Goal: Contribute content: Contribute content

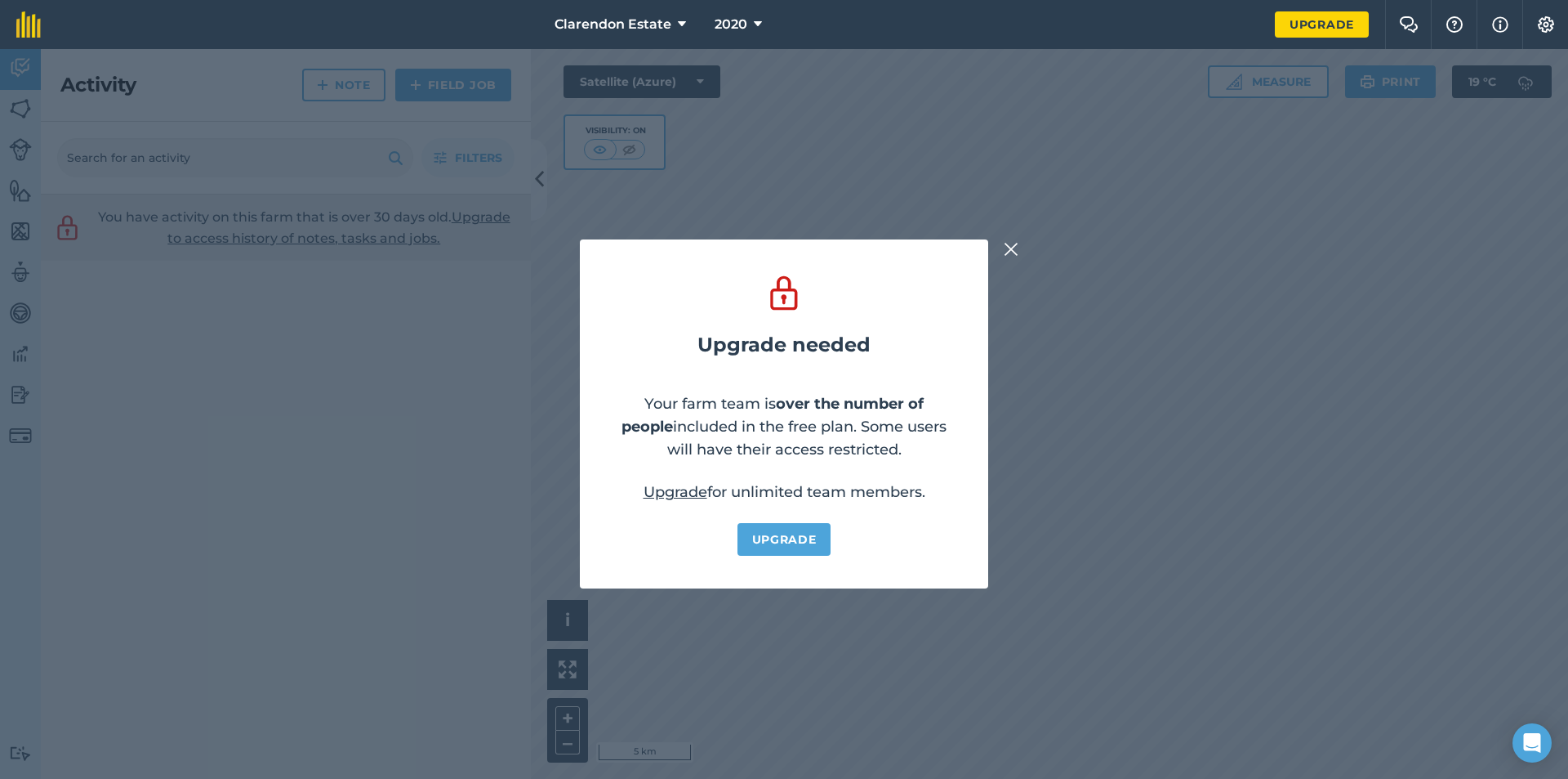
click at [1007, 247] on img at bounding box center [1011, 249] width 15 height 20
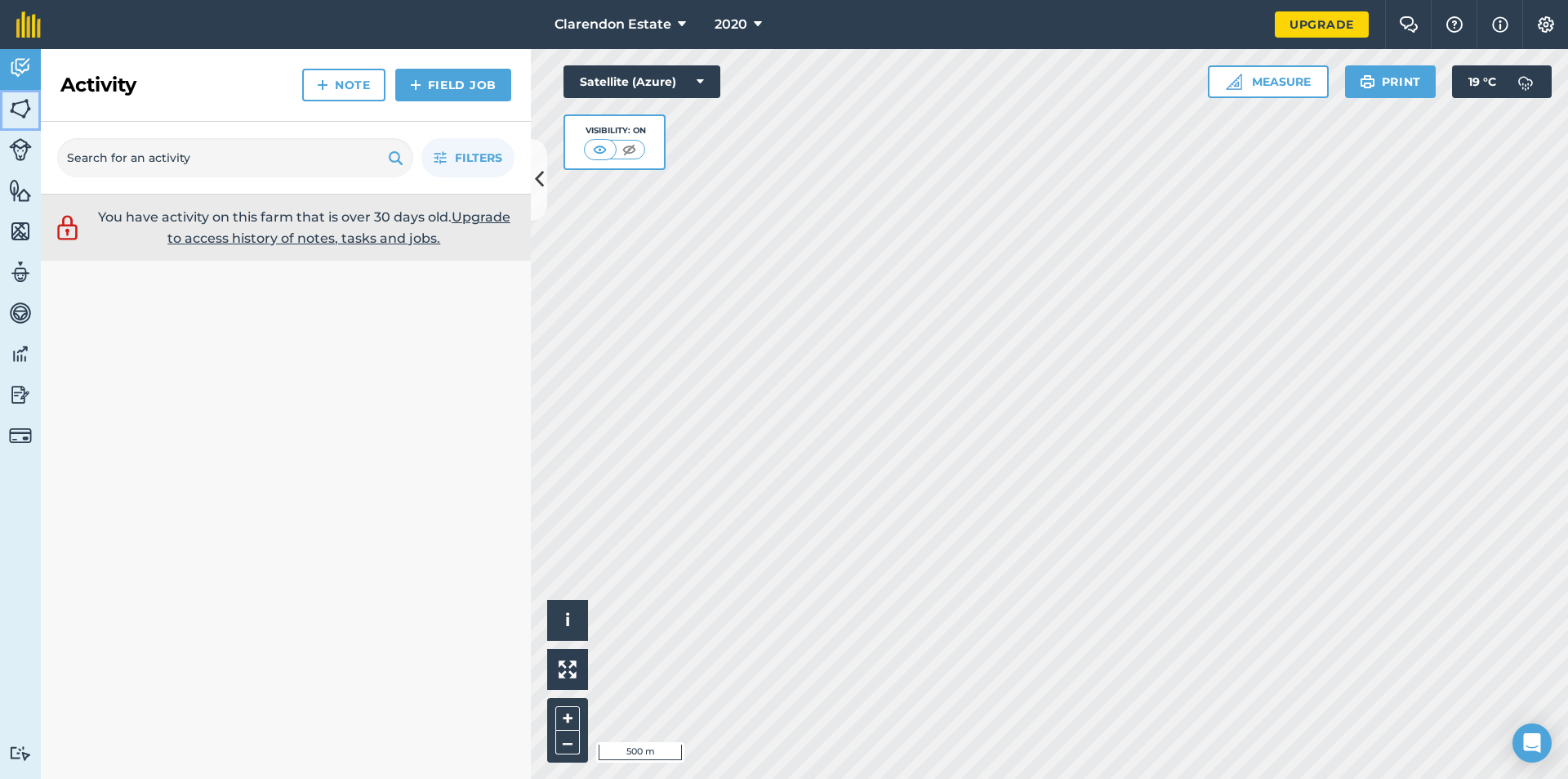
click at [19, 102] on img at bounding box center [21, 109] width 23 height 25
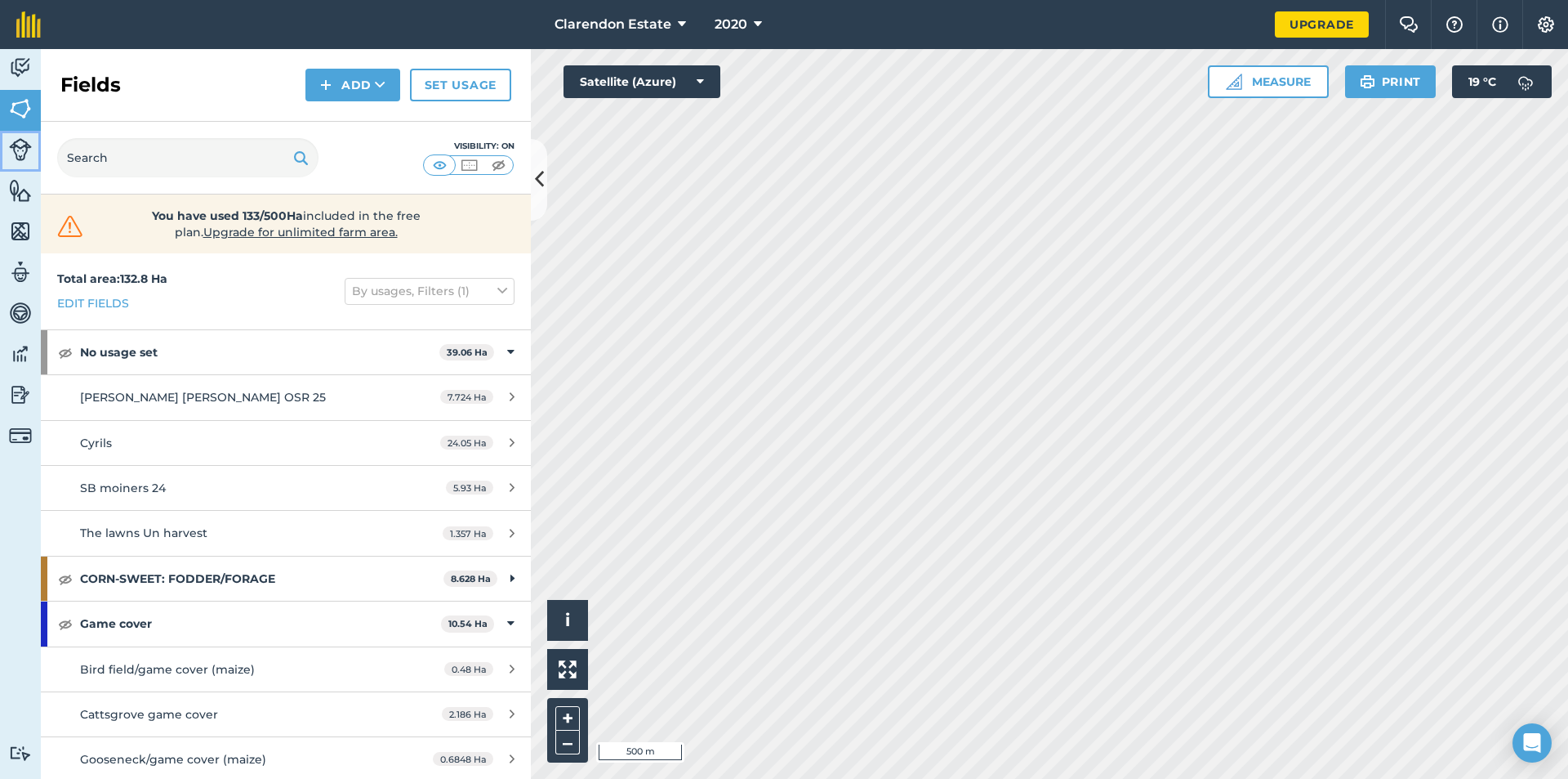
click at [19, 146] on img at bounding box center [21, 150] width 23 height 23
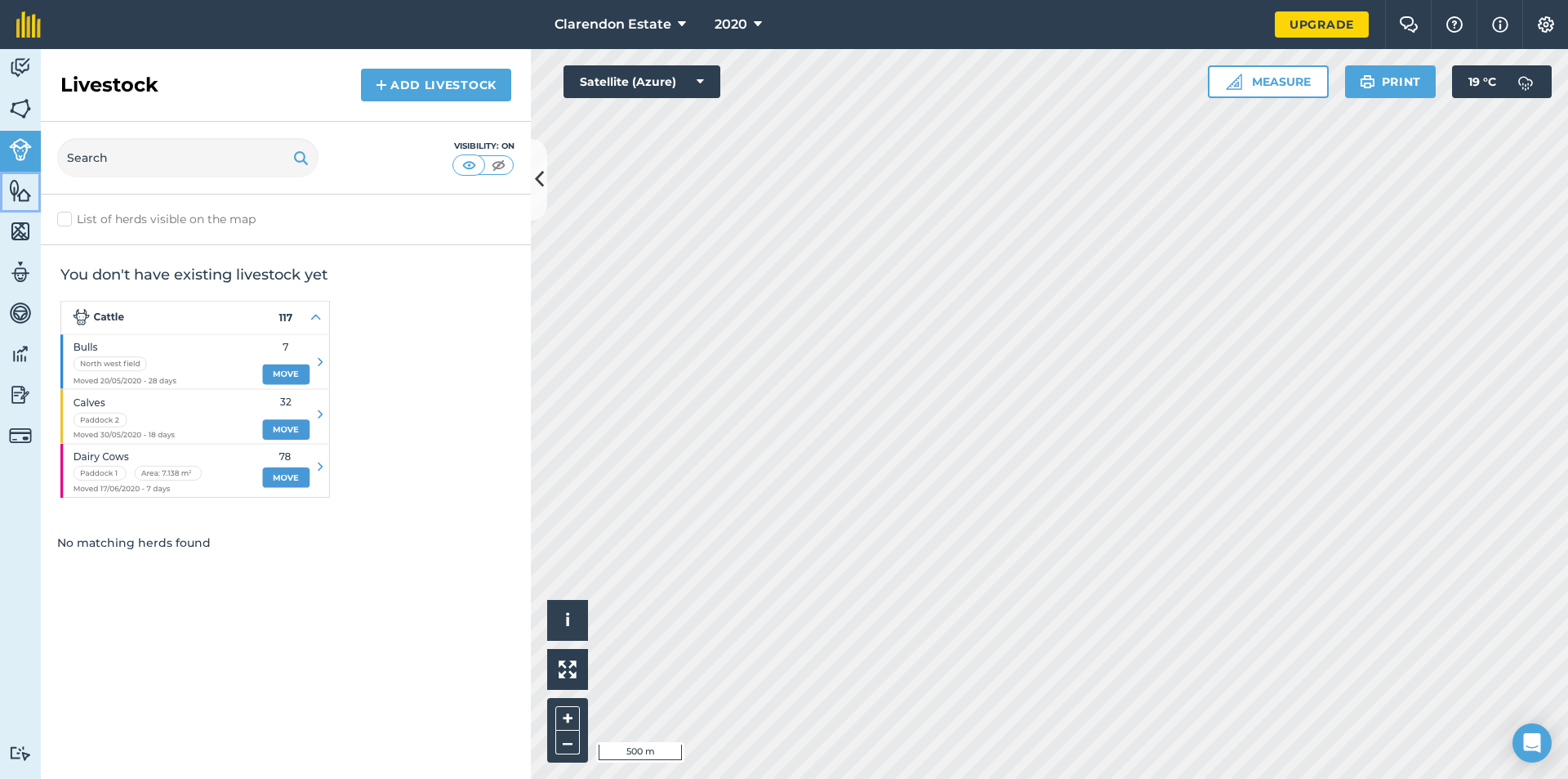
click at [15, 190] on img at bounding box center [21, 191] width 23 height 25
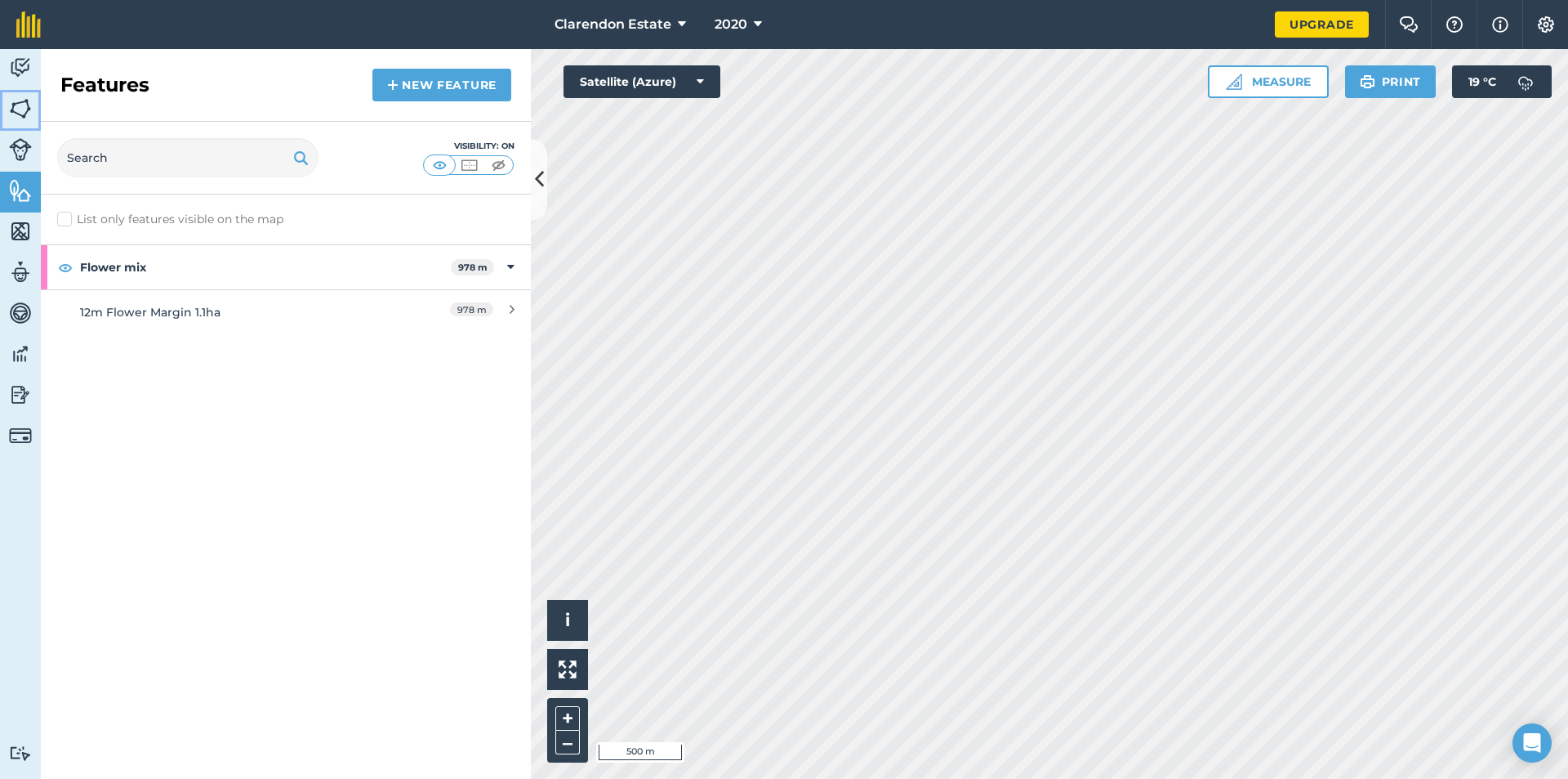
click at [21, 98] on img at bounding box center [21, 109] width 23 height 25
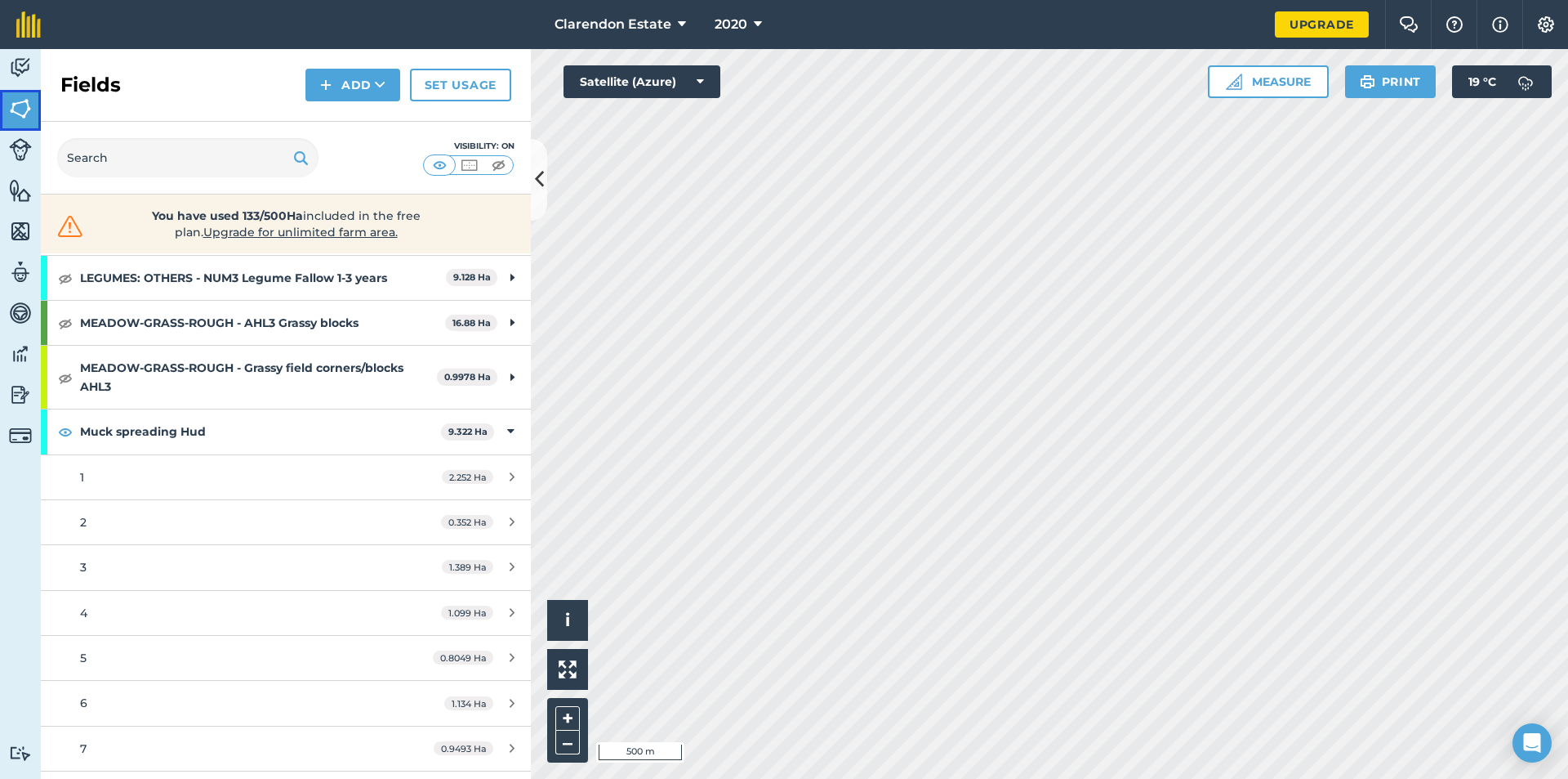
scroll to position [1226, 0]
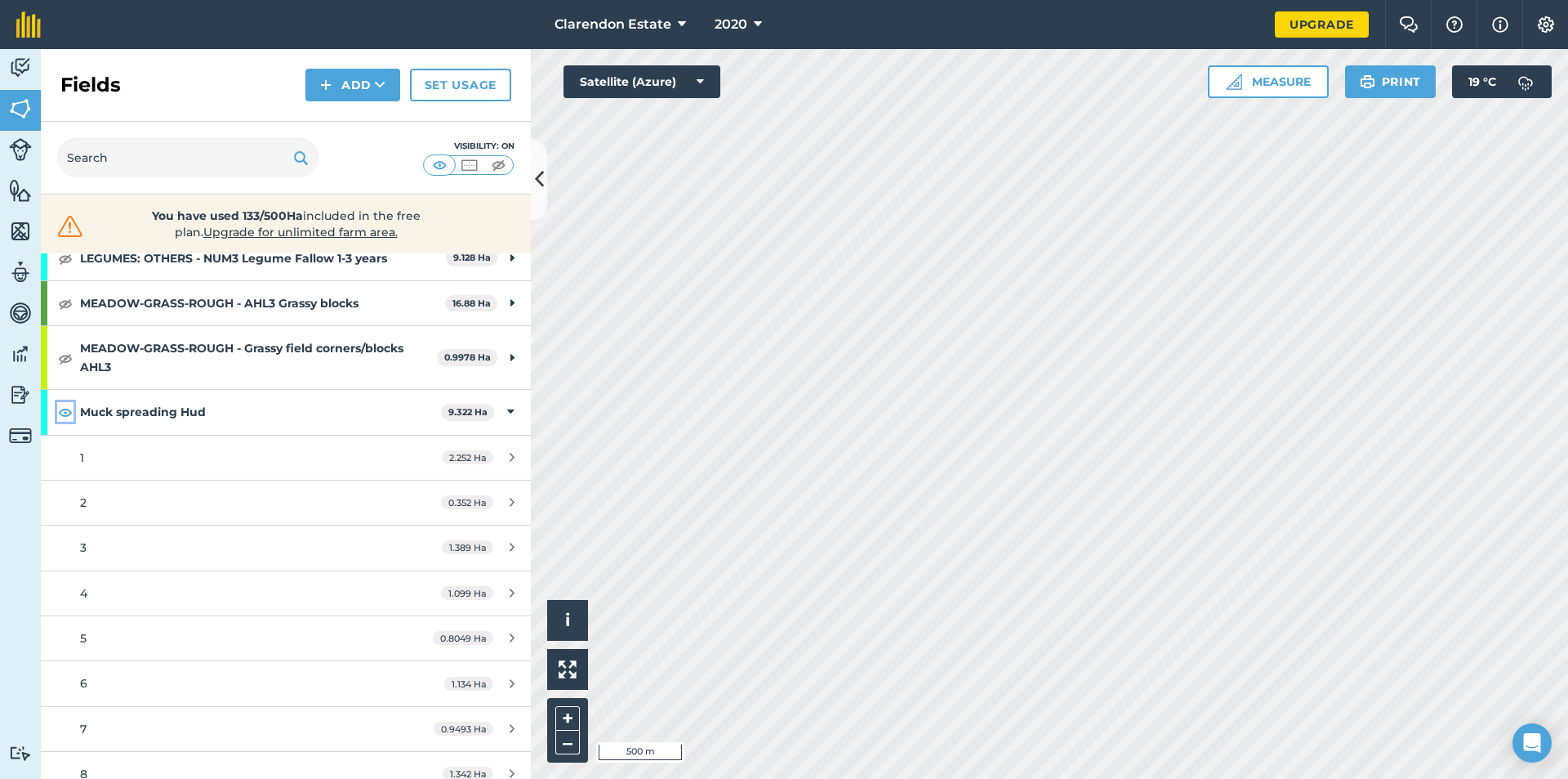
click at [63, 413] on img at bounding box center [65, 412] width 15 height 20
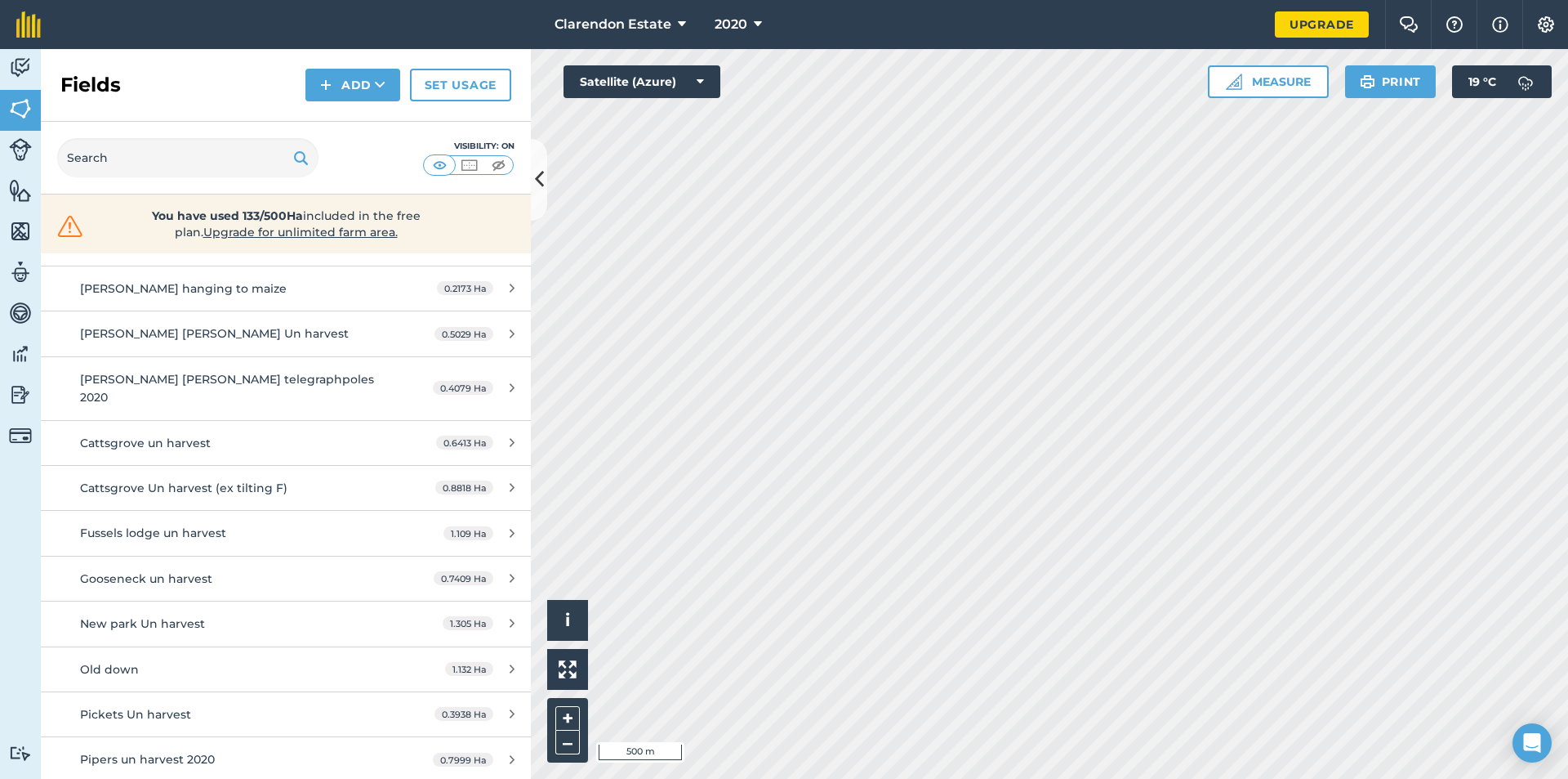
scroll to position [2738, 0]
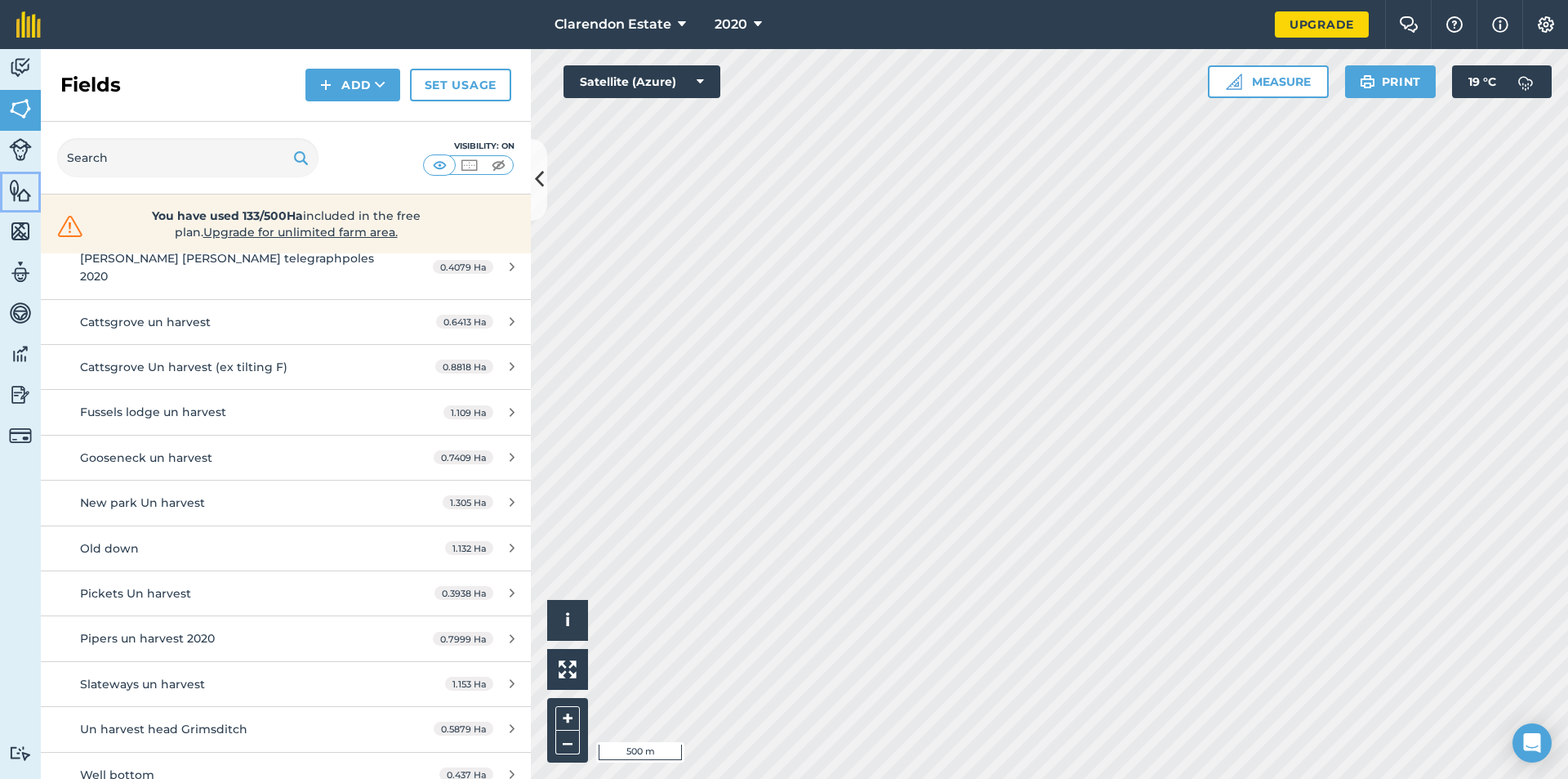
click at [10, 183] on img at bounding box center [21, 191] width 23 height 25
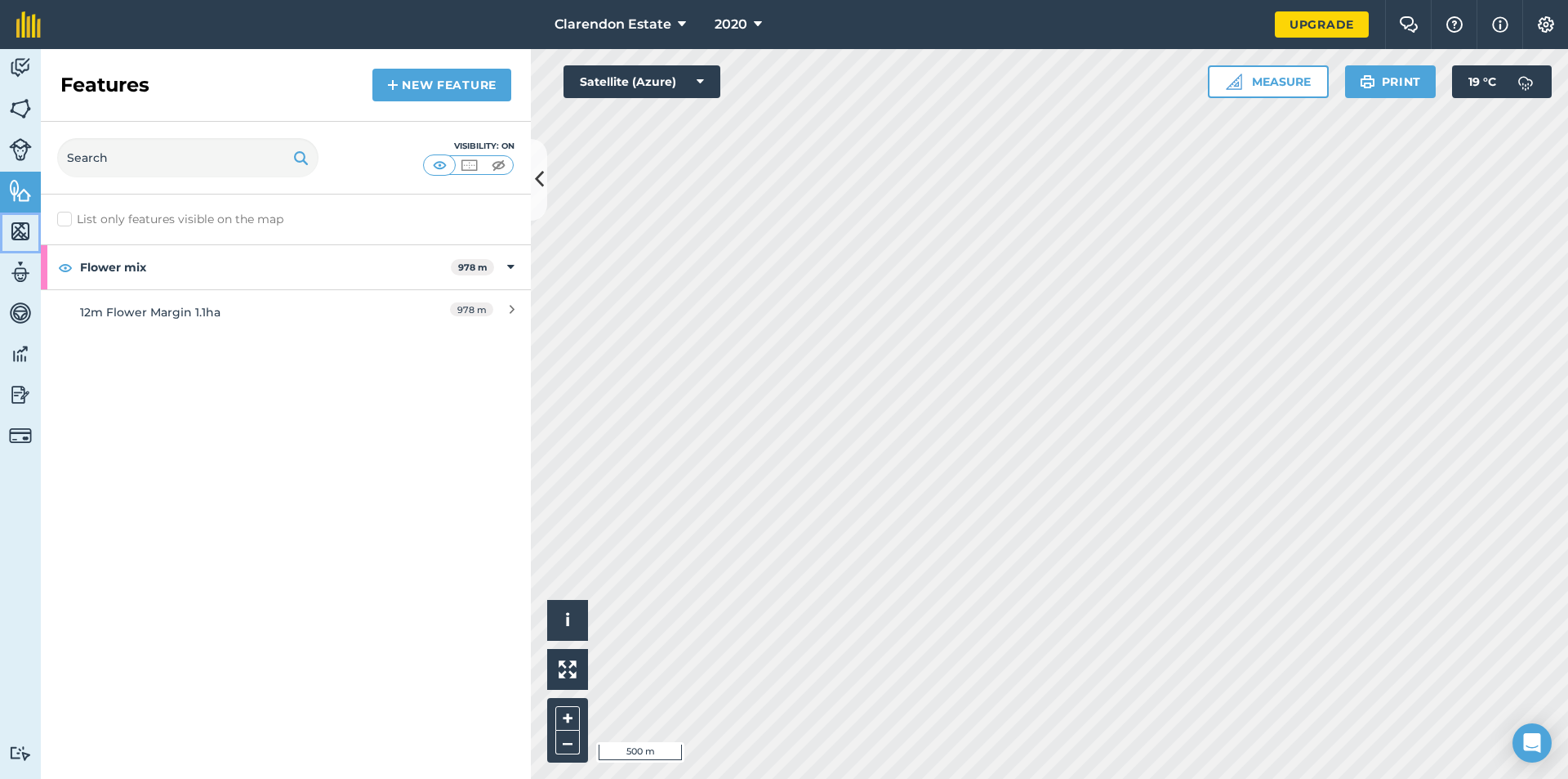
click at [20, 227] on img at bounding box center [21, 231] width 23 height 25
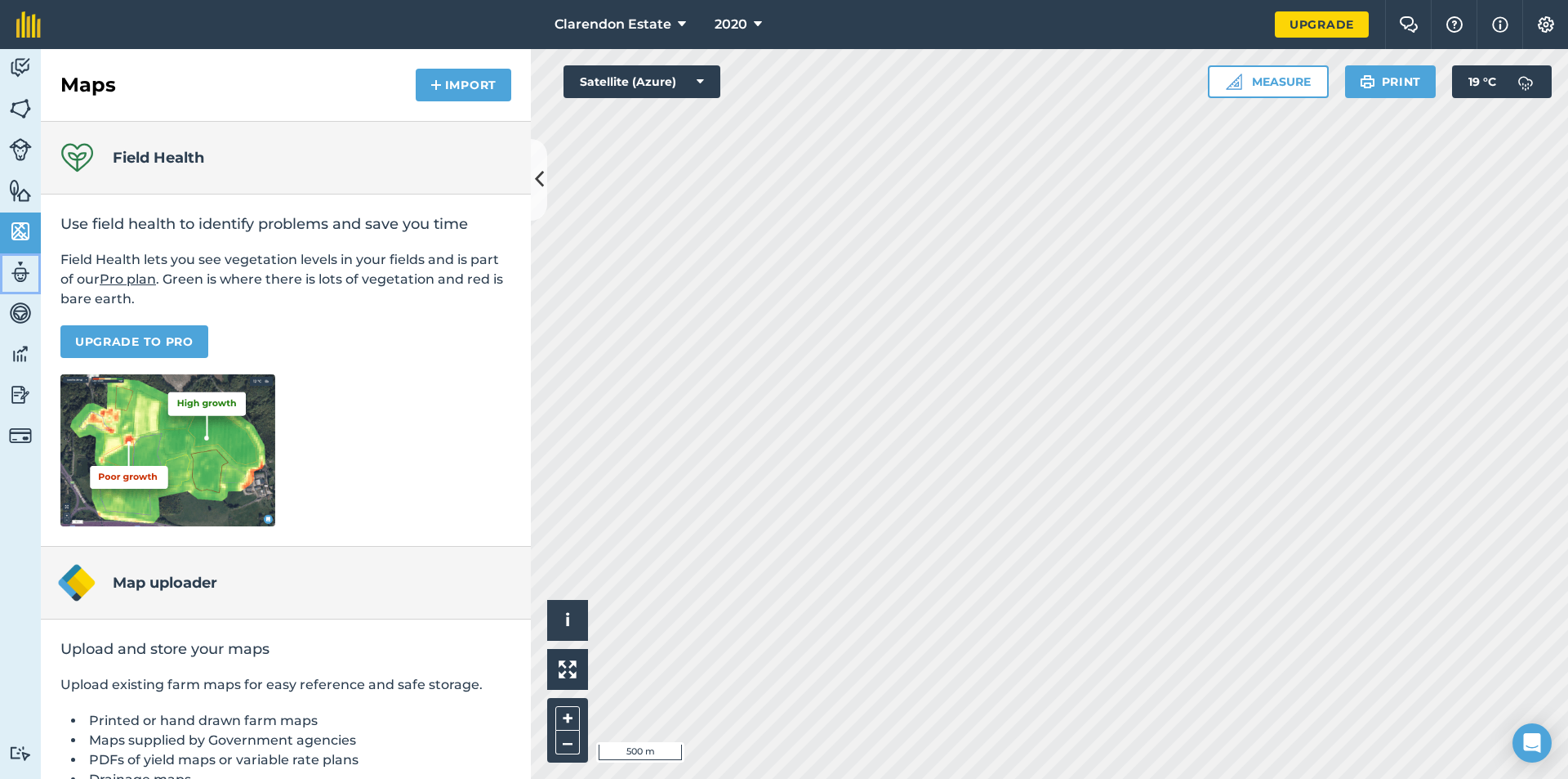
click at [20, 266] on img at bounding box center [21, 273] width 23 height 25
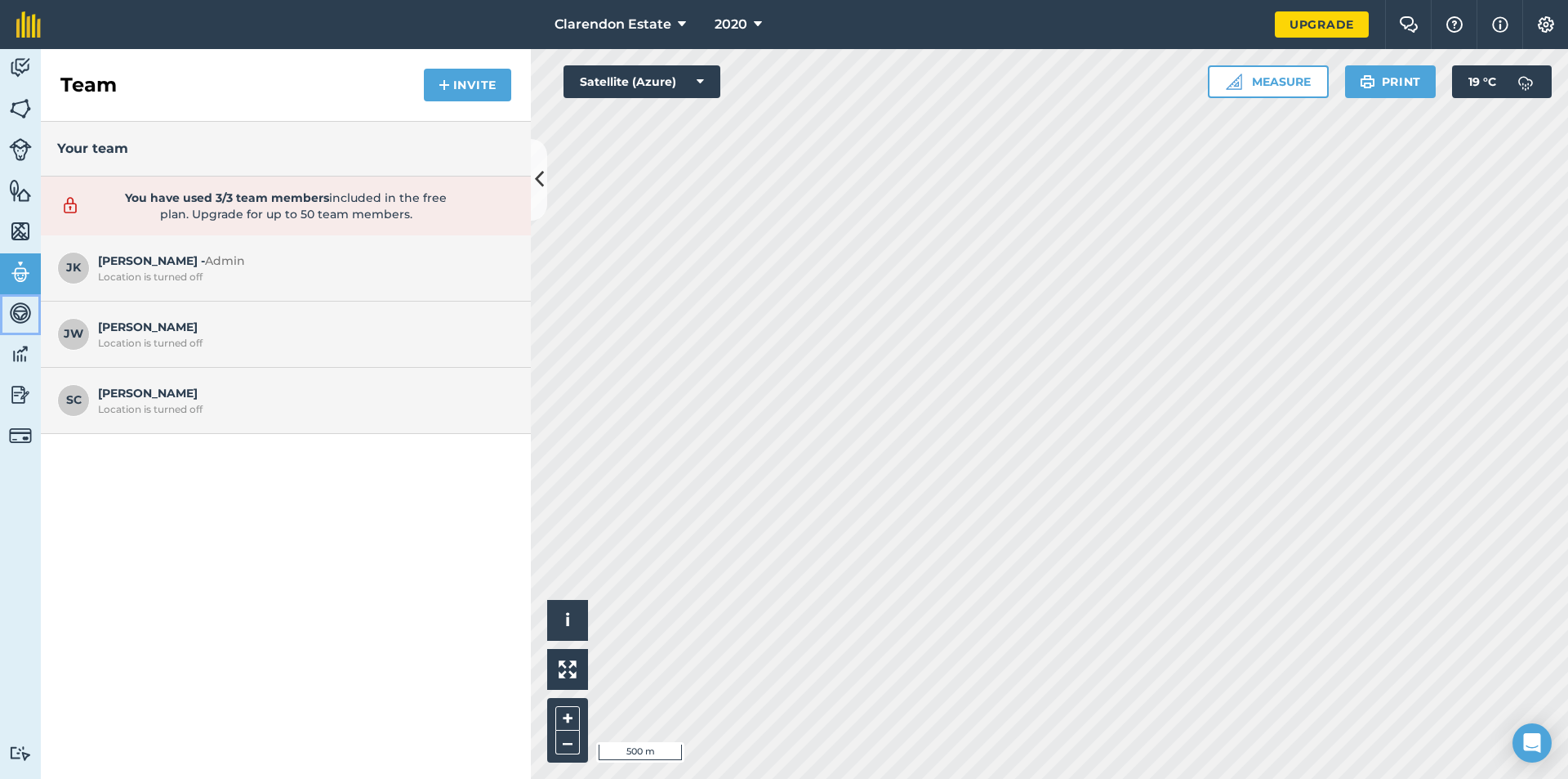
click at [19, 309] on img at bounding box center [21, 313] width 23 height 25
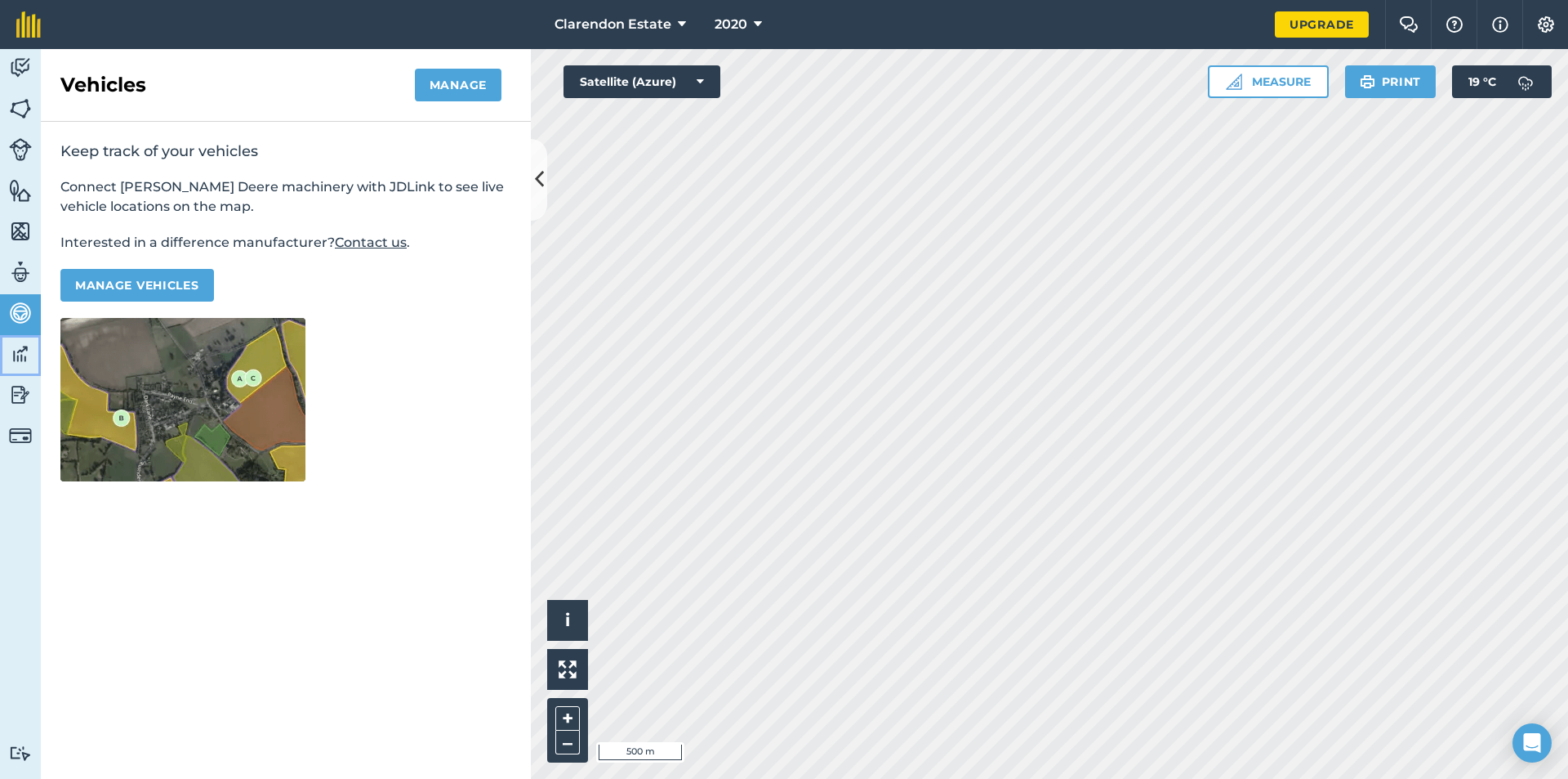
click at [22, 350] on img at bounding box center [21, 354] width 23 height 25
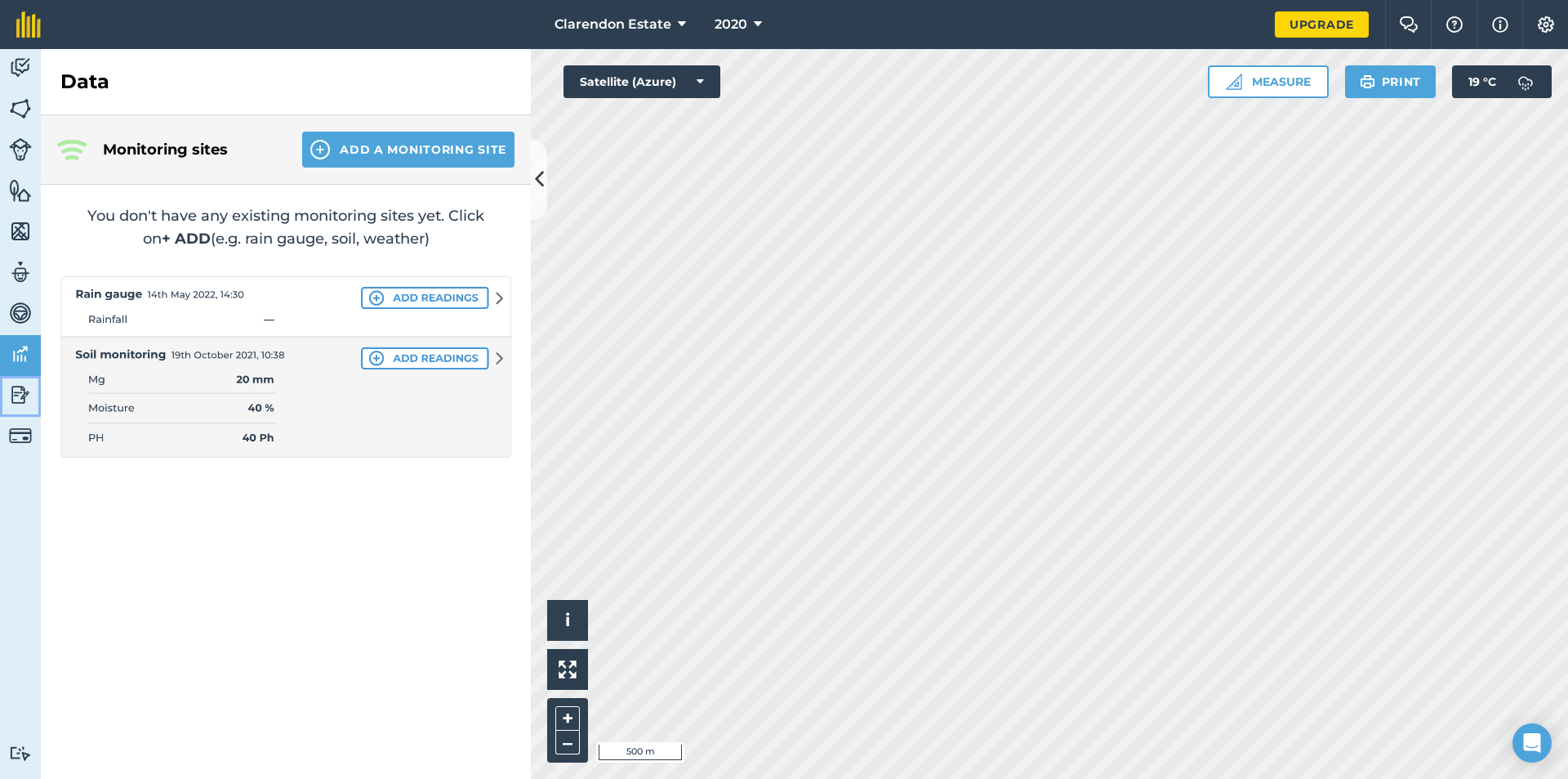
click at [20, 385] on img at bounding box center [21, 395] width 23 height 25
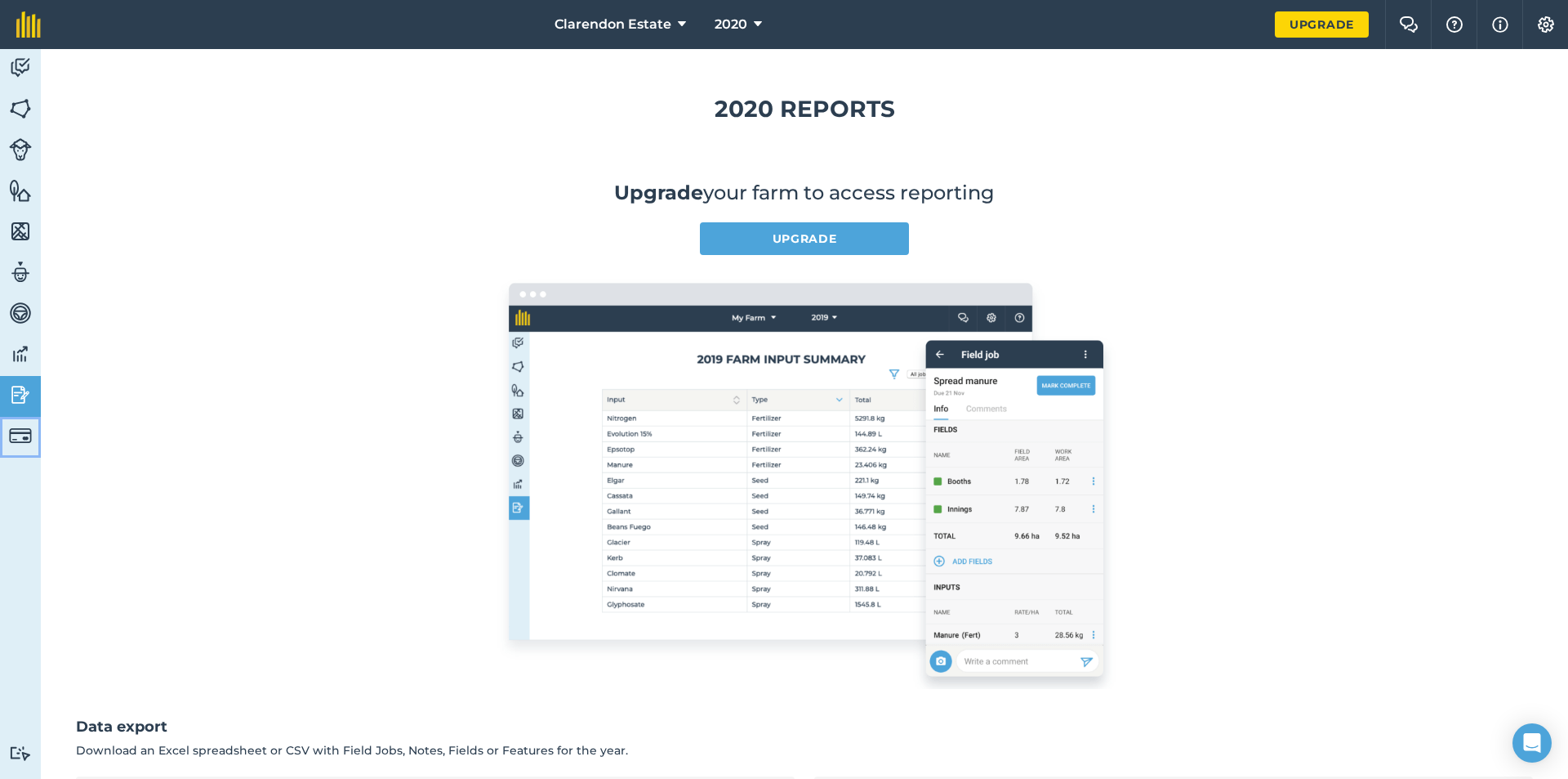
click at [15, 429] on img at bounding box center [21, 436] width 23 height 23
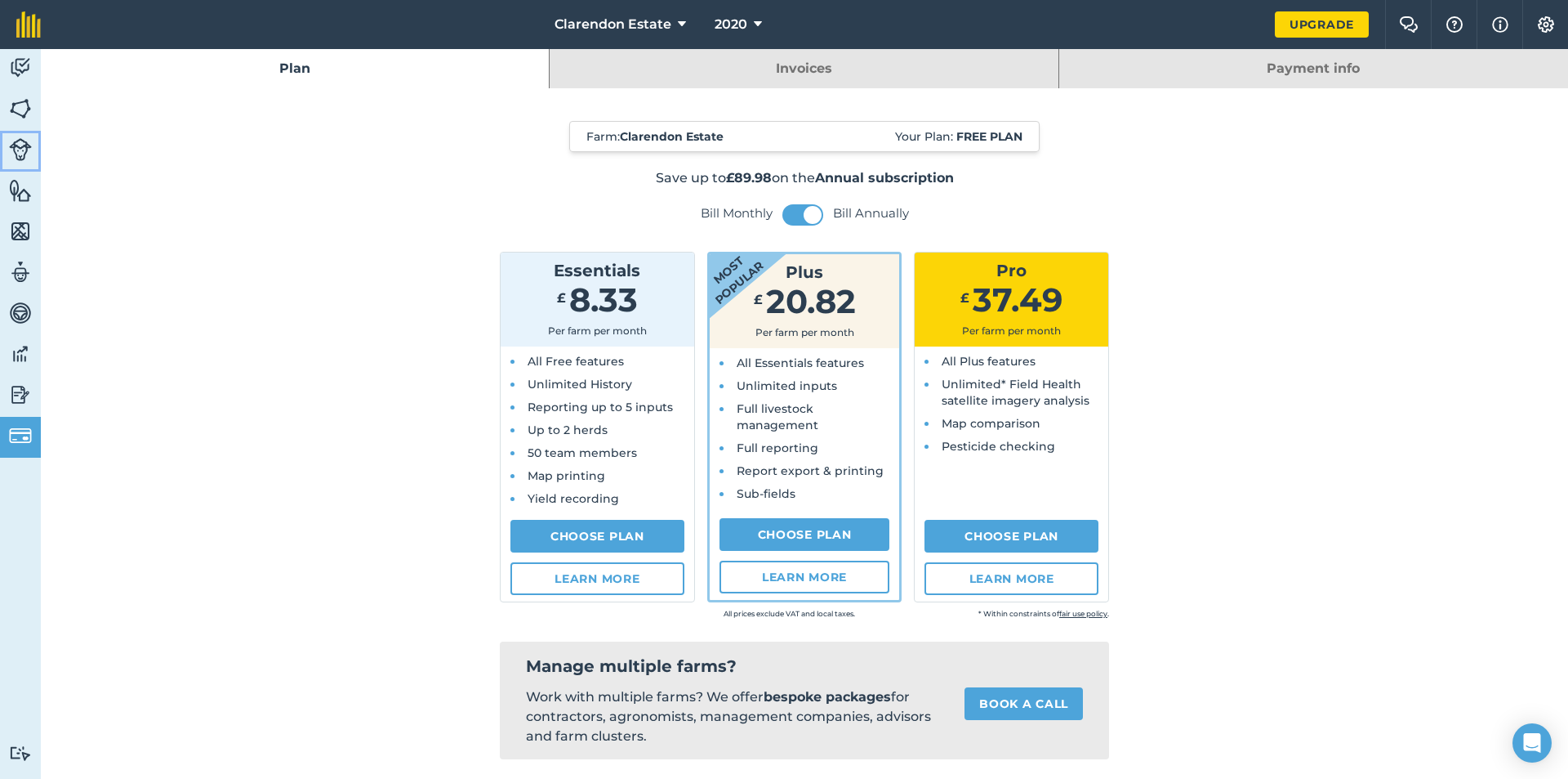
click at [17, 143] on img at bounding box center [21, 150] width 23 height 23
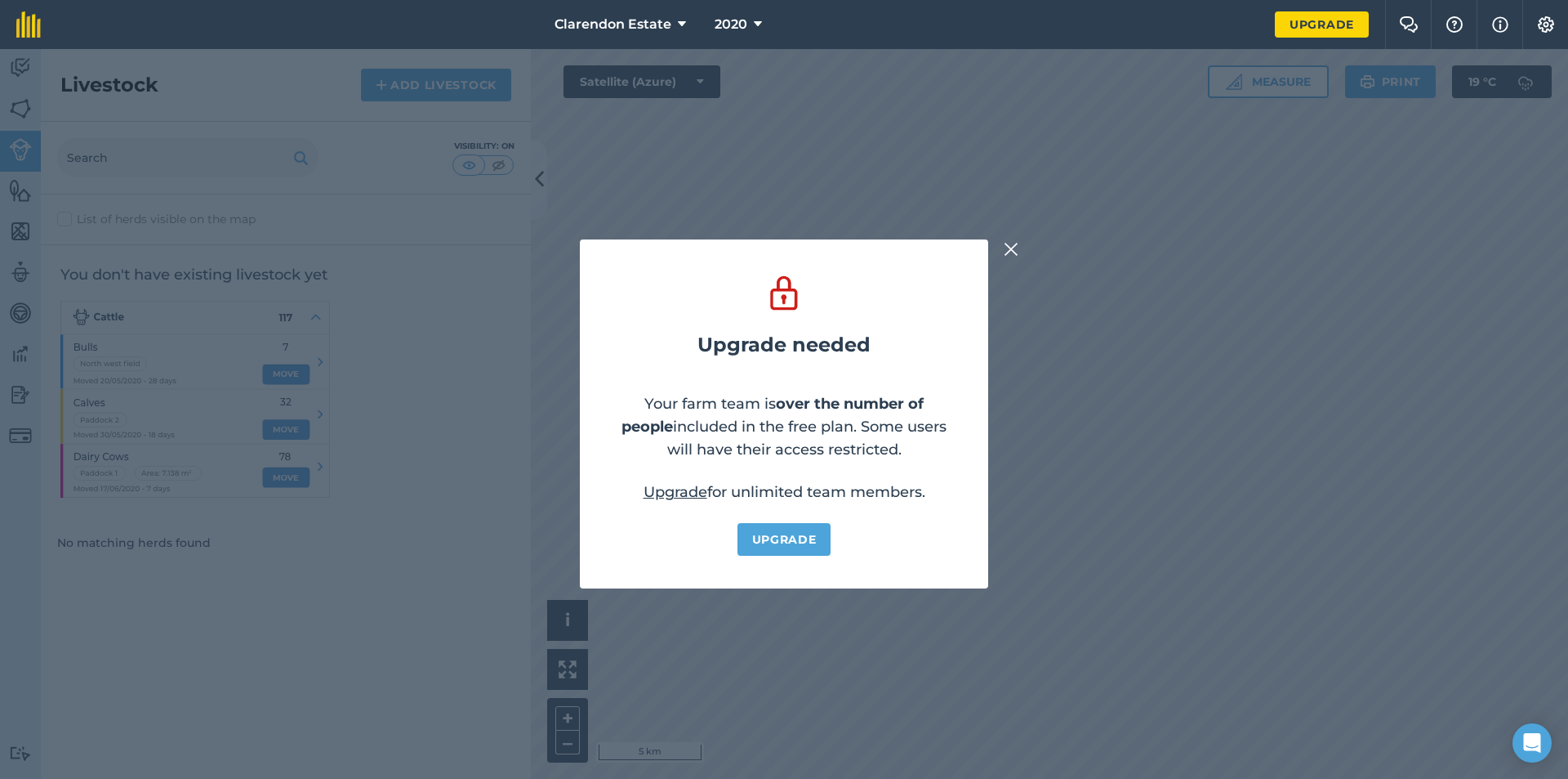
click at [22, 110] on div "Upgrade needed Your farm team is over the number of people included in the free…" at bounding box center [784, 414] width 1568 height 730
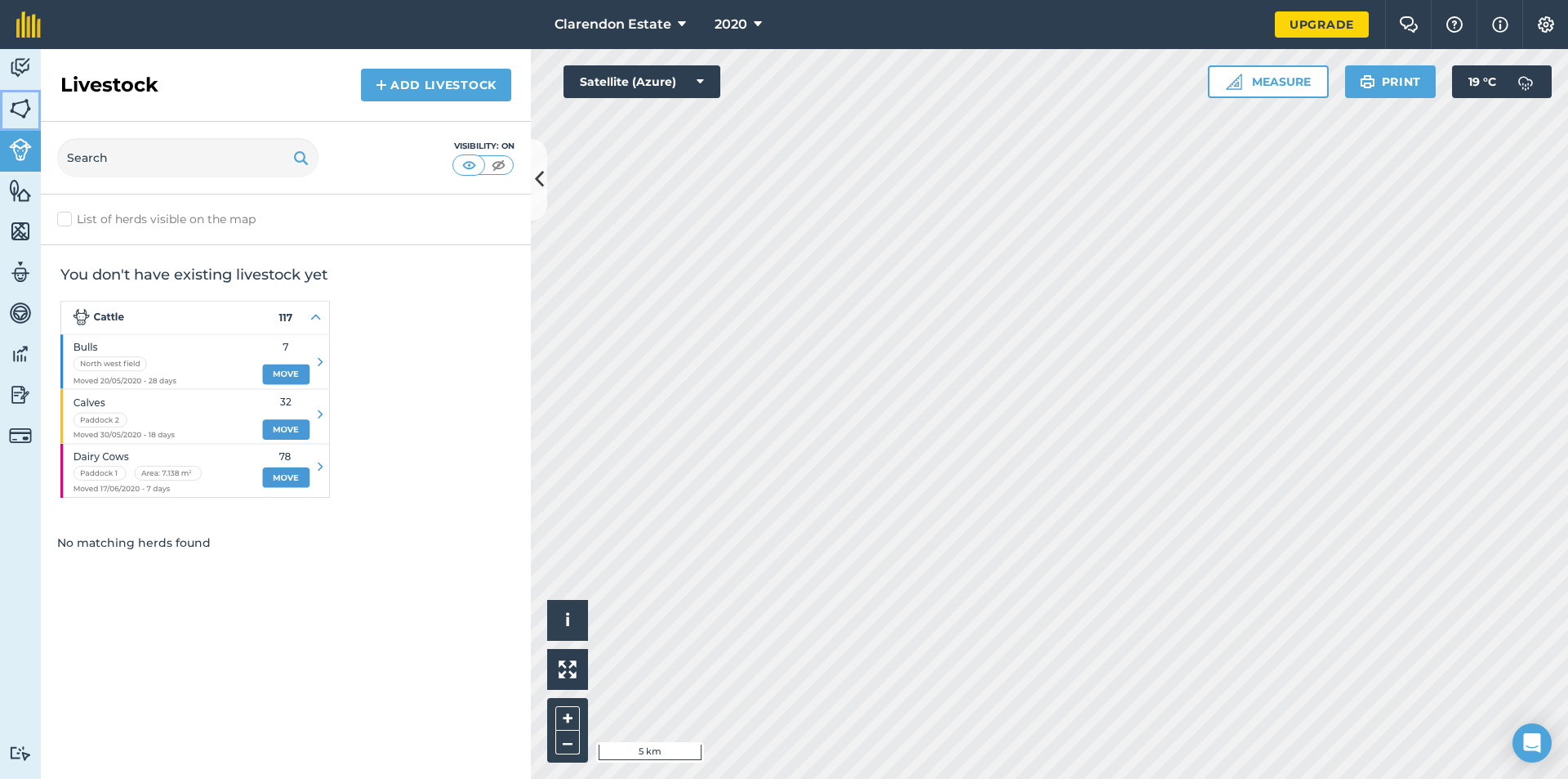
click at [27, 111] on img at bounding box center [21, 109] width 23 height 25
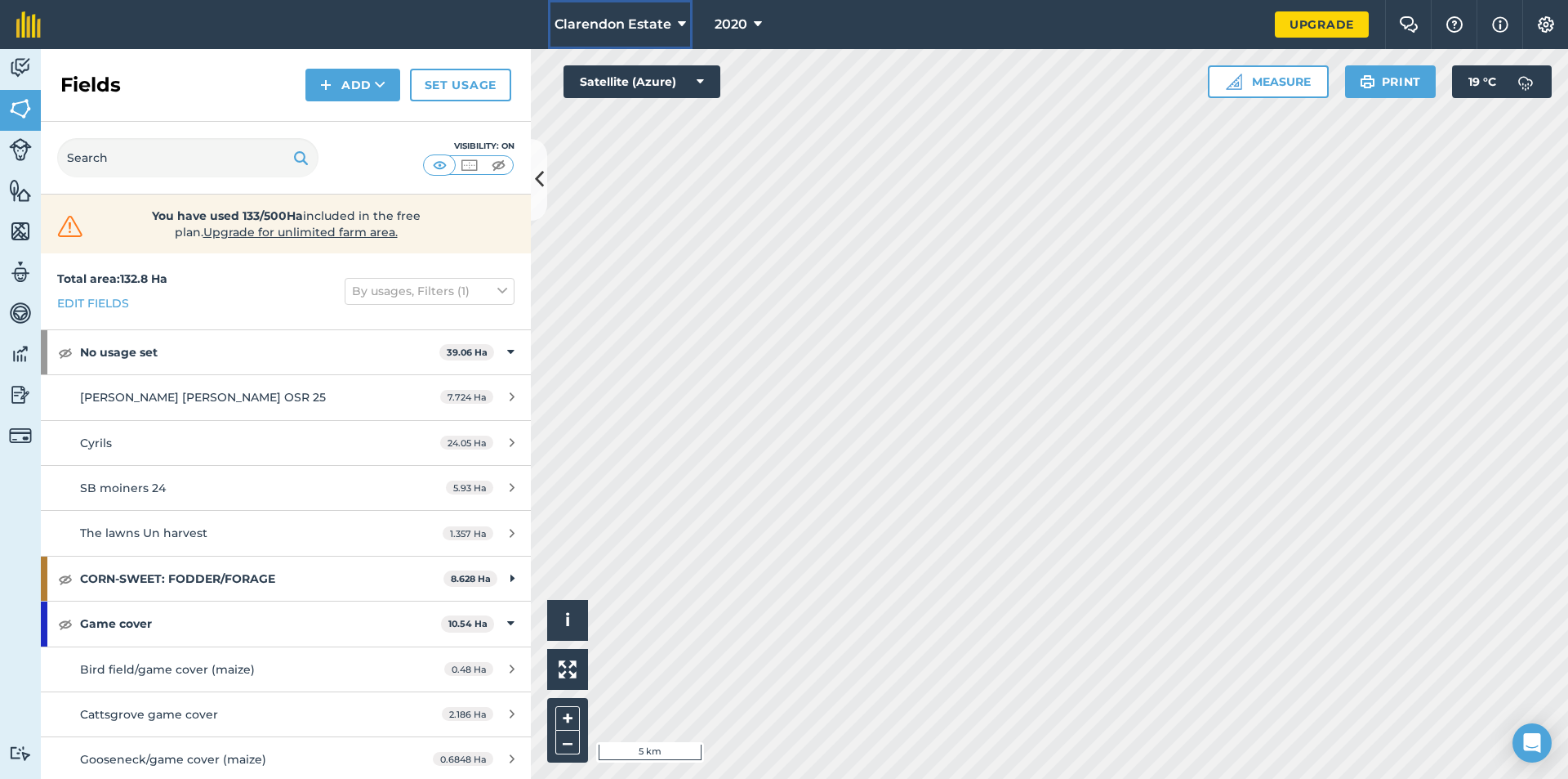
click at [683, 19] on icon at bounding box center [683, 25] width 8 height 20
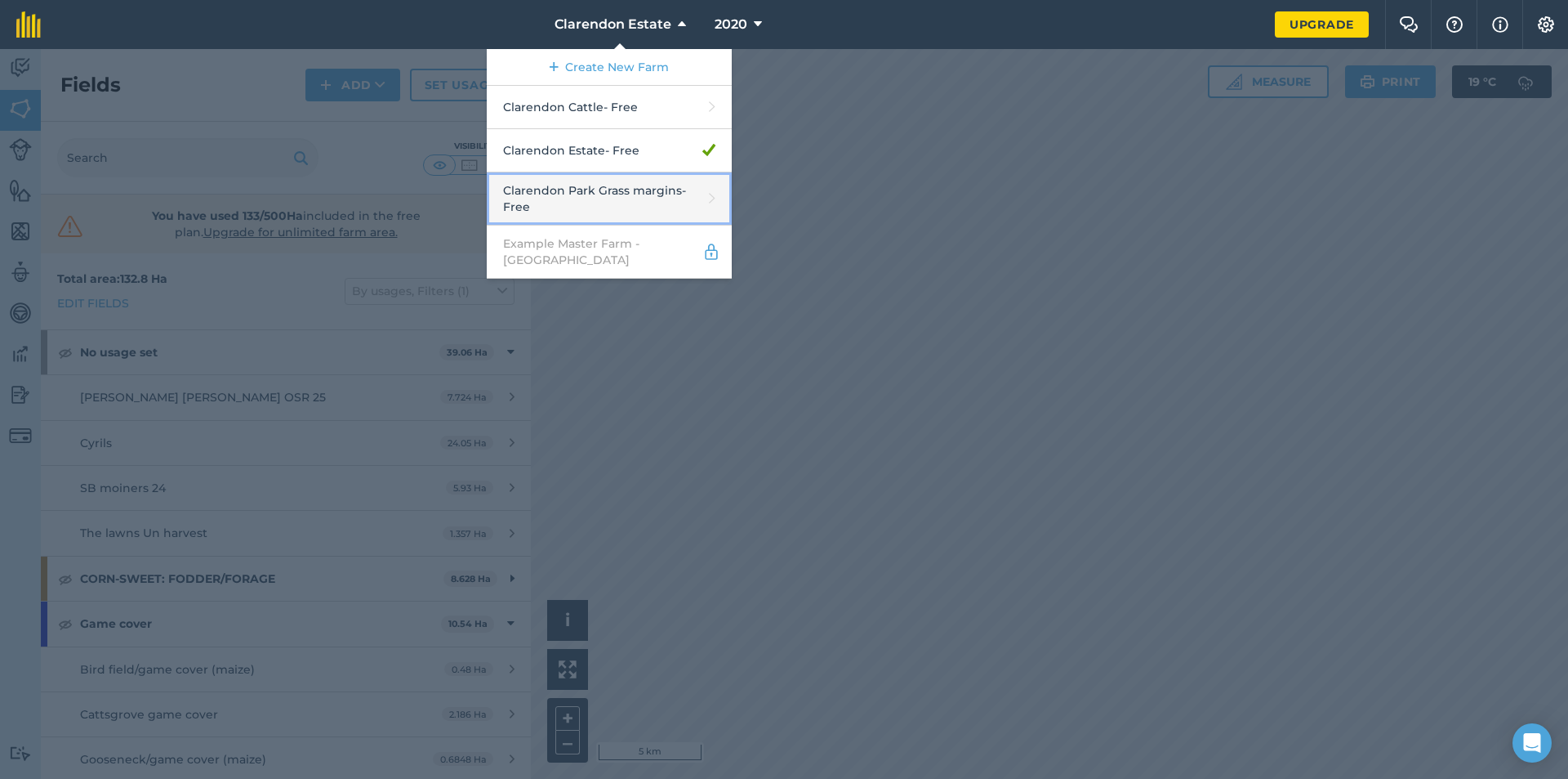
click at [629, 190] on link "Clarendon Park Grass margins - Free" at bounding box center [610, 199] width 245 height 53
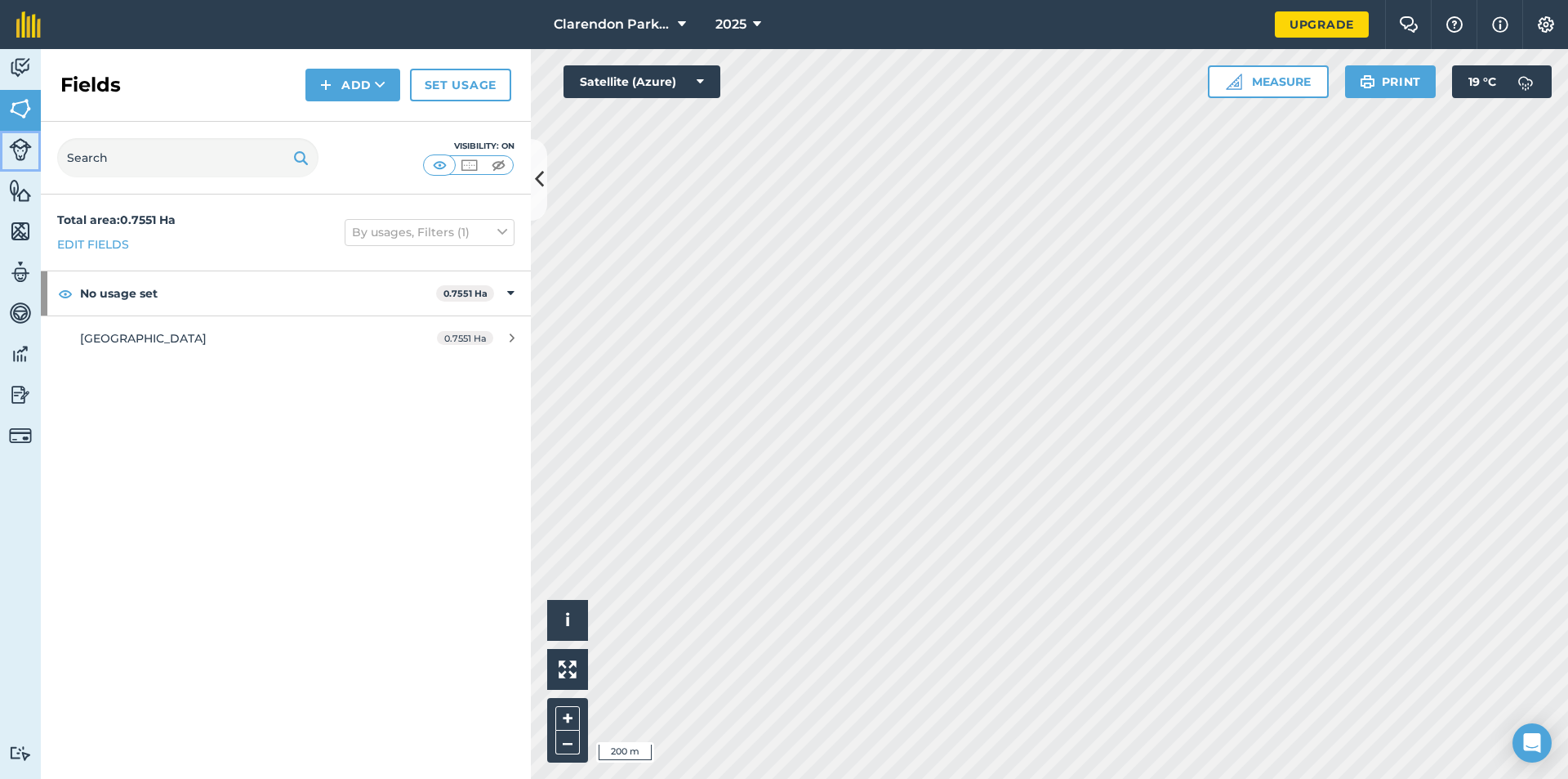
click at [22, 148] on img at bounding box center [21, 150] width 23 height 23
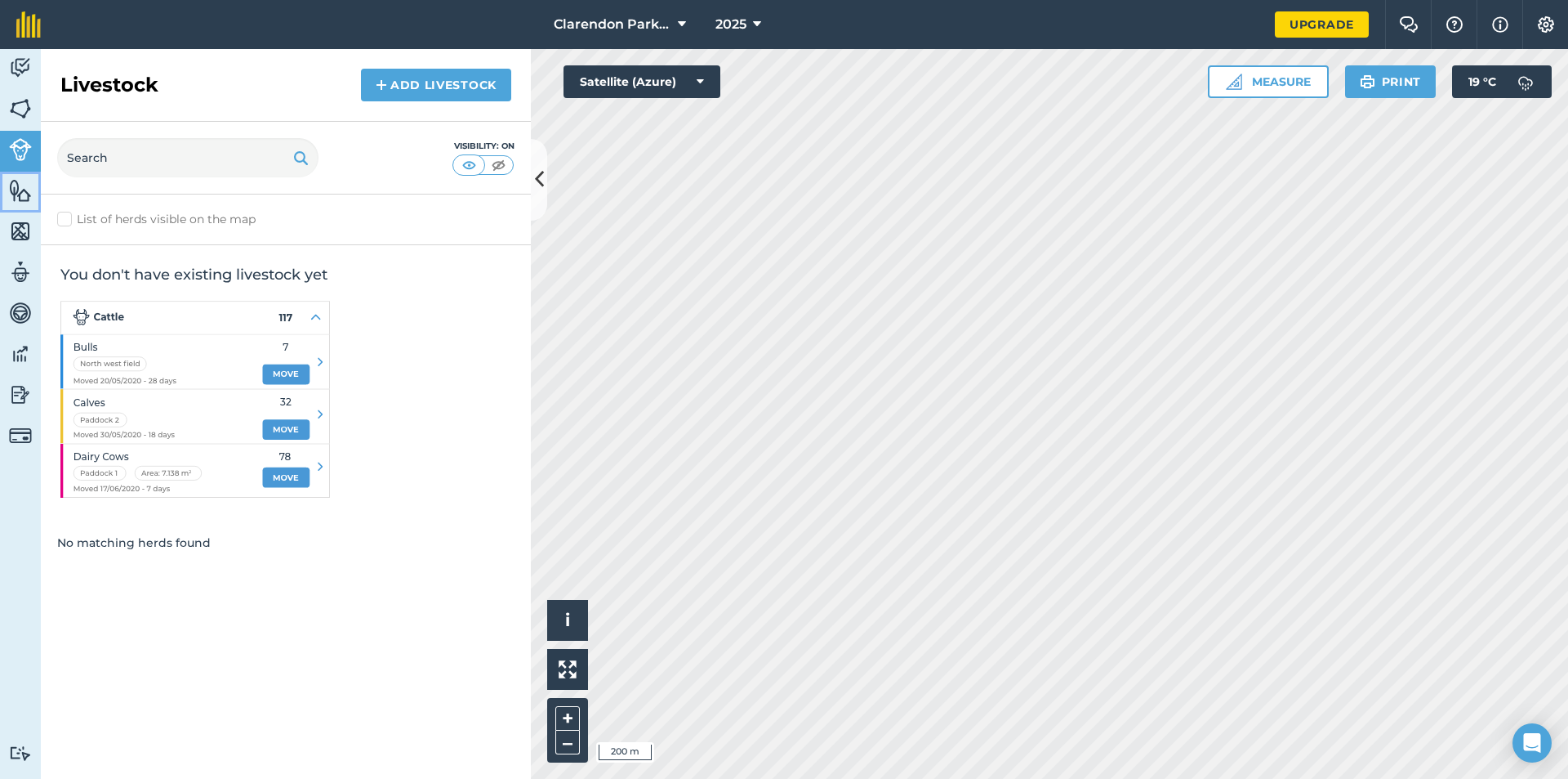
click at [22, 186] on img at bounding box center [21, 191] width 23 height 25
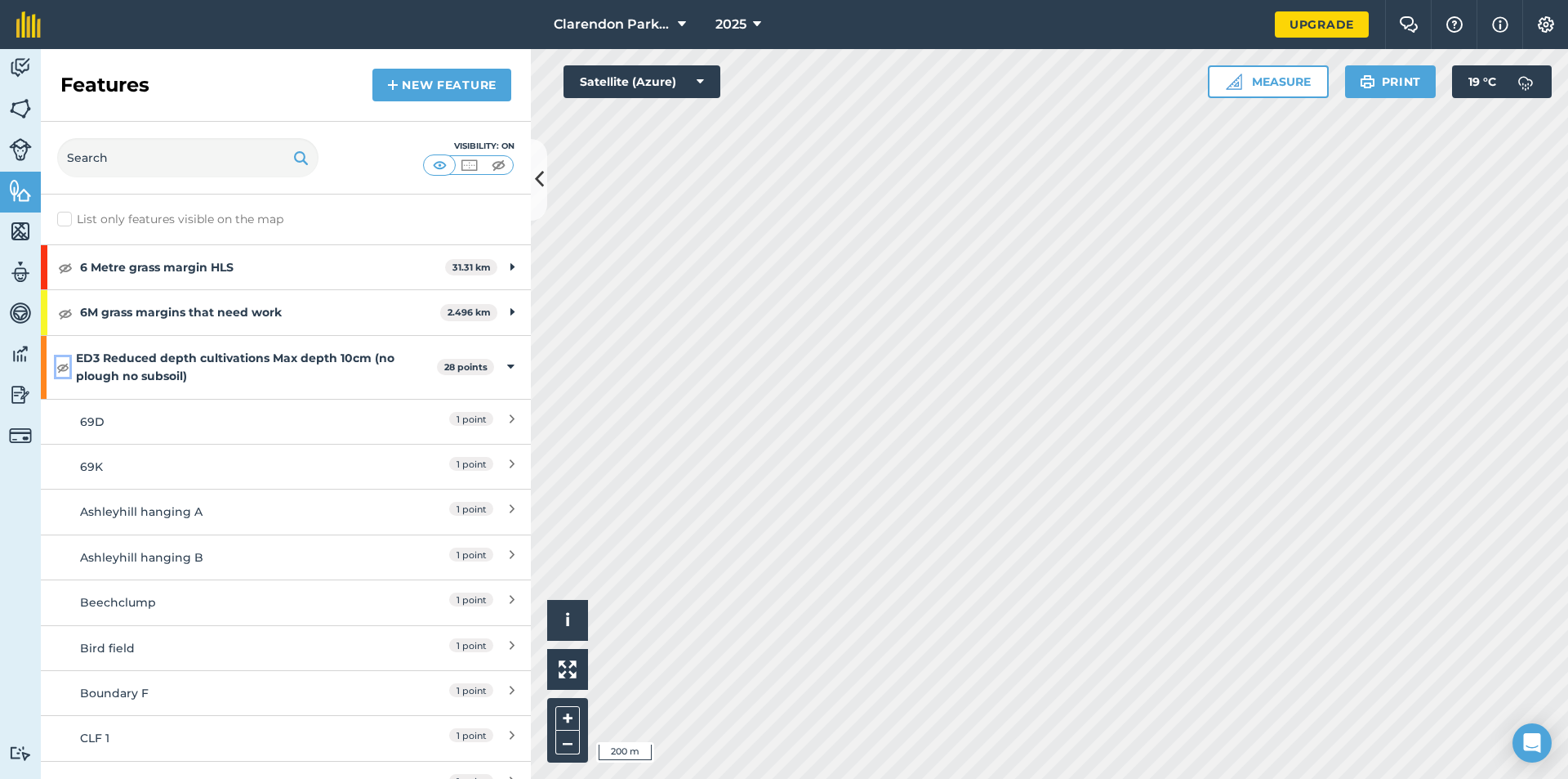
click at [67, 365] on img at bounding box center [63, 367] width 14 height 20
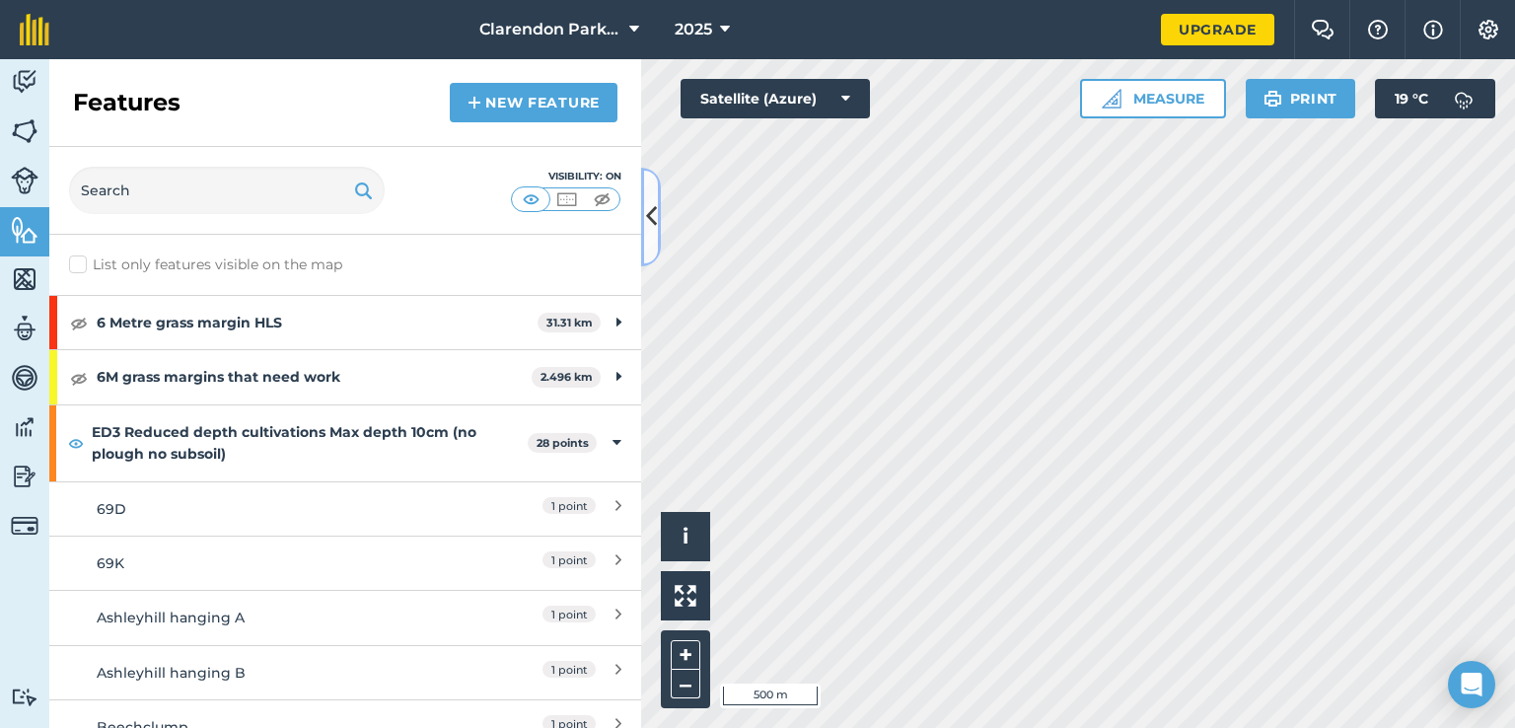
click at [652, 211] on icon at bounding box center [651, 216] width 11 height 35
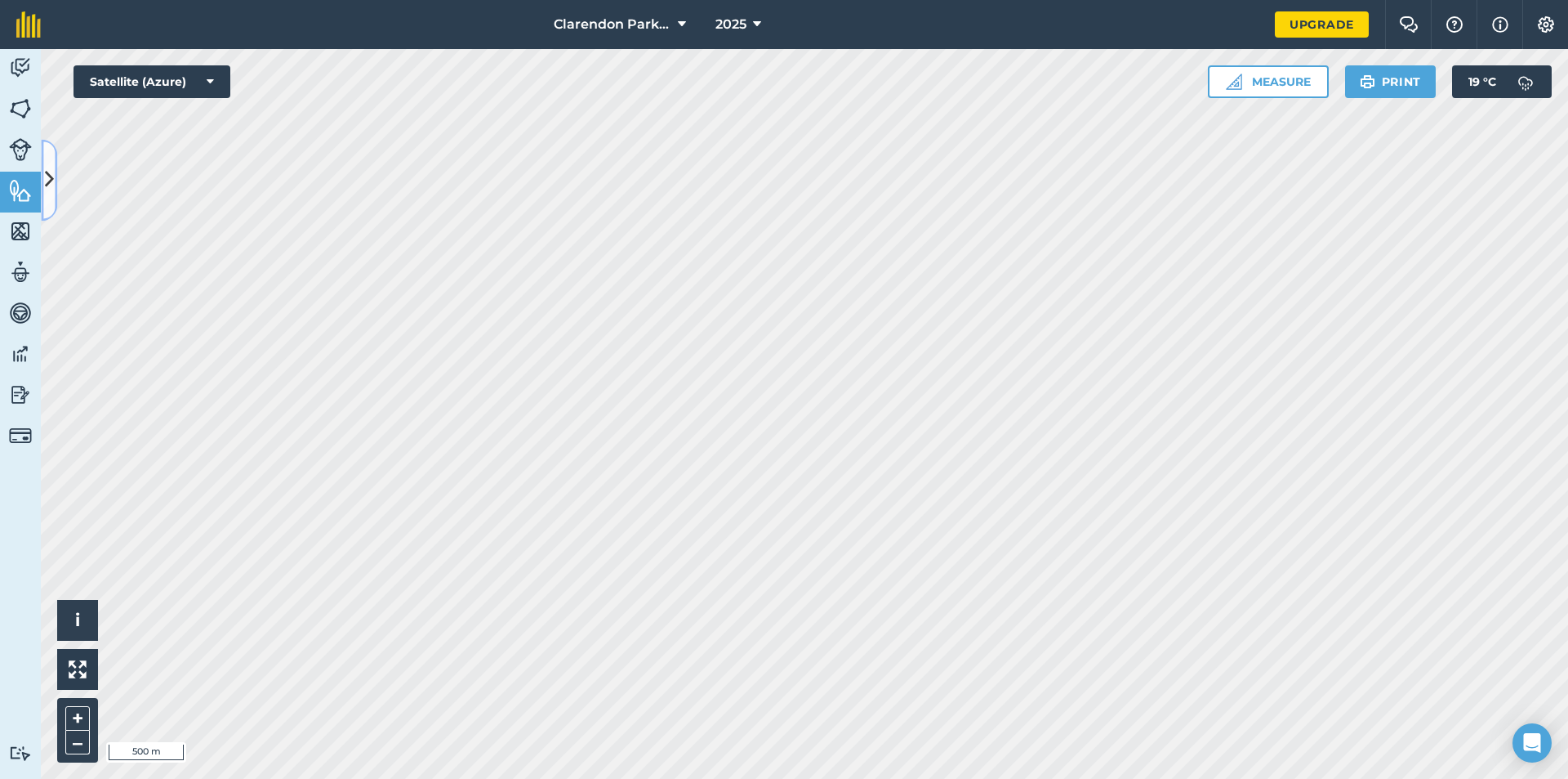
click at [52, 172] on icon at bounding box center [49, 180] width 9 height 29
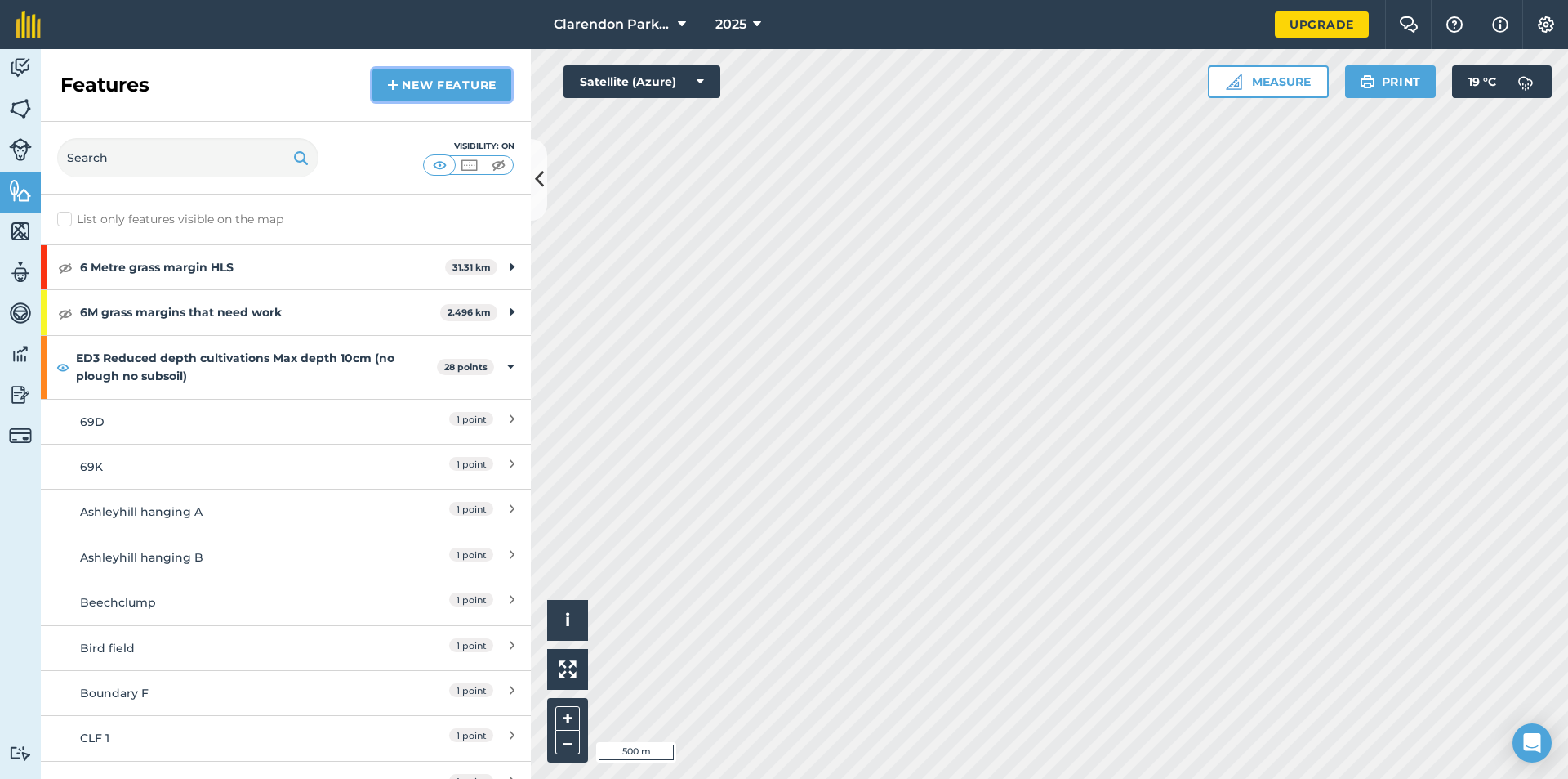
click at [419, 93] on link "New feature" at bounding box center [442, 85] width 139 height 32
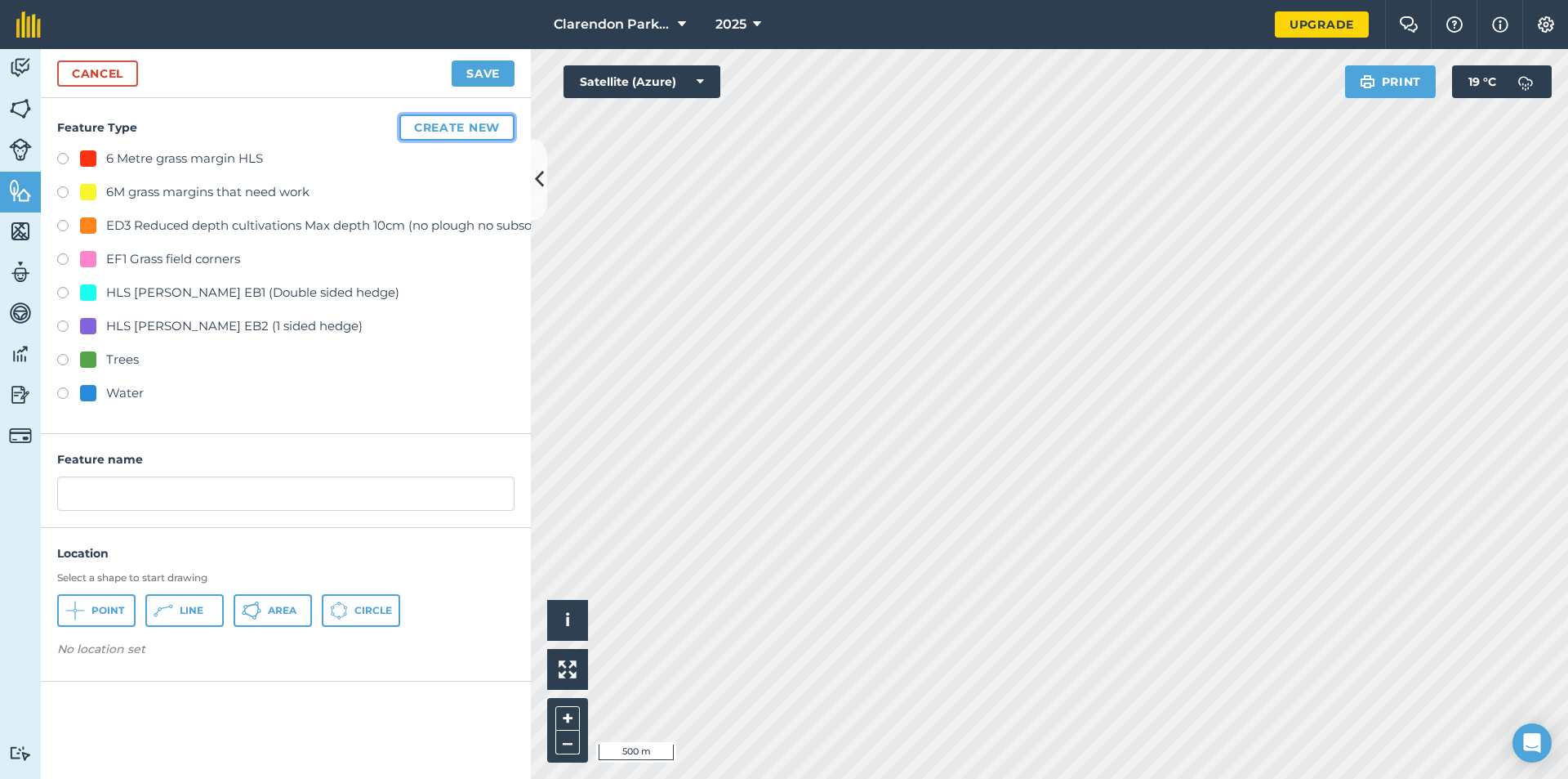
click at [432, 126] on button "Create new" at bounding box center [456, 128] width 115 height 27
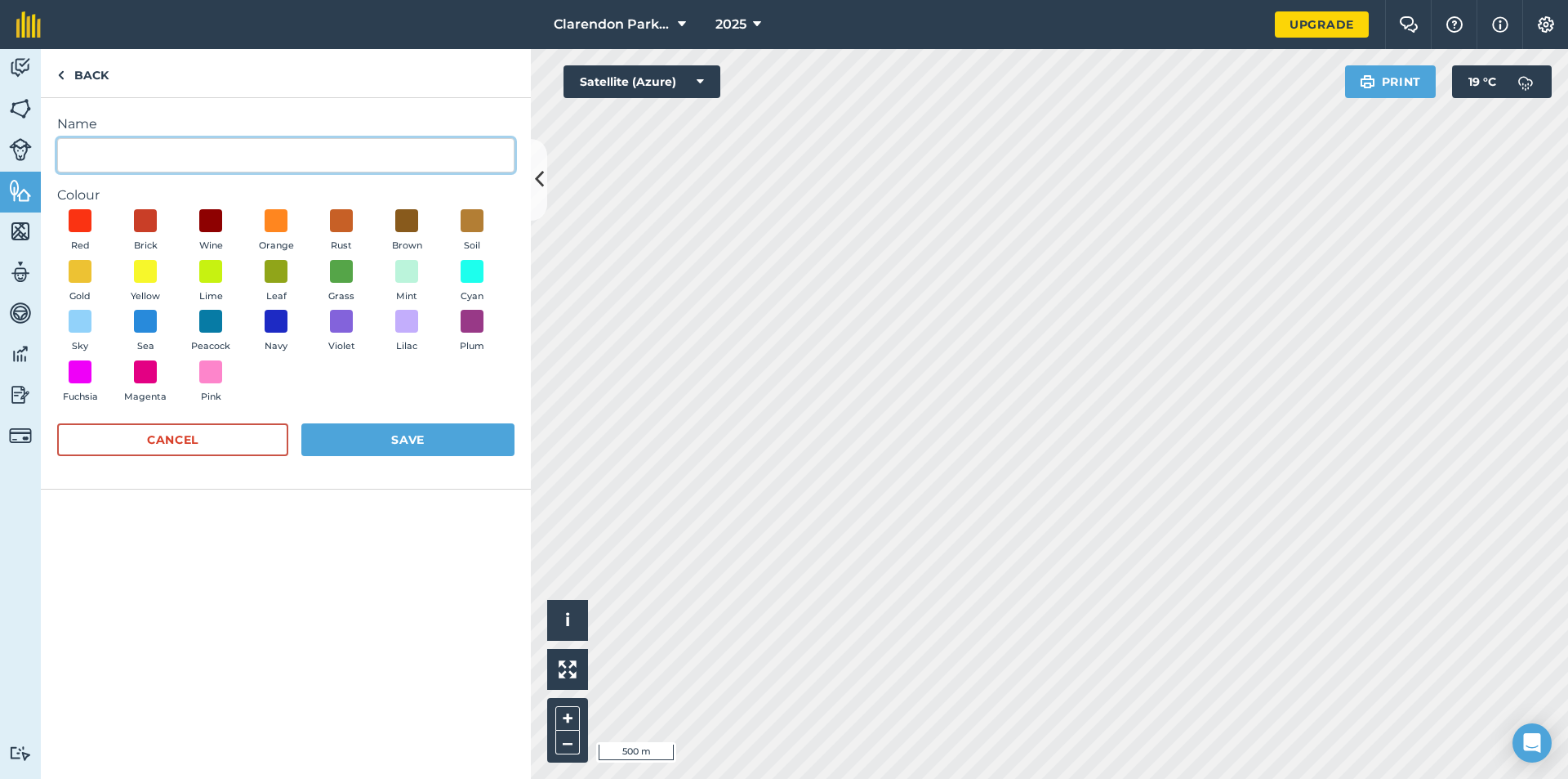
click at [133, 148] on input "Name" at bounding box center [286, 155] width 457 height 34
type input "No Till Farming SFI"
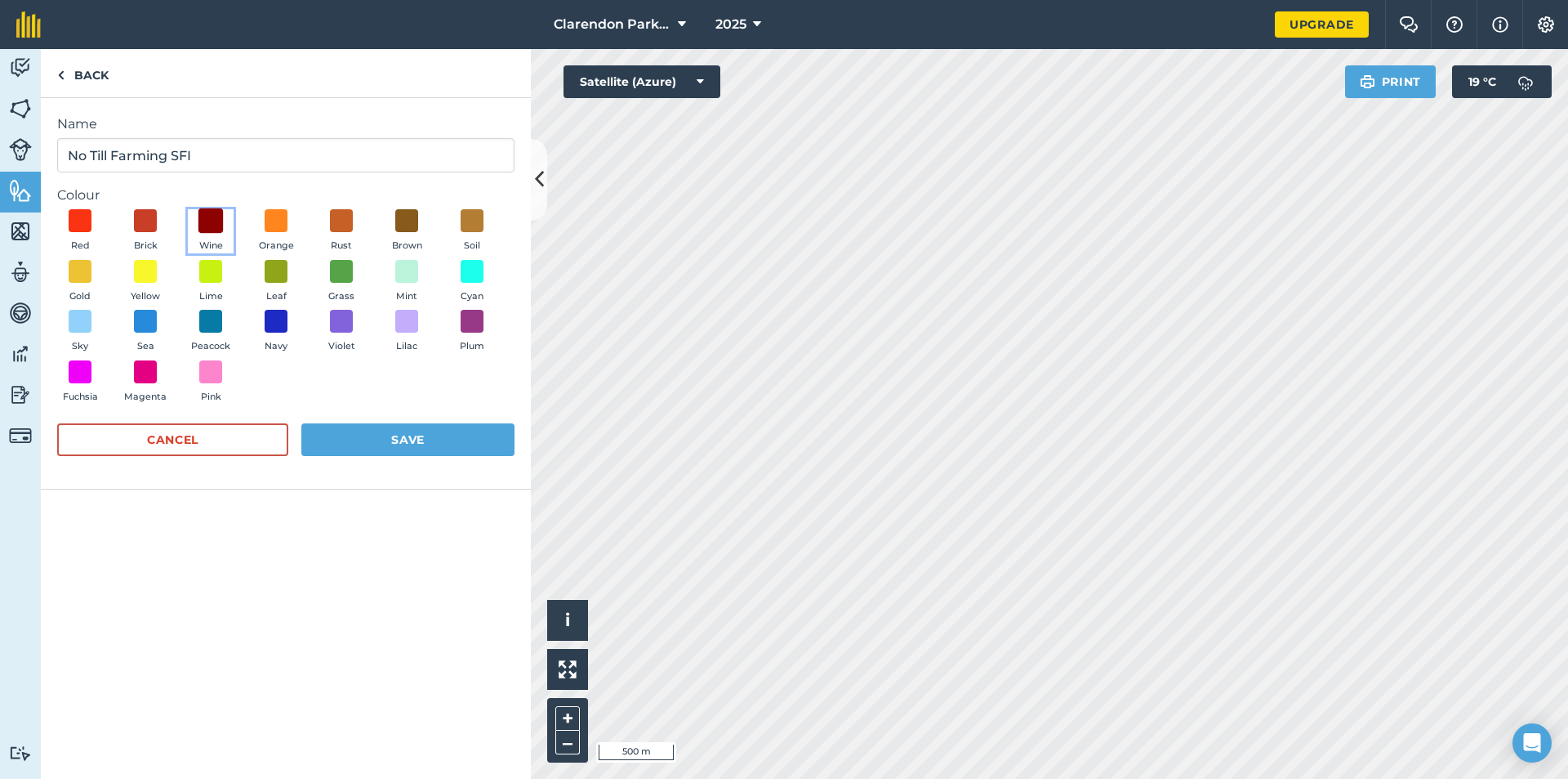
click at [206, 217] on span at bounding box center [211, 220] width 26 height 26
click at [422, 440] on button "Save" at bounding box center [408, 439] width 213 height 32
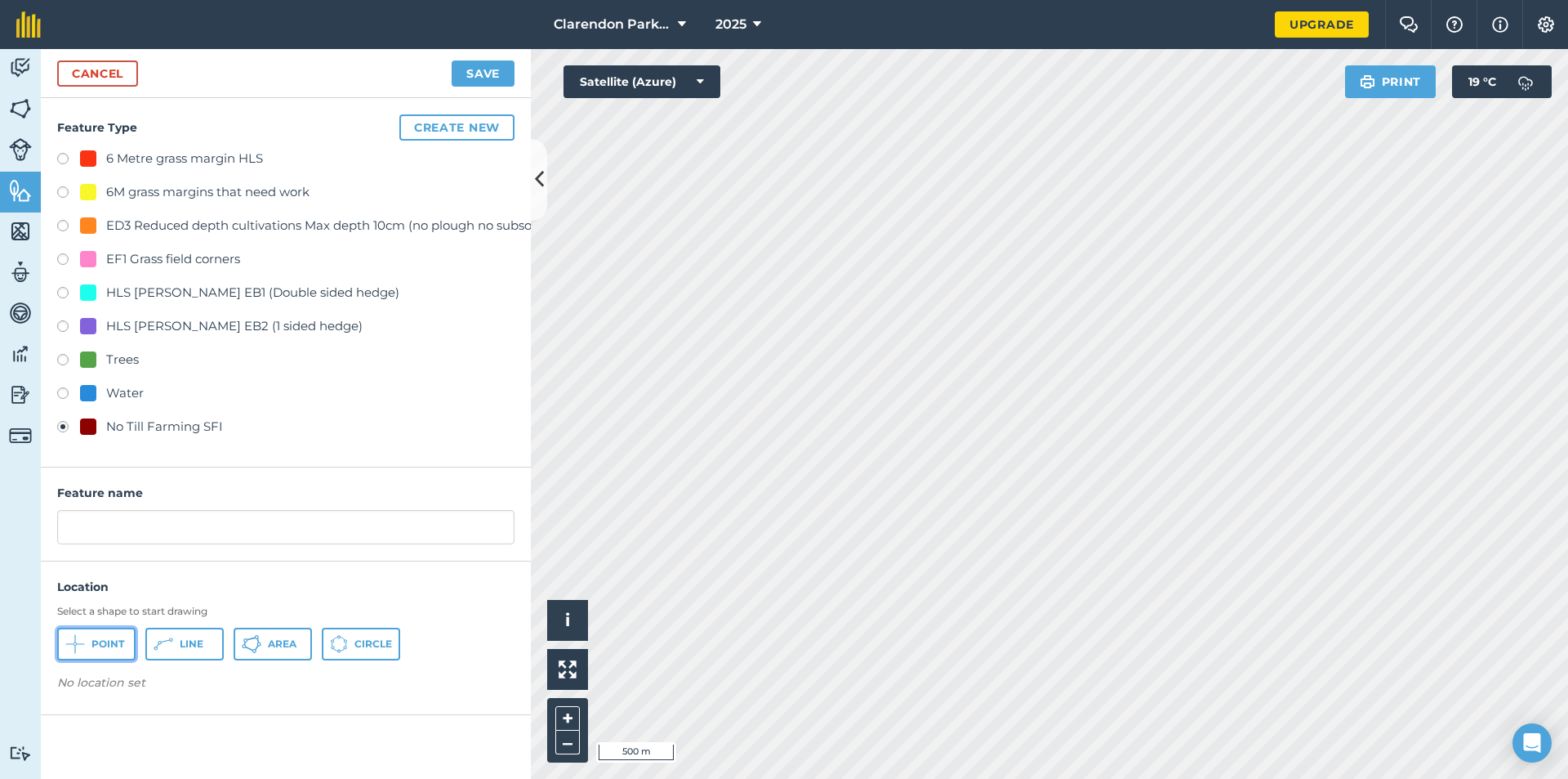
click at [110, 644] on span "Point" at bounding box center [107, 644] width 32 height 13
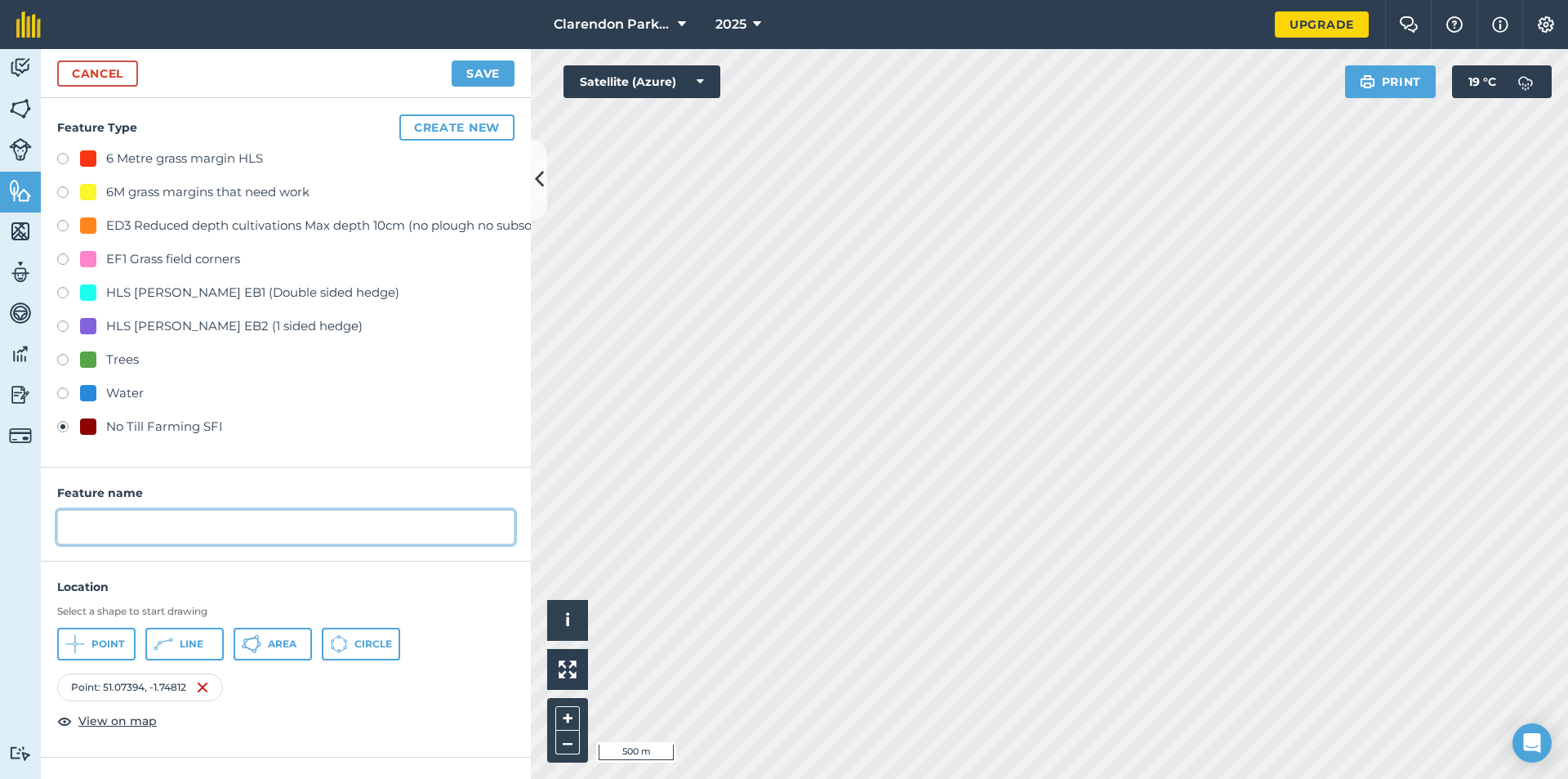
click at [284, 535] on input "text" at bounding box center [286, 526] width 457 height 34
type input "Keepers well"
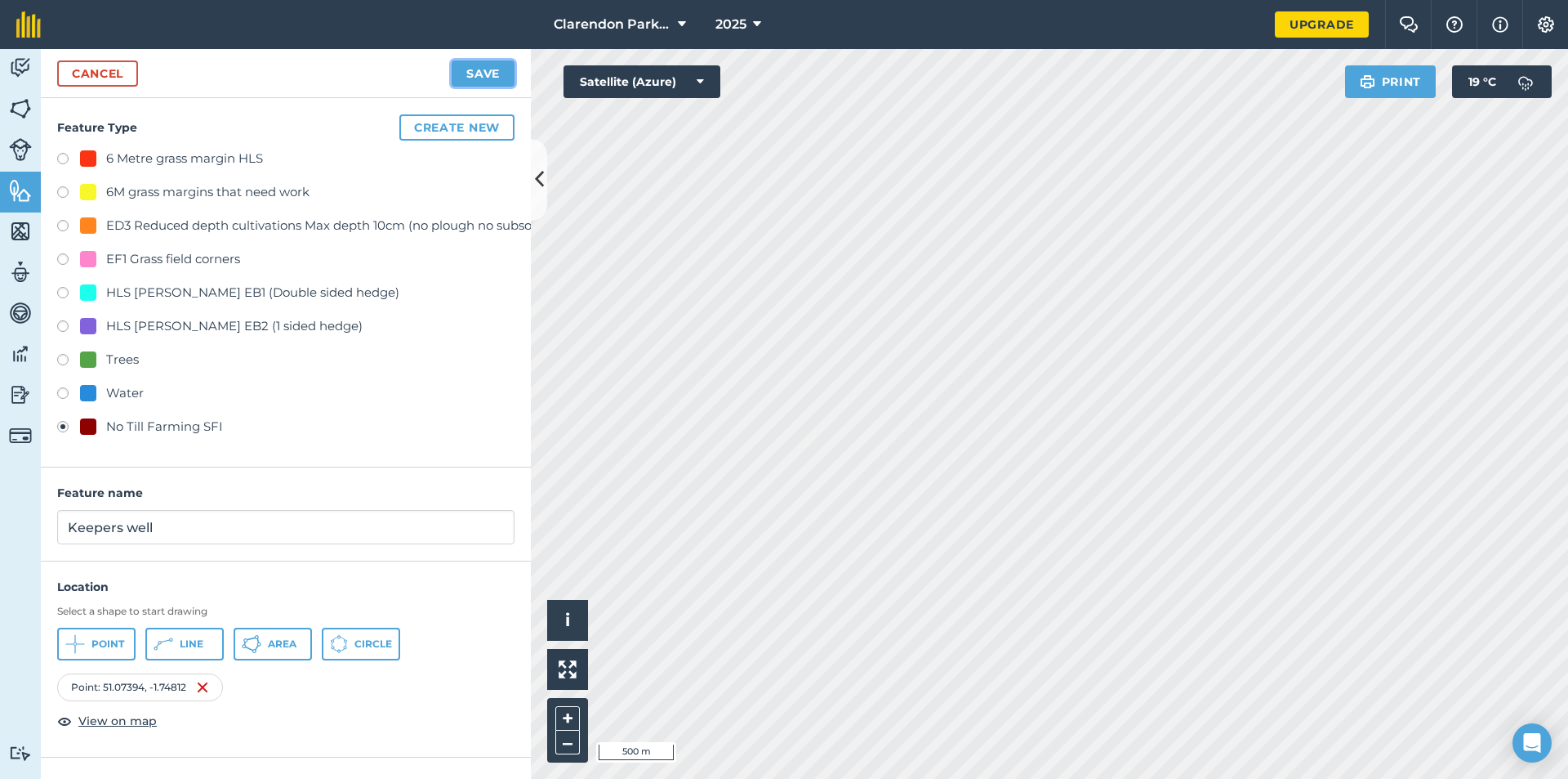
click at [474, 72] on button "Save" at bounding box center [483, 74] width 63 height 27
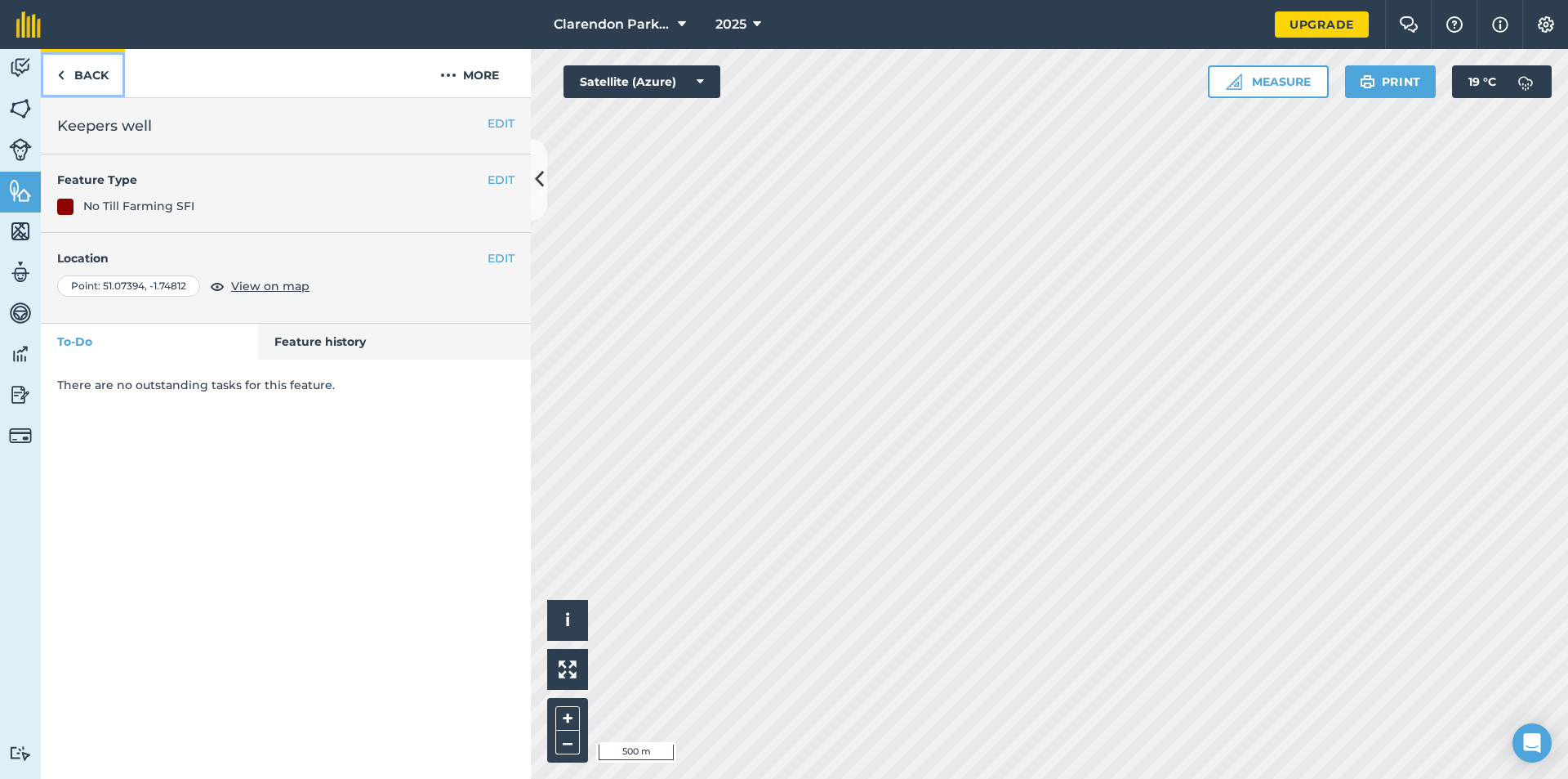
click at [105, 70] on link "Back" at bounding box center [83, 73] width 84 height 48
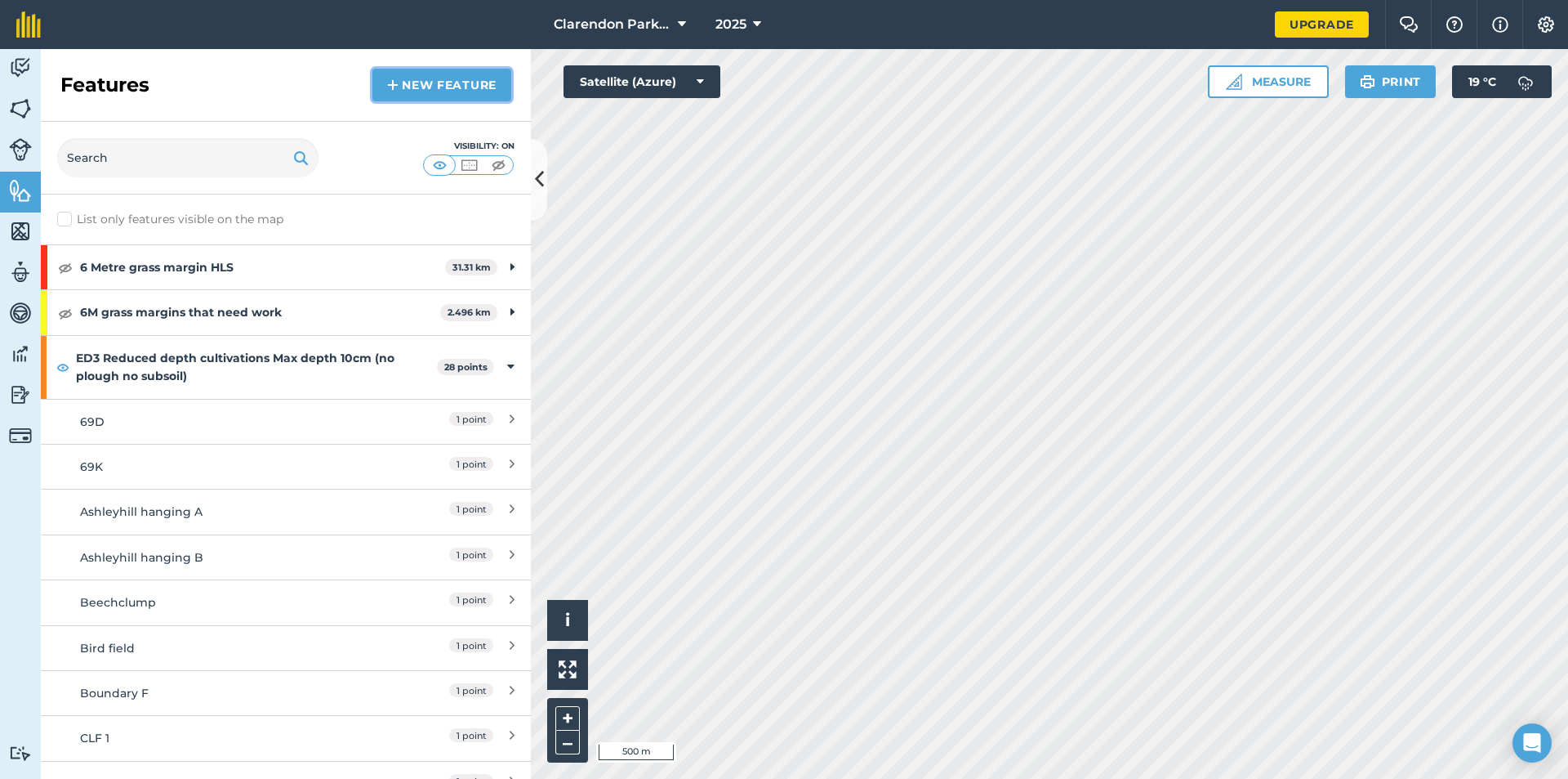
click at [438, 93] on link "New feature" at bounding box center [442, 85] width 139 height 32
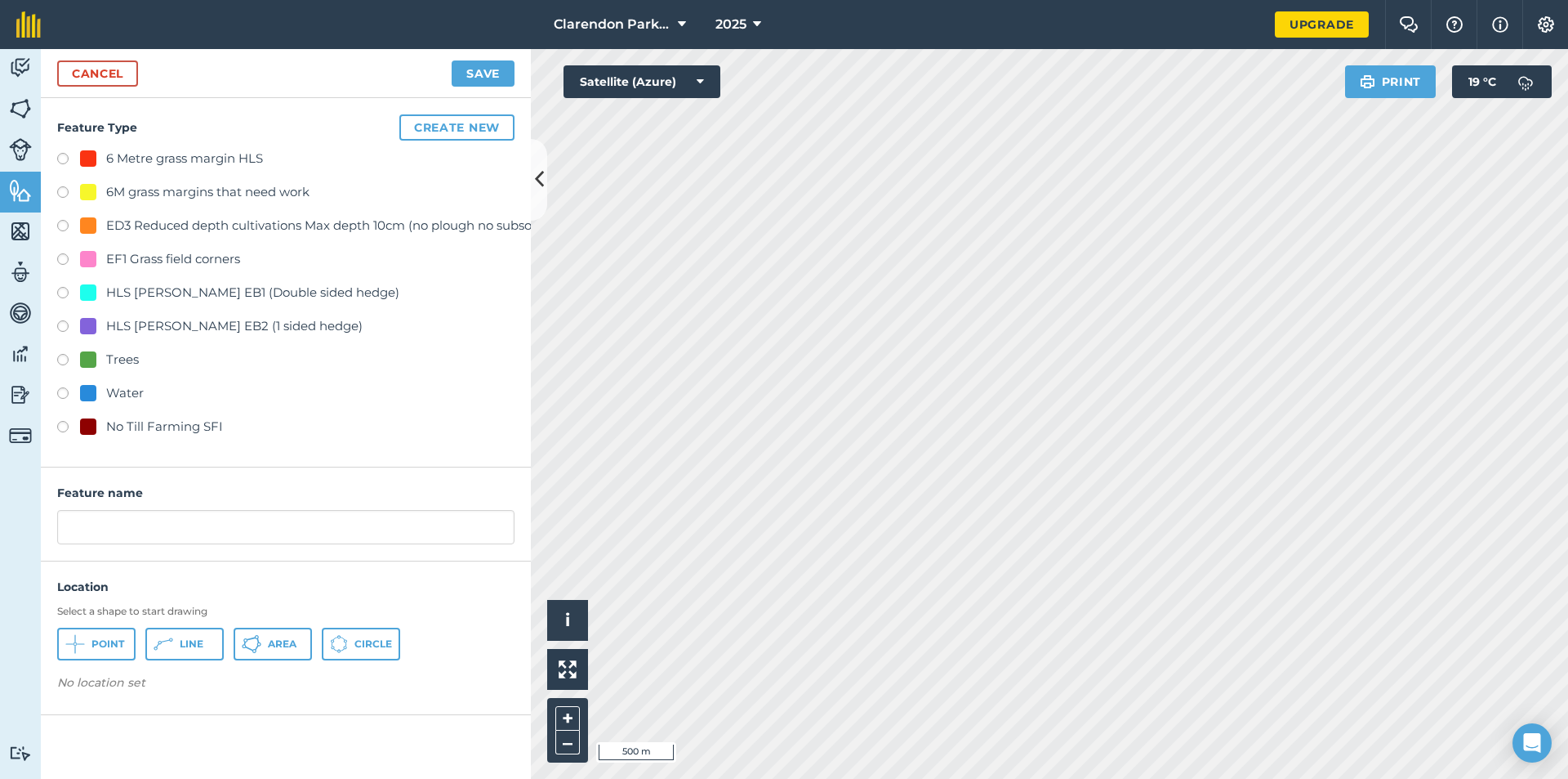
click at [65, 428] on label at bounding box center [69, 429] width 23 height 17
radio input "true"
click at [110, 644] on span "Point" at bounding box center [107, 644] width 32 height 13
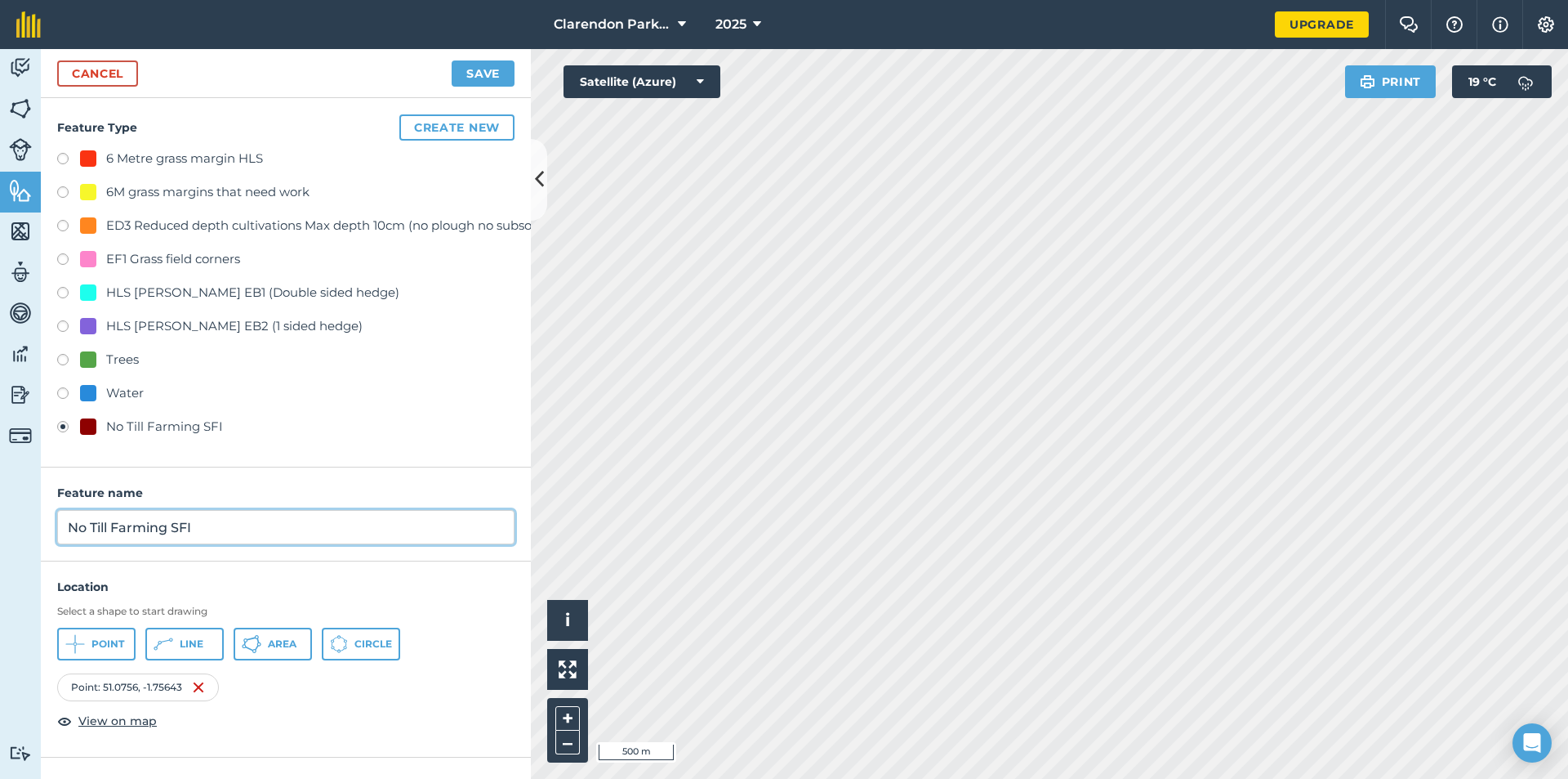
drag, startPoint x: 234, startPoint y: 529, endPoint x: 105, endPoint y: 537, distance: 129.2
click at [105, 537] on input "No Till Farming SFI" at bounding box center [286, 526] width 457 height 34
type input "N"
type input "Beefield"
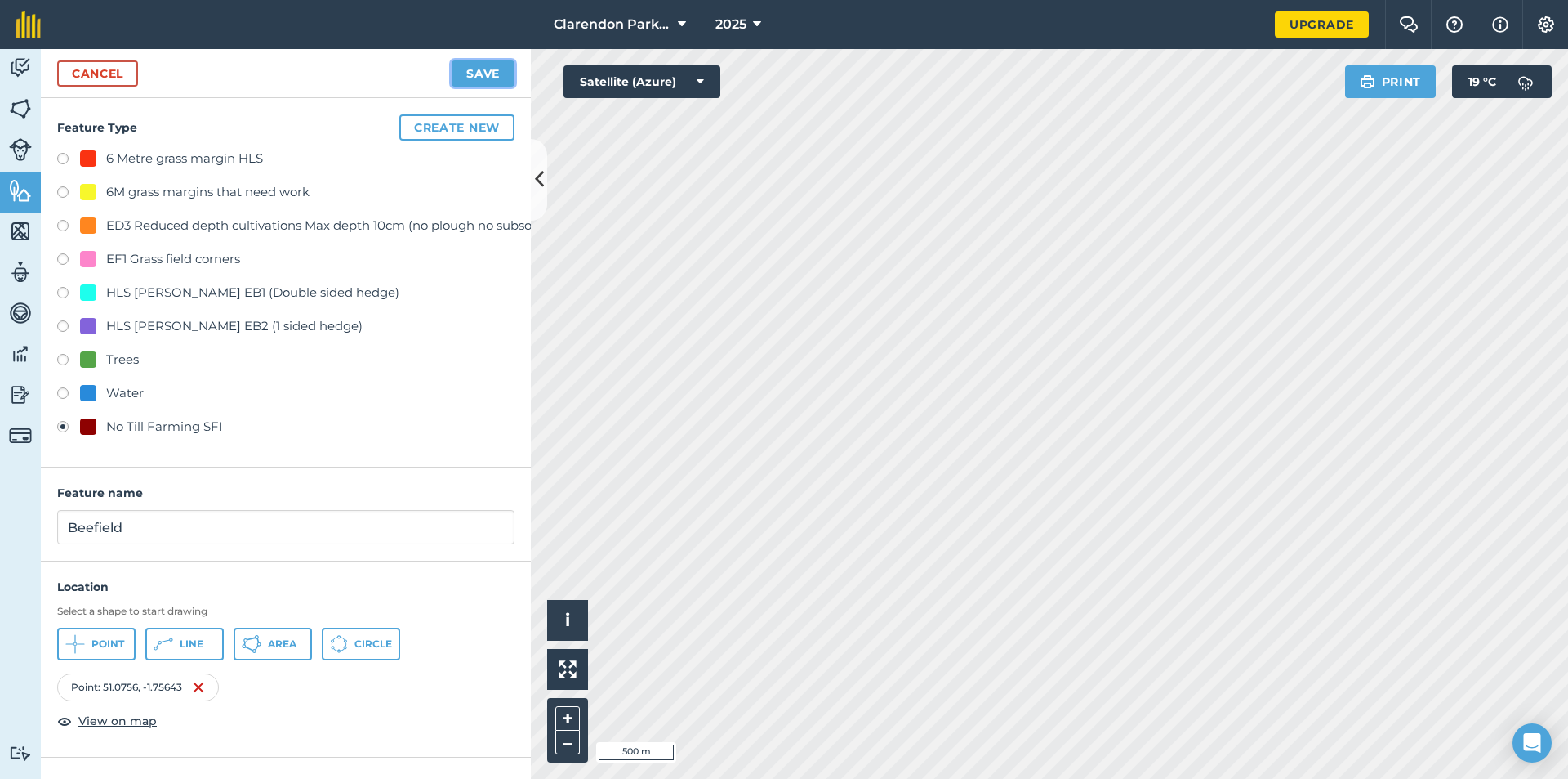
click at [467, 70] on button "Save" at bounding box center [483, 74] width 63 height 27
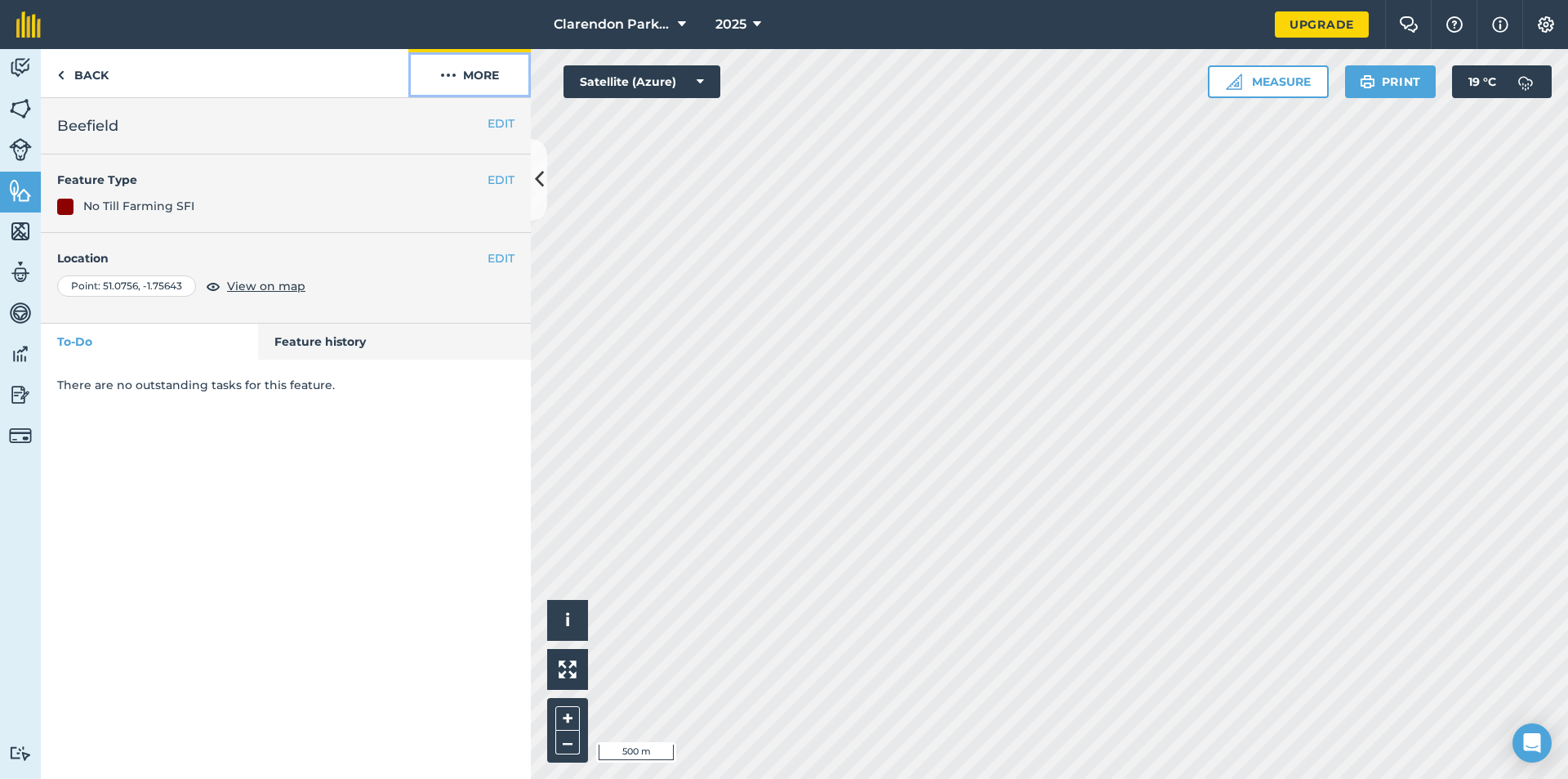
click at [481, 69] on button "More" at bounding box center [470, 73] width 123 height 48
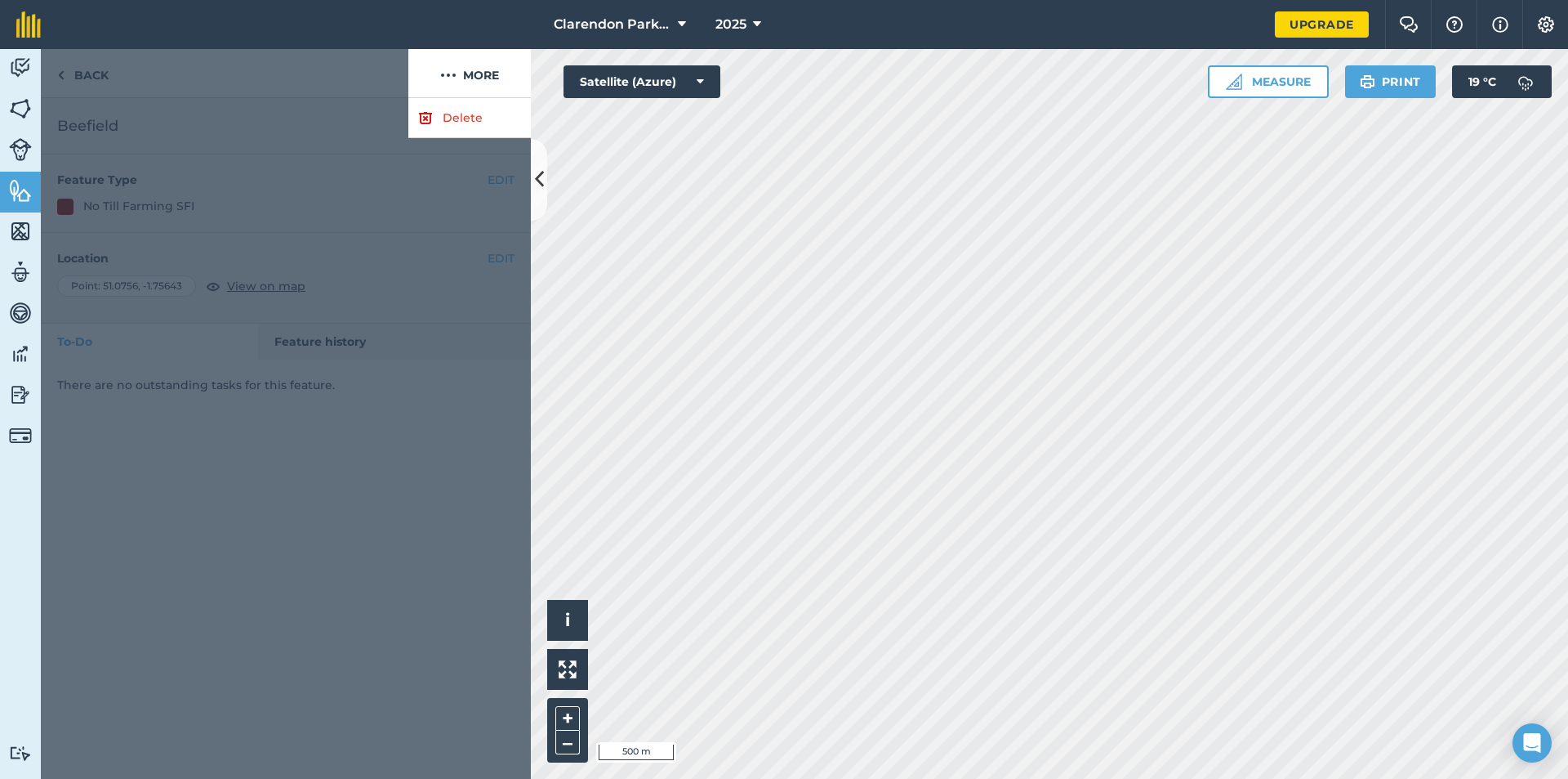
click at [260, 167] on div at bounding box center [286, 438] width 490 height 680
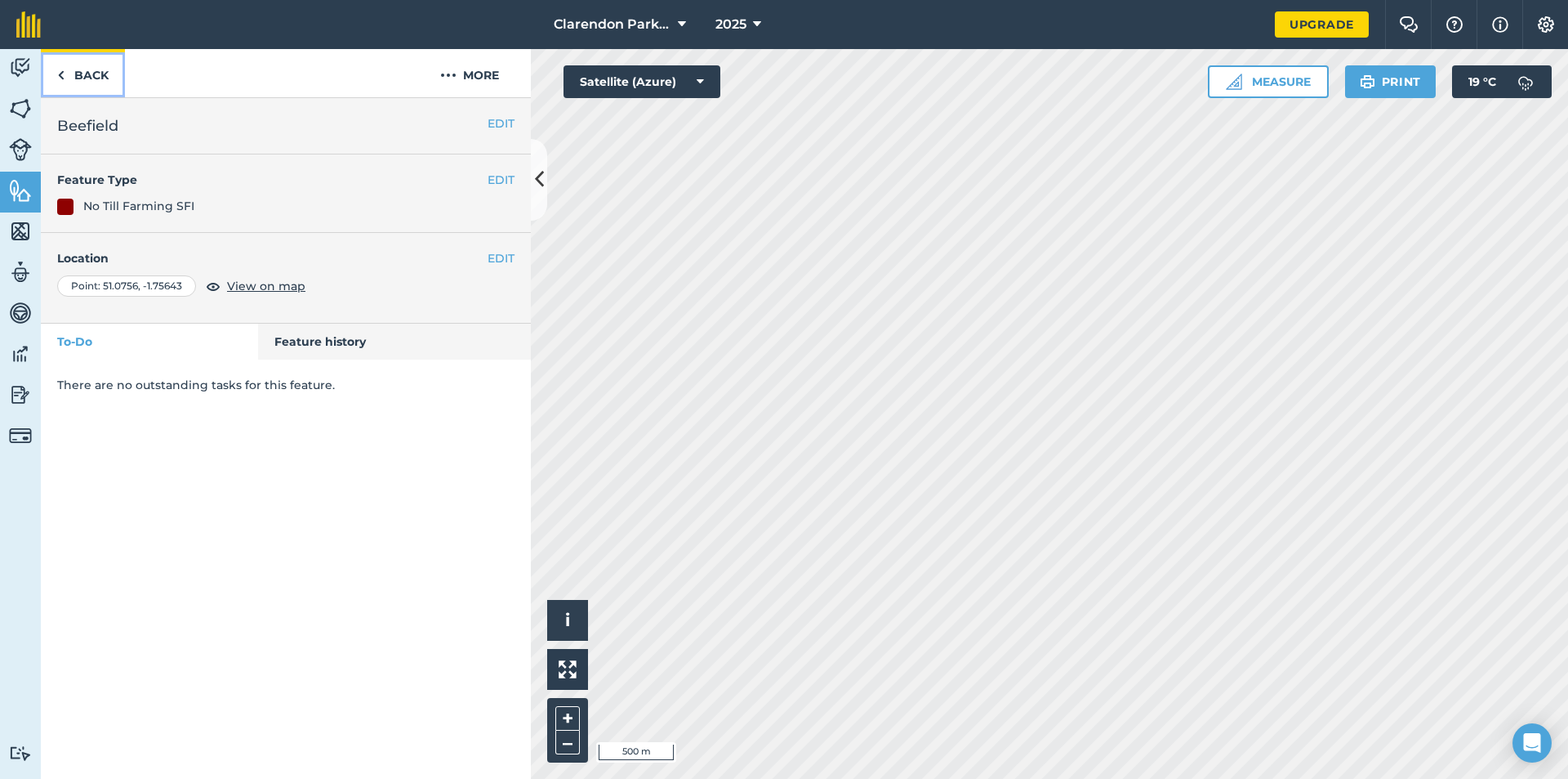
click at [101, 78] on link "Back" at bounding box center [83, 73] width 84 height 48
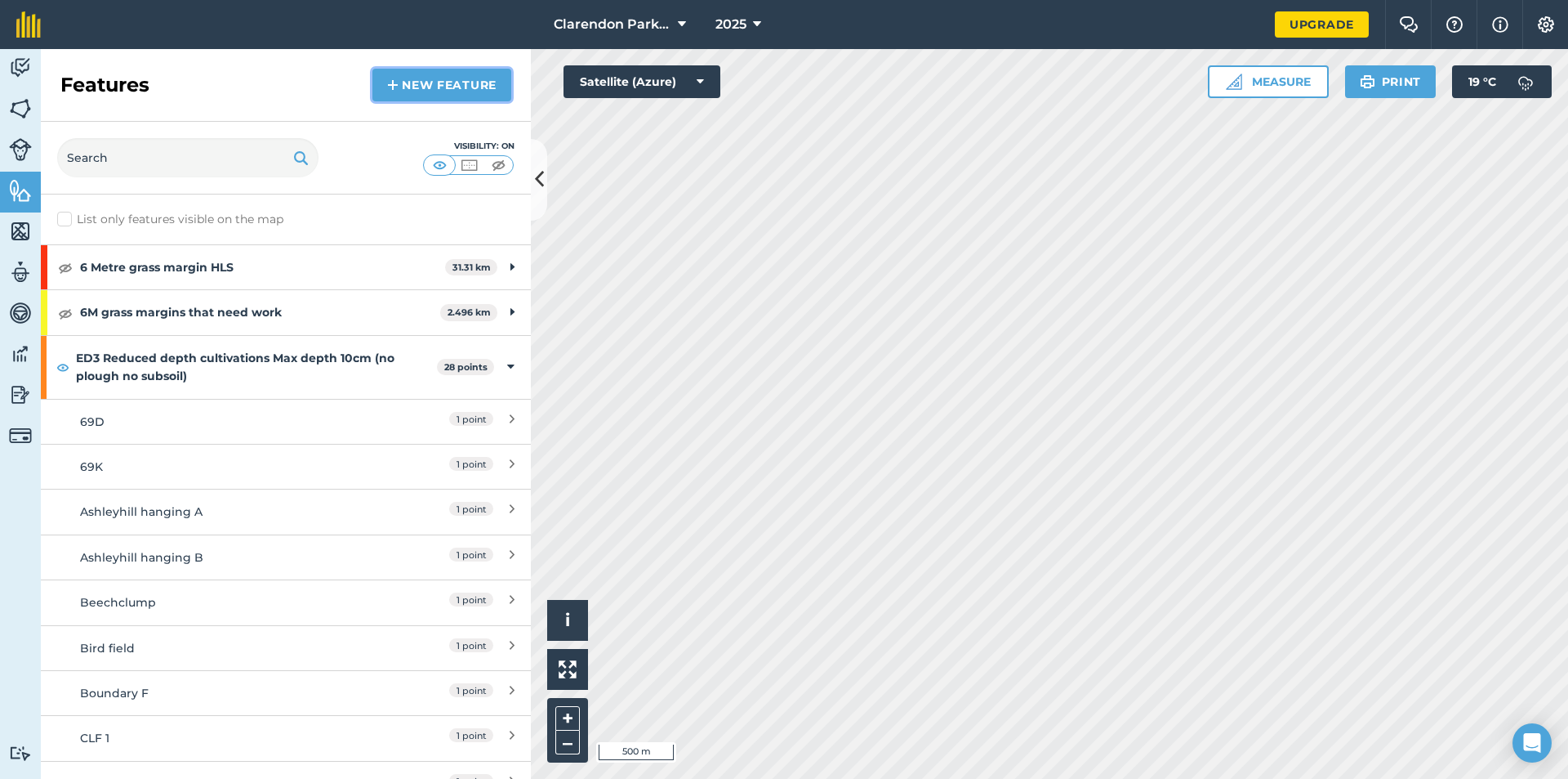
click at [415, 90] on link "New feature" at bounding box center [442, 85] width 139 height 32
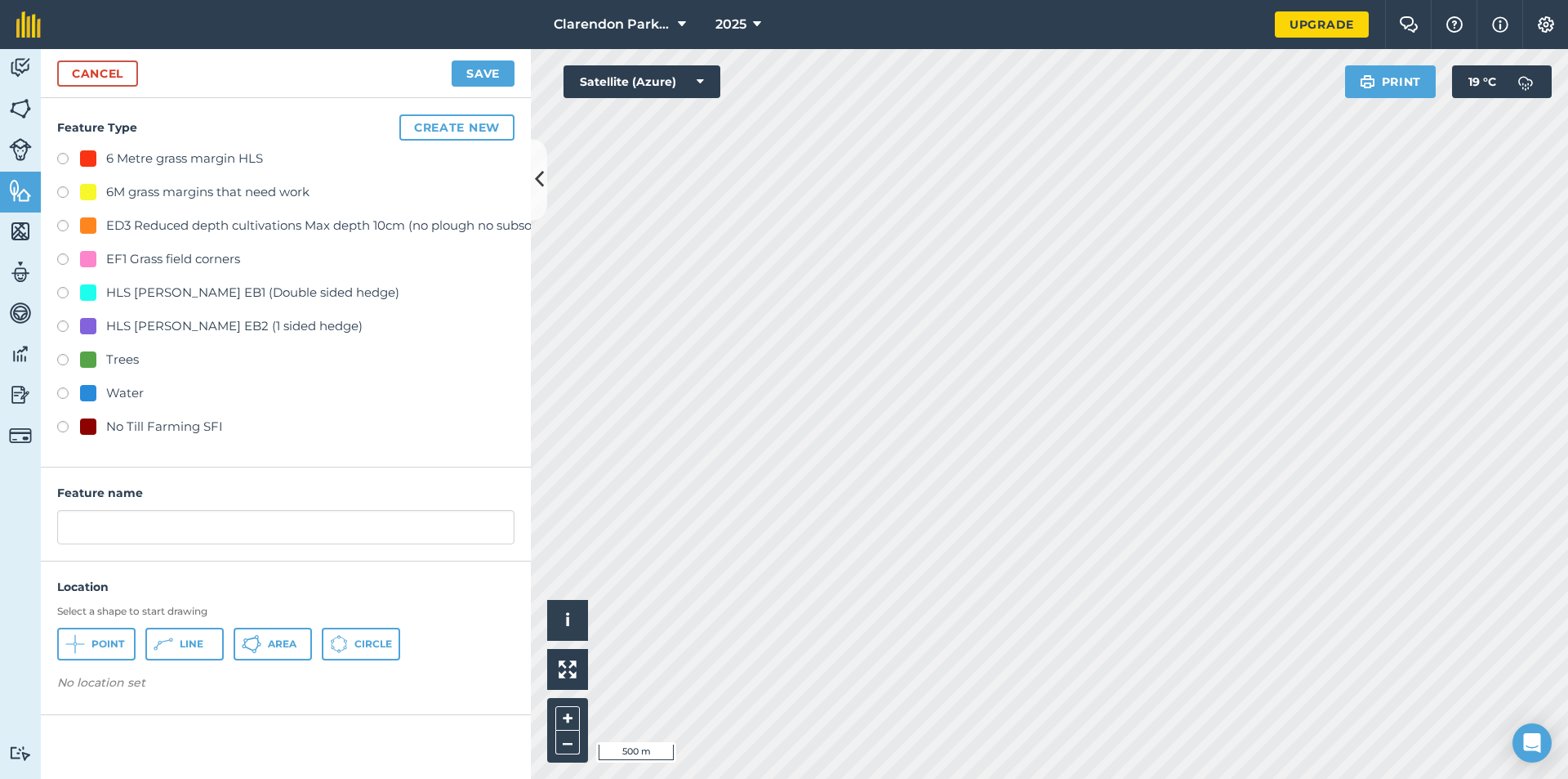
click at [62, 425] on label at bounding box center [69, 429] width 23 height 17
radio input "true"
type input "No Till Farming SFI"
drag, startPoint x: 103, startPoint y: 541, endPoint x: 0, endPoint y: 550, distance: 103.4
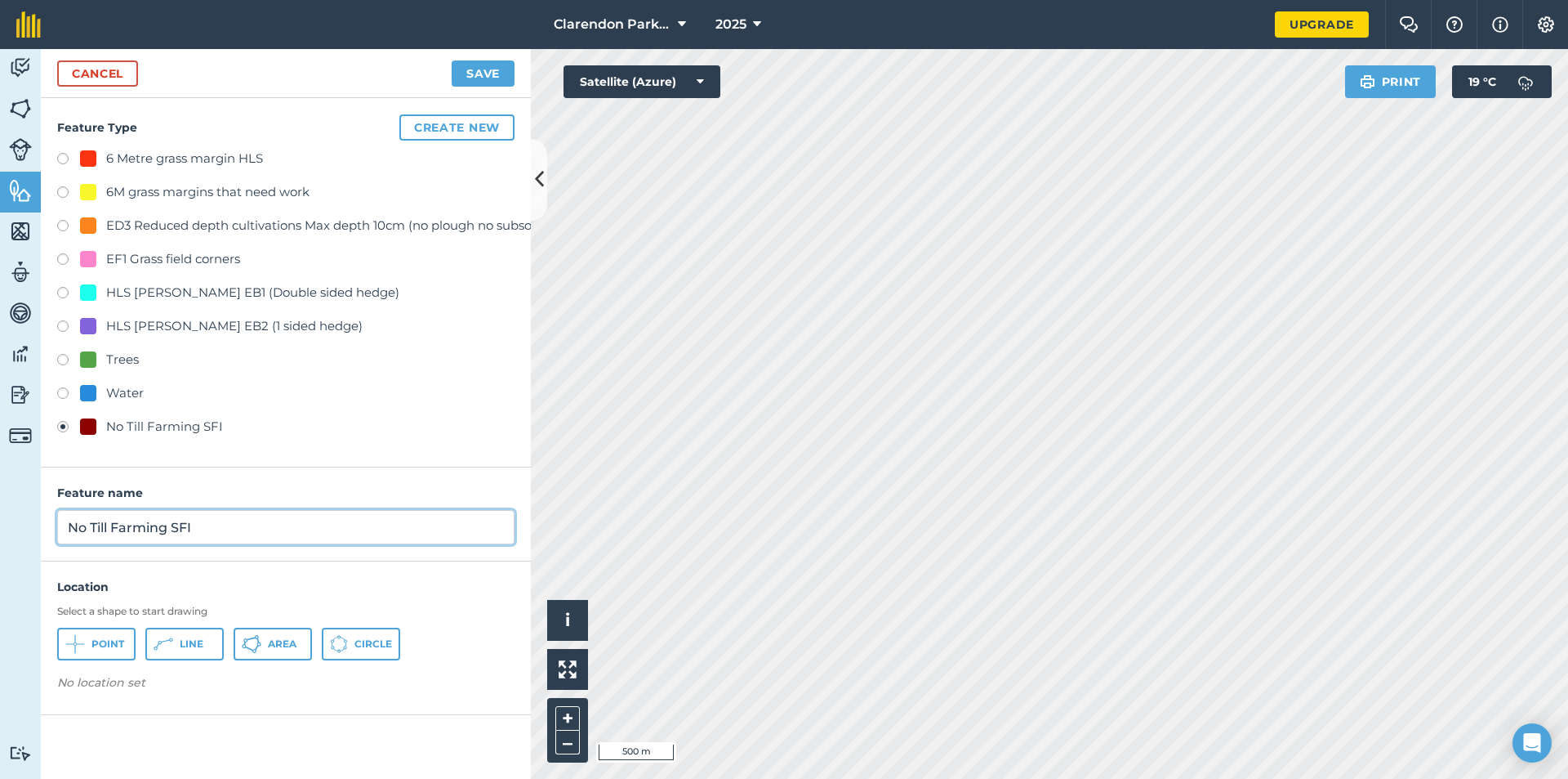
click at [0, 550] on div "Activity Fields Livestock Features Maps Team Vehicles Data Reporting Billing Tu…" at bounding box center [784, 414] width 1568 height 730
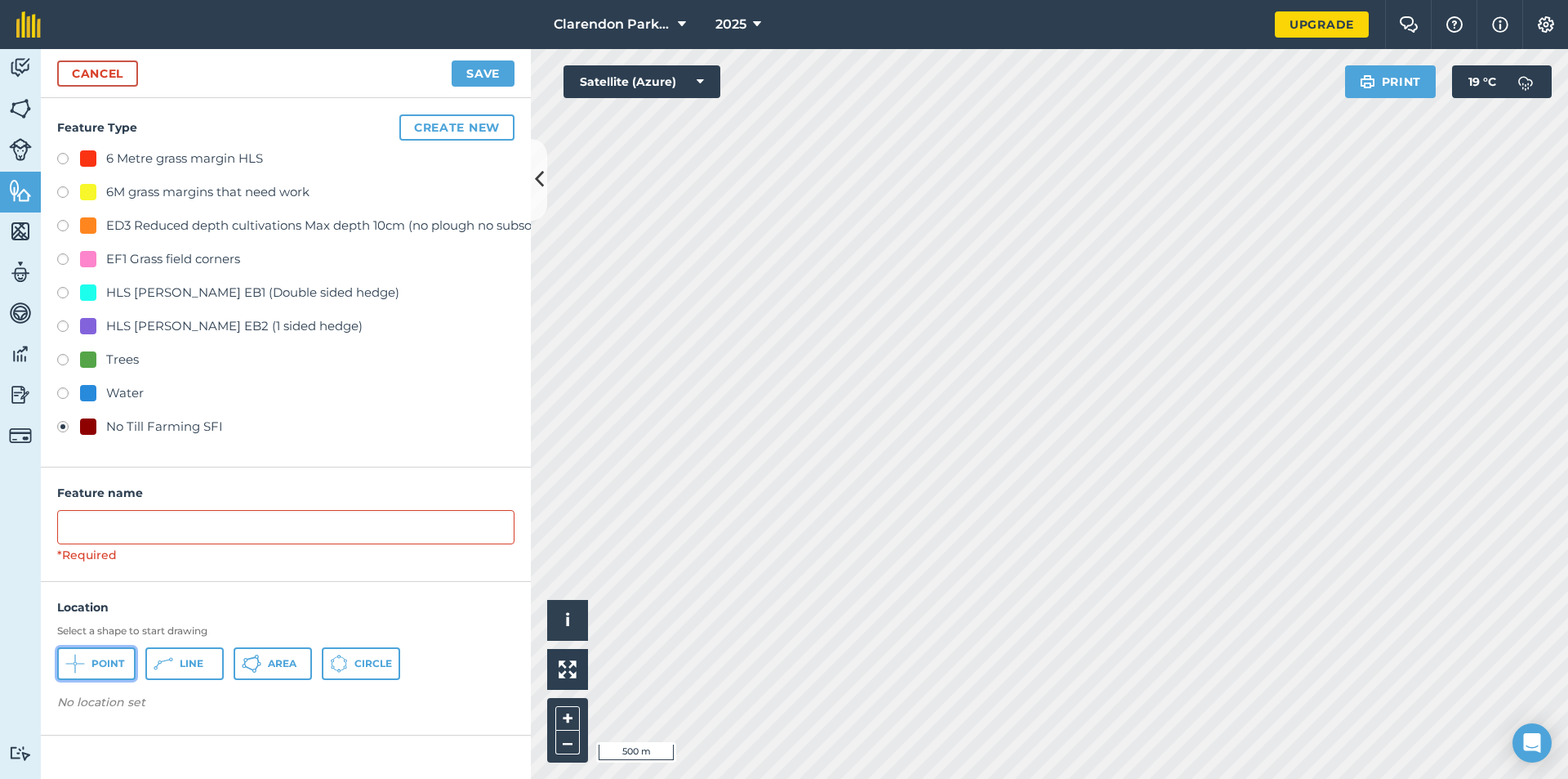
click at [81, 665] on icon at bounding box center [75, 664] width 20 height 20
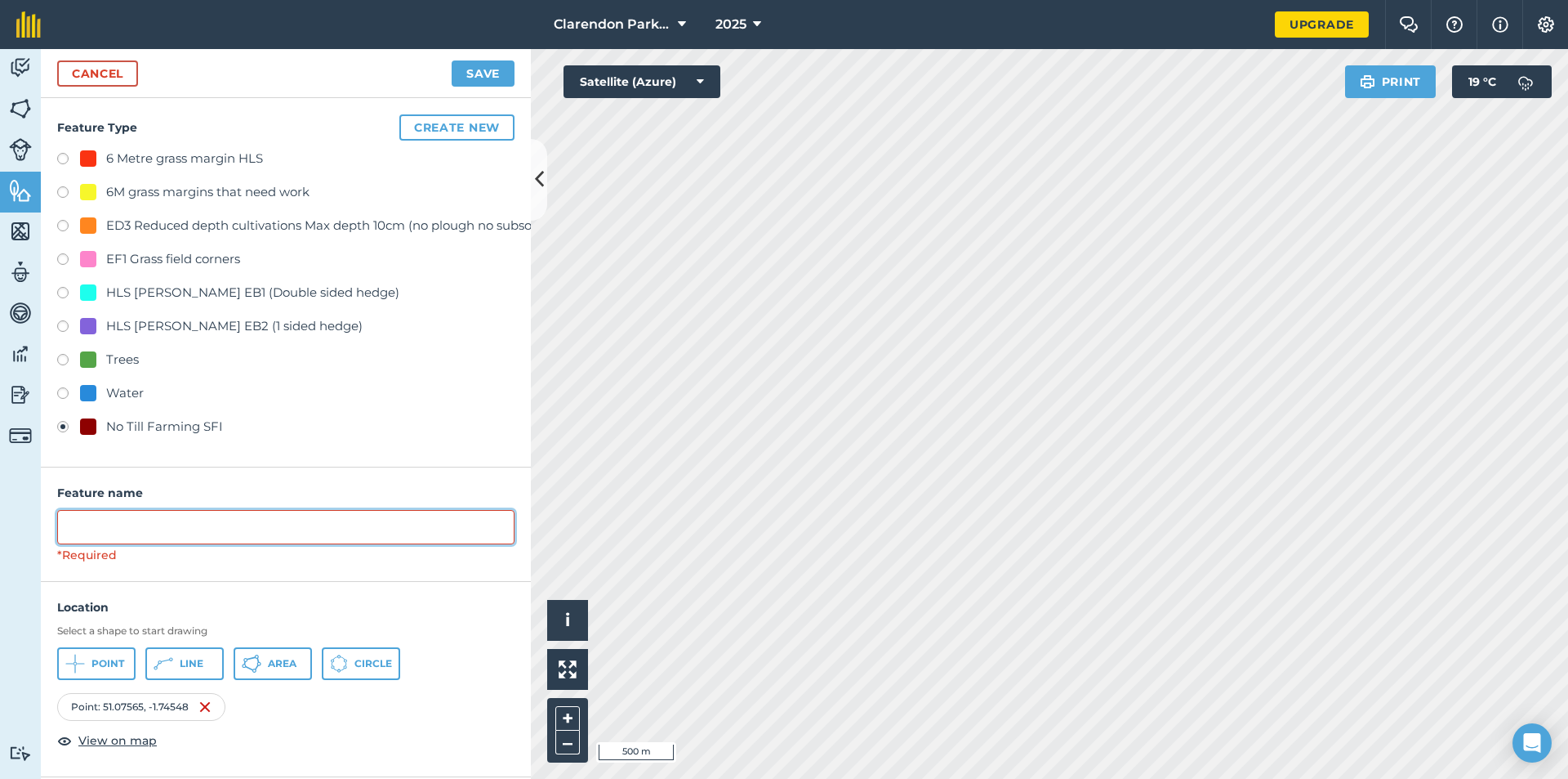
click at [286, 525] on input "text" at bounding box center [286, 526] width 457 height 34
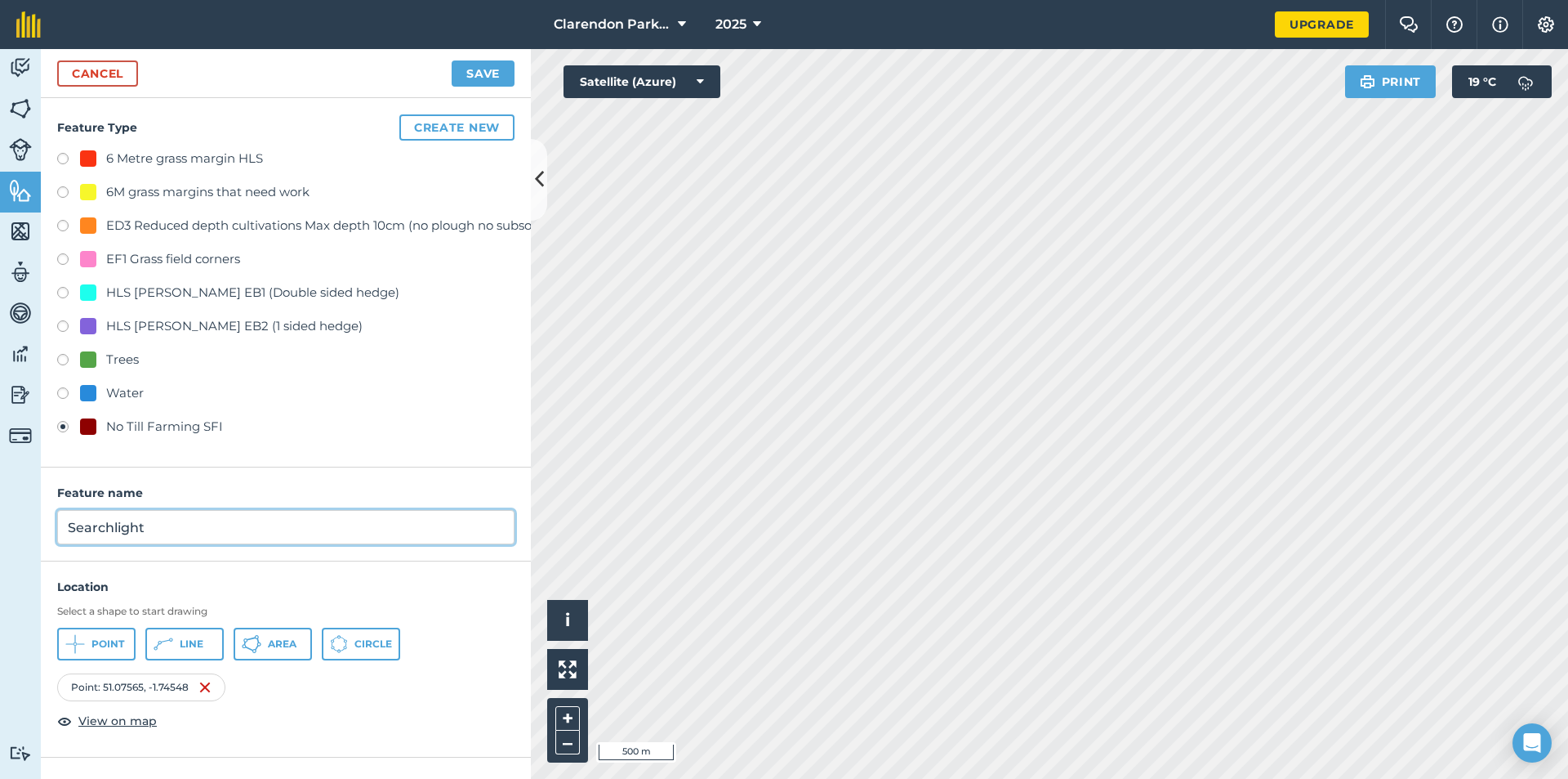
type input "Searchlight"
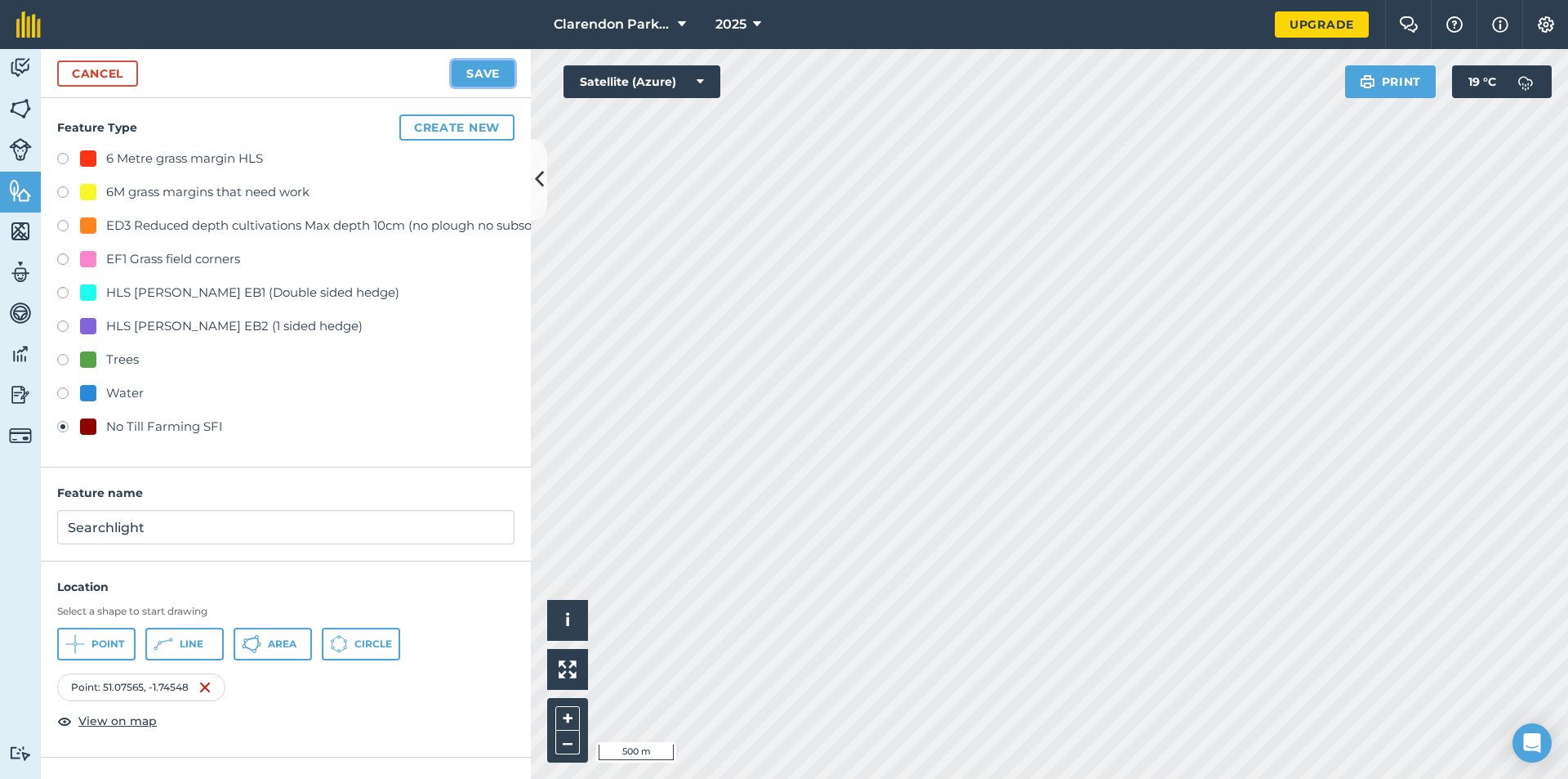
click at [470, 78] on button "Save" at bounding box center [483, 74] width 63 height 27
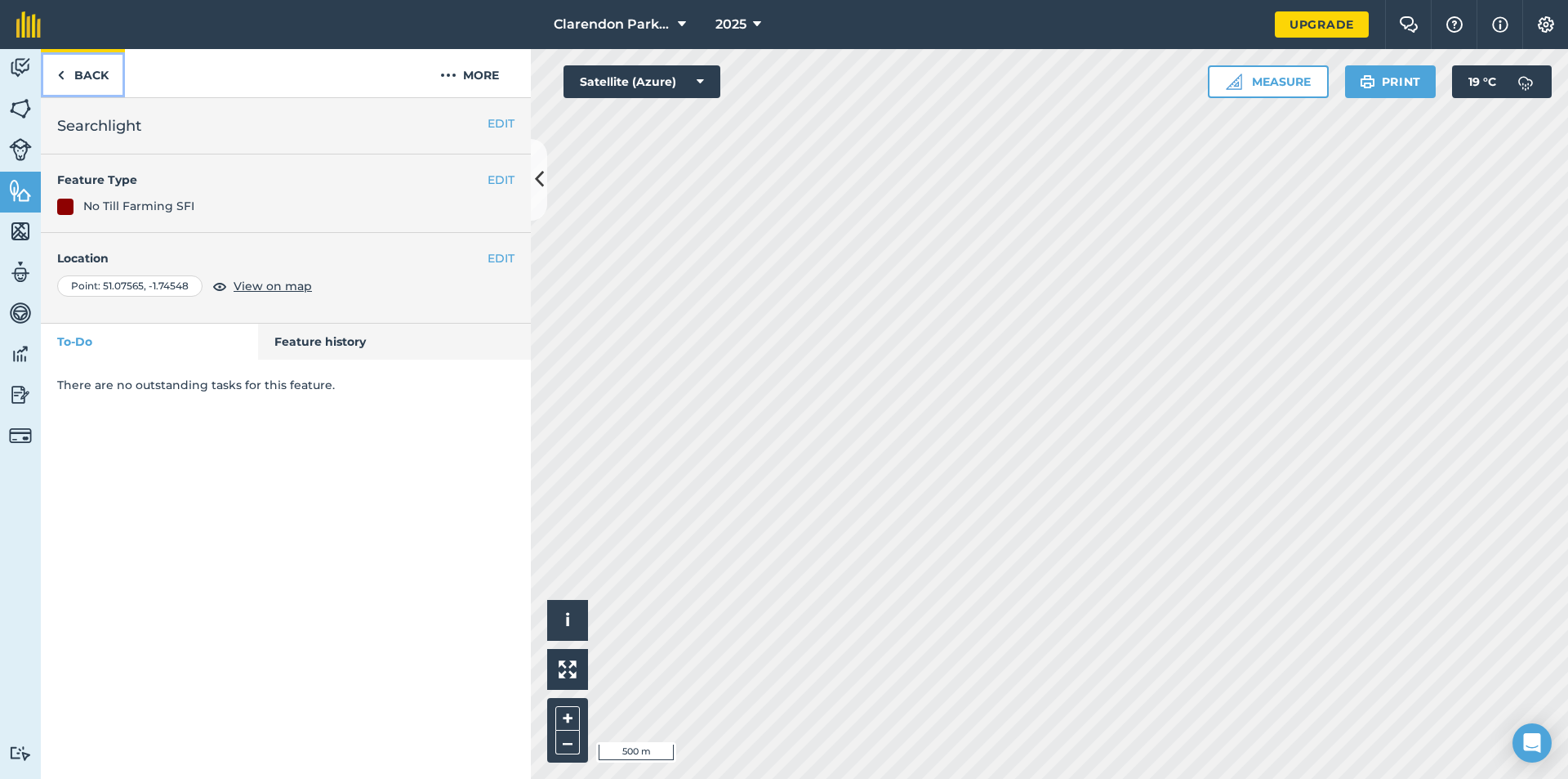
click at [100, 72] on link "Back" at bounding box center [83, 73] width 84 height 48
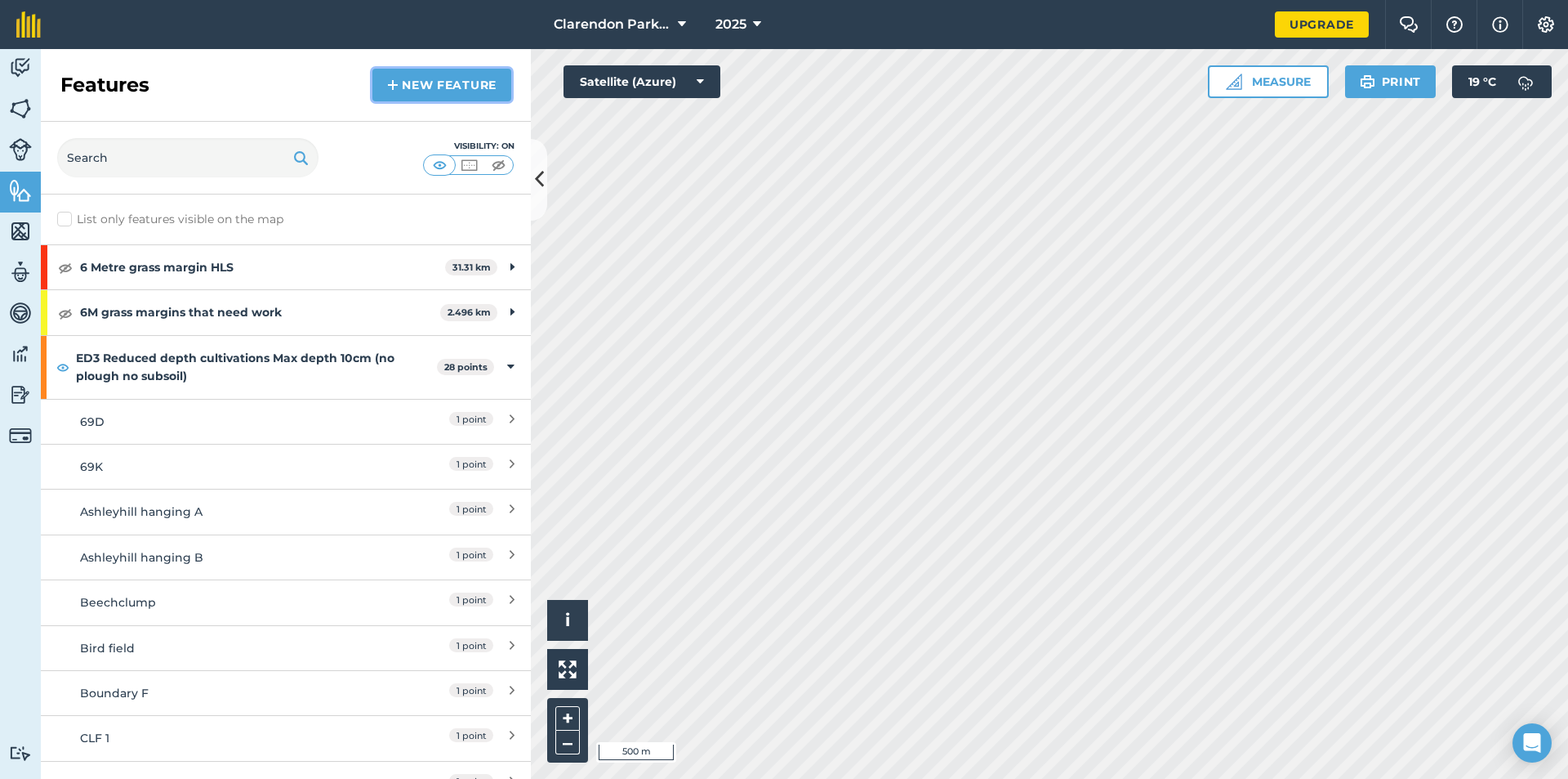
click at [429, 89] on link "New feature" at bounding box center [442, 85] width 139 height 32
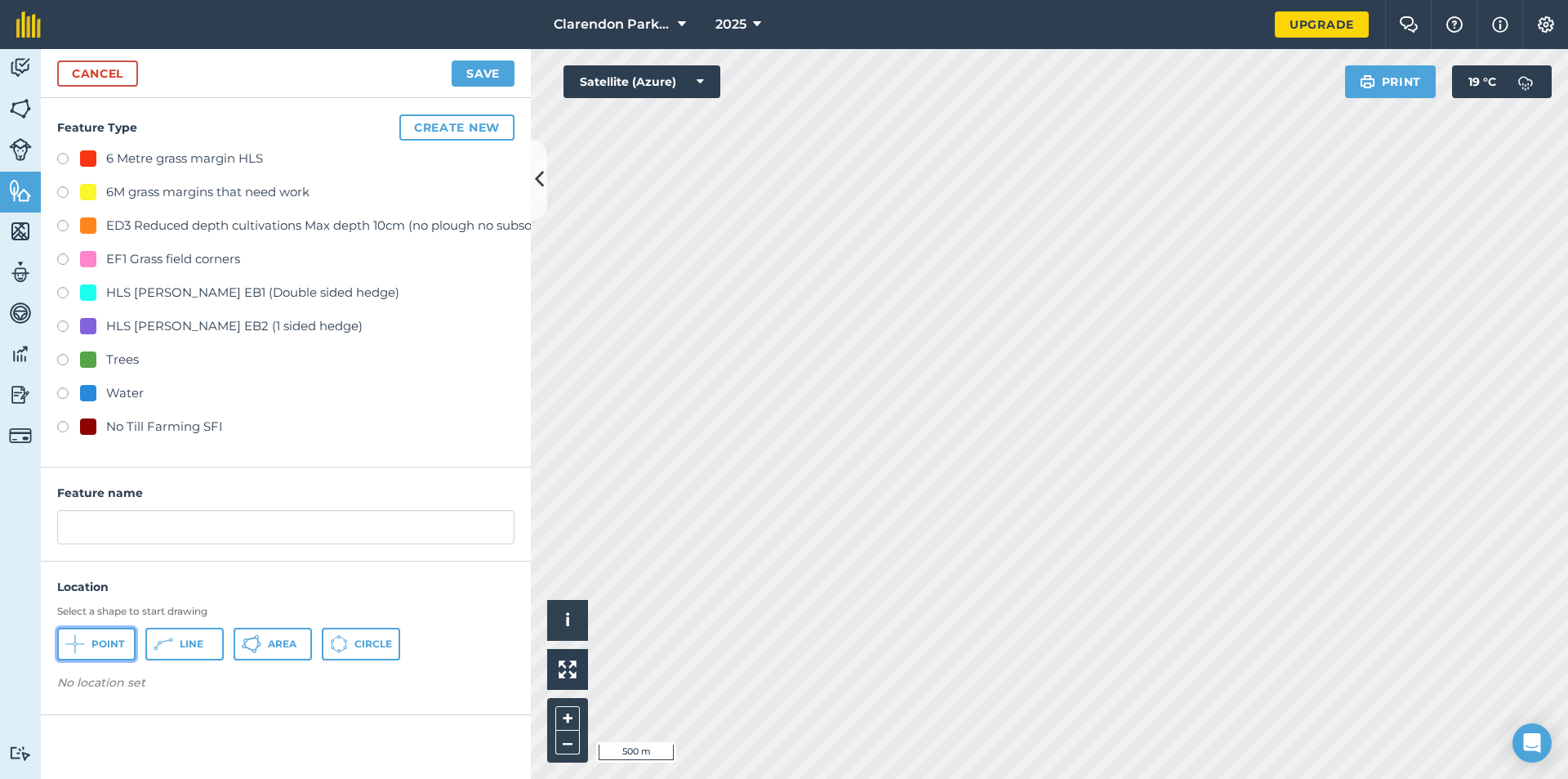
click at [96, 639] on span "Point" at bounding box center [107, 644] width 32 height 13
click at [65, 427] on label at bounding box center [69, 429] width 23 height 17
radio input "true"
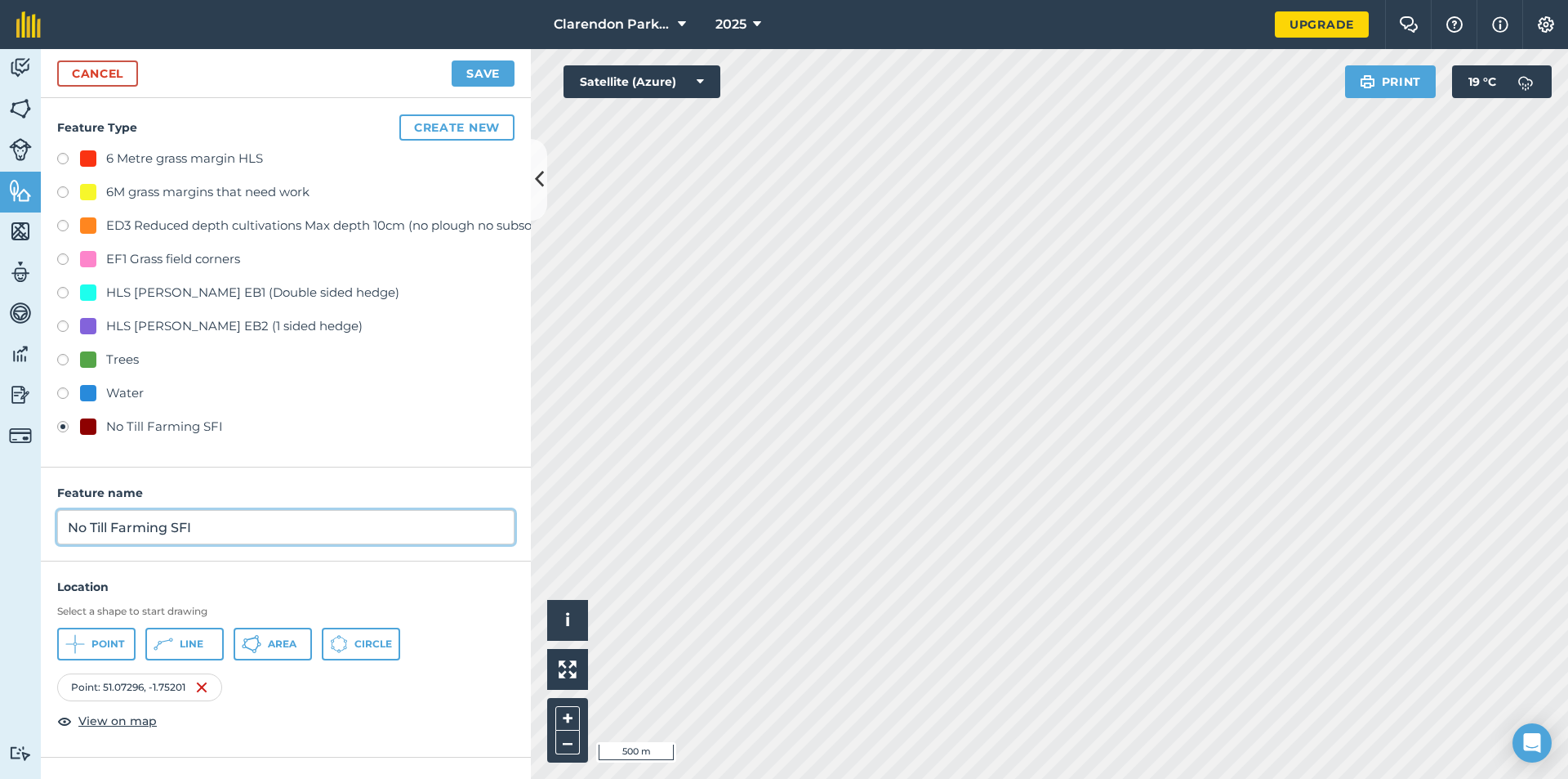
drag, startPoint x: 205, startPoint y: 525, endPoint x: 0, endPoint y: 541, distance: 205.6
click at [0, 541] on div "Activity Fields Livestock Features Maps Team Vehicles Data Reporting Billing Tu…" at bounding box center [784, 414] width 1568 height 730
type input "New pumphouse"
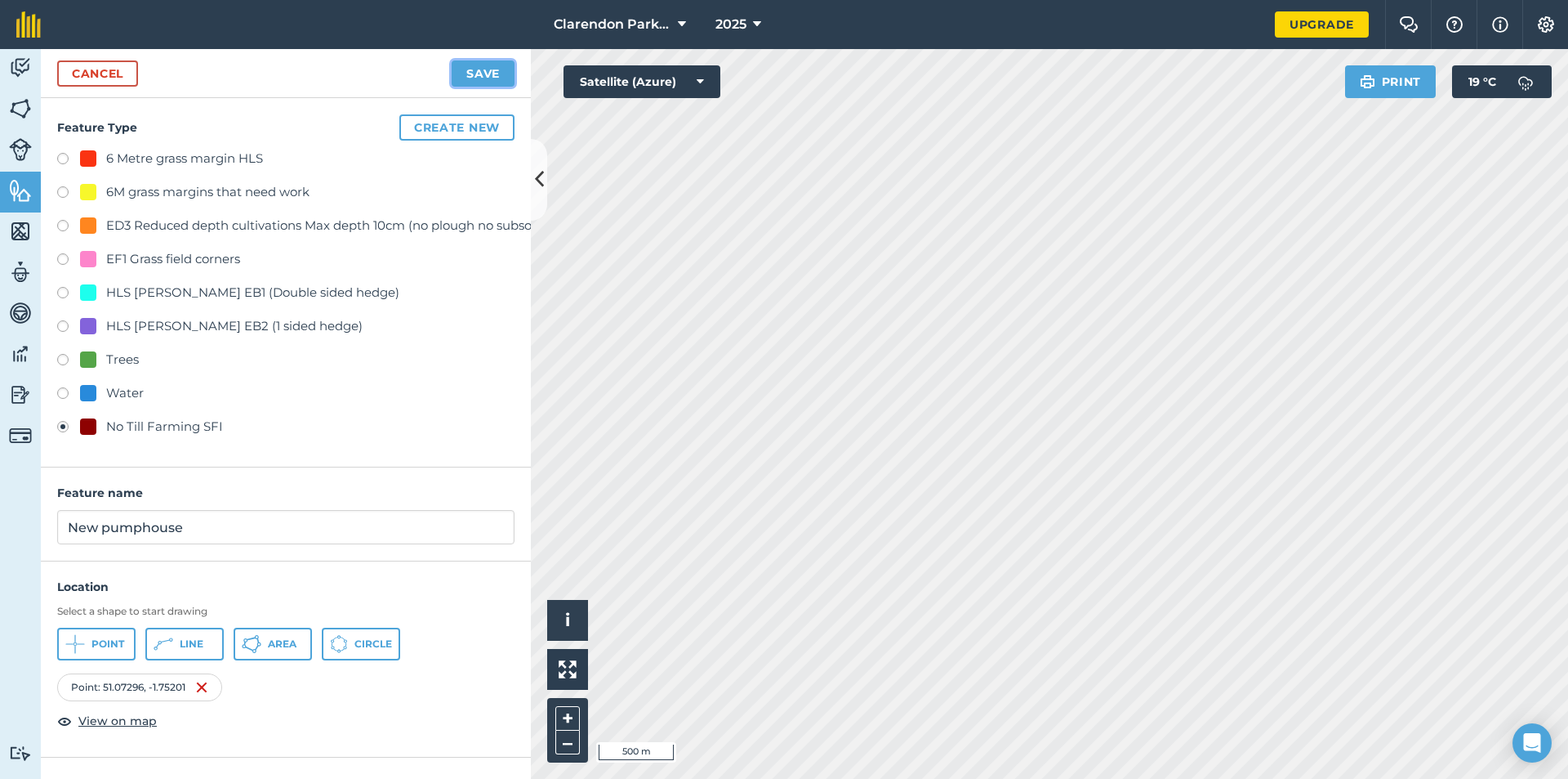
click at [497, 75] on button "Save" at bounding box center [483, 74] width 63 height 27
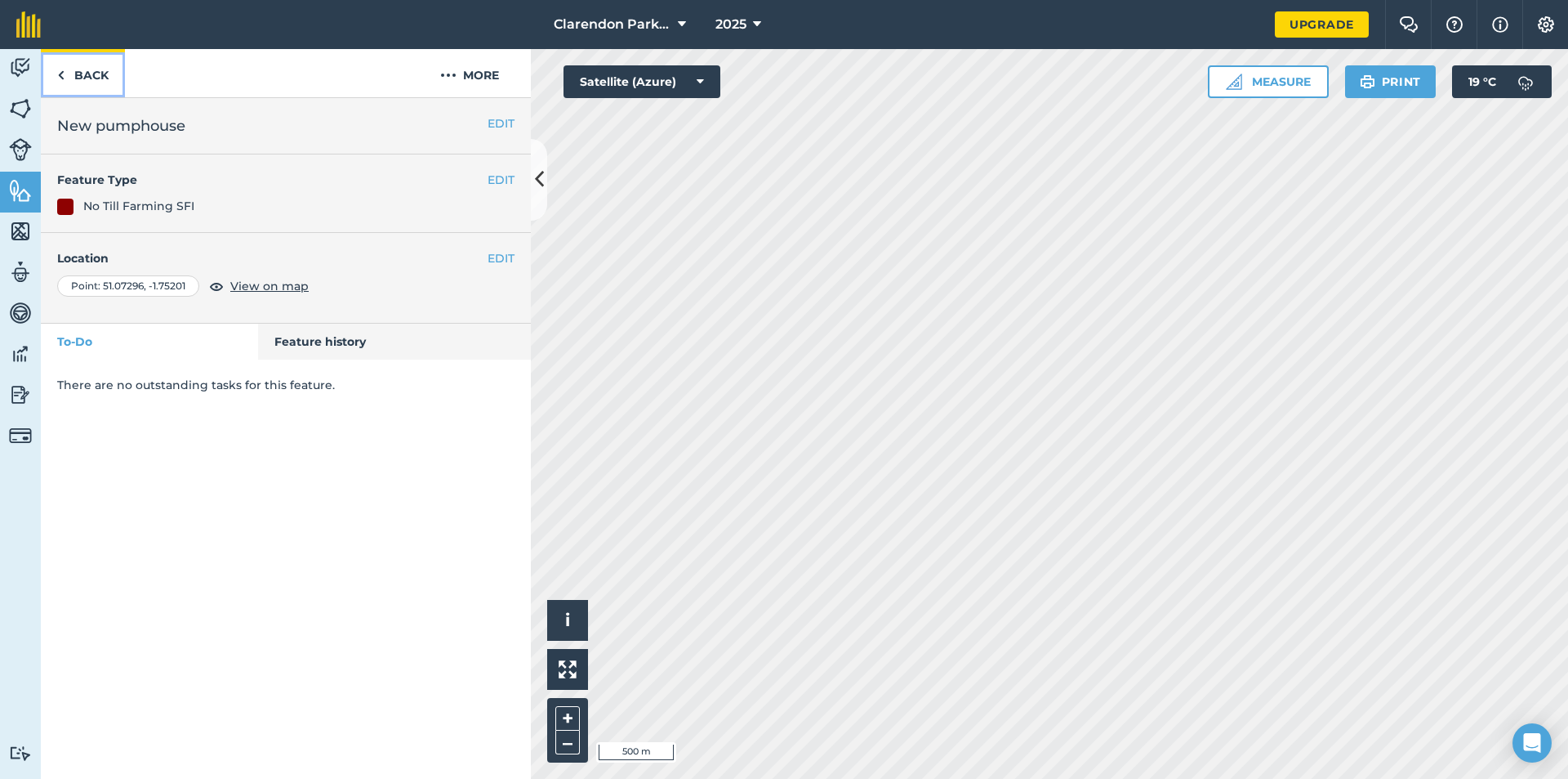
click at [87, 83] on link "Back" at bounding box center [83, 73] width 84 height 48
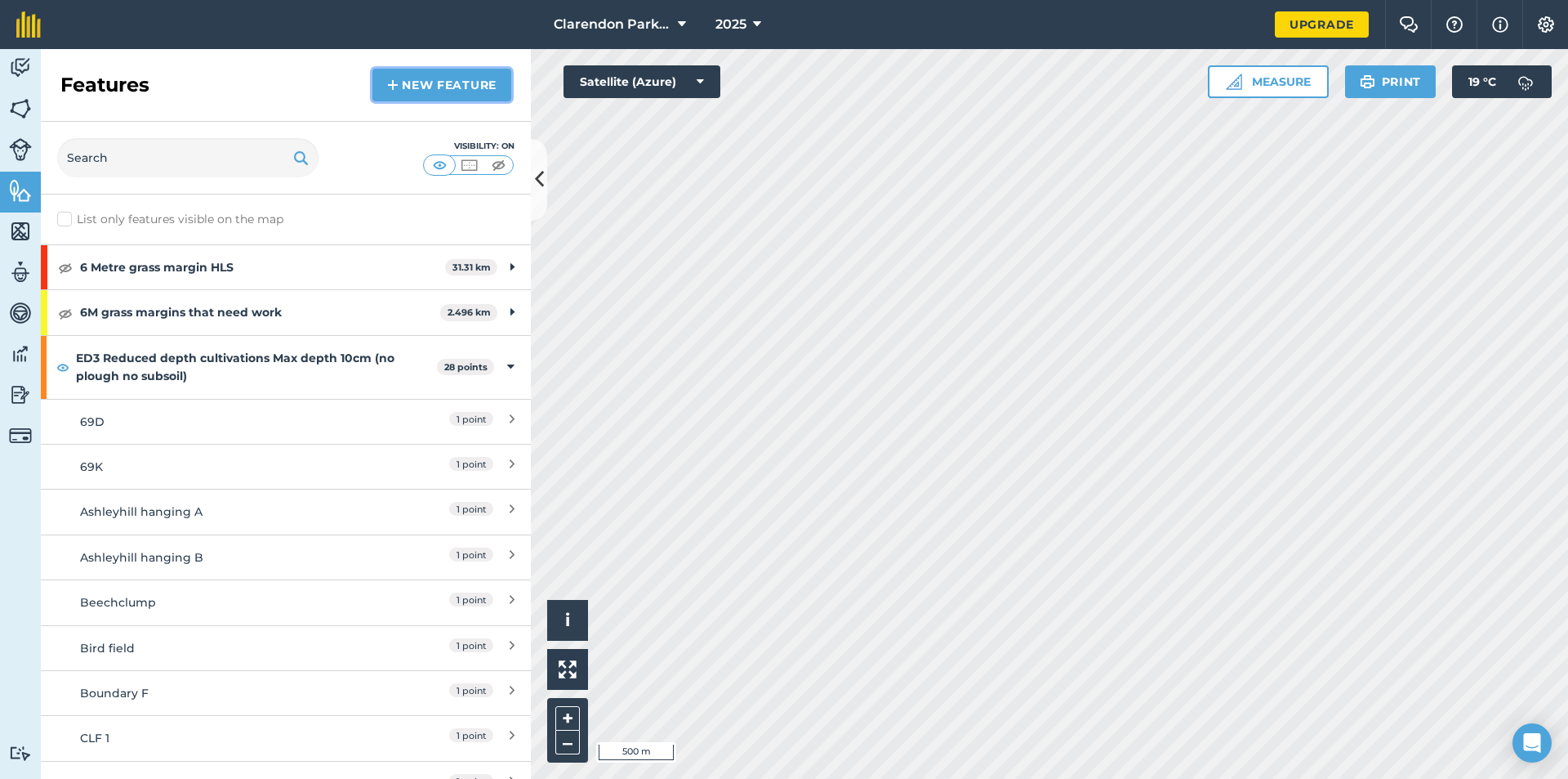
click at [461, 94] on link "New feature" at bounding box center [442, 85] width 139 height 32
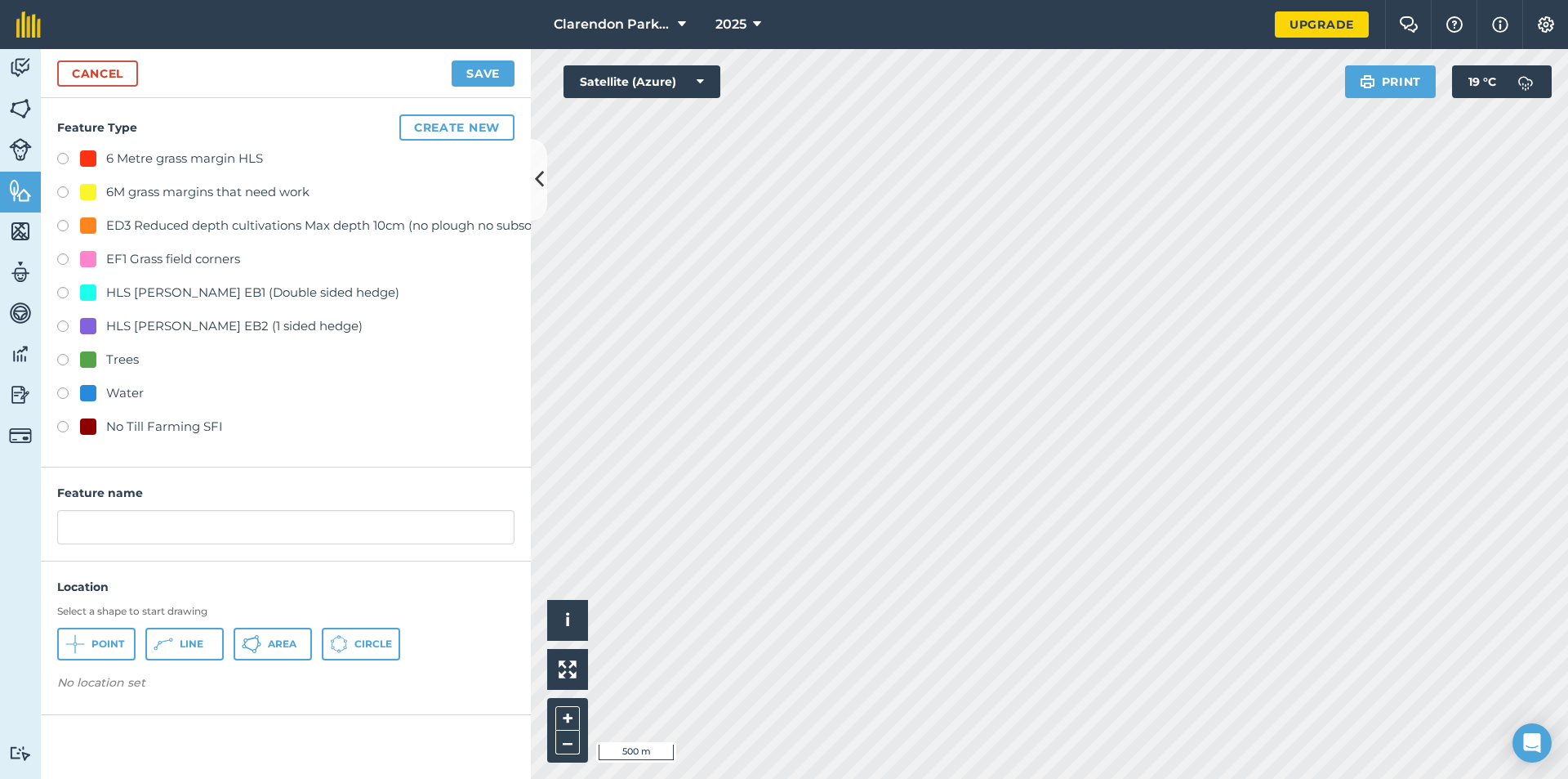
click at [62, 429] on label at bounding box center [69, 429] width 23 height 17
radio input "true"
click at [104, 646] on span "Point" at bounding box center [107, 644] width 32 height 13
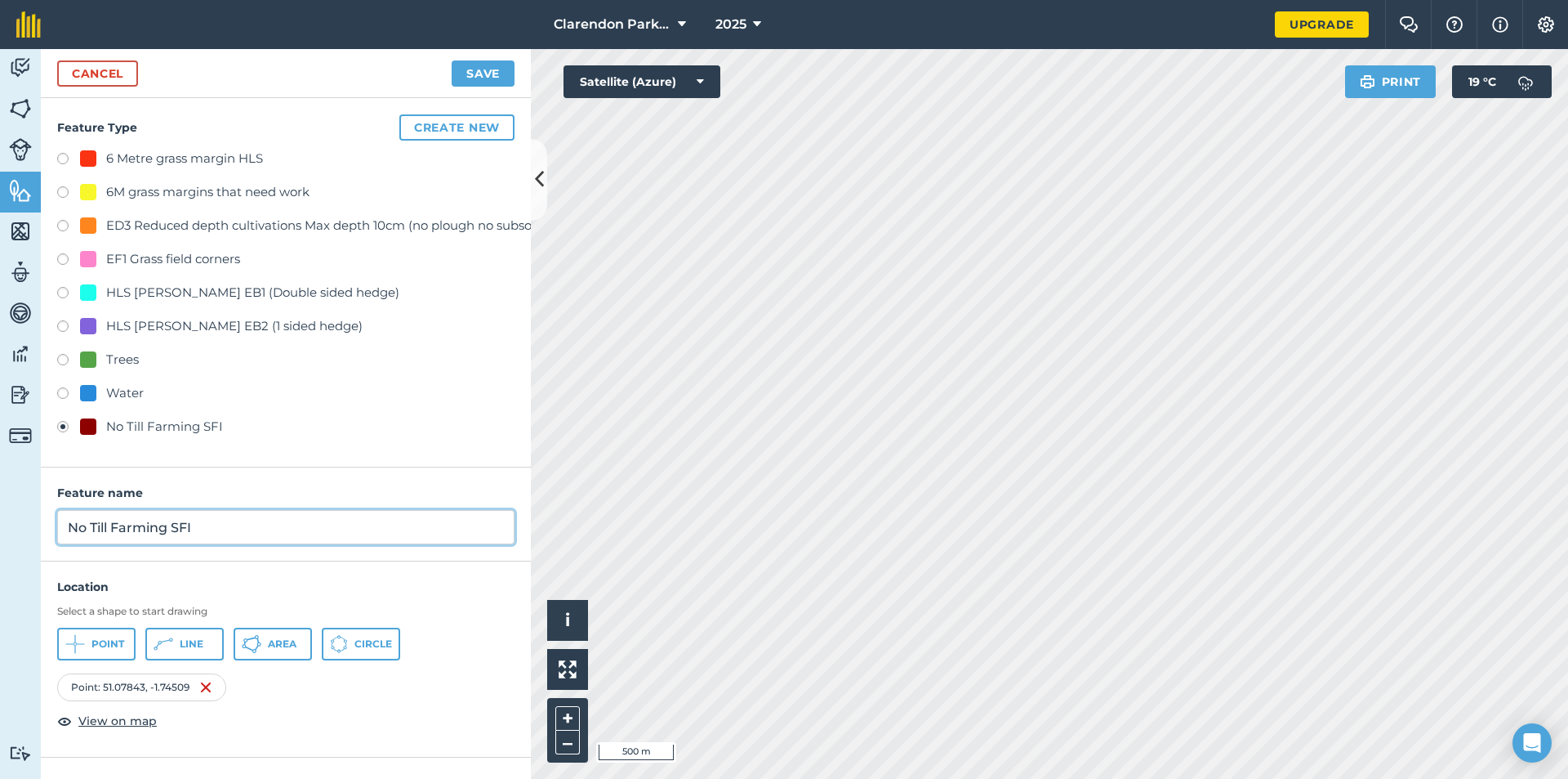
drag, startPoint x: 177, startPoint y: 529, endPoint x: 12, endPoint y: 537, distance: 165.2
click at [12, 537] on div "Activity Fields Livestock Features Maps Team Vehicles Data Reporting Billing Tu…" at bounding box center [784, 414] width 1568 height 730
type input "Hockamore"
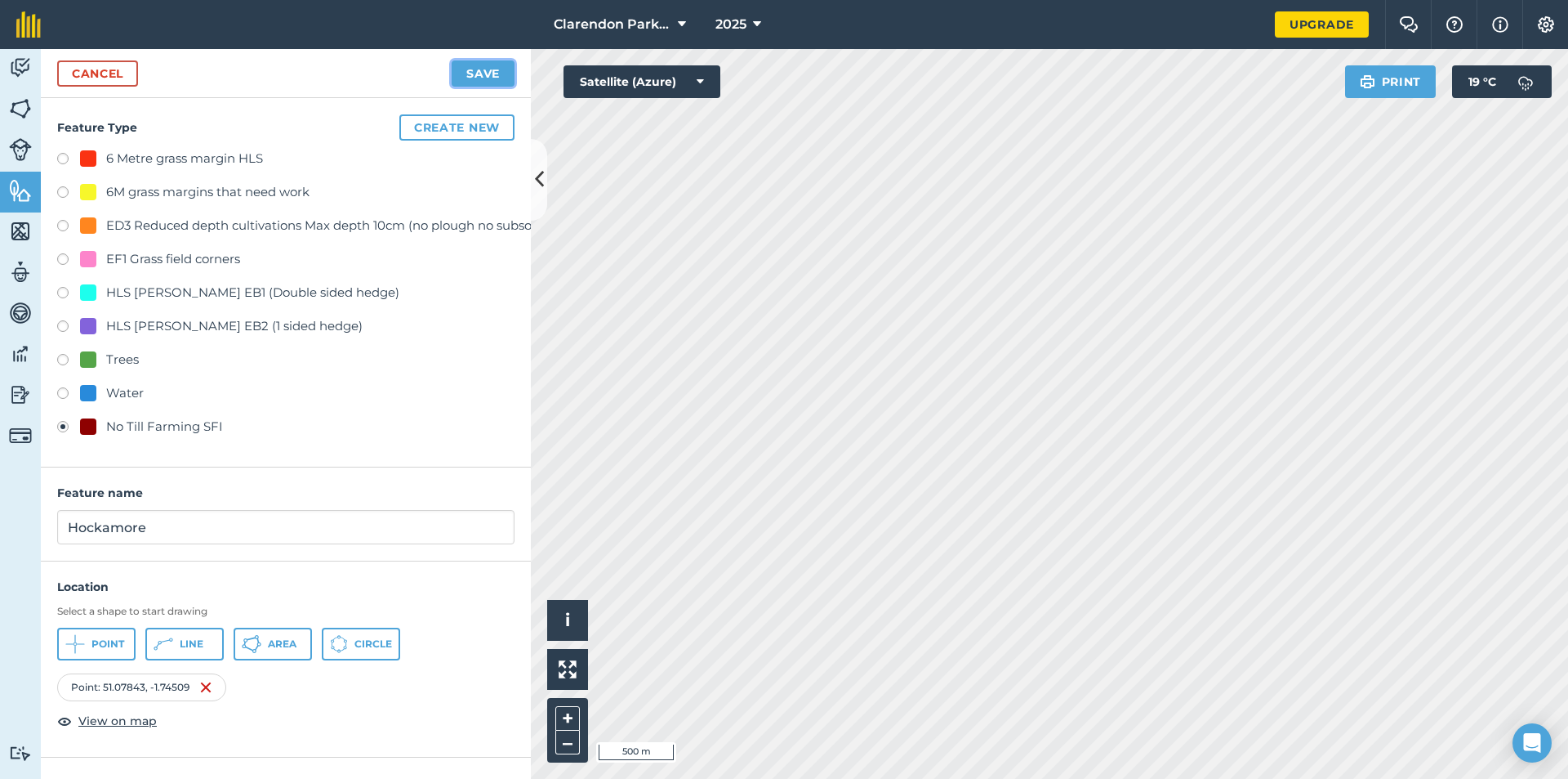
click at [475, 78] on button "Save" at bounding box center [483, 74] width 63 height 27
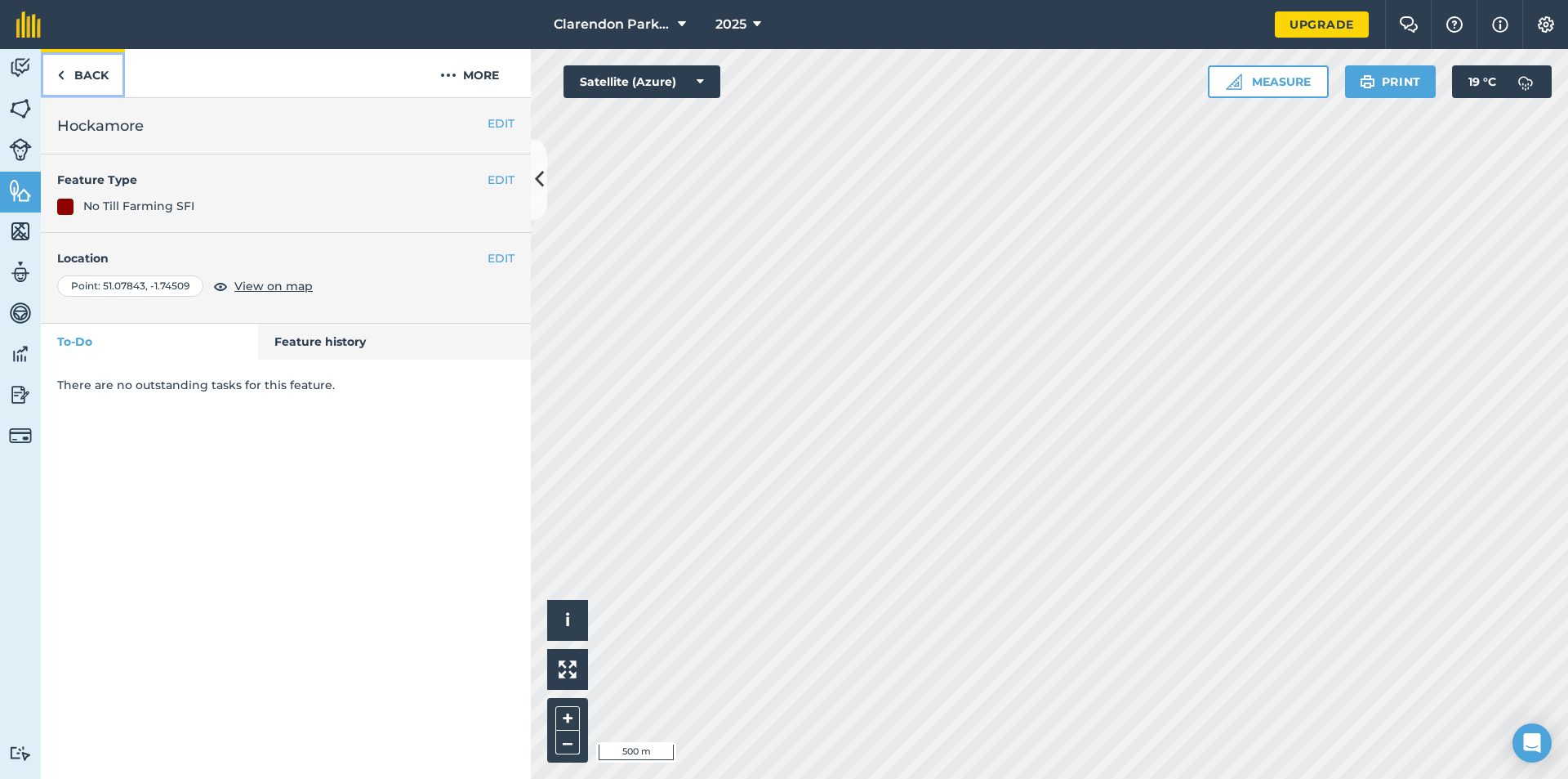
click at [72, 72] on link "Back" at bounding box center [83, 73] width 84 height 48
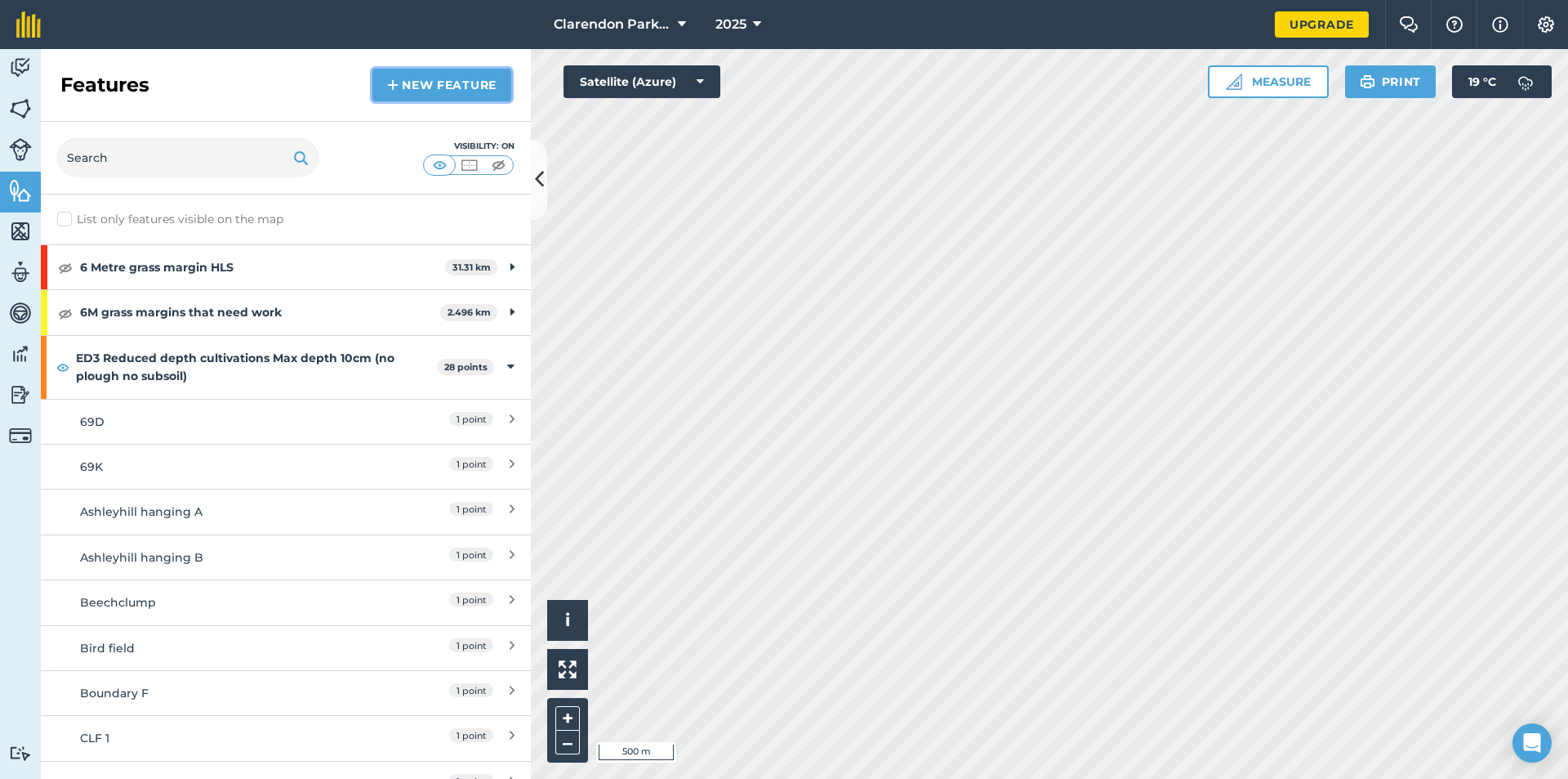
click at [406, 76] on link "New feature" at bounding box center [442, 85] width 139 height 32
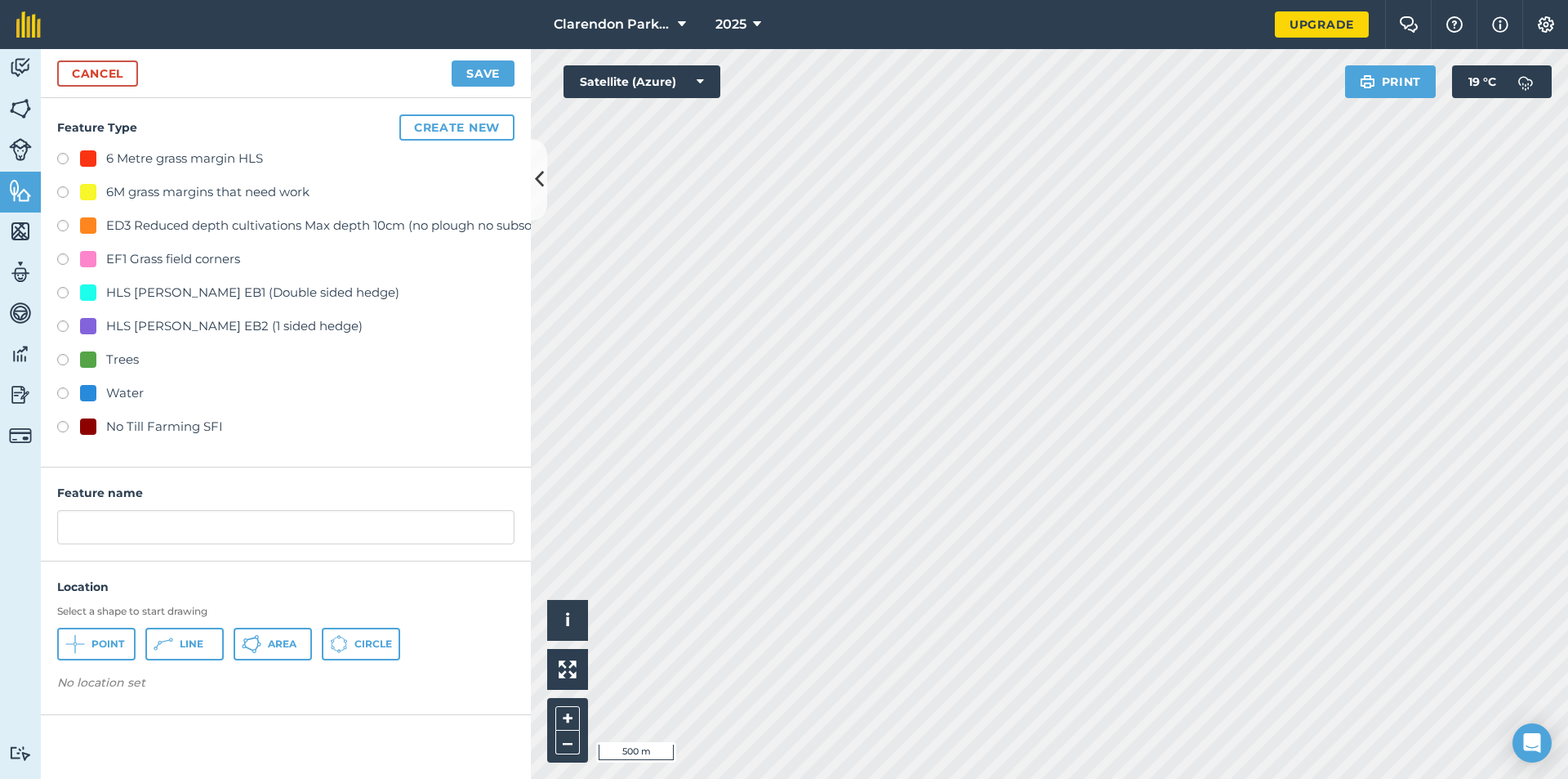
click at [58, 423] on label at bounding box center [69, 429] width 23 height 17
radio input "true"
drag, startPoint x: 128, startPoint y: 636, endPoint x: 149, endPoint y: 635, distance: 21.0
click at [134, 636] on button "Point" at bounding box center [96, 643] width 79 height 32
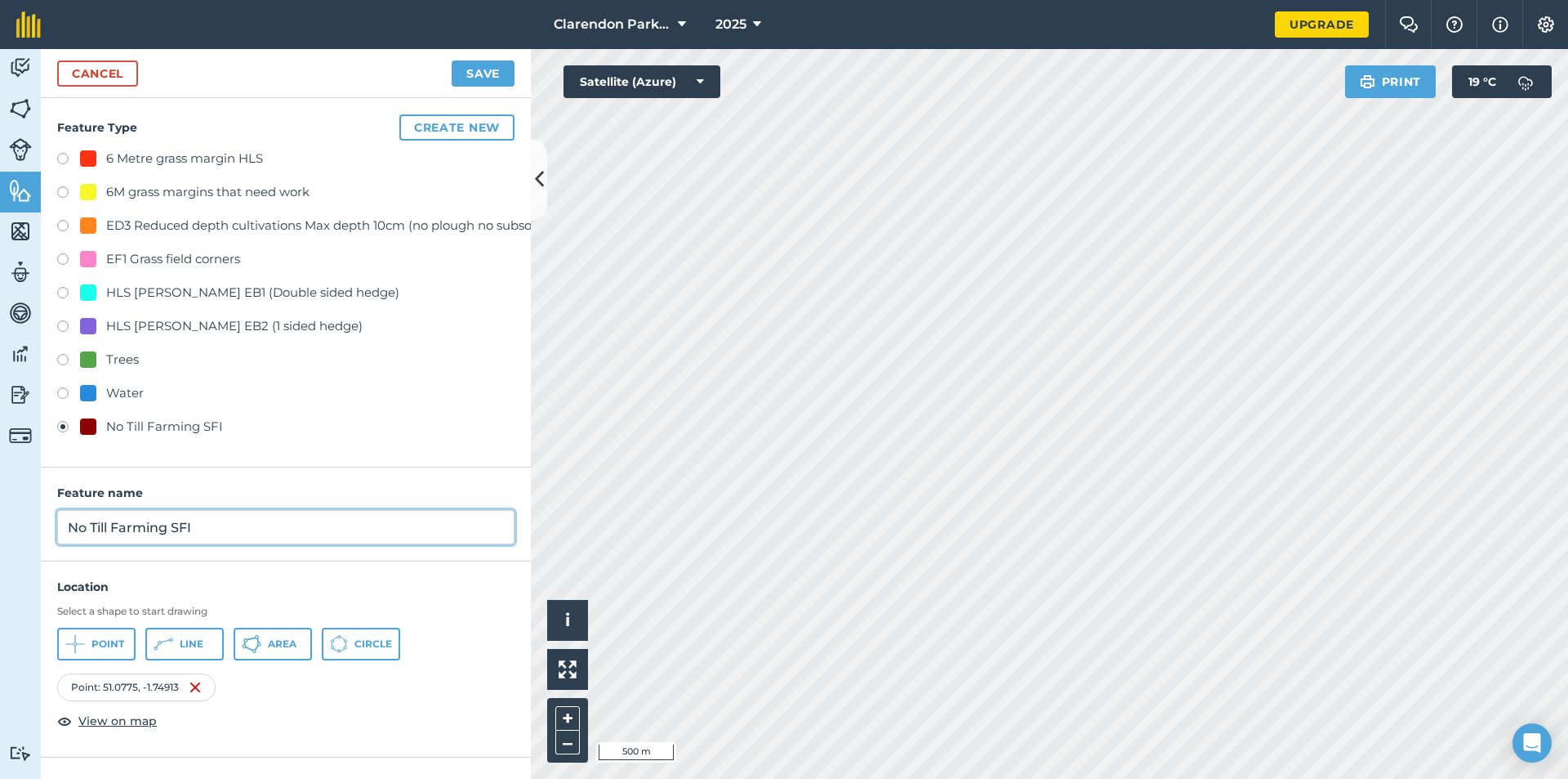
drag, startPoint x: 194, startPoint y: 530, endPoint x: 61, endPoint y: 533, distance: 133.0
click at [61, 533] on input "No Till Farming SFI" at bounding box center [286, 526] width 457 height 34
click at [60, 533] on input "No Till Farming SFI" at bounding box center [286, 526] width 457 height 34
drag, startPoint x: 131, startPoint y: 532, endPoint x: 59, endPoint y: 536, distance: 72.1
click at [59, 536] on input "No Till Farming SFI" at bounding box center [286, 526] width 457 height 34
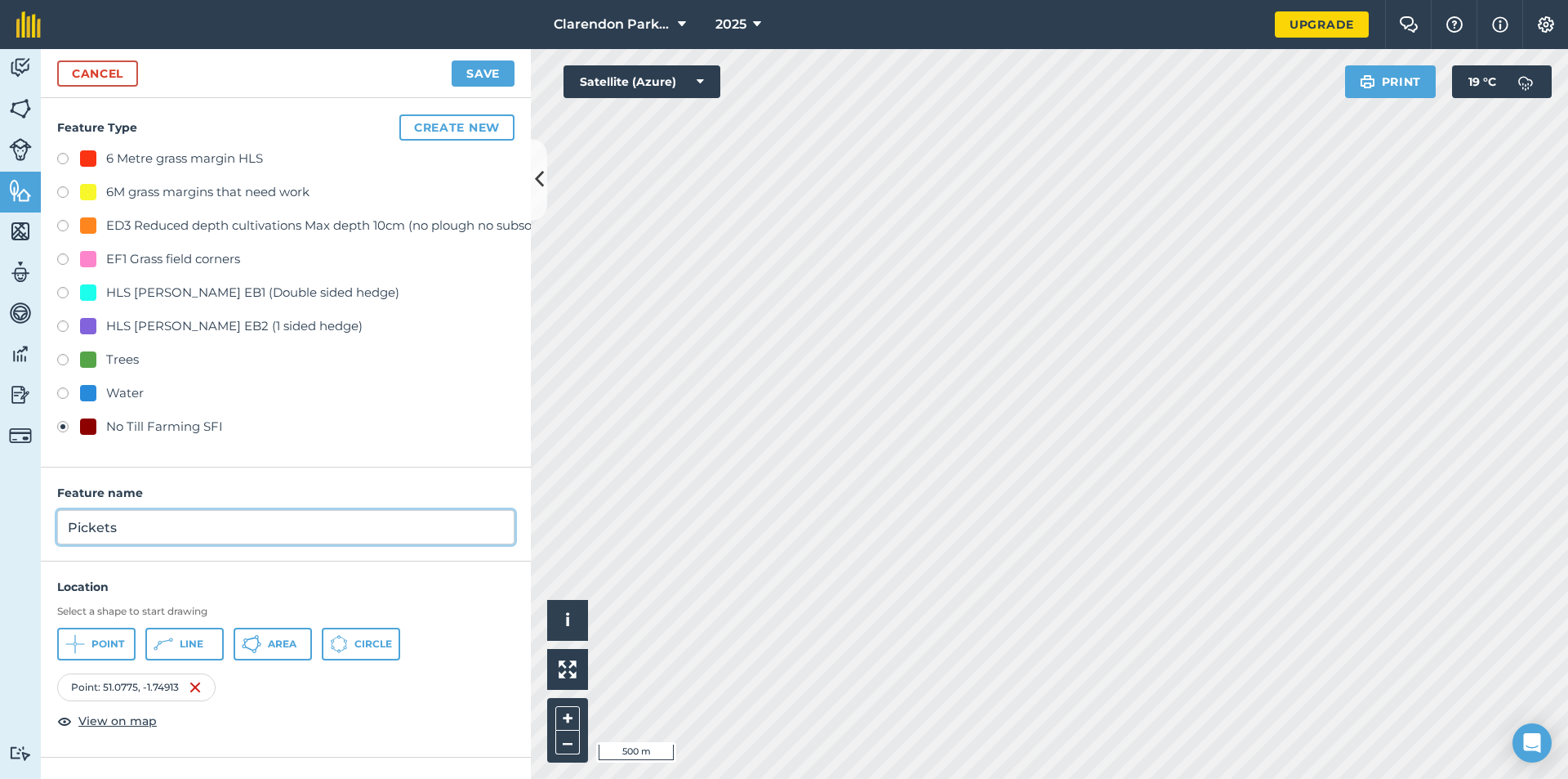
type input "Pickets"
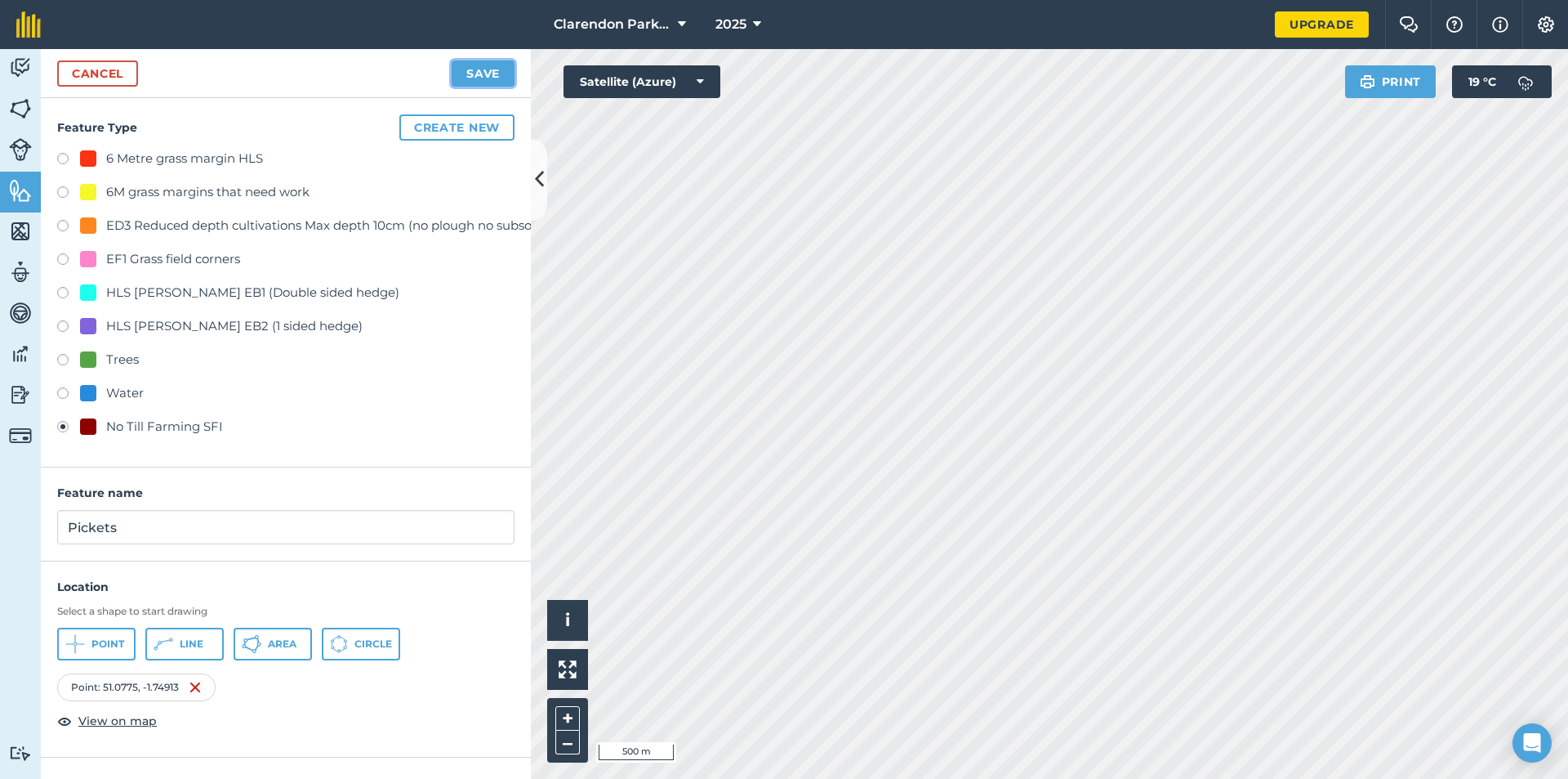
click at [481, 77] on button "Save" at bounding box center [483, 74] width 63 height 27
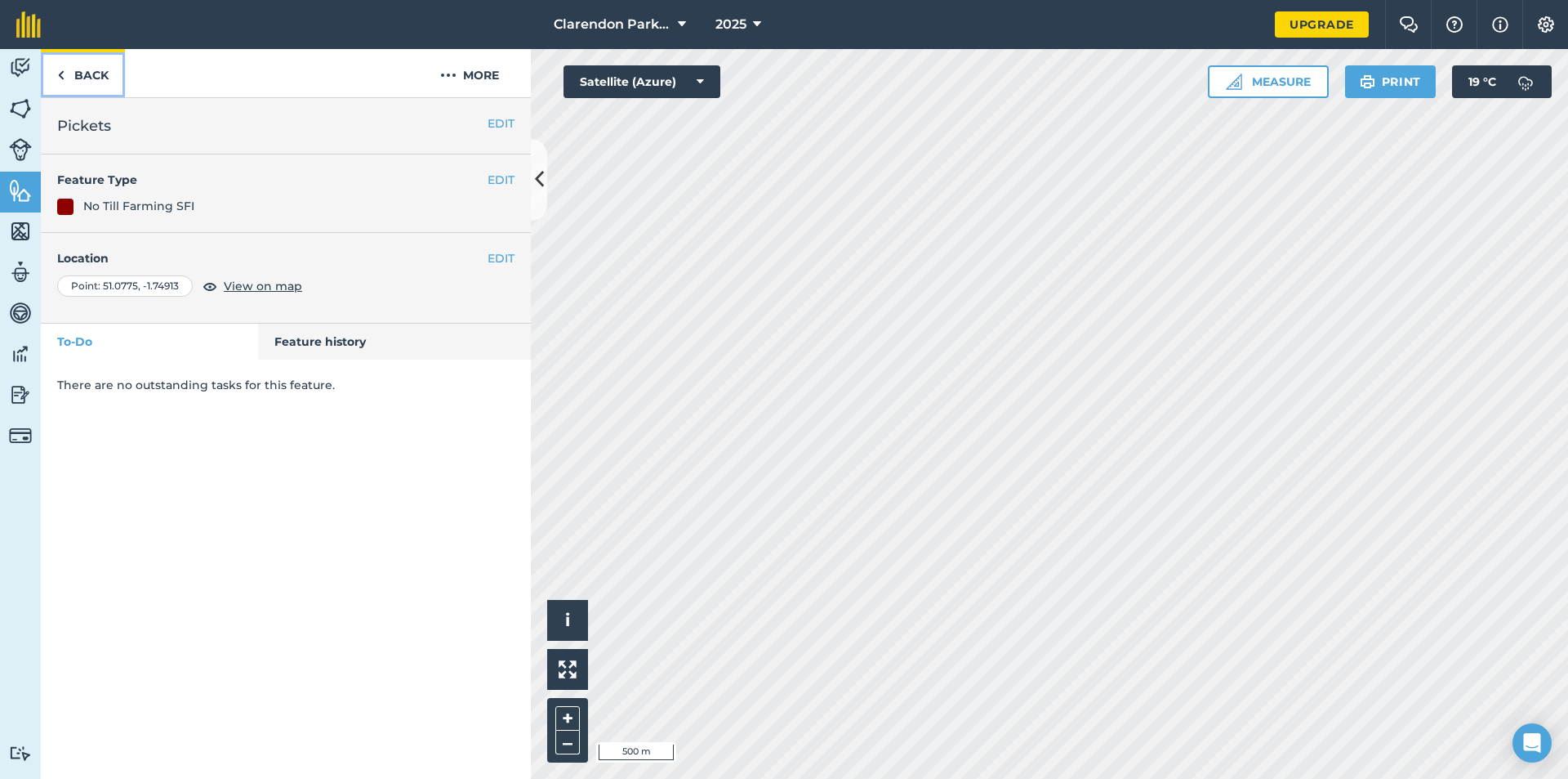
click at [87, 75] on link "Back" at bounding box center [83, 73] width 84 height 48
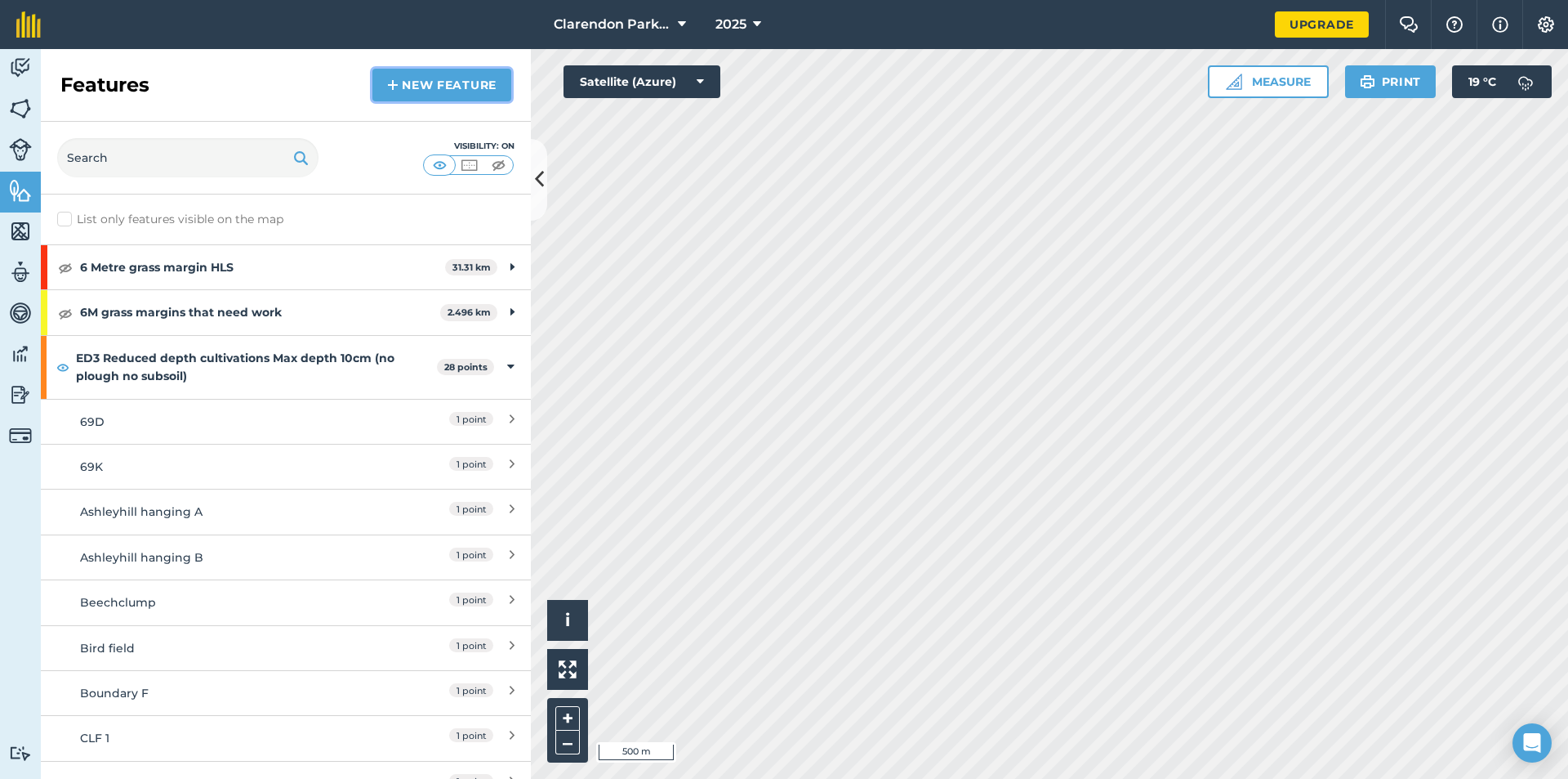
click at [428, 82] on link "New feature" at bounding box center [442, 85] width 139 height 32
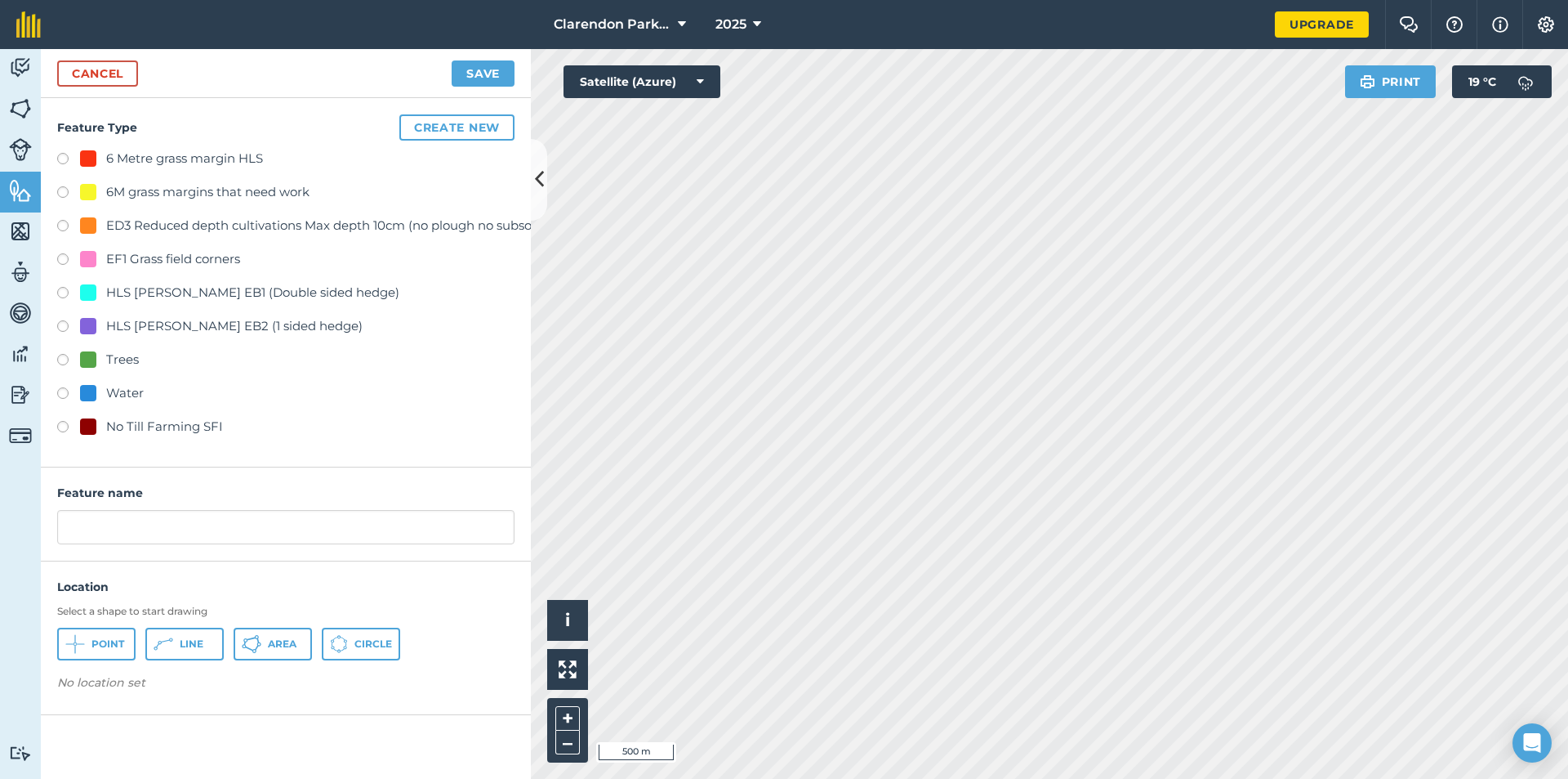
click at [63, 429] on label at bounding box center [69, 429] width 23 height 17
radio input "true"
click at [78, 636] on icon at bounding box center [75, 644] width 20 height 20
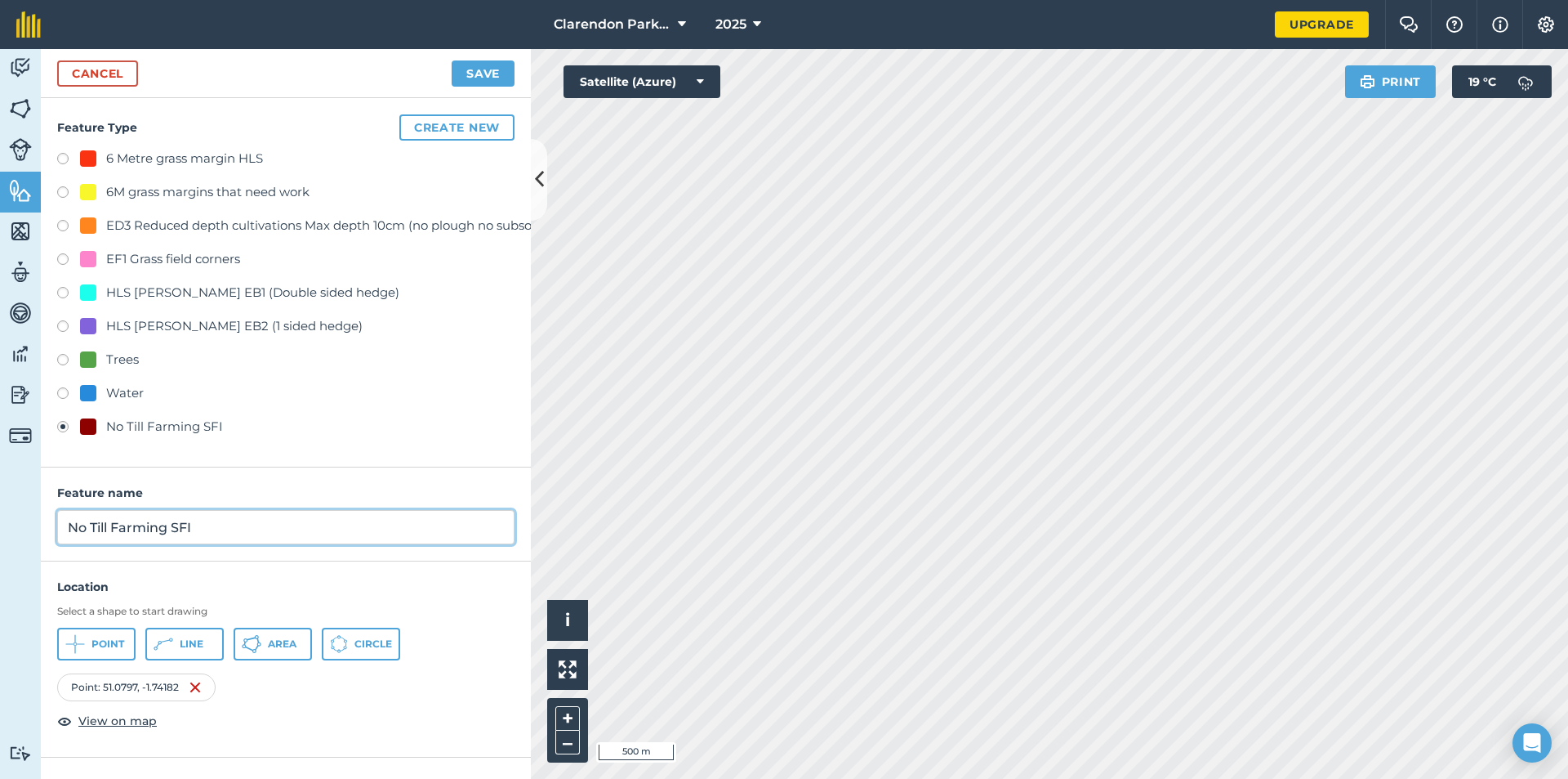
drag, startPoint x: 94, startPoint y: 526, endPoint x: 2, endPoint y: 529, distance: 92.0
click at [2, 529] on div "Activity Fields Livestock Features Maps Team Vehicles Data Reporting Billing Tu…" at bounding box center [784, 414] width 1568 height 730
type input "Lowerpond"
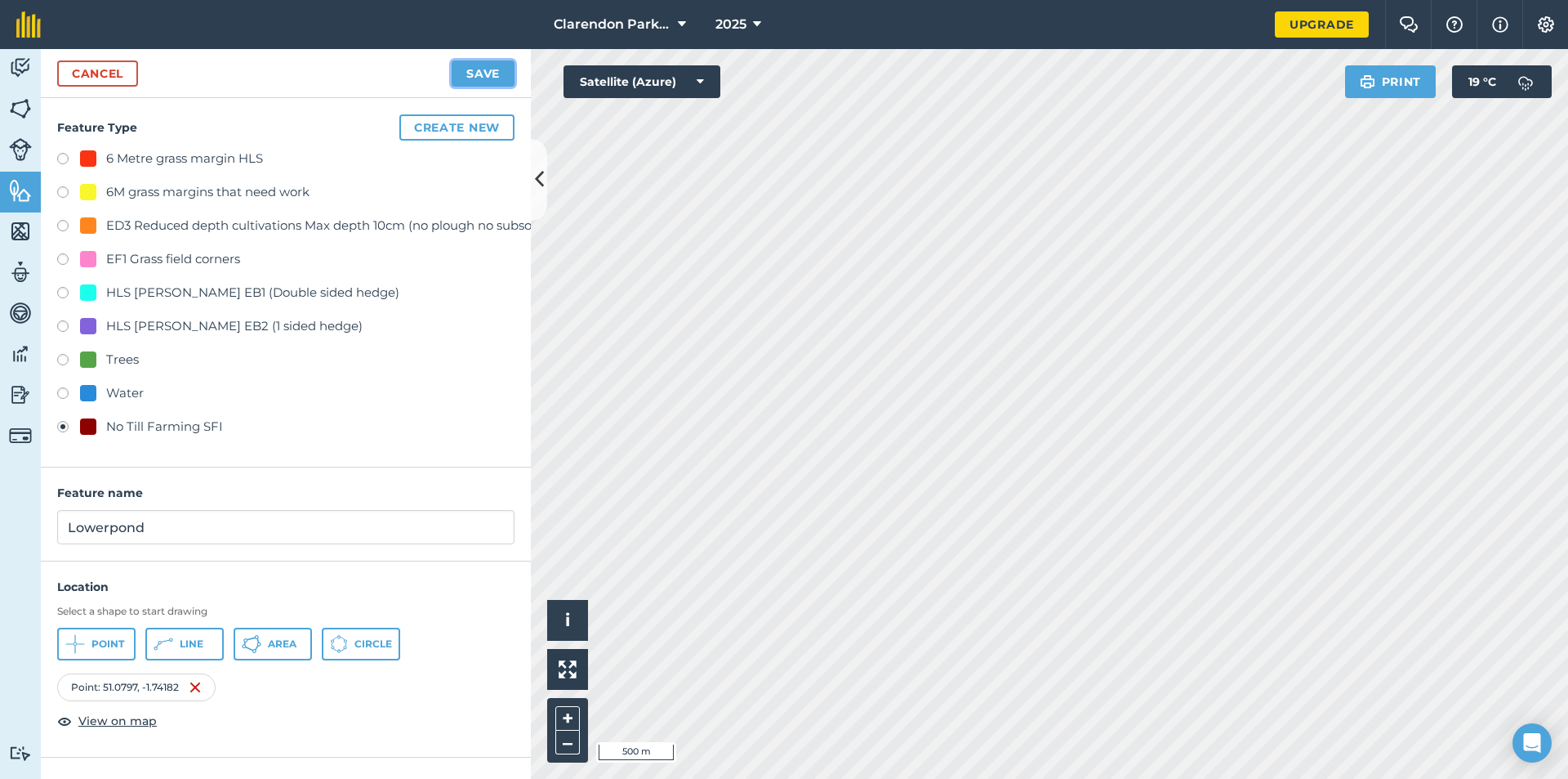
click at [464, 70] on button "Save" at bounding box center [483, 74] width 63 height 27
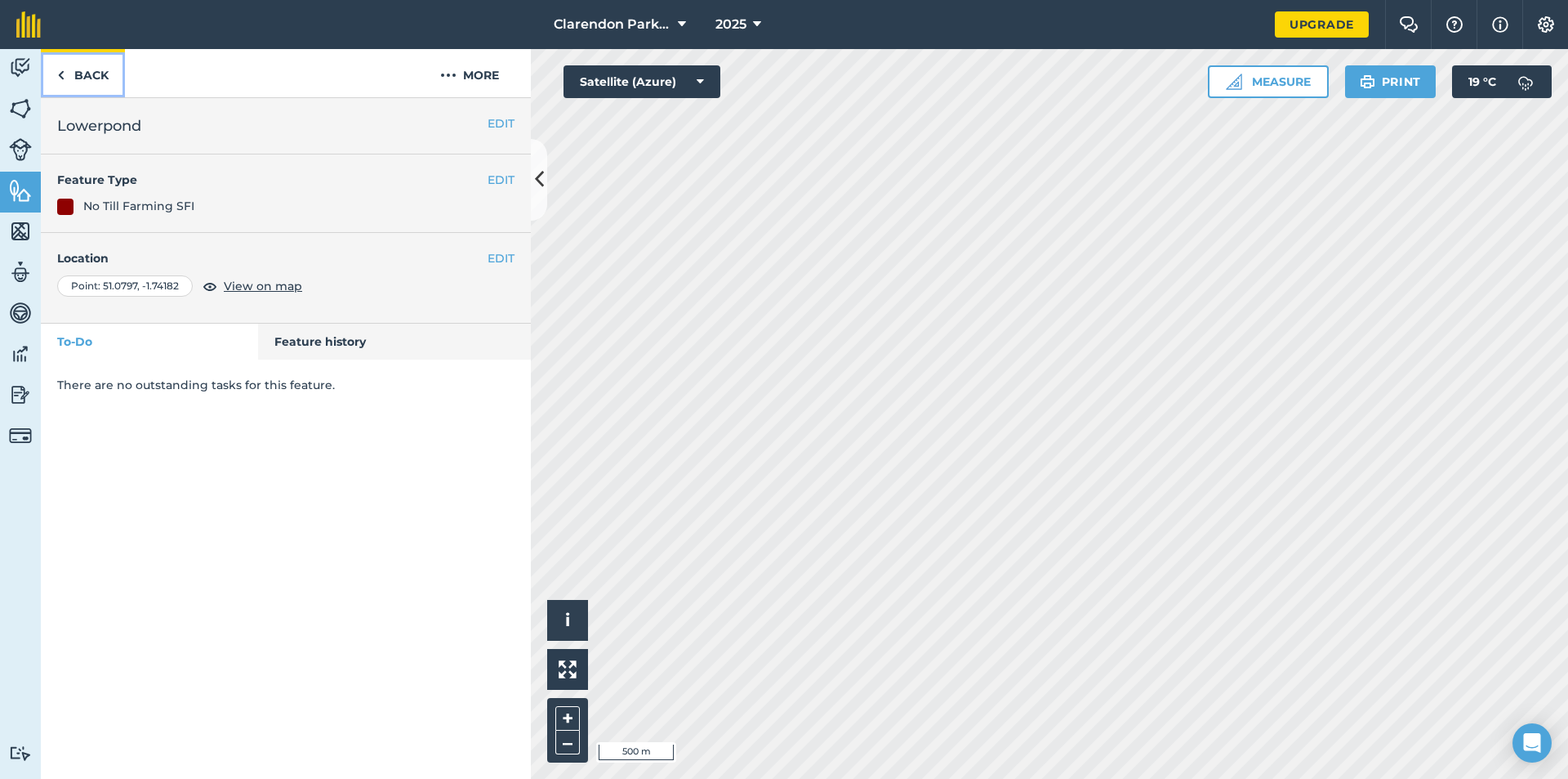
click at [106, 72] on link "Back" at bounding box center [83, 73] width 84 height 48
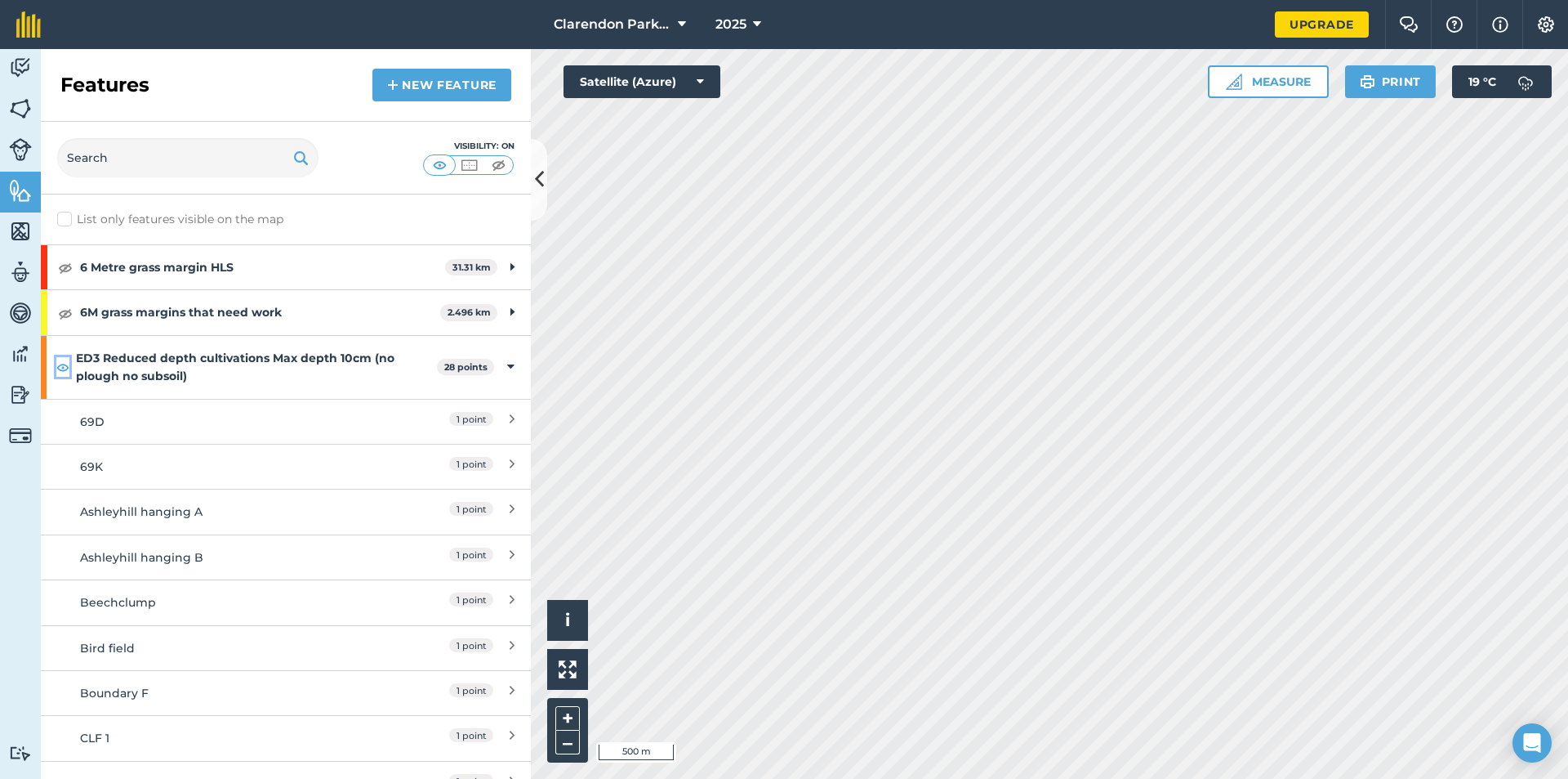
click at [67, 367] on img at bounding box center [63, 367] width 14 height 20
click at [507, 366] on icon at bounding box center [510, 367] width 7 height 18
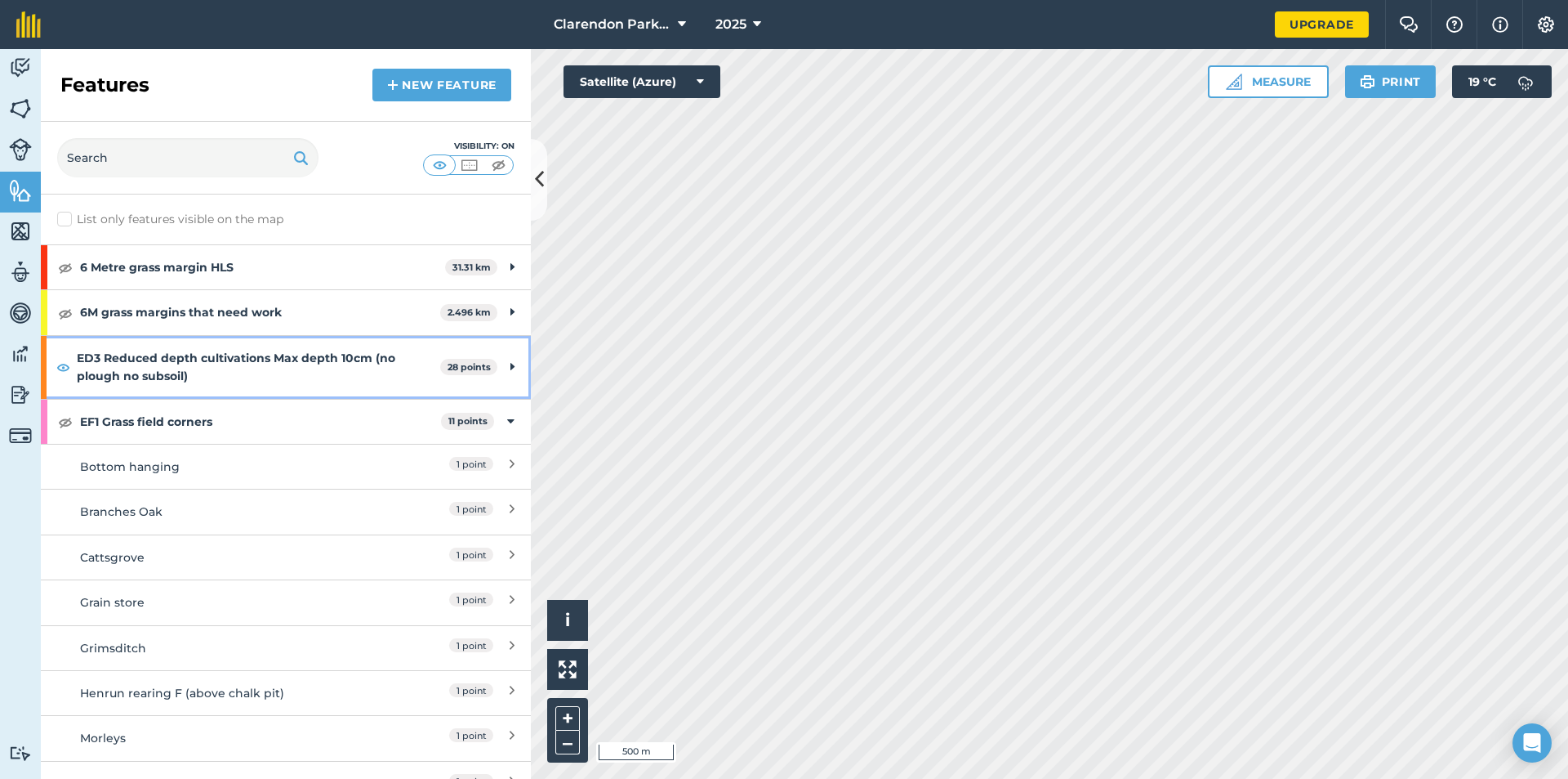
click at [510, 366] on icon at bounding box center [512, 367] width 4 height 18
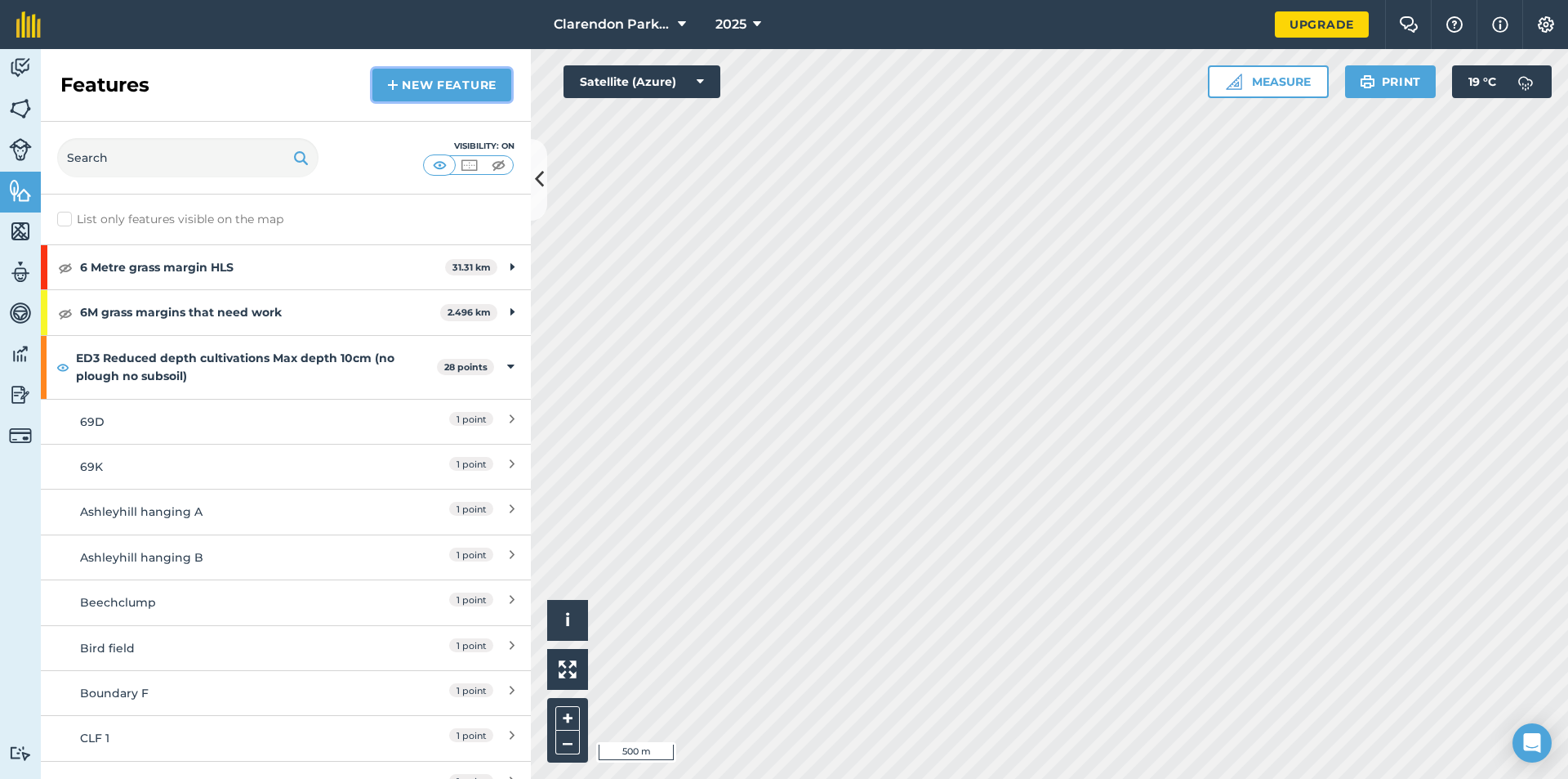
click at [451, 81] on link "New feature" at bounding box center [442, 85] width 139 height 32
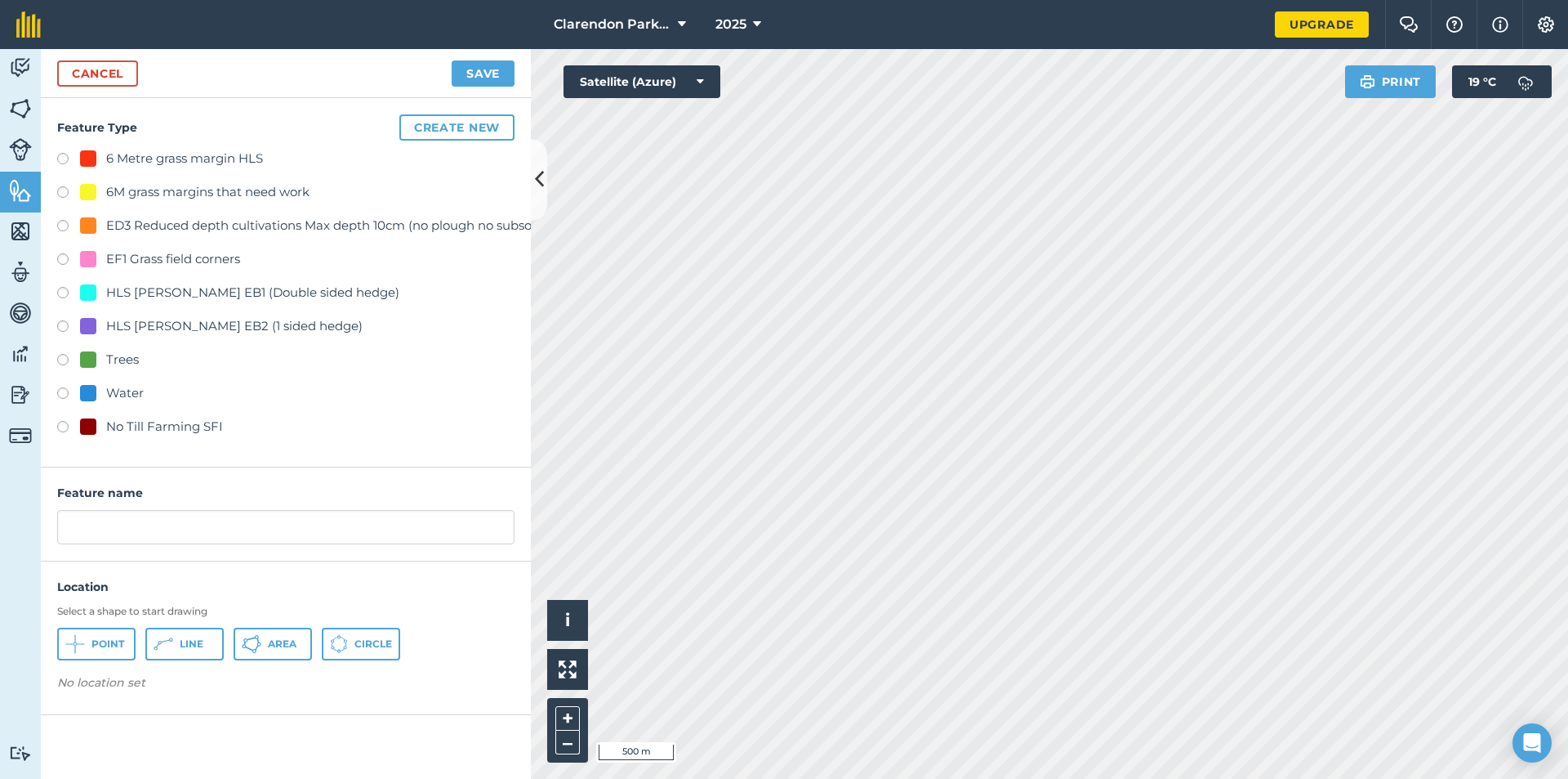
click at [60, 422] on label at bounding box center [69, 429] width 23 height 17
radio input "true"
type input "No Till Farming SFI"
click at [94, 644] on span "Point" at bounding box center [107, 644] width 32 height 13
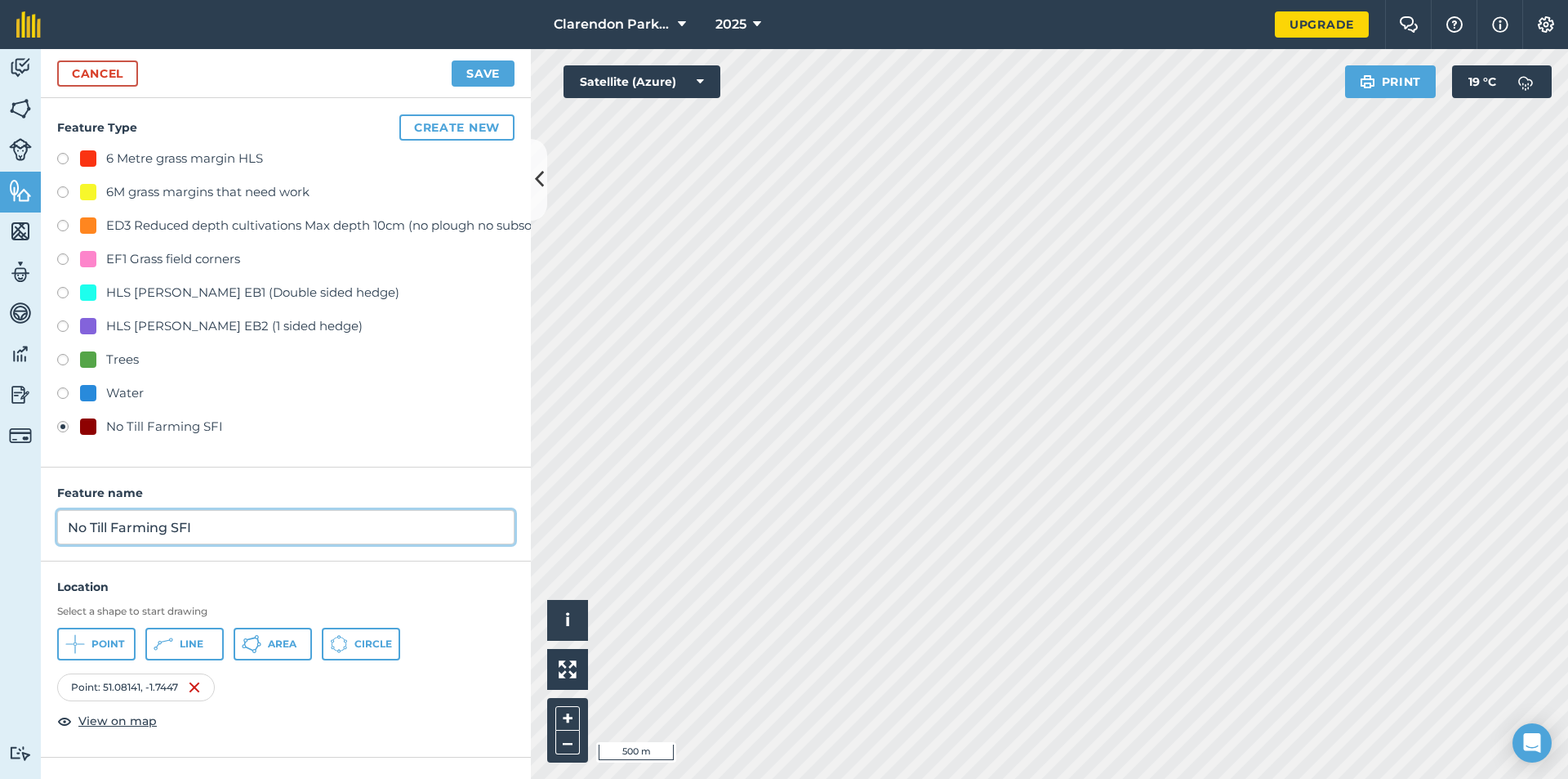
drag, startPoint x: 125, startPoint y: 538, endPoint x: 0, endPoint y: 543, distance: 125.1
click at [0, 543] on div "Activity Fields Livestock Features Maps Team Vehicles Data Reporting Billing Tu…" at bounding box center [784, 414] width 1568 height 730
type input "CLF 2"
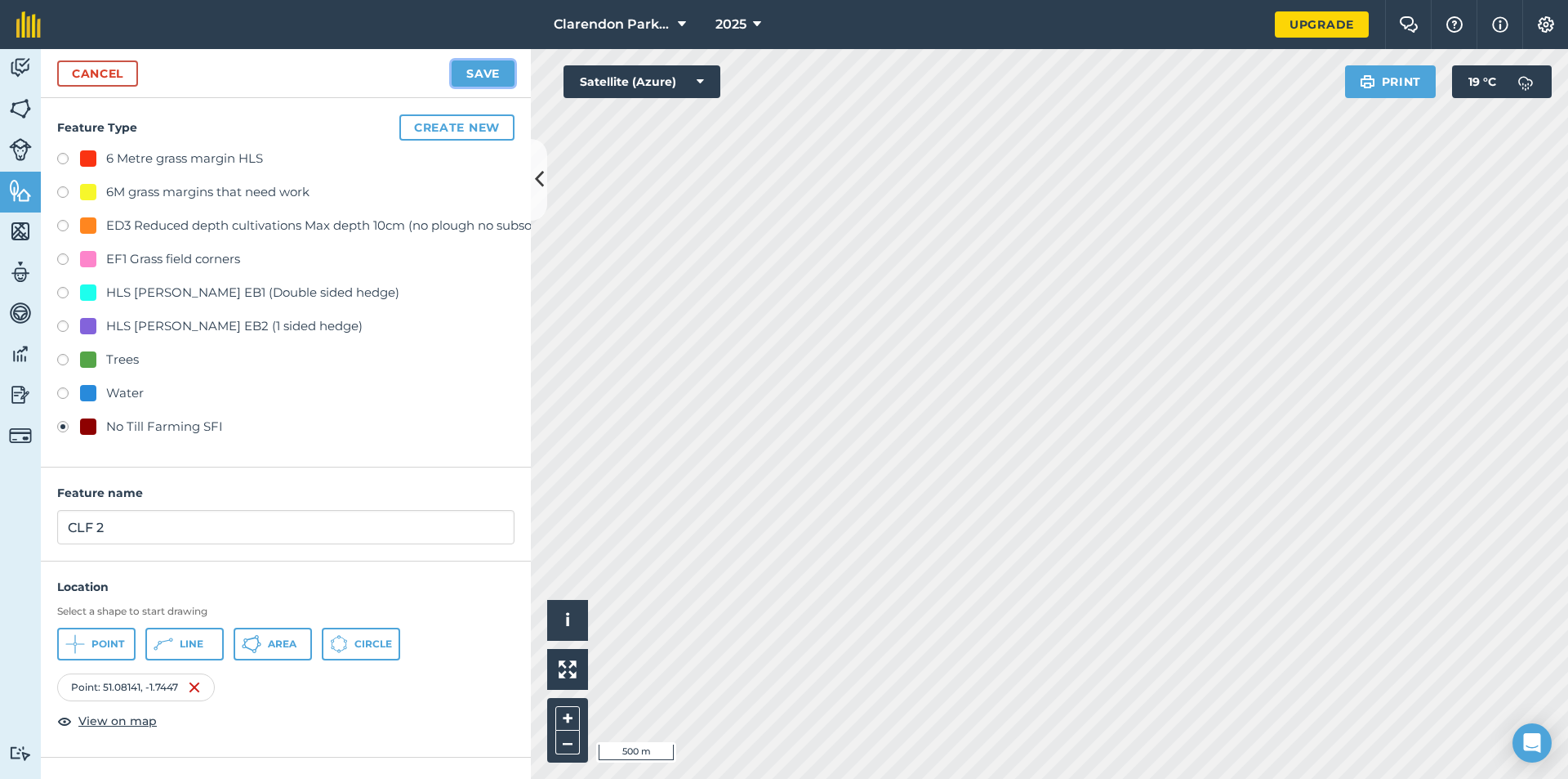
click at [472, 73] on button "Save" at bounding box center [483, 74] width 63 height 27
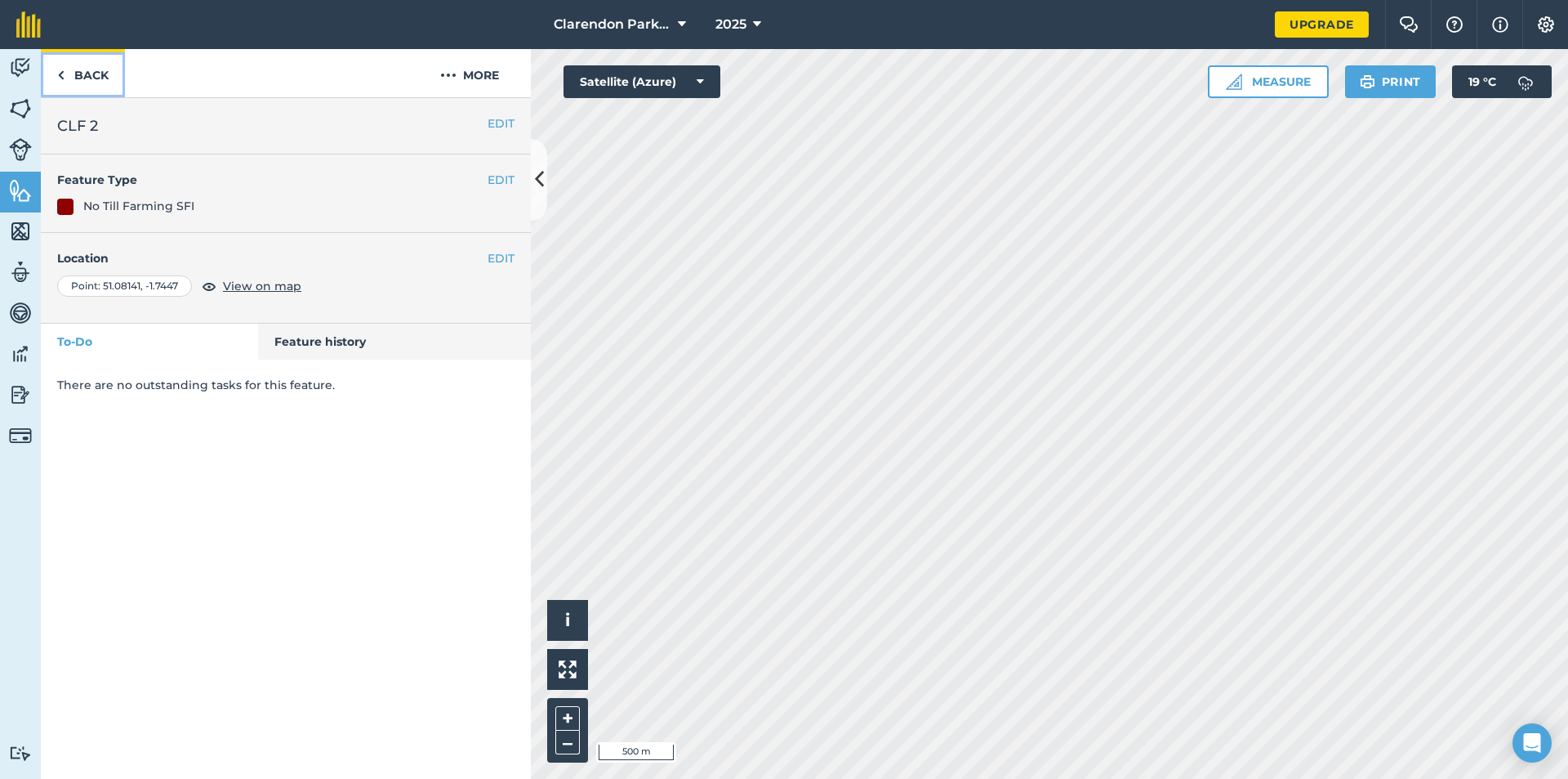
click at [73, 67] on link "Back" at bounding box center [83, 73] width 84 height 48
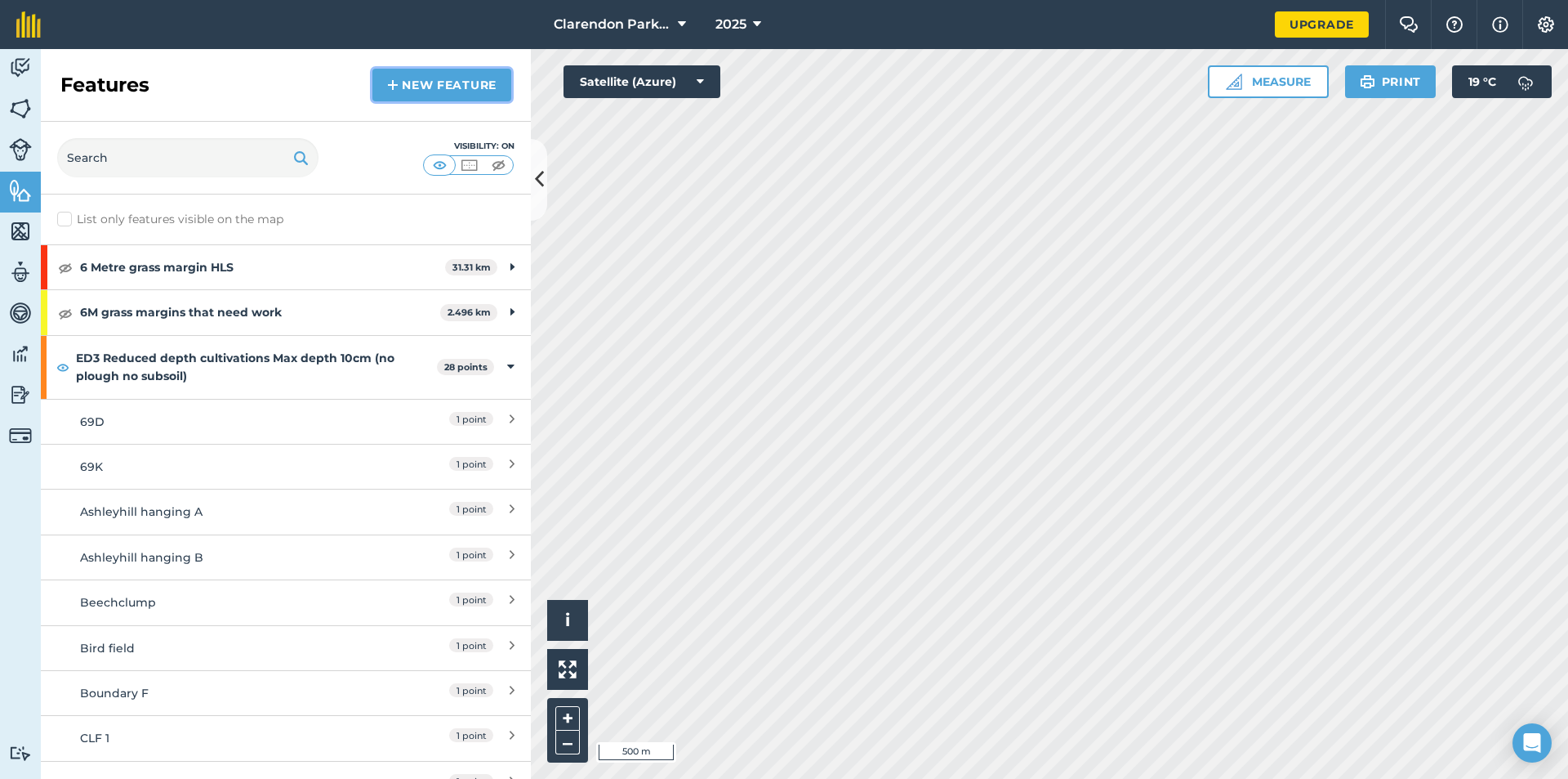
click at [444, 88] on link "New feature" at bounding box center [442, 85] width 139 height 32
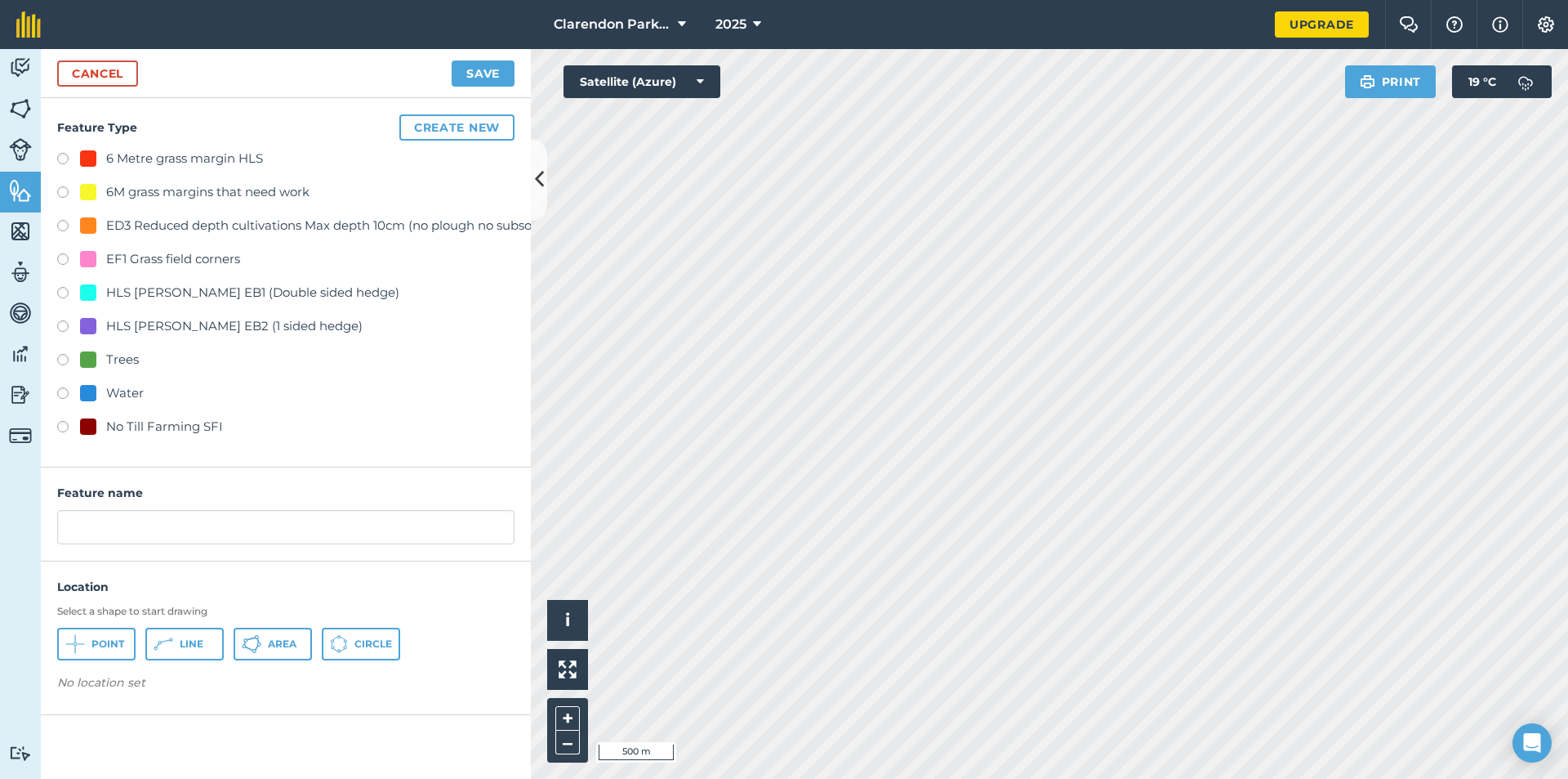
click at [61, 425] on label at bounding box center [69, 429] width 23 height 17
radio input "true"
click at [104, 638] on span "Point" at bounding box center [107, 644] width 32 height 13
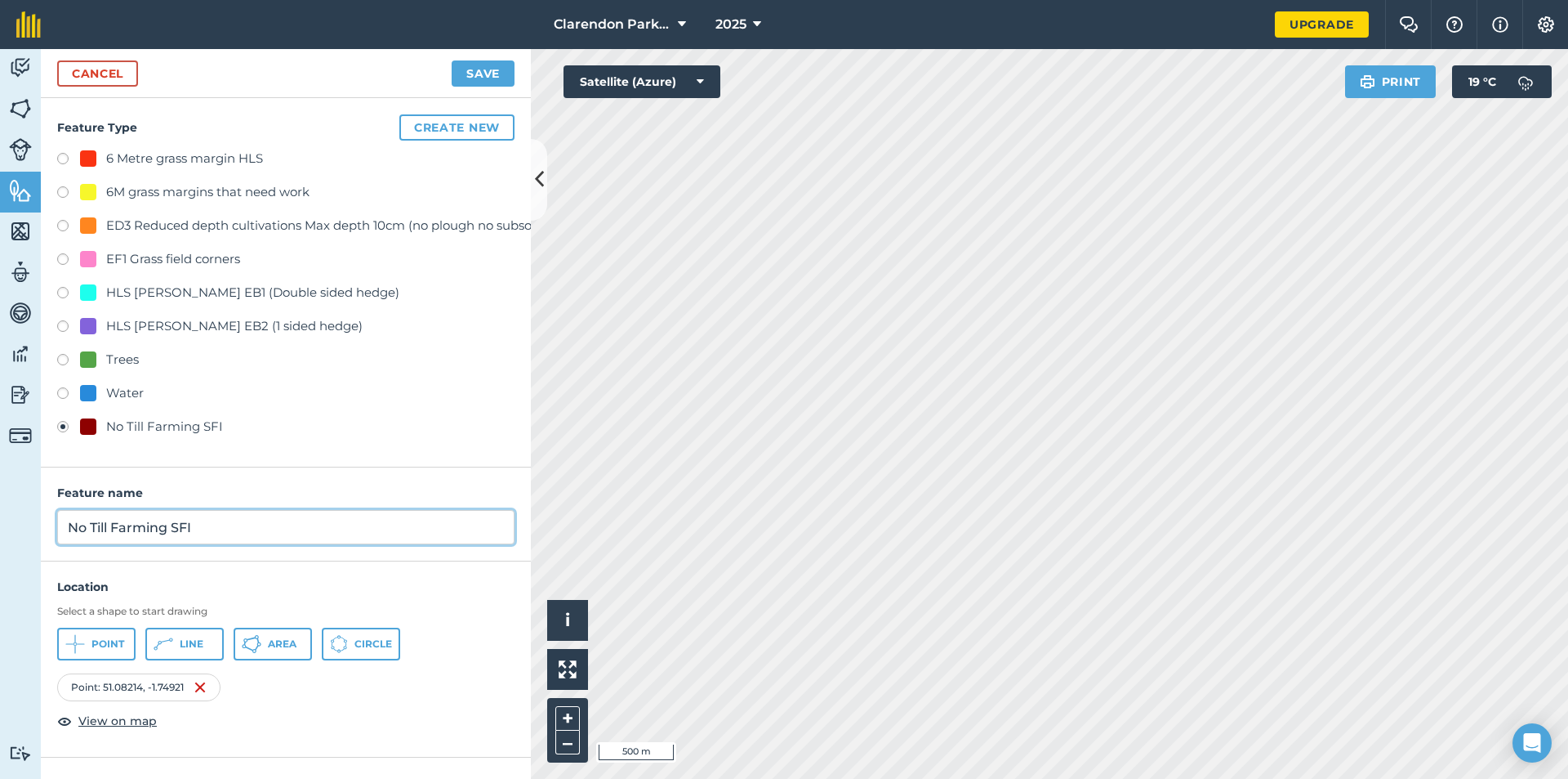
drag, startPoint x: 201, startPoint y: 530, endPoint x: 80, endPoint y: 533, distance: 121.0
click at [83, 535] on input "No Till Farming SFI" at bounding box center [286, 526] width 457 height 34
type input "N"
type input "[GEOGRAPHIC_DATA]"
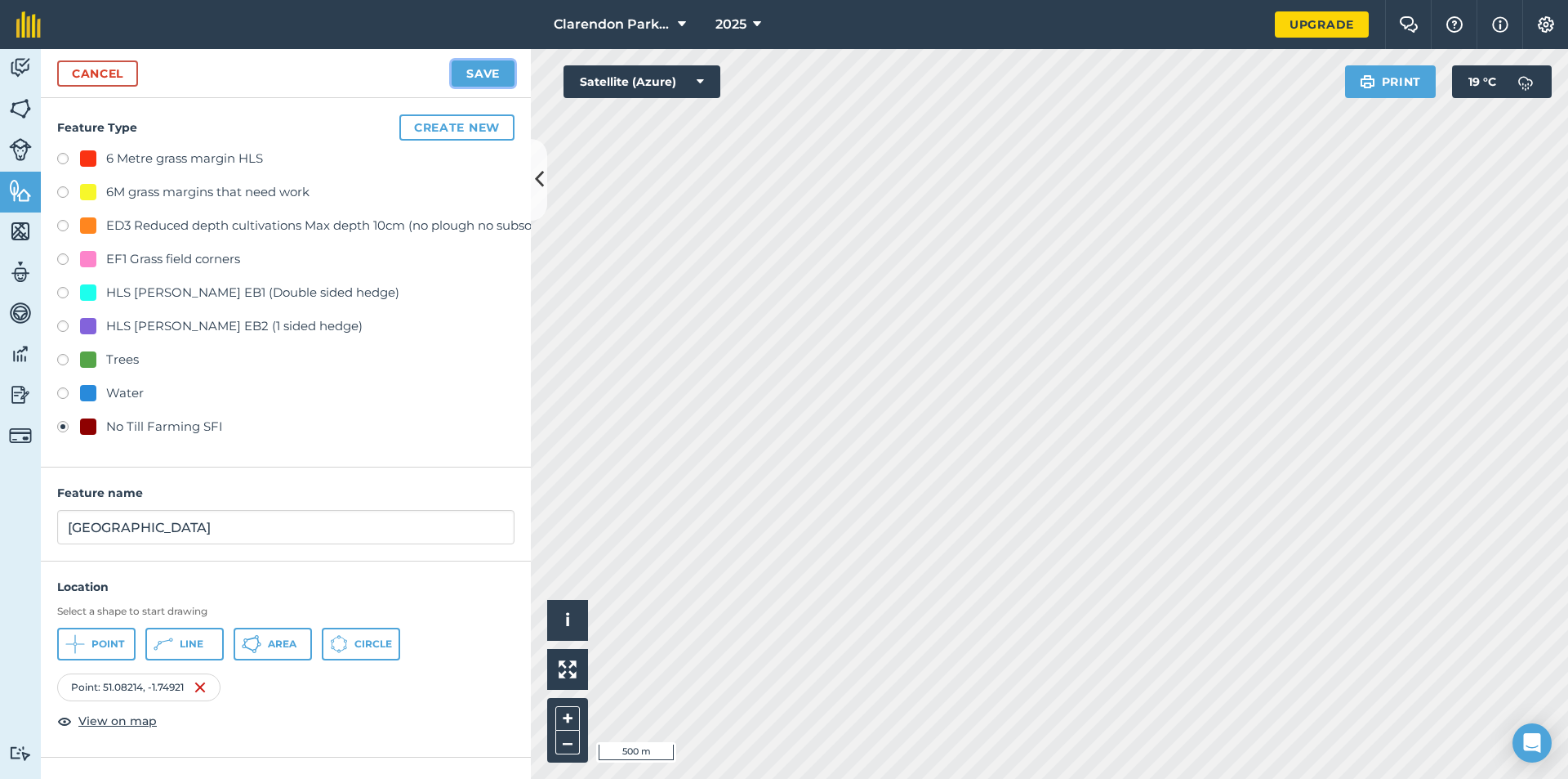
click at [481, 74] on button "Save" at bounding box center [483, 74] width 63 height 27
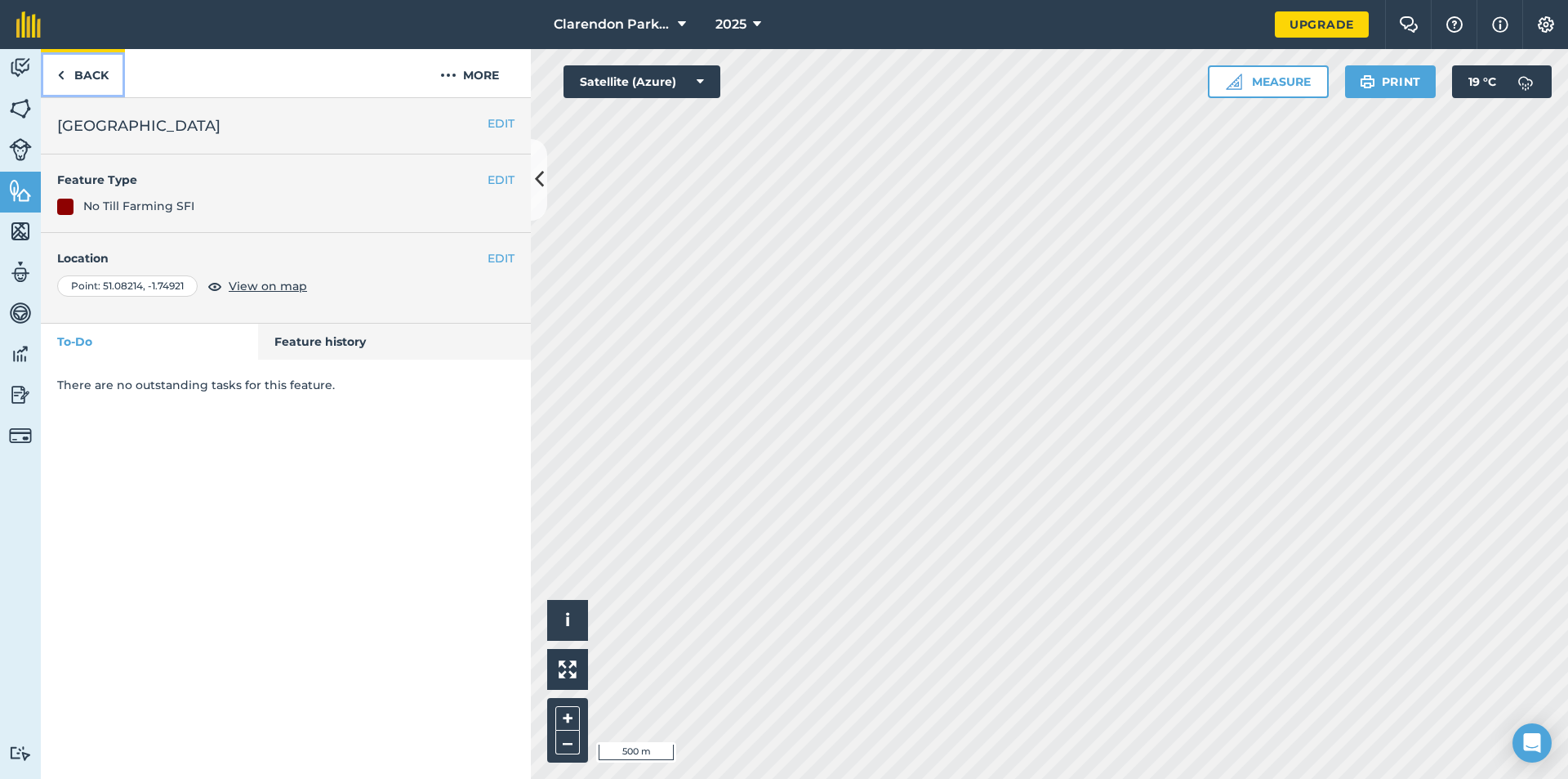
click at [80, 72] on link "Back" at bounding box center [83, 73] width 84 height 48
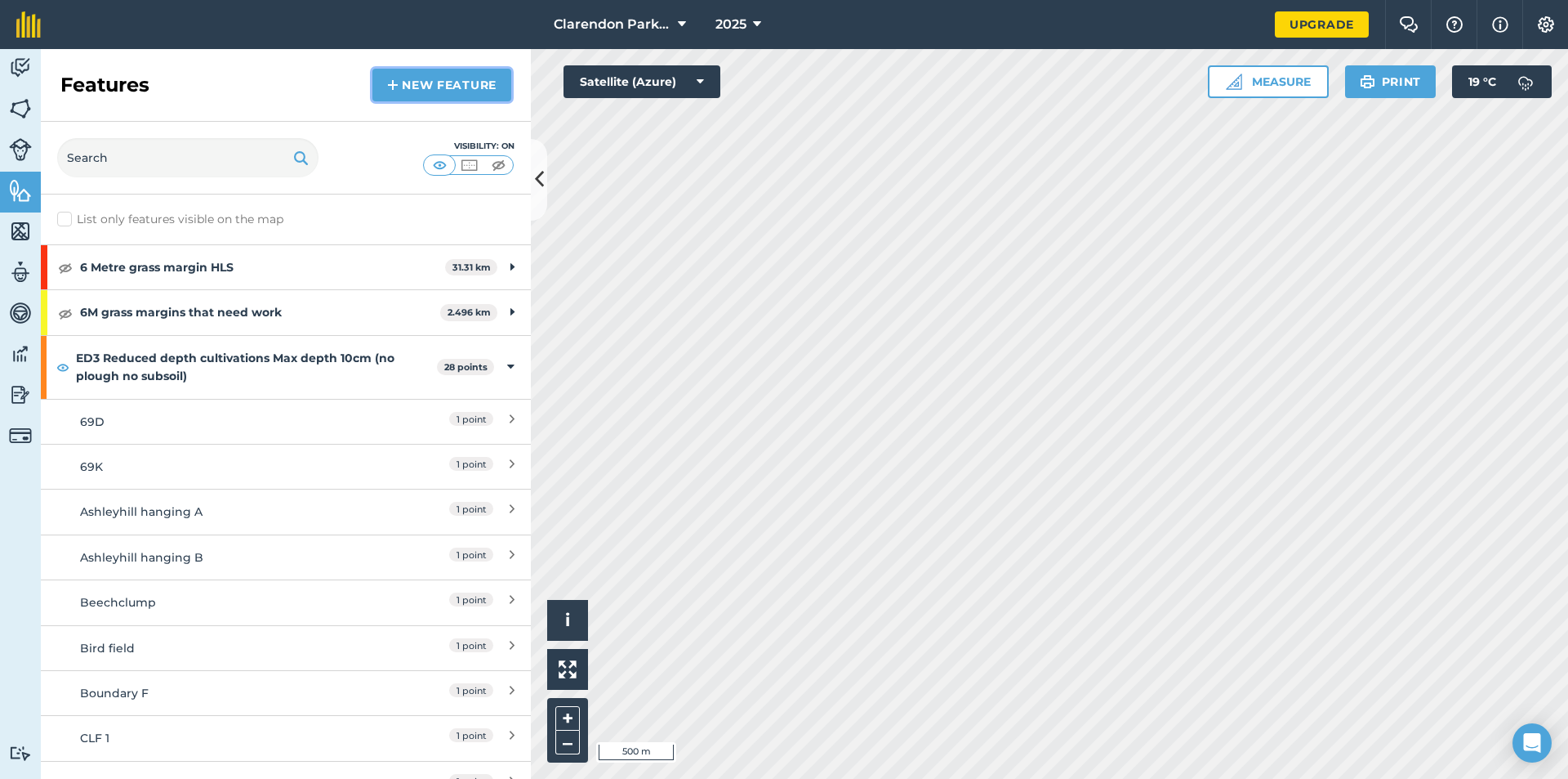
click at [410, 84] on link "New feature" at bounding box center [442, 85] width 139 height 32
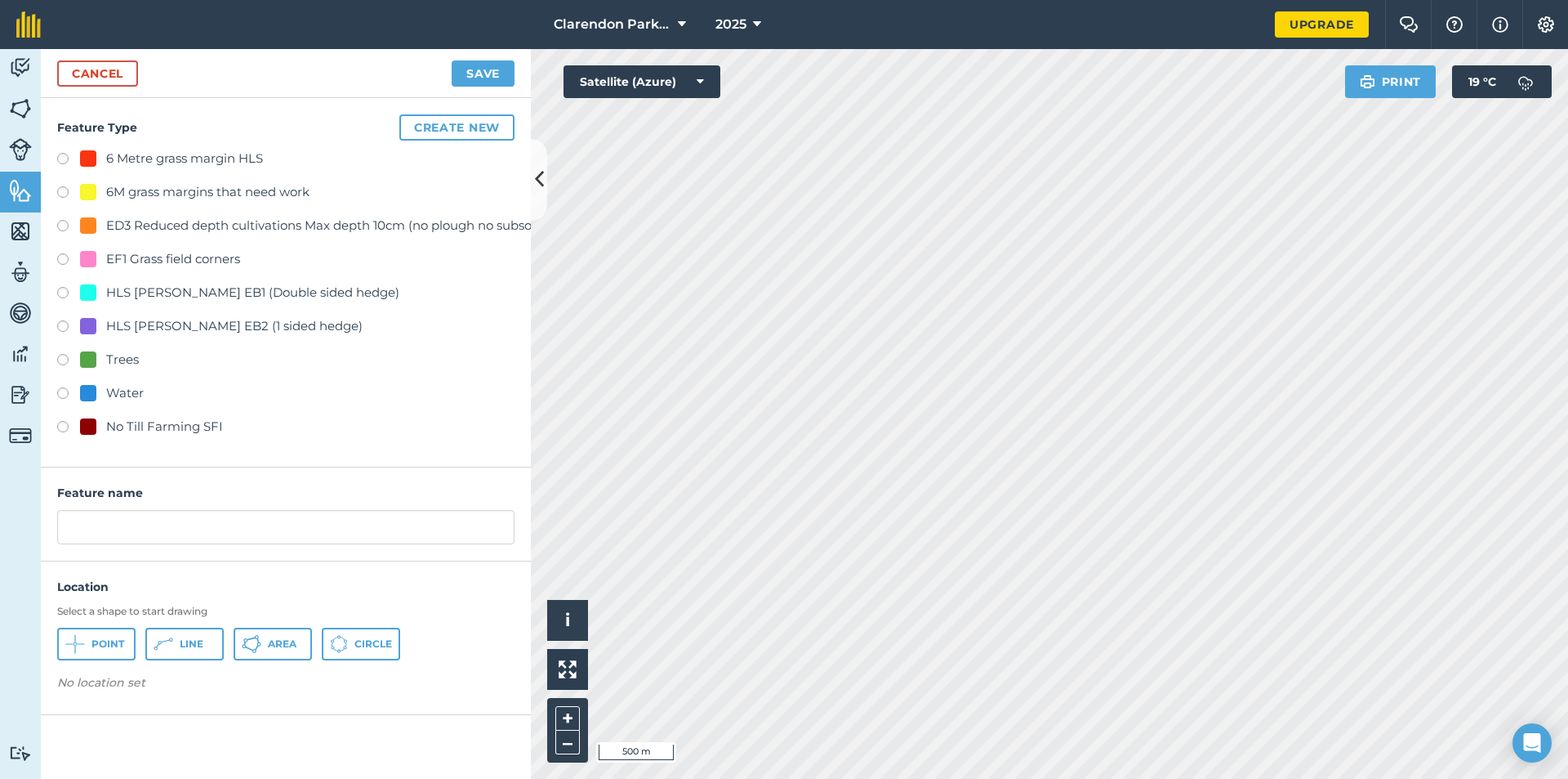
click at [61, 426] on label at bounding box center [69, 429] width 23 height 17
radio input "true"
click at [95, 644] on span "Point" at bounding box center [107, 644] width 32 height 13
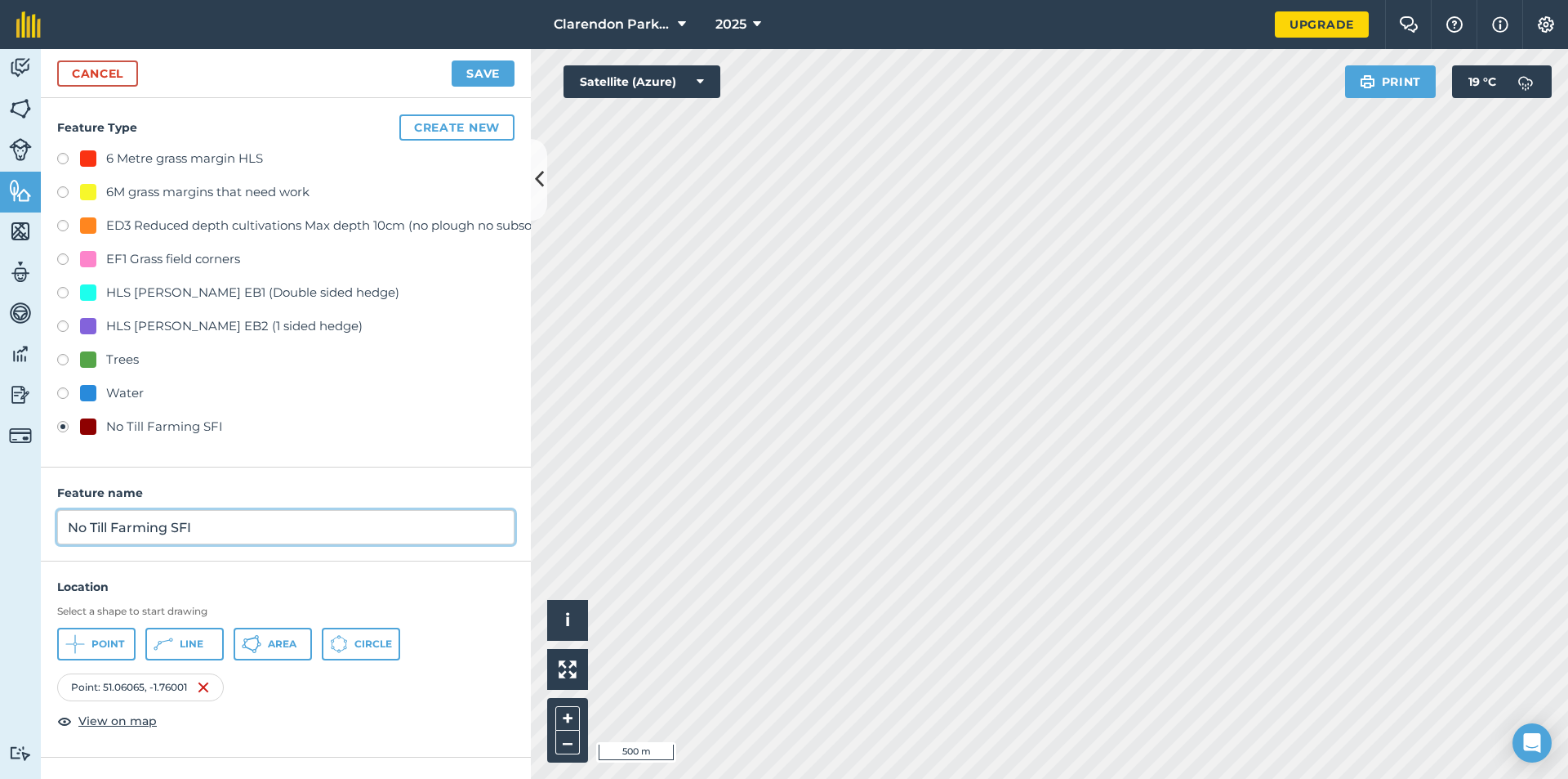
drag, startPoint x: 209, startPoint y: 531, endPoint x: 0, endPoint y: 534, distance: 209.0
click at [0, 534] on div "Activity Fields Livestock Features Maps Team Vehicles Data Reporting Billing Tu…" at bounding box center [784, 414] width 1568 height 730
type input "Ash hill 1"
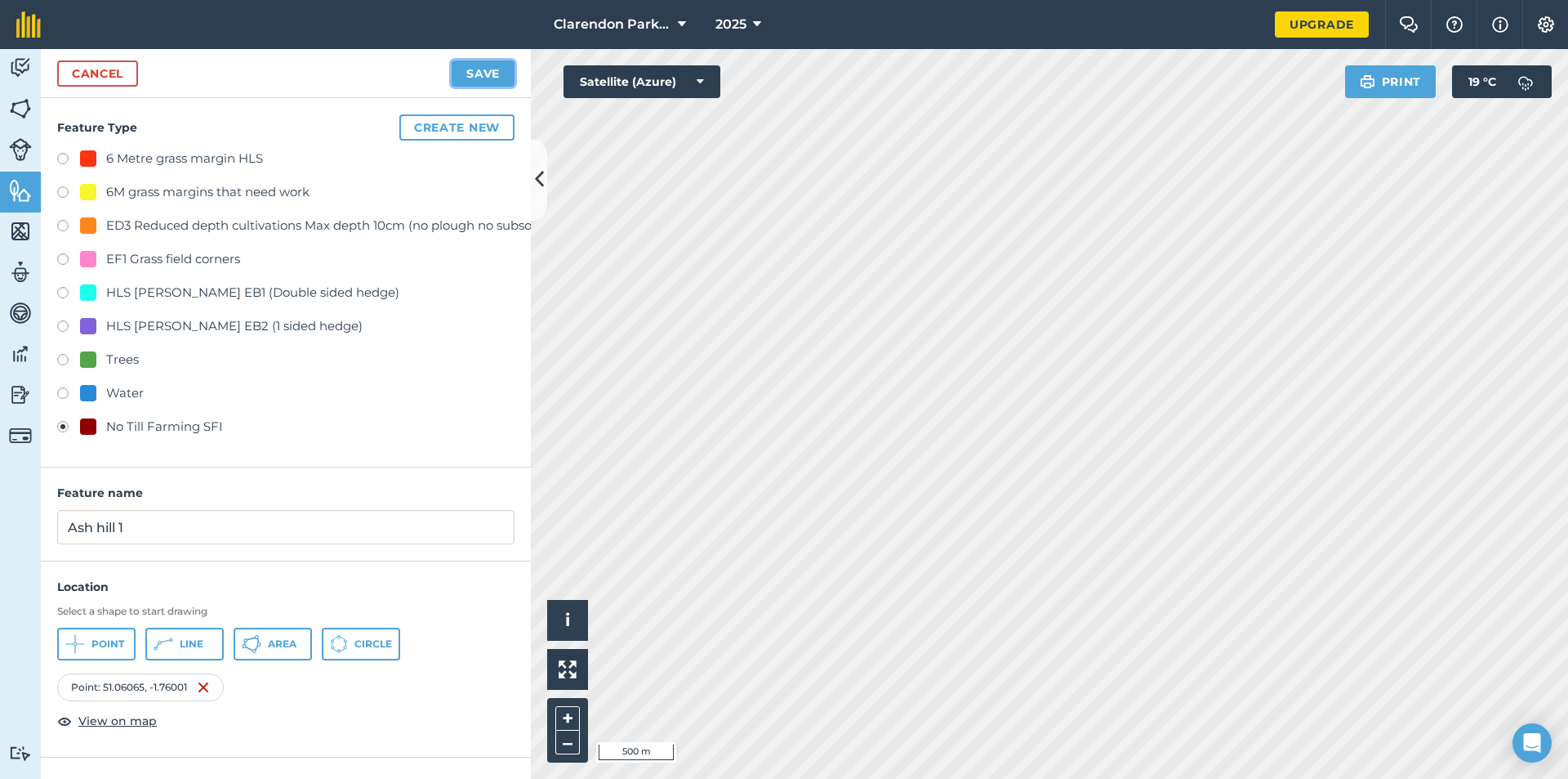
click at [488, 71] on button "Save" at bounding box center [483, 74] width 63 height 27
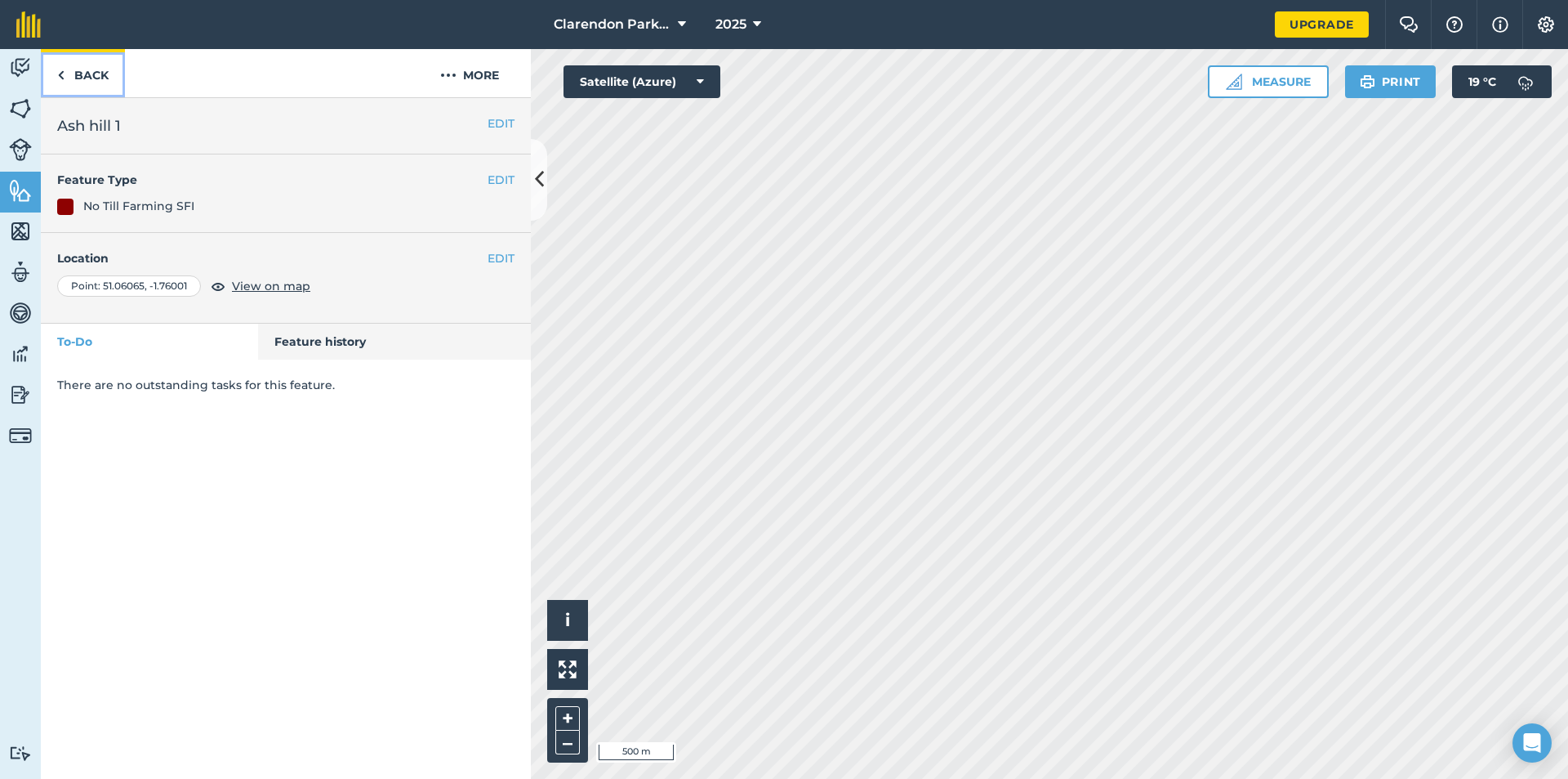
click at [94, 80] on link "Back" at bounding box center [83, 73] width 84 height 48
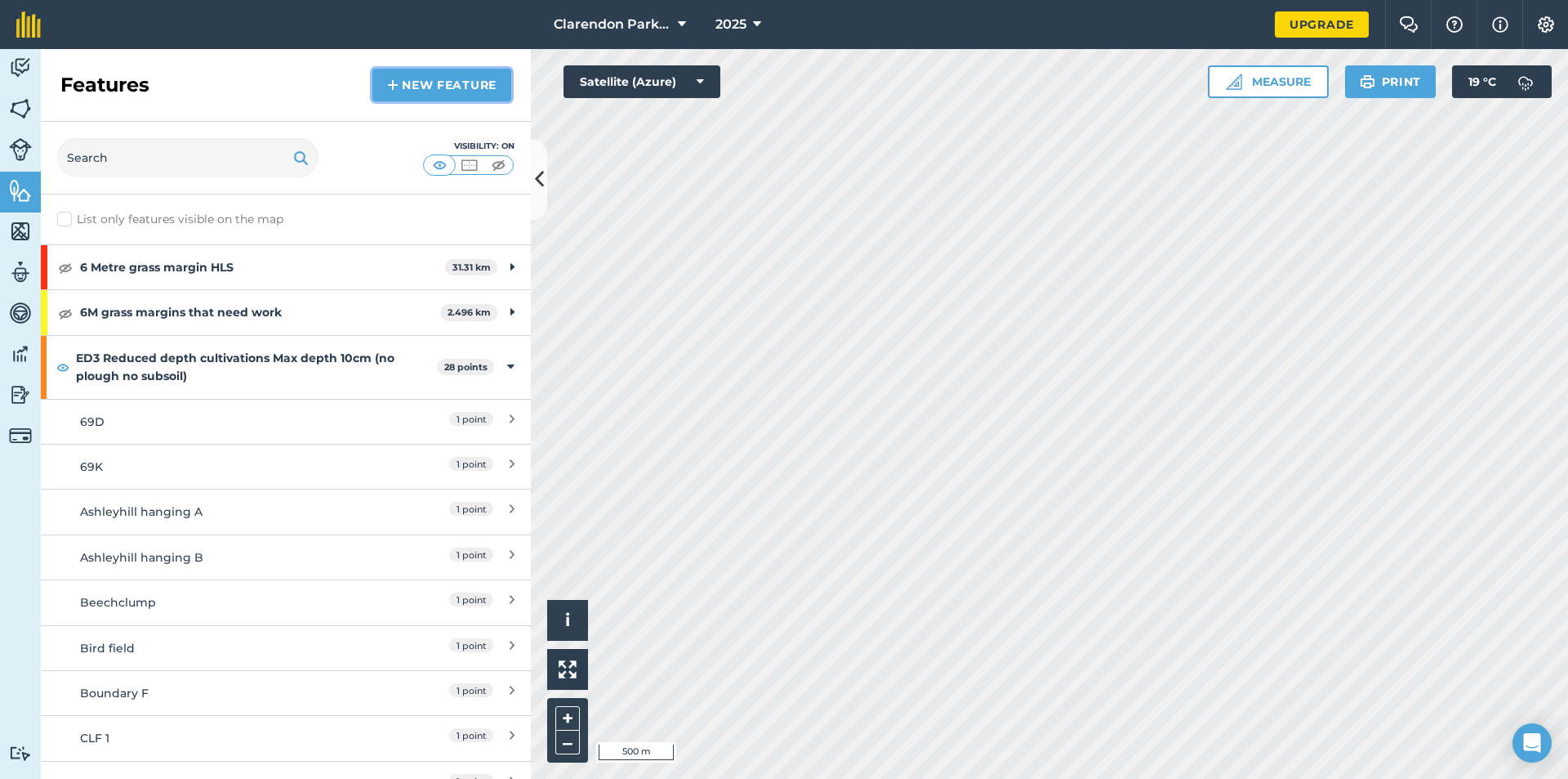
click at [439, 90] on link "New feature" at bounding box center [442, 85] width 139 height 32
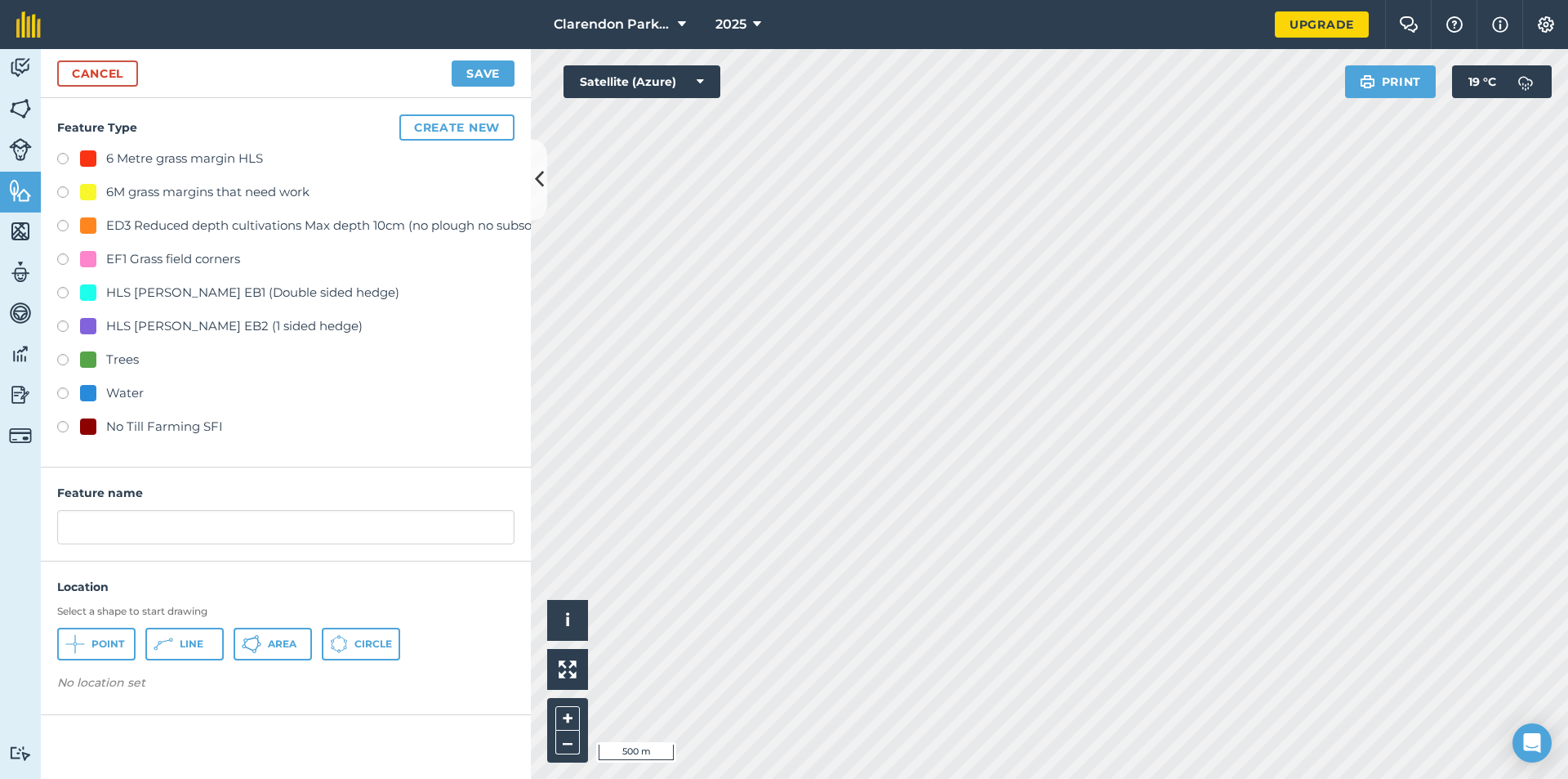
click at [60, 429] on label at bounding box center [69, 429] width 23 height 17
radio input "true"
click at [87, 646] on button "Point" at bounding box center [96, 643] width 79 height 32
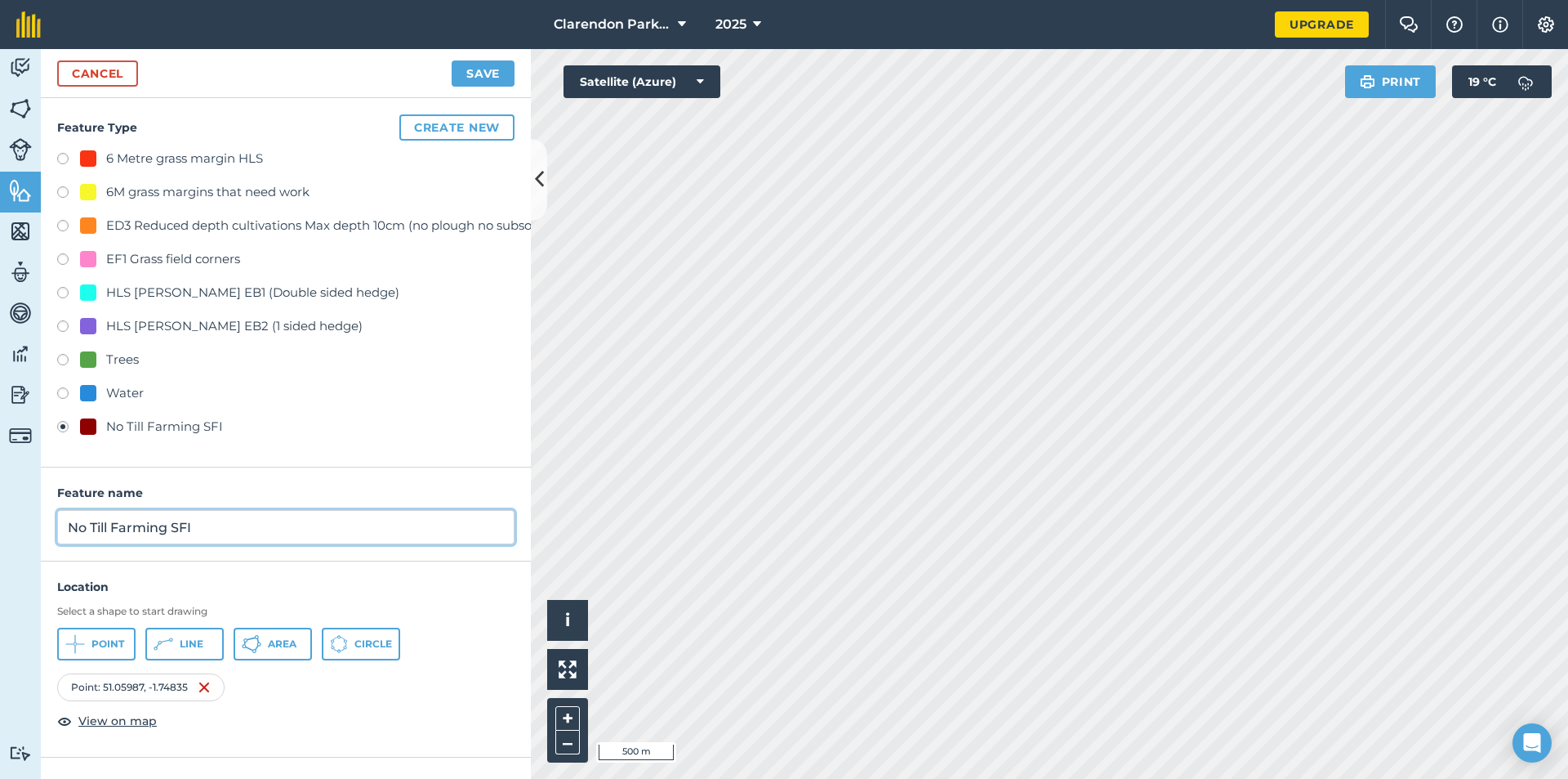
drag, startPoint x: 220, startPoint y: 530, endPoint x: 0, endPoint y: 541, distance: 220.3
click at [0, 541] on div "Activity Fields Livestock Features Maps Team Vehicles Data Reporting Billing Tu…" at bounding box center [784, 414] width 1568 height 730
type input "Cyrils"
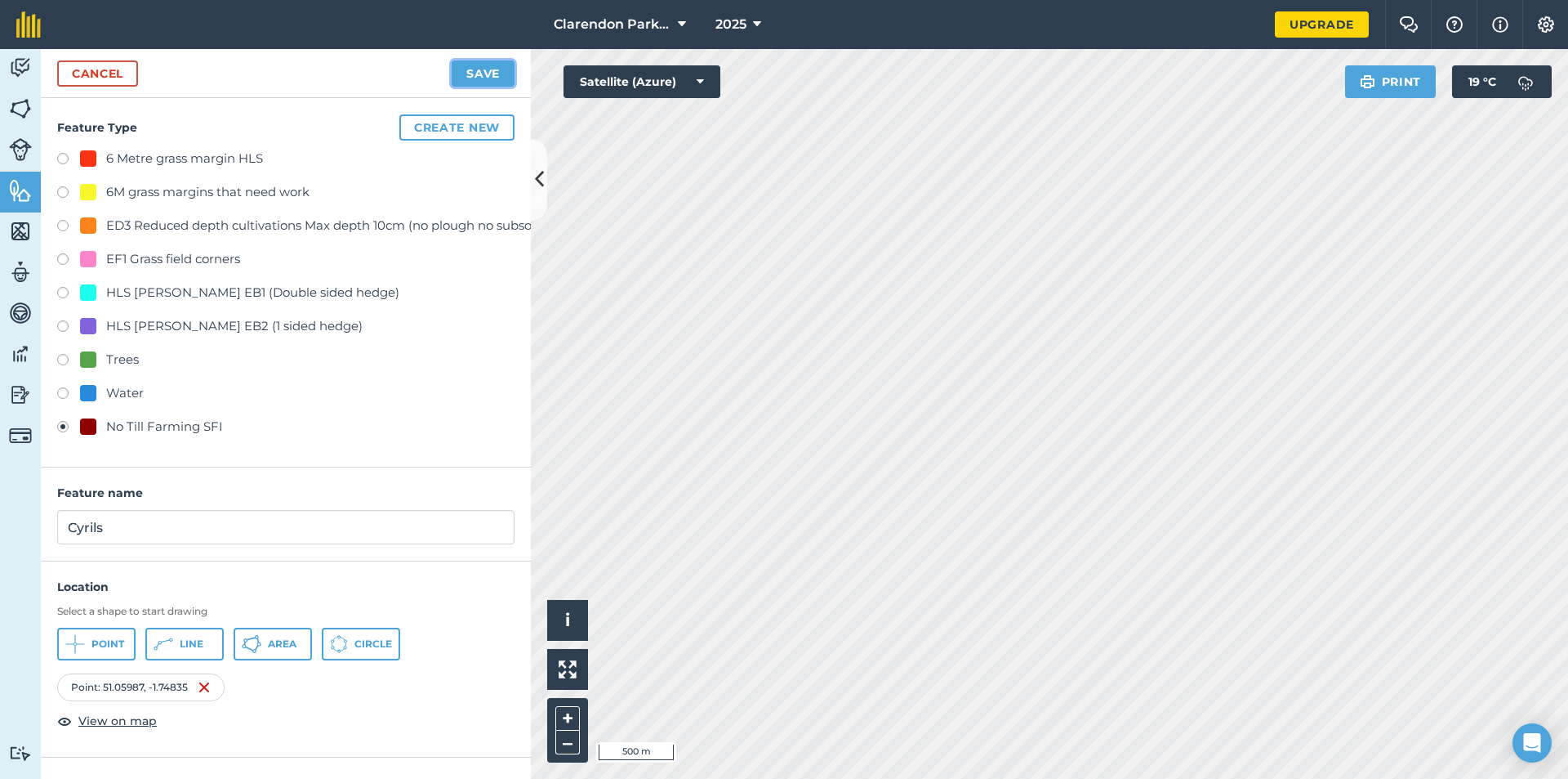
click at [470, 72] on button "Save" at bounding box center [483, 74] width 63 height 27
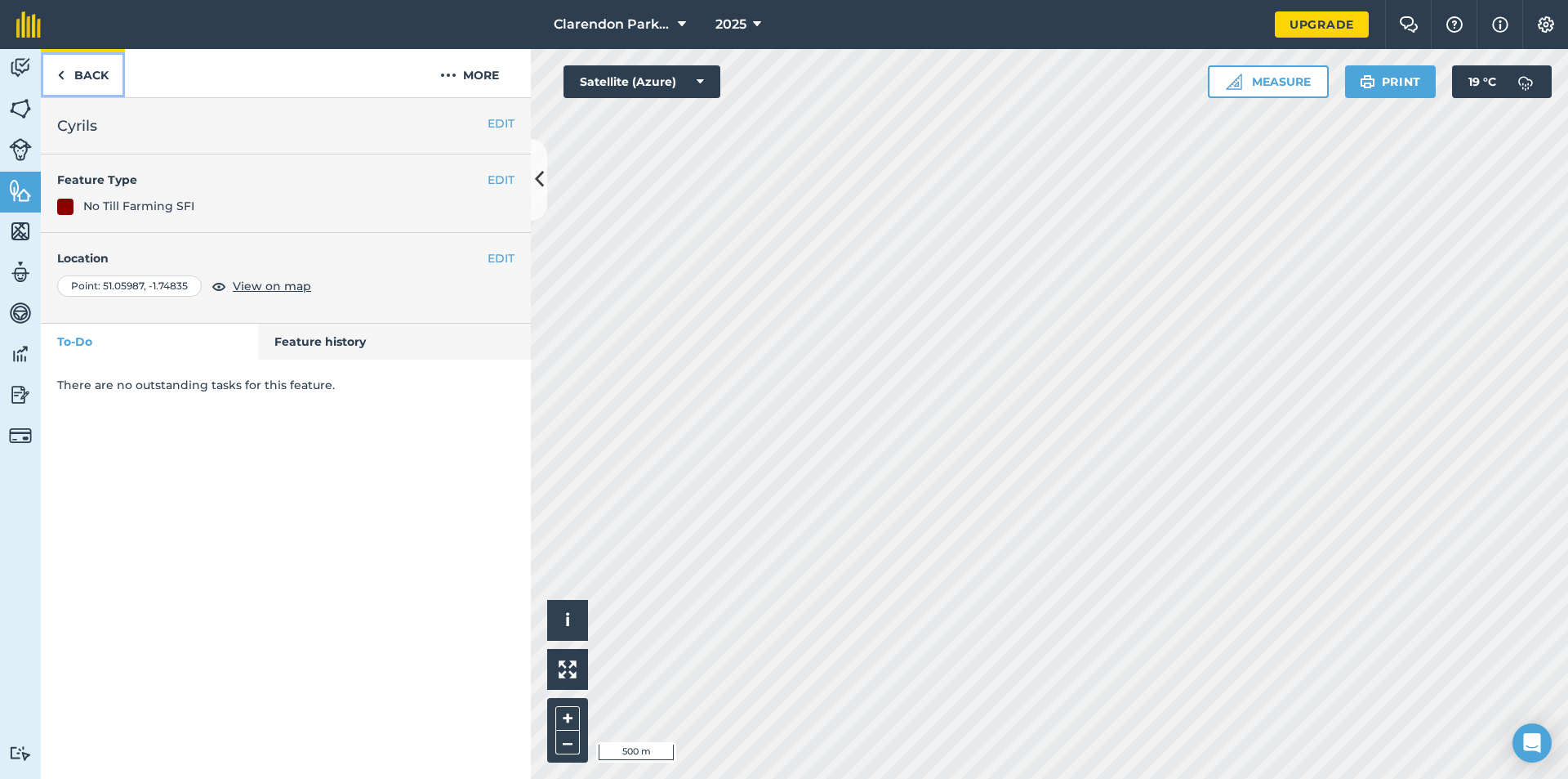
click at [84, 69] on link "Back" at bounding box center [83, 73] width 84 height 48
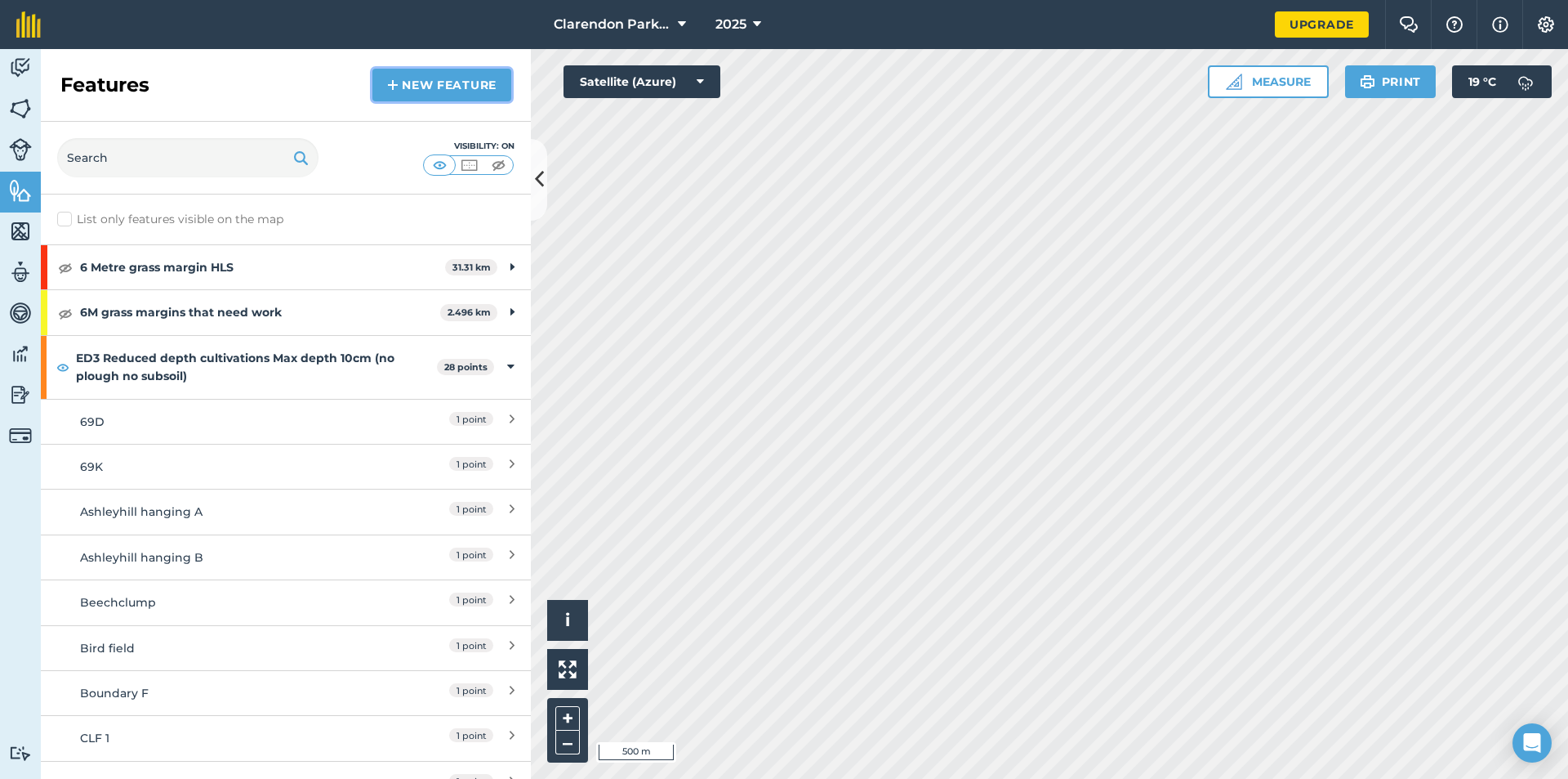
click at [474, 86] on link "New feature" at bounding box center [442, 85] width 139 height 32
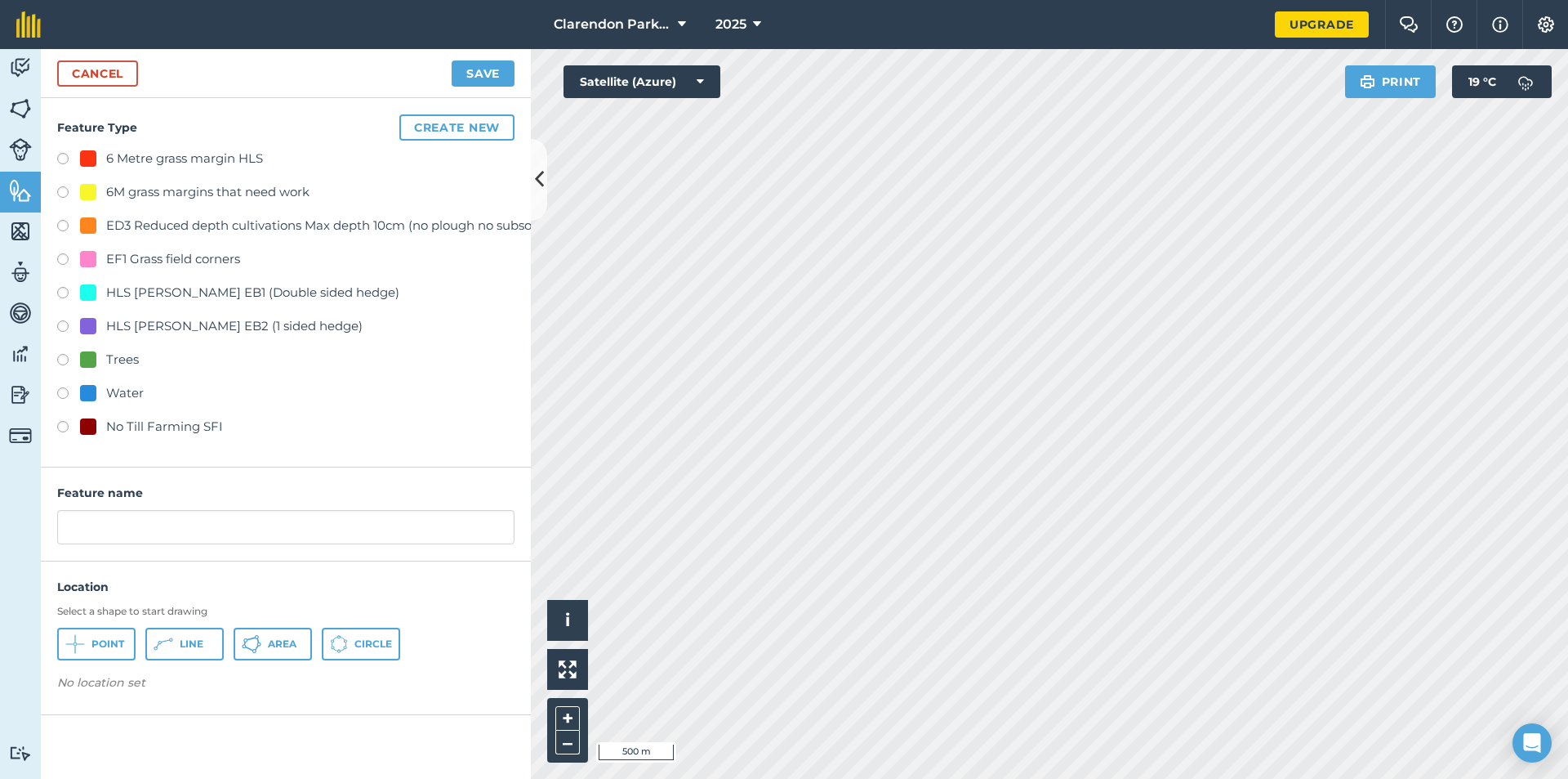
click at [66, 426] on label at bounding box center [69, 429] width 23 height 17
radio input "true"
click at [93, 636] on button "Point" at bounding box center [96, 643] width 79 height 32
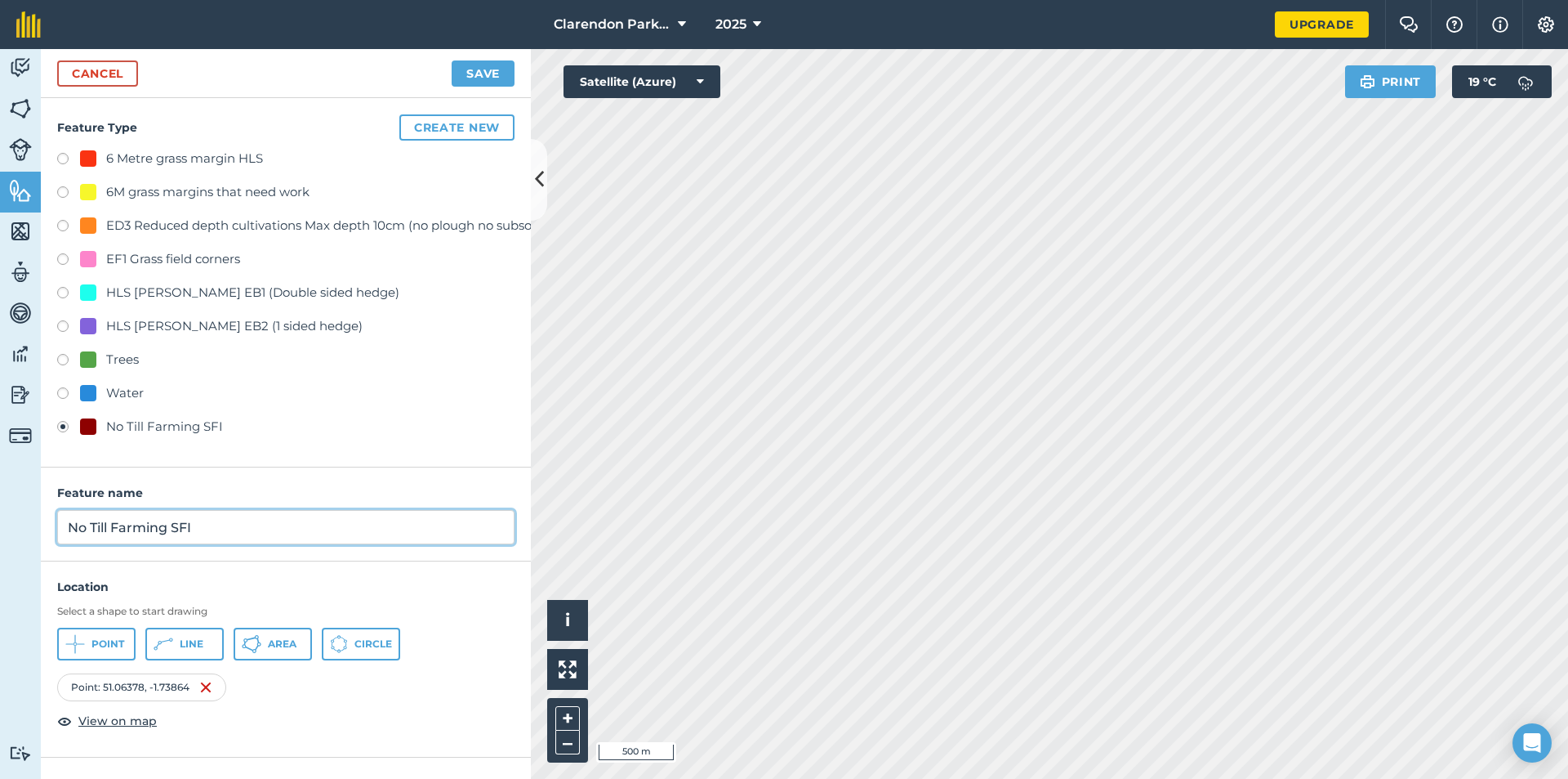
drag, startPoint x: 210, startPoint y: 528, endPoint x: 0, endPoint y: 538, distance: 210.2
click at [0, 538] on div "Activity Fields Livestock Features Maps Team Vehicles Data Reporting Billing Tu…" at bounding box center [784, 414] width 1568 height 730
type input "Henrun rearing"
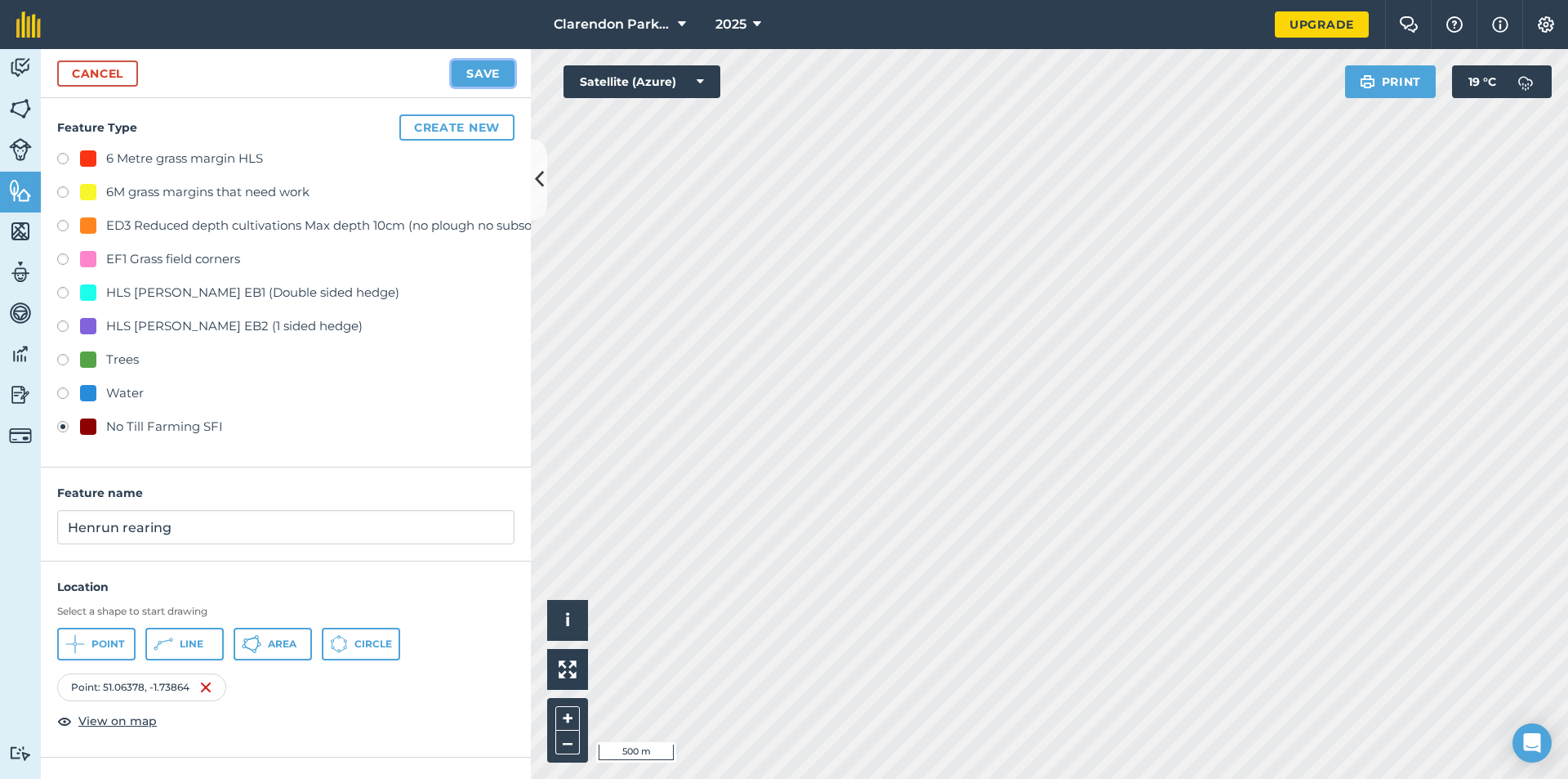
click at [470, 71] on button "Save" at bounding box center [483, 74] width 63 height 27
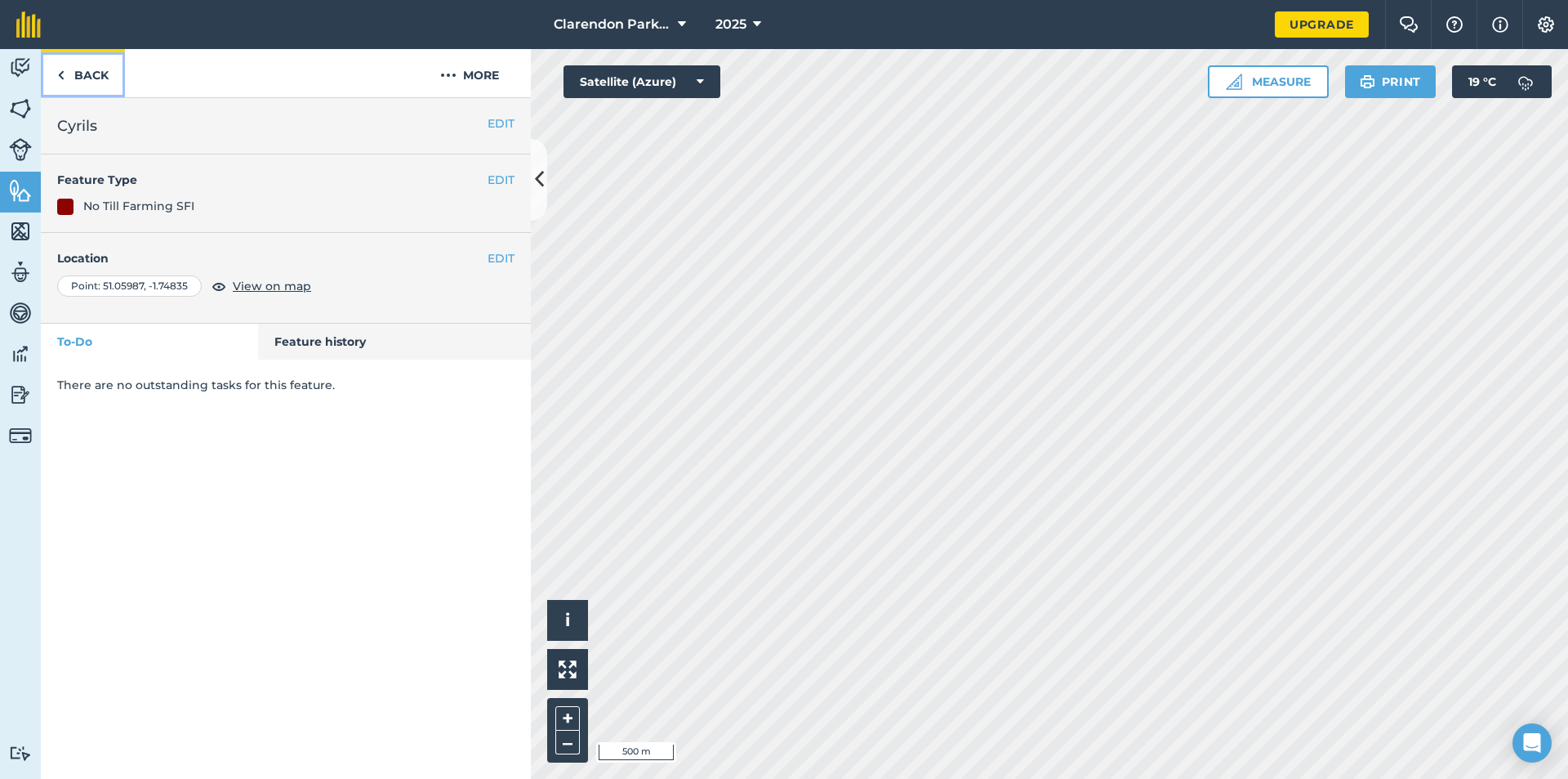
click at [78, 65] on link "Back" at bounding box center [83, 73] width 84 height 48
click at [101, 67] on link "Back" at bounding box center [83, 73] width 84 height 48
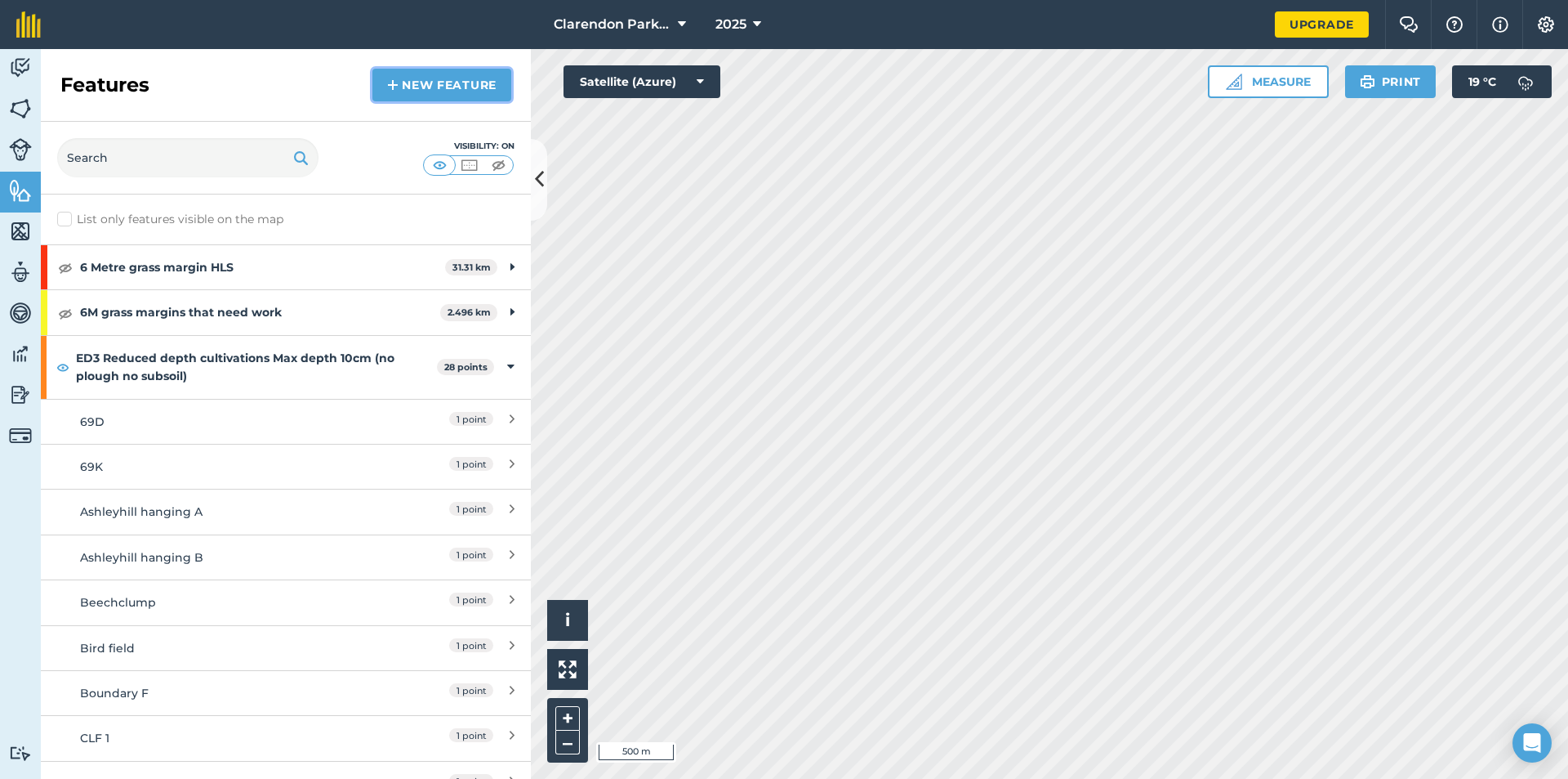
click at [439, 83] on link "New feature" at bounding box center [442, 85] width 139 height 32
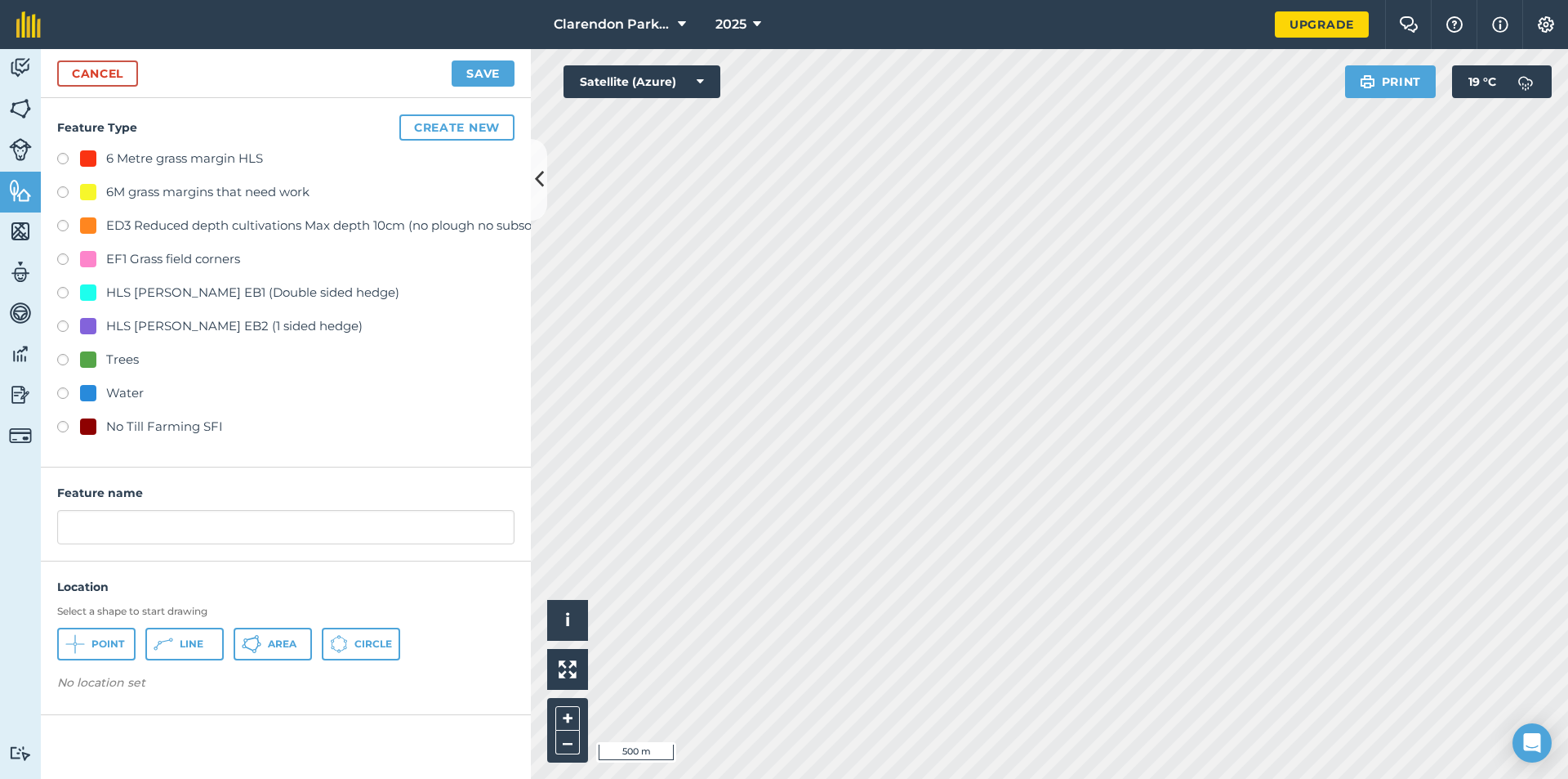
click at [64, 424] on label at bounding box center [69, 429] width 23 height 17
radio input "true"
click at [95, 644] on span "Point" at bounding box center [107, 644] width 32 height 13
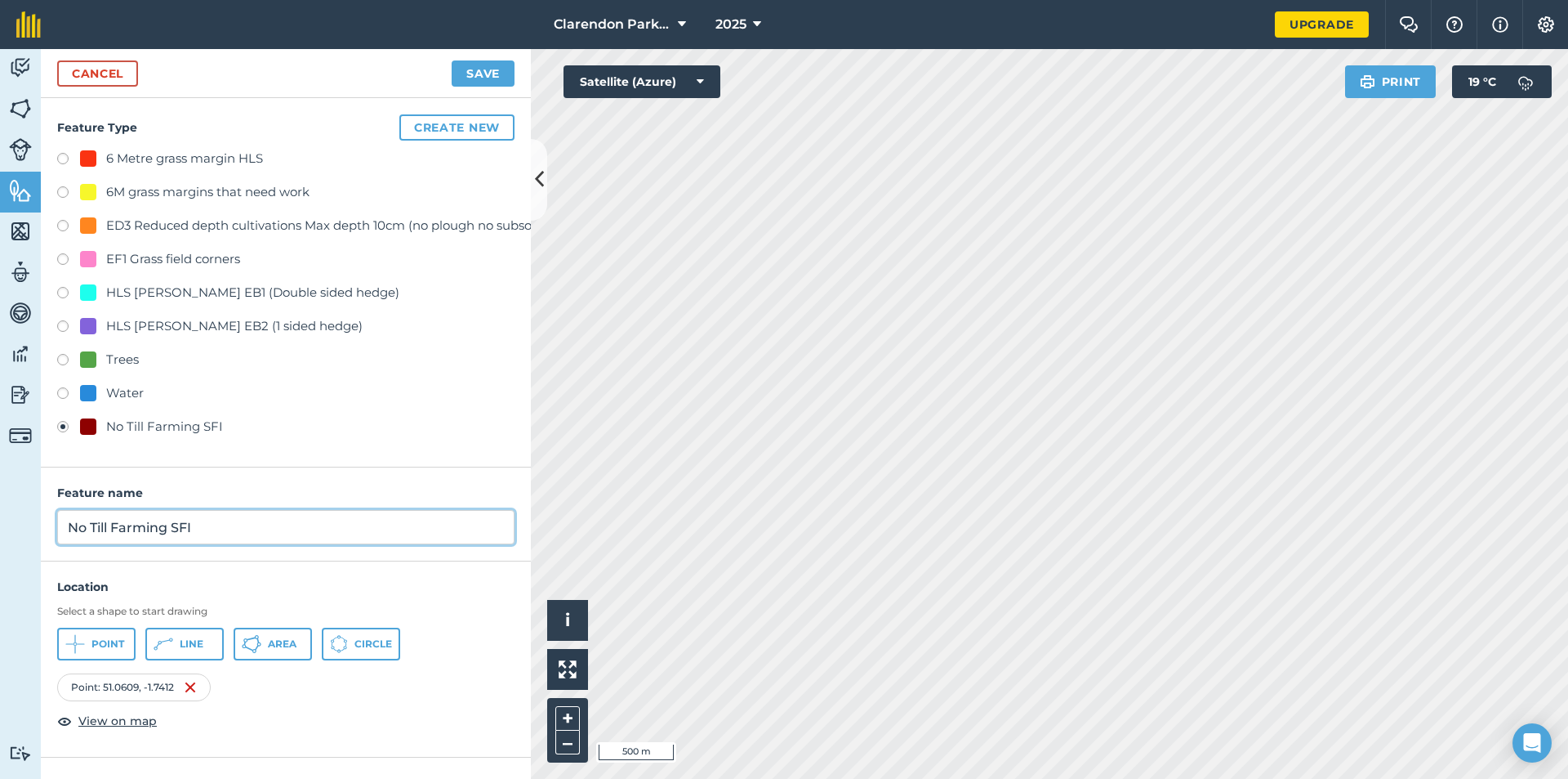
drag, startPoint x: 239, startPoint y: 522, endPoint x: 0, endPoint y: 528, distance: 239.1
click at [0, 528] on div "Activity Fields Livestock Features Maps Team Vehicles Data Reporting Billing Tu…" at bounding box center [784, 414] width 1568 height 730
type input "Morleys"
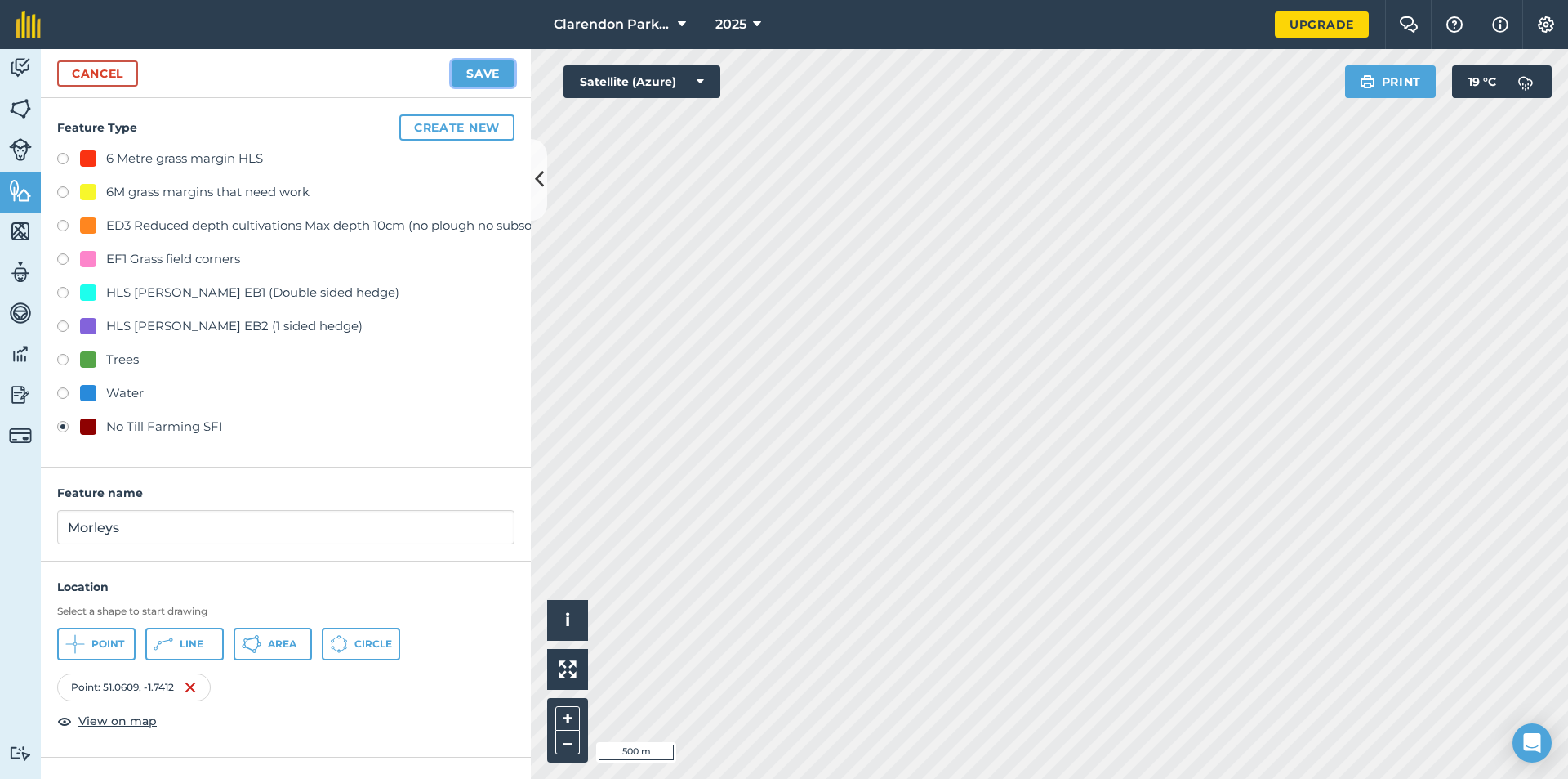
click at [490, 68] on button "Save" at bounding box center [483, 74] width 63 height 27
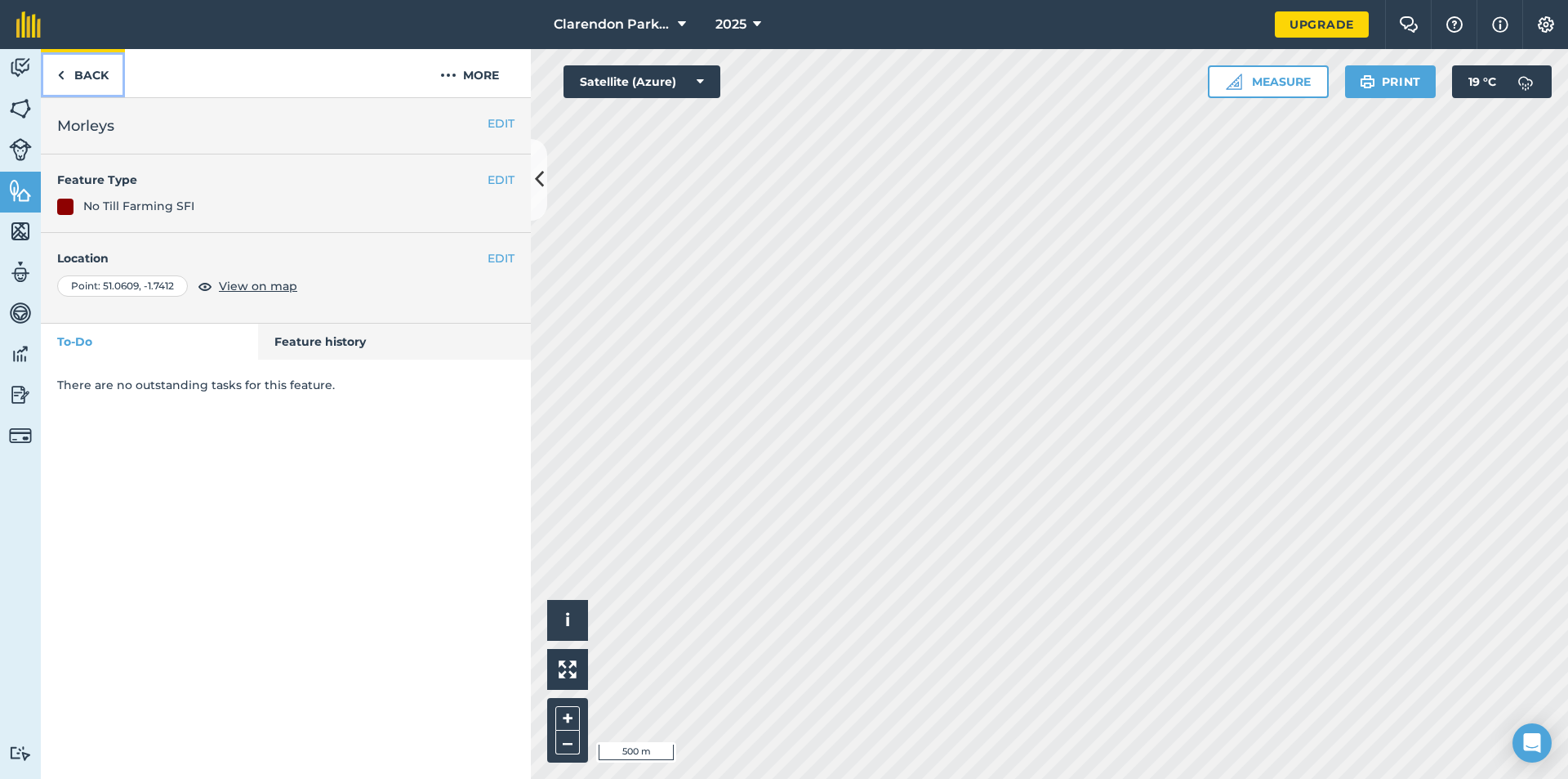
click at [86, 83] on link "Back" at bounding box center [83, 73] width 84 height 48
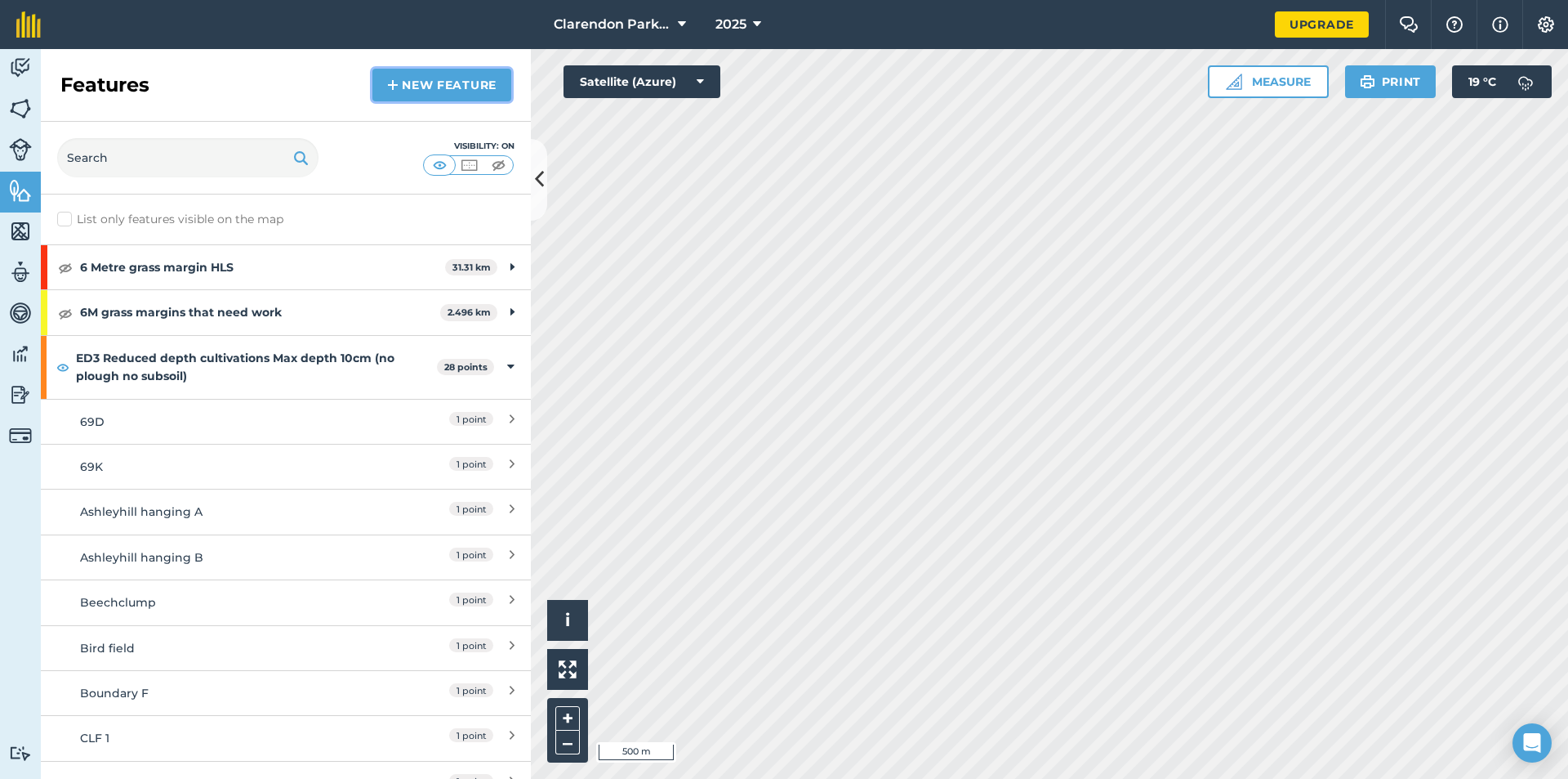
click at [476, 74] on link "New feature" at bounding box center [442, 85] width 139 height 32
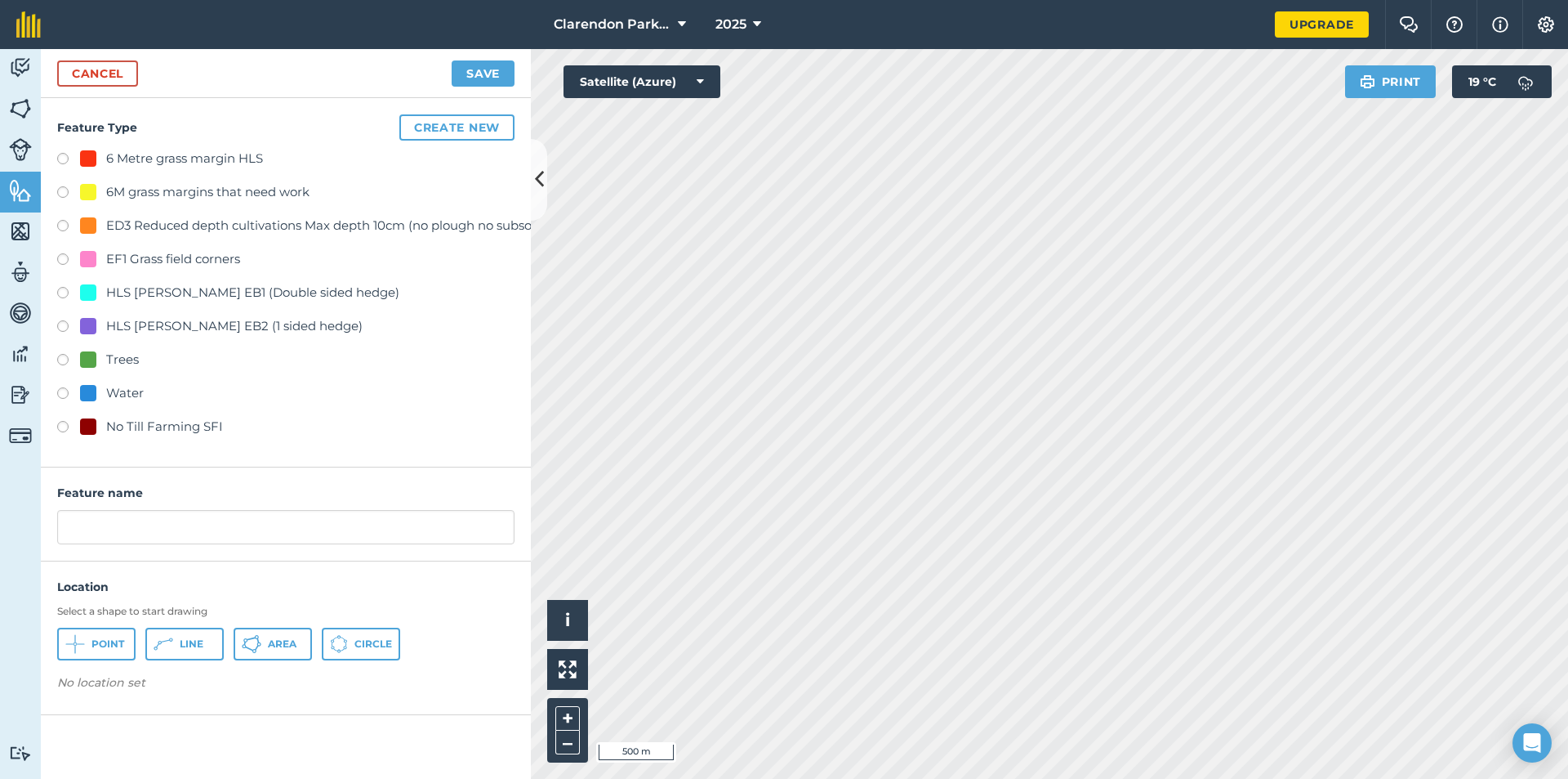
click at [61, 427] on label at bounding box center [69, 429] width 23 height 17
radio input "true"
drag, startPoint x: 229, startPoint y: 530, endPoint x: 0, endPoint y: 535, distance: 229.1
click at [0, 535] on div "Activity Fields Livestock Features Maps Team Vehicles Data Reporting Billing Tu…" at bounding box center [784, 414] width 1568 height 730
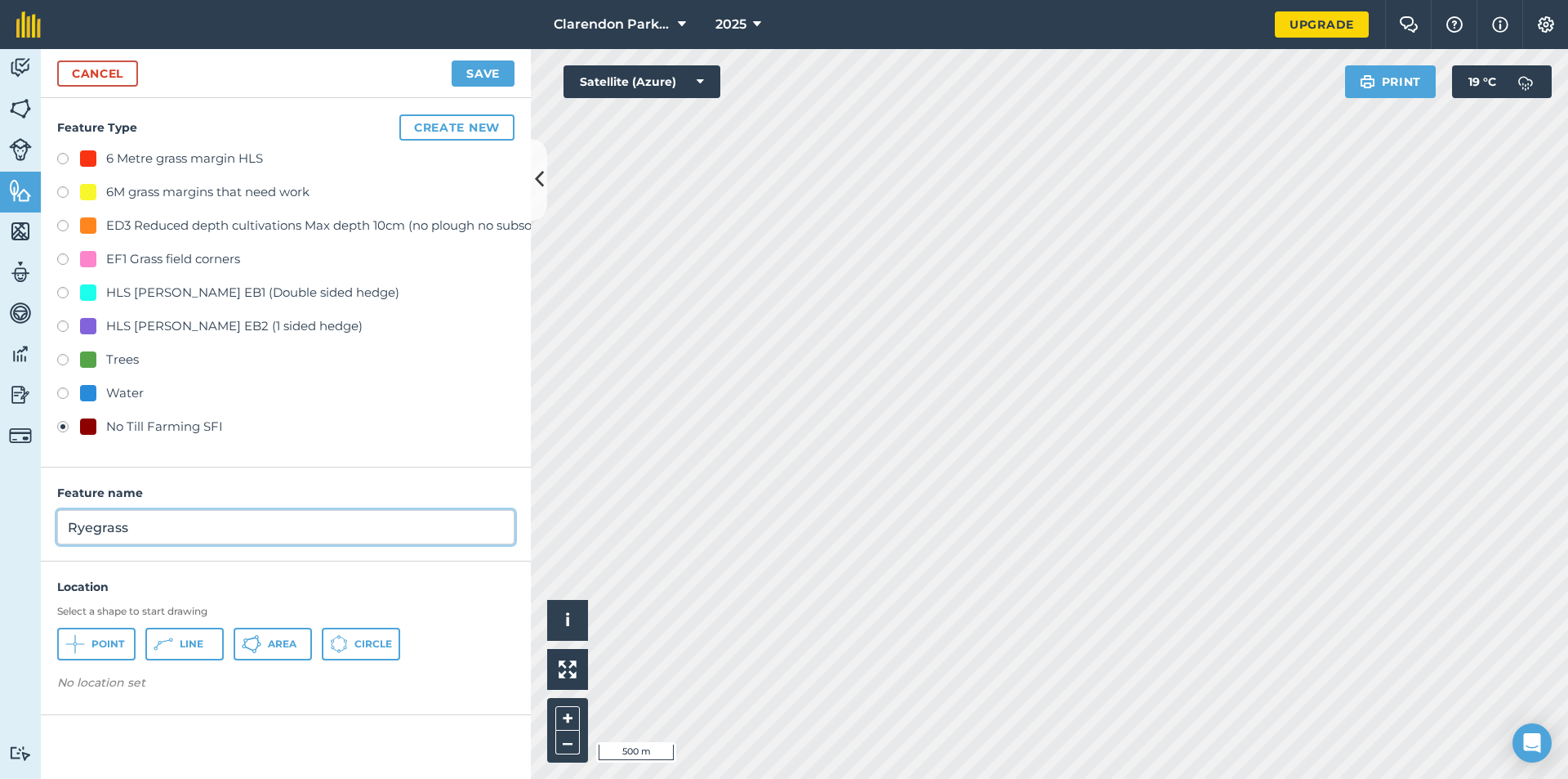
type input "Ryegrass"
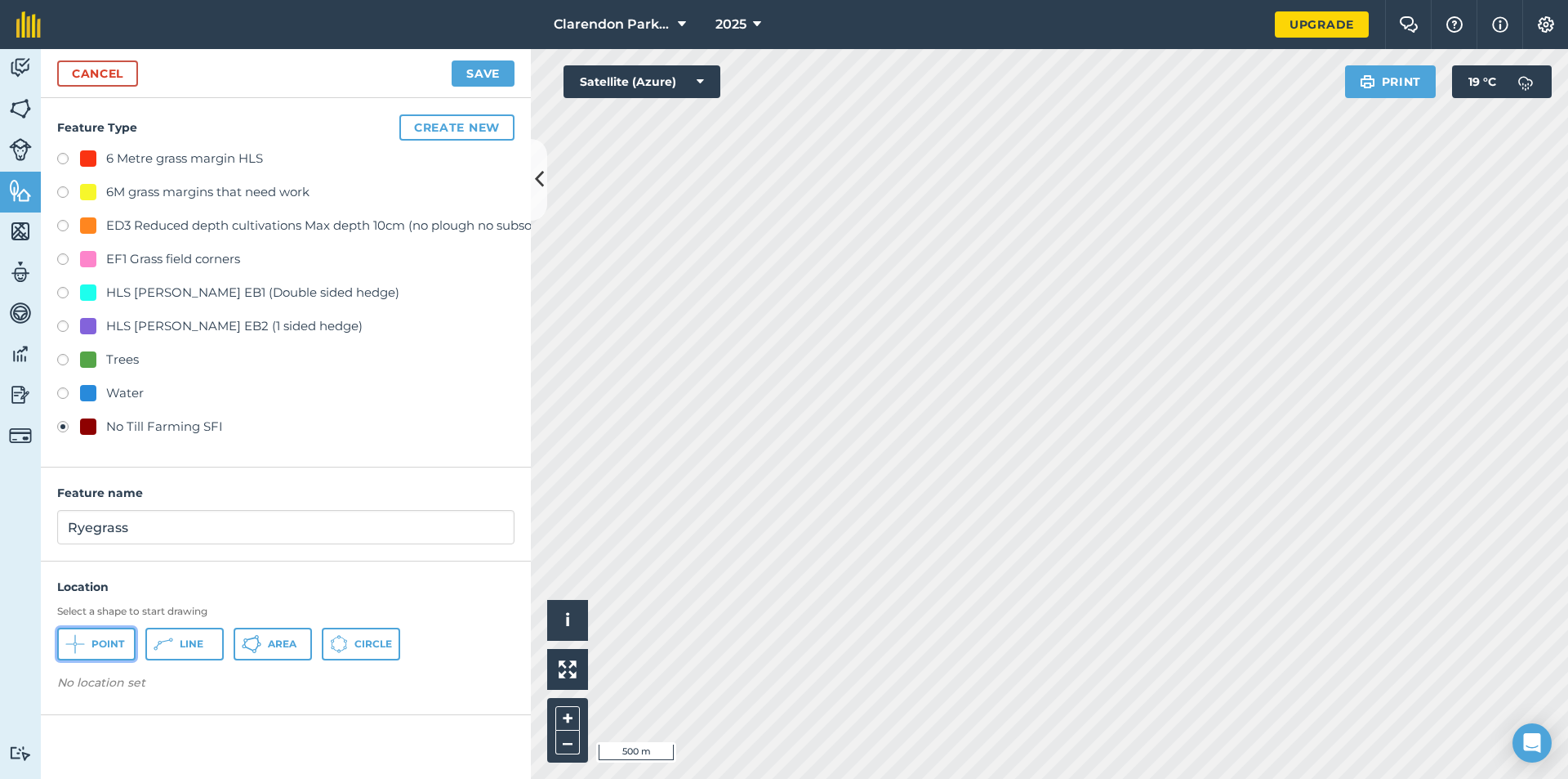
click at [89, 650] on button "Point" at bounding box center [96, 643] width 79 height 32
click at [484, 75] on button "Save" at bounding box center [483, 74] width 63 height 27
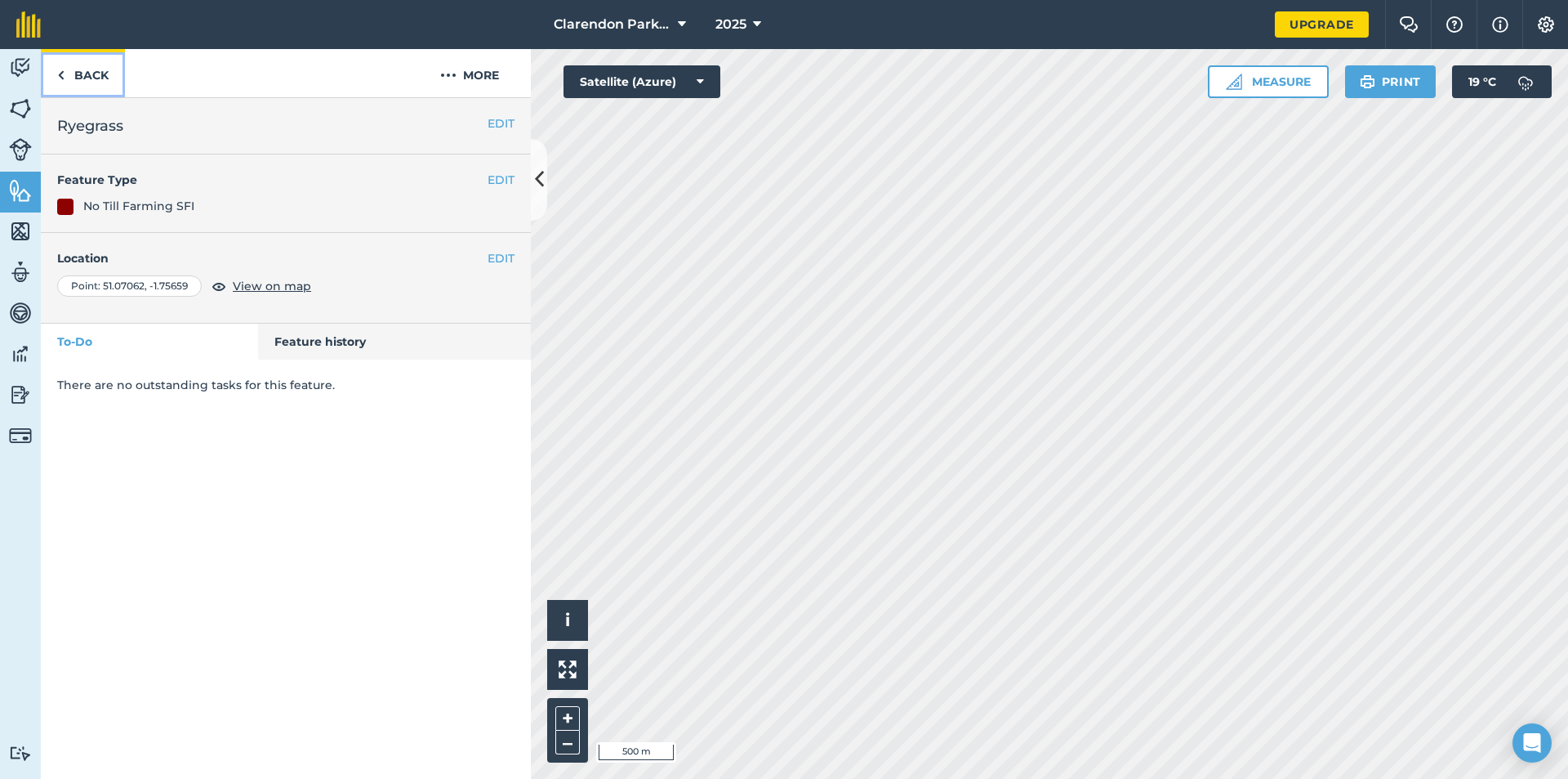
click at [68, 69] on link "Back" at bounding box center [83, 73] width 84 height 48
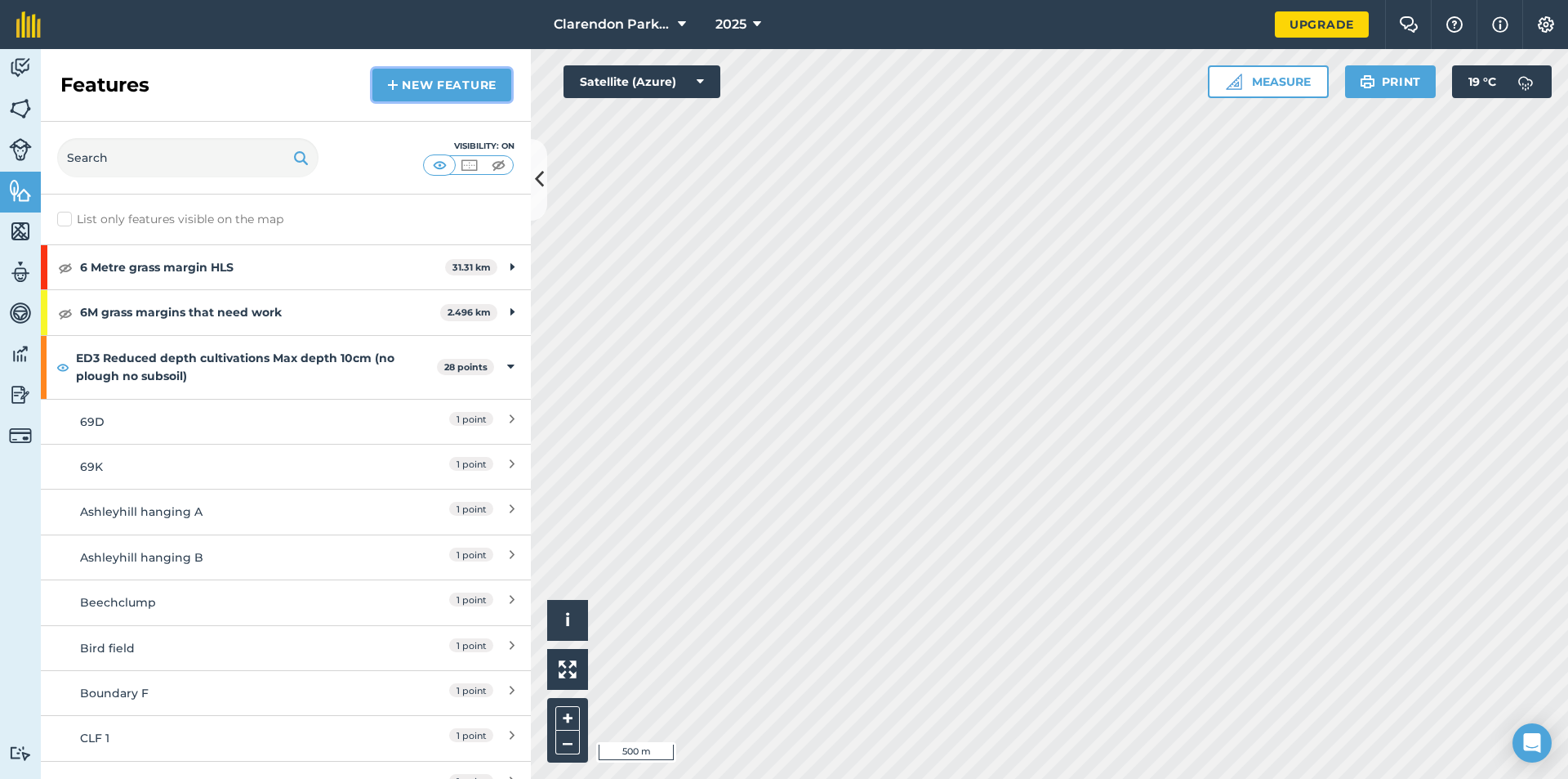
click at [404, 83] on link "New feature" at bounding box center [442, 85] width 139 height 32
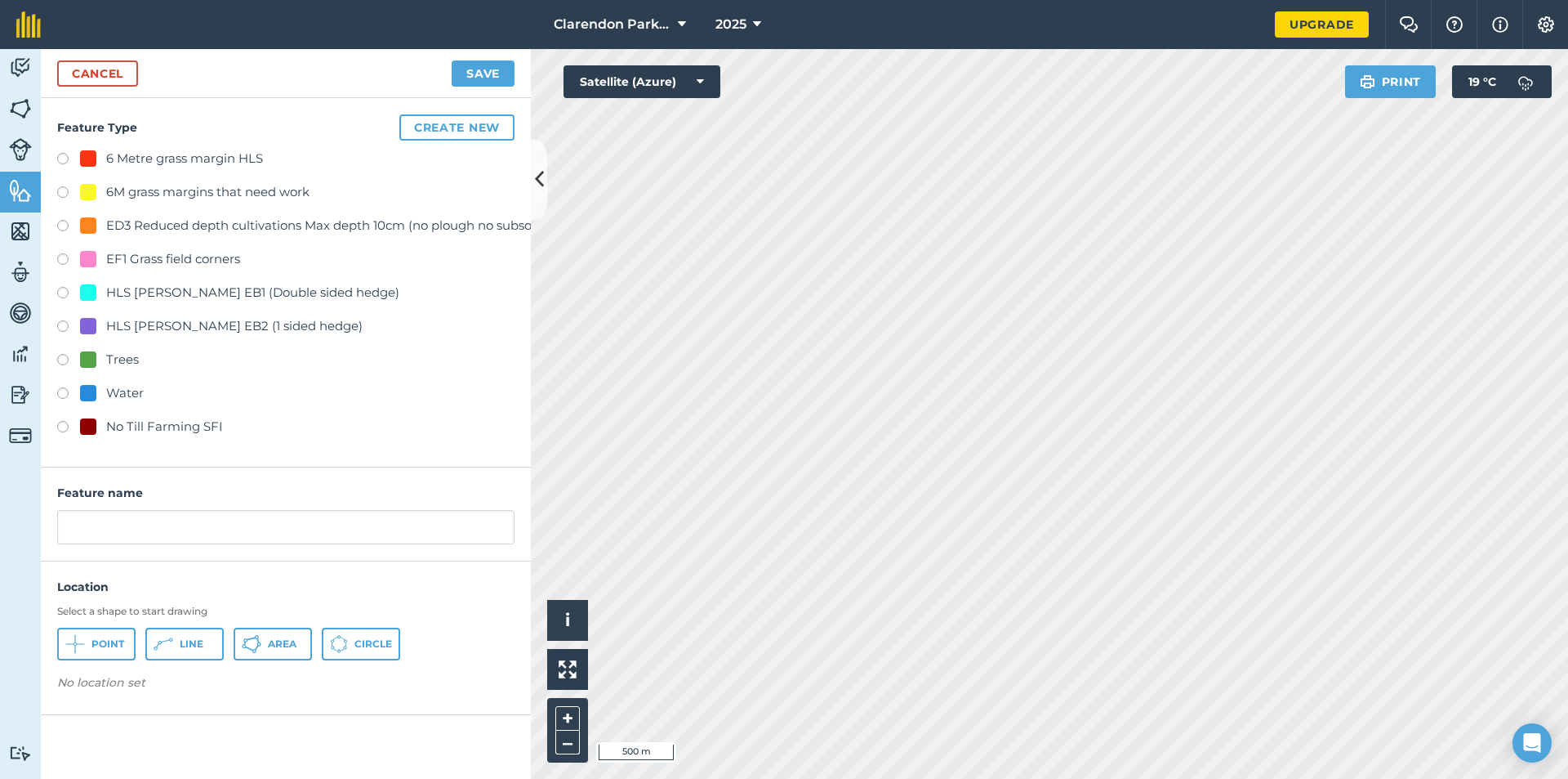
click at [65, 423] on label at bounding box center [69, 429] width 23 height 17
radio input "true"
drag, startPoint x: 183, startPoint y: 533, endPoint x: 0, endPoint y: 540, distance: 183.1
click at [0, 540] on div "Activity Fields Livestock Features Maps Team Vehicles Data Reporting Billing Tu…" at bounding box center [784, 414] width 1568 height 730
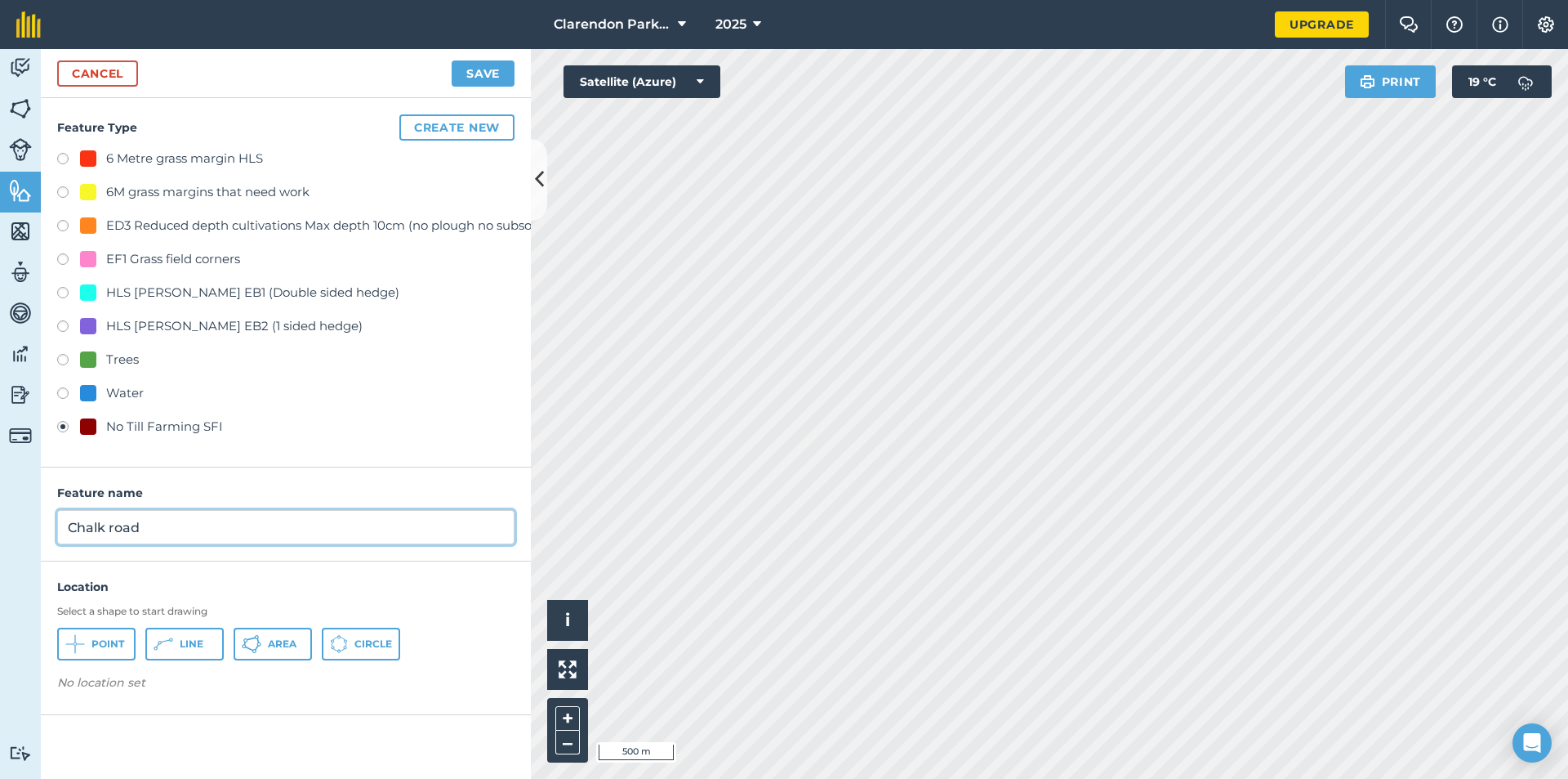
type input "Chalk road"
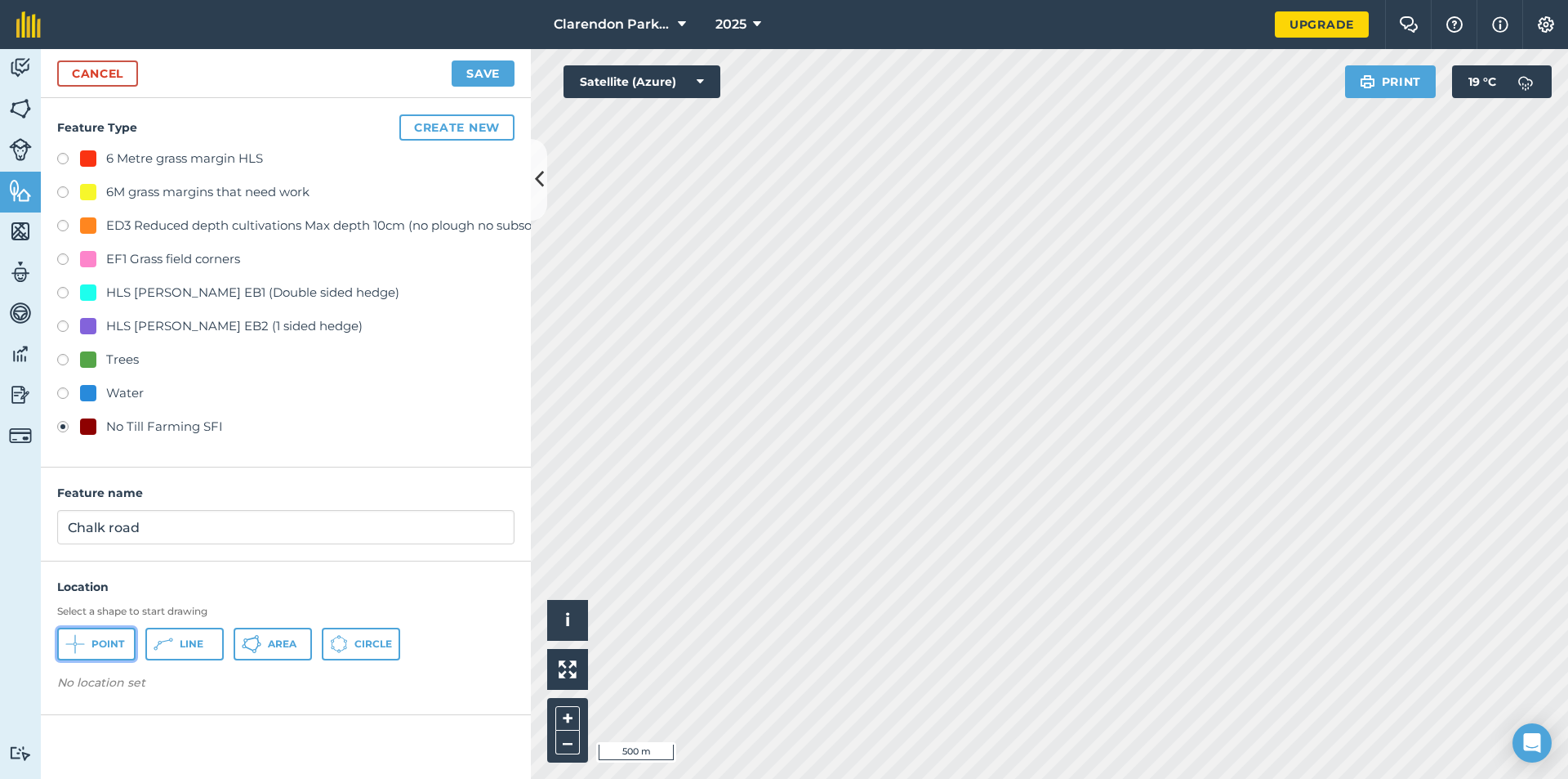
click at [82, 647] on icon at bounding box center [75, 644] width 20 height 20
click at [494, 78] on button "Save" at bounding box center [483, 74] width 63 height 27
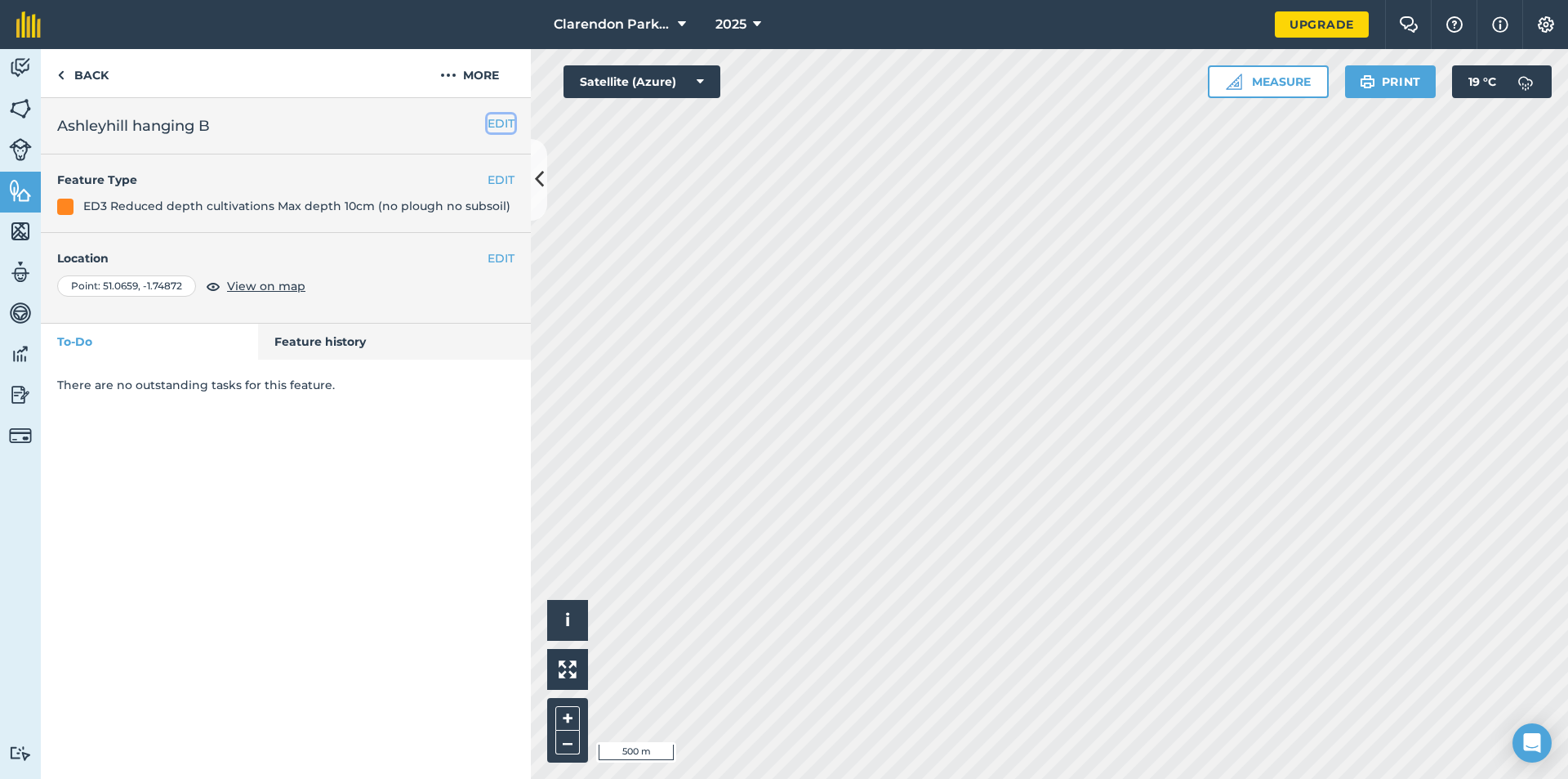
click at [494, 118] on button "EDIT" at bounding box center [501, 123] width 27 height 18
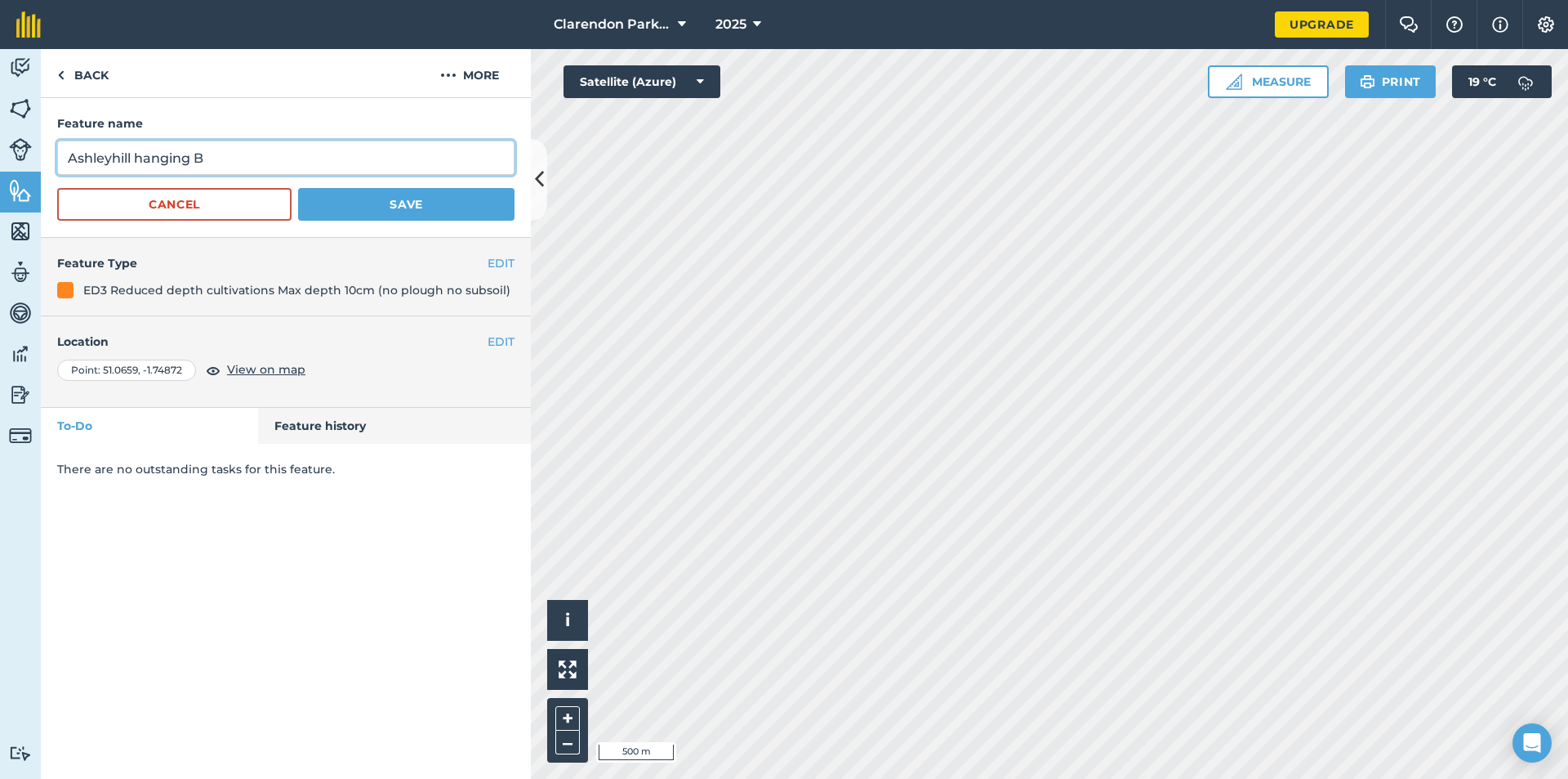
click at [132, 157] on input "Ashleyhill hanging B" at bounding box center [286, 157] width 457 height 34
click at [150, 159] on input "Ash hanging B" at bounding box center [286, 157] width 457 height 34
type input "Ash hang B"
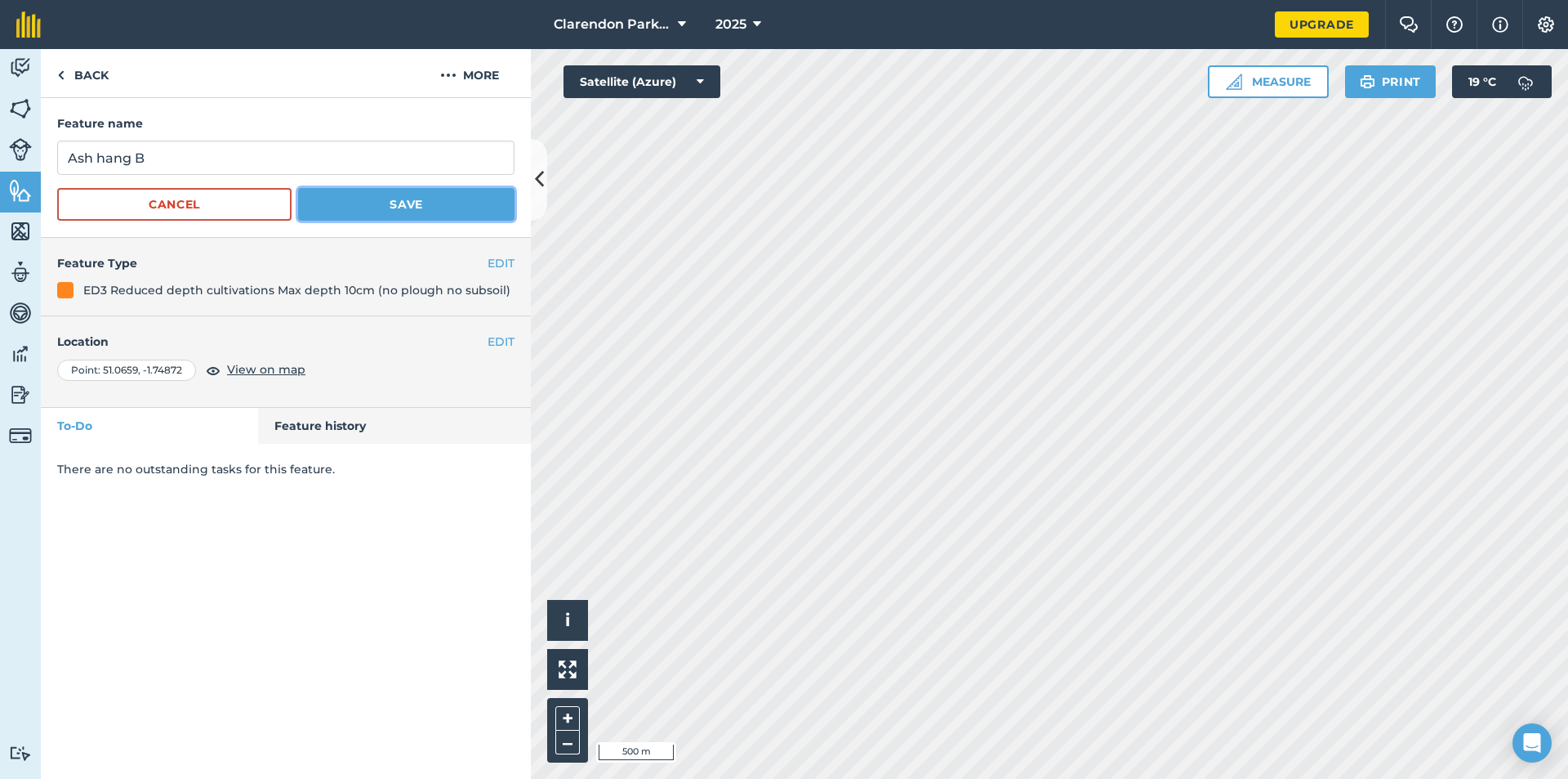
click at [391, 205] on button "Save" at bounding box center [406, 204] width 216 height 32
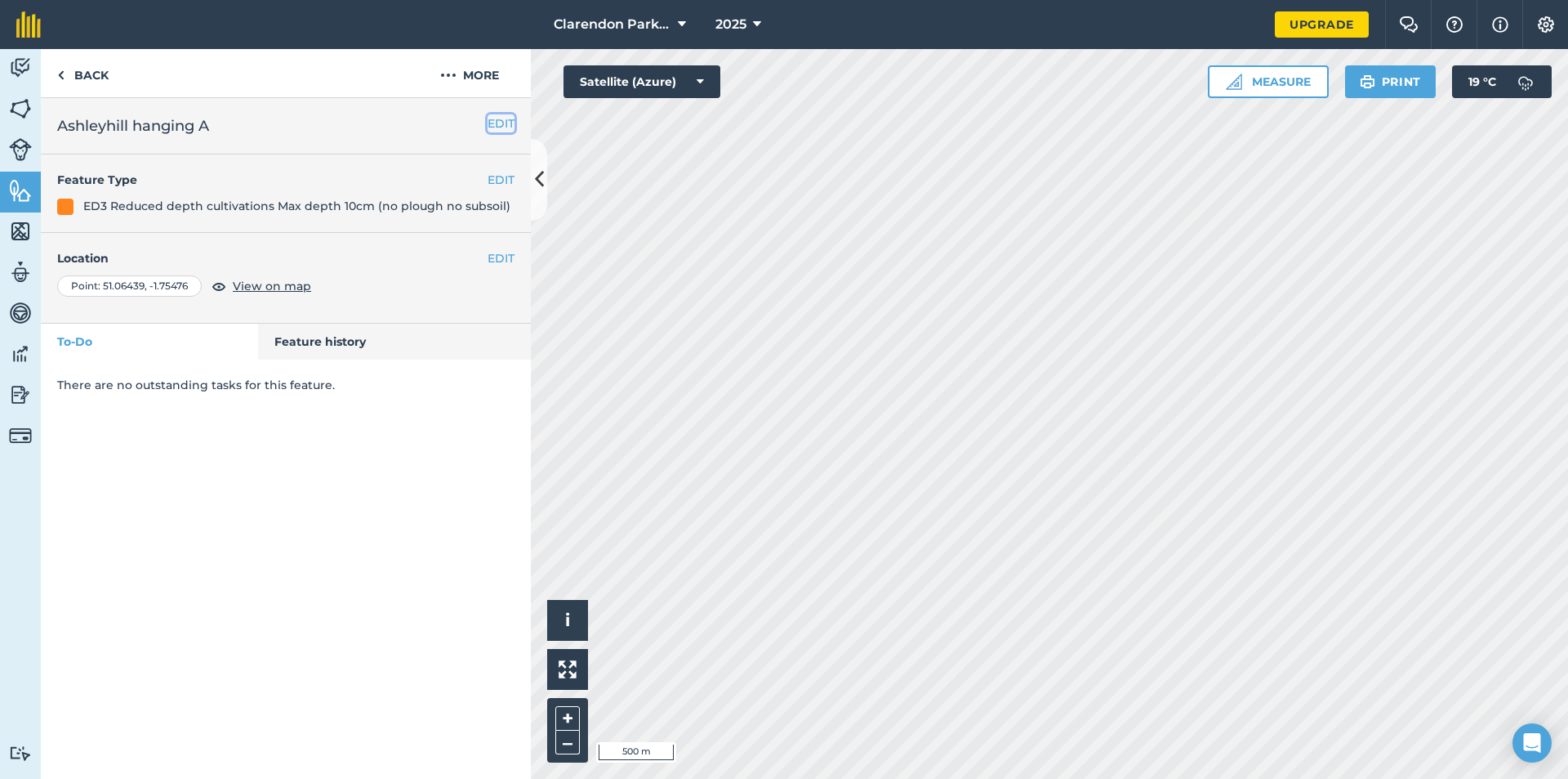
click at [501, 118] on button "EDIT" at bounding box center [501, 123] width 27 height 18
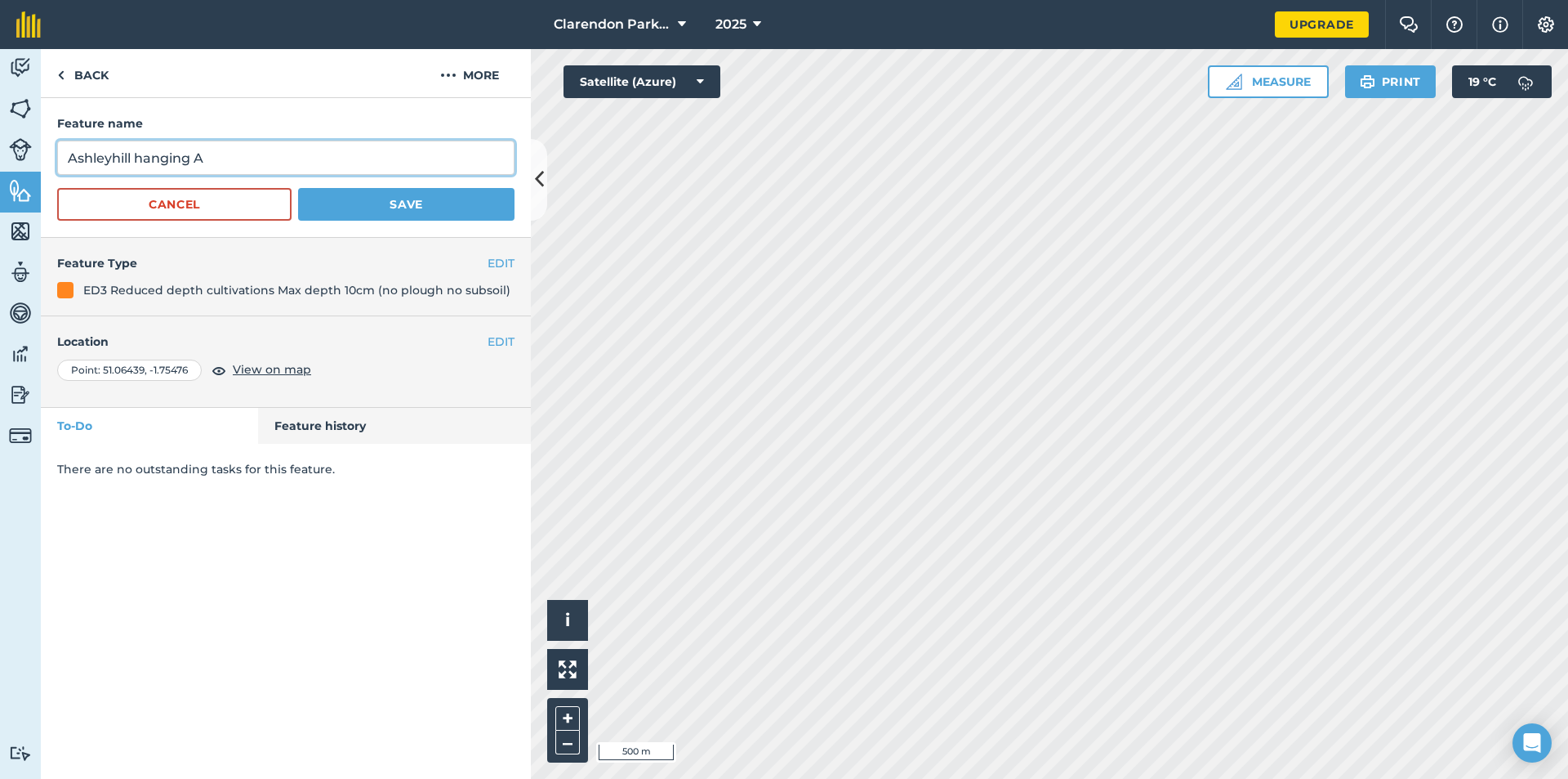
click at [132, 161] on input "Ashleyhill hanging A" at bounding box center [286, 157] width 457 height 34
click at [151, 159] on input "Ash hanging A" at bounding box center [286, 157] width 457 height 34
type input "Ash hang A"
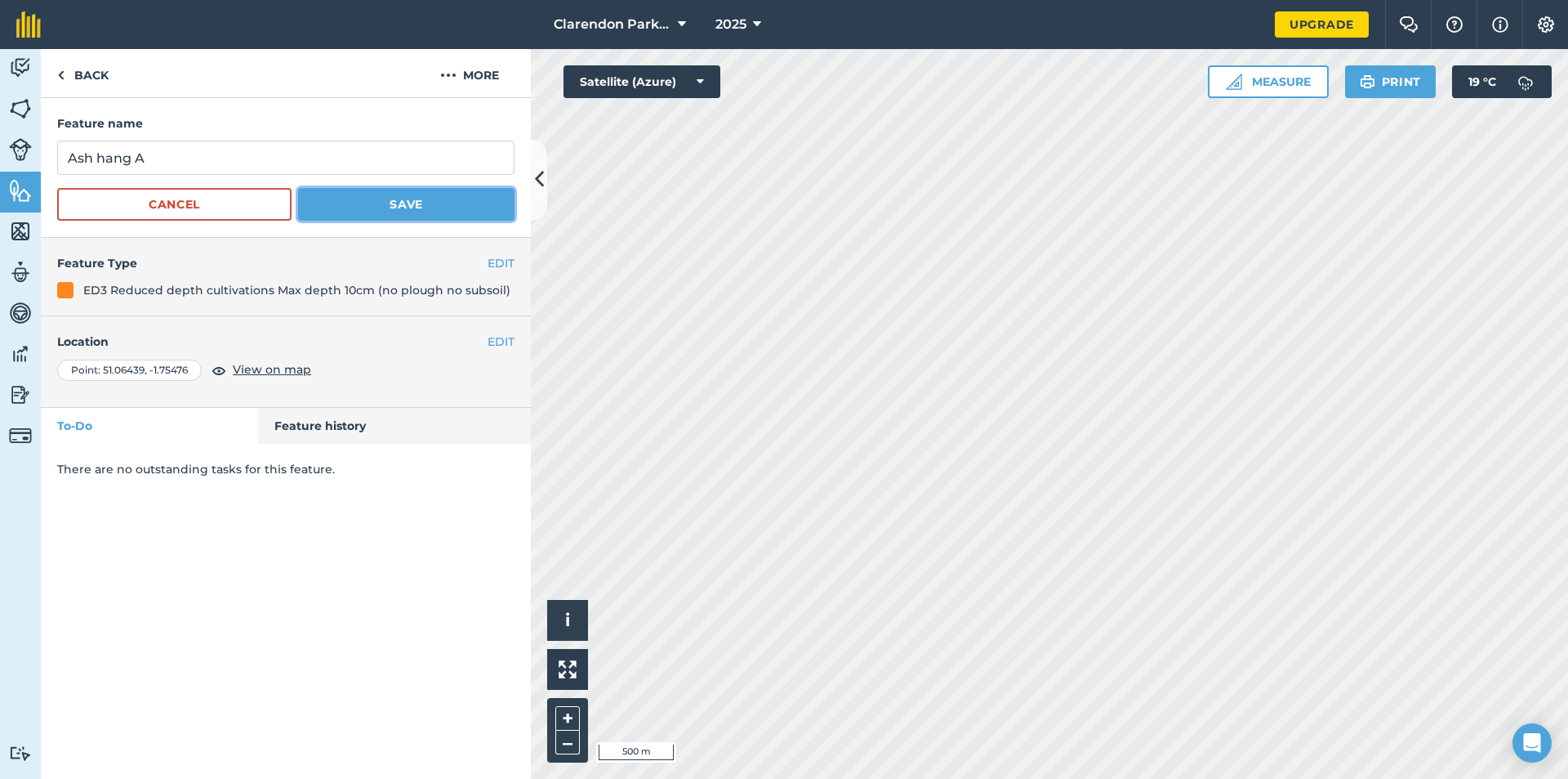
click at [349, 195] on button "Save" at bounding box center [406, 204] width 216 height 32
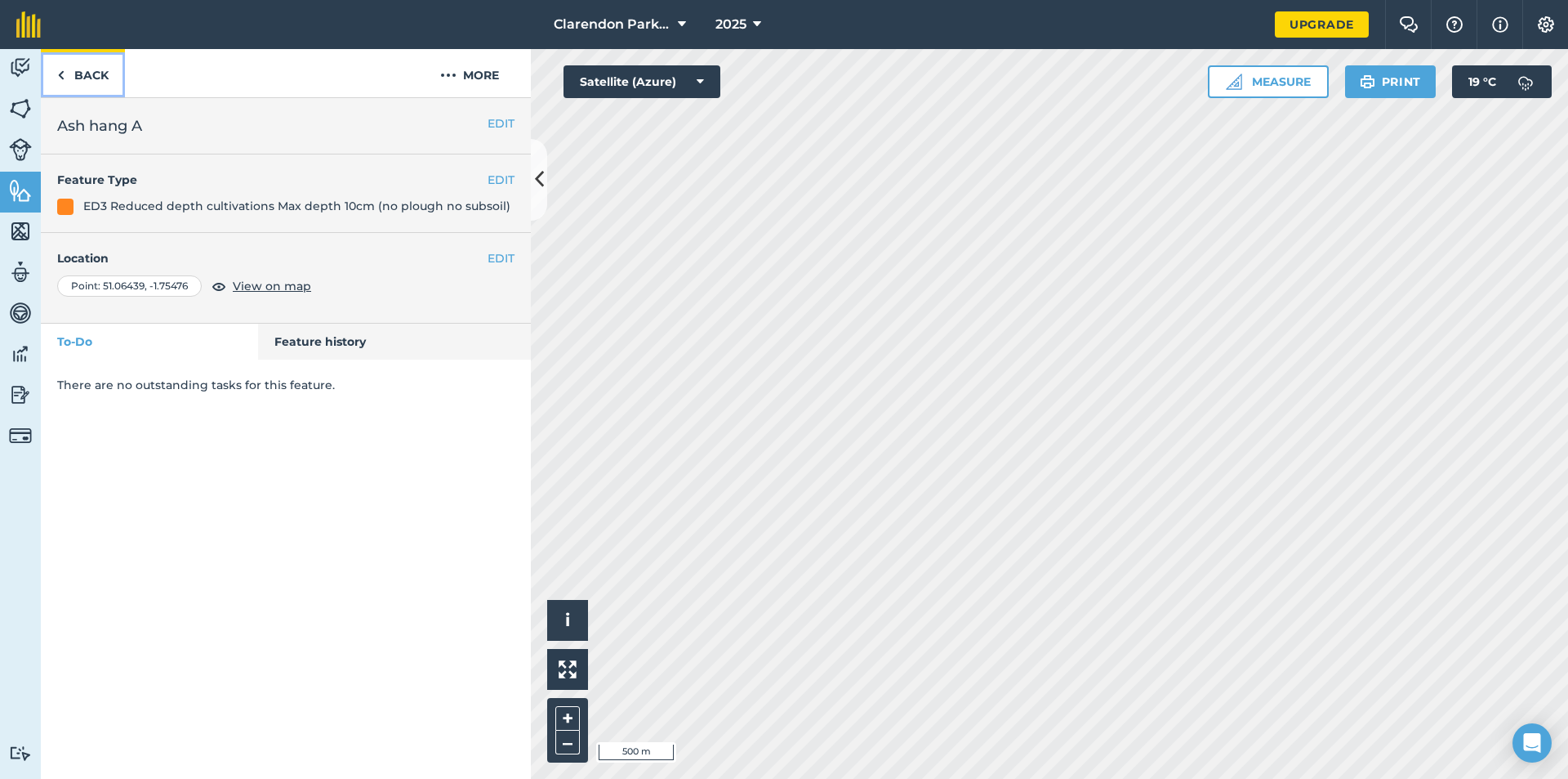
click at [87, 63] on link "Back" at bounding box center [83, 73] width 84 height 48
click at [89, 73] on link "Back" at bounding box center [83, 73] width 84 height 48
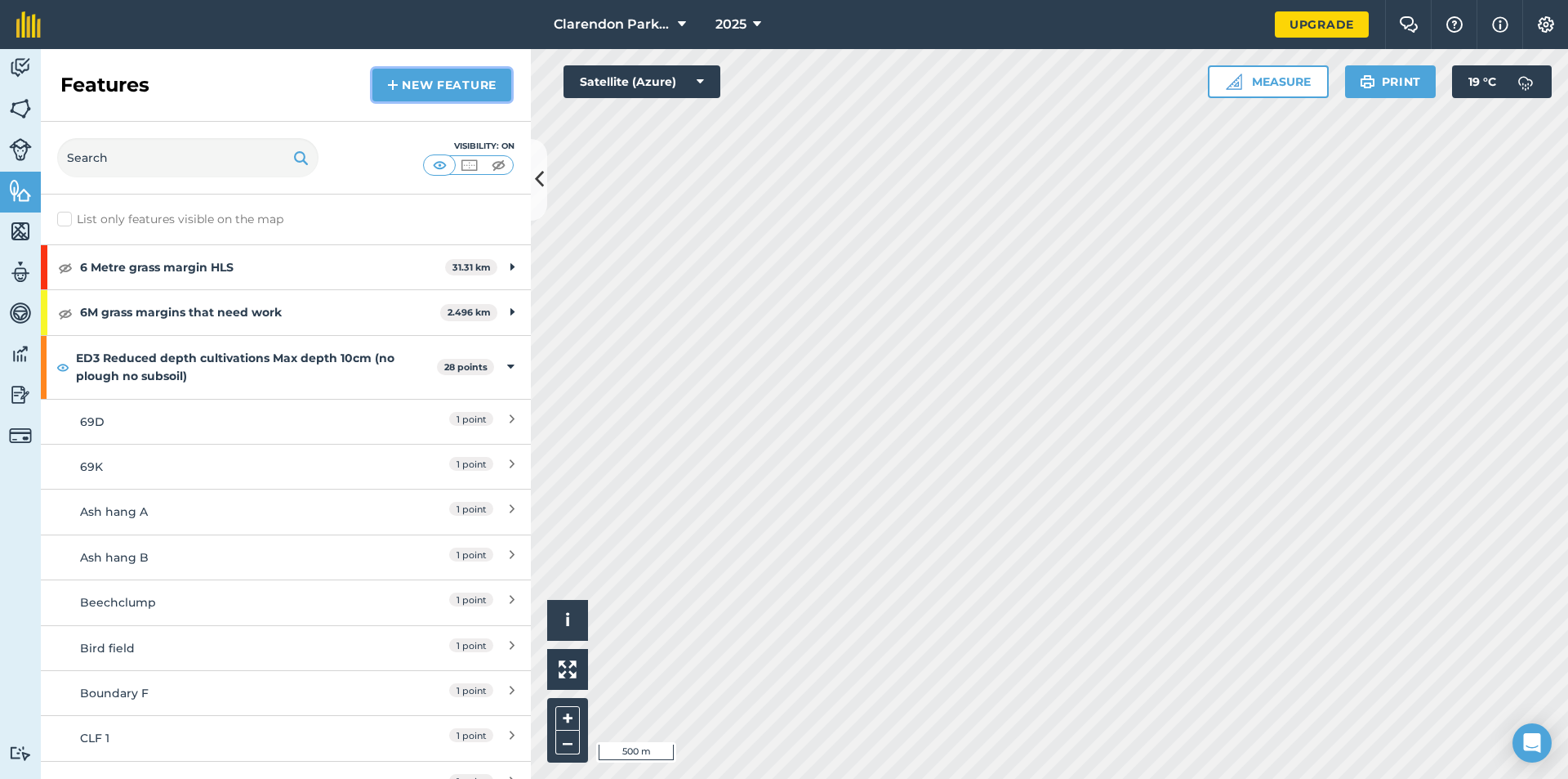
click at [438, 88] on link "New feature" at bounding box center [442, 85] width 139 height 32
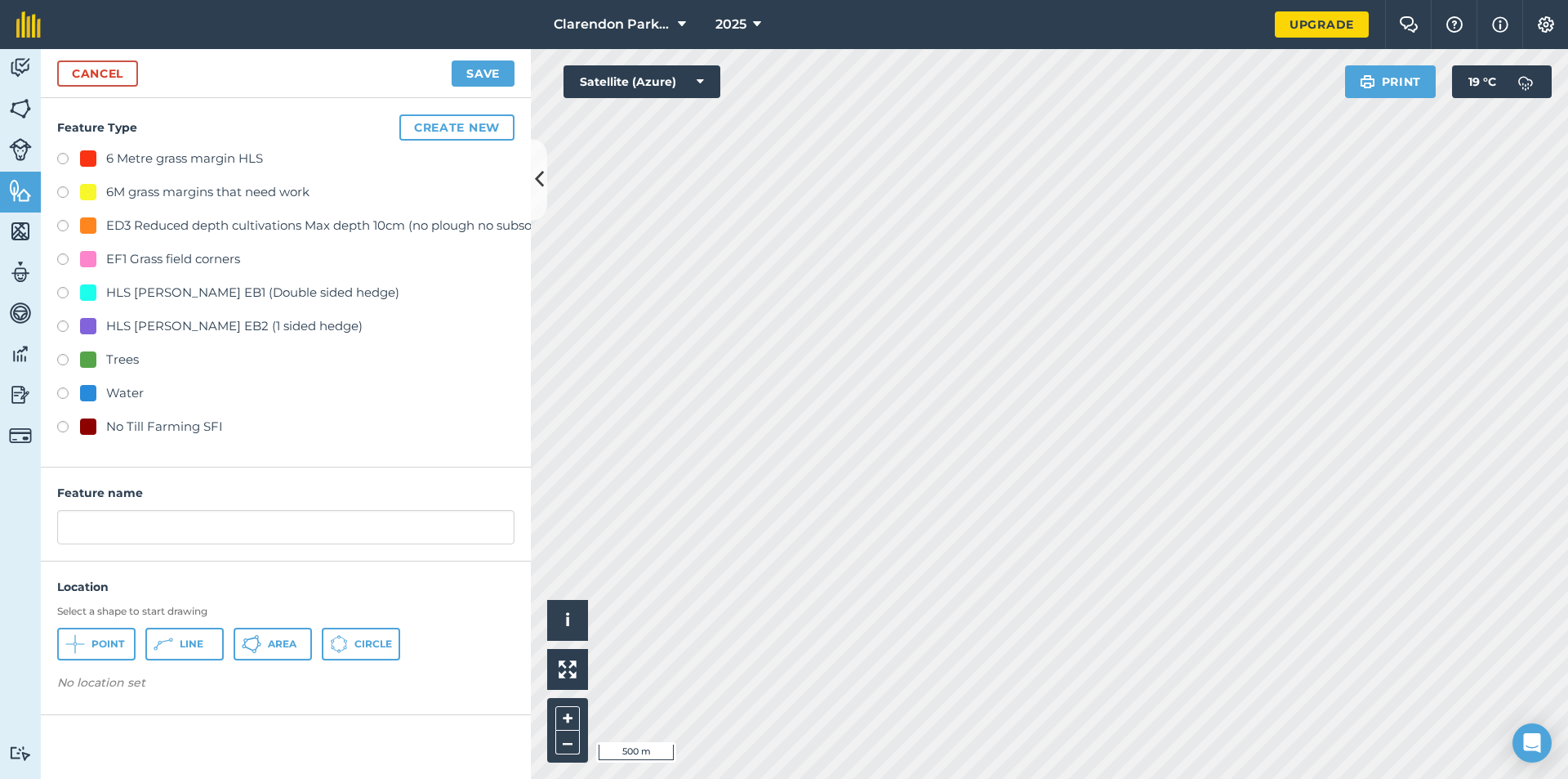
click at [62, 426] on label at bounding box center [69, 429] width 23 height 17
radio input "true"
drag, startPoint x: 229, startPoint y: 527, endPoint x: 0, endPoint y: 530, distance: 229.0
click at [0, 530] on div "Activity Fields Livestock Features Maps Team Vehicles Data Reporting Billing Tu…" at bounding box center [784, 414] width 1568 height 730
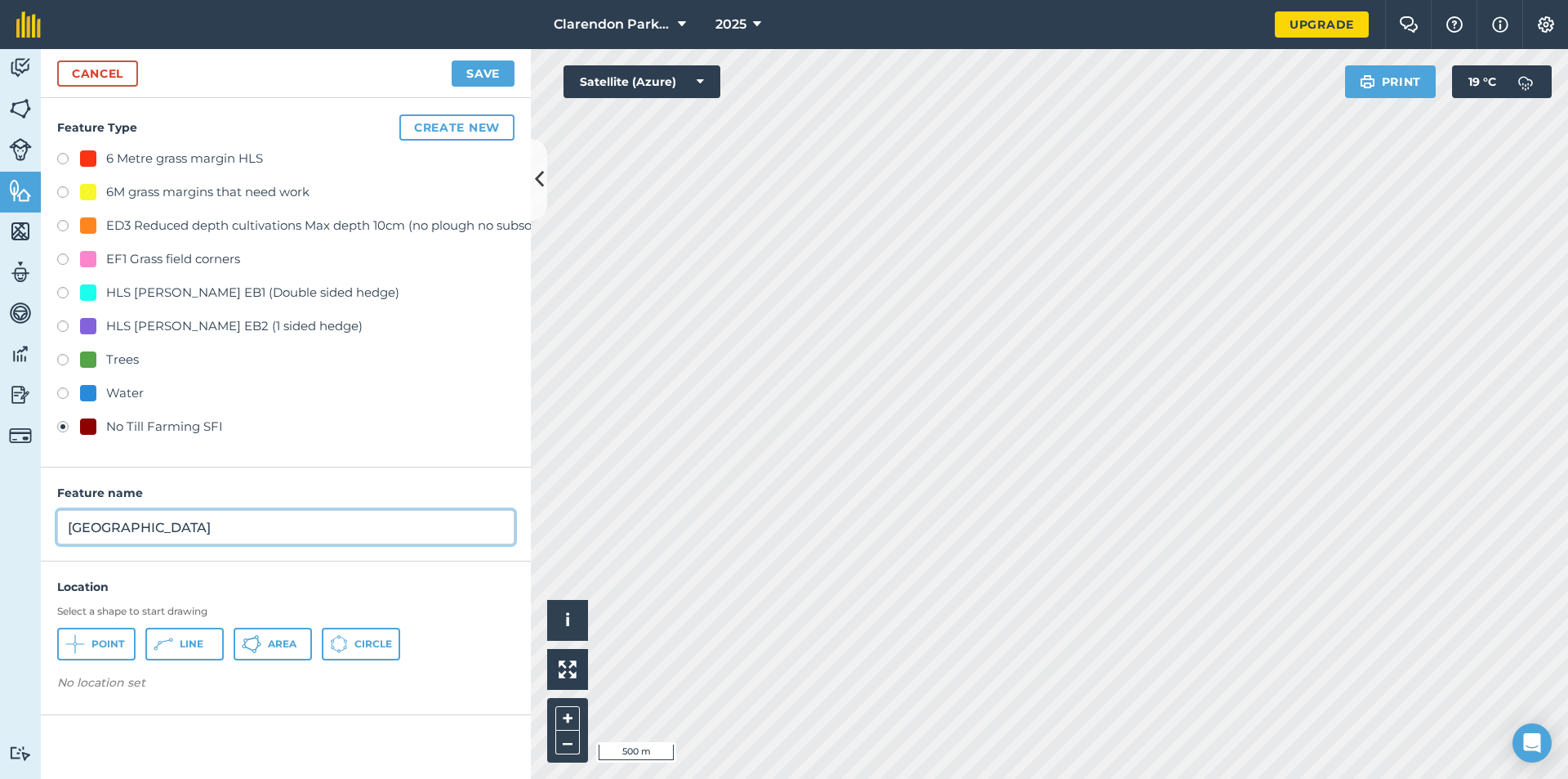
type input "[GEOGRAPHIC_DATA]"
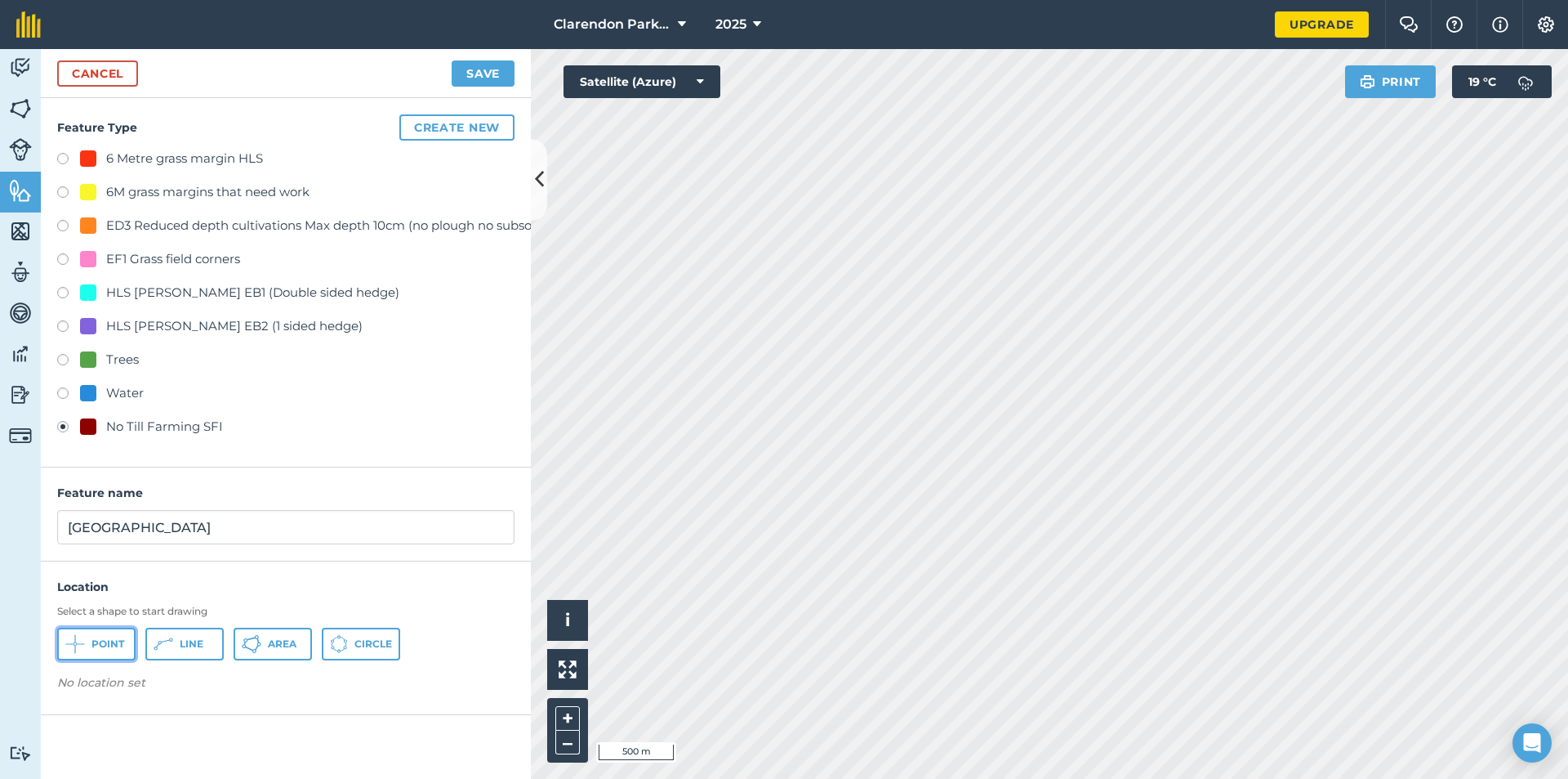
click at [107, 645] on span "Point" at bounding box center [107, 644] width 32 height 13
click at [488, 66] on button "Save" at bounding box center [483, 74] width 63 height 27
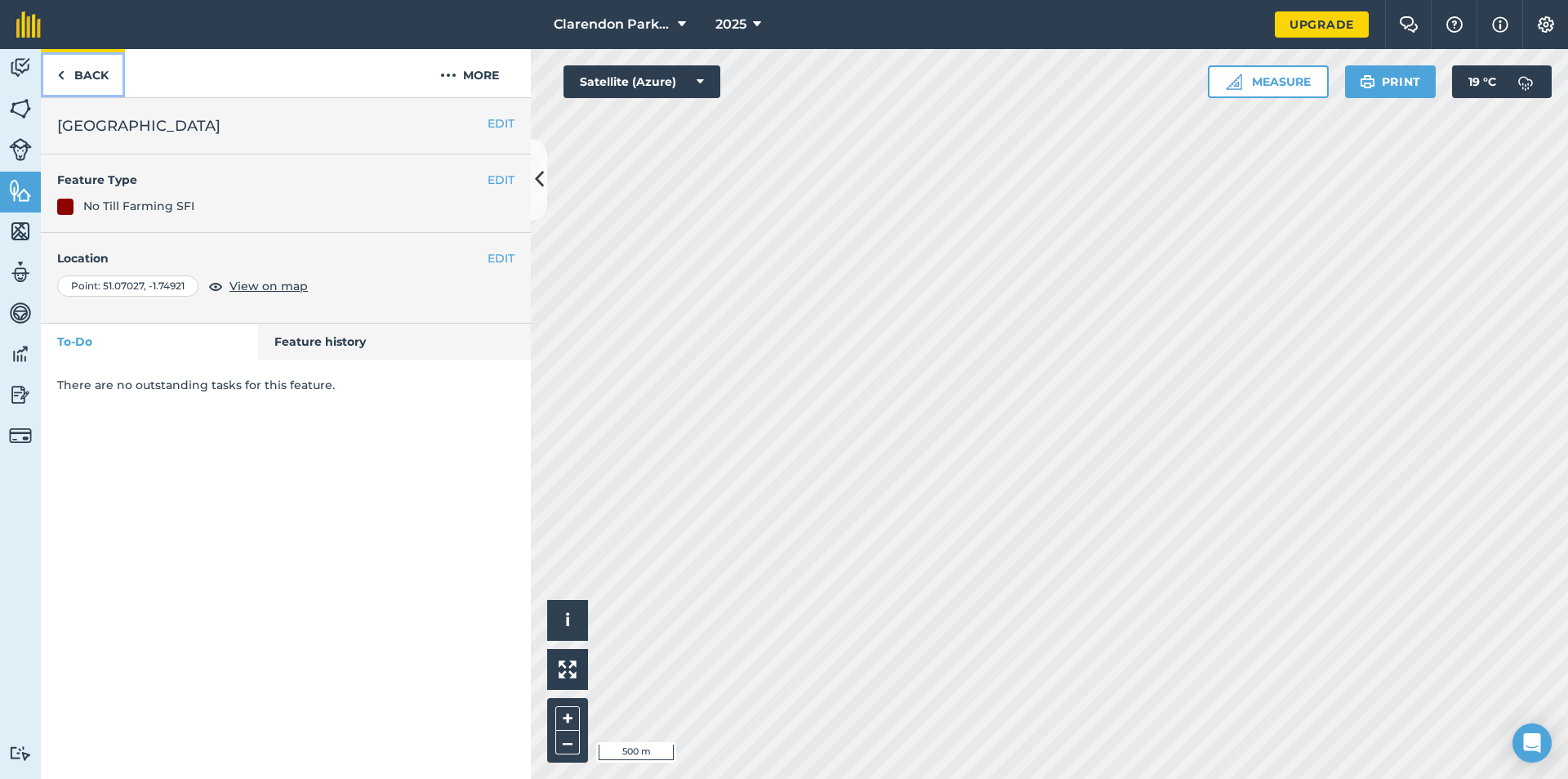
click at [84, 76] on link "Back" at bounding box center [83, 73] width 84 height 48
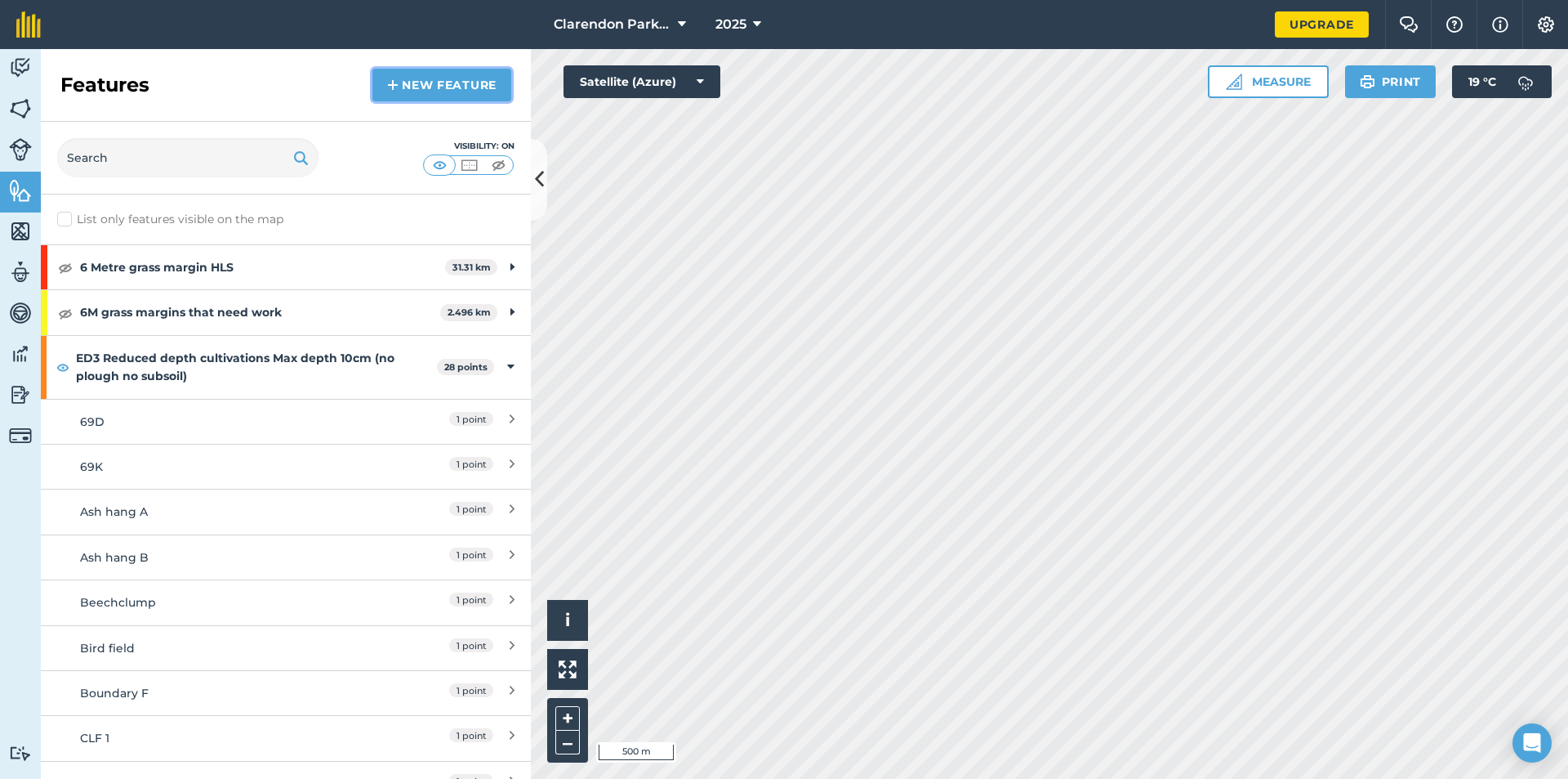
click at [437, 85] on link "New feature" at bounding box center [442, 85] width 139 height 32
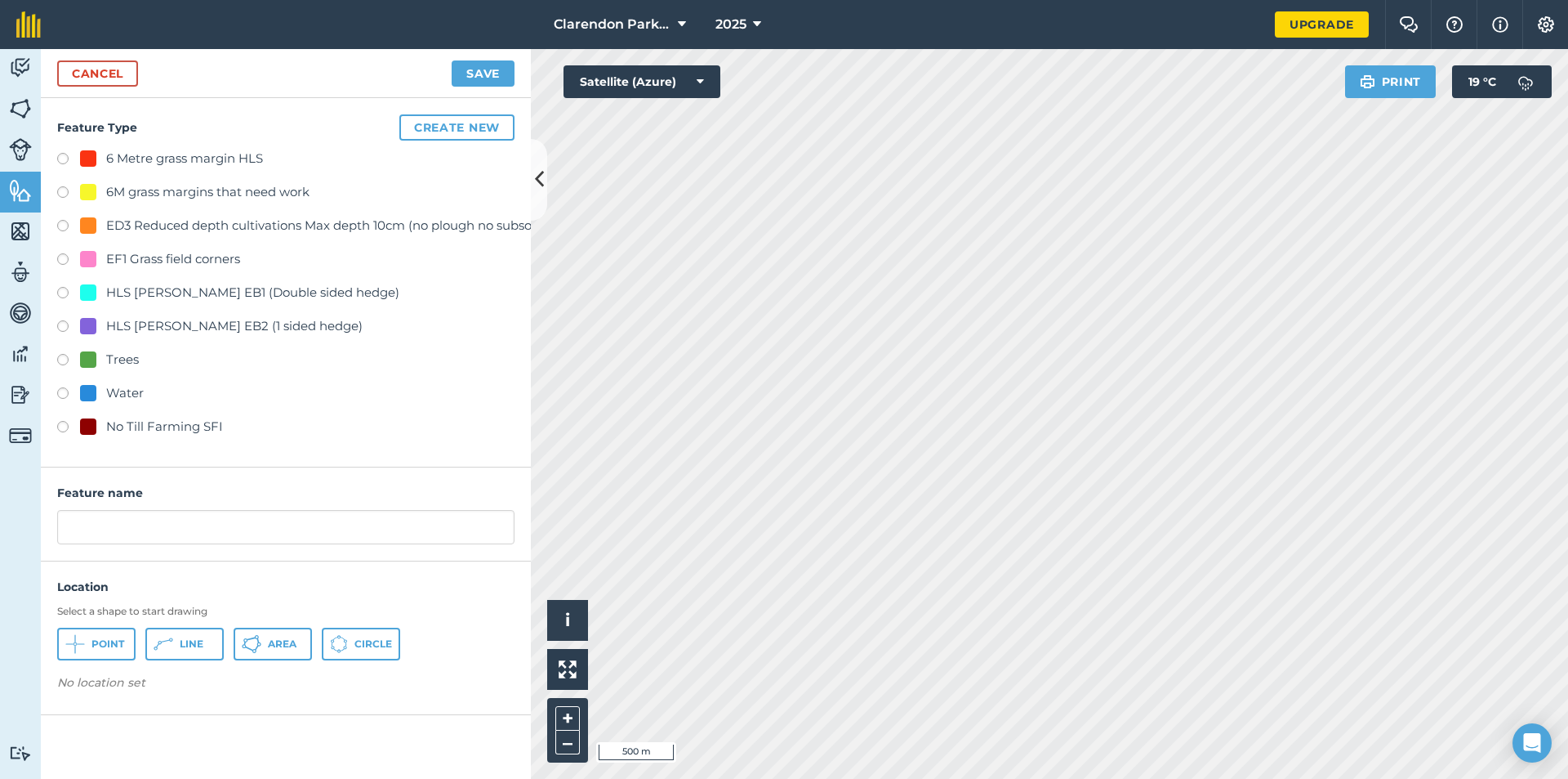
click at [60, 423] on label at bounding box center [69, 429] width 23 height 17
radio input "true"
drag, startPoint x: 20, startPoint y: 525, endPoint x: 0, endPoint y: 525, distance: 20.0
click at [0, 525] on div "Activity Fields Livestock Features Maps Team Vehicles Data Reporting Billing Tu…" at bounding box center [784, 414] width 1568 height 730
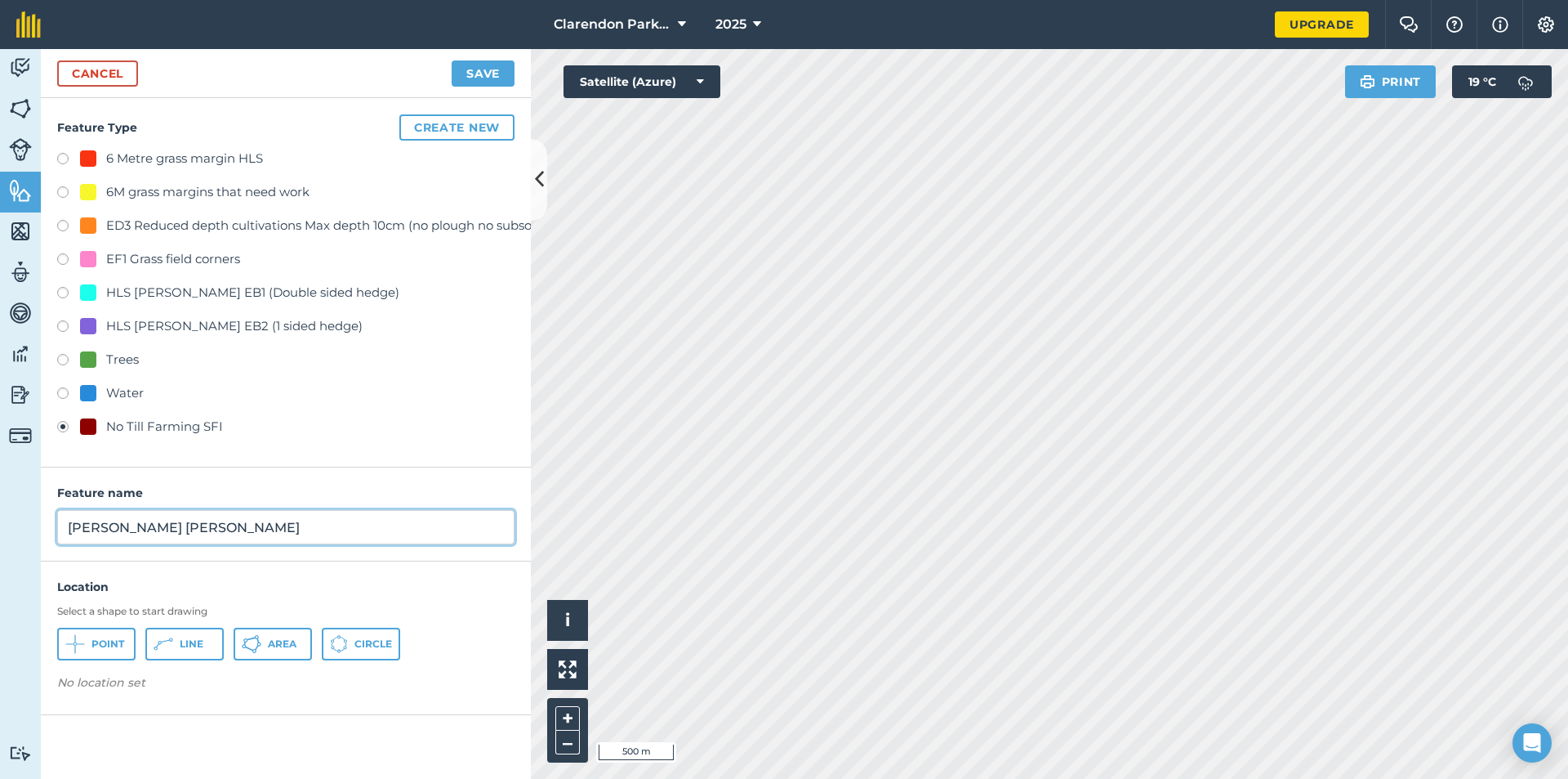
type input "[PERSON_NAME] [PERSON_NAME]"
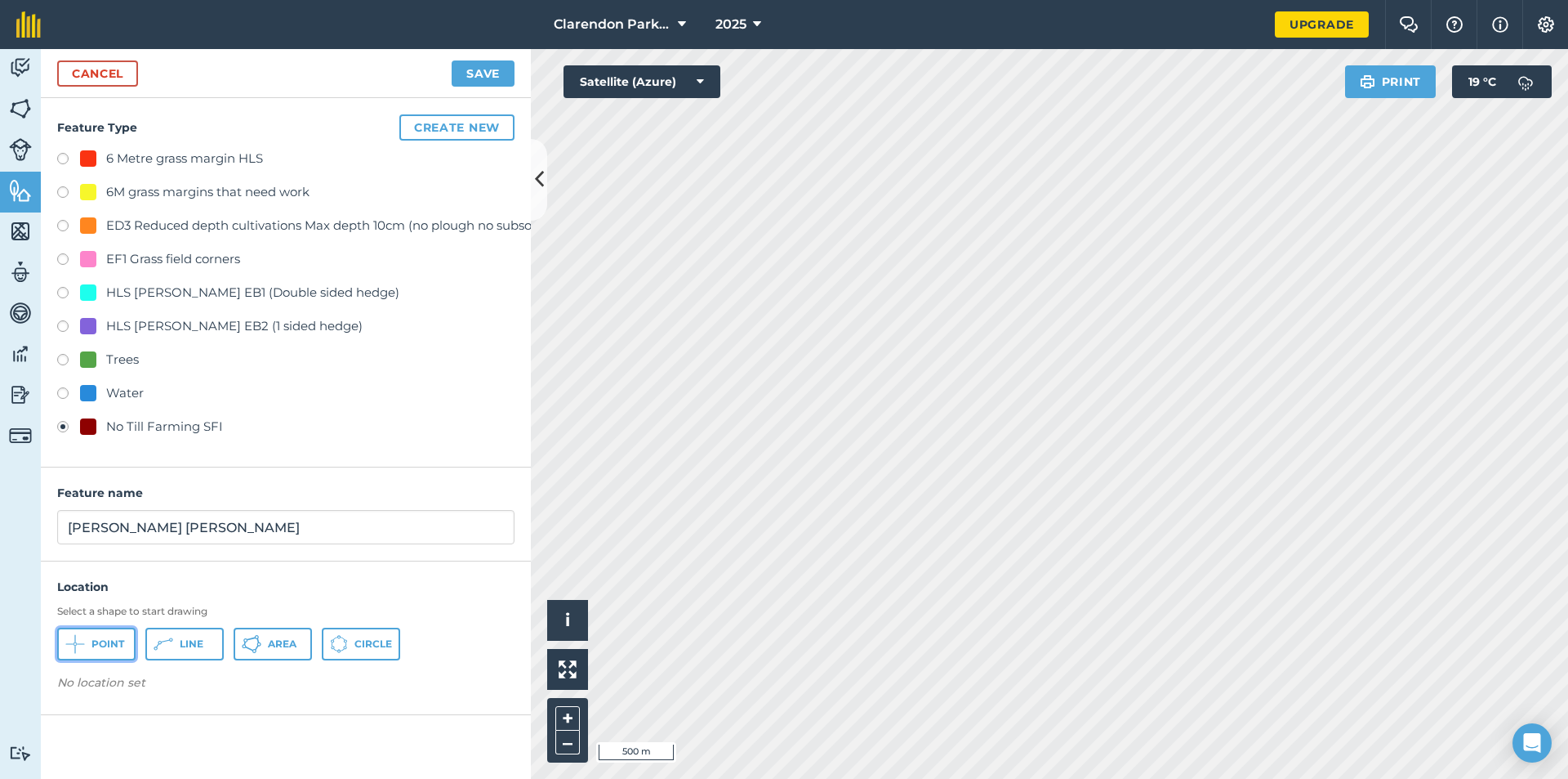
click at [99, 647] on span "Point" at bounding box center [107, 644] width 32 height 13
click at [487, 75] on button "Save" at bounding box center [483, 74] width 63 height 27
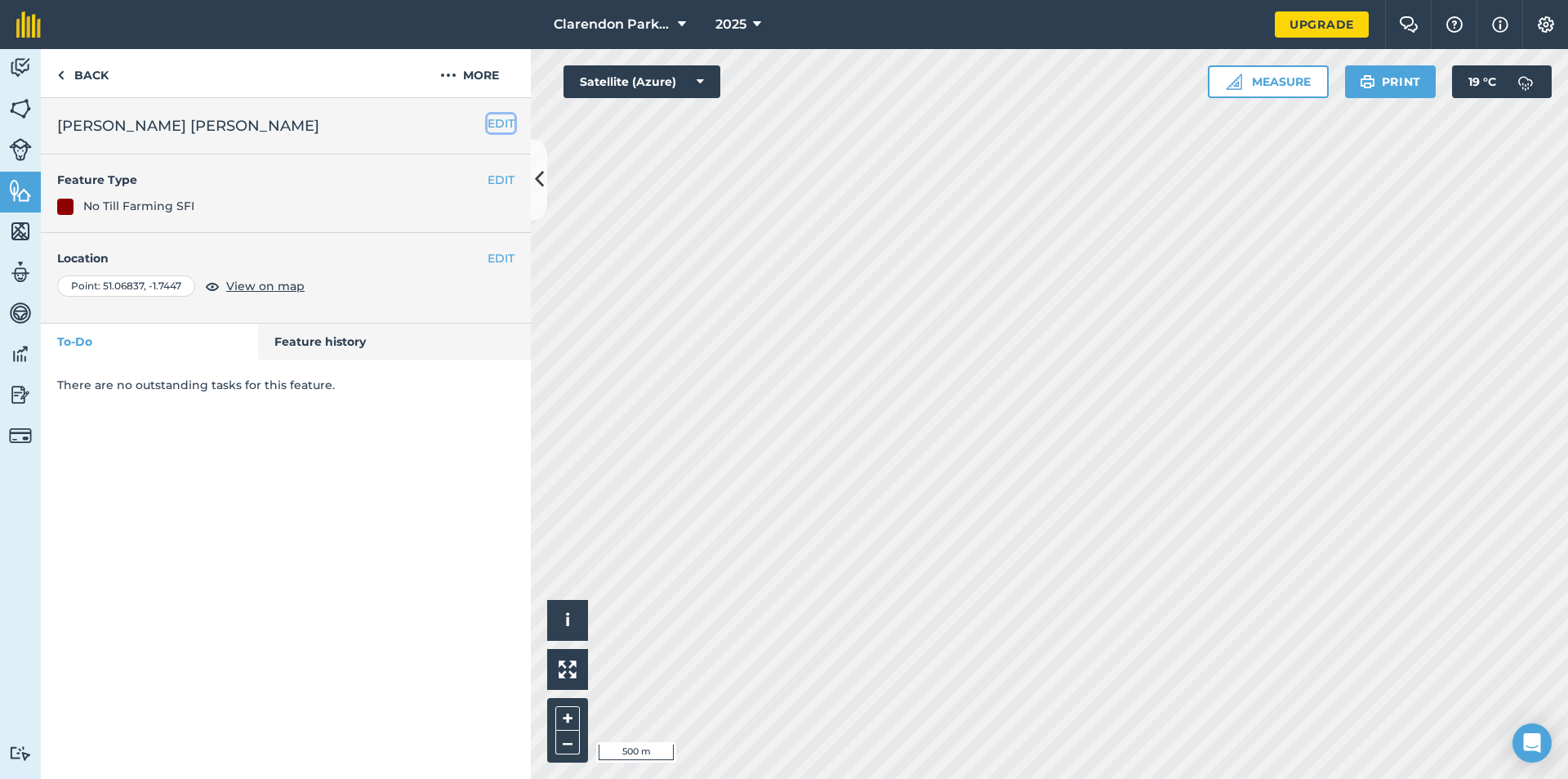
click at [492, 123] on button "EDIT" at bounding box center [501, 123] width 27 height 18
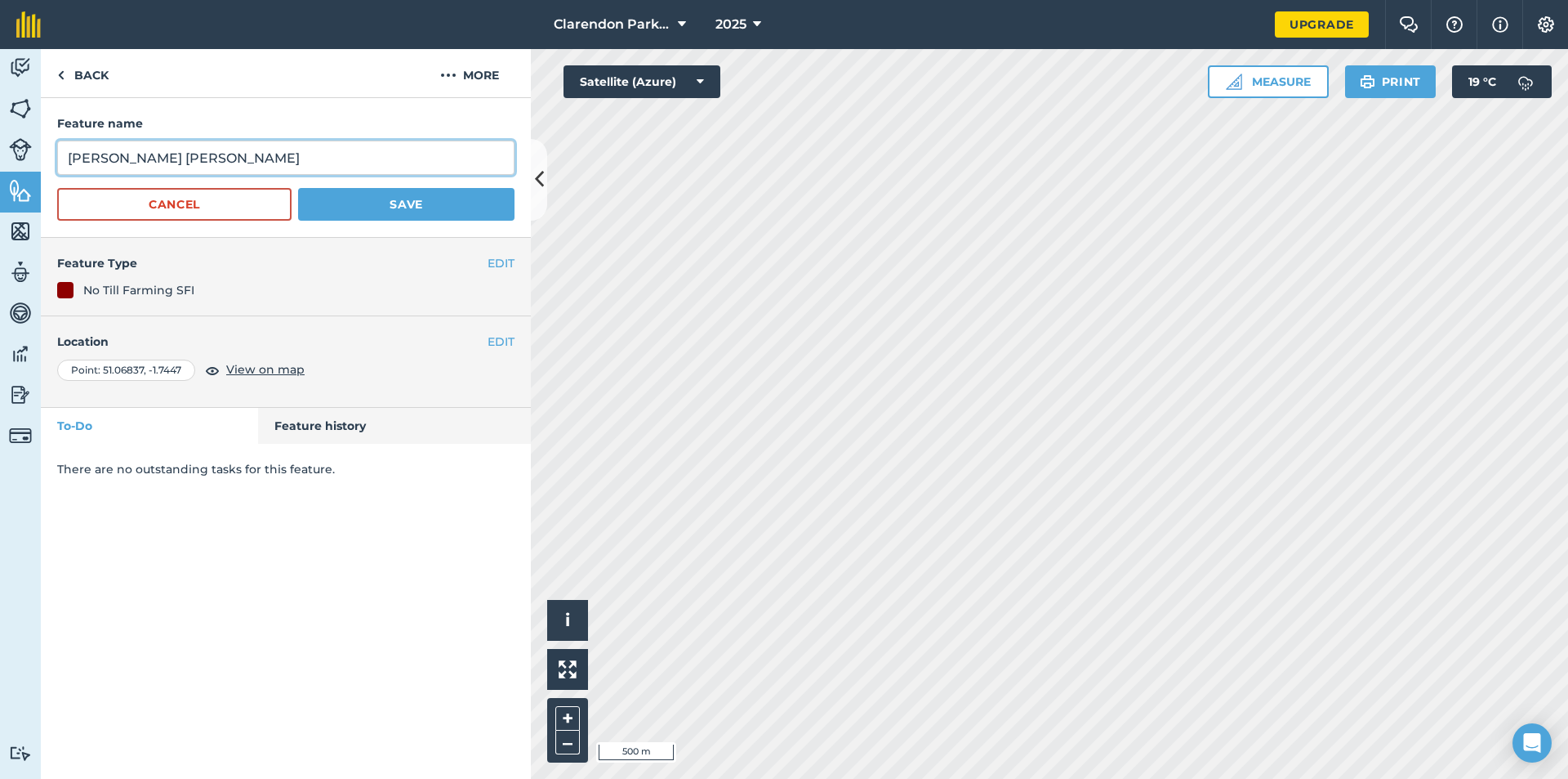
click at [172, 157] on input "[PERSON_NAME] [PERSON_NAME]" at bounding box center [286, 157] width 457 height 34
type input "[PERSON_NAME]"
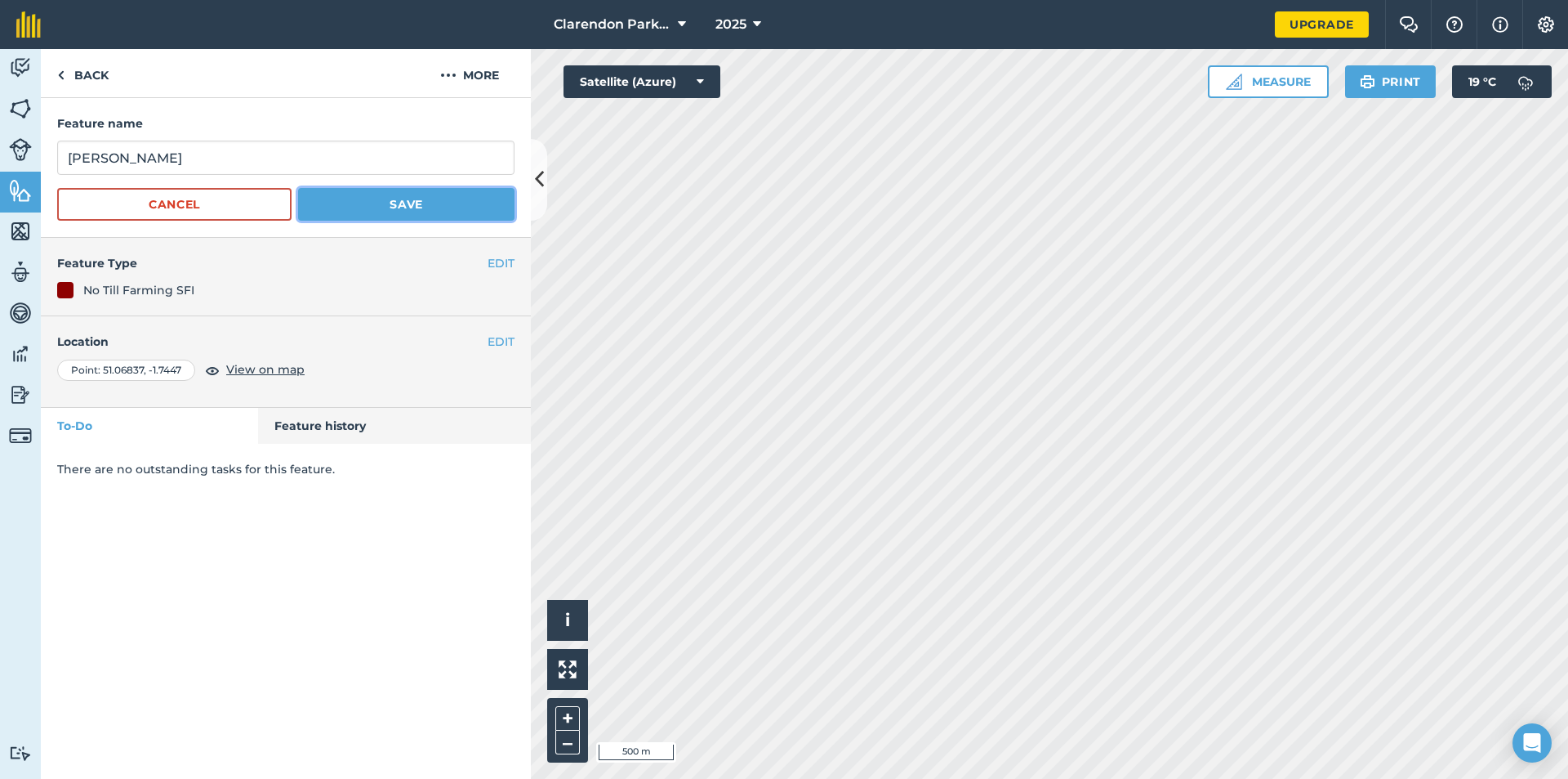
click at [357, 204] on button "Save" at bounding box center [406, 204] width 216 height 32
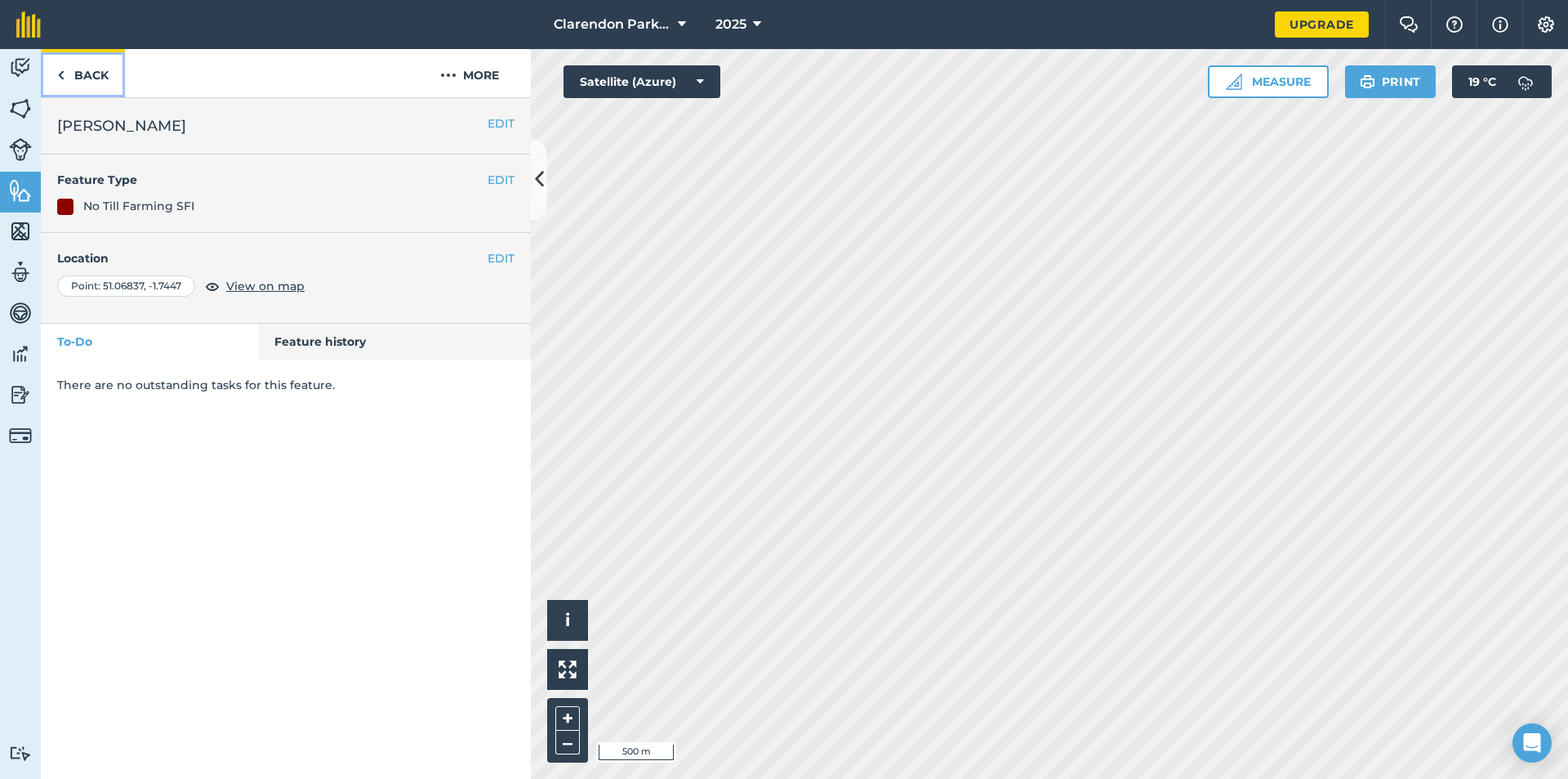
click at [104, 75] on link "Back" at bounding box center [83, 73] width 84 height 48
click at [92, 74] on link "Back" at bounding box center [83, 73] width 84 height 48
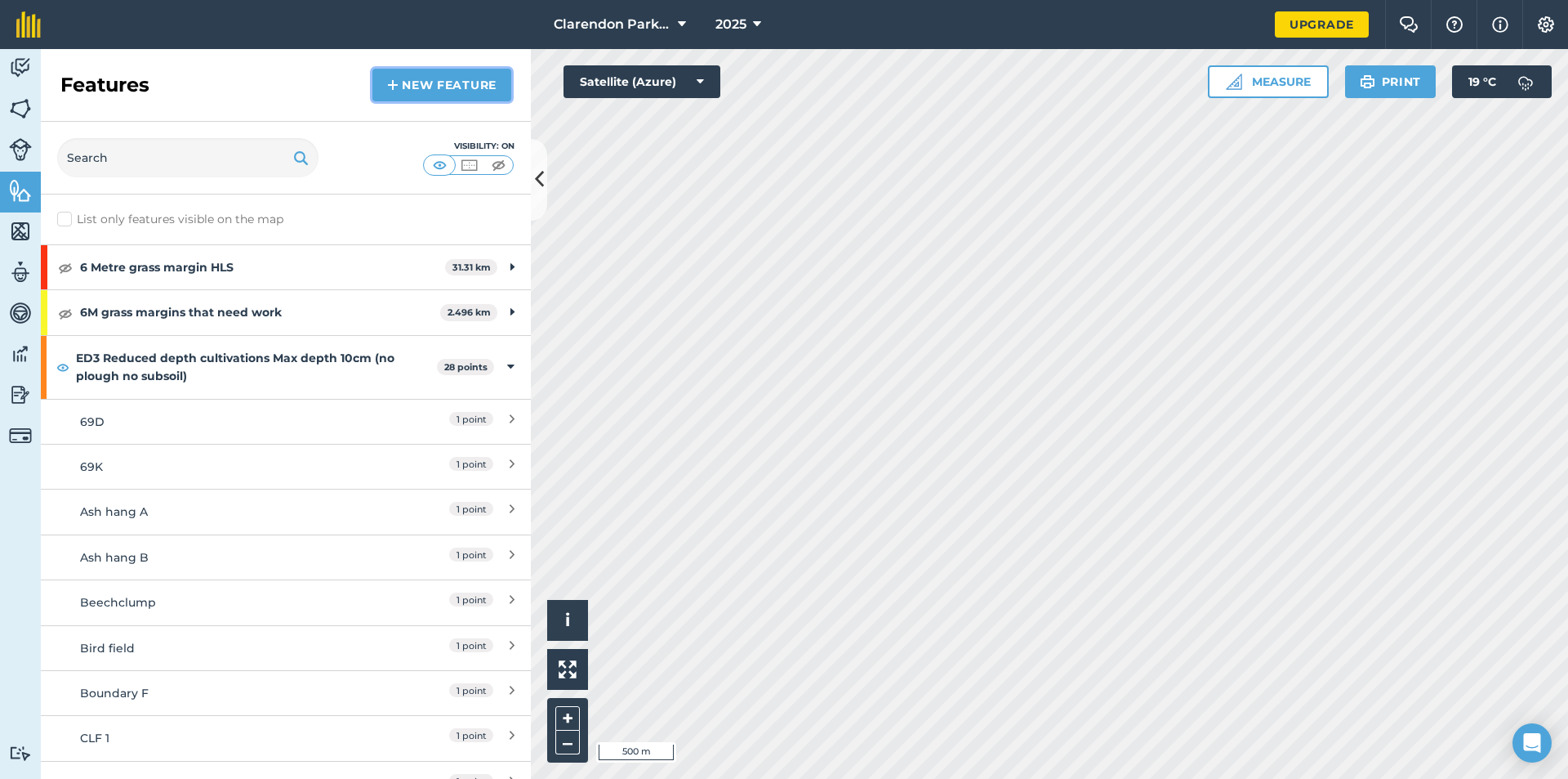
click at [461, 85] on link "New feature" at bounding box center [442, 85] width 139 height 32
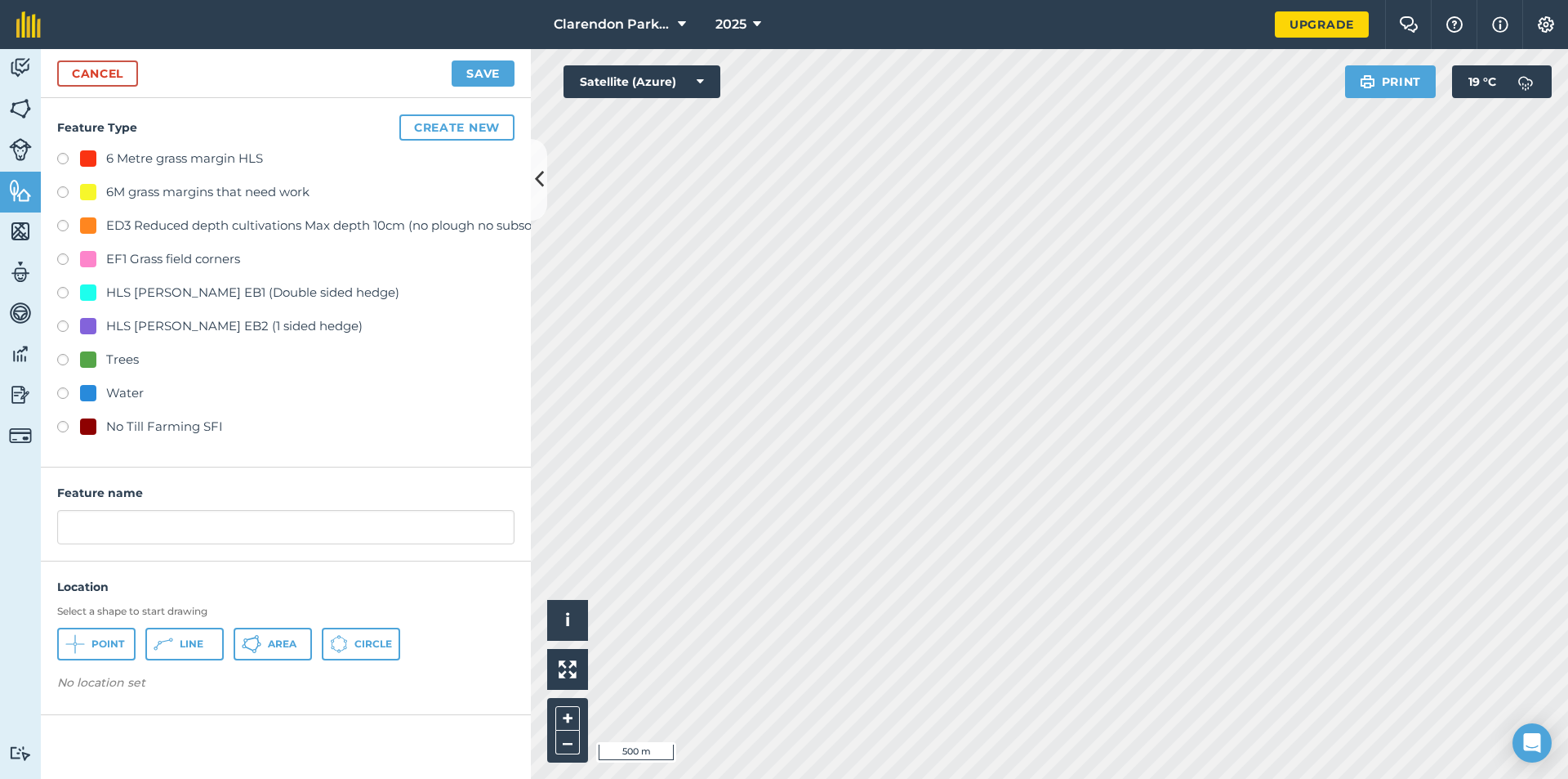
click at [60, 426] on label at bounding box center [69, 429] width 23 height 17
radio input "true"
drag, startPoint x: 144, startPoint y: 539, endPoint x: 0, endPoint y: 545, distance: 144.1
click at [0, 545] on div "Activity Fields Livestock Features Maps Team Vehicles Data Reporting Billing Tu…" at bounding box center [784, 414] width 1568 height 730
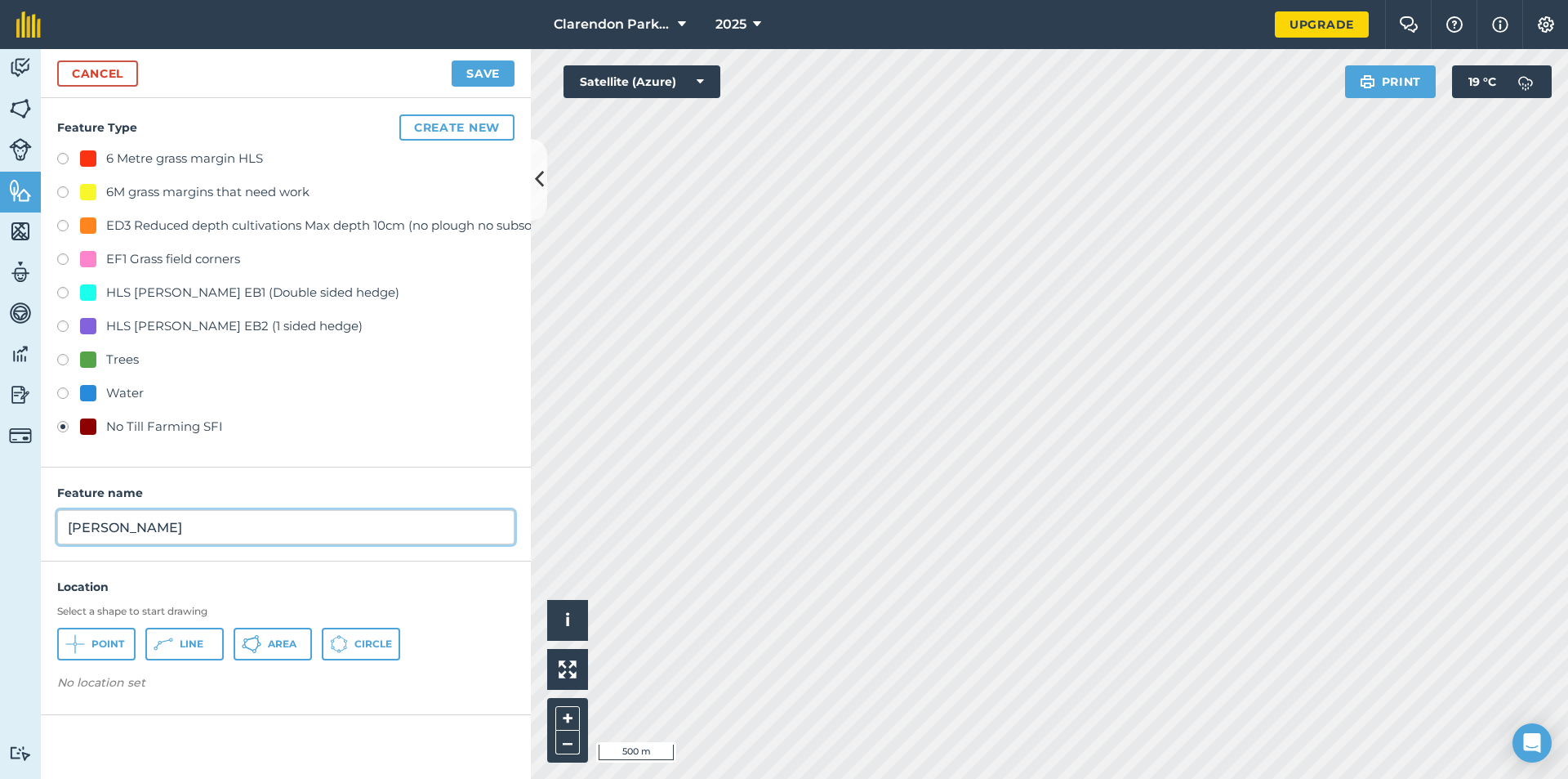
type input "[PERSON_NAME]"
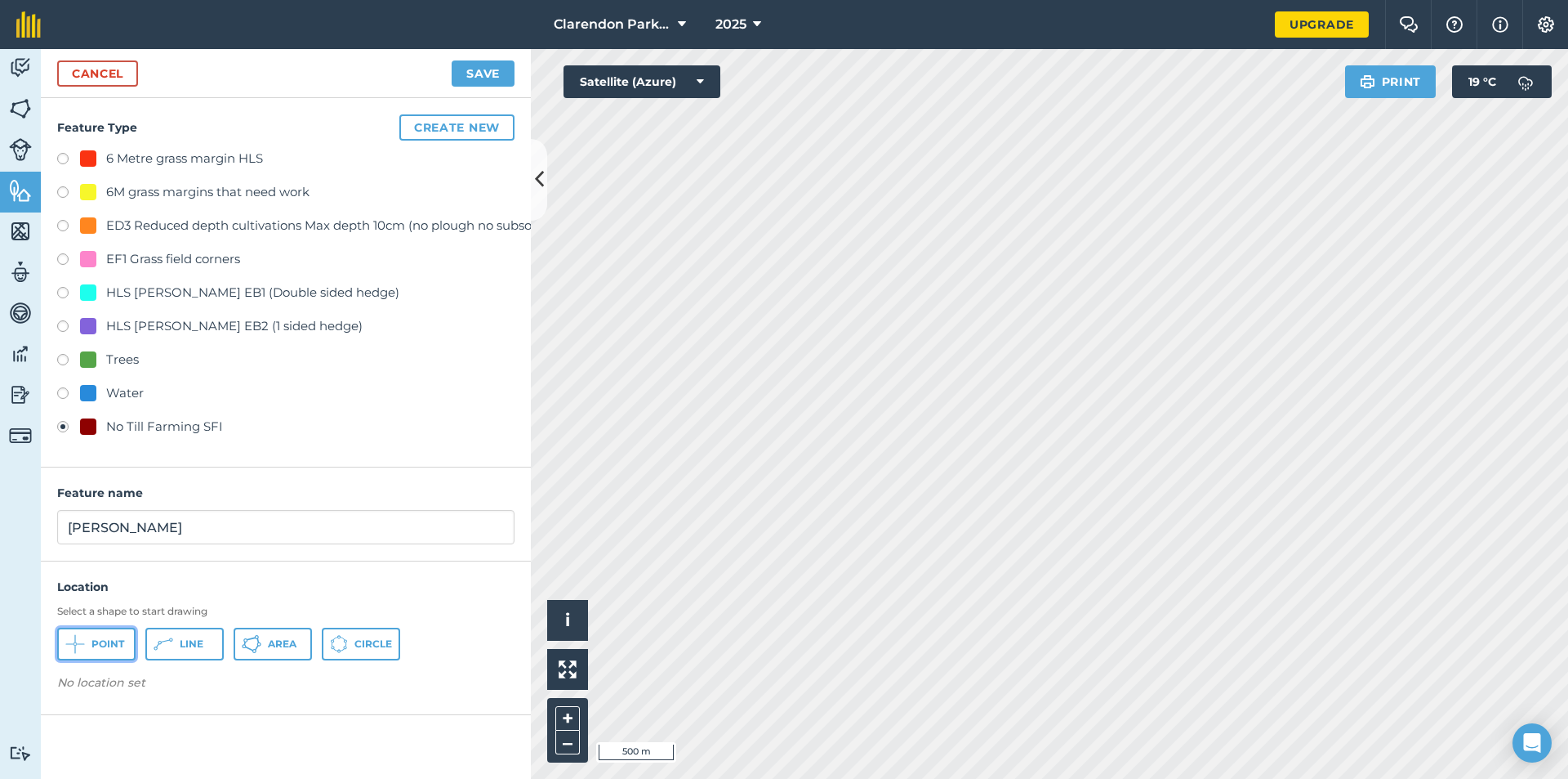
click at [103, 644] on span "Point" at bounding box center [107, 644] width 32 height 13
click at [474, 65] on button "Save" at bounding box center [483, 74] width 63 height 27
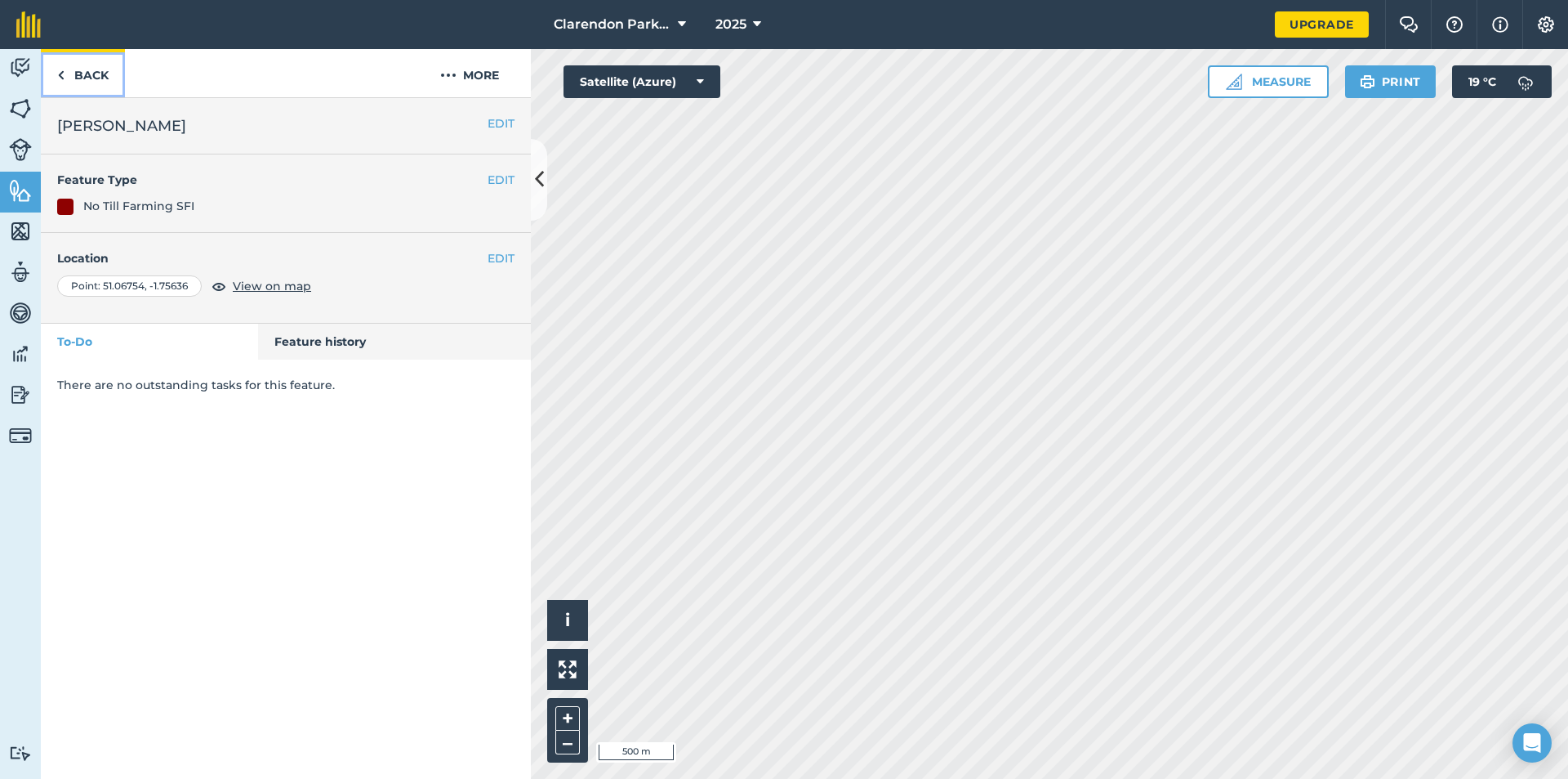
click at [80, 78] on link "Back" at bounding box center [83, 73] width 84 height 48
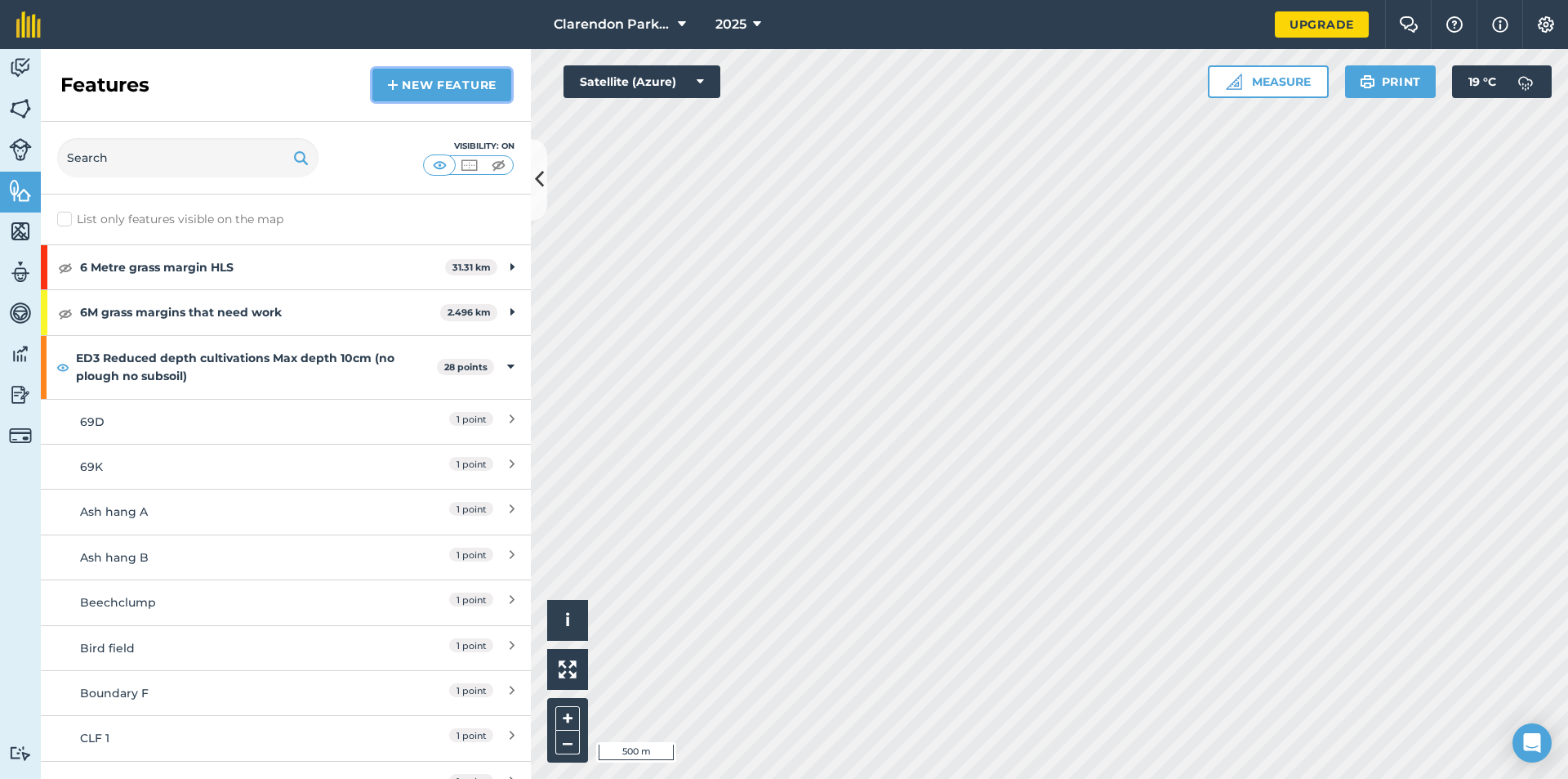
click at [441, 85] on link "New feature" at bounding box center [442, 85] width 139 height 32
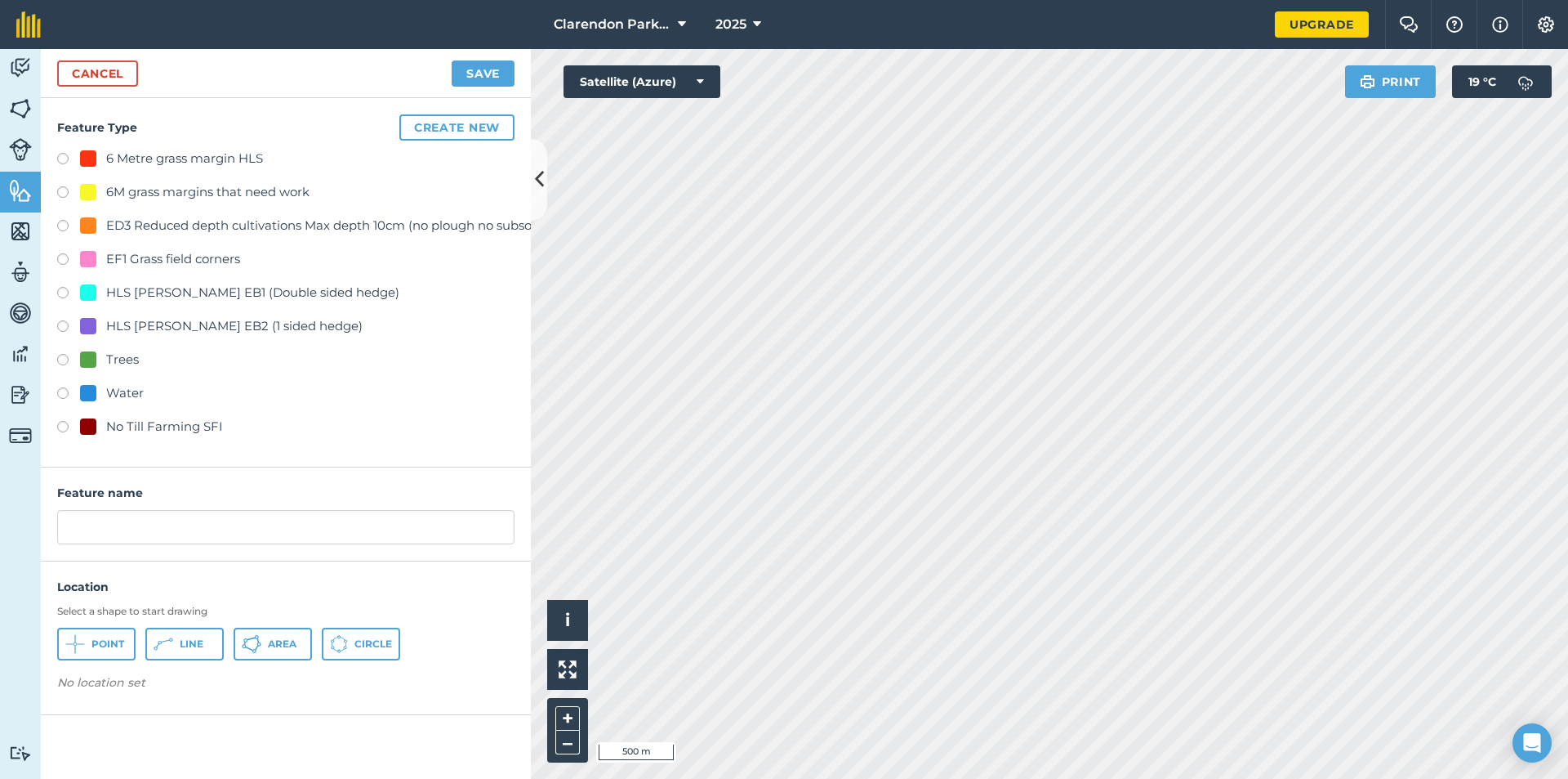
click at [63, 427] on label at bounding box center [69, 429] width 23 height 17
radio input "true"
drag, startPoint x: 107, startPoint y: 523, endPoint x: 0, endPoint y: 523, distance: 107.0
click at [0, 523] on div "Activity Fields Livestock Features Maps Team Vehicles Data Reporting Billing Tu…" at bounding box center [784, 414] width 1568 height 730
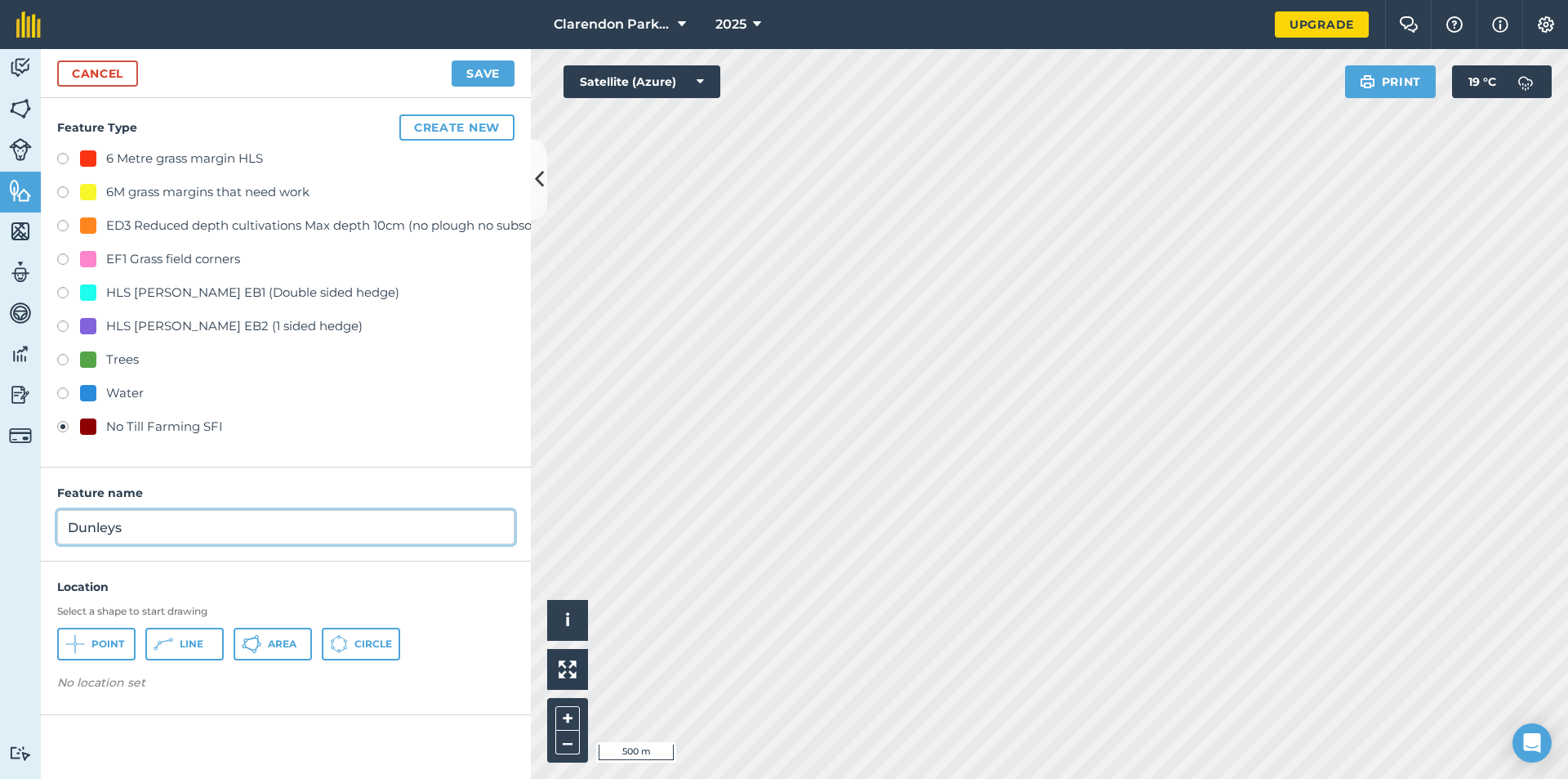
type input "Dunleys"
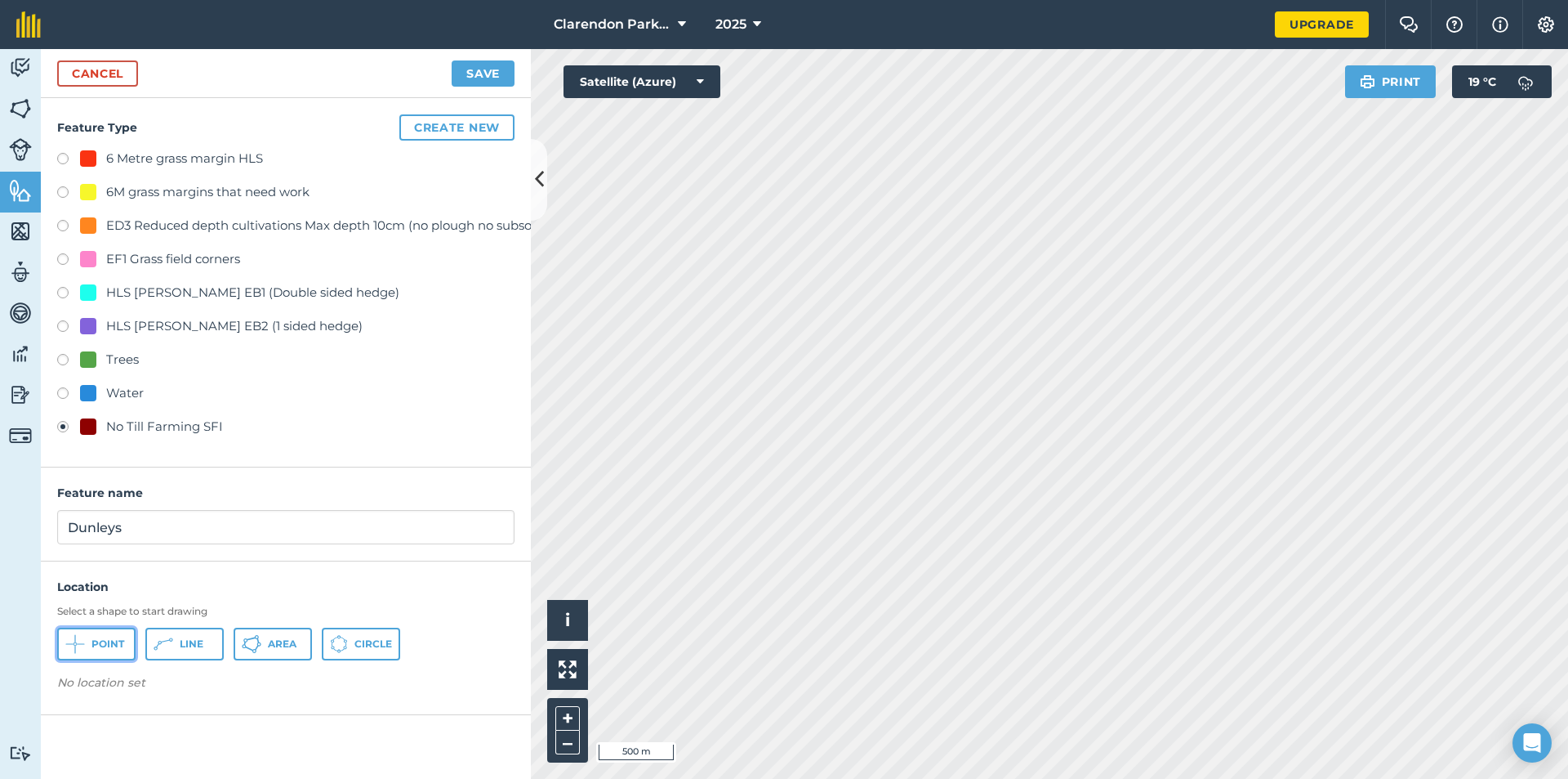
click at [87, 642] on button "Point" at bounding box center [96, 643] width 79 height 32
click at [507, 80] on button "Save" at bounding box center [483, 74] width 63 height 27
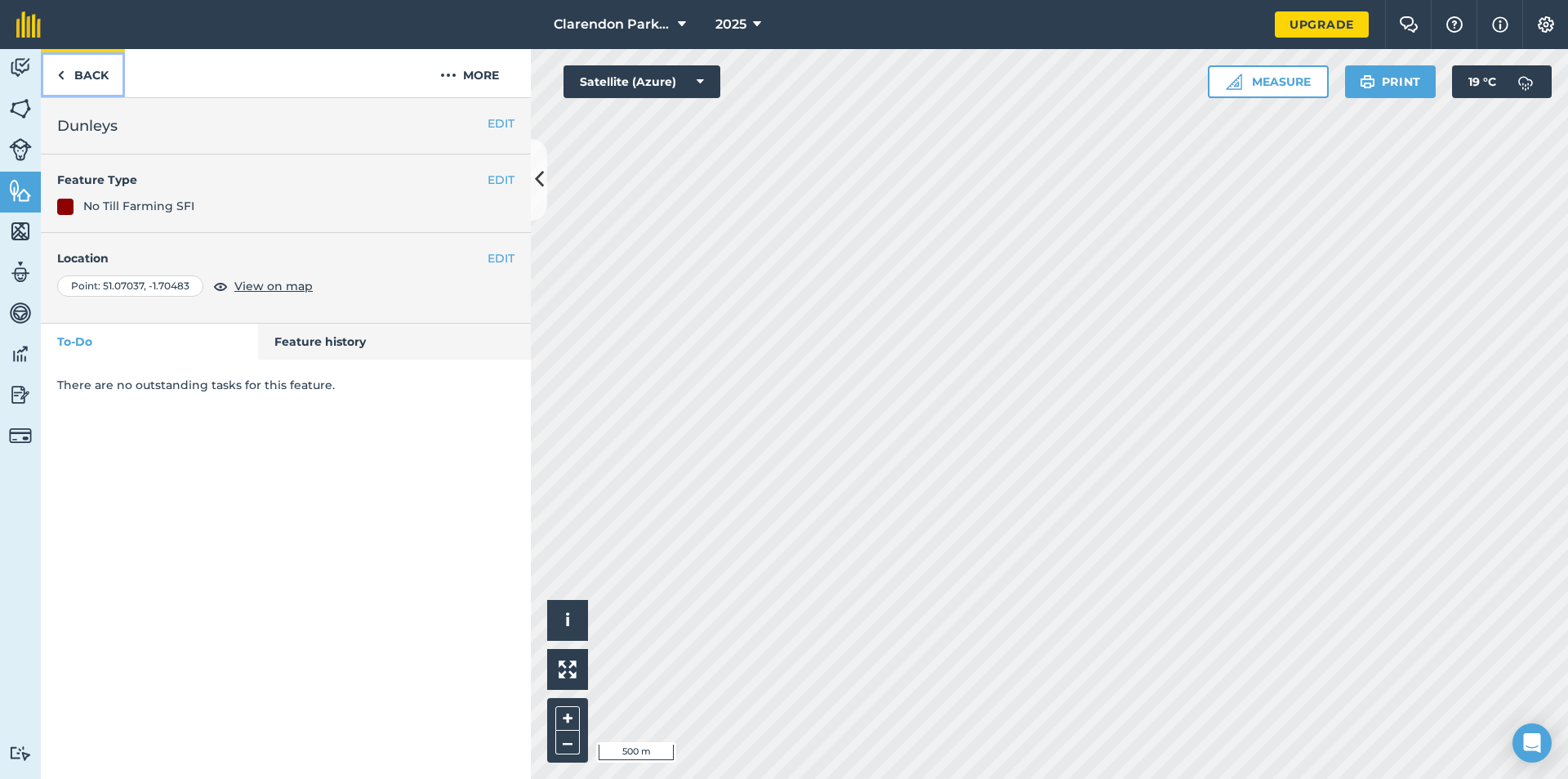
click at [95, 73] on link "Back" at bounding box center [83, 73] width 84 height 48
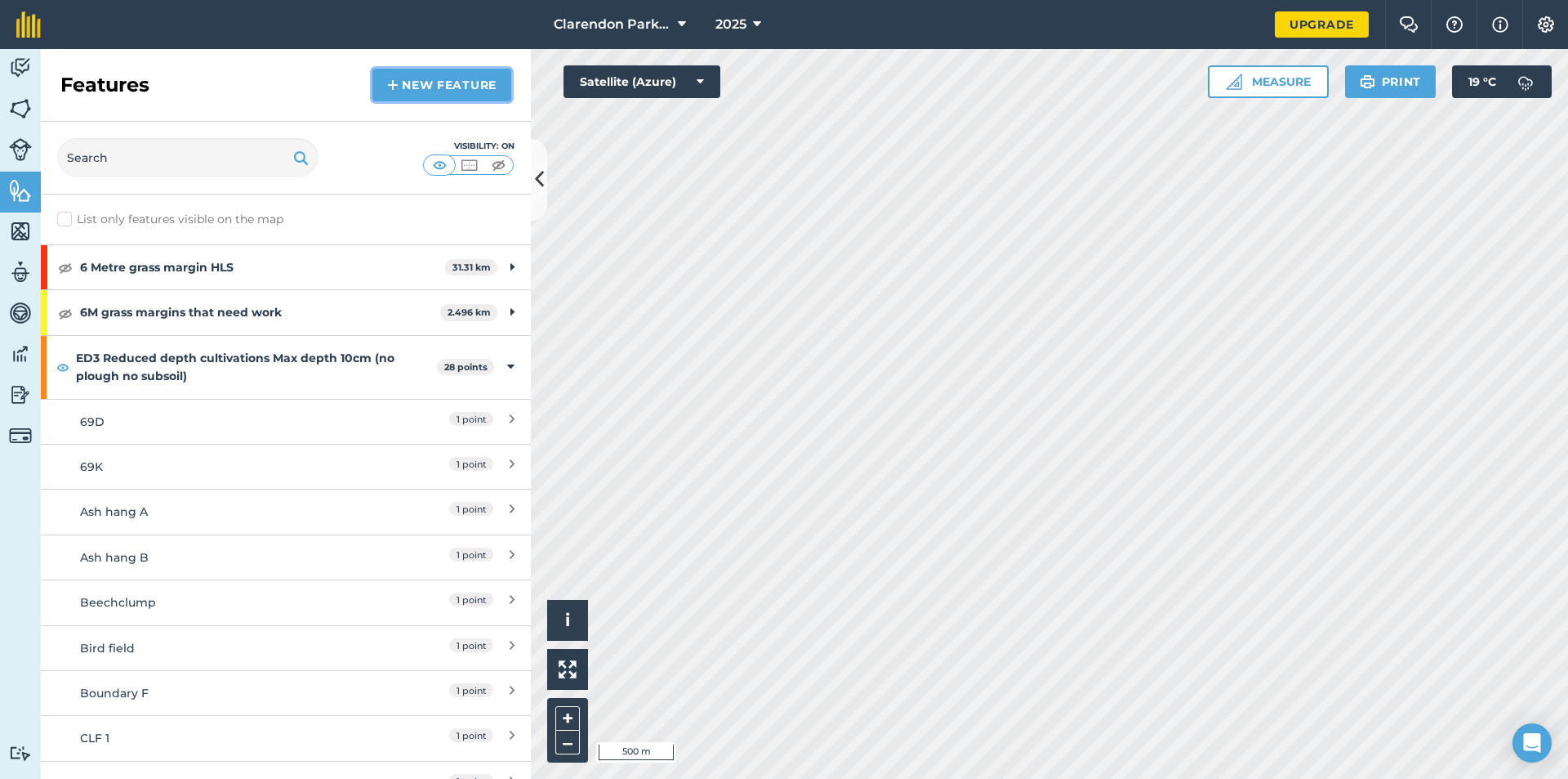
click at [433, 83] on link "New feature" at bounding box center [442, 85] width 139 height 32
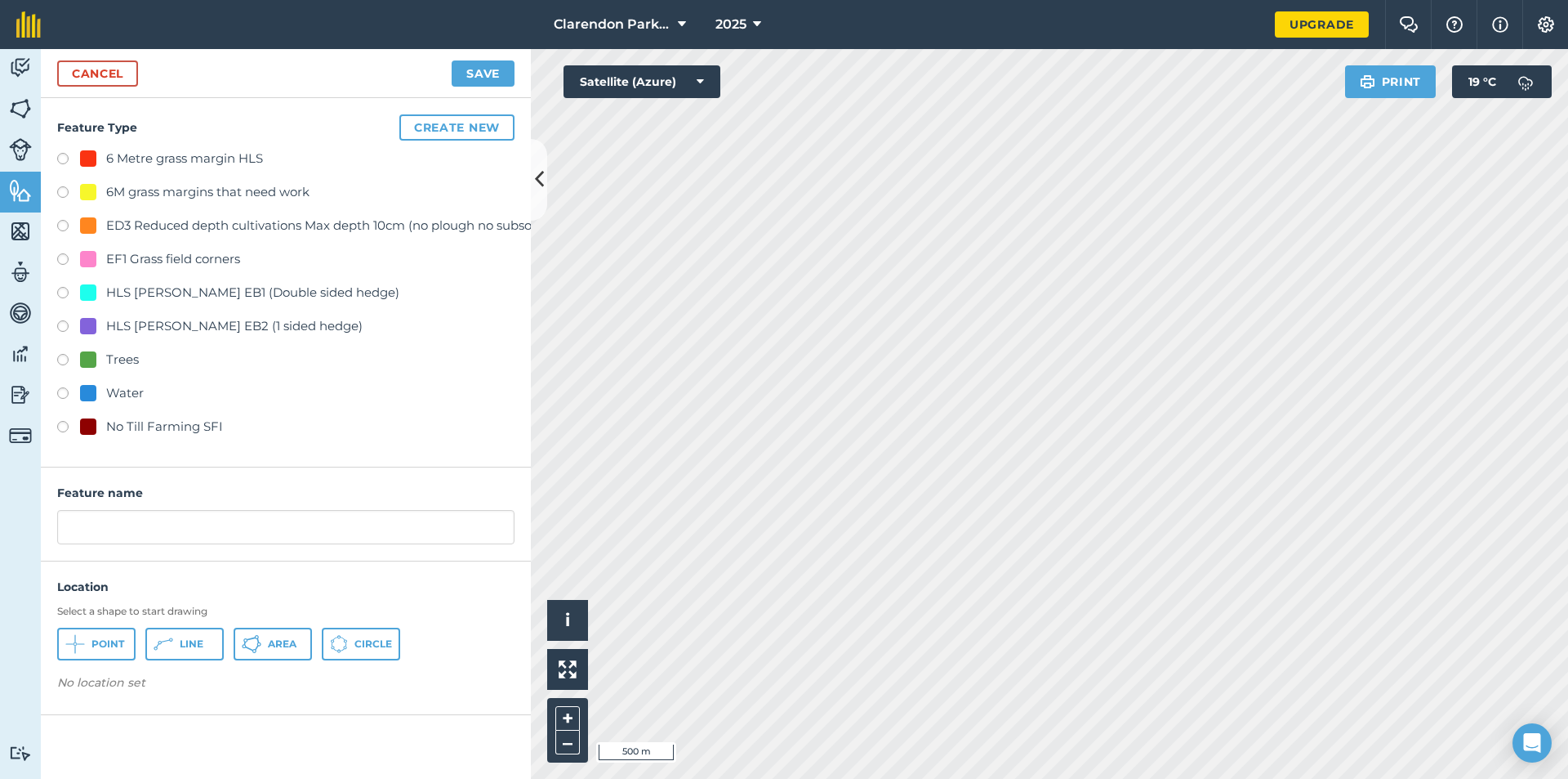
click at [62, 427] on label at bounding box center [69, 429] width 23 height 17
radio input "true"
type input "No Till Farming SFI"
drag, startPoint x: 158, startPoint y: 519, endPoint x: 23, endPoint y: 518, distance: 135.0
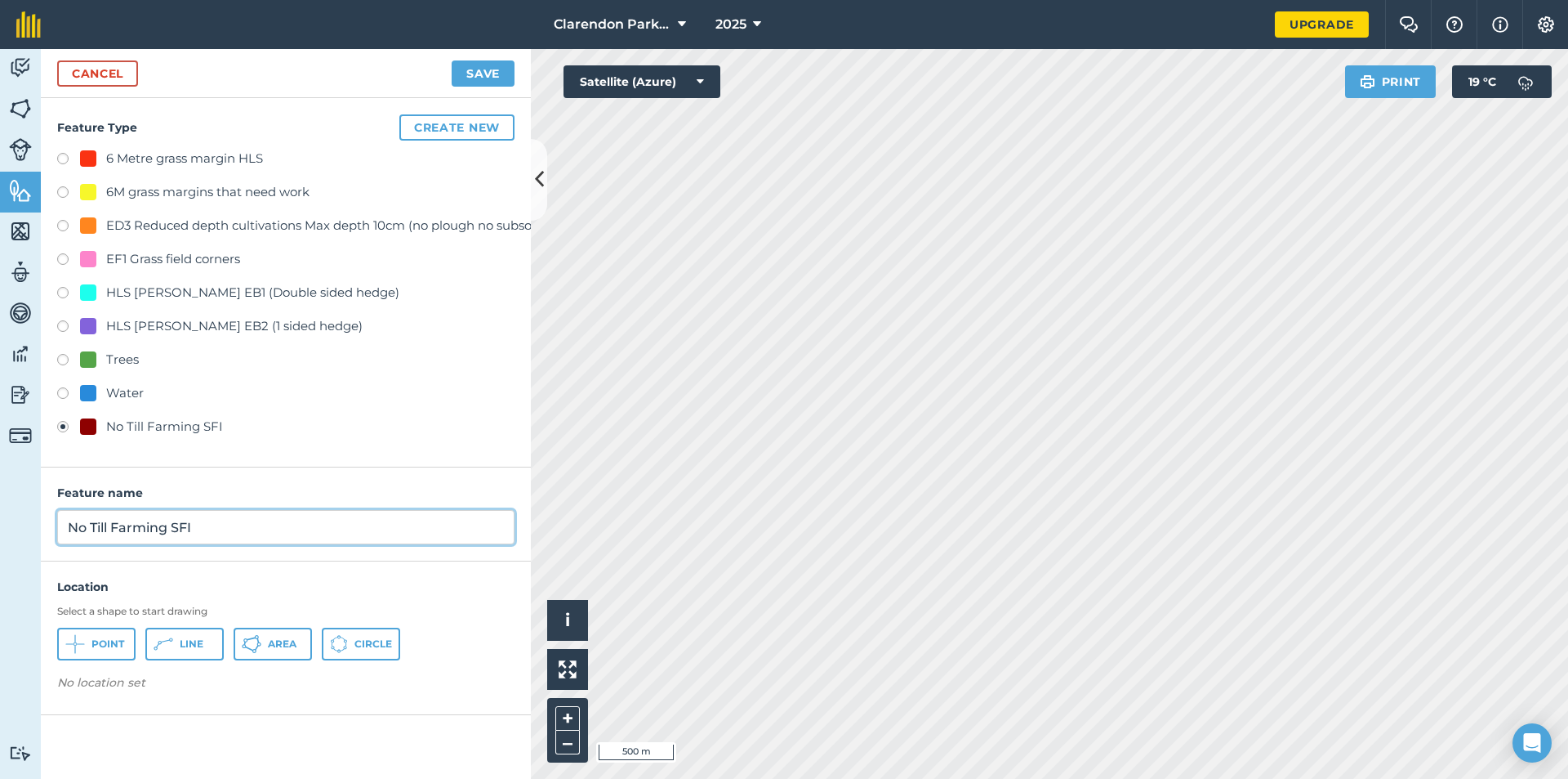
click at [23, 518] on div "Activity Fields Livestock Features Maps Team Vehicles Data Reporting Billing Tu…" at bounding box center [784, 414] width 1568 height 730
type input "[PERSON_NAME] F"
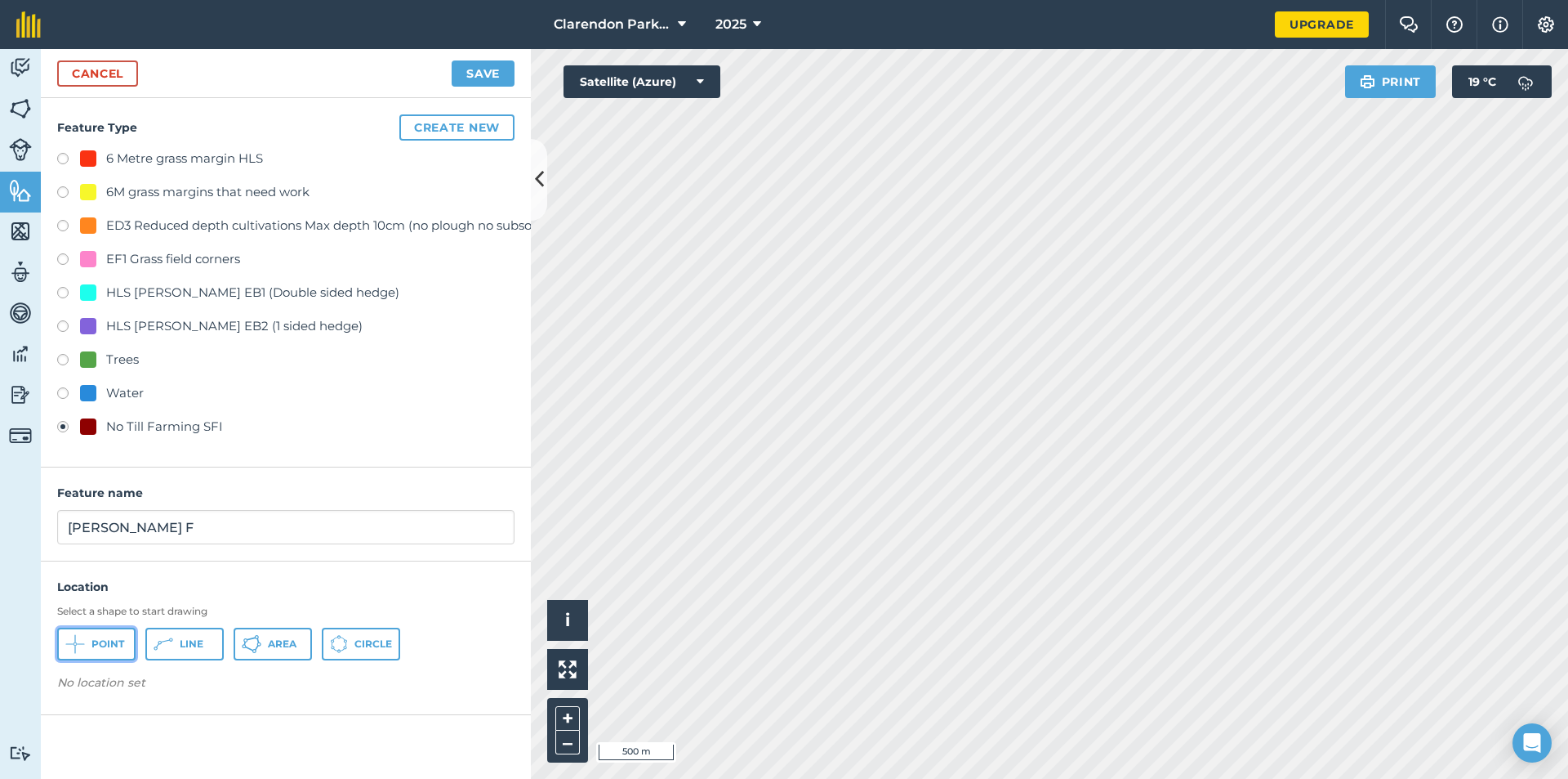
click at [121, 650] on span "Point" at bounding box center [107, 644] width 32 height 13
click at [501, 74] on button "Save" at bounding box center [483, 74] width 63 height 27
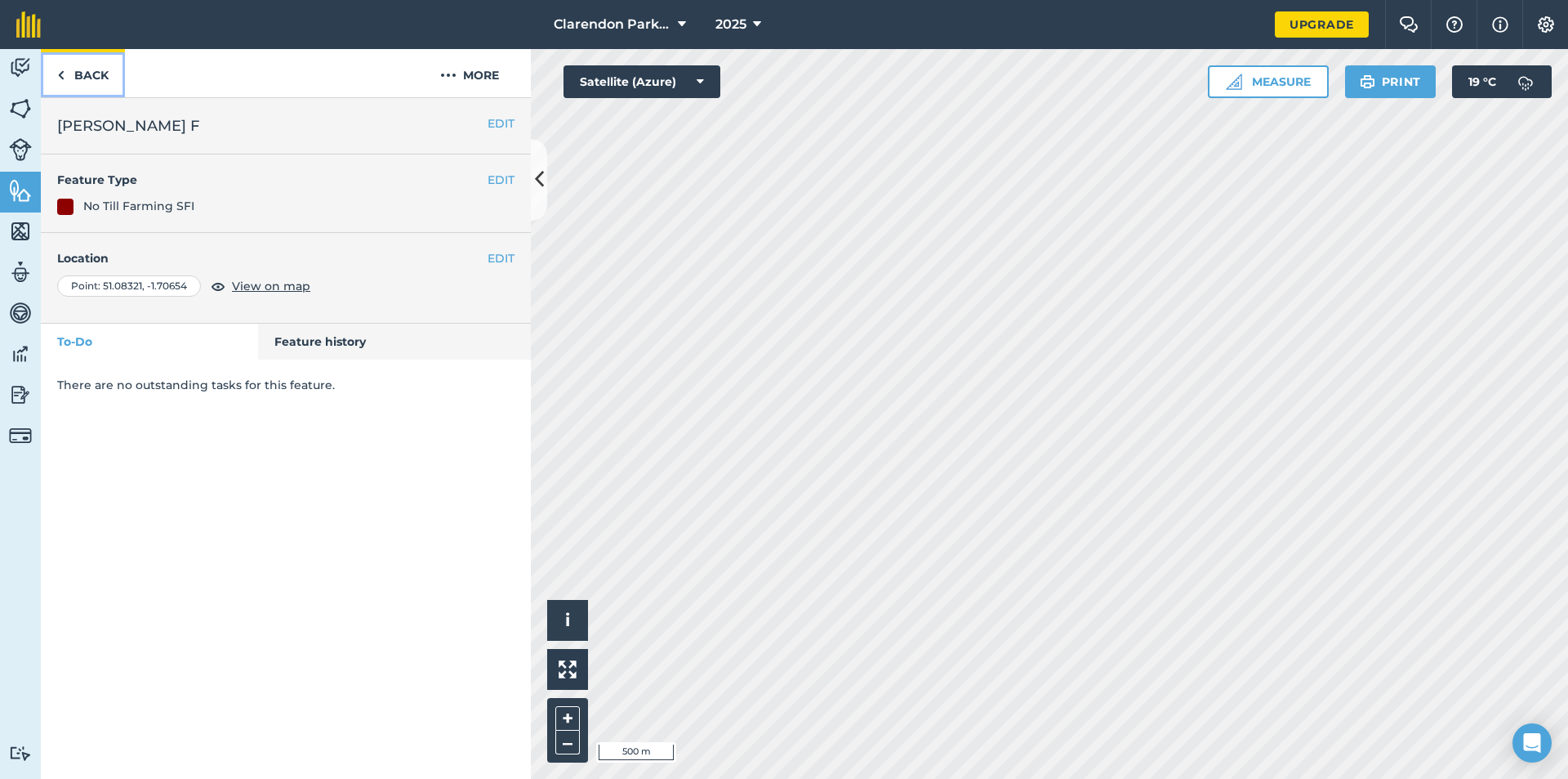
click at [97, 85] on link "Back" at bounding box center [83, 73] width 84 height 48
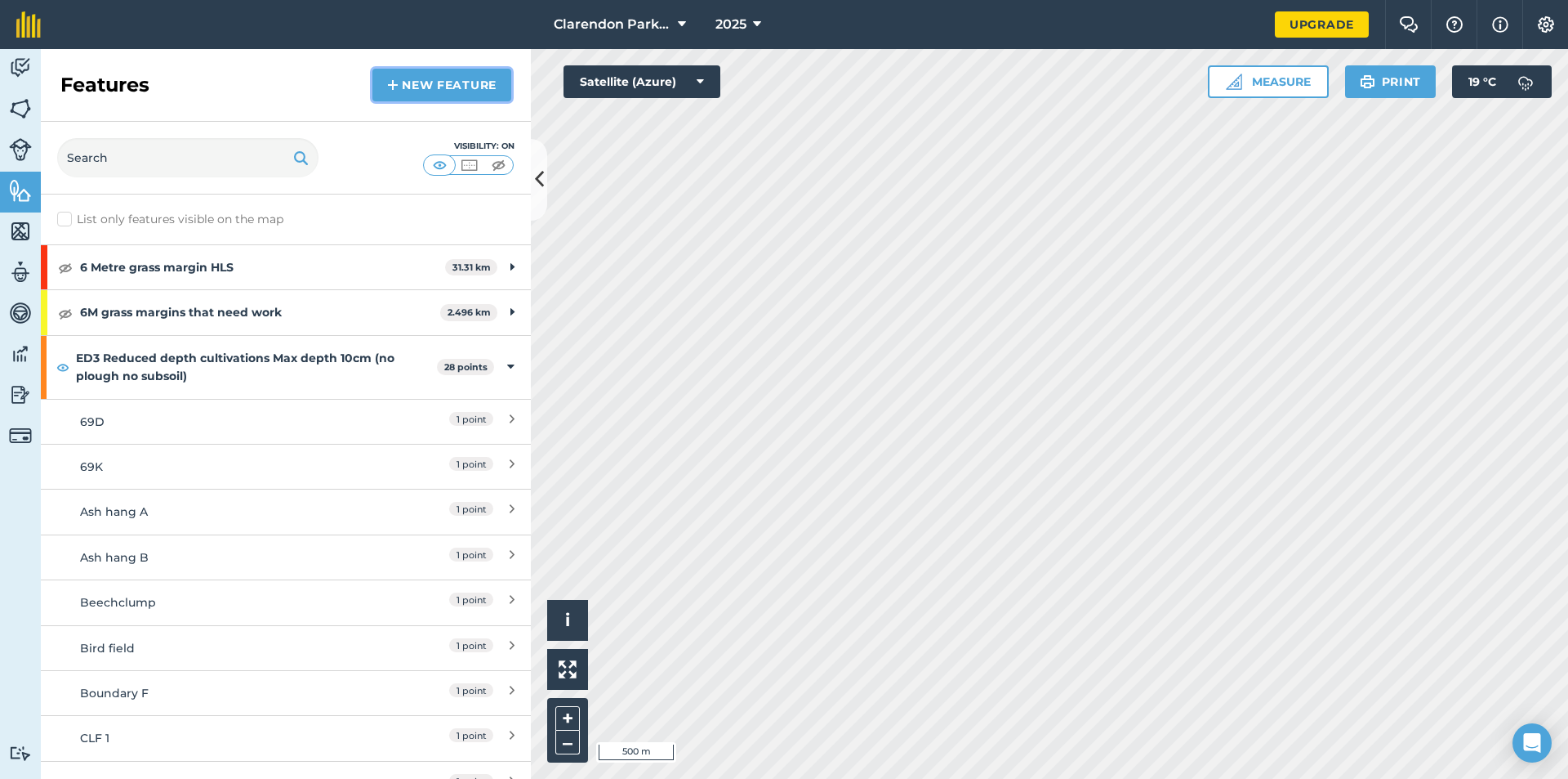
click at [426, 81] on link "New feature" at bounding box center [442, 85] width 139 height 32
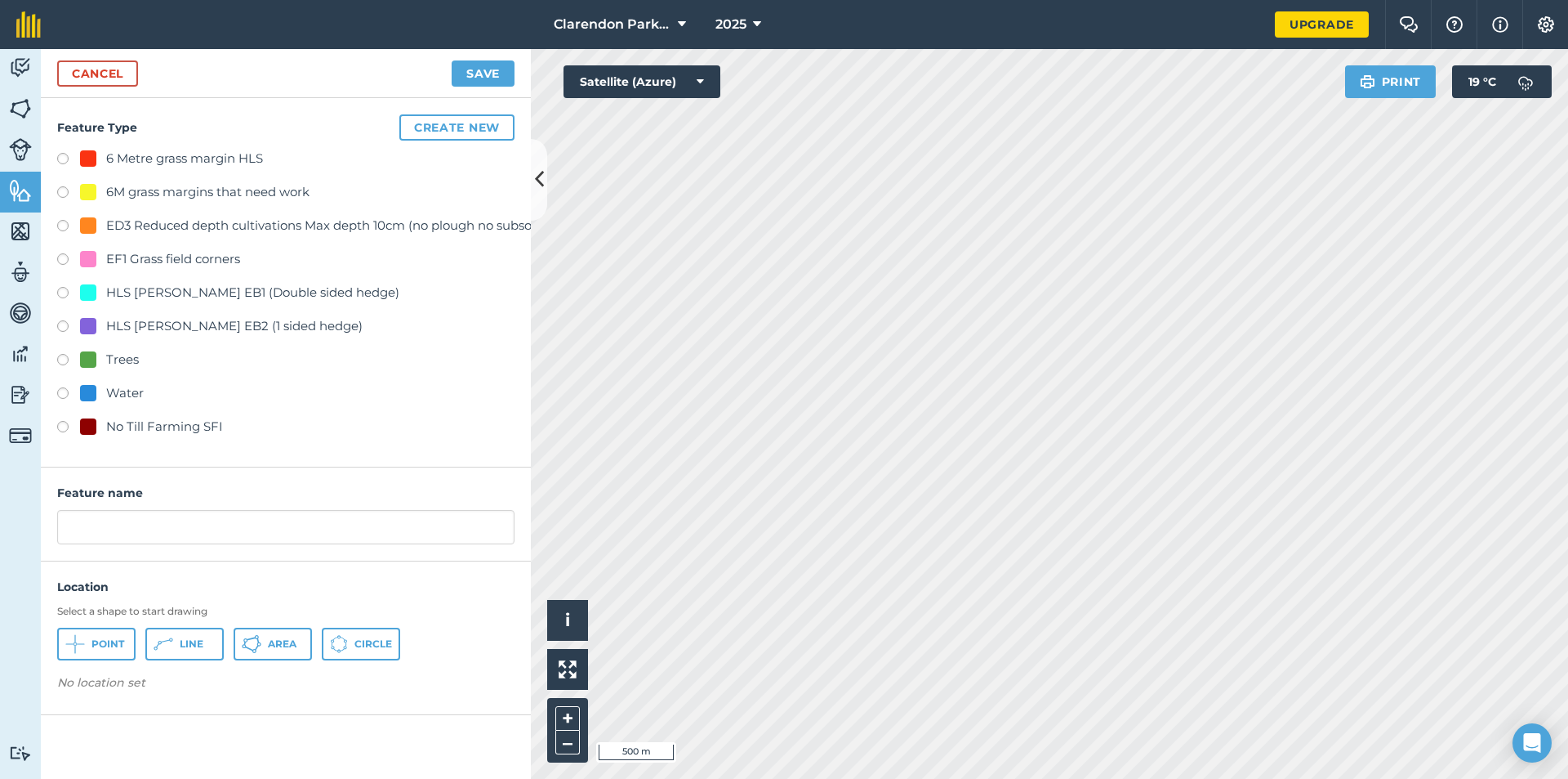
click at [66, 427] on label at bounding box center [69, 429] width 23 height 17
radio input "true"
drag, startPoint x: 219, startPoint y: 530, endPoint x: 0, endPoint y: 533, distance: 219.0
click at [0, 533] on div "Activity Fields Livestock Features Maps Team Vehicles Data Reporting Billing Tu…" at bounding box center [784, 414] width 1568 height 730
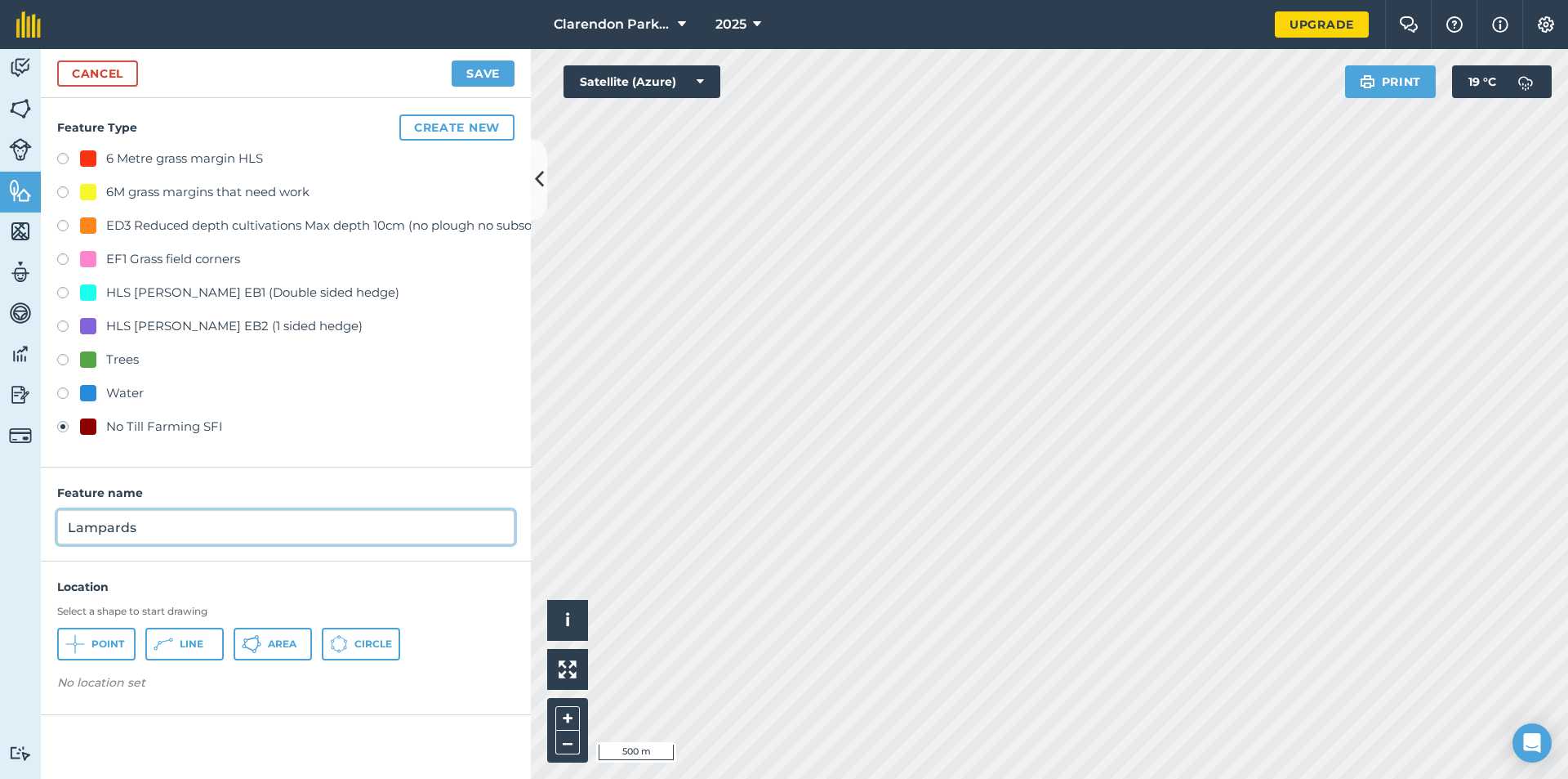
type input "Lampards"
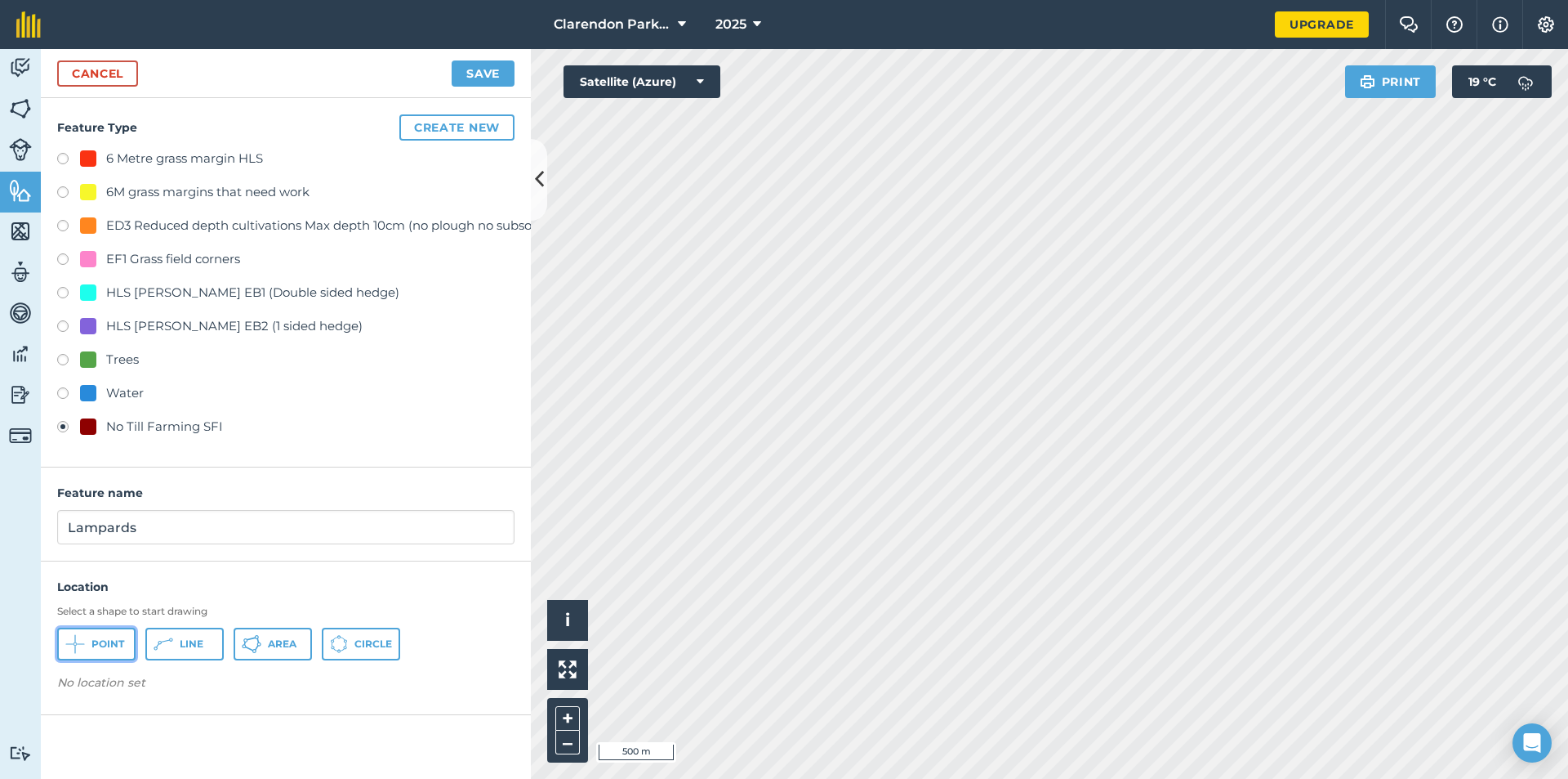
click at [102, 646] on span "Point" at bounding box center [107, 644] width 32 height 13
click at [480, 74] on button "Save" at bounding box center [483, 74] width 63 height 27
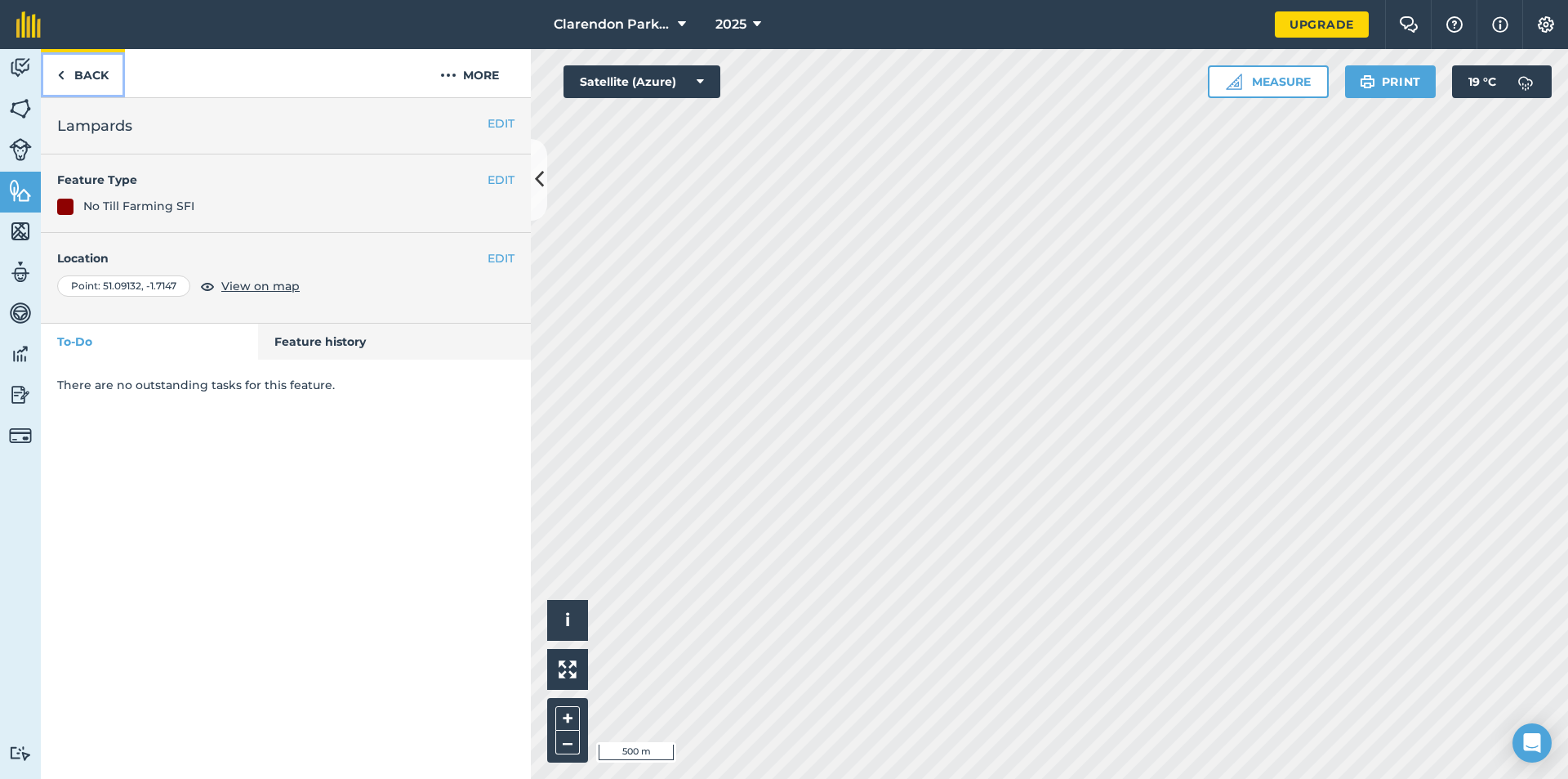
click at [96, 69] on link "Back" at bounding box center [83, 73] width 84 height 48
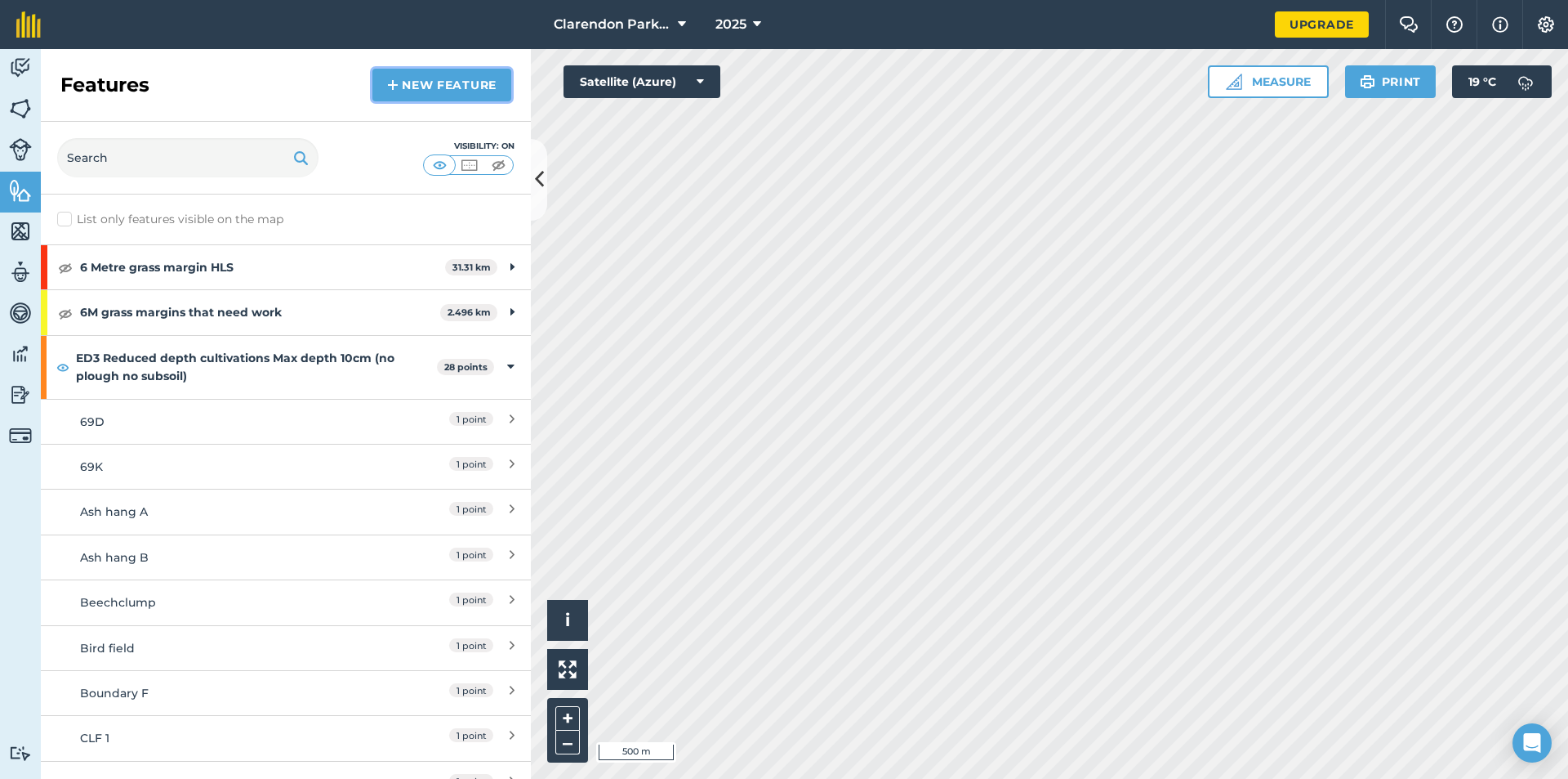
click at [410, 85] on link "New feature" at bounding box center [442, 85] width 139 height 32
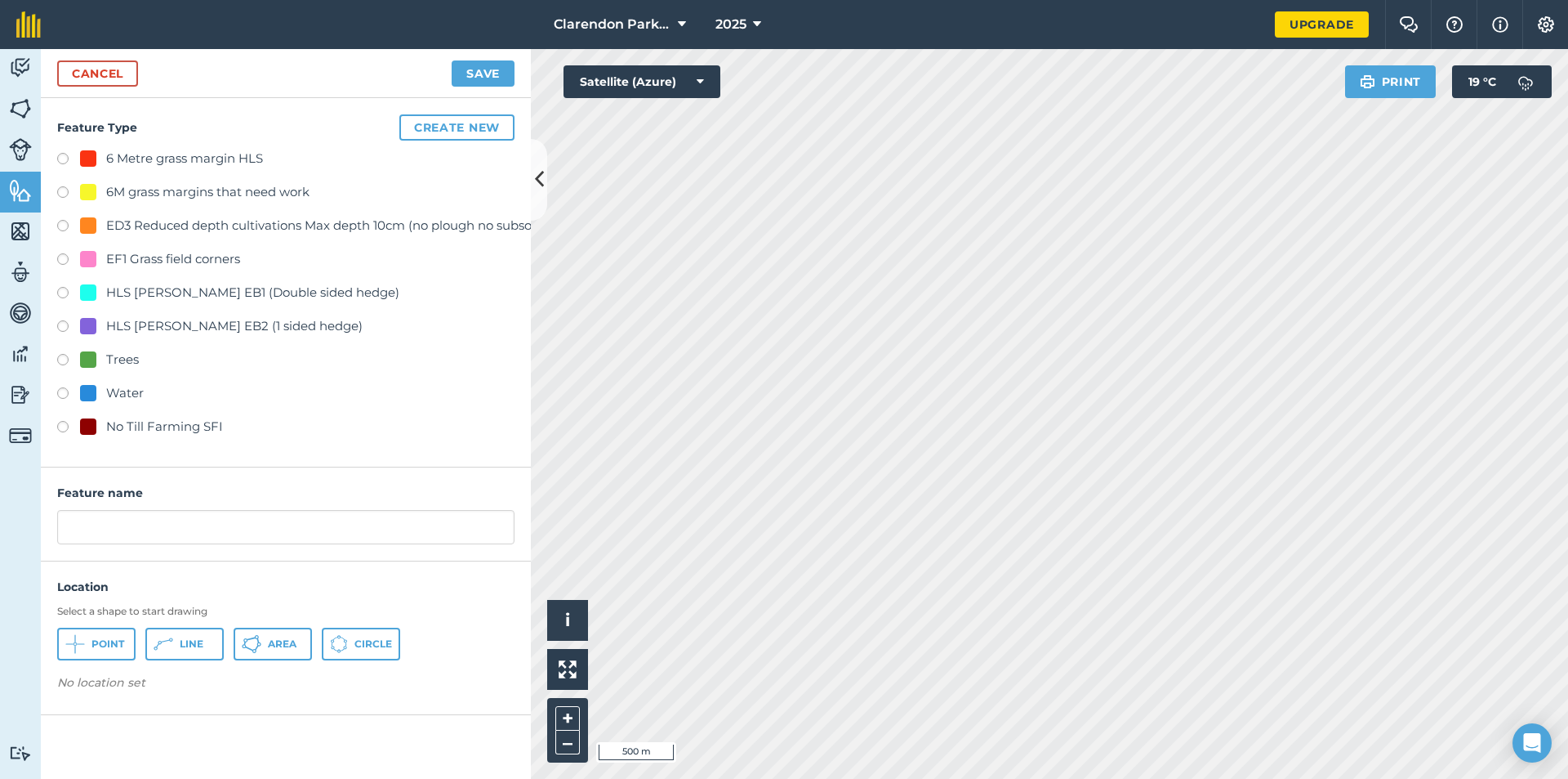
click at [64, 428] on label at bounding box center [69, 429] width 23 height 17
radio input "true"
drag, startPoint x: 212, startPoint y: 529, endPoint x: 4, endPoint y: 533, distance: 208.0
click at [4, 533] on div "Activity Fields Livestock Features Maps Team Vehicles Data Reporting Billing Tu…" at bounding box center [784, 414] width 1568 height 730
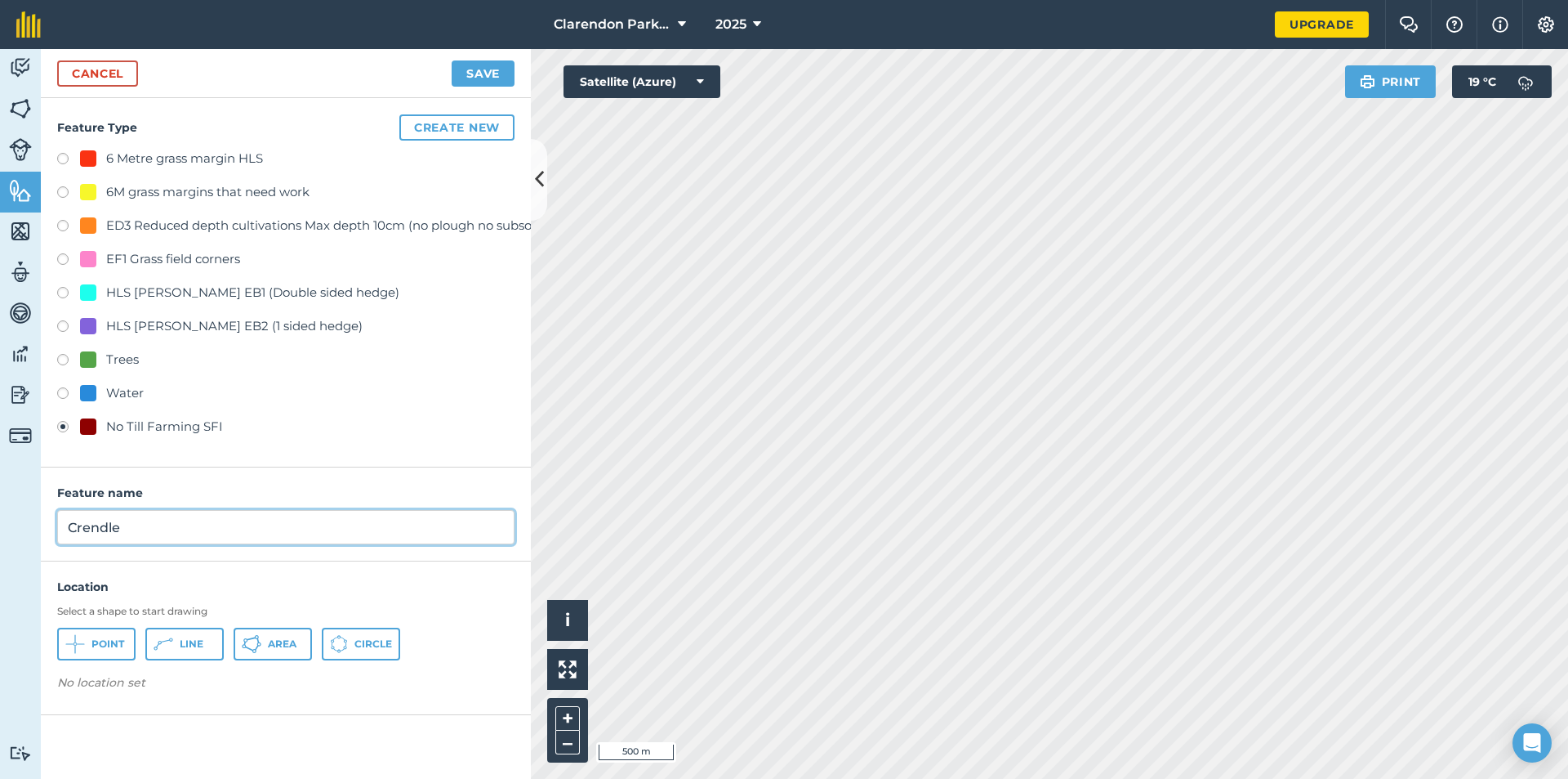
type input "Crendle"
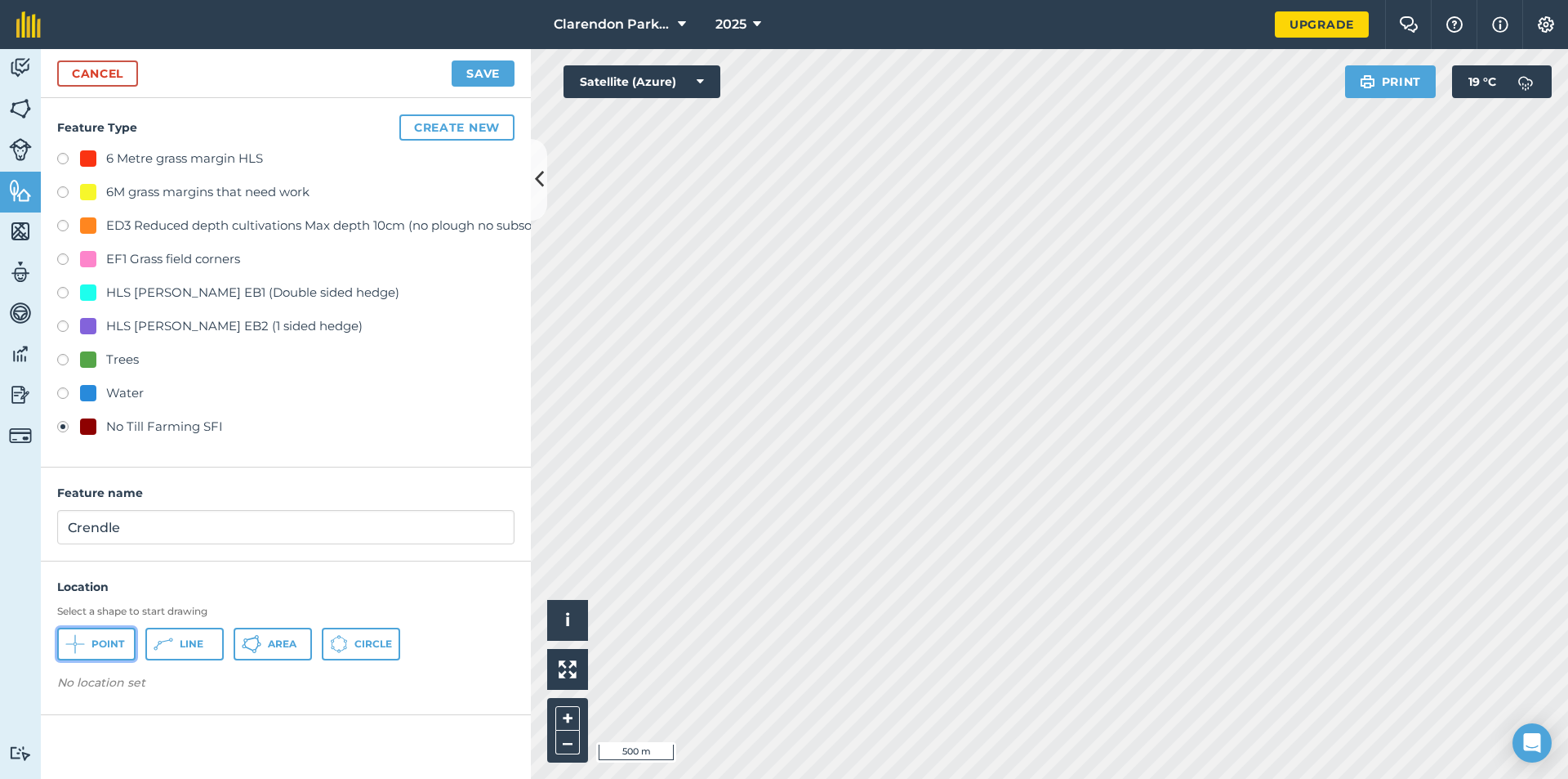
click at [100, 637] on span "Point" at bounding box center [107, 644] width 32 height 13
click at [480, 80] on button "Save" at bounding box center [483, 74] width 63 height 27
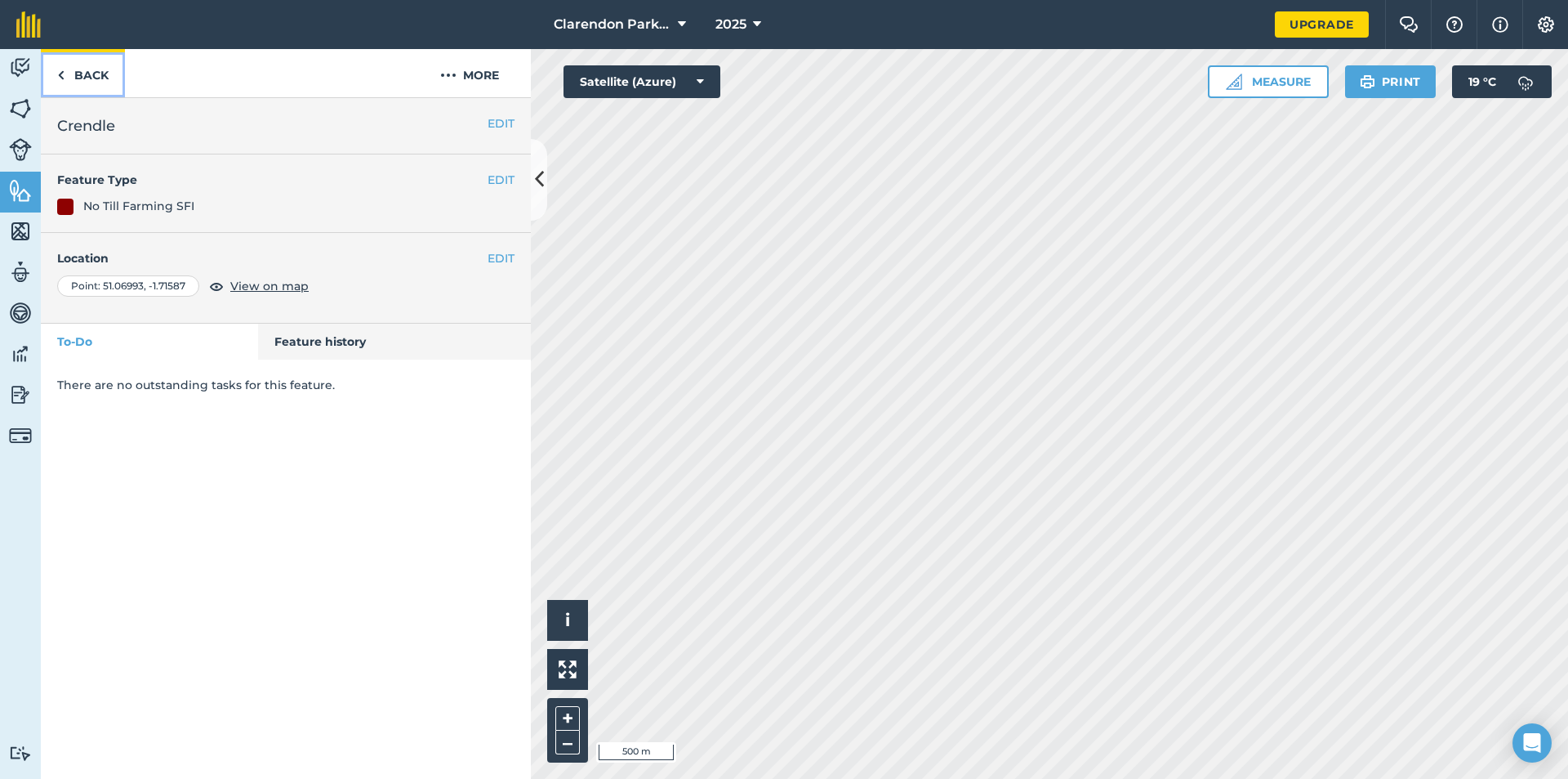
click at [72, 76] on link "Back" at bounding box center [83, 73] width 84 height 48
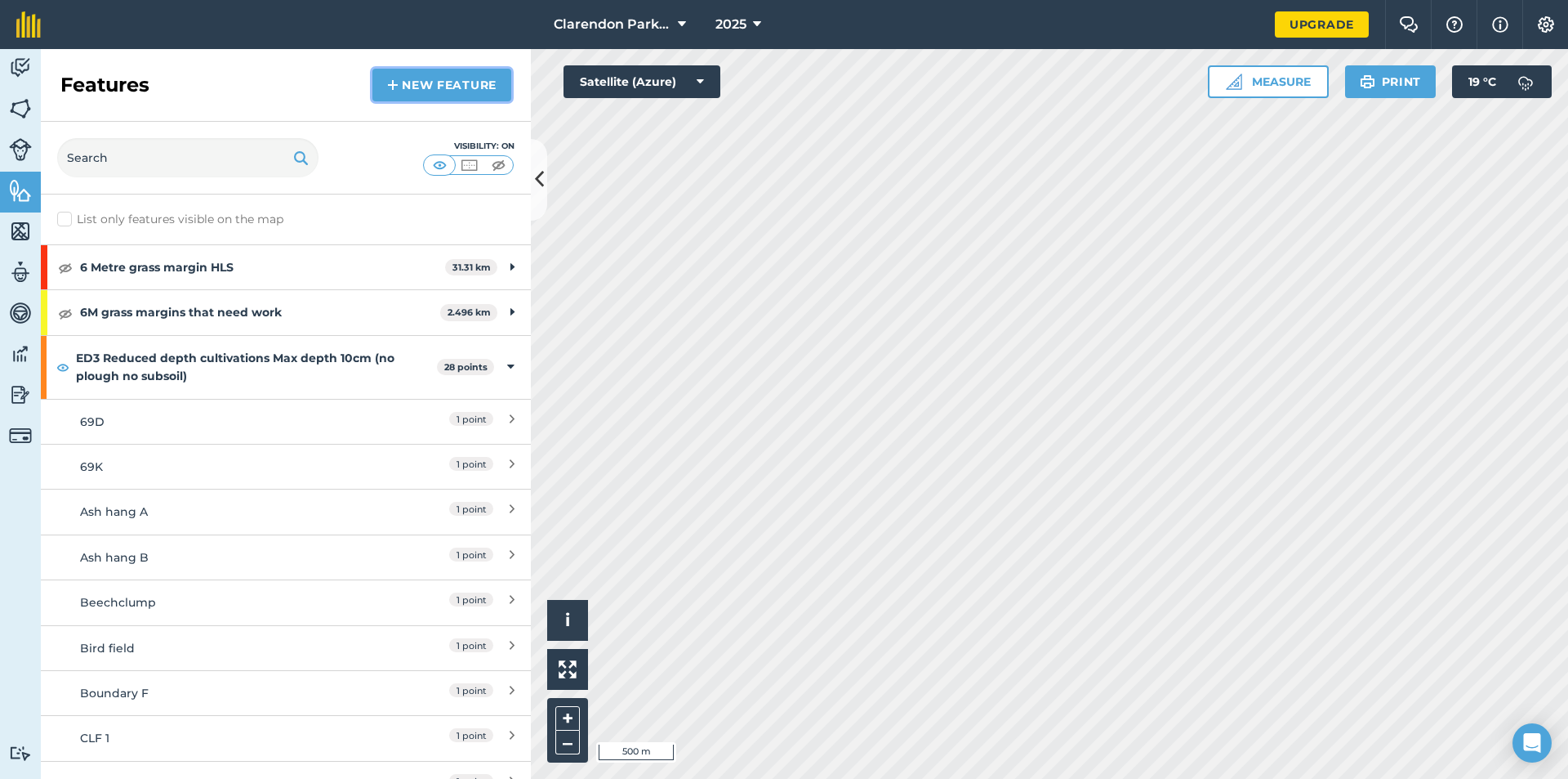
click at [420, 83] on link "New feature" at bounding box center [442, 85] width 139 height 32
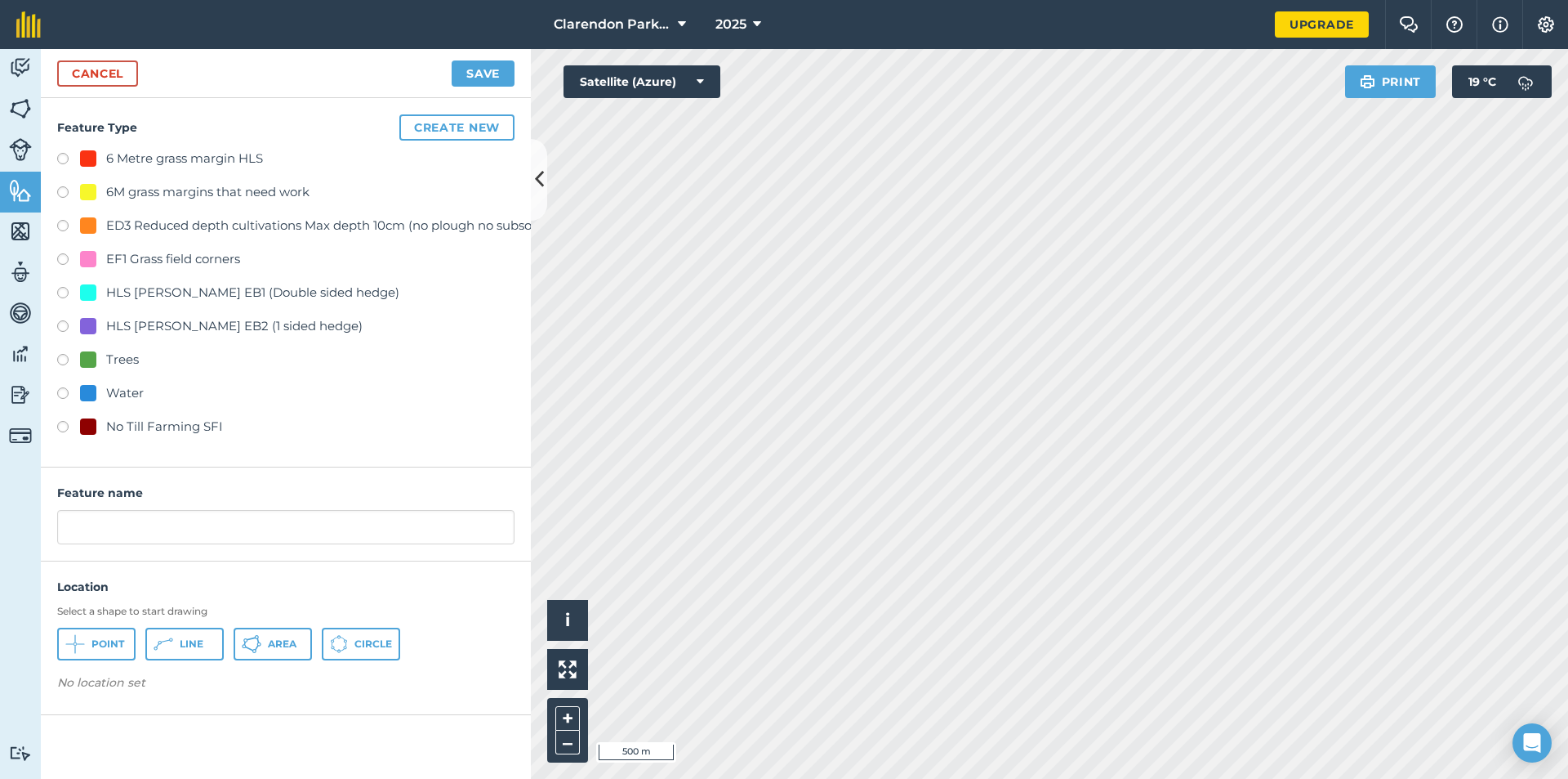
click at [60, 424] on label at bounding box center [69, 429] width 23 height 17
radio input "true"
drag, startPoint x: 234, startPoint y: 526, endPoint x: 0, endPoint y: 527, distance: 234.0
click at [0, 527] on div "Activity Fields Livestock Features Maps Team Vehicles Data Reporting Billing Tu…" at bounding box center [784, 414] width 1568 height 730
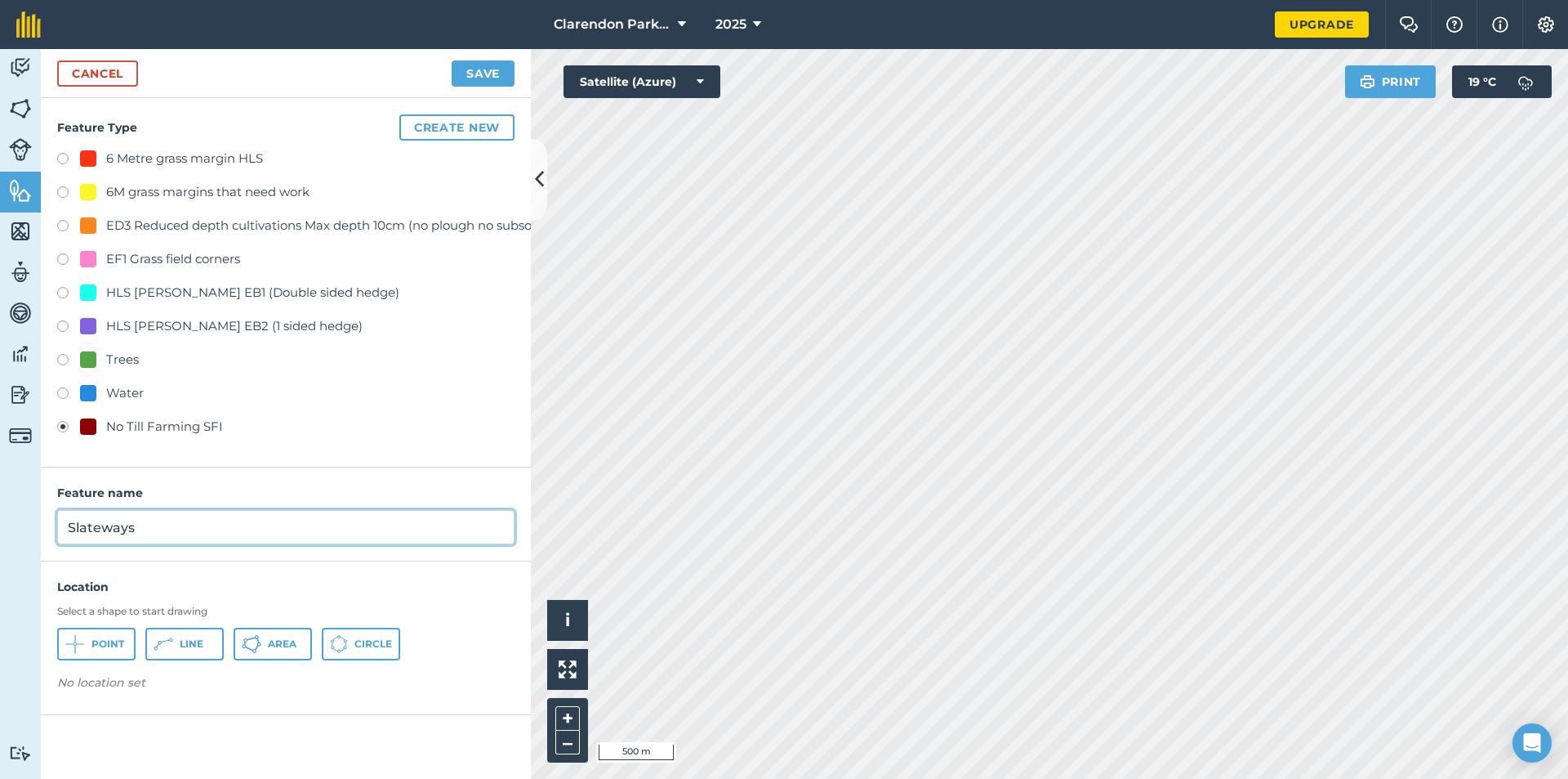
type input "Slateways"
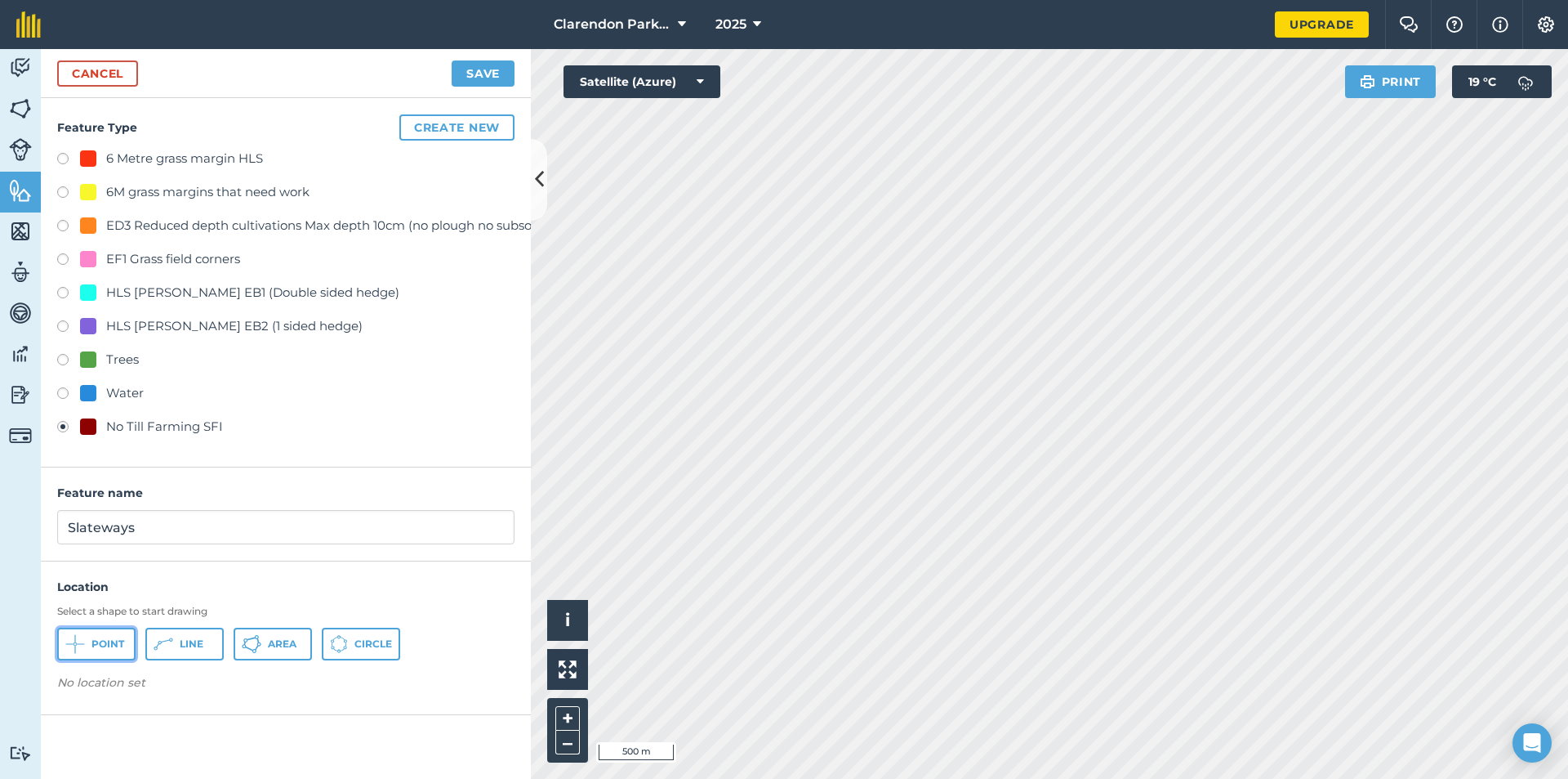
click at [94, 638] on span "Point" at bounding box center [107, 644] width 32 height 13
click at [470, 76] on button "Save" at bounding box center [483, 74] width 63 height 27
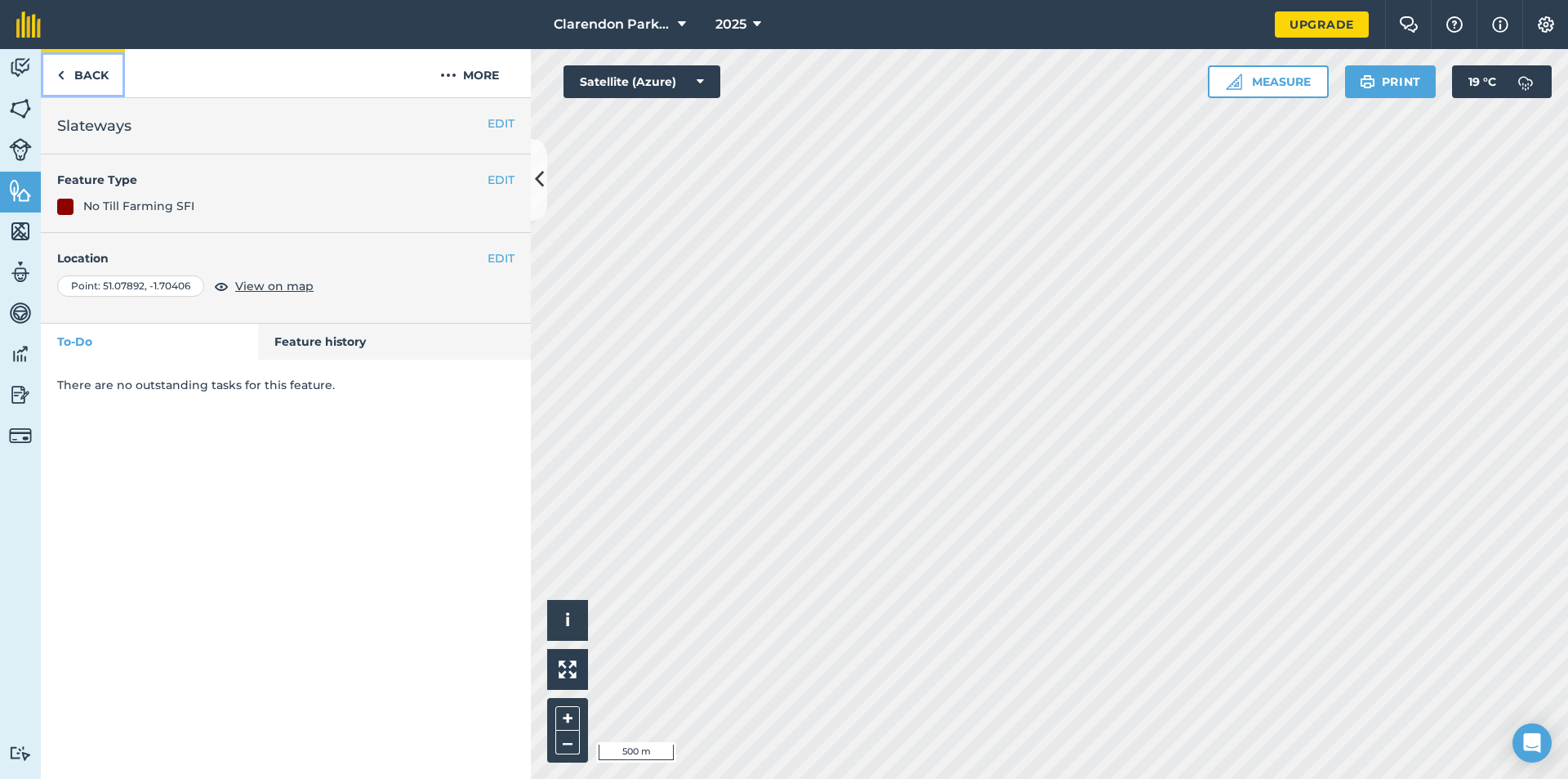
click at [78, 69] on link "Back" at bounding box center [83, 73] width 84 height 48
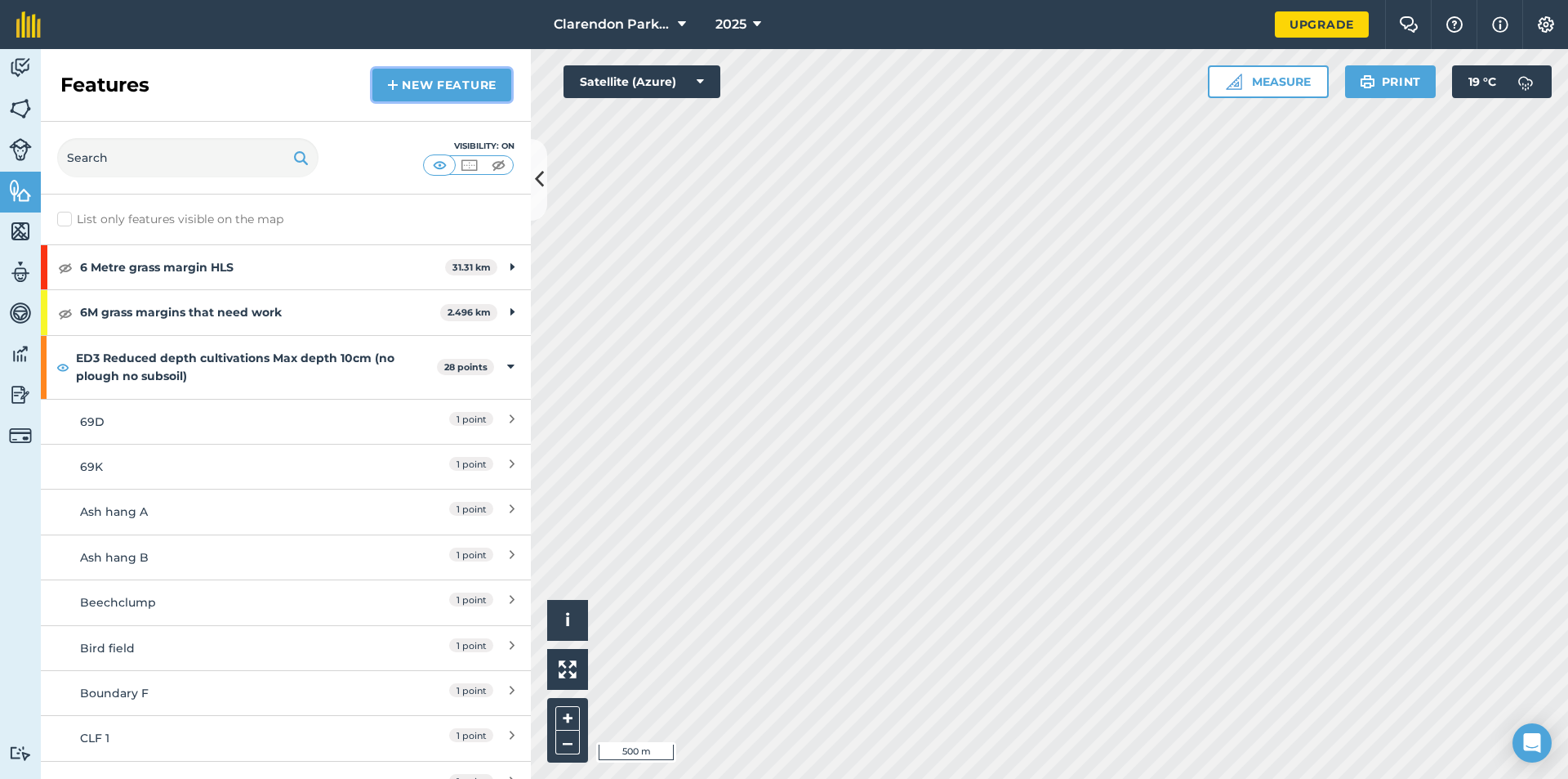
click at [416, 81] on link "New feature" at bounding box center [442, 85] width 139 height 32
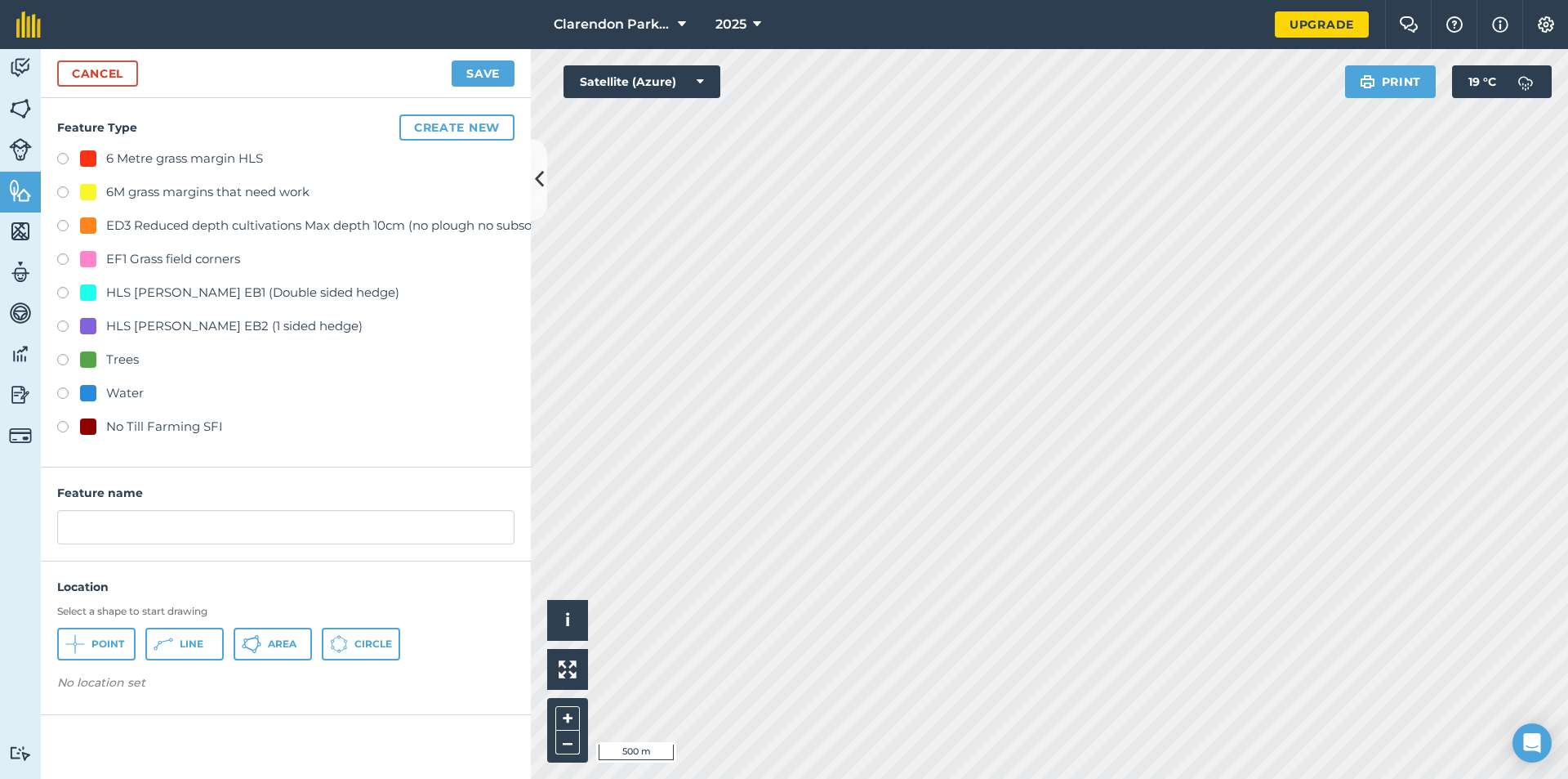
click at [68, 425] on label at bounding box center [69, 429] width 23 height 17
radio input "true"
drag, startPoint x: 157, startPoint y: 538, endPoint x: 43, endPoint y: 549, distance: 114.5
click at [43, 549] on div "Feature name No Till Farming SFI" at bounding box center [286, 514] width 490 height 94
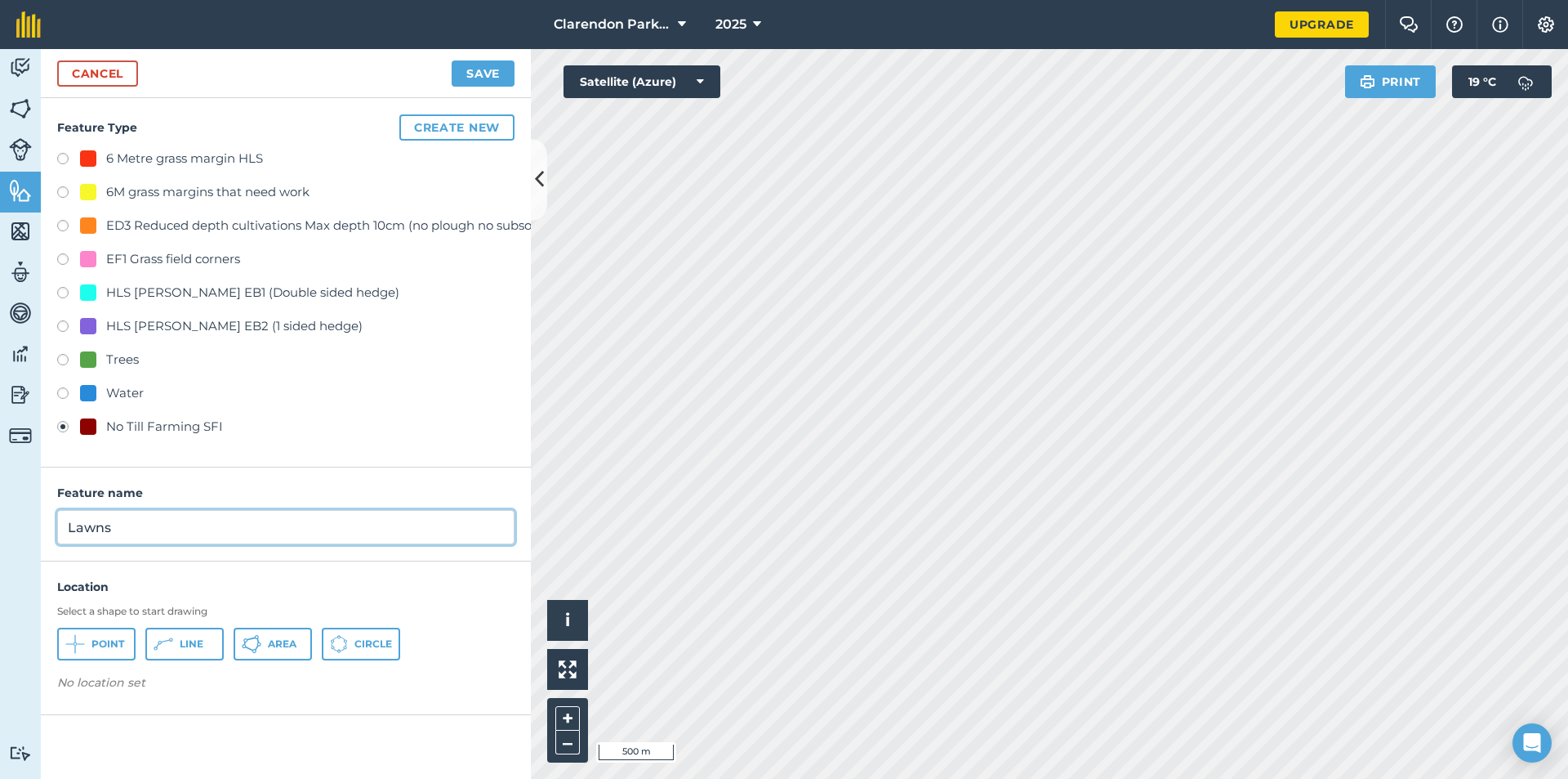
type input "Lawns"
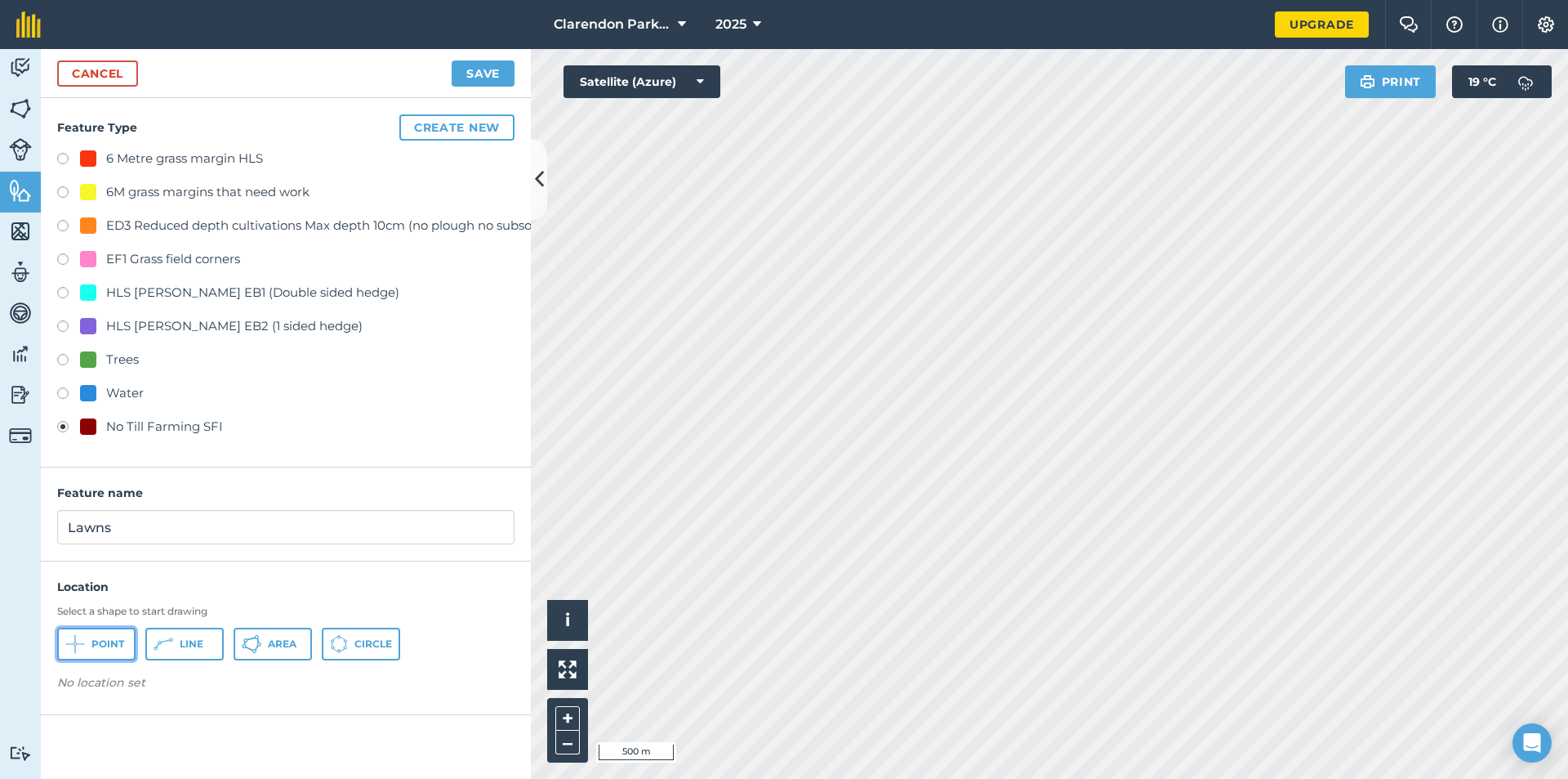
click at [116, 646] on span "Point" at bounding box center [107, 644] width 32 height 13
click at [459, 68] on button "Save" at bounding box center [483, 74] width 63 height 27
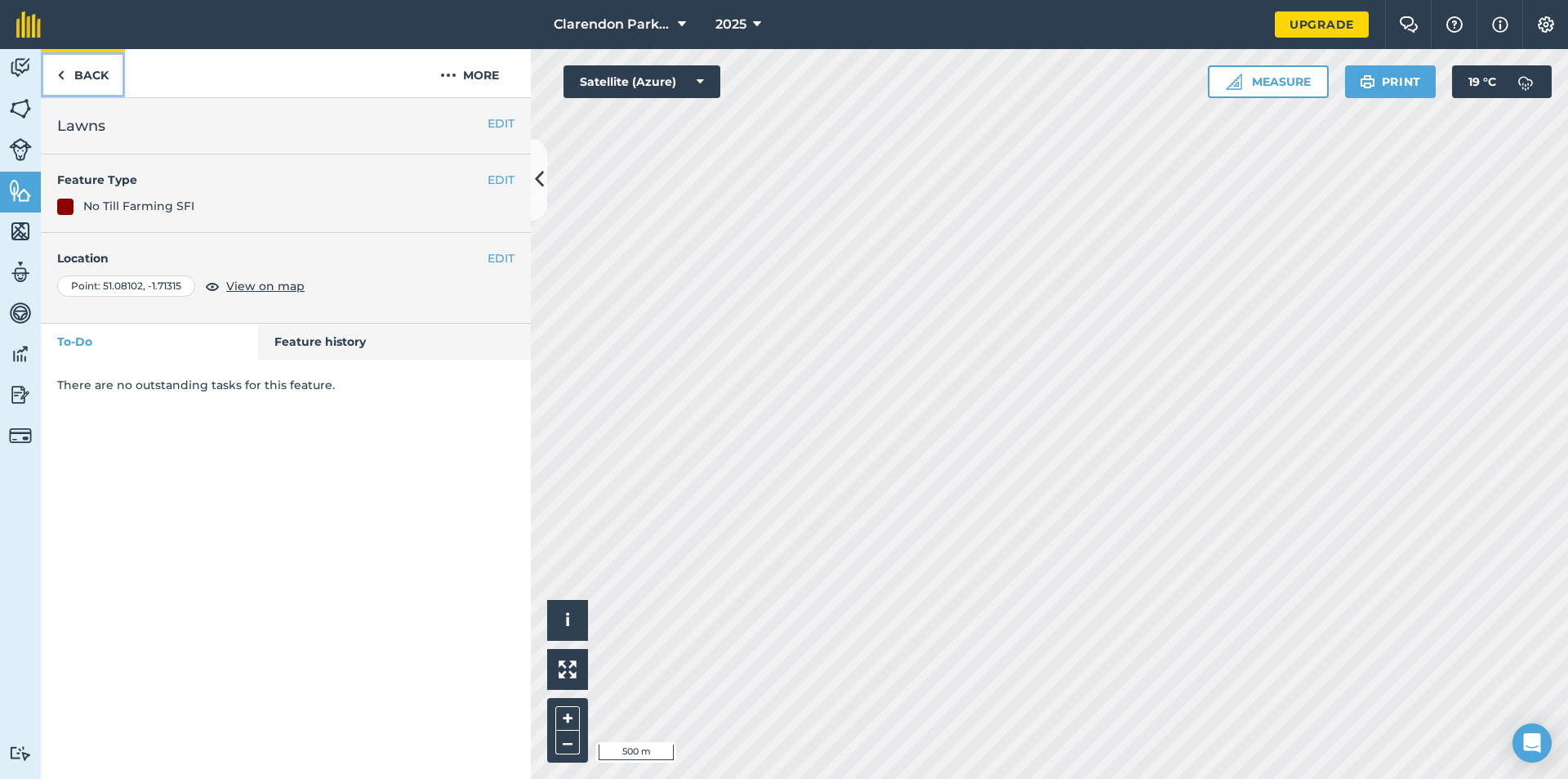
click at [105, 75] on link "Back" at bounding box center [83, 73] width 84 height 48
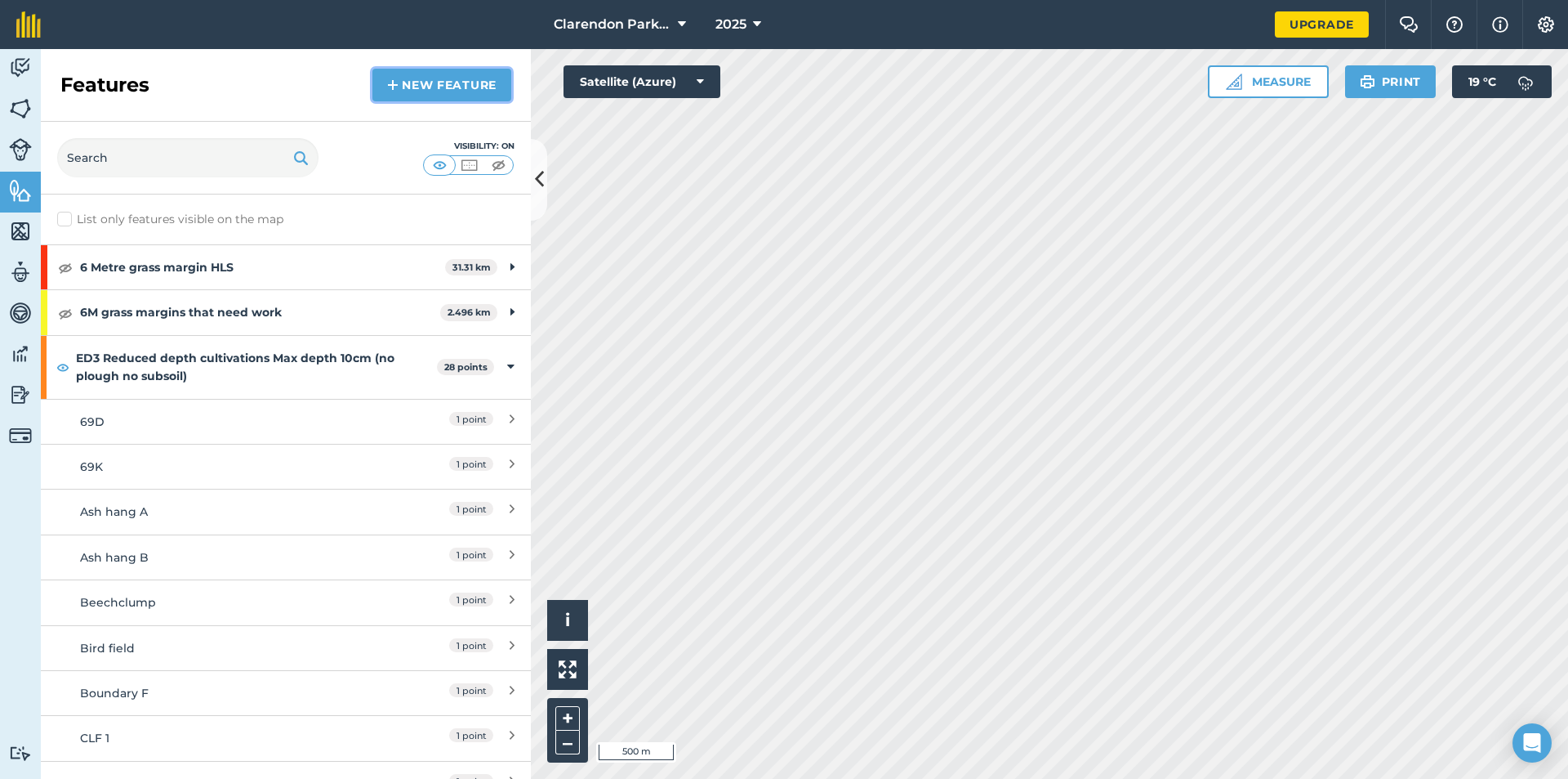
click at [426, 89] on link "New feature" at bounding box center [442, 85] width 139 height 32
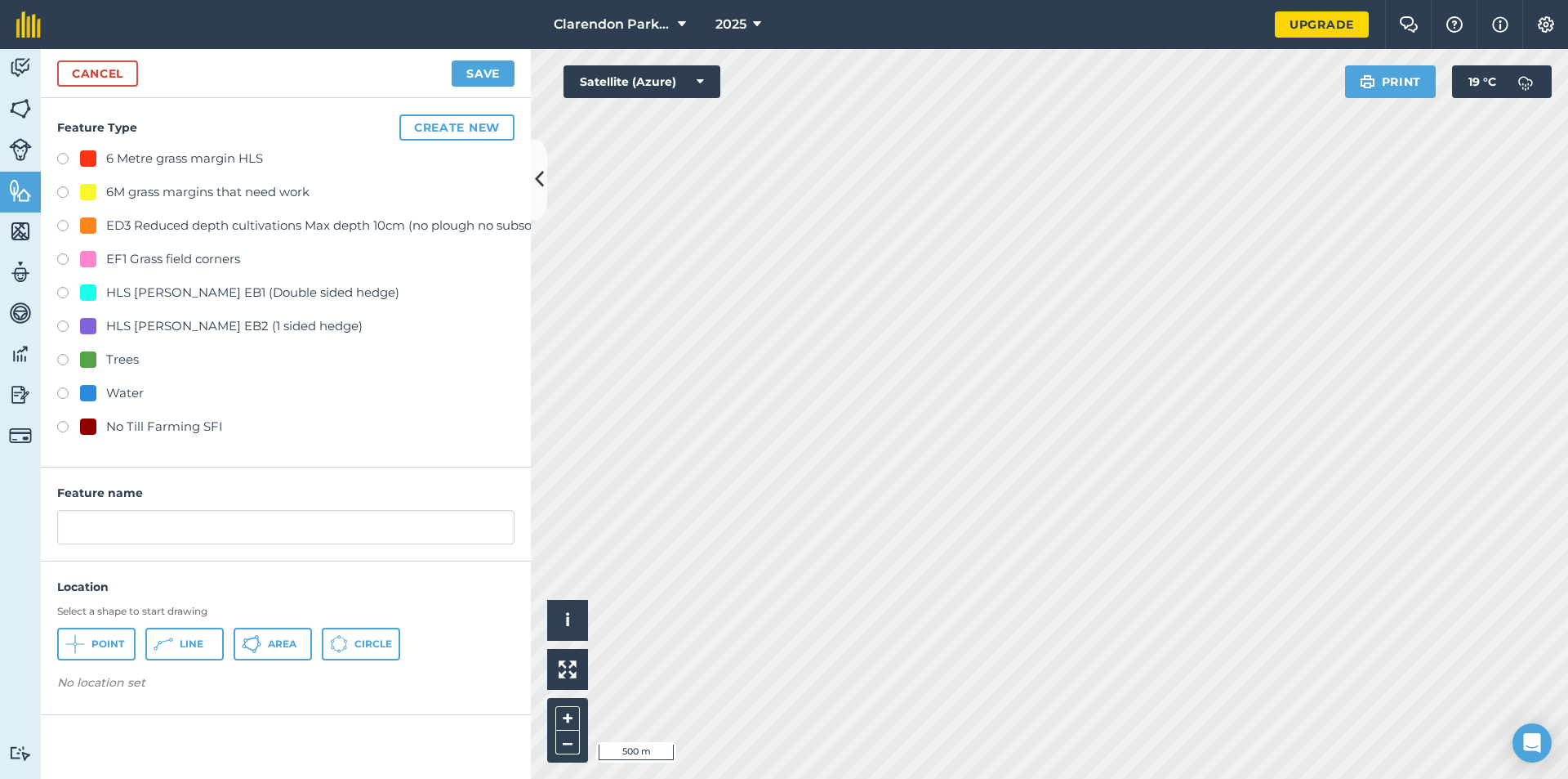
click at [60, 425] on label at bounding box center [69, 429] width 23 height 17
radio input "true"
drag, startPoint x: 107, startPoint y: 522, endPoint x: 39, endPoint y: 522, distance: 68.0
click at [39, 522] on div "Activity Fields Livestock Features Maps Team Vehicles Data Reporting Billing Tu…" at bounding box center [784, 414] width 1568 height 730
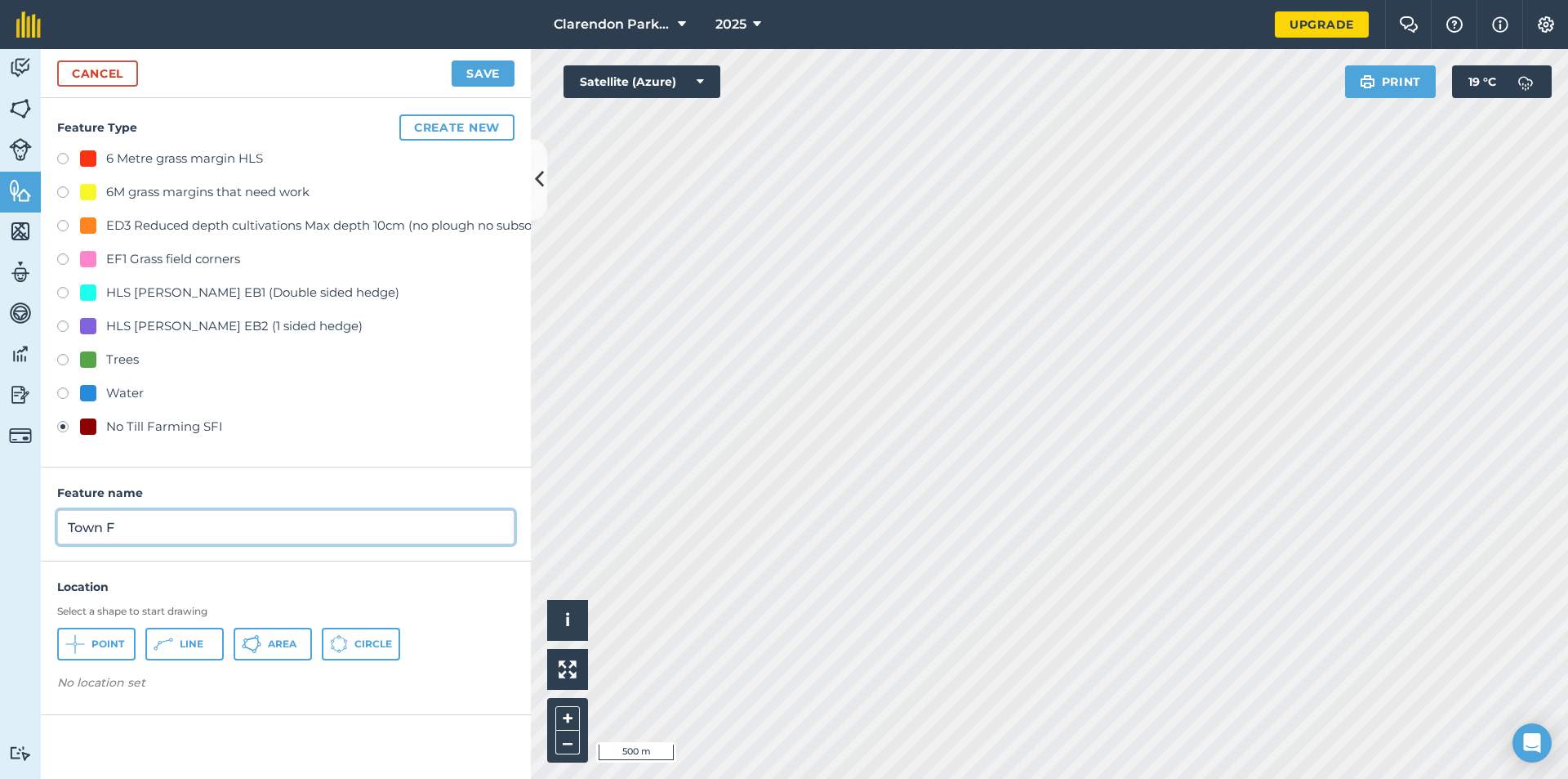
type input "Town F"
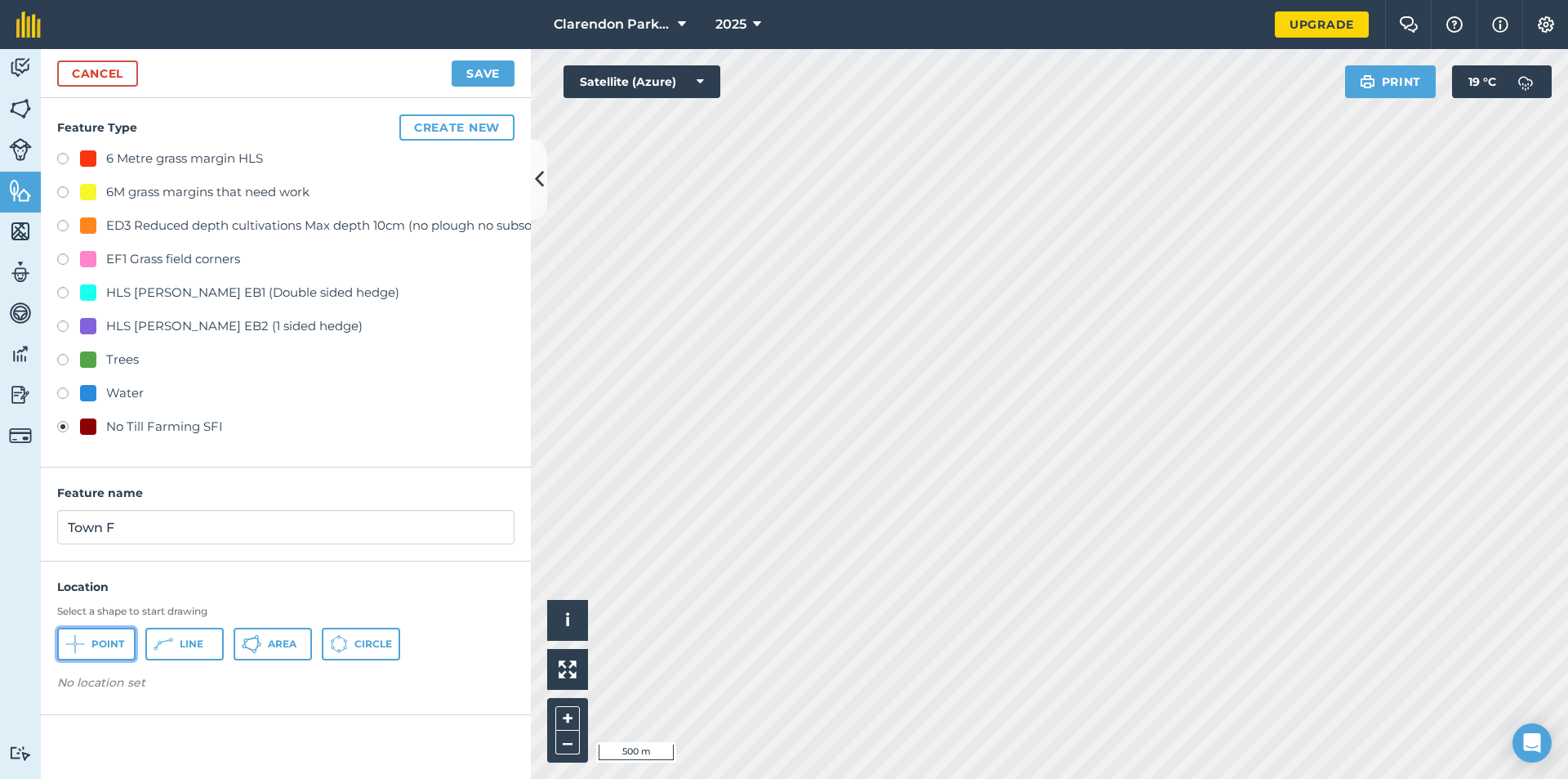
click at [109, 641] on span "Point" at bounding box center [107, 644] width 32 height 13
click at [488, 75] on button "Save" at bounding box center [483, 74] width 63 height 27
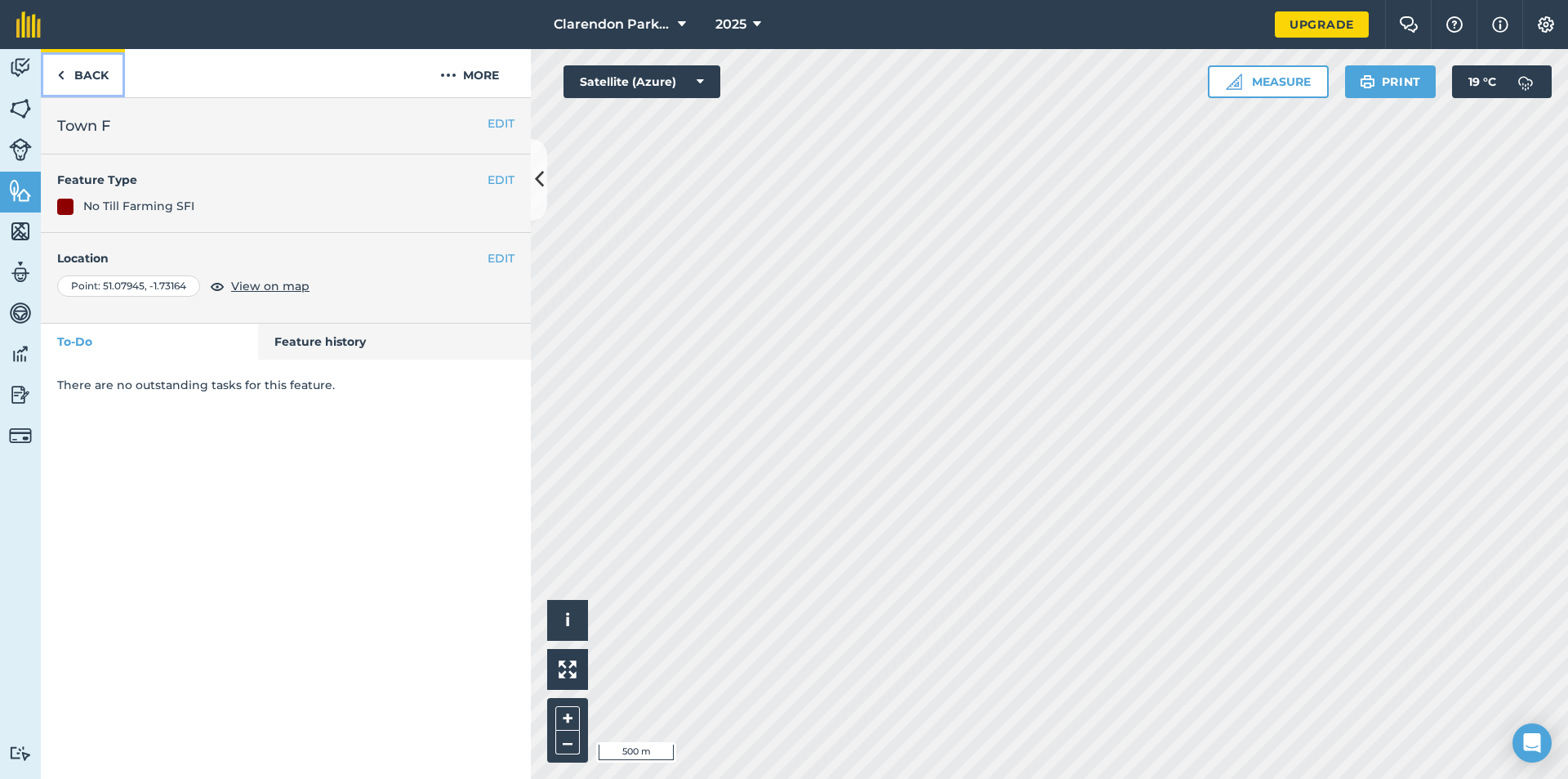
click at [89, 76] on link "Back" at bounding box center [83, 73] width 84 height 48
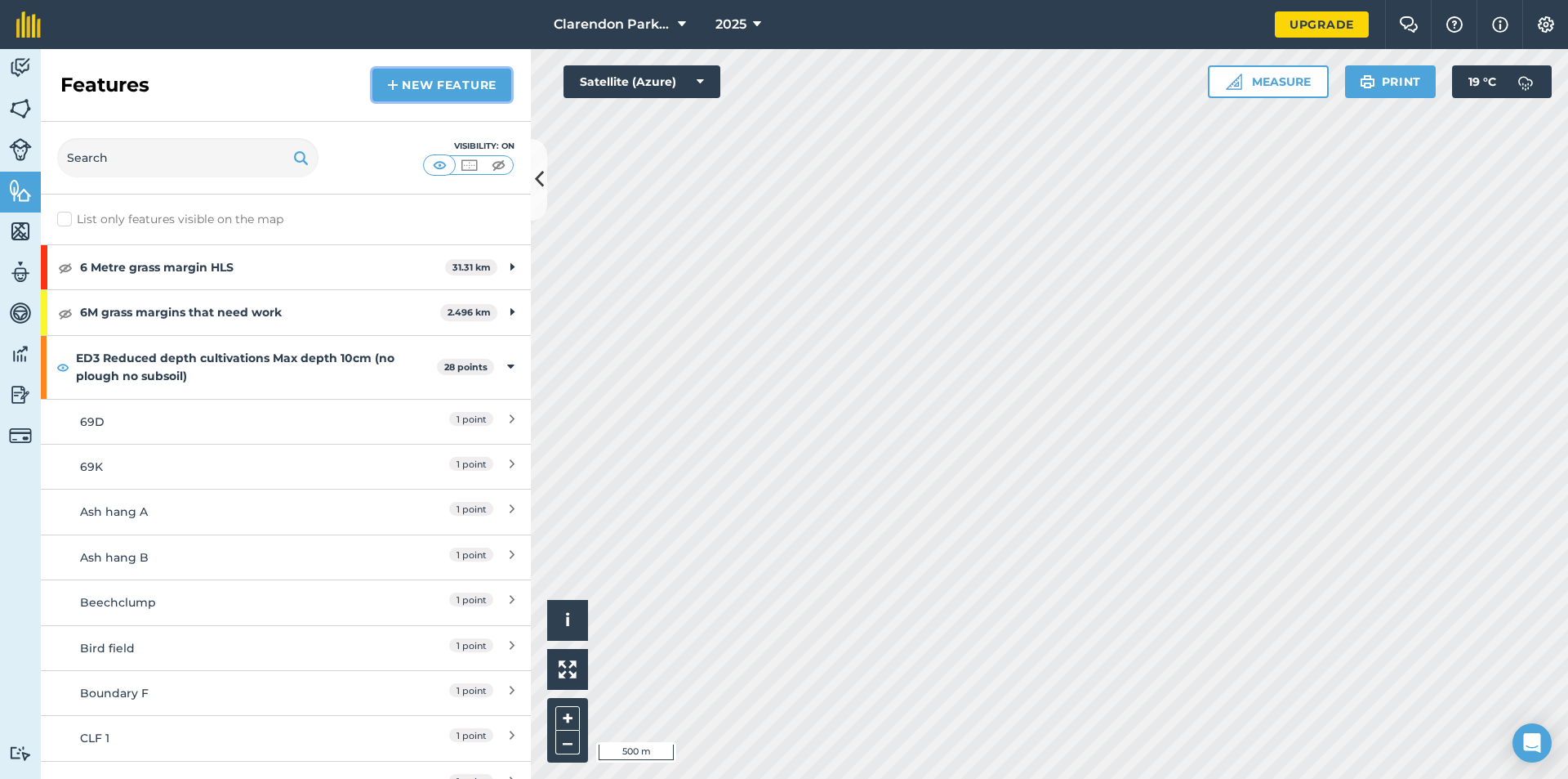
click at [435, 88] on link "New feature" at bounding box center [442, 85] width 139 height 32
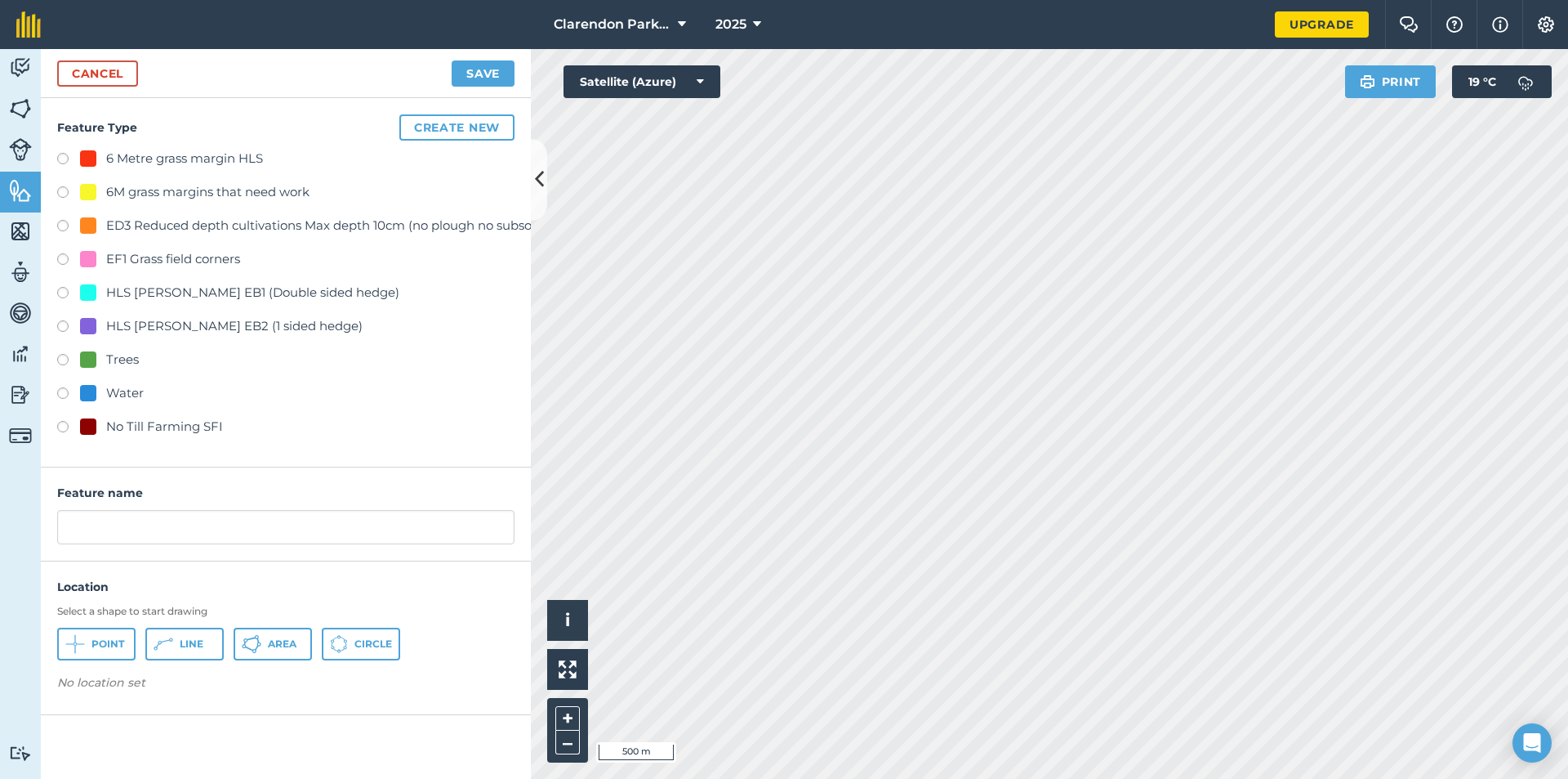
click at [64, 425] on label at bounding box center [69, 429] width 23 height 17
radio input "true"
drag, startPoint x: 181, startPoint y: 532, endPoint x: 25, endPoint y: 541, distance: 156.3
click at [25, 541] on div "Activity Fields Livestock Features Maps Team Vehicles Data Reporting Billing Tu…" at bounding box center [784, 414] width 1568 height 730
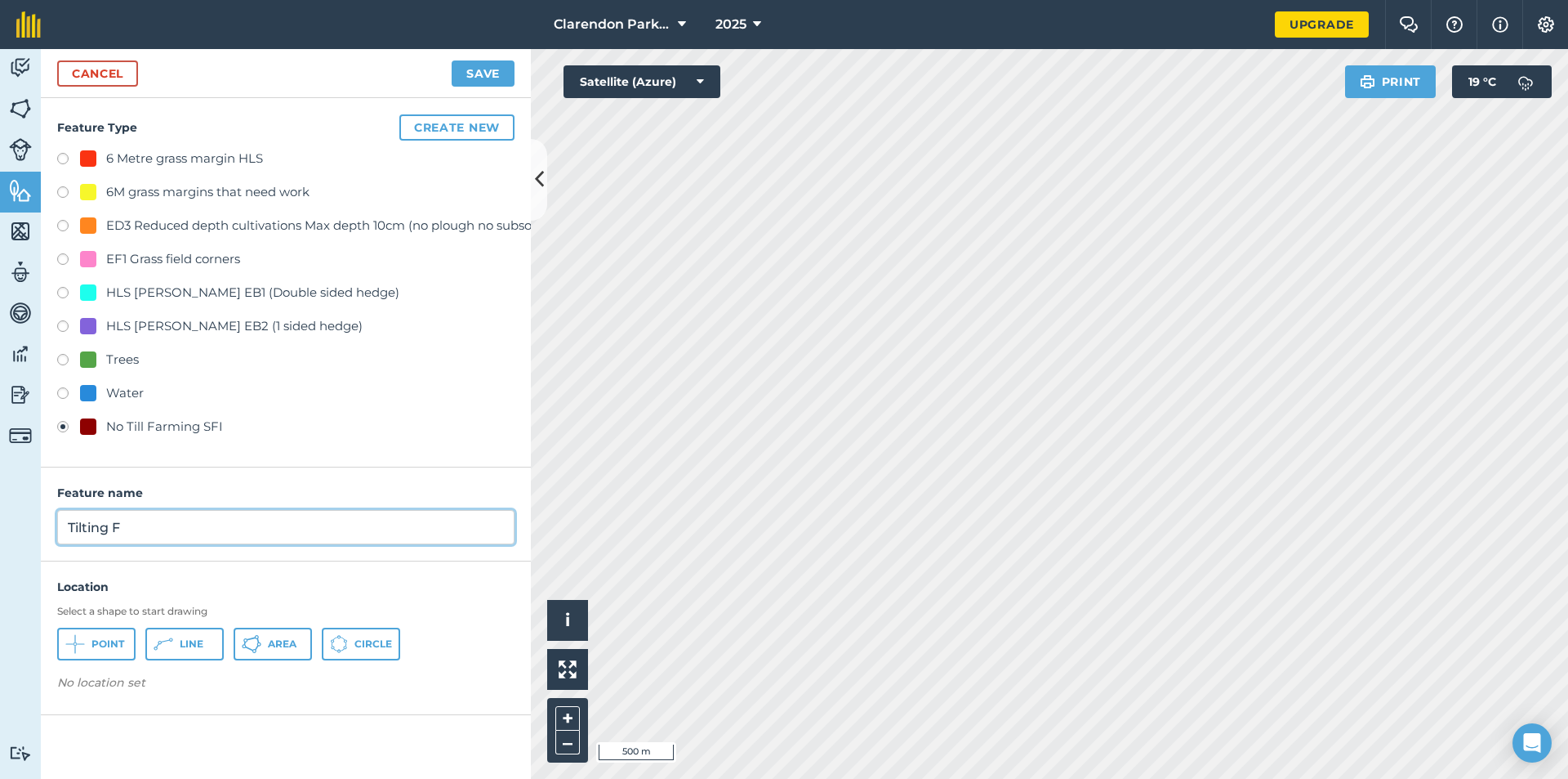
type input "Tilting F"
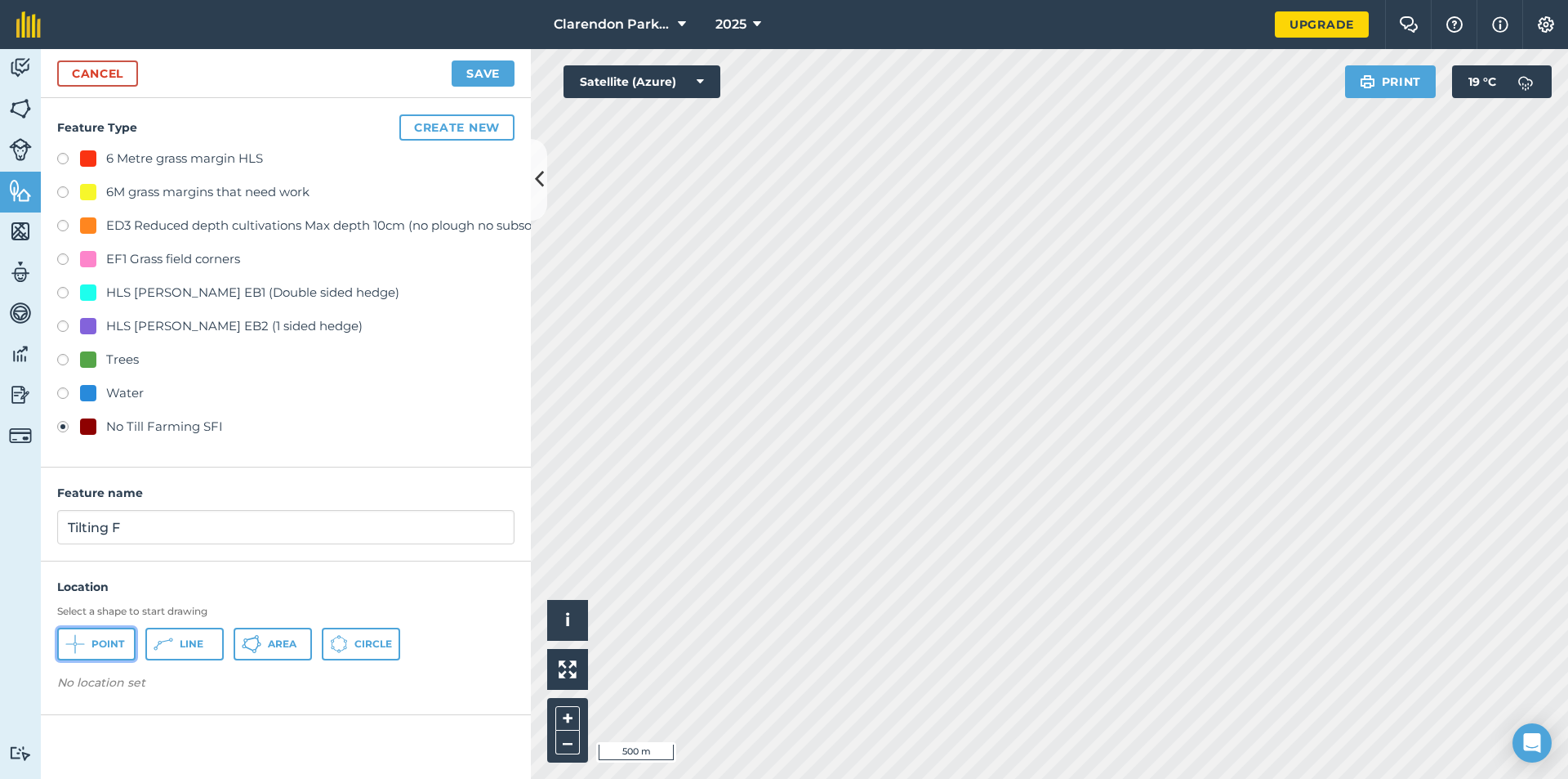
click at [95, 651] on button "Point" at bounding box center [96, 643] width 79 height 32
click at [477, 74] on button "Save" at bounding box center [483, 74] width 63 height 27
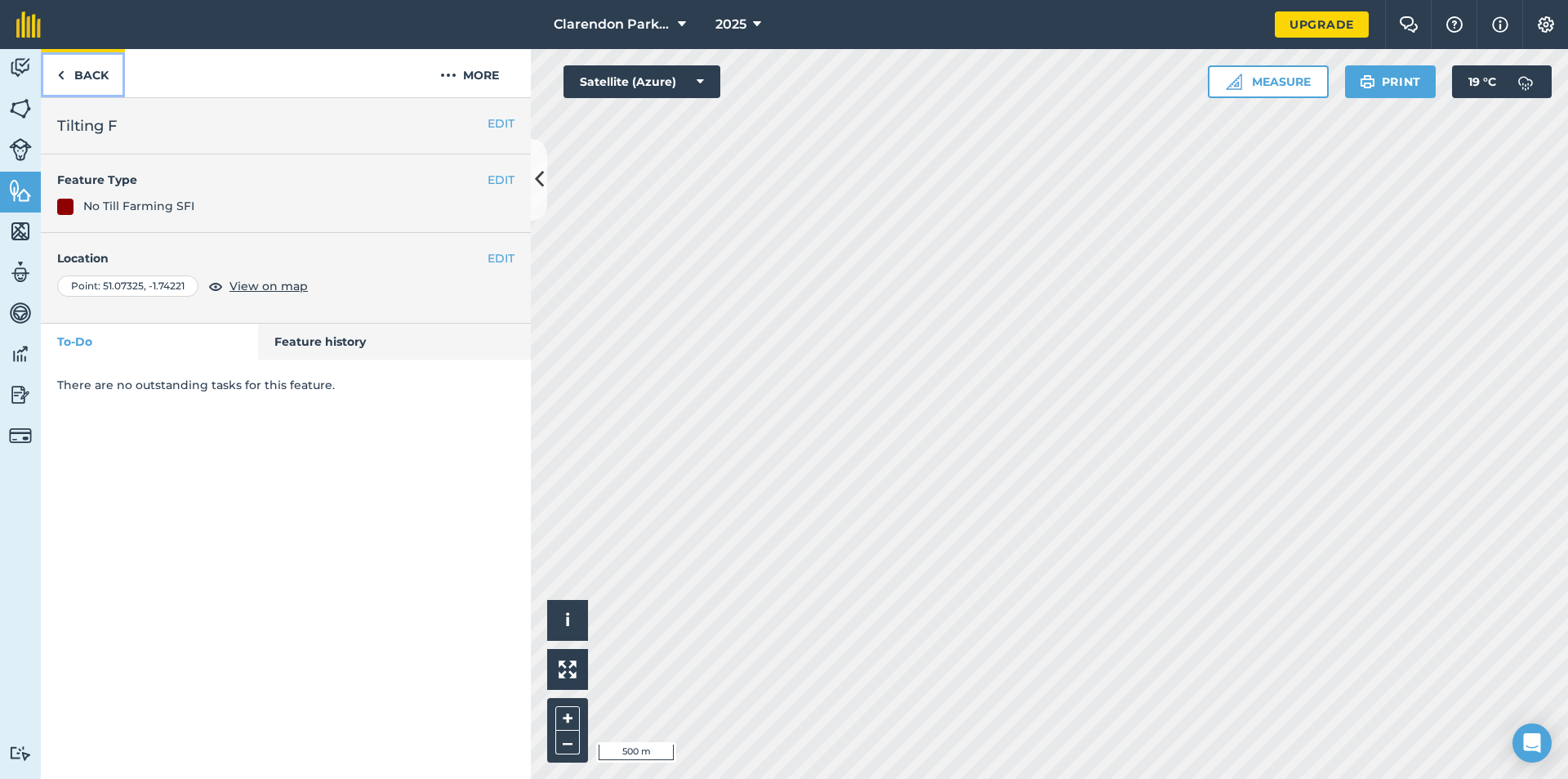
click at [98, 73] on link "Back" at bounding box center [83, 73] width 84 height 48
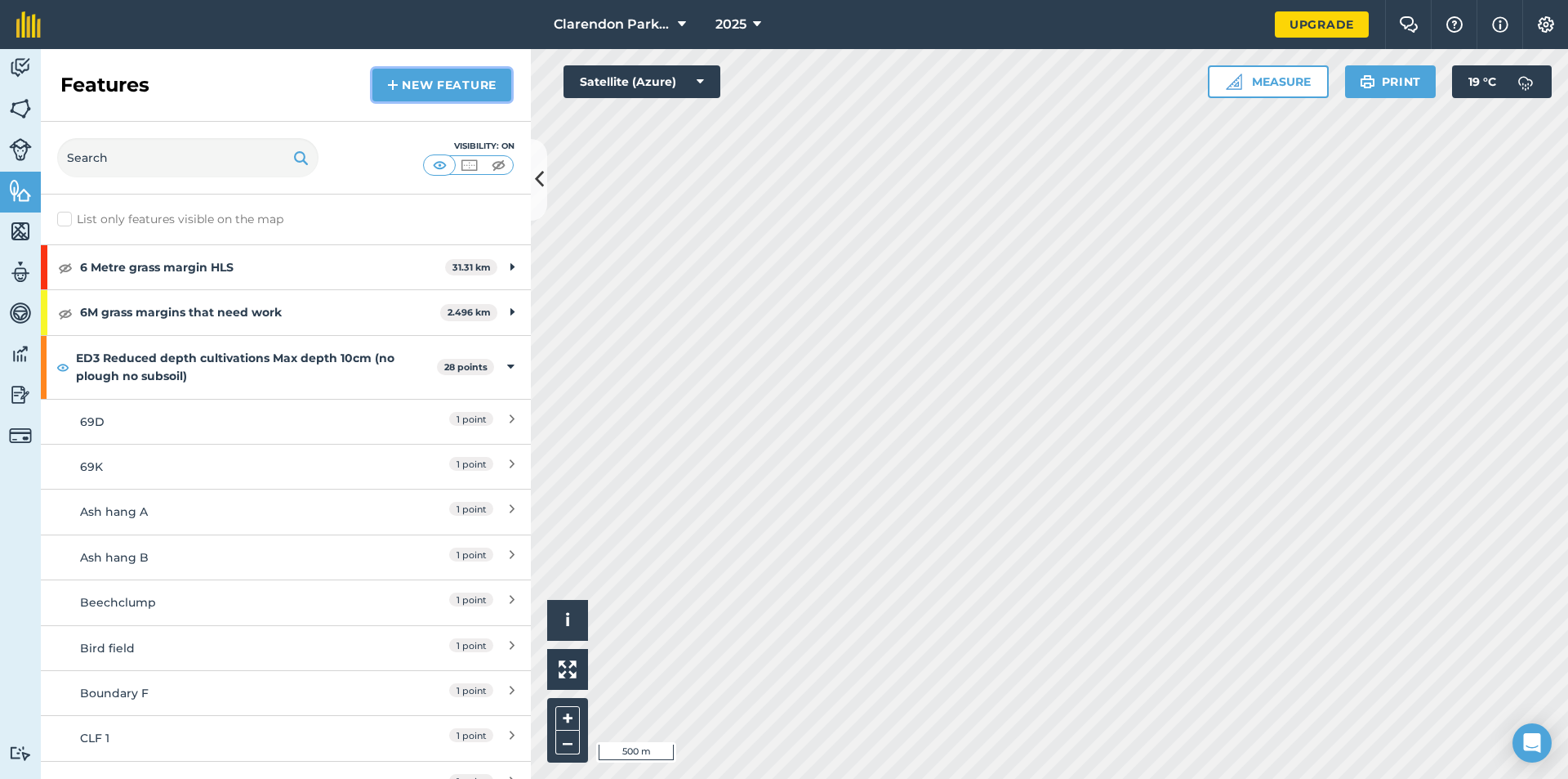
click at [458, 85] on link "New feature" at bounding box center [442, 85] width 139 height 32
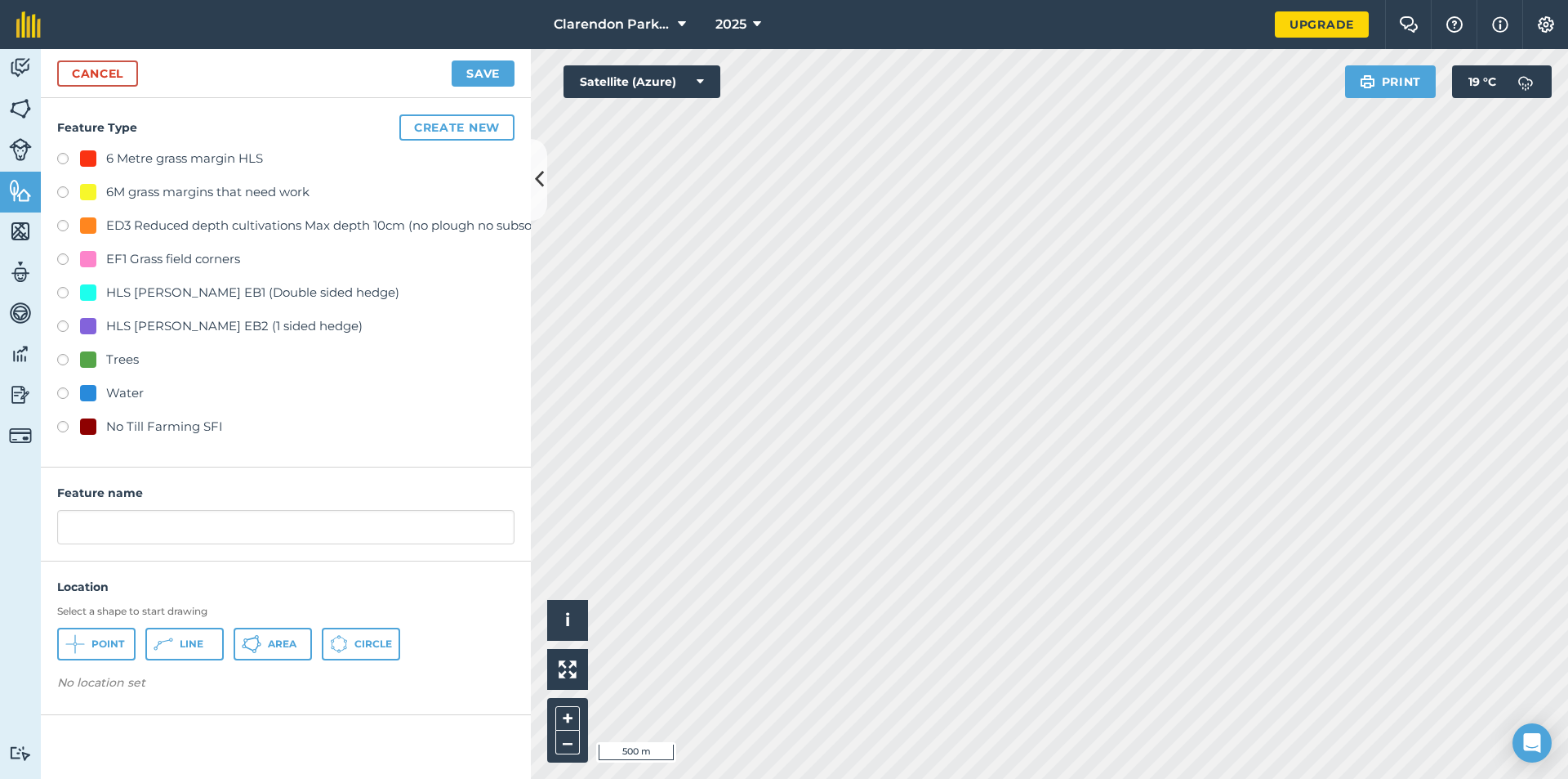
click at [63, 425] on label at bounding box center [69, 429] width 23 height 17
radio input "true"
drag, startPoint x: 154, startPoint y: 534, endPoint x: 50, endPoint y: 539, distance: 104.1
click at [50, 539] on div "Feature name No Till Farming SFI" at bounding box center [286, 514] width 490 height 94
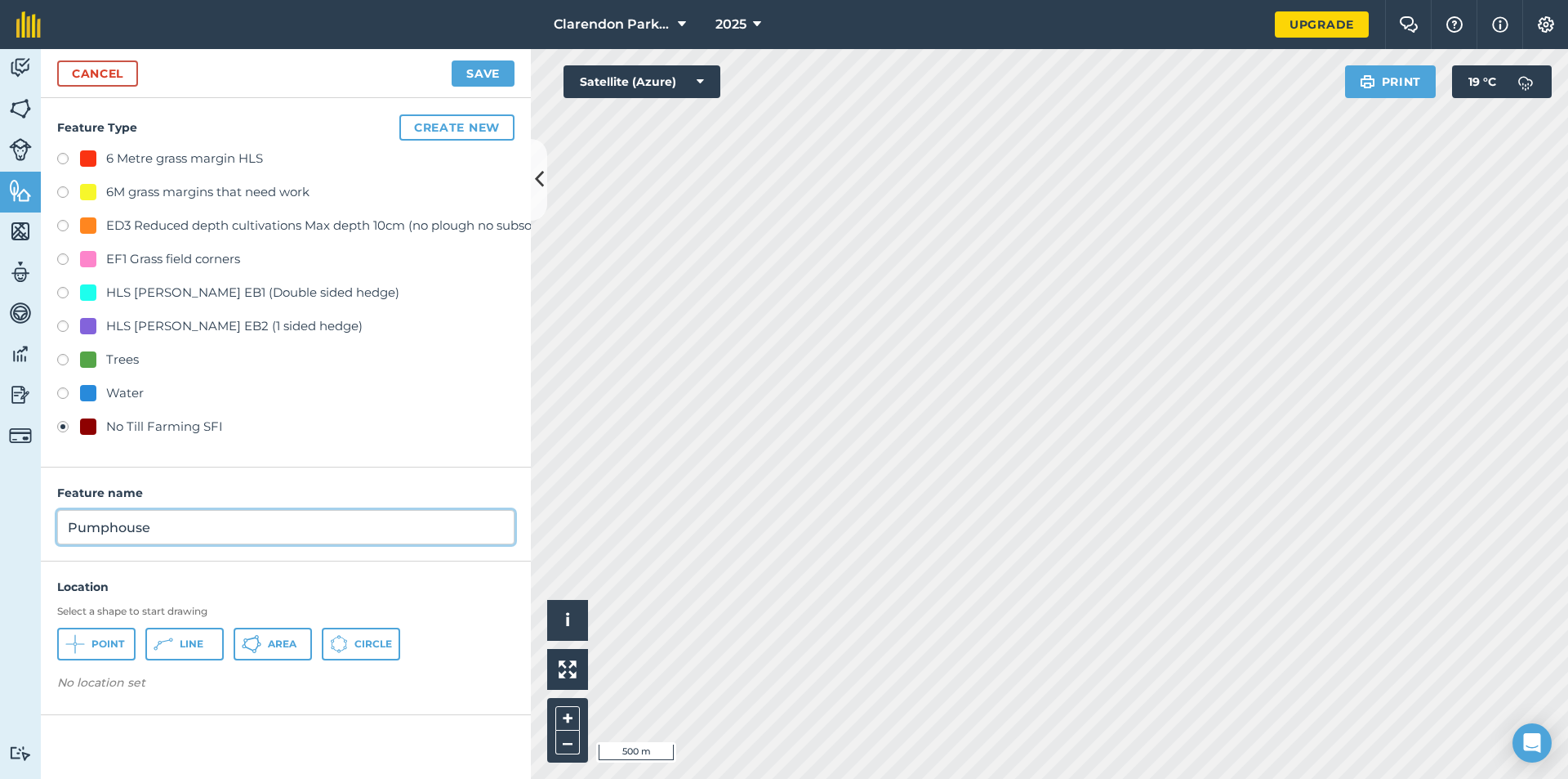
type input "Pumphouse"
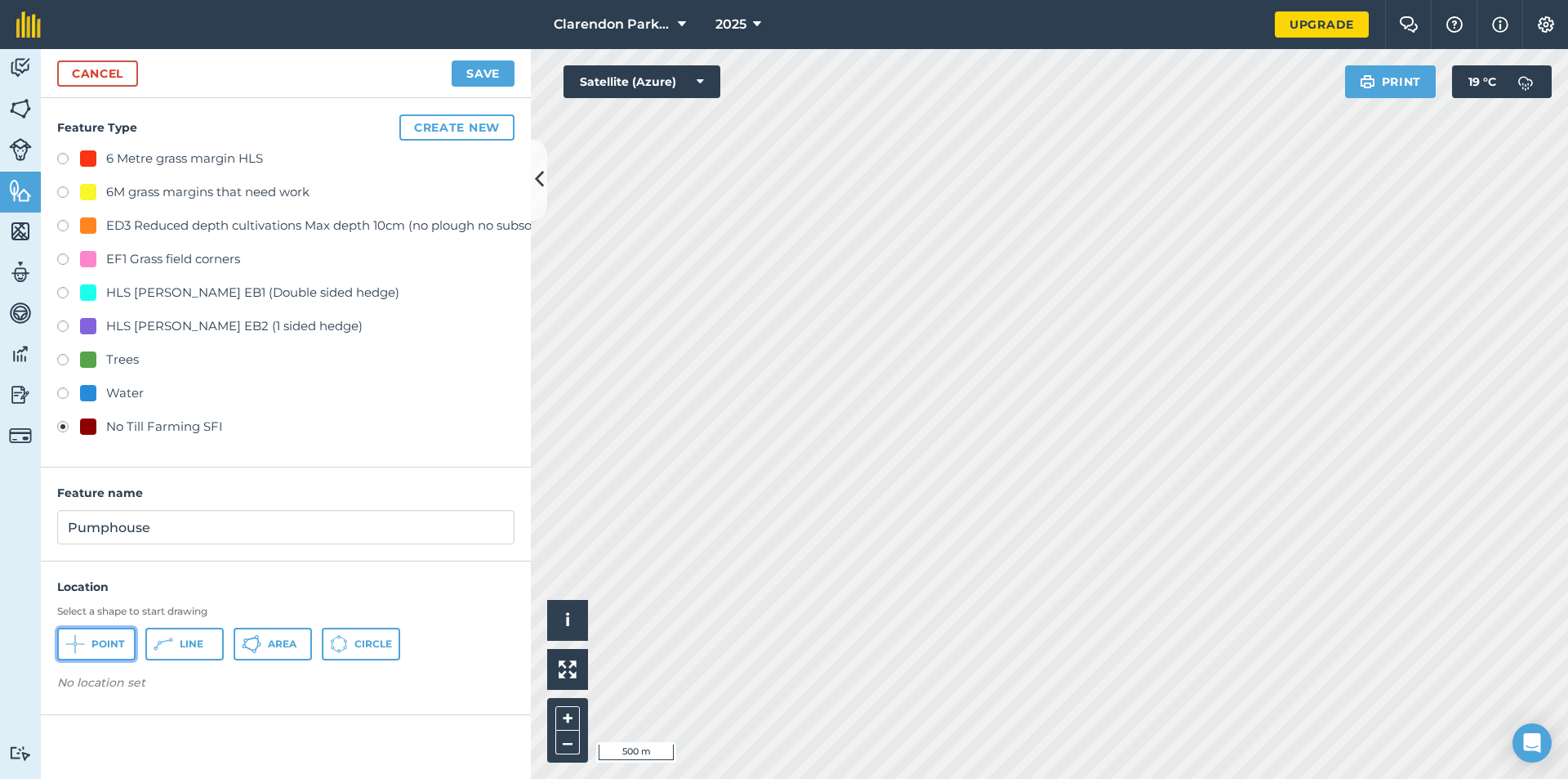
click at [94, 649] on span "Point" at bounding box center [107, 644] width 32 height 13
click at [493, 74] on button "Save" at bounding box center [483, 74] width 63 height 27
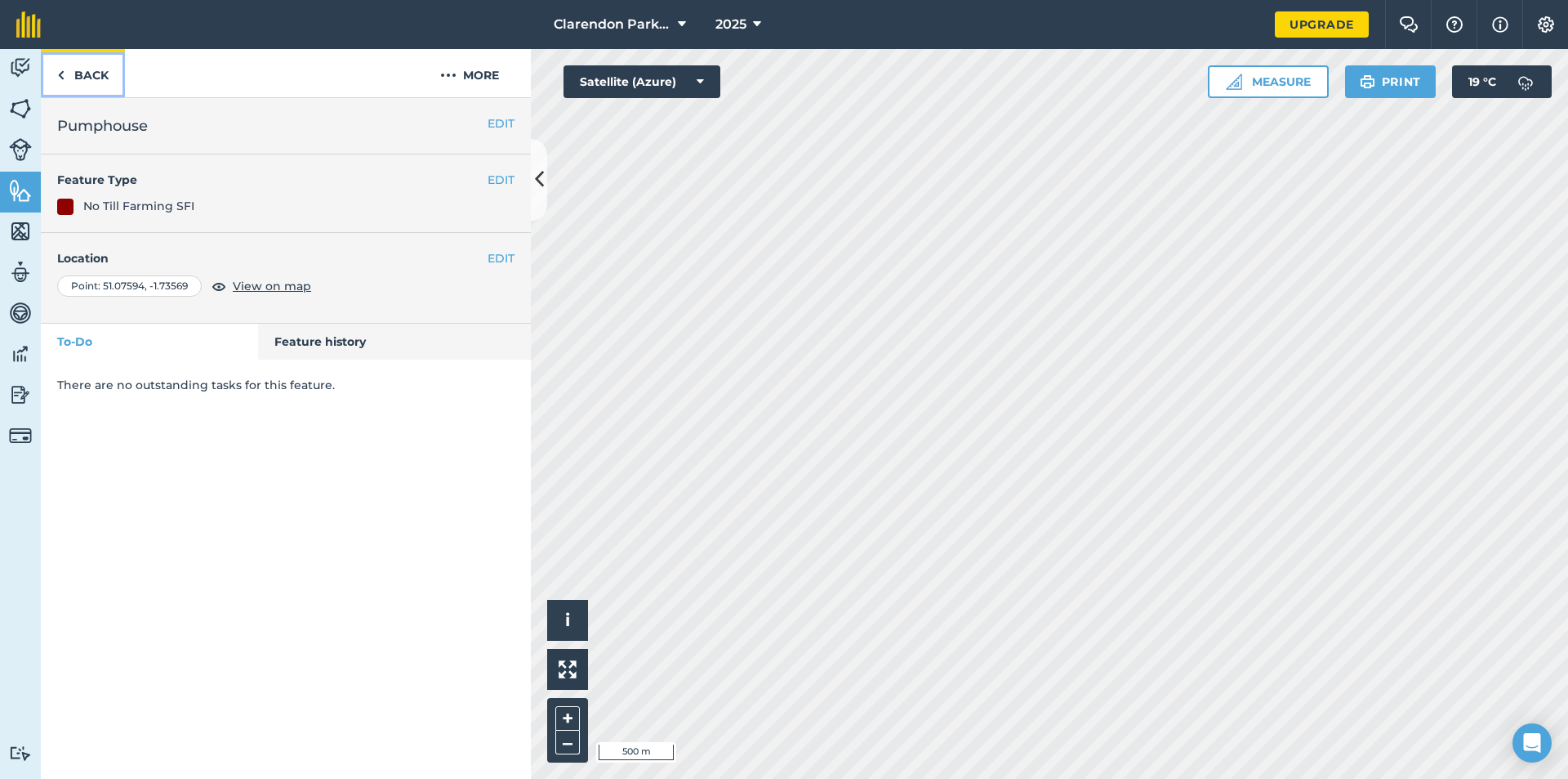
click at [96, 73] on link "Back" at bounding box center [83, 73] width 84 height 48
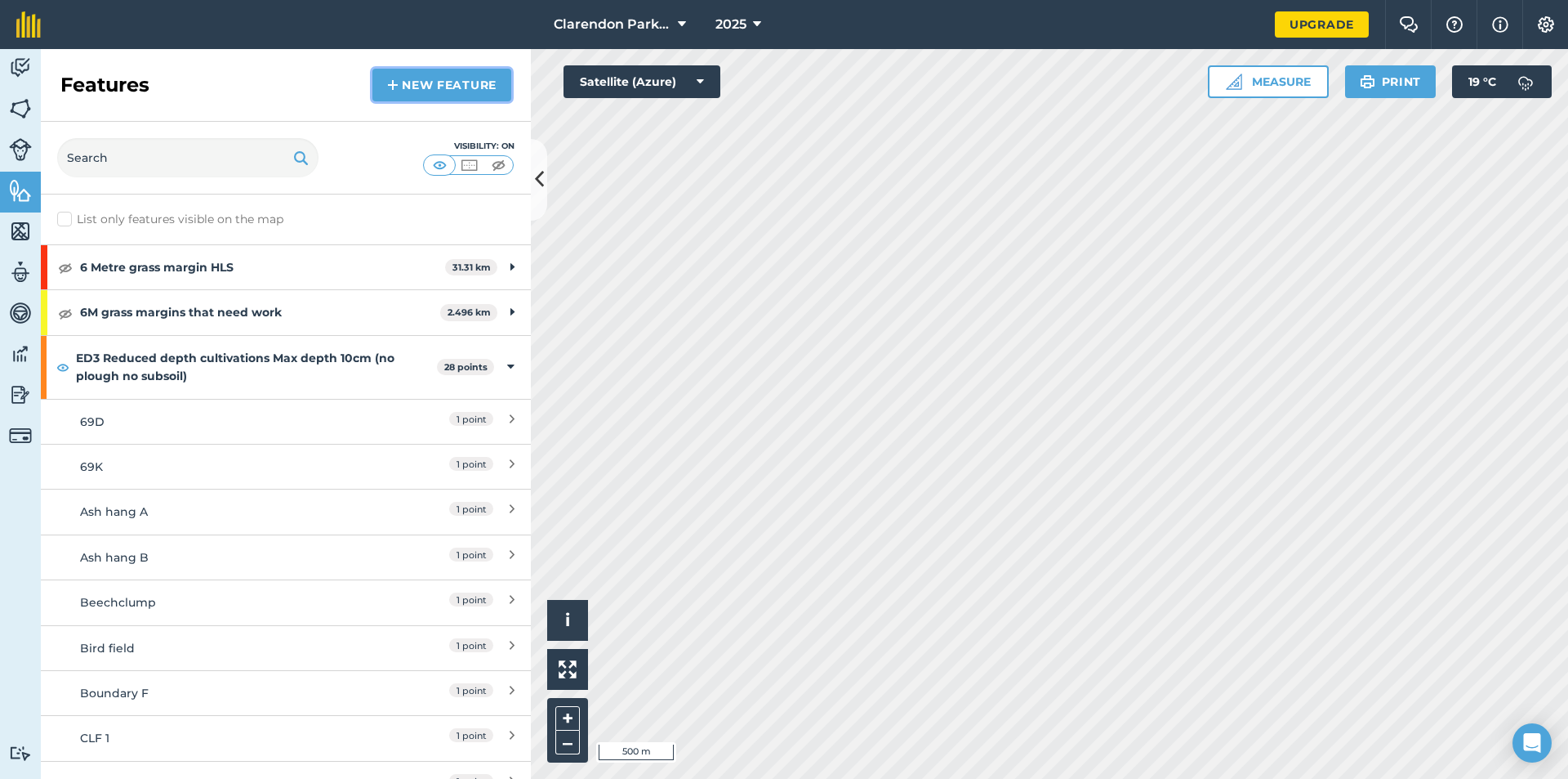
click at [464, 87] on link "New feature" at bounding box center [442, 85] width 139 height 32
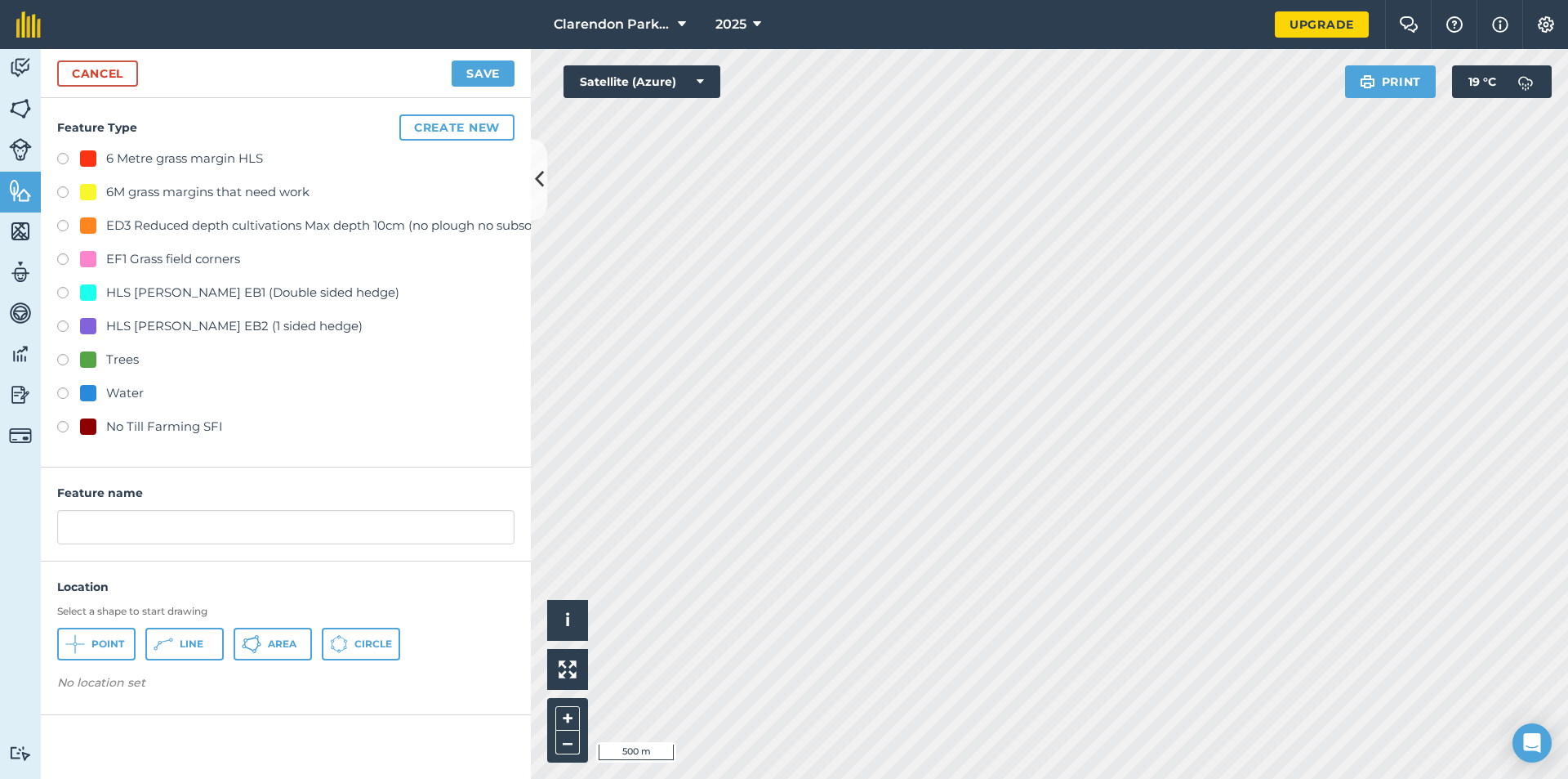
click at [62, 426] on label at bounding box center [69, 429] width 23 height 17
radio input "true"
drag, startPoint x: 234, startPoint y: 531, endPoint x: 11, endPoint y: 532, distance: 223.0
click at [11, 532] on div "Activity Fields Livestock Features Maps Team Vehicles Data Reporting Billing Tu…" at bounding box center [784, 414] width 1568 height 730
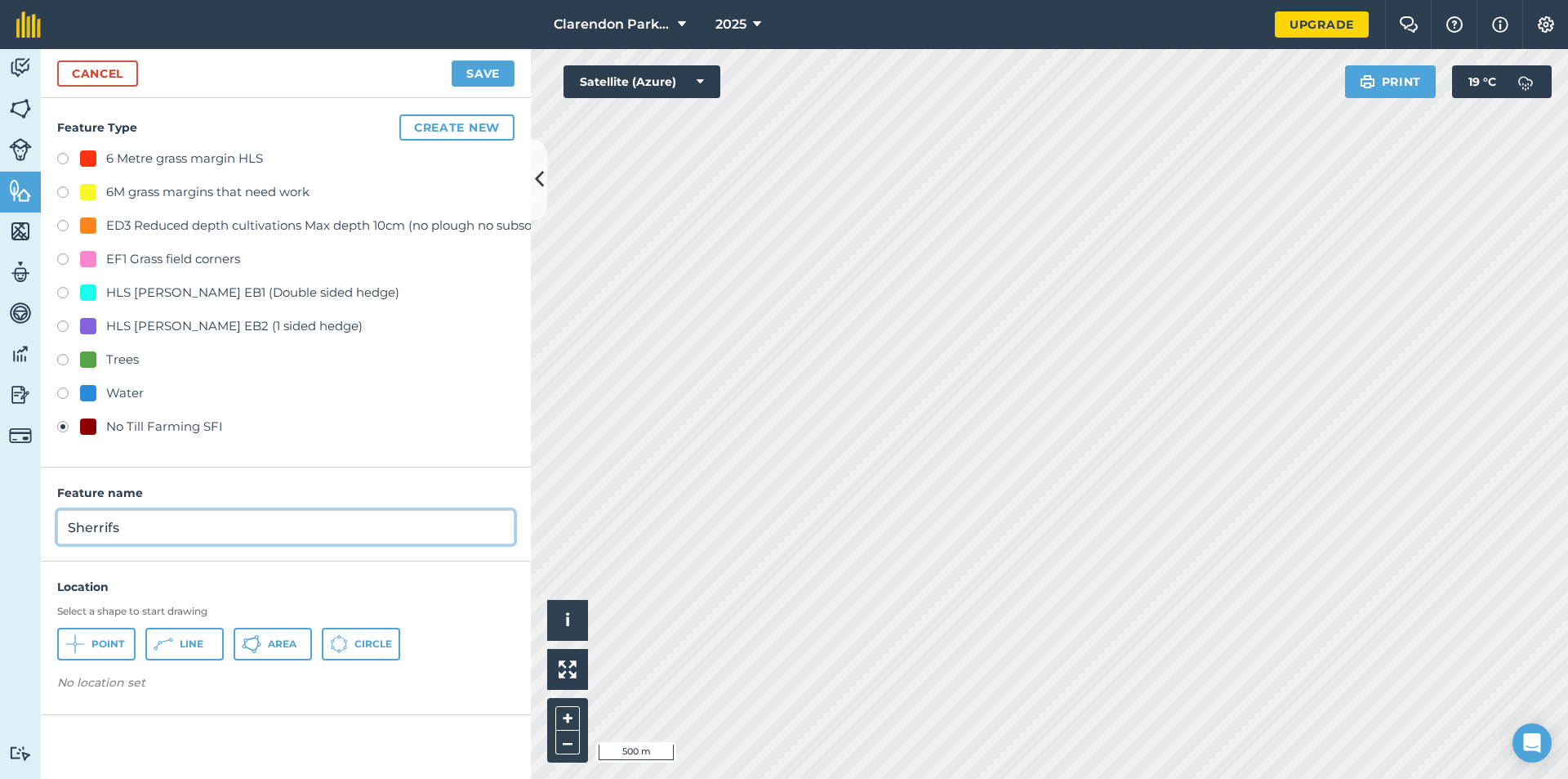
type input "Sherrifs"
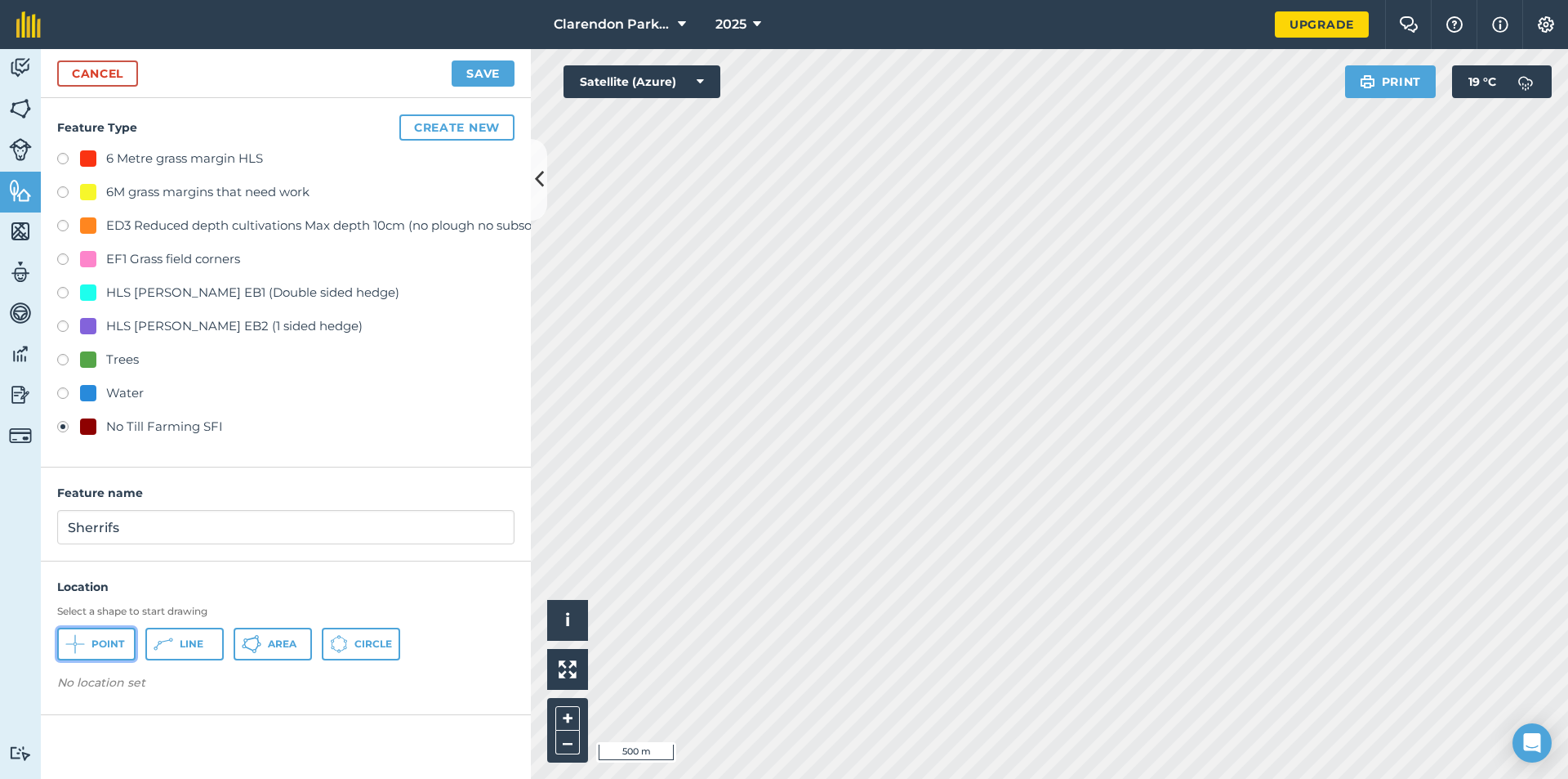
click at [106, 646] on span "Point" at bounding box center [107, 644] width 32 height 13
click at [490, 78] on button "Save" at bounding box center [483, 74] width 63 height 27
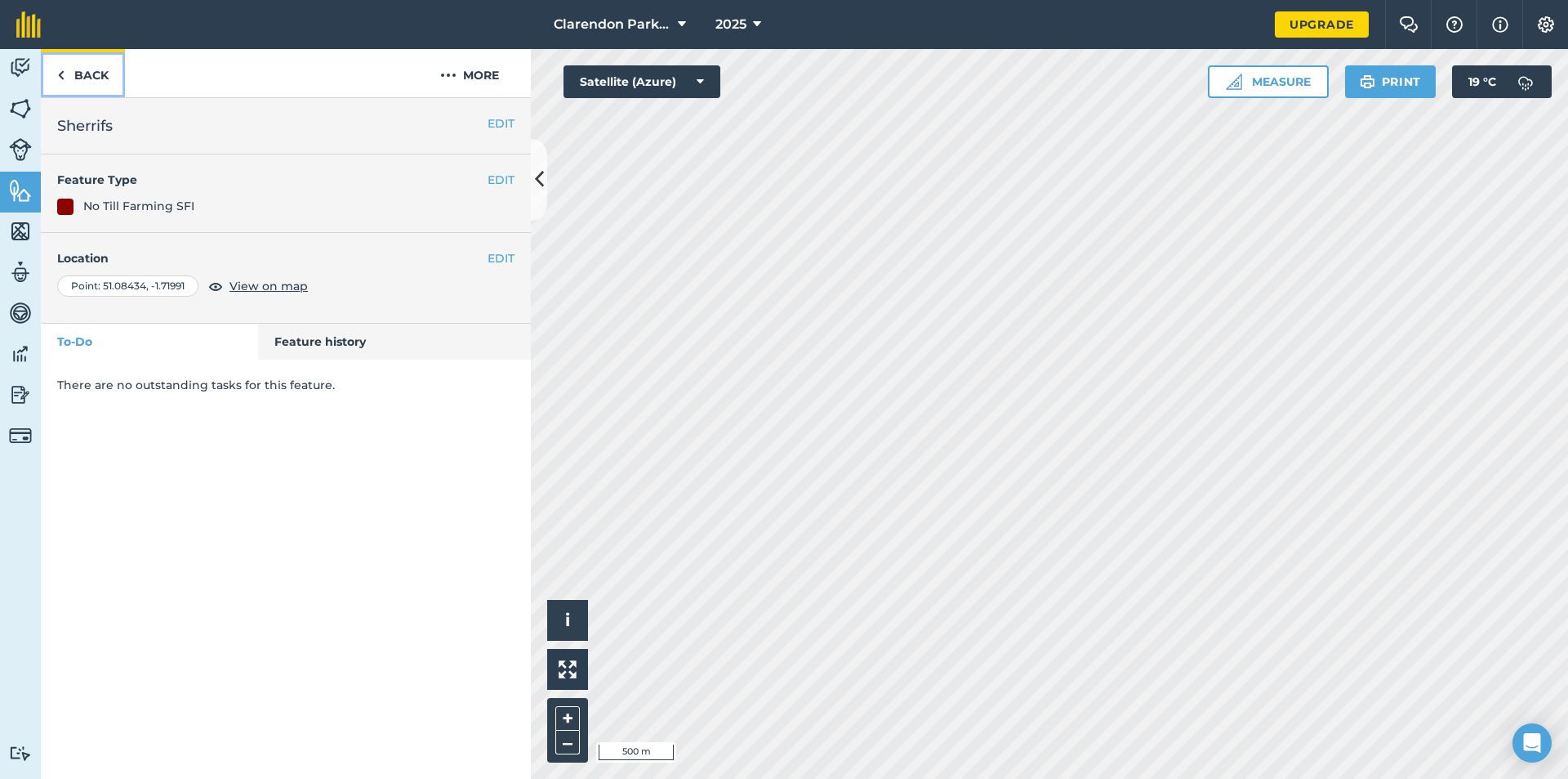
click at [91, 72] on link "Back" at bounding box center [83, 73] width 84 height 48
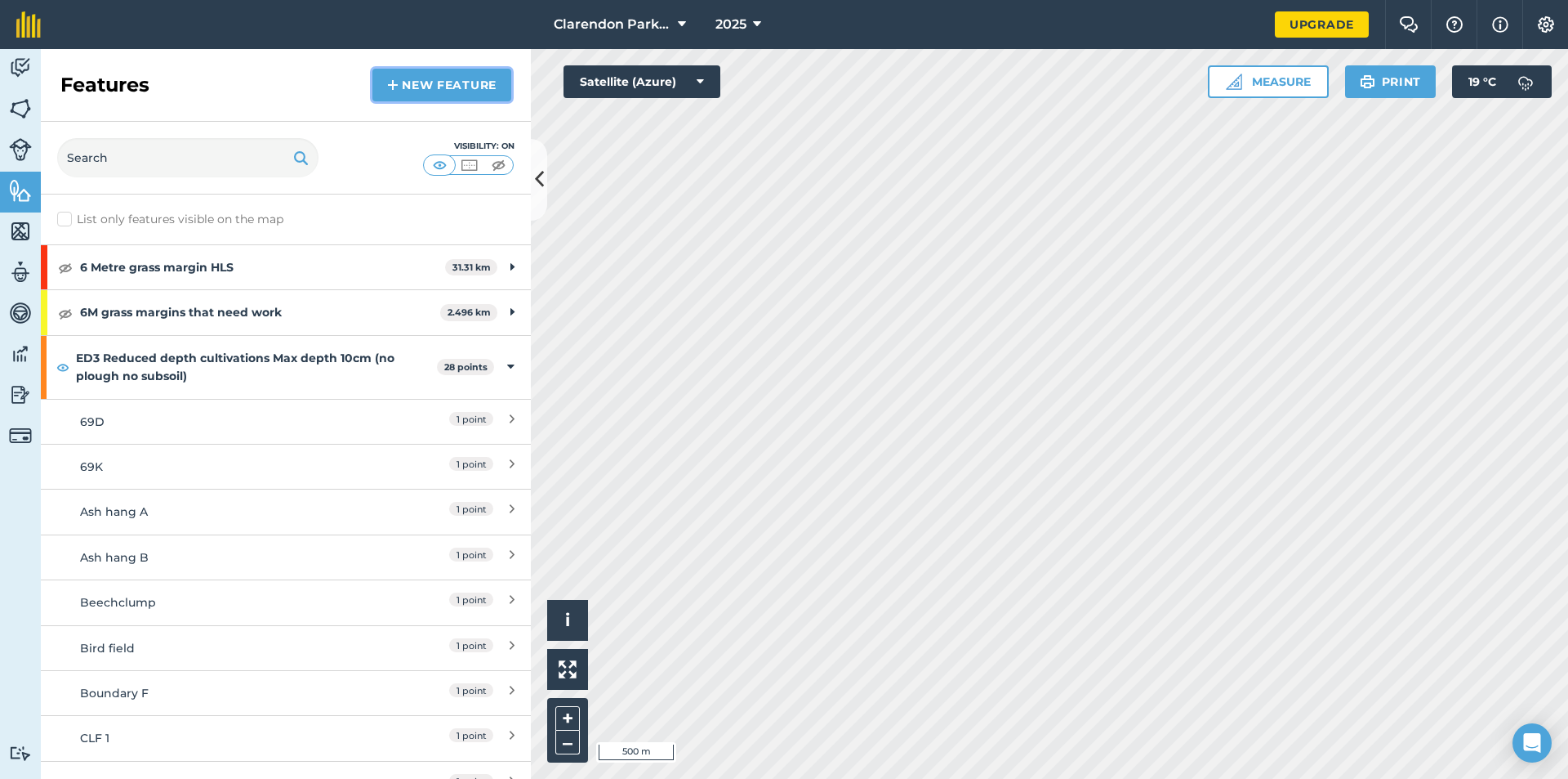
click at [423, 81] on link "New feature" at bounding box center [442, 85] width 139 height 32
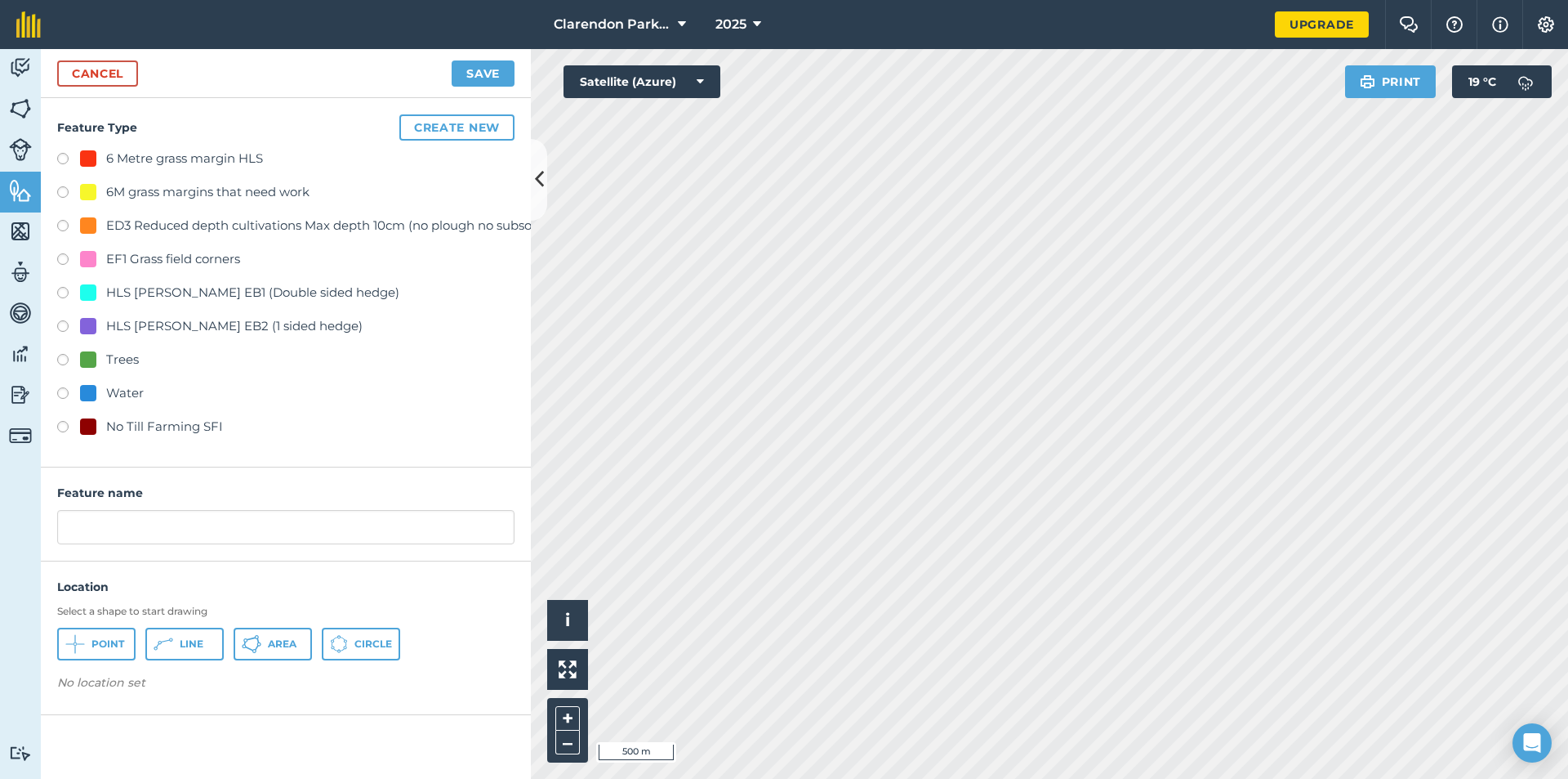
click at [60, 427] on label at bounding box center [69, 429] width 23 height 17
radio input "true"
drag, startPoint x: 54, startPoint y: 528, endPoint x: 27, endPoint y: 528, distance: 27.0
click at [27, 528] on div "Activity Fields Livestock Features Maps Team Vehicles Data Reporting Billing Tu…" at bounding box center [784, 414] width 1568 height 730
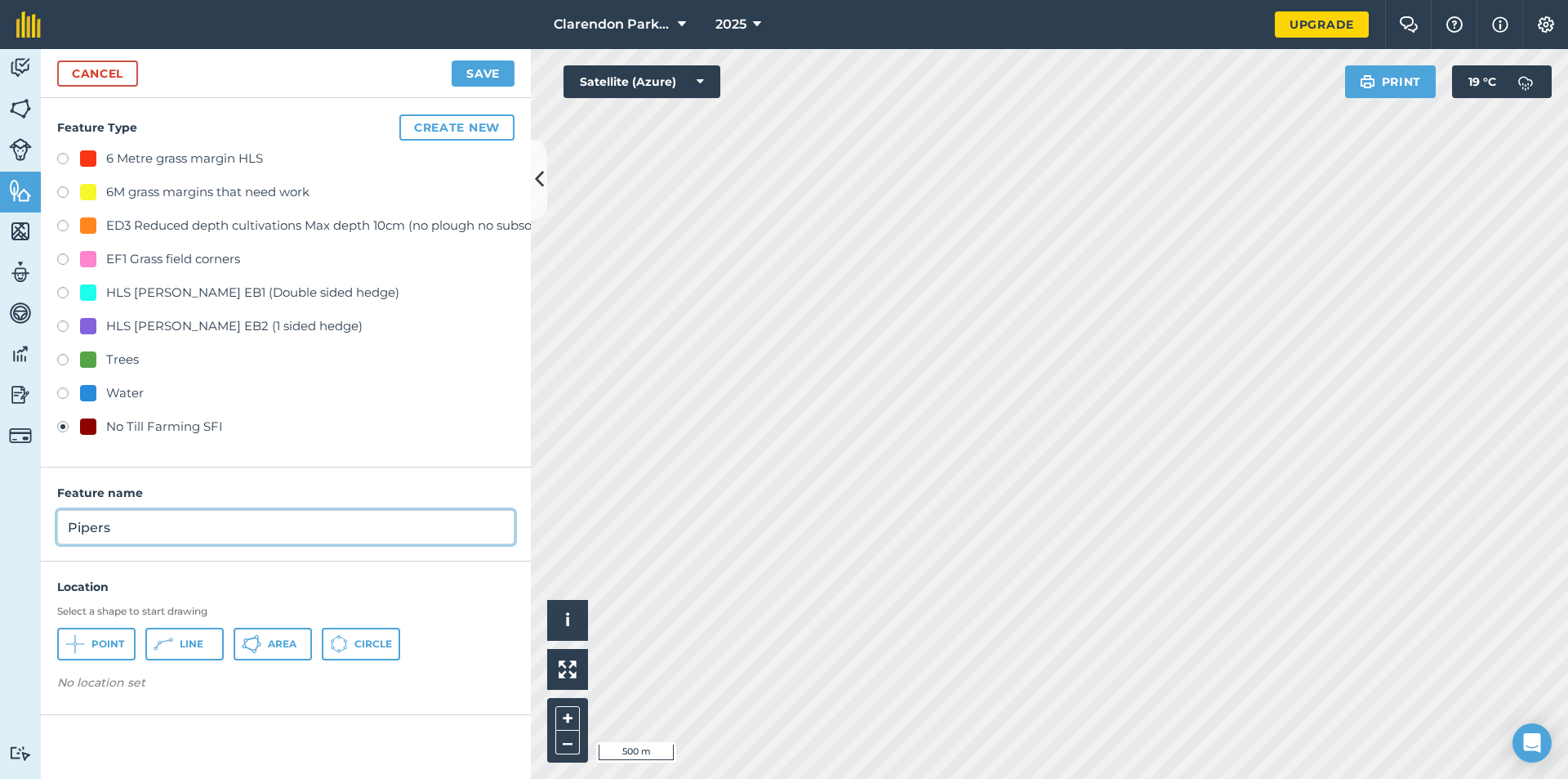
type input "Pipers"
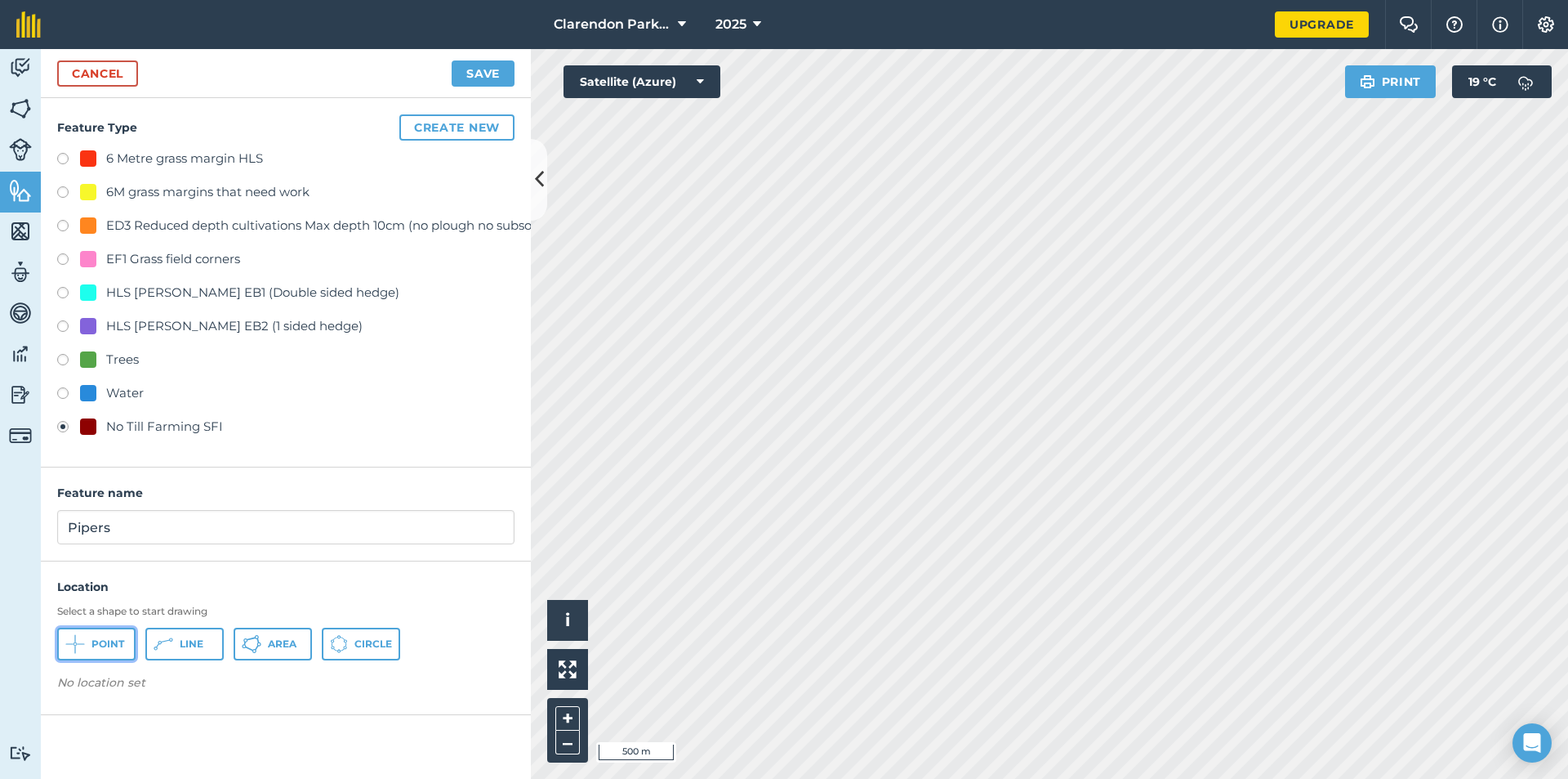
click at [102, 646] on span "Point" at bounding box center [107, 644] width 32 height 13
click at [463, 73] on button "Save" at bounding box center [483, 74] width 63 height 27
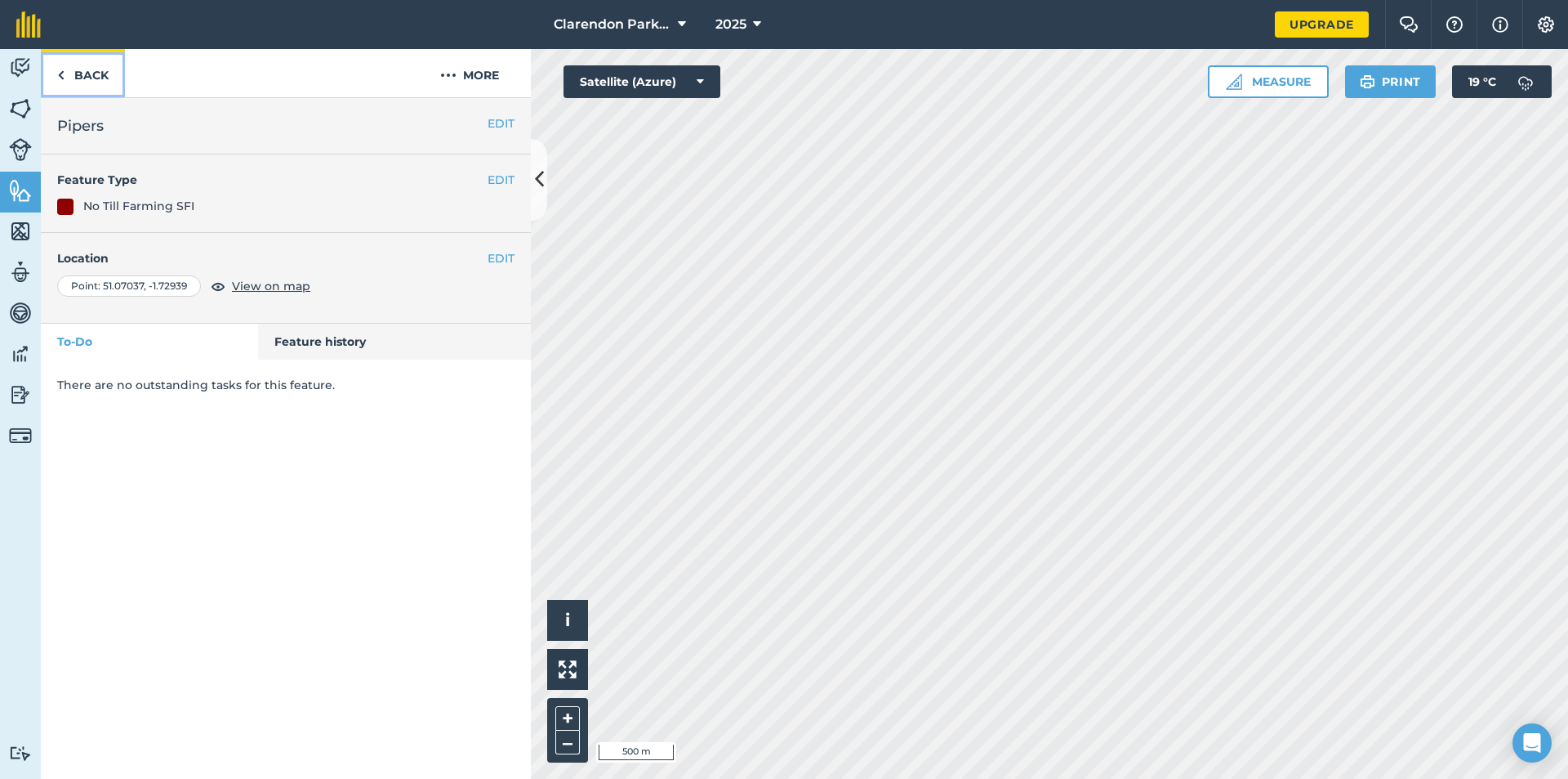
click at [84, 70] on link "Back" at bounding box center [83, 73] width 84 height 48
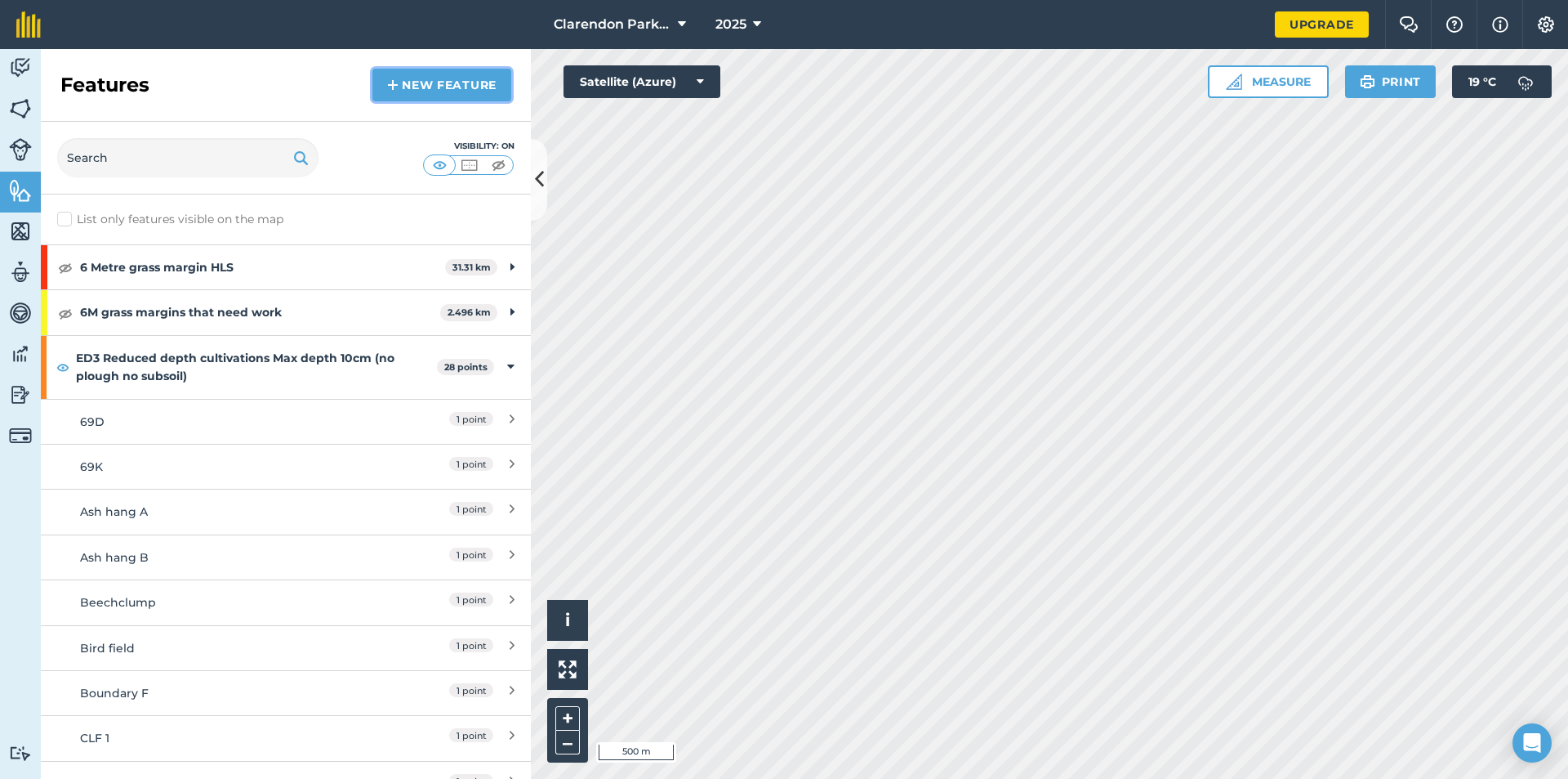
click at [444, 78] on link "New feature" at bounding box center [442, 85] width 139 height 32
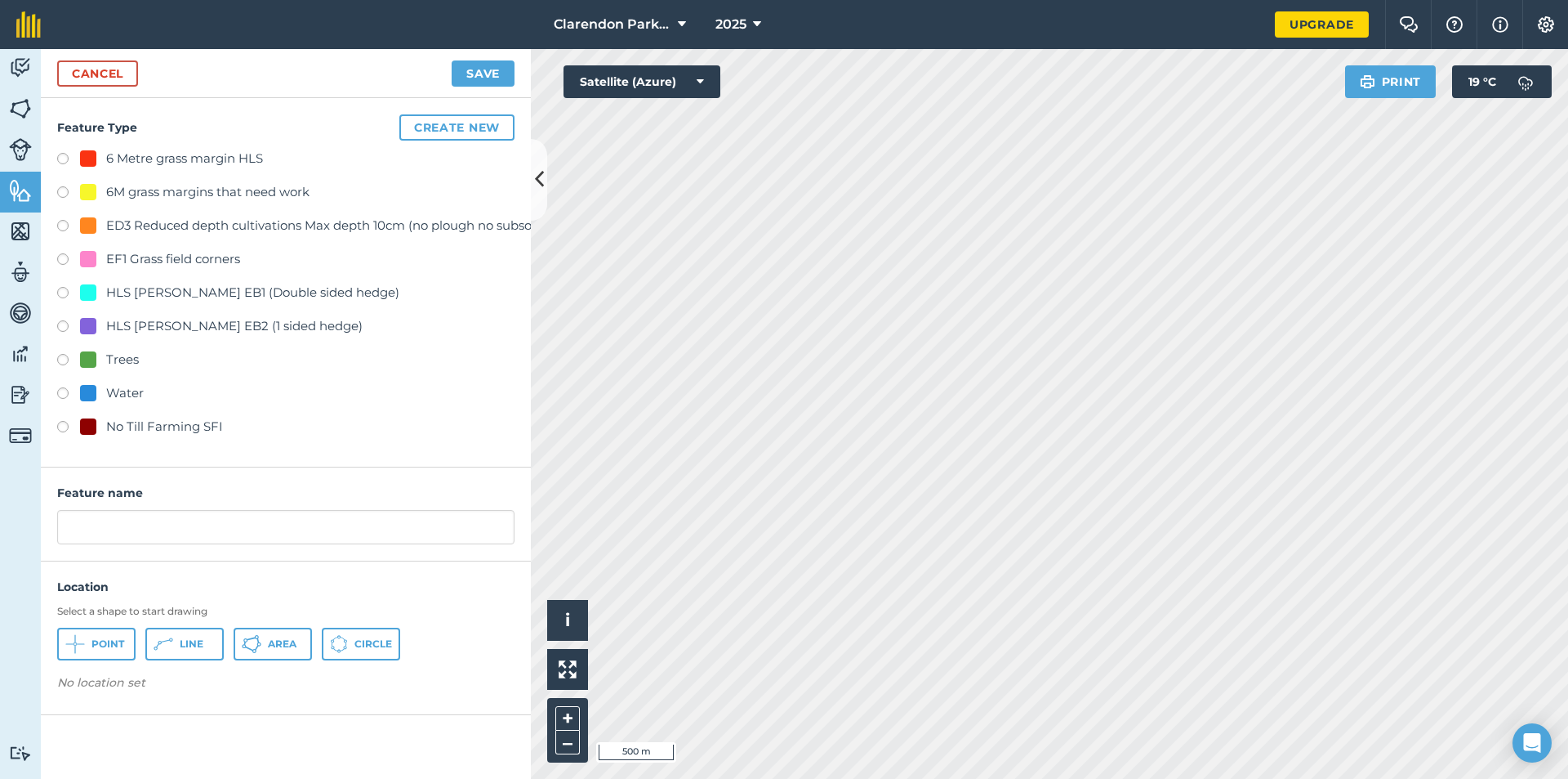
click at [59, 425] on label at bounding box center [69, 429] width 23 height 17
radio input "true"
click at [211, 527] on input "No Till Farming SFI" at bounding box center [286, 526] width 457 height 34
type input "N"
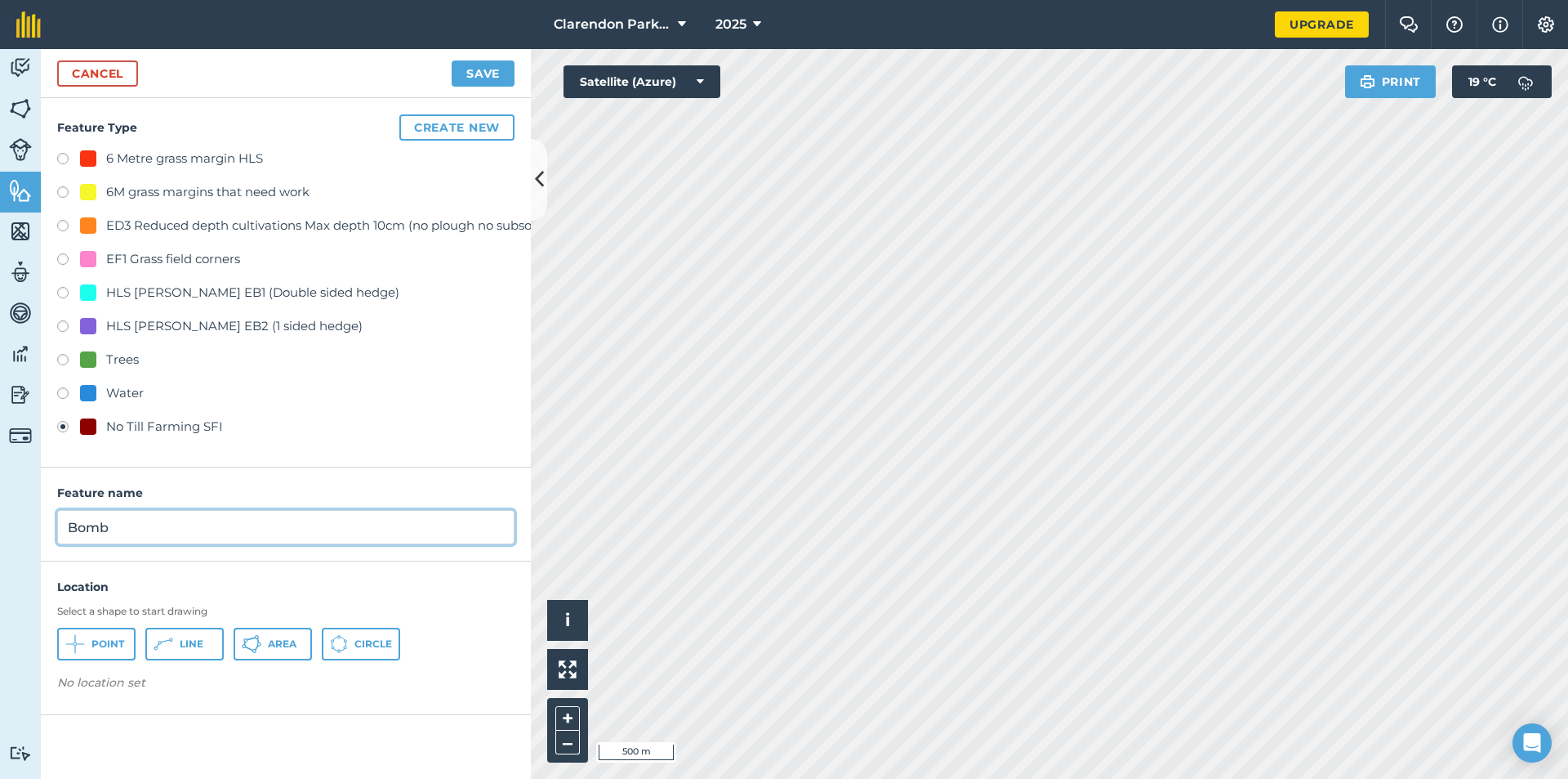
type input "Bomb"
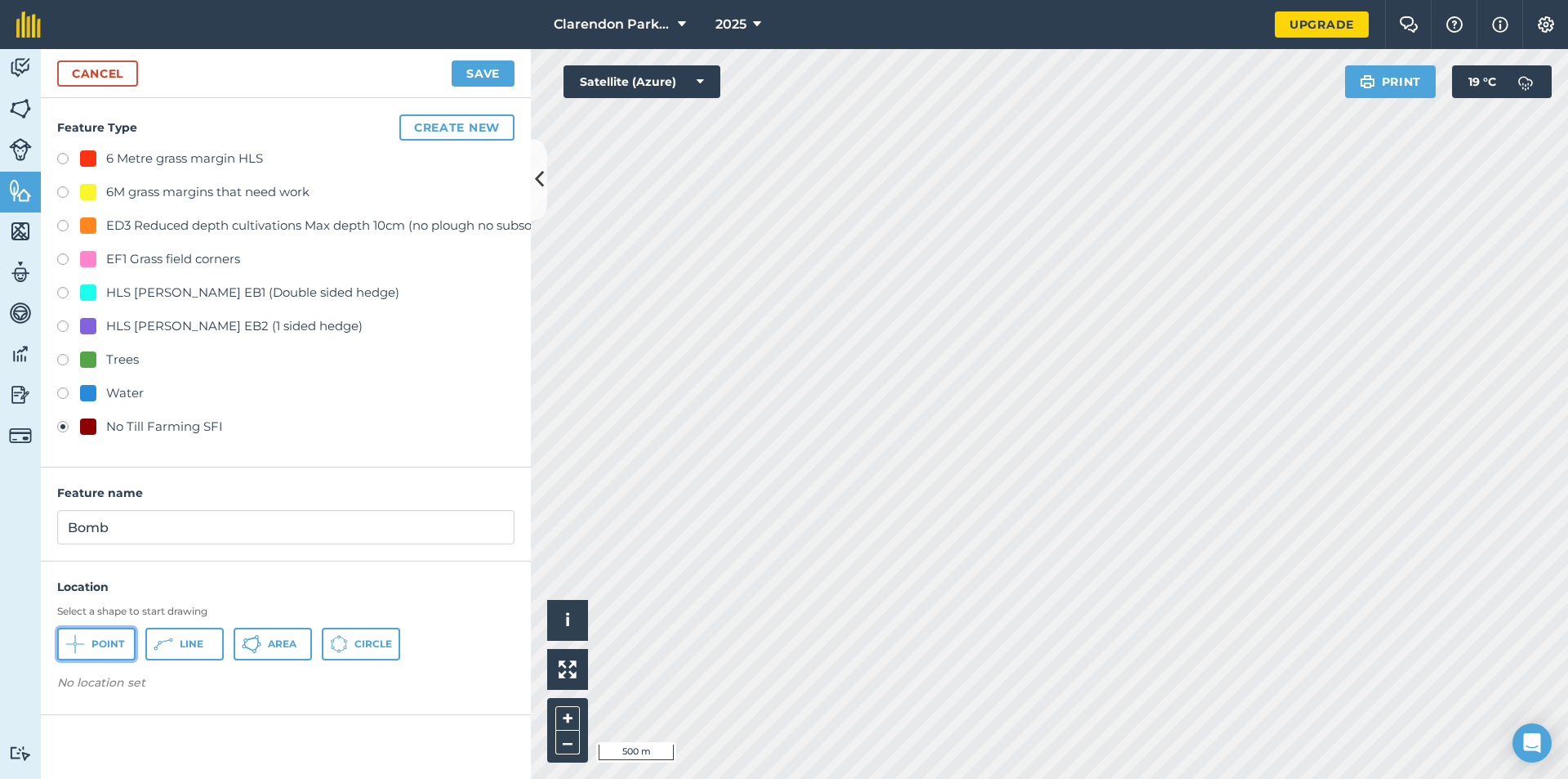
click at [104, 641] on span "Point" at bounding box center [107, 644] width 32 height 13
click at [465, 75] on button "Save" at bounding box center [483, 74] width 63 height 27
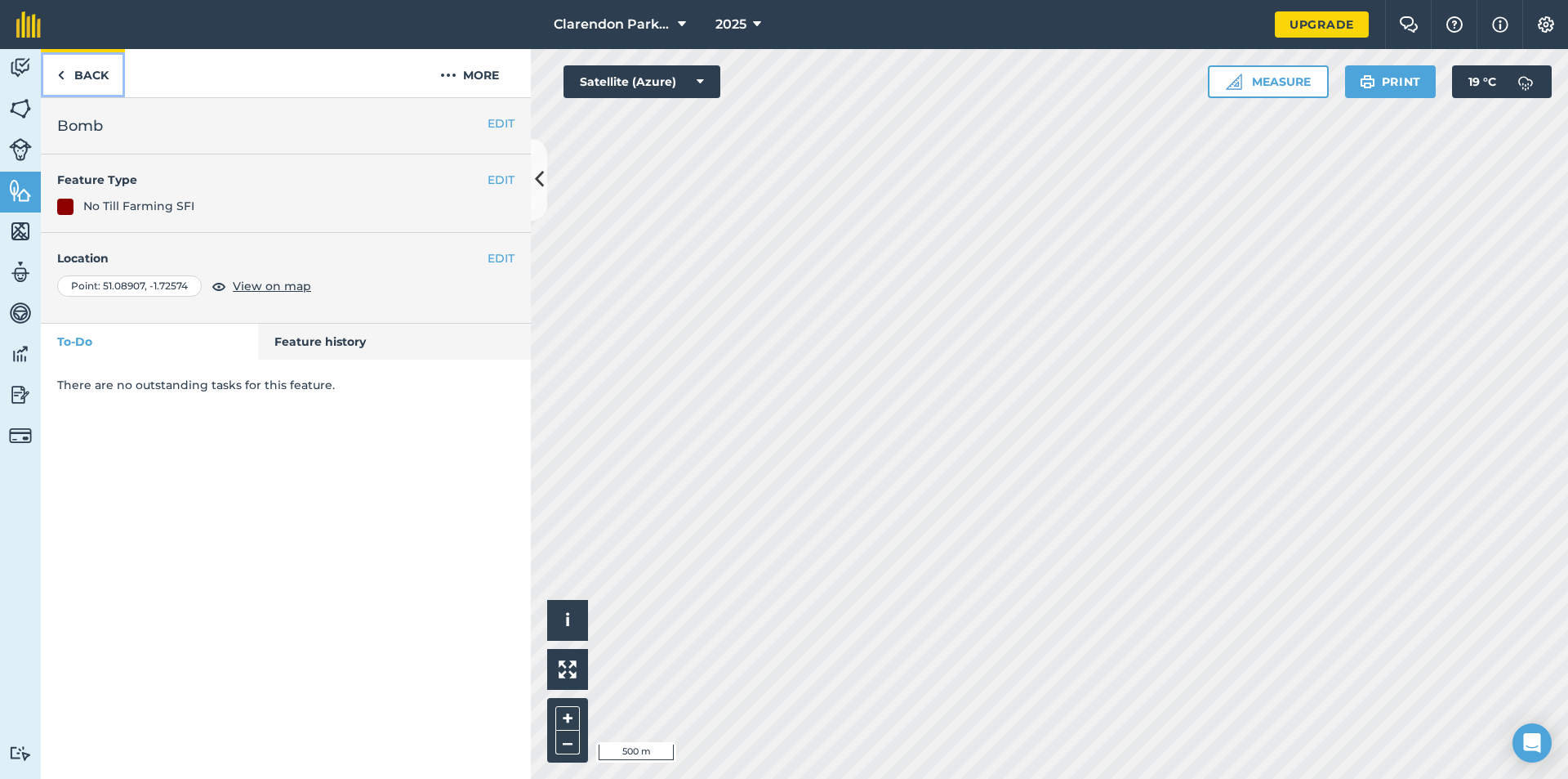
click at [92, 77] on link "Back" at bounding box center [83, 73] width 84 height 48
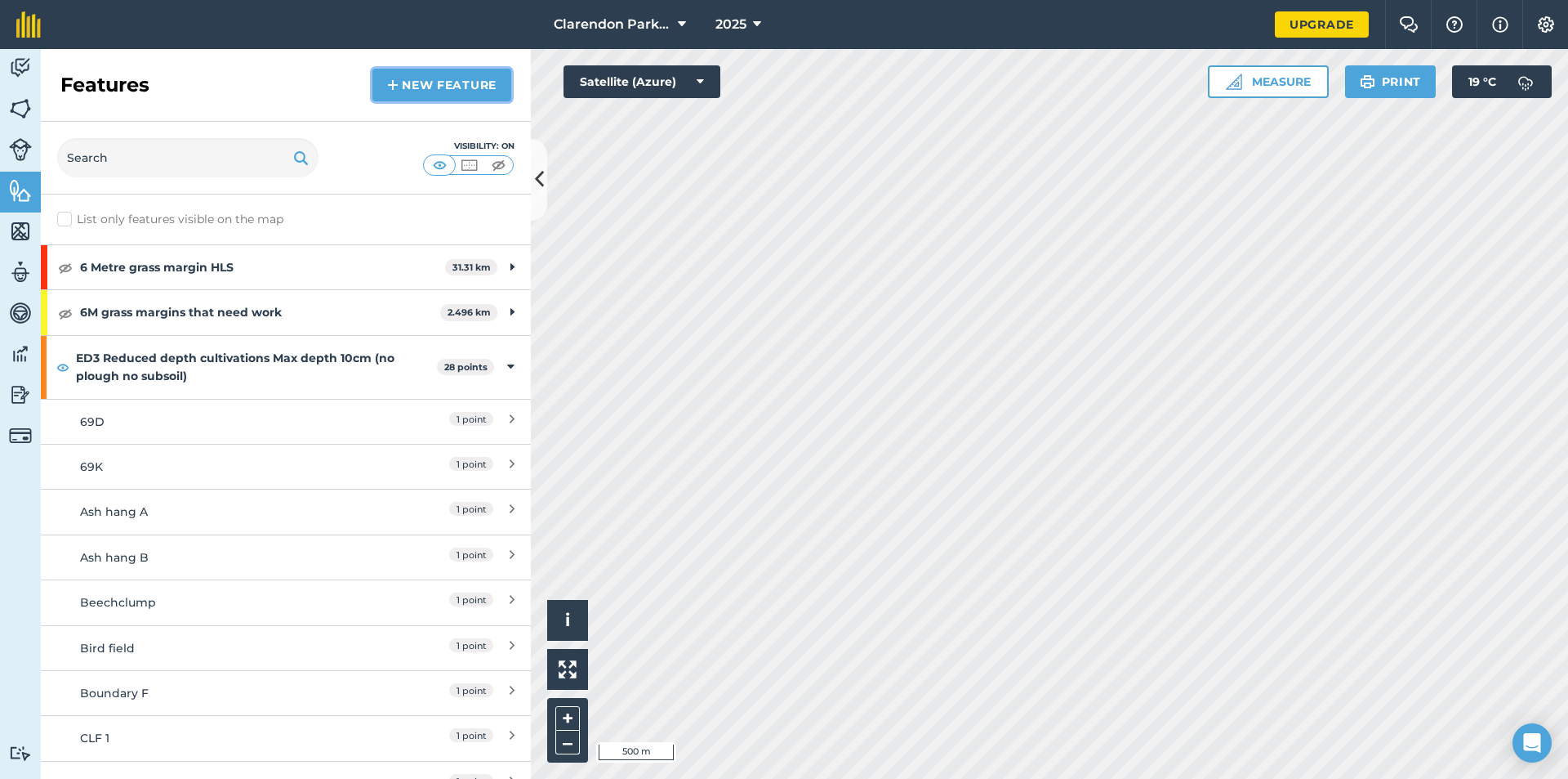
click at [412, 89] on link "New feature" at bounding box center [442, 85] width 139 height 32
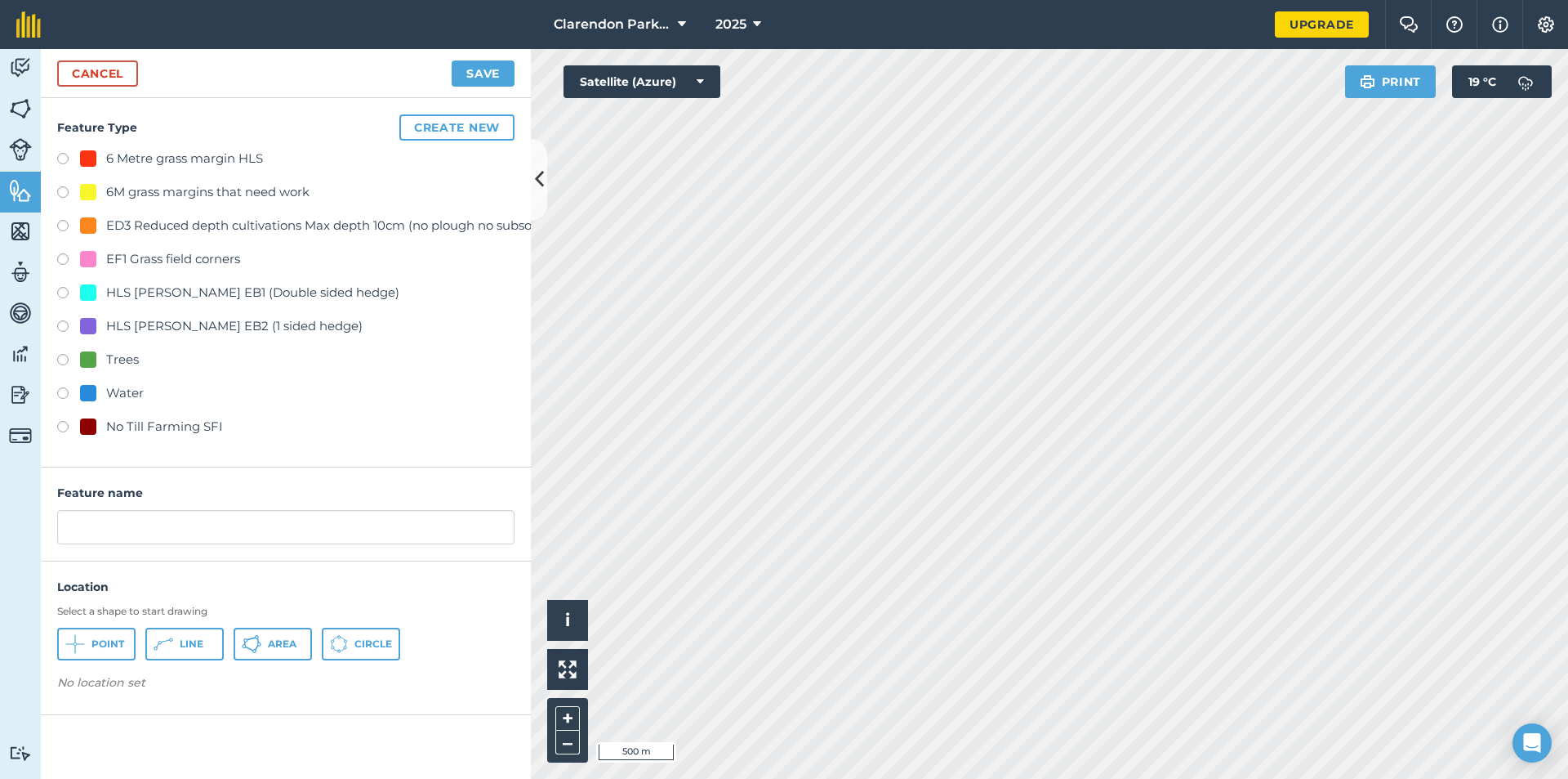
click at [62, 423] on label at bounding box center [69, 429] width 23 height 17
radio input "true"
drag, startPoint x: 230, startPoint y: 525, endPoint x: 41, endPoint y: 526, distance: 189.0
click at [41, 526] on div "Feature name No Till Farming SFI" at bounding box center [286, 514] width 490 height 94
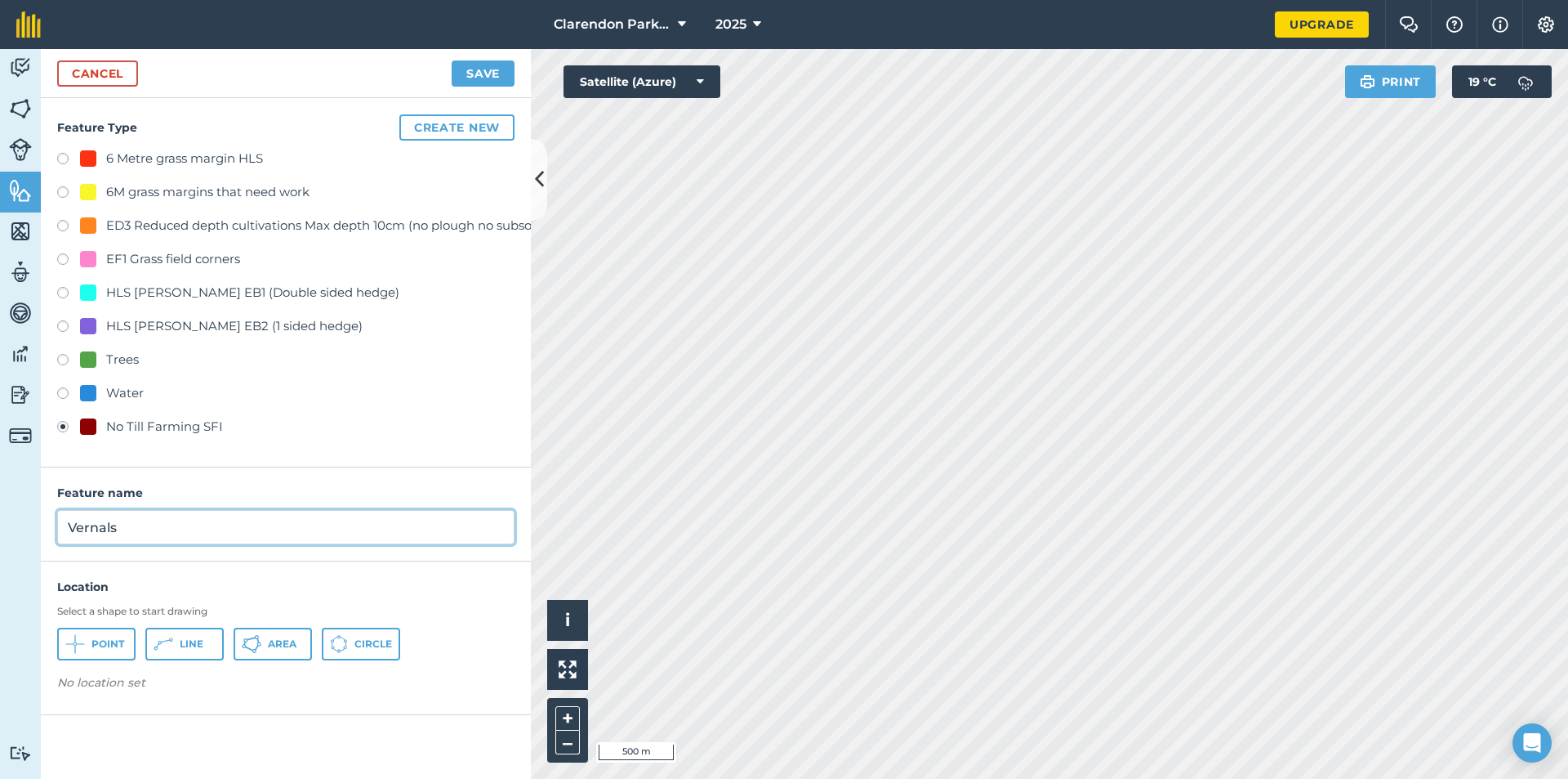
type input "Vernals"
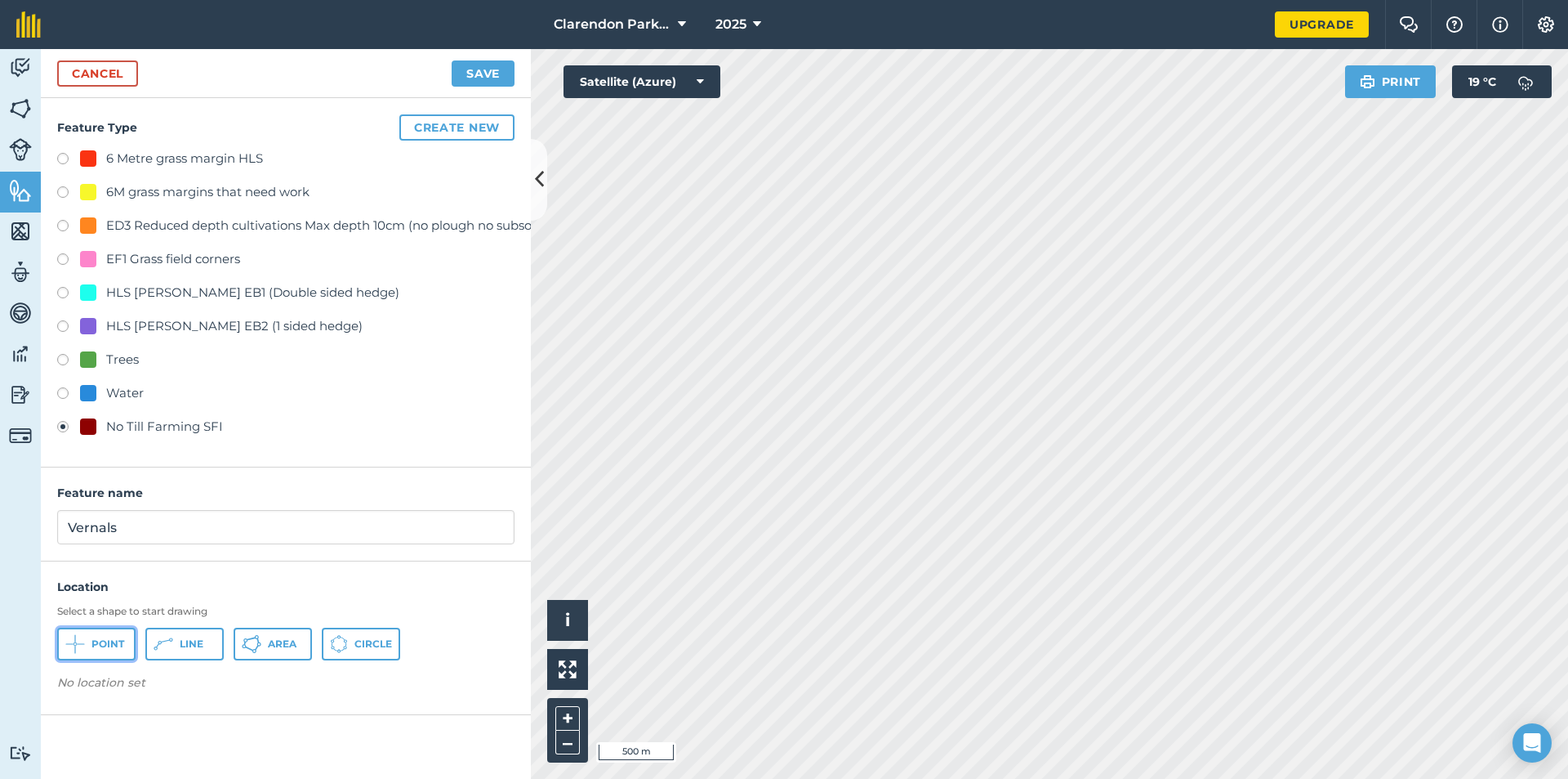
click at [99, 649] on span "Point" at bounding box center [107, 644] width 32 height 13
click at [470, 70] on button "Save" at bounding box center [483, 74] width 63 height 27
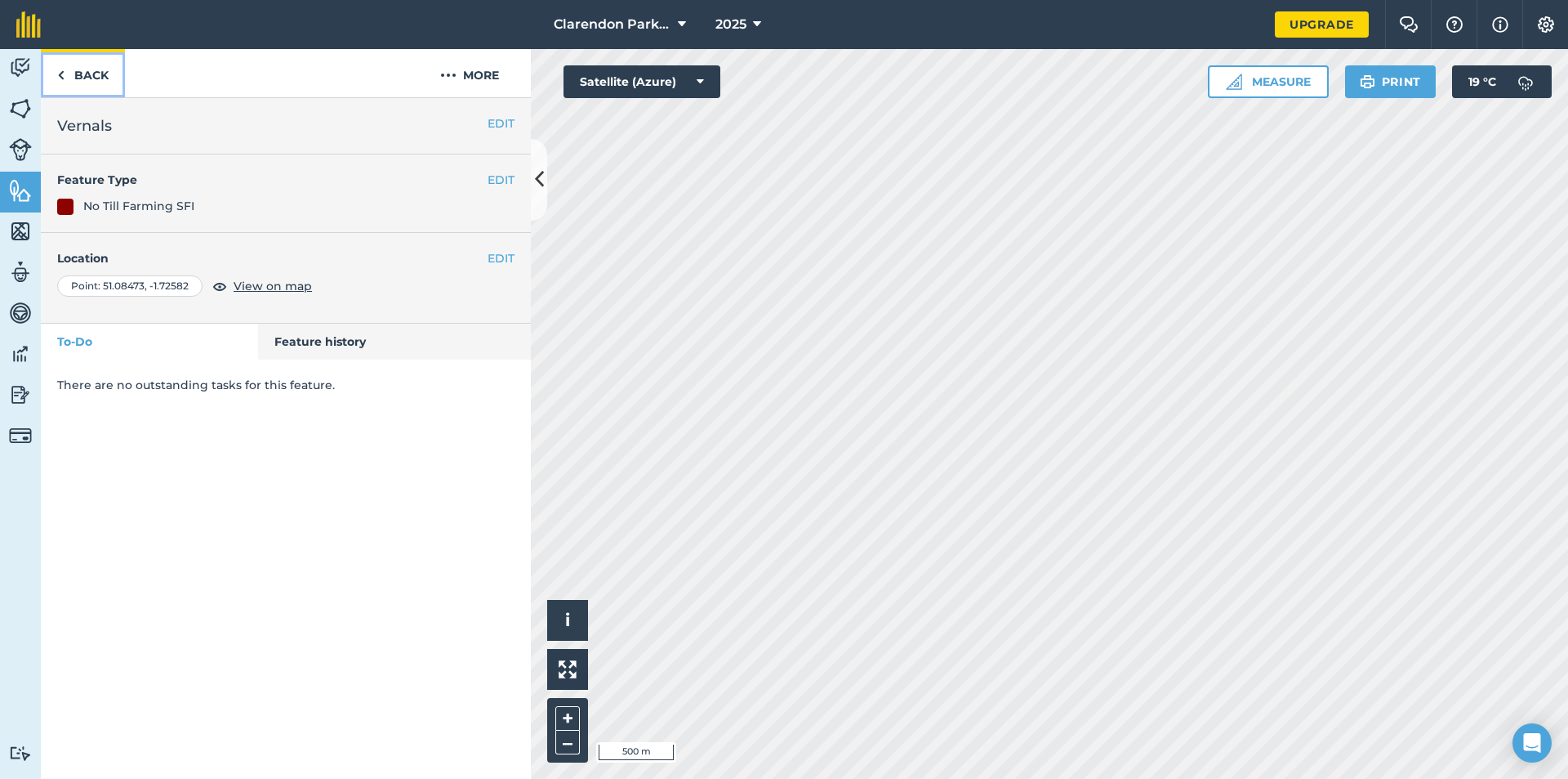
click at [95, 67] on link "Back" at bounding box center [83, 73] width 84 height 48
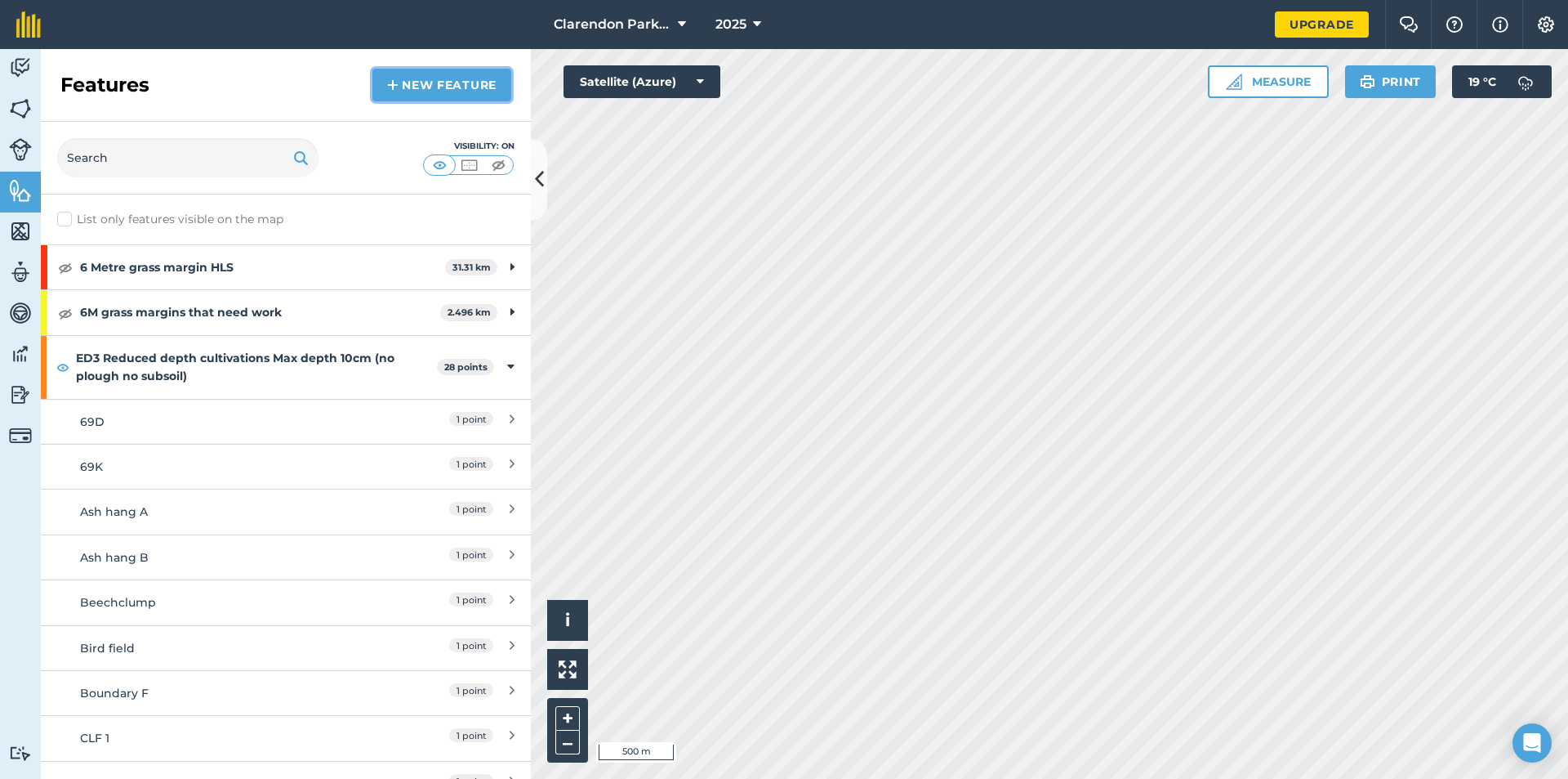
click at [430, 82] on link "New feature" at bounding box center [442, 85] width 139 height 32
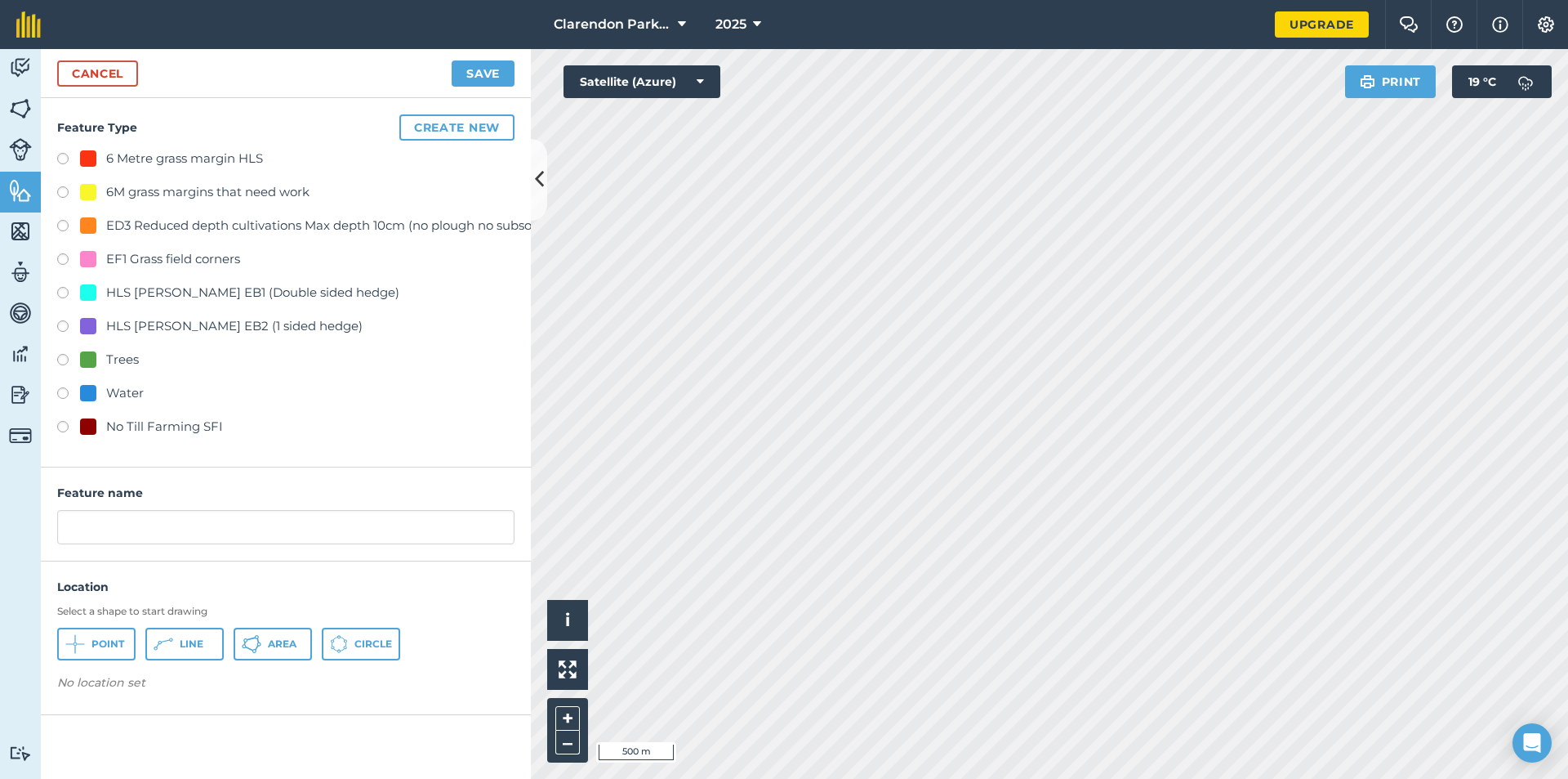
click at [65, 423] on label at bounding box center [69, 429] width 23 height 17
radio input "true"
drag, startPoint x: 253, startPoint y: 531, endPoint x: 13, endPoint y: 542, distance: 240.3
click at [13, 542] on div "Activity Fields Livestock Features Maps Team Vehicles Data Reporting Billing Tu…" at bounding box center [784, 414] width 1568 height 730
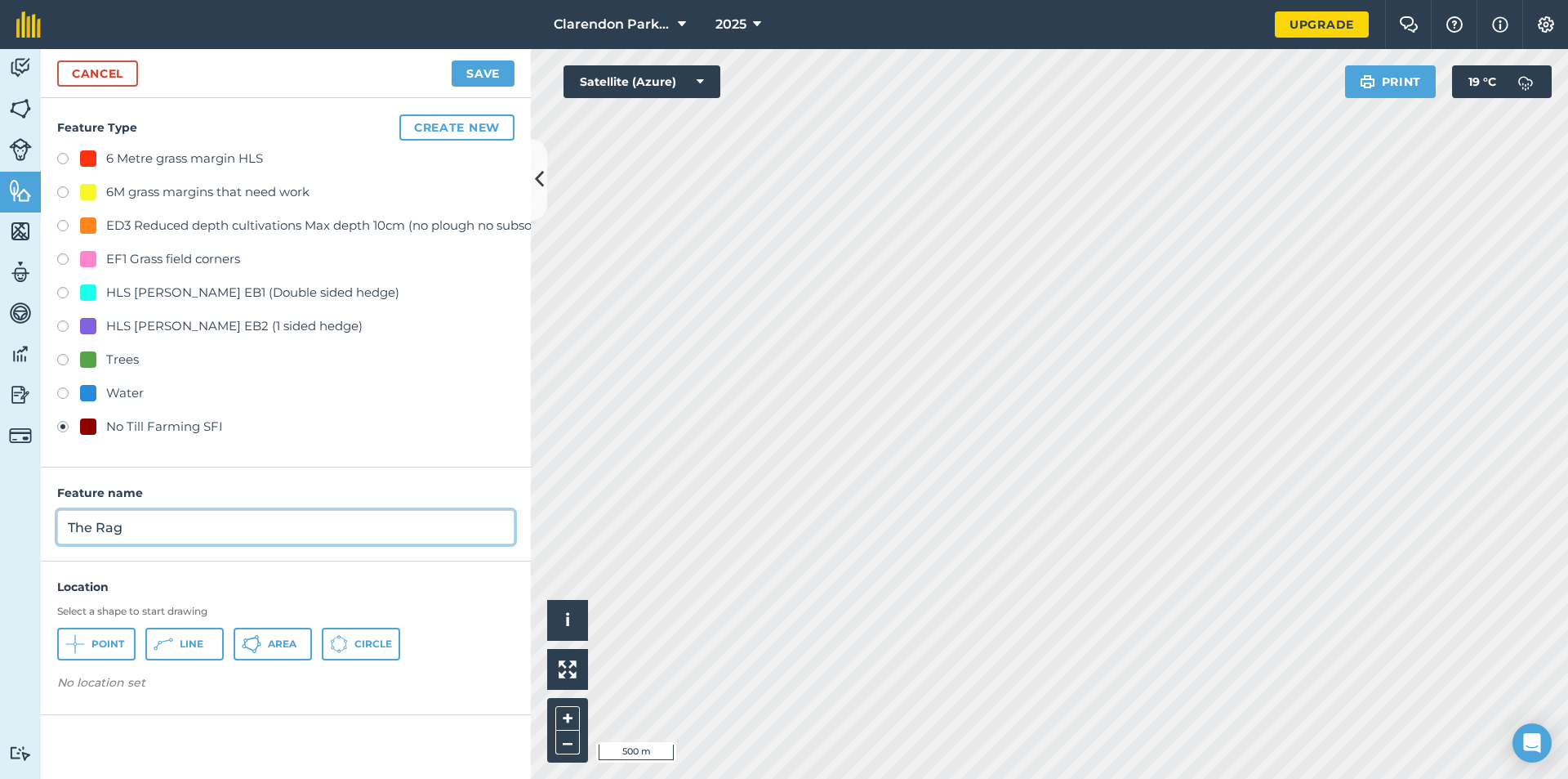
type input "The Rag"
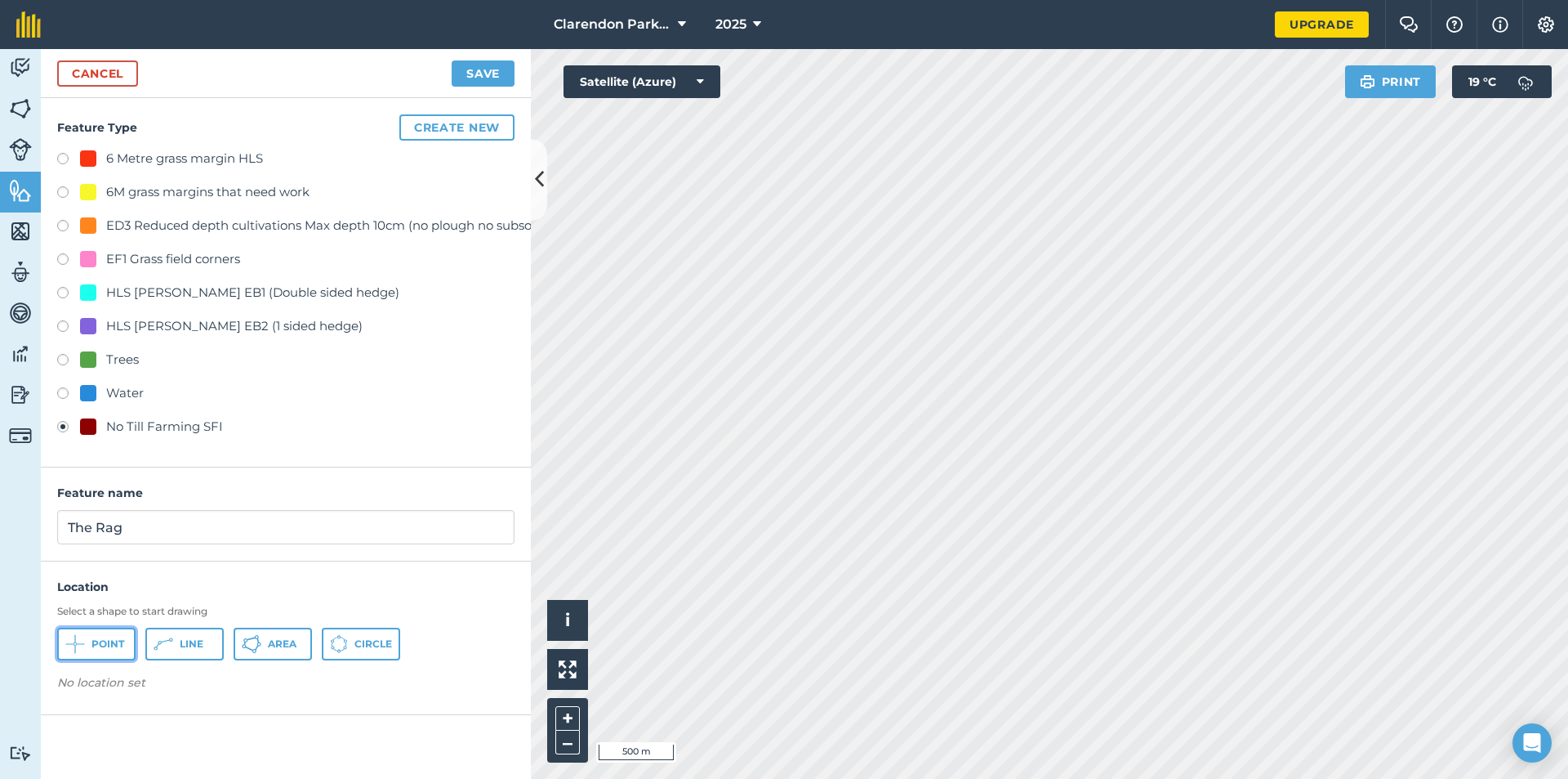
click at [93, 645] on span "Point" at bounding box center [107, 644] width 32 height 13
click at [499, 70] on button "Save" at bounding box center [483, 74] width 63 height 27
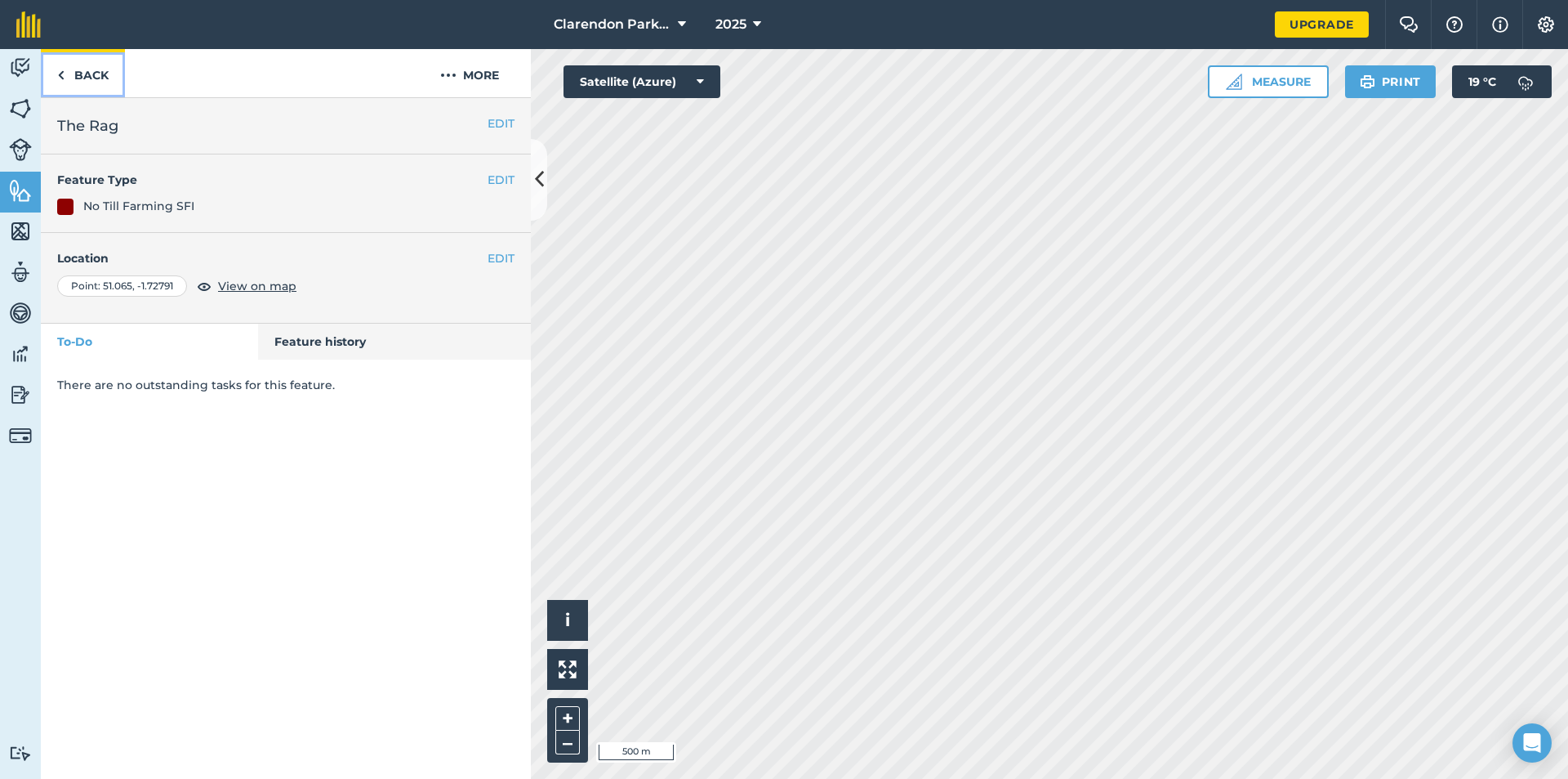
click at [104, 80] on link "Back" at bounding box center [83, 73] width 84 height 48
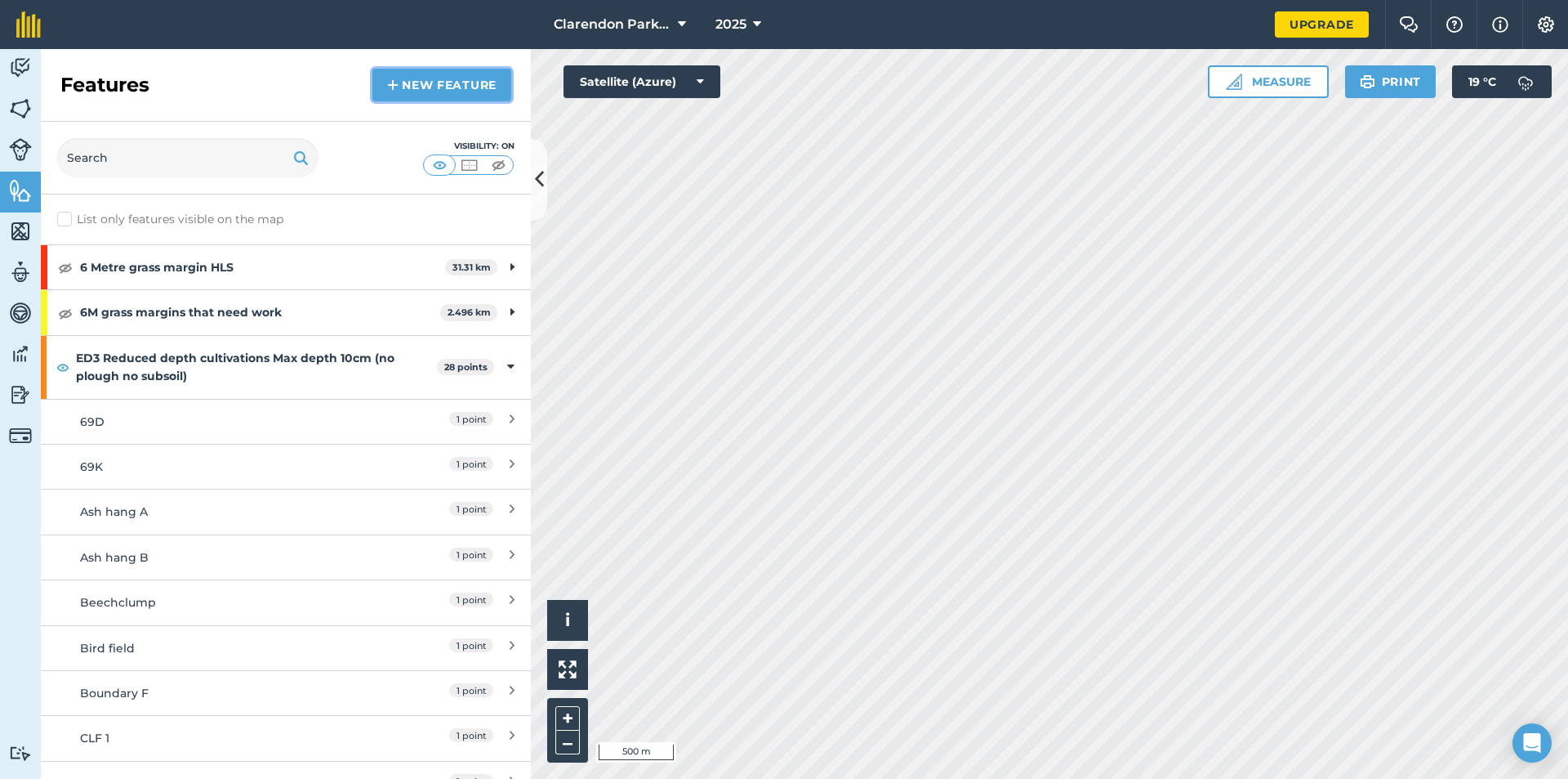
click at [407, 80] on link "New feature" at bounding box center [442, 85] width 139 height 32
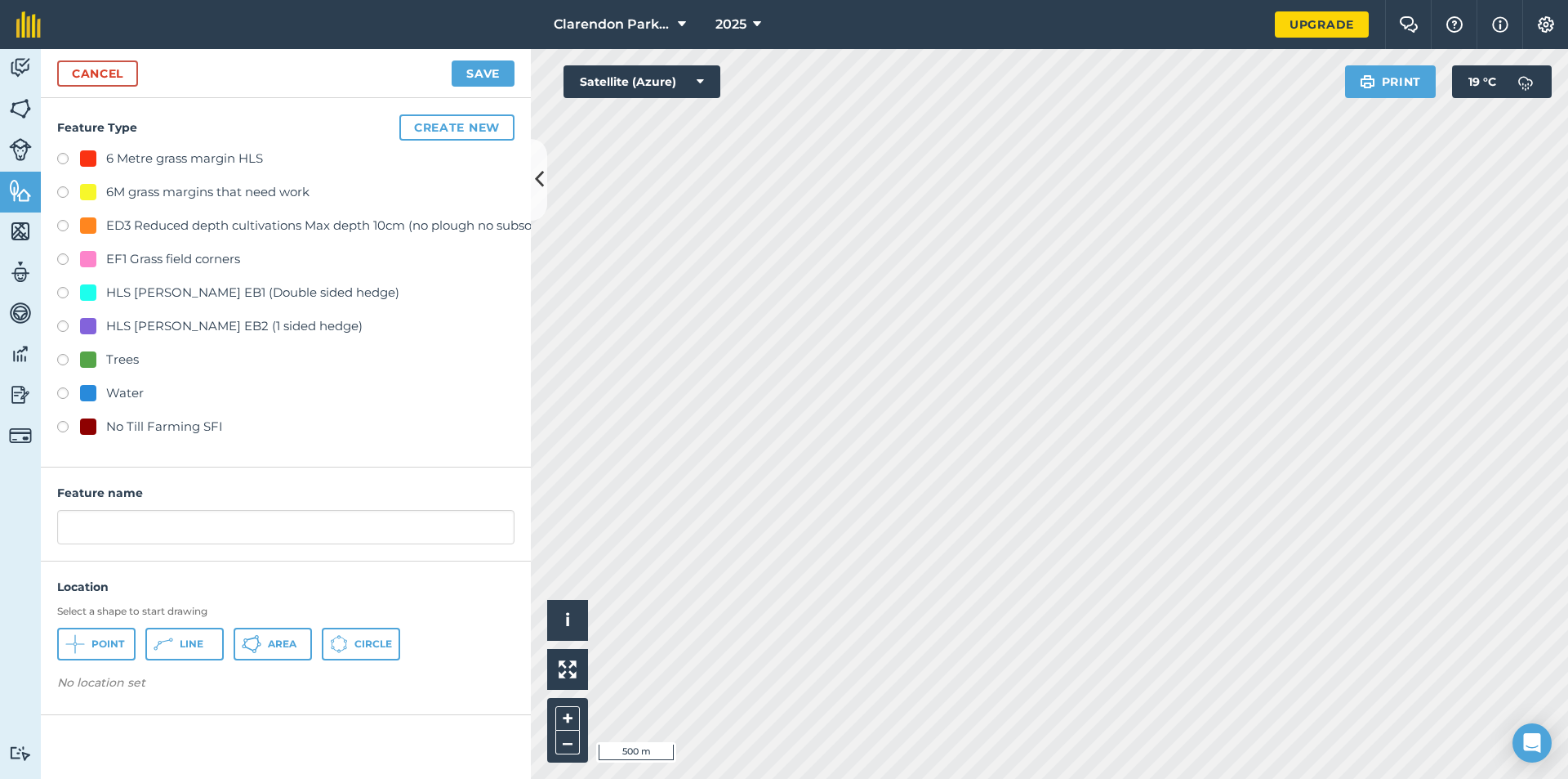
click at [59, 426] on label at bounding box center [69, 429] width 23 height 17
radio input "true"
drag, startPoint x: 118, startPoint y: 536, endPoint x: 42, endPoint y: 544, distance: 76.4
click at [42, 544] on div "Feature name No Till Farming SFI" at bounding box center [286, 514] width 490 height 94
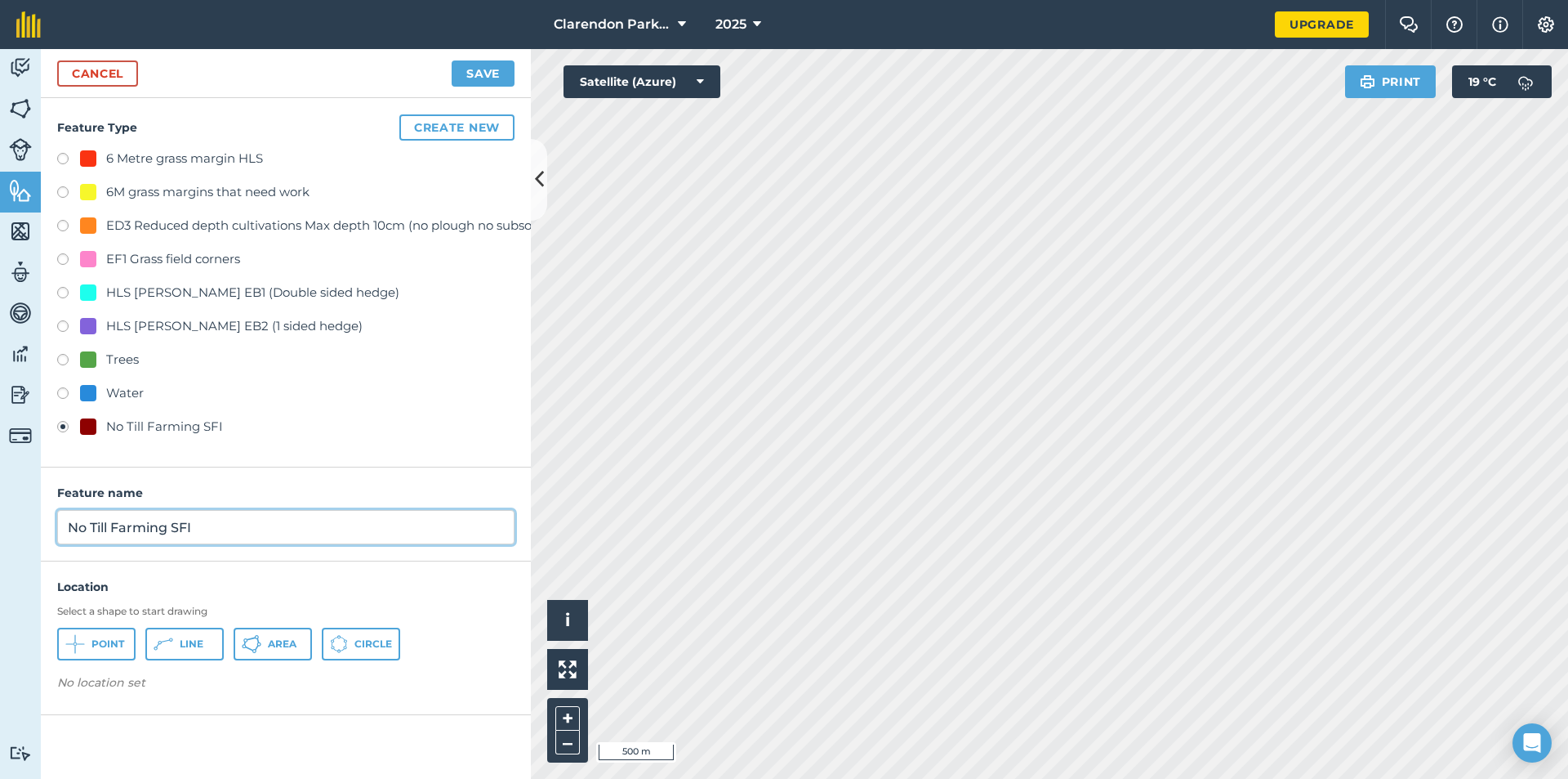
type input "P"
type input "R [PERSON_NAME]"
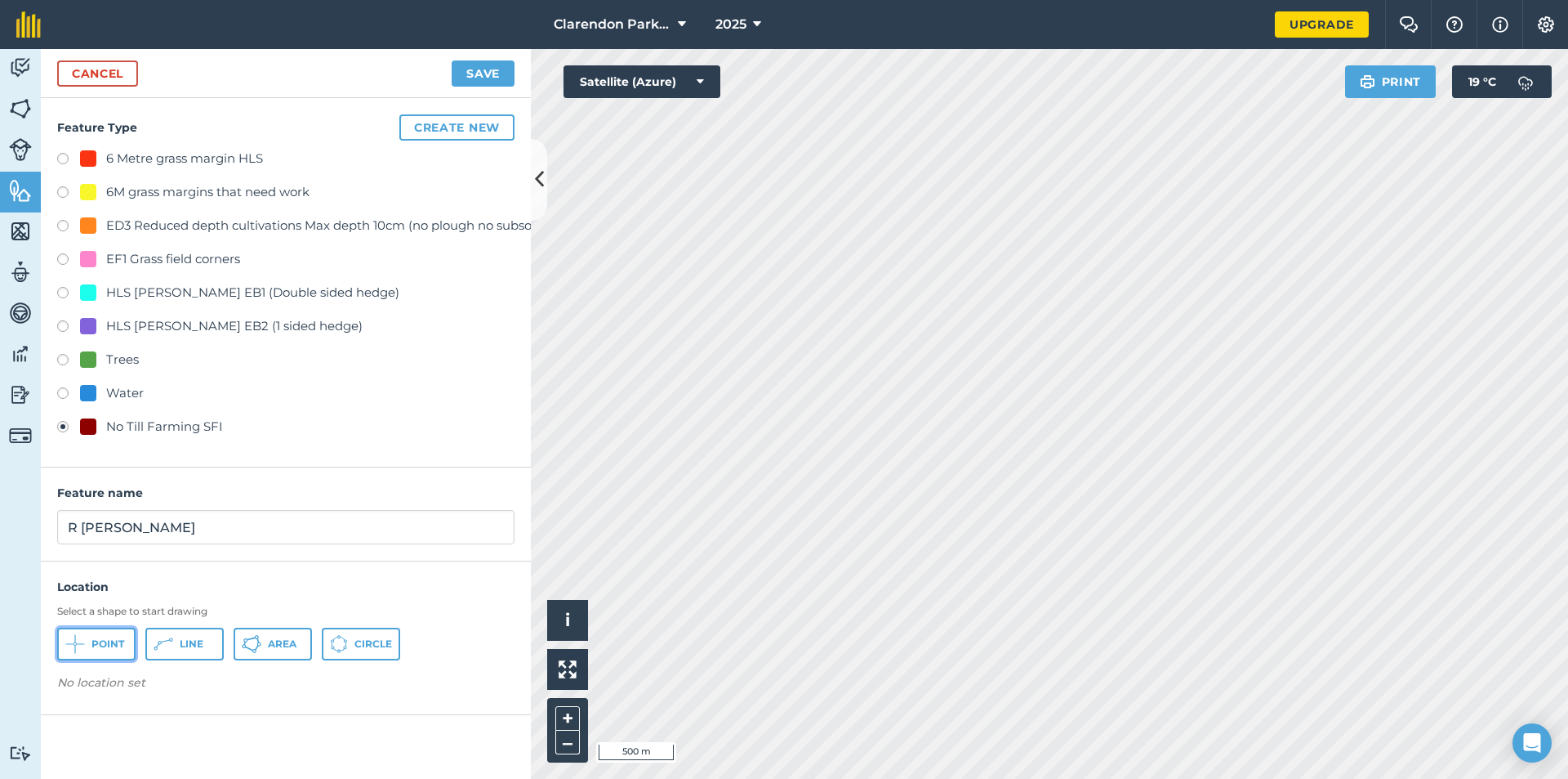
click at [93, 646] on span "Point" at bounding box center [107, 644] width 32 height 13
click at [464, 67] on button "Save" at bounding box center [483, 74] width 63 height 27
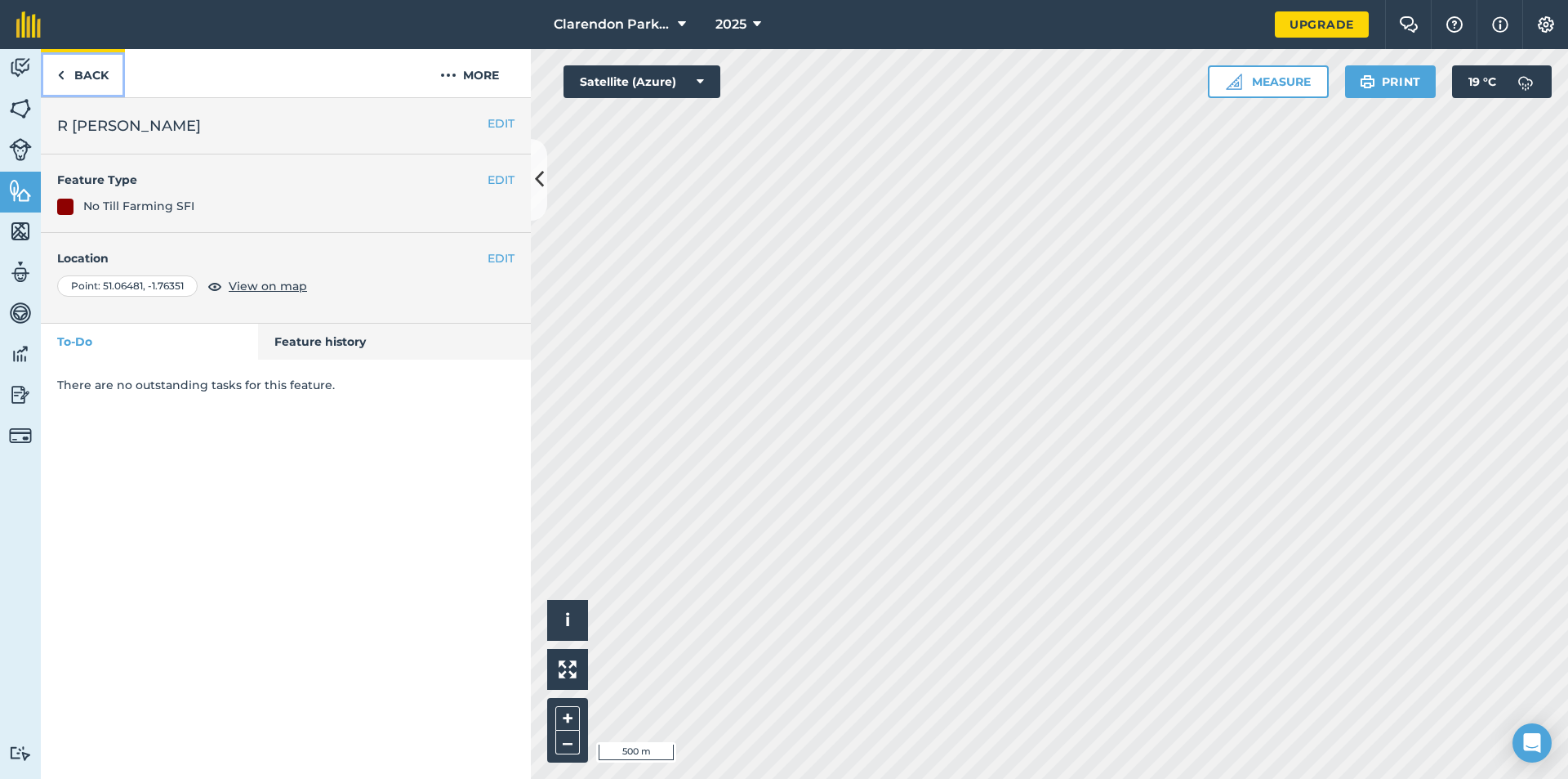
click at [81, 79] on link "Back" at bounding box center [83, 73] width 84 height 48
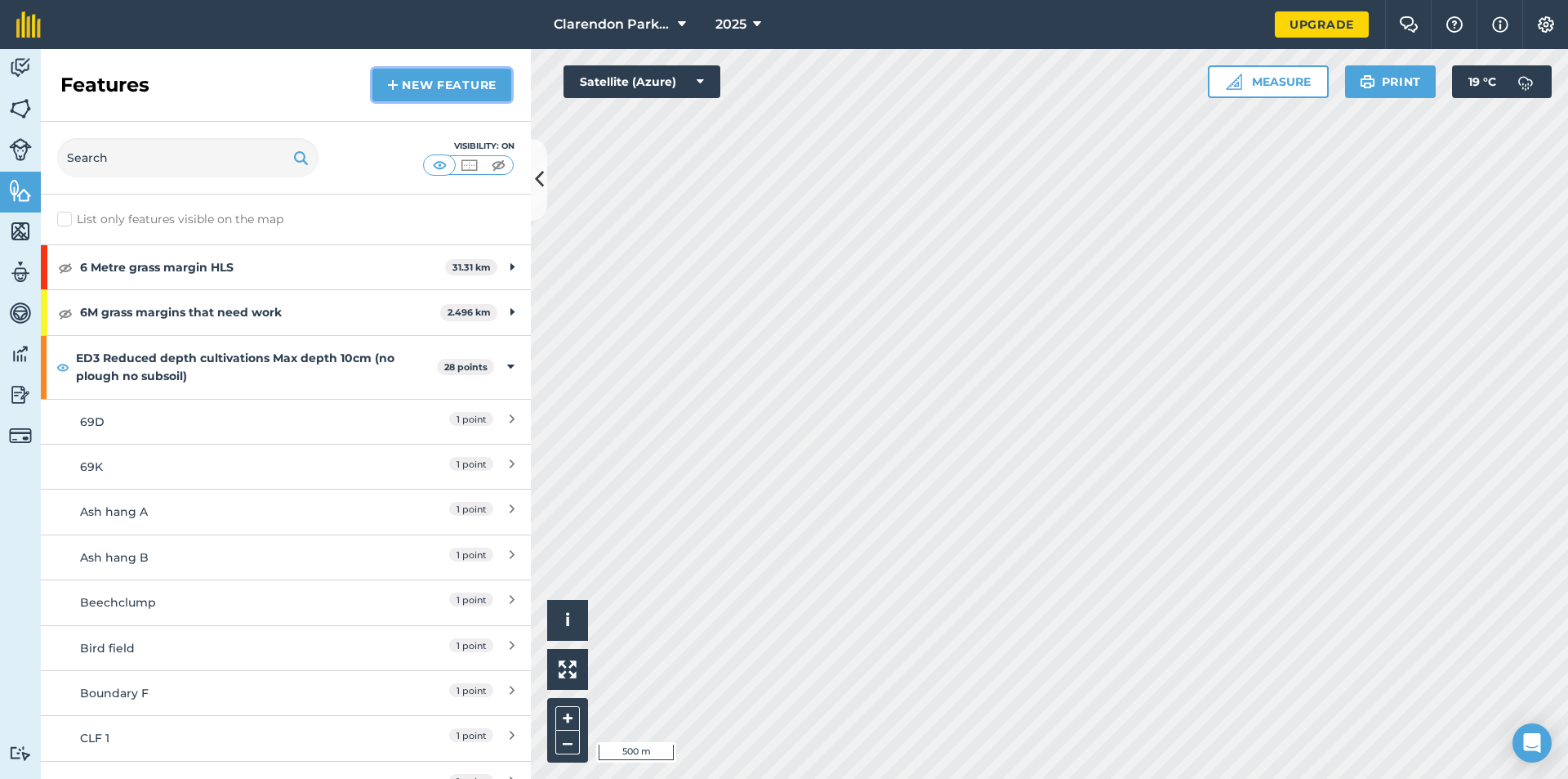
click at [422, 87] on link "New feature" at bounding box center [442, 85] width 139 height 32
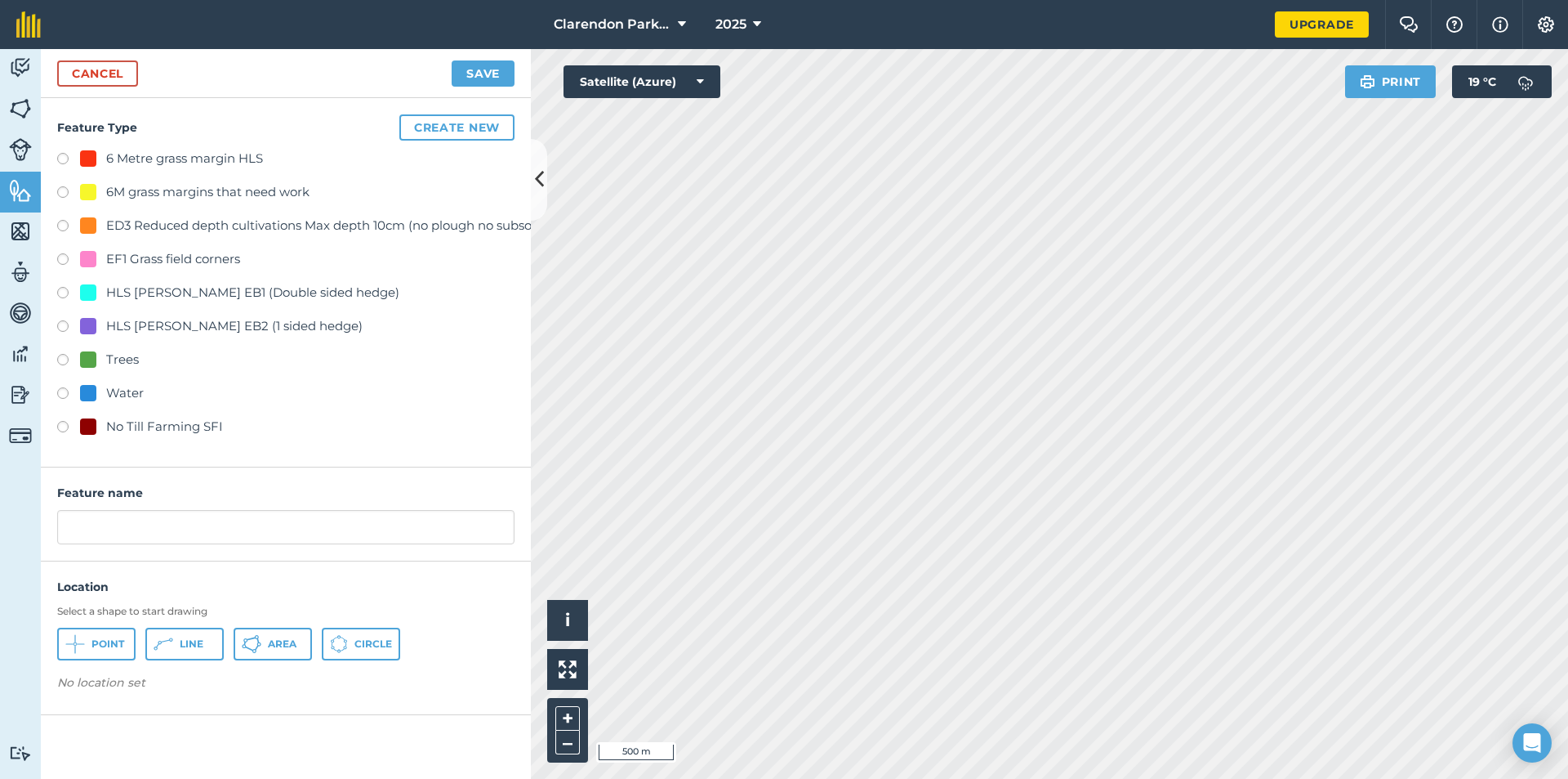
click at [62, 432] on label at bounding box center [69, 429] width 23 height 17
radio input "true"
drag, startPoint x: 50, startPoint y: 519, endPoint x: 0, endPoint y: 520, distance: 50.0
click at [0, 520] on div "Activity Fields Livestock Features Maps Team Vehicles Data Reporting Billing Tu…" at bounding box center [784, 414] width 1568 height 730
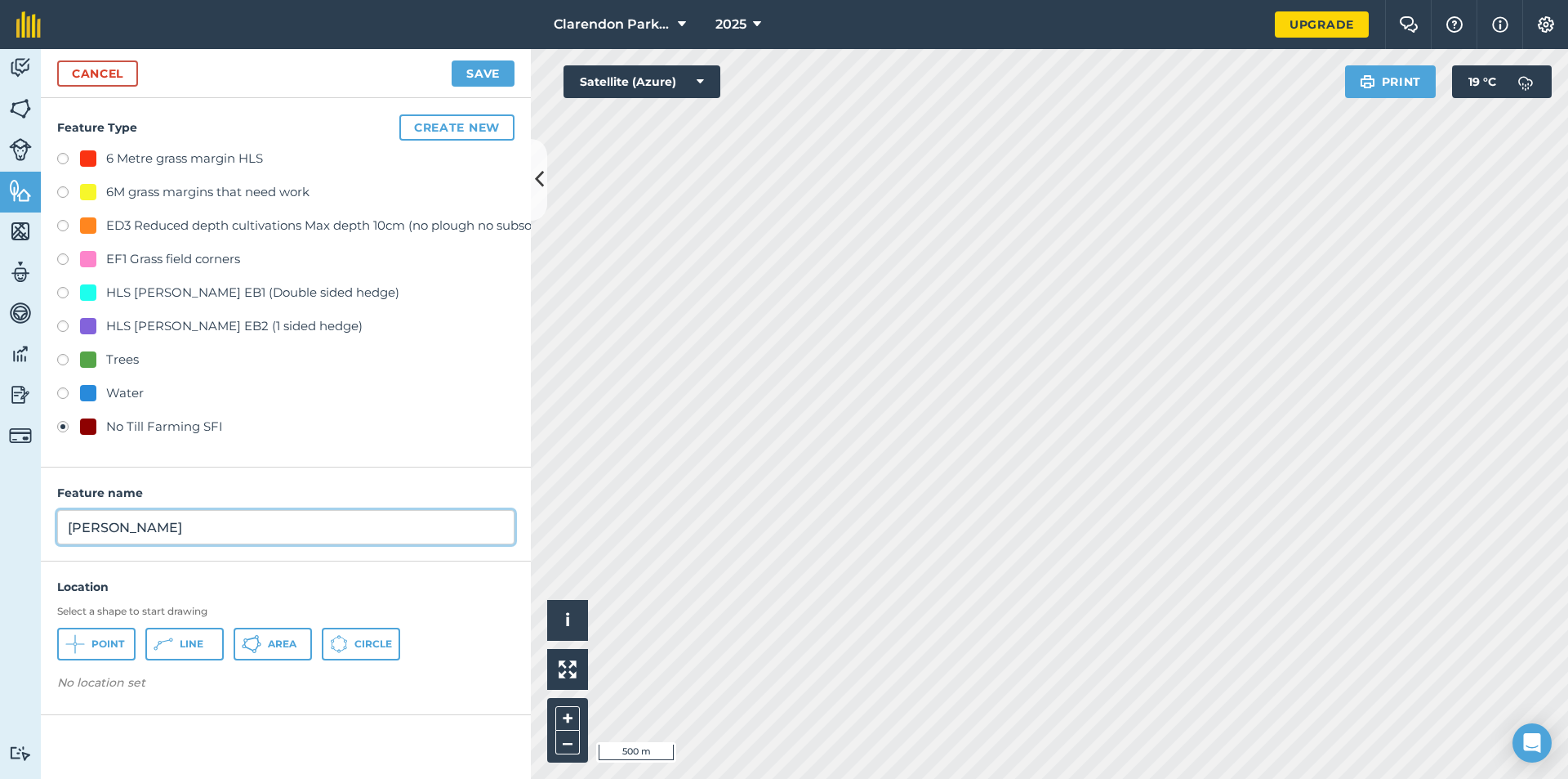
type input "[PERSON_NAME]"
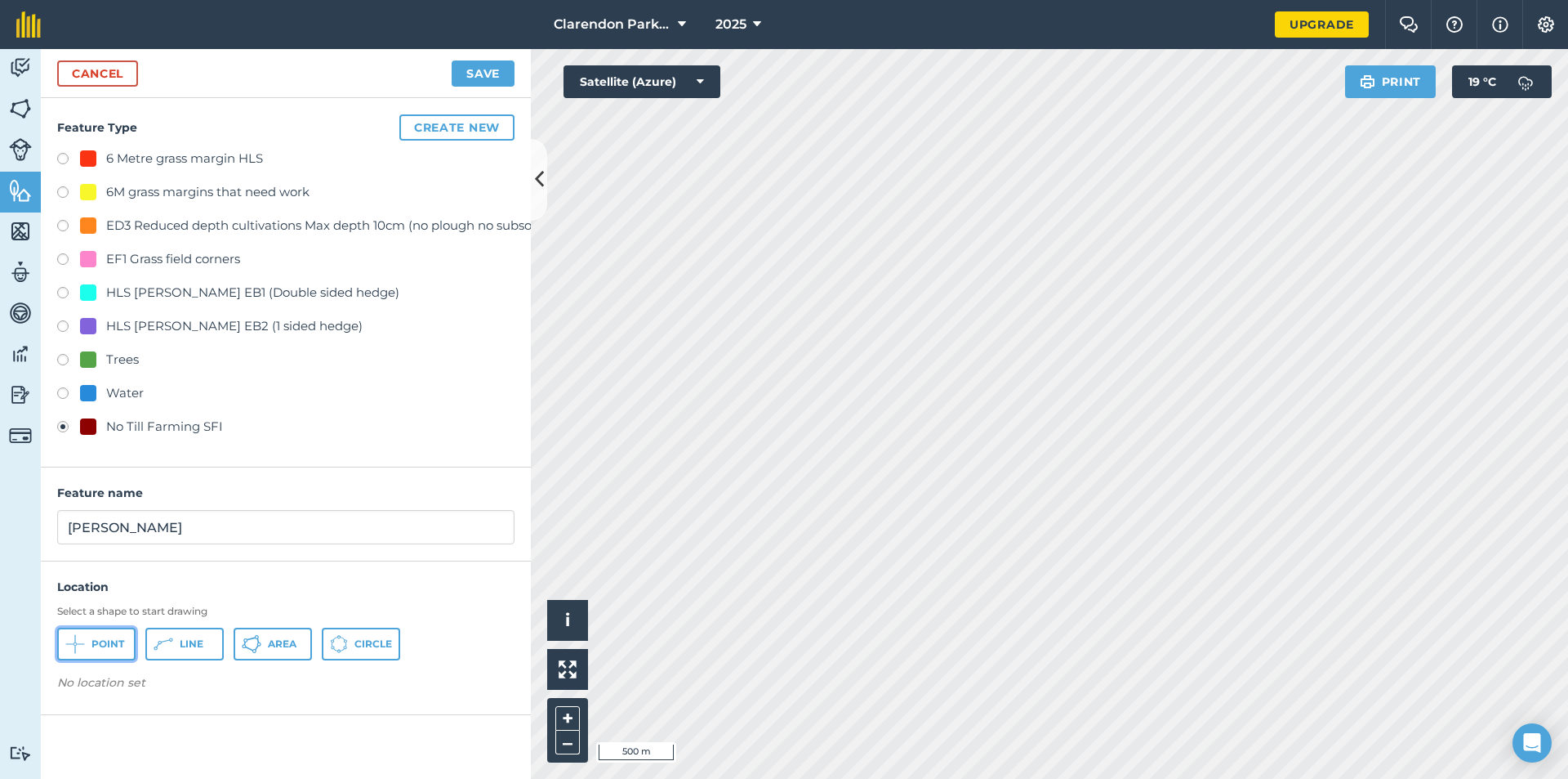
click at [91, 637] on span "Point" at bounding box center [107, 644] width 32 height 13
click at [462, 69] on button "Save" at bounding box center [483, 74] width 63 height 27
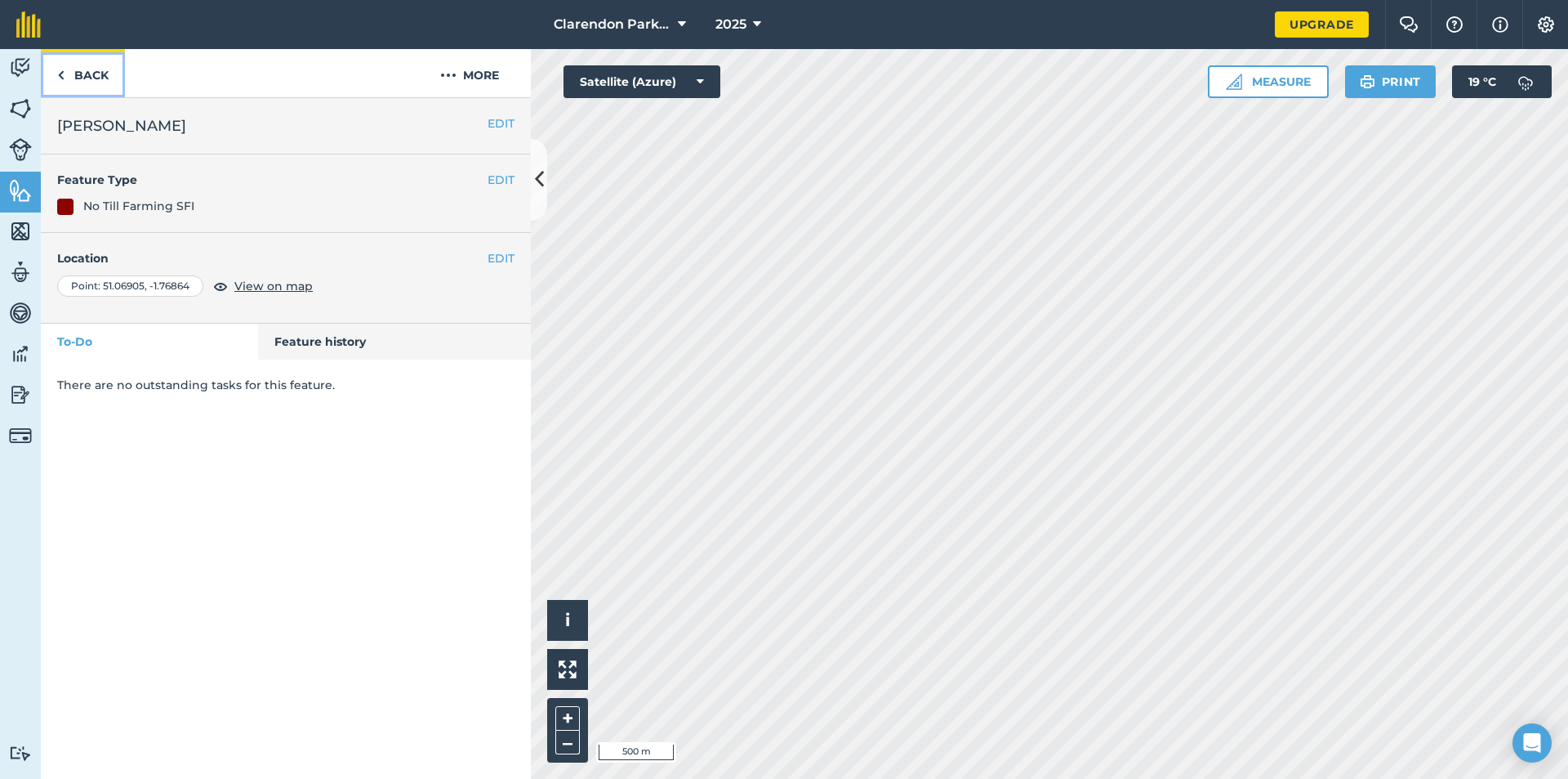
click at [93, 73] on link "Back" at bounding box center [83, 73] width 84 height 48
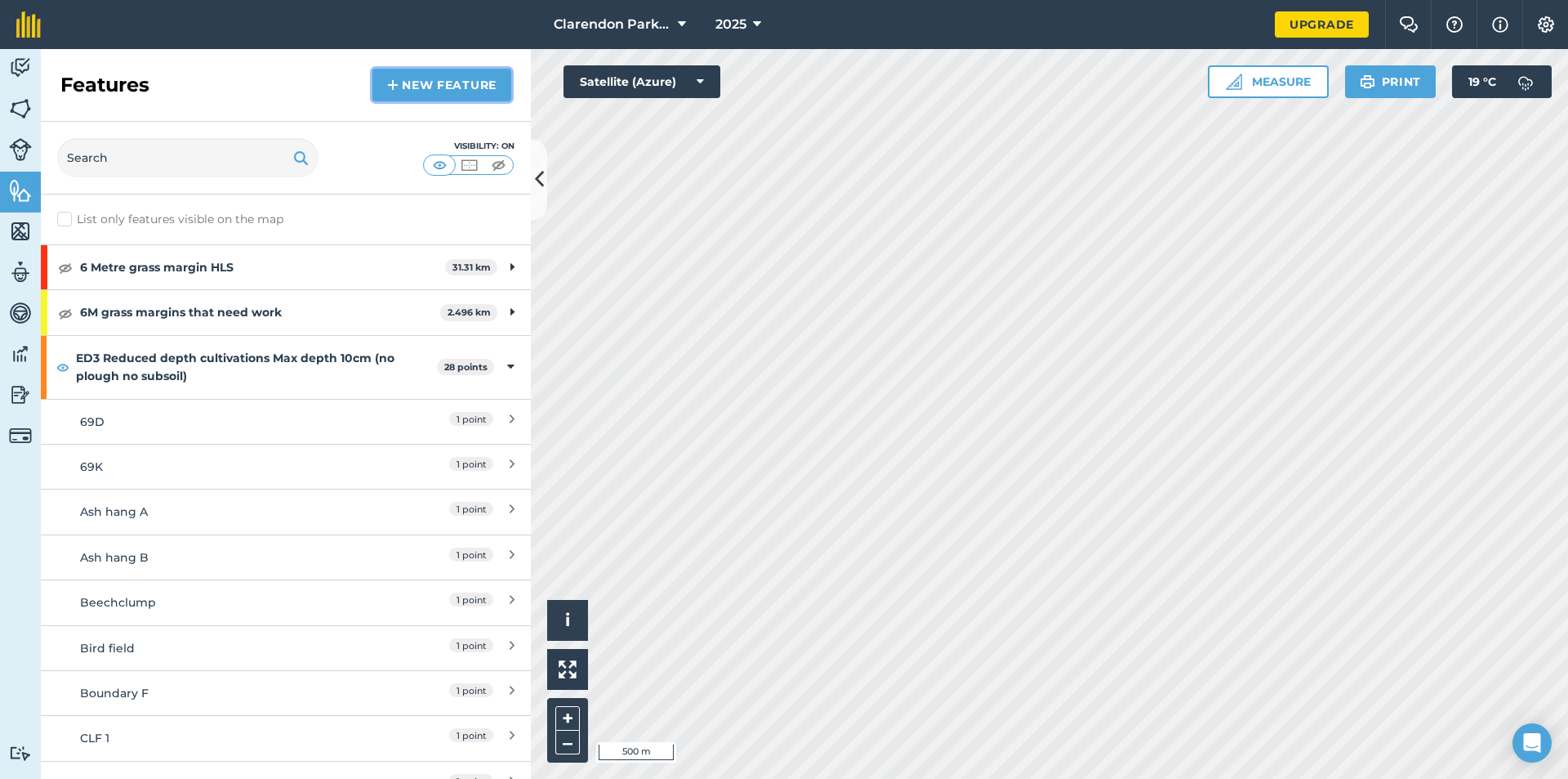
click at [464, 81] on link "New feature" at bounding box center [442, 85] width 139 height 32
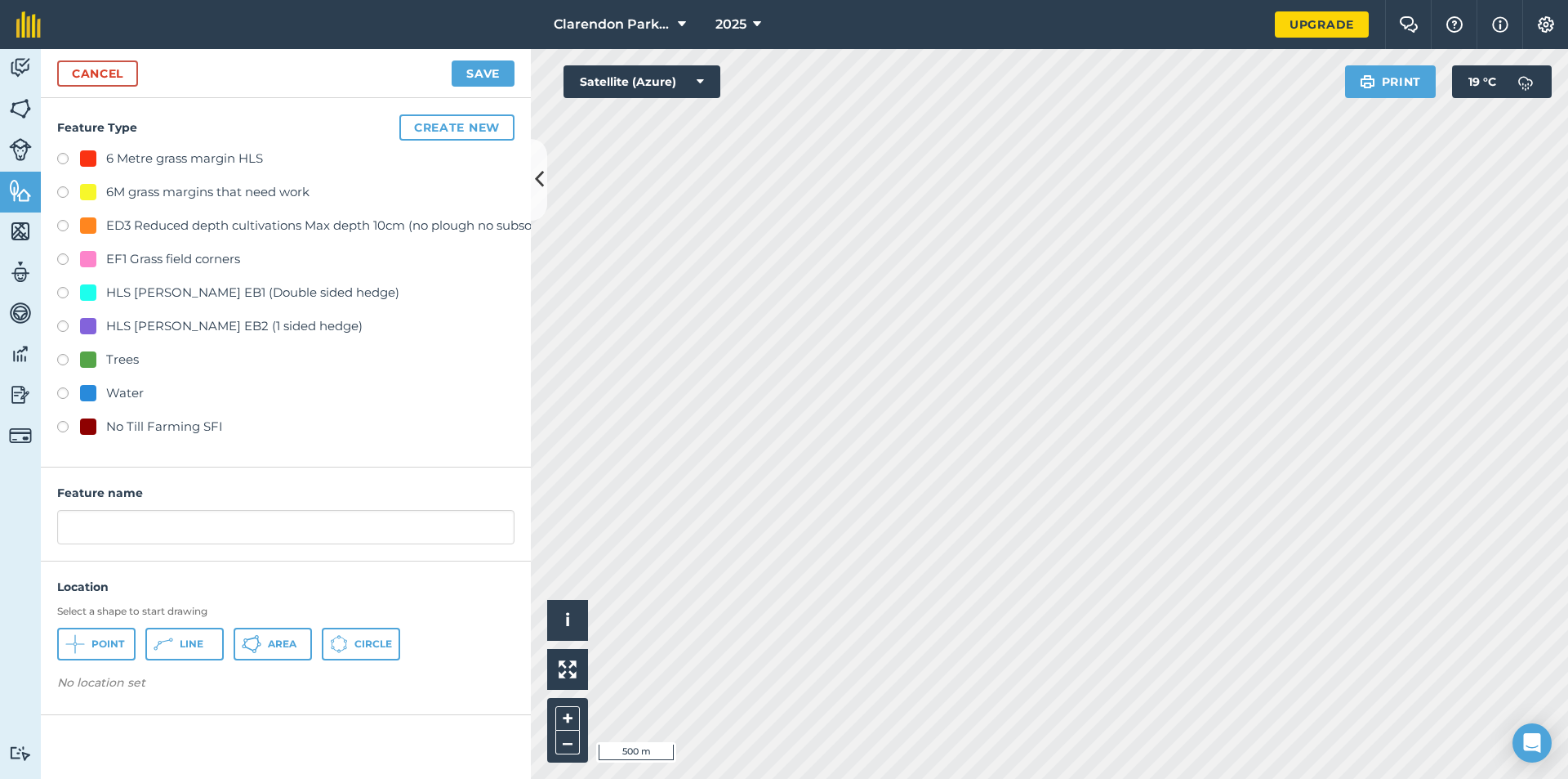
click at [61, 427] on label at bounding box center [69, 429] width 23 height 17
radio input "true"
drag, startPoint x: 205, startPoint y: 520, endPoint x: 34, endPoint y: 530, distance: 171.3
click at [34, 530] on div "Activity Fields Livestock Features Maps Team Vehicles Data Reporting Billing Tu…" at bounding box center [784, 414] width 1568 height 730
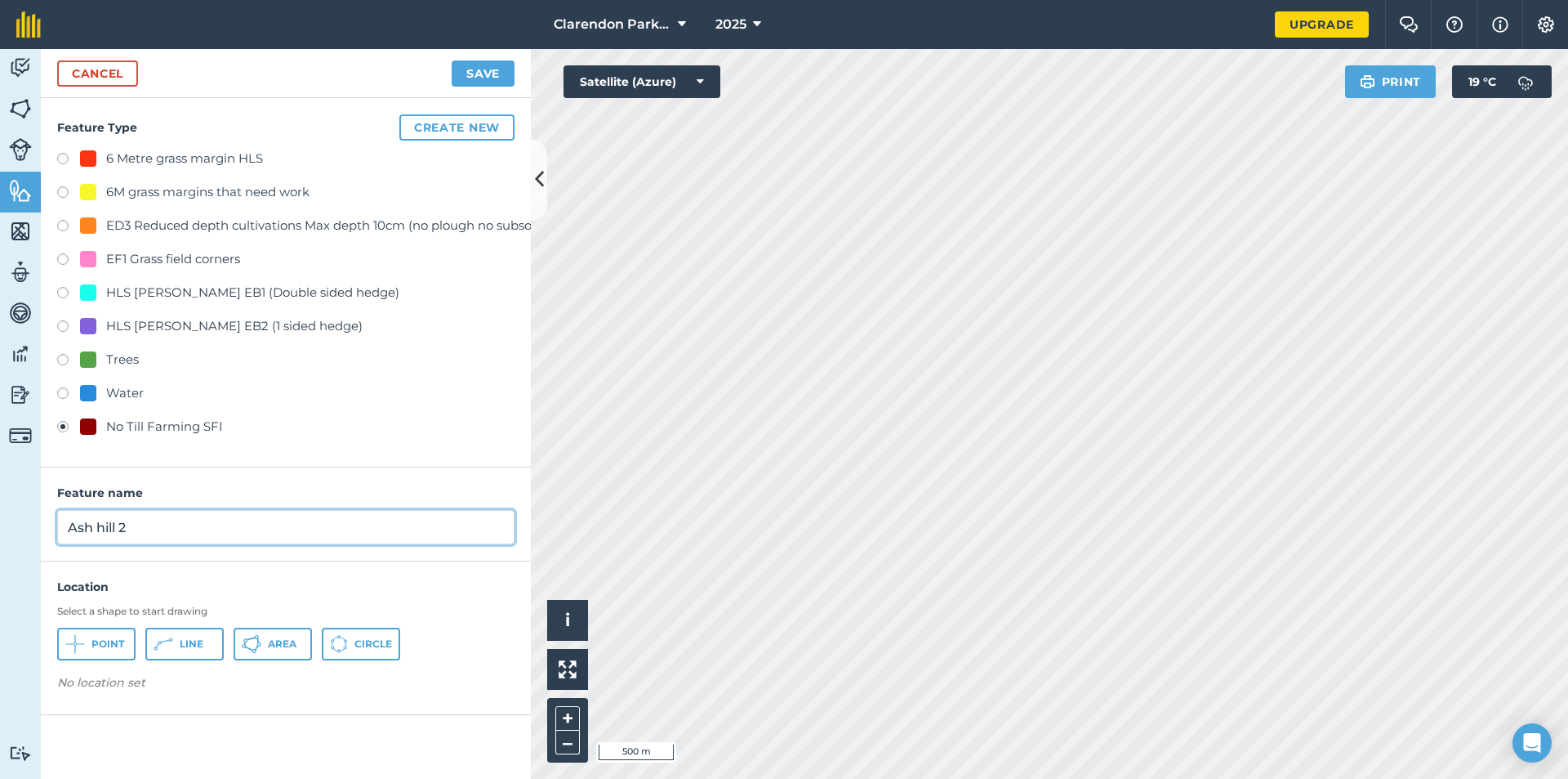
type input "Ash hill 2"
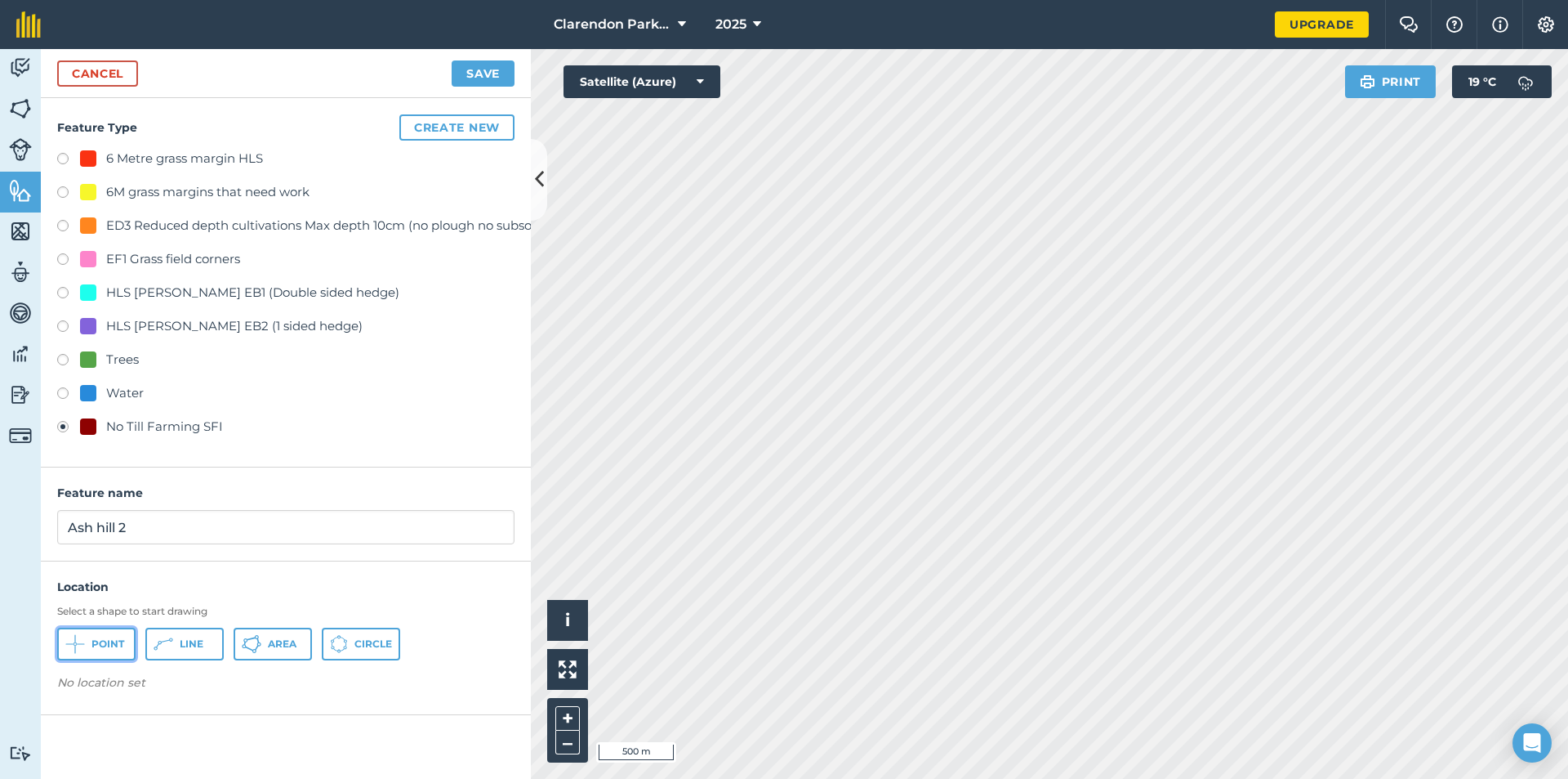
click at [83, 650] on icon at bounding box center [75, 644] width 20 height 20
click at [490, 65] on button "Save" at bounding box center [483, 74] width 63 height 27
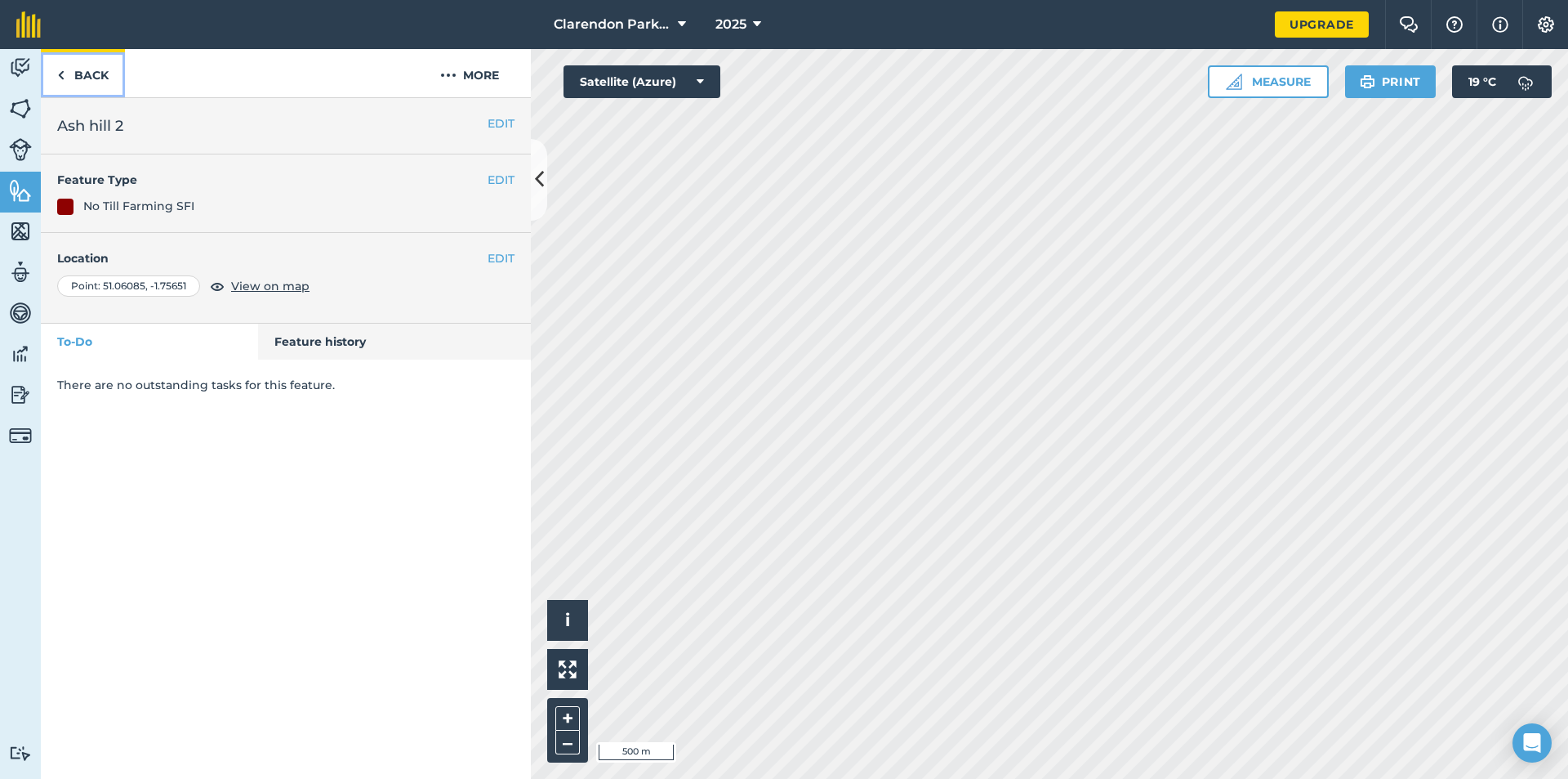
click at [89, 82] on link "Back" at bounding box center [83, 73] width 84 height 48
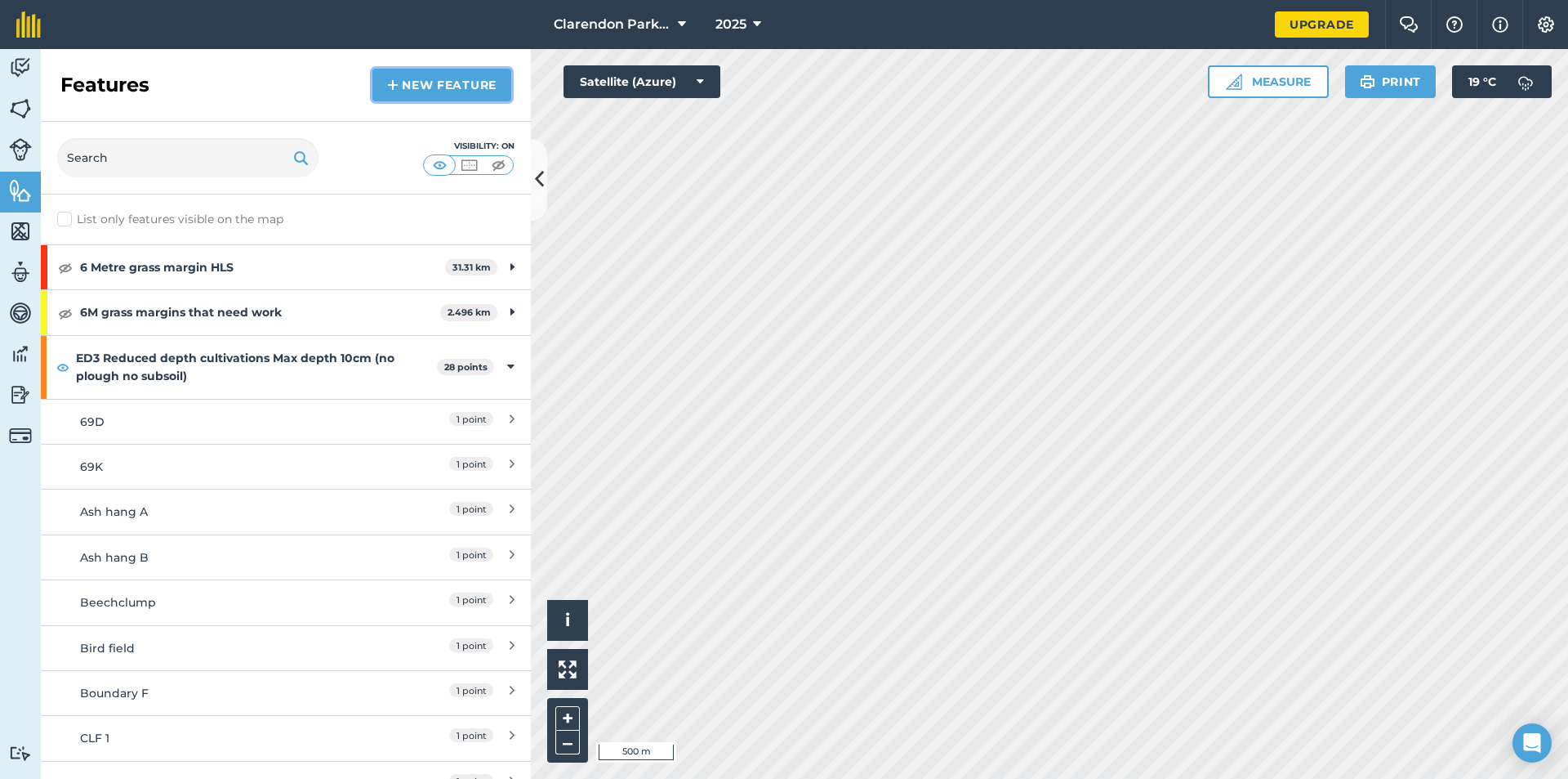
click at [432, 90] on link "New feature" at bounding box center [442, 85] width 139 height 32
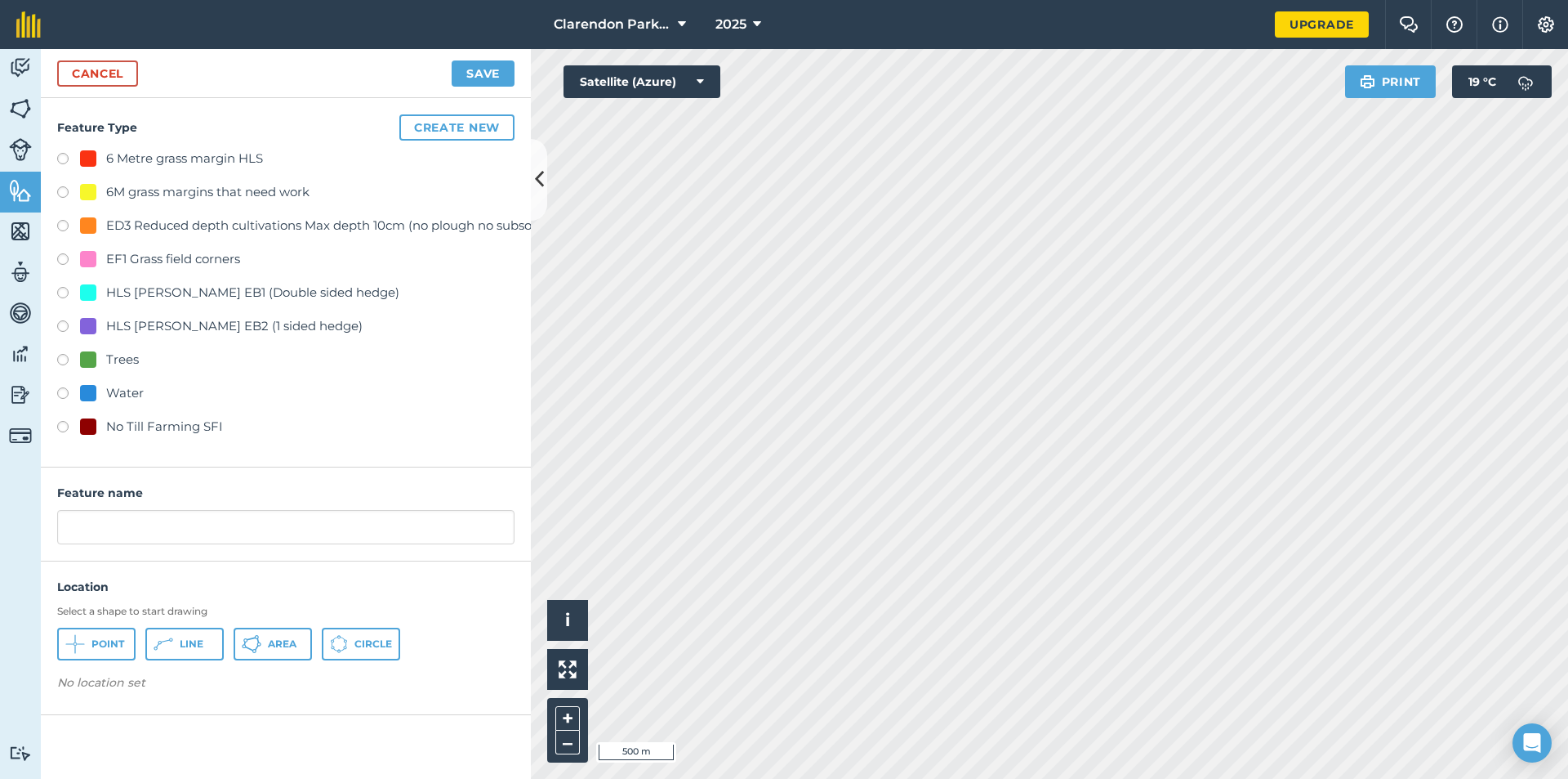
click at [66, 428] on label at bounding box center [69, 429] width 23 height 17
radio input "true"
drag, startPoint x: 105, startPoint y: 544, endPoint x: 0, endPoint y: 559, distance: 106.1
click at [0, 559] on div "Activity Fields Livestock Features Maps Team Vehicles Data Reporting Billing Tu…" at bounding box center [784, 414] width 1568 height 730
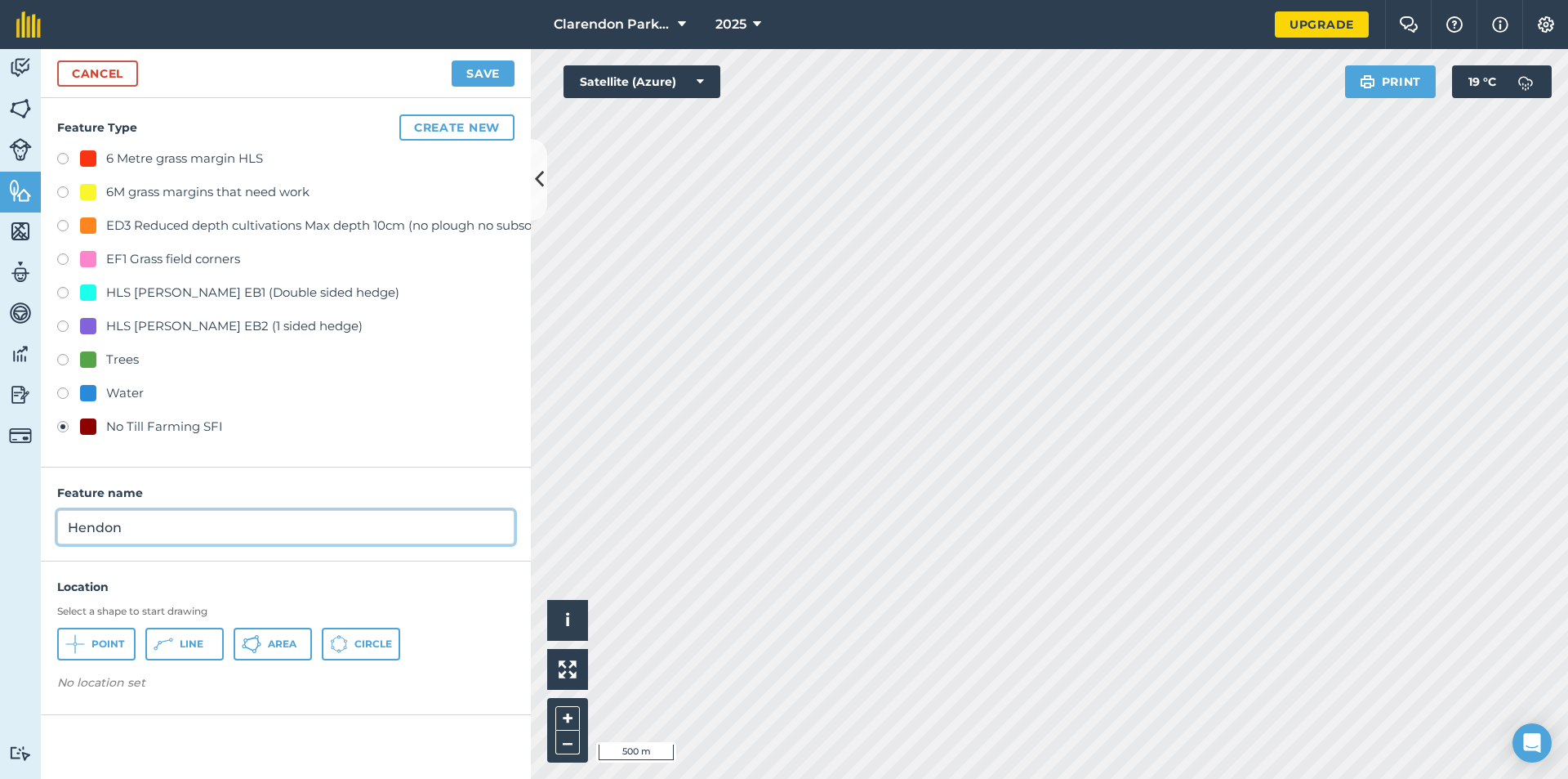
type input "Hendon"
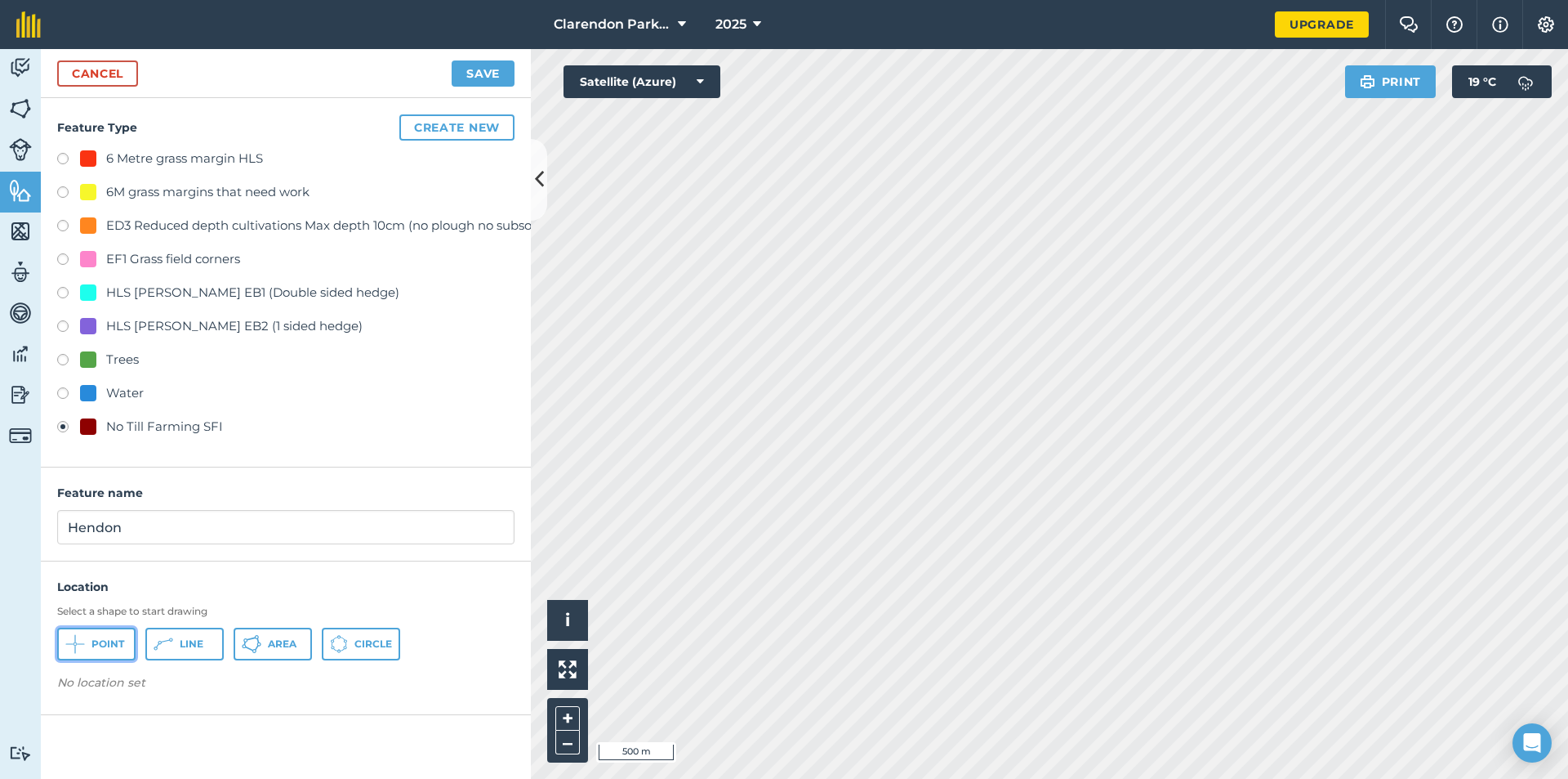
click at [109, 647] on span "Point" at bounding box center [107, 644] width 32 height 13
click at [482, 79] on button "Save" at bounding box center [483, 74] width 63 height 27
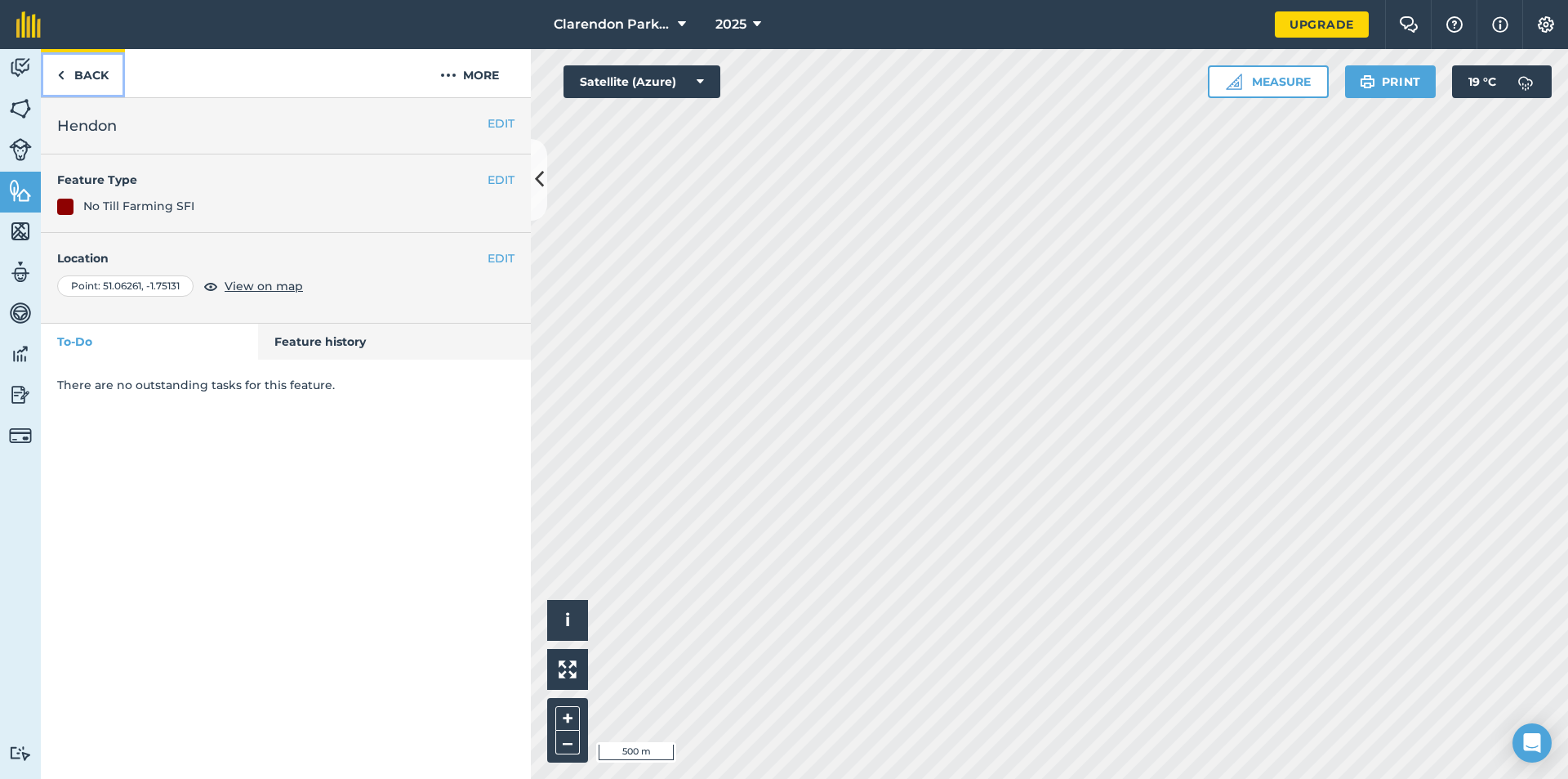
click at [93, 75] on link "Back" at bounding box center [83, 73] width 84 height 48
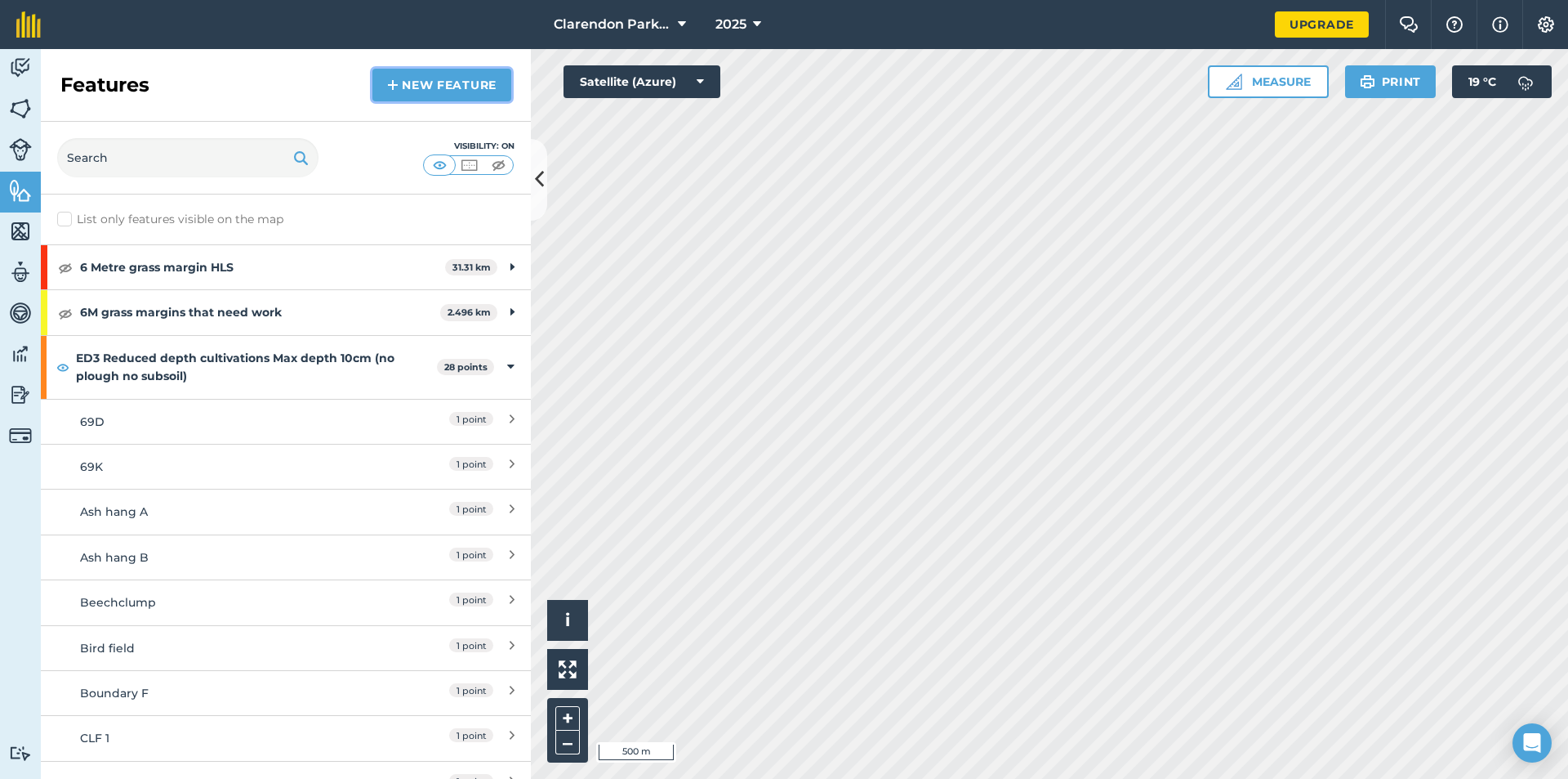
click at [417, 86] on link "New feature" at bounding box center [442, 85] width 139 height 32
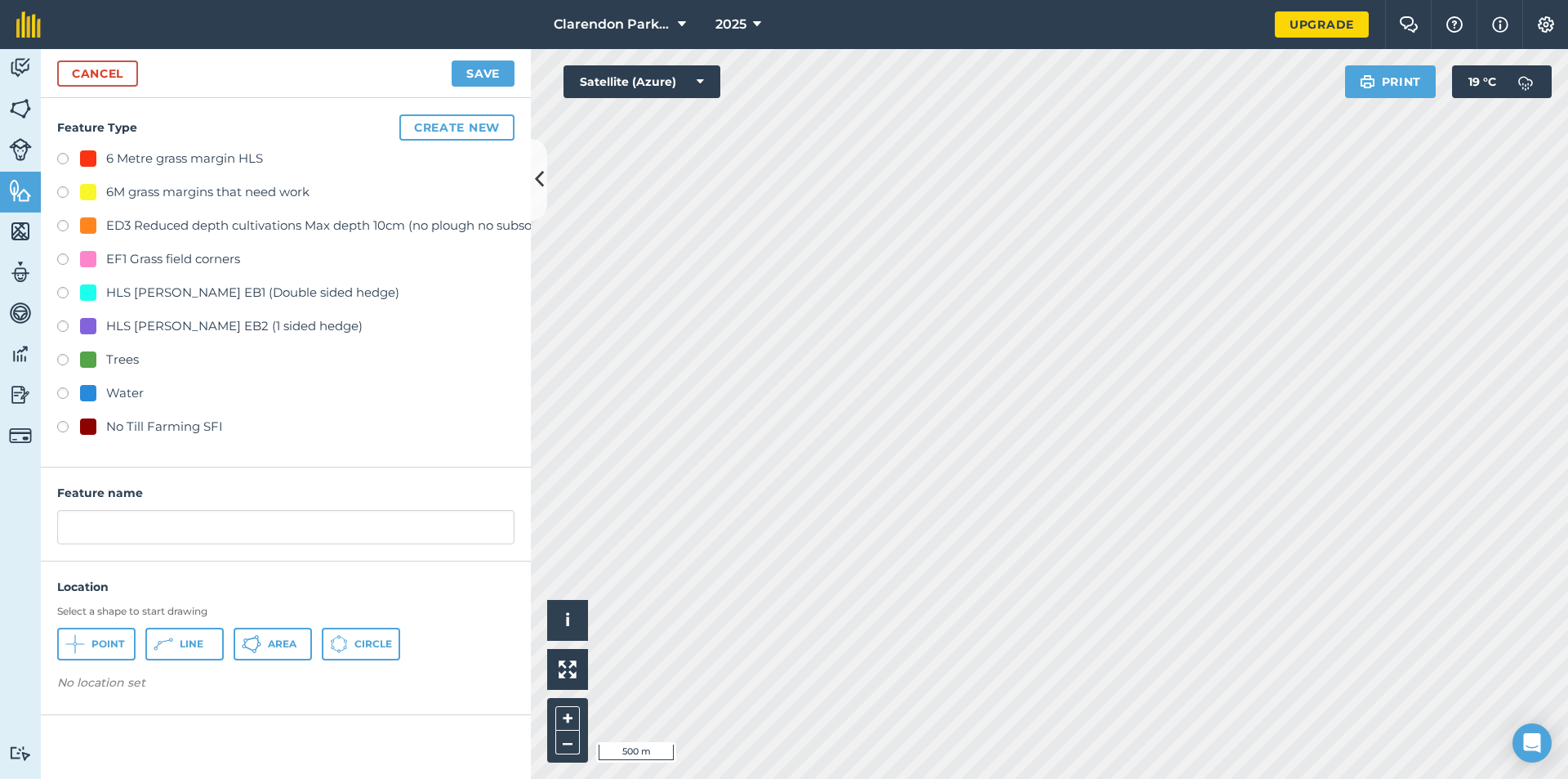
click at [60, 422] on label at bounding box center [69, 429] width 23 height 17
radio input "true"
drag, startPoint x: 84, startPoint y: 531, endPoint x: 14, endPoint y: 546, distance: 71.6
click at [14, 546] on div "Activity Fields Livestock Features Maps Team Vehicles Data Reporting Billing Tu…" at bounding box center [784, 414] width 1568 height 730
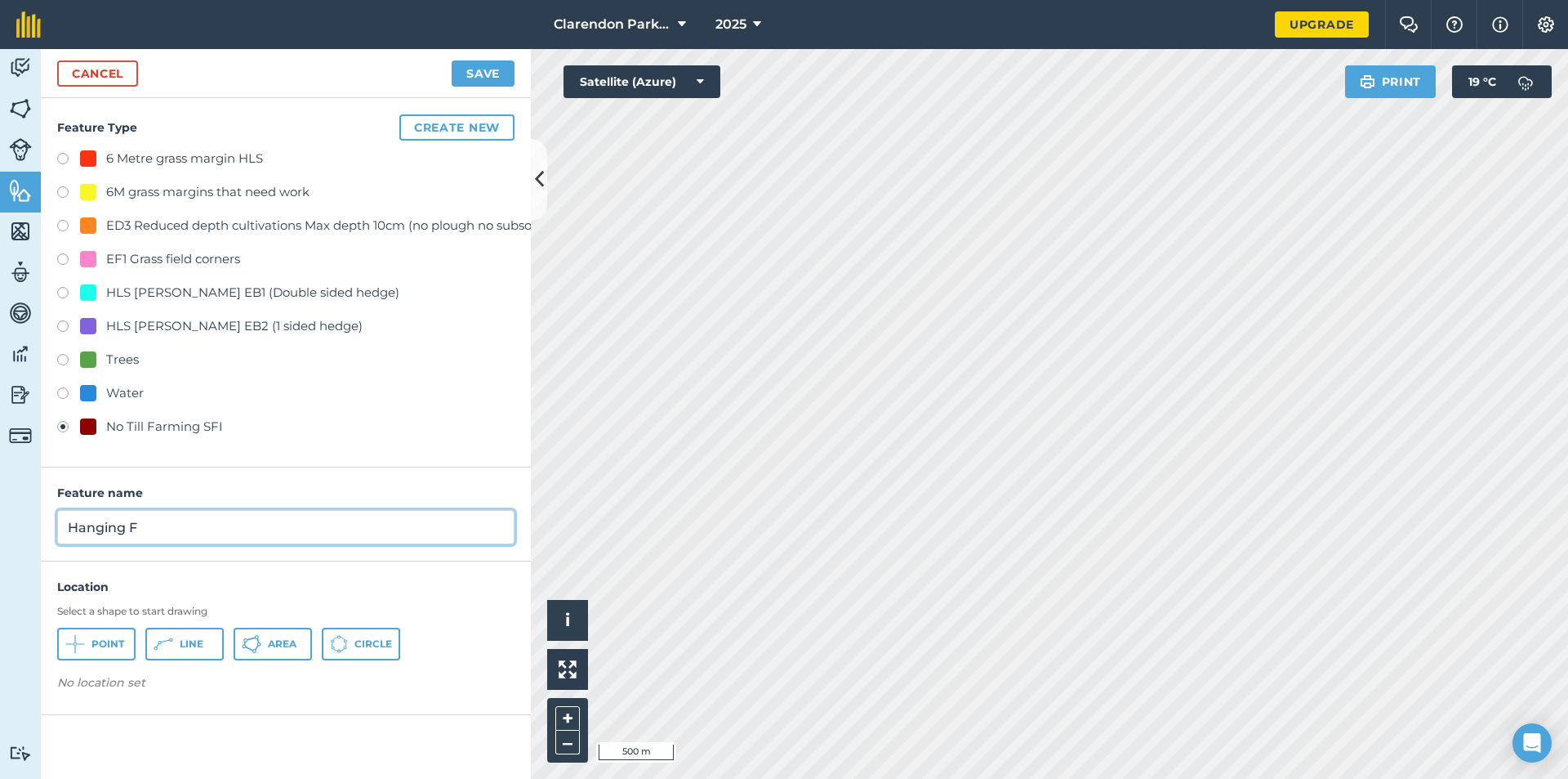
type input "Hanging F"
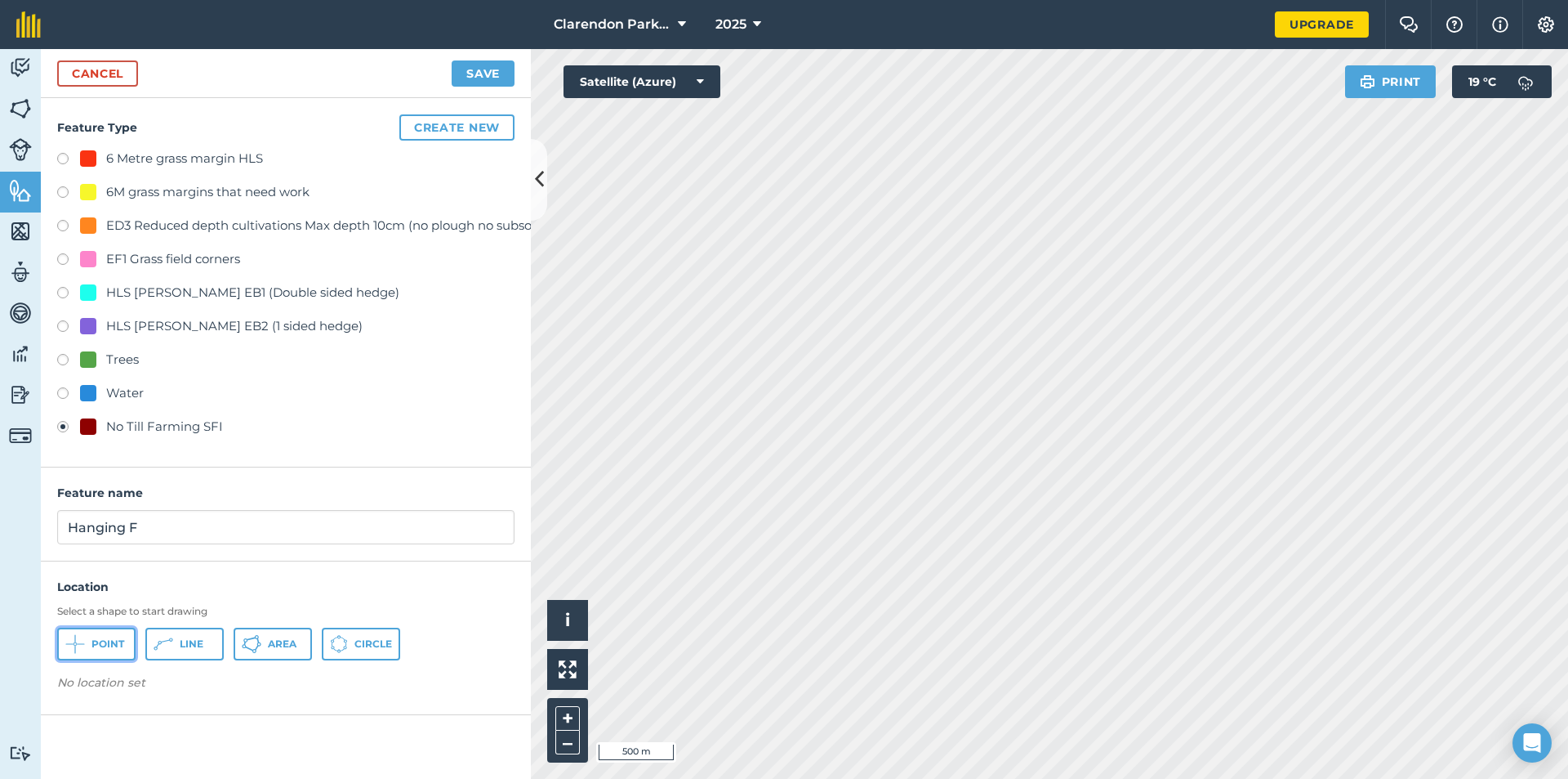
click at [94, 650] on span "Point" at bounding box center [107, 644] width 32 height 13
click at [495, 67] on button "Save" at bounding box center [483, 74] width 63 height 27
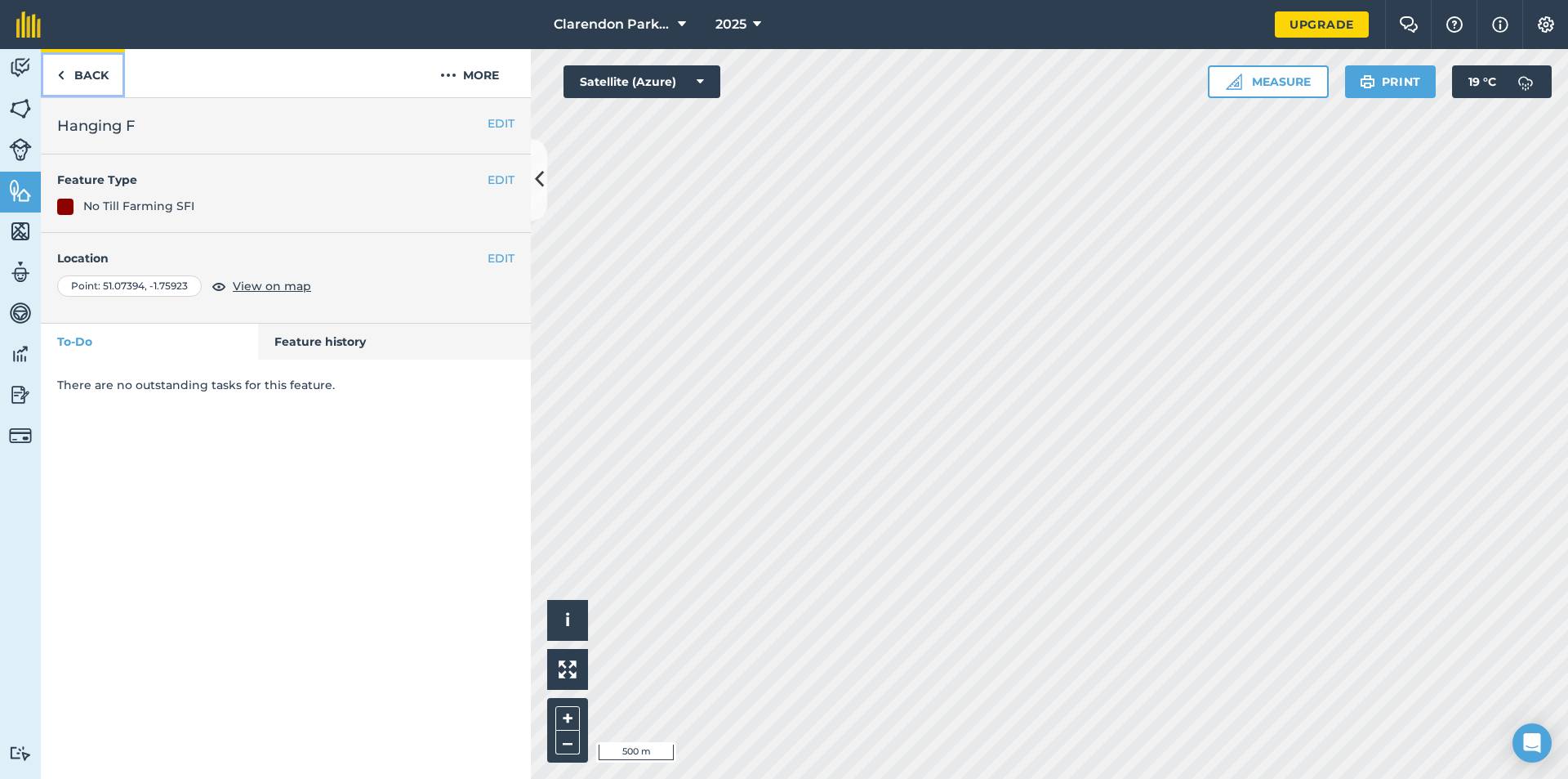
click at [94, 71] on link "Back" at bounding box center [83, 73] width 84 height 48
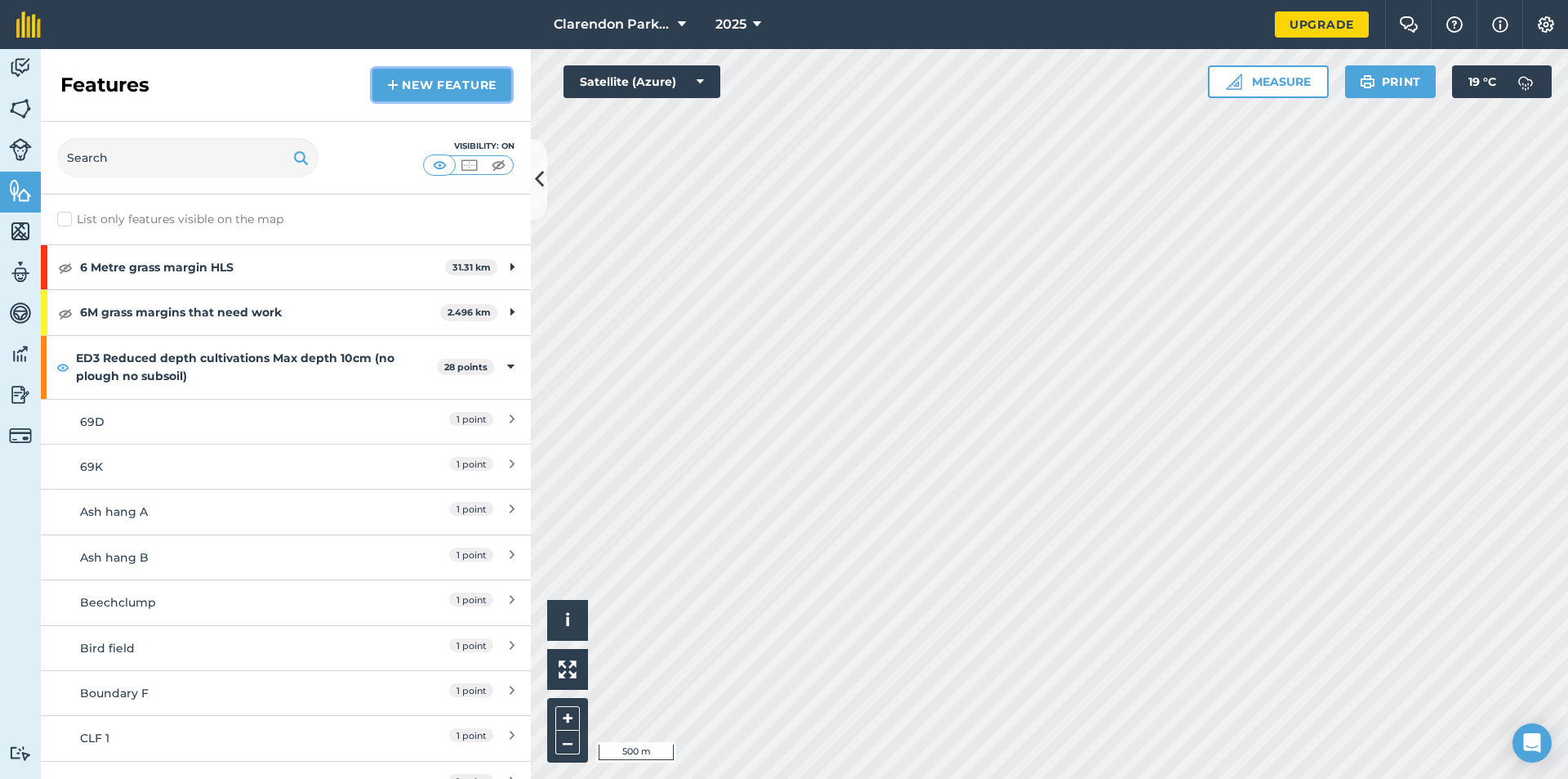
click at [419, 84] on link "New feature" at bounding box center [442, 85] width 139 height 32
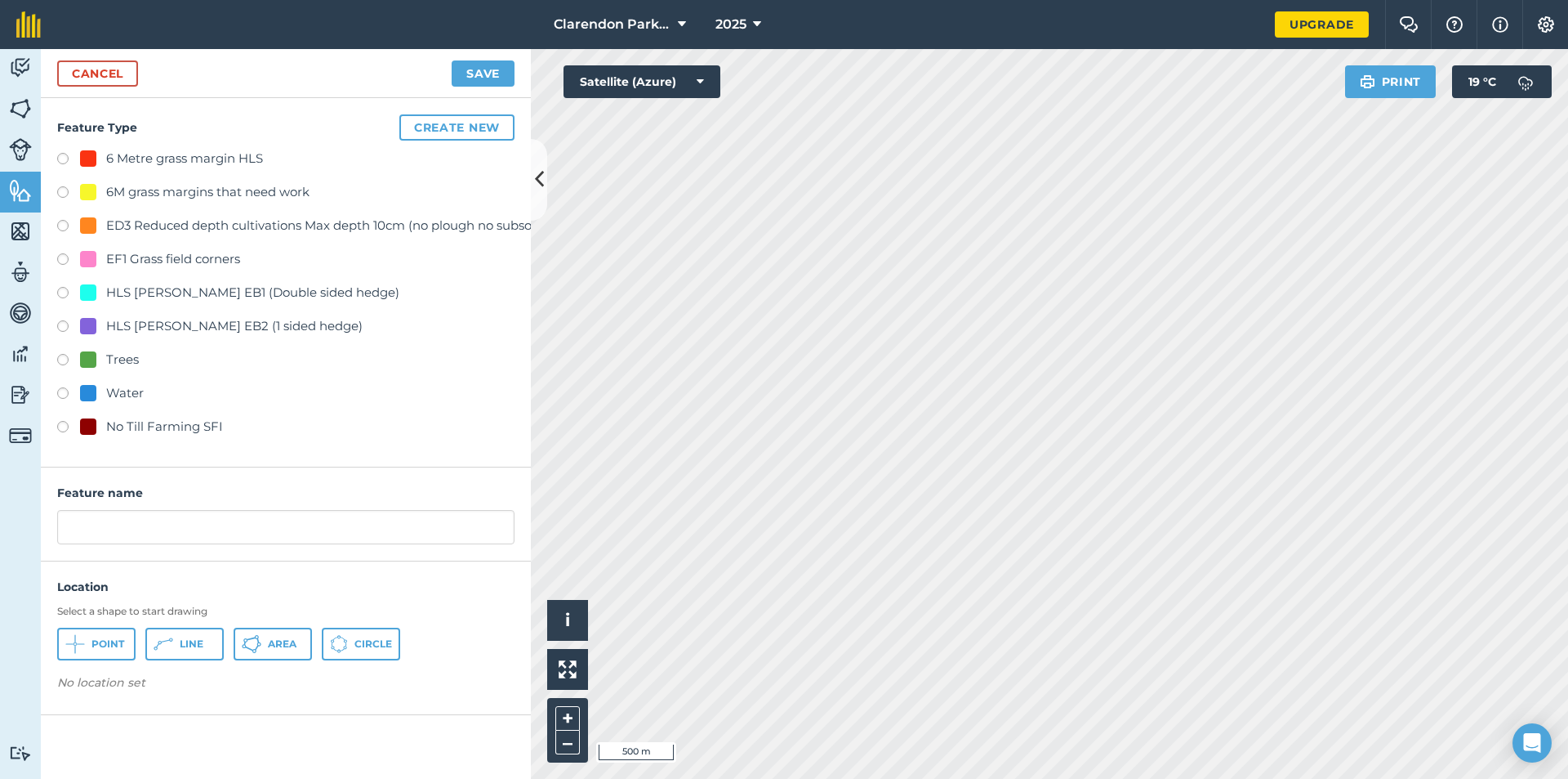
click at [65, 424] on label at bounding box center [69, 429] width 23 height 17
radio input "true"
drag, startPoint x: 226, startPoint y: 526, endPoint x: 9, endPoint y: 530, distance: 217.0
click at [9, 530] on div "Activity Fields Livestock Features Maps Team Vehicles Data Reporting Billing Tu…" at bounding box center [784, 414] width 1568 height 730
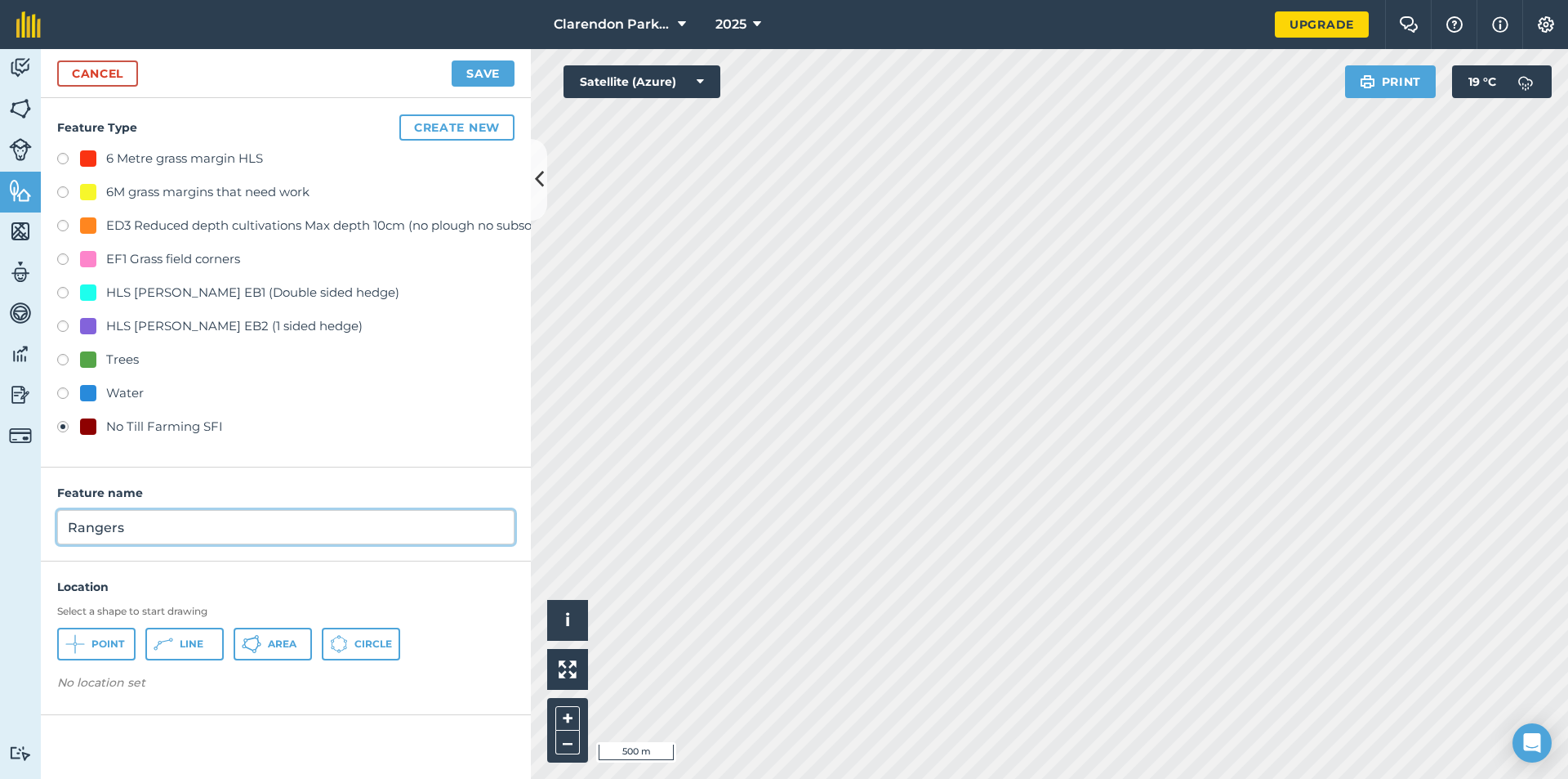
type input "Rangers"
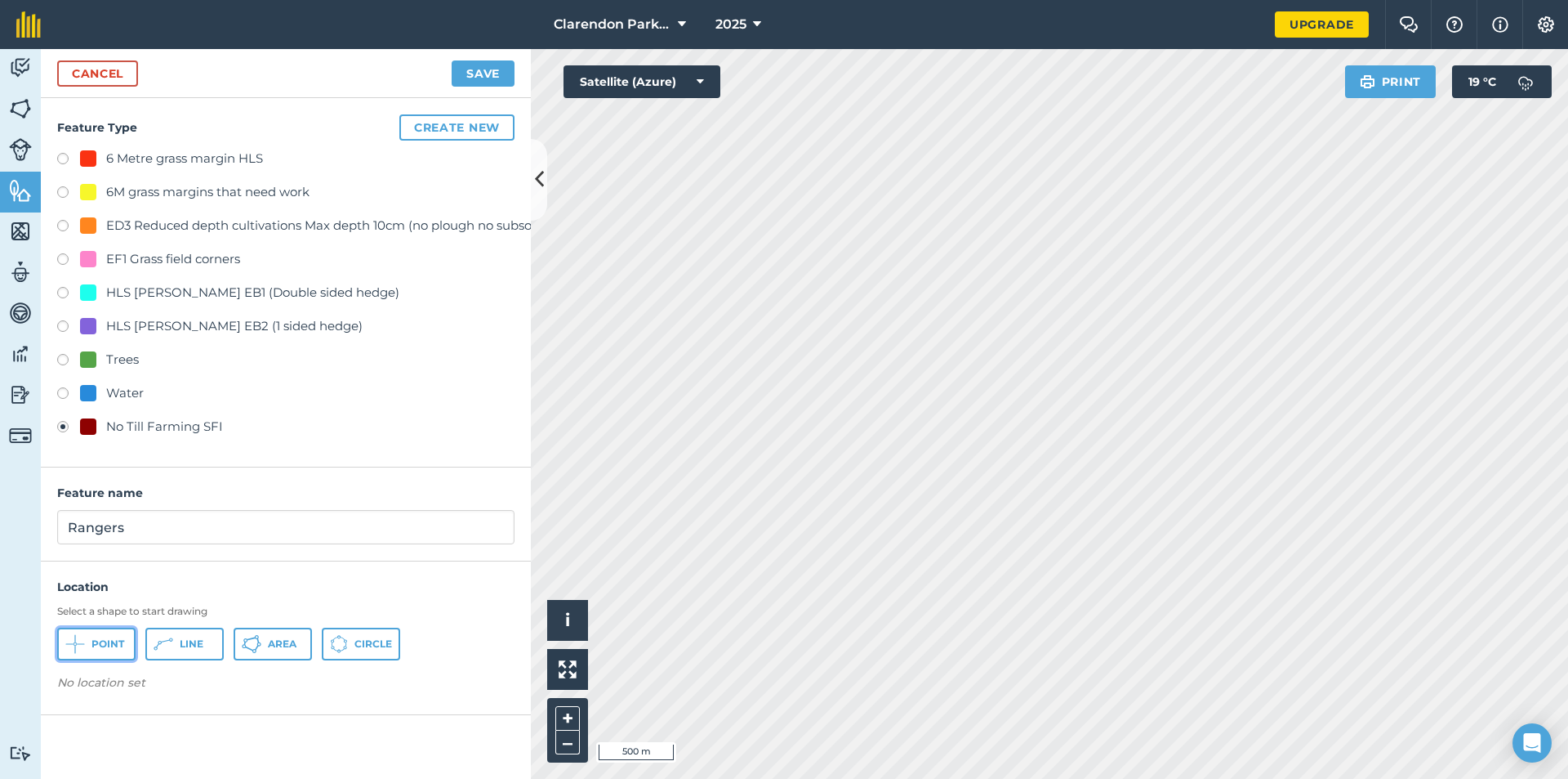
click at [89, 642] on button "Point" at bounding box center [96, 643] width 79 height 32
click at [473, 76] on button "Save" at bounding box center [483, 74] width 63 height 27
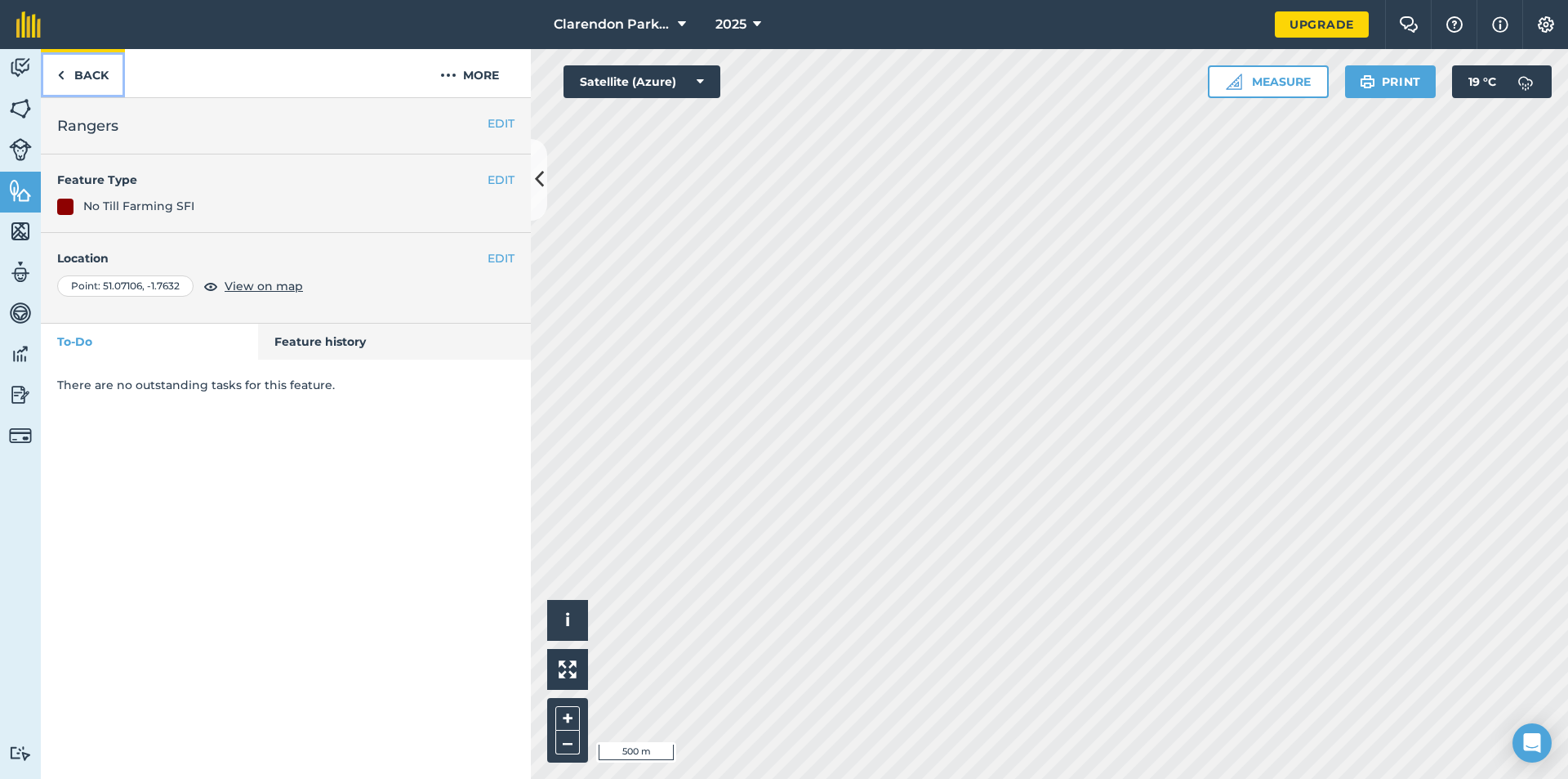
click at [94, 71] on link "Back" at bounding box center [83, 73] width 84 height 48
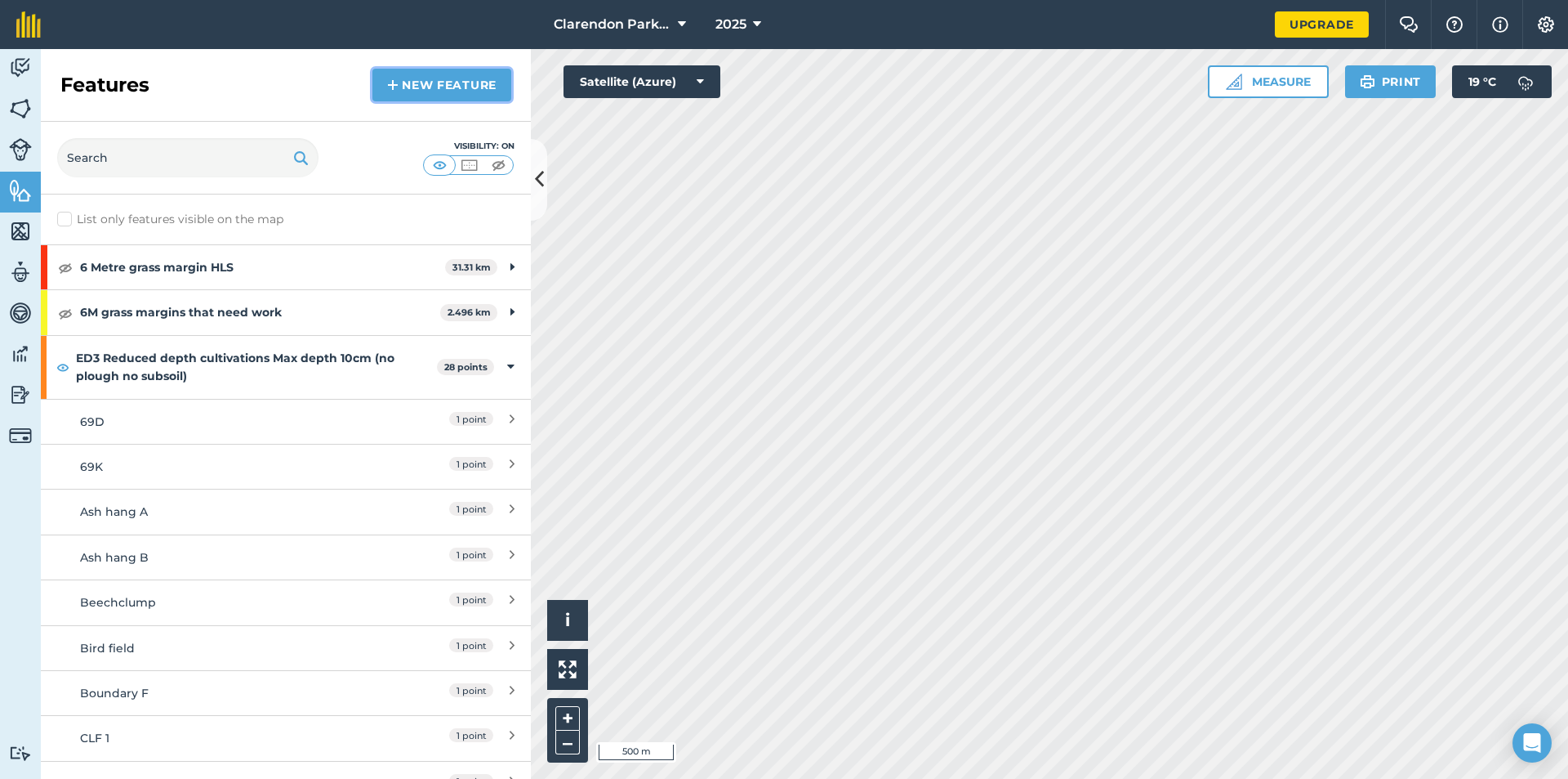
click at [466, 89] on link "New feature" at bounding box center [442, 85] width 139 height 32
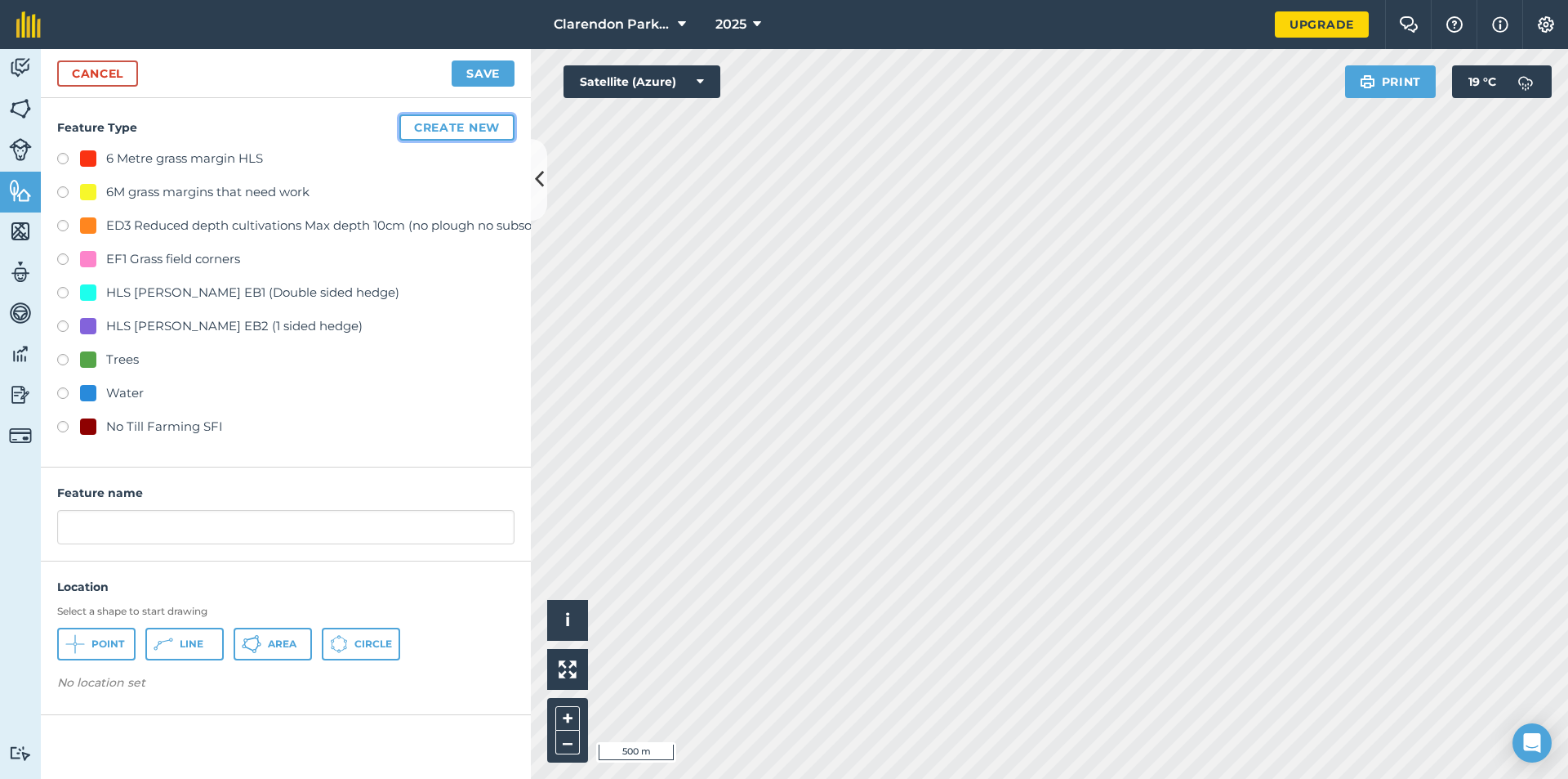
click at [449, 124] on button "Create new" at bounding box center [456, 128] width 115 height 27
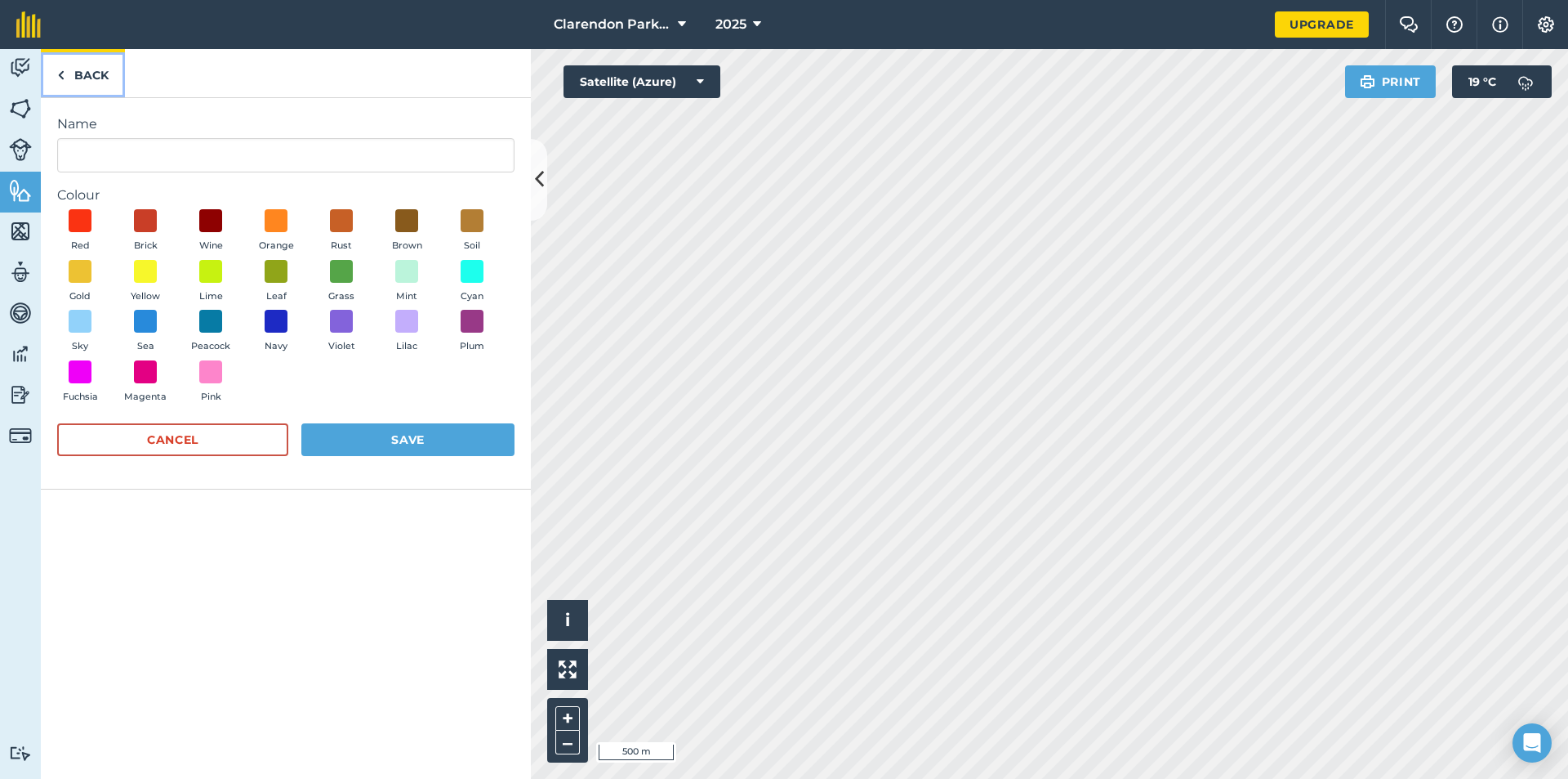
click at [73, 66] on link "Back" at bounding box center [83, 73] width 84 height 48
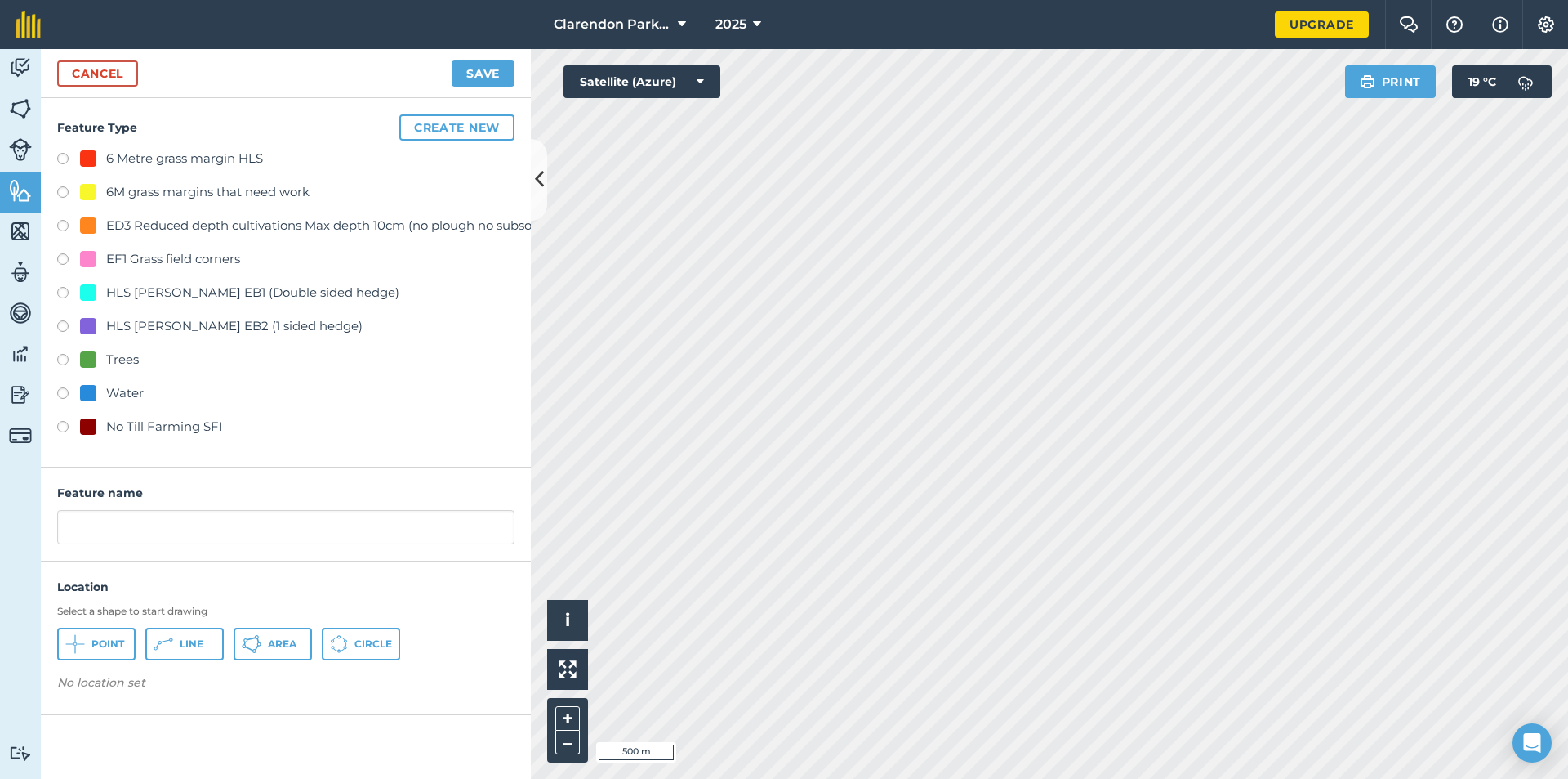
click at [65, 429] on label at bounding box center [69, 429] width 23 height 17
radio input "true"
drag, startPoint x: 120, startPoint y: 530, endPoint x: 0, endPoint y: 542, distance: 120.6
click at [0, 542] on div "Activity Fields Livestock Features Maps Team Vehicles Data Reporting Billing Tu…" at bounding box center [784, 414] width 1568 height 730
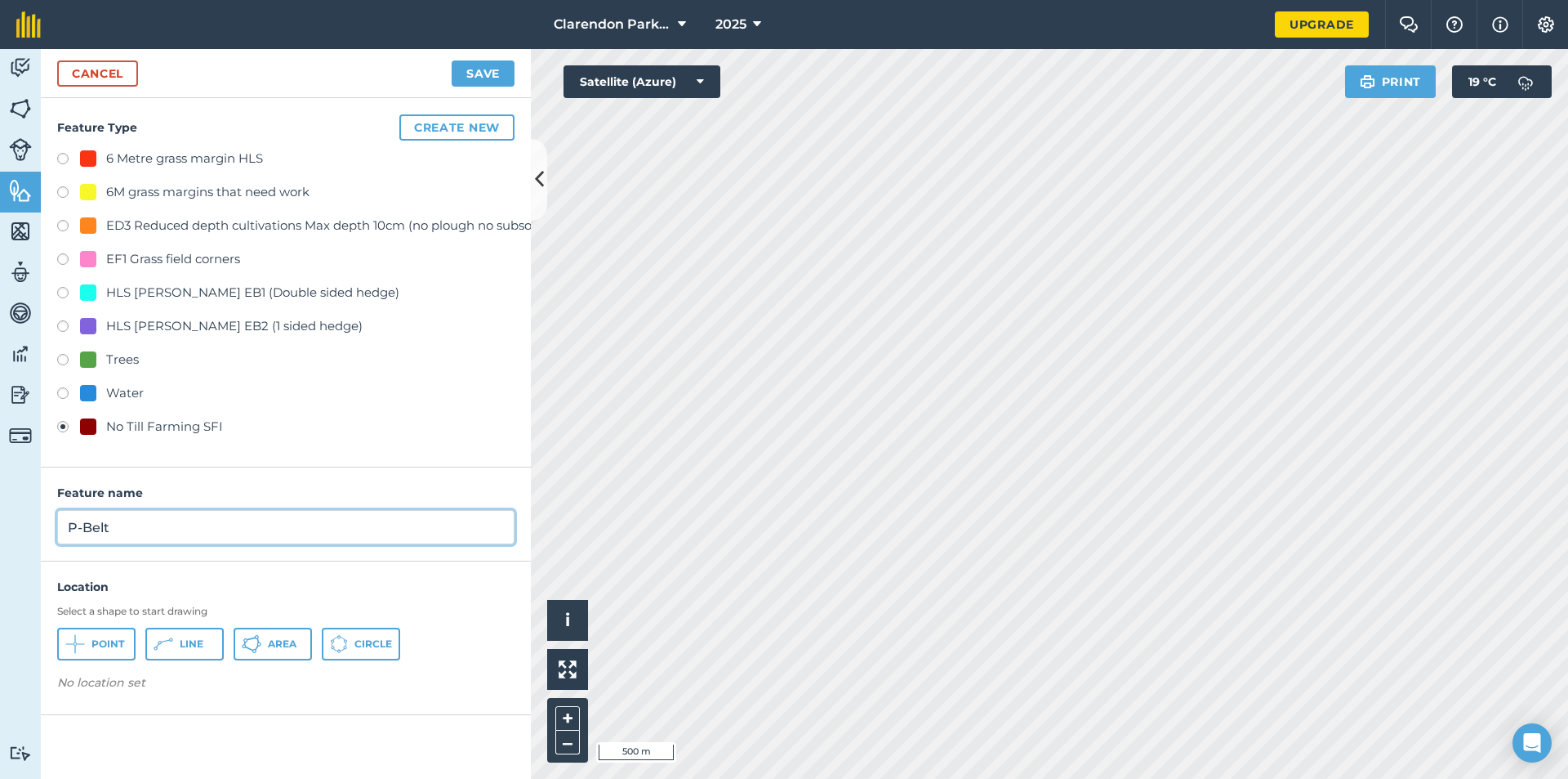
type input "P-Belt"
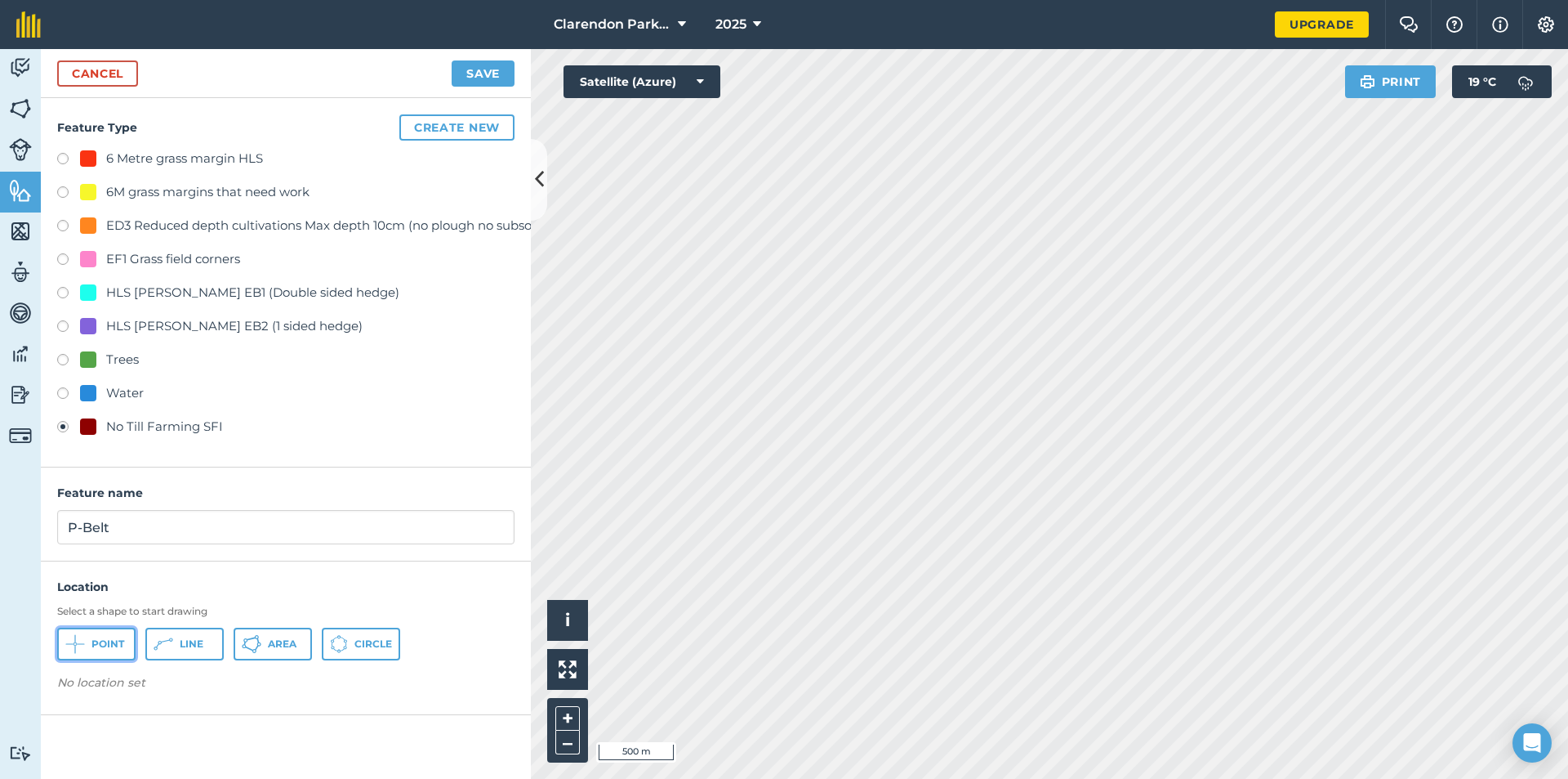
click at [97, 644] on span "Point" at bounding box center [107, 644] width 32 height 13
click at [475, 68] on button "Save" at bounding box center [483, 74] width 63 height 27
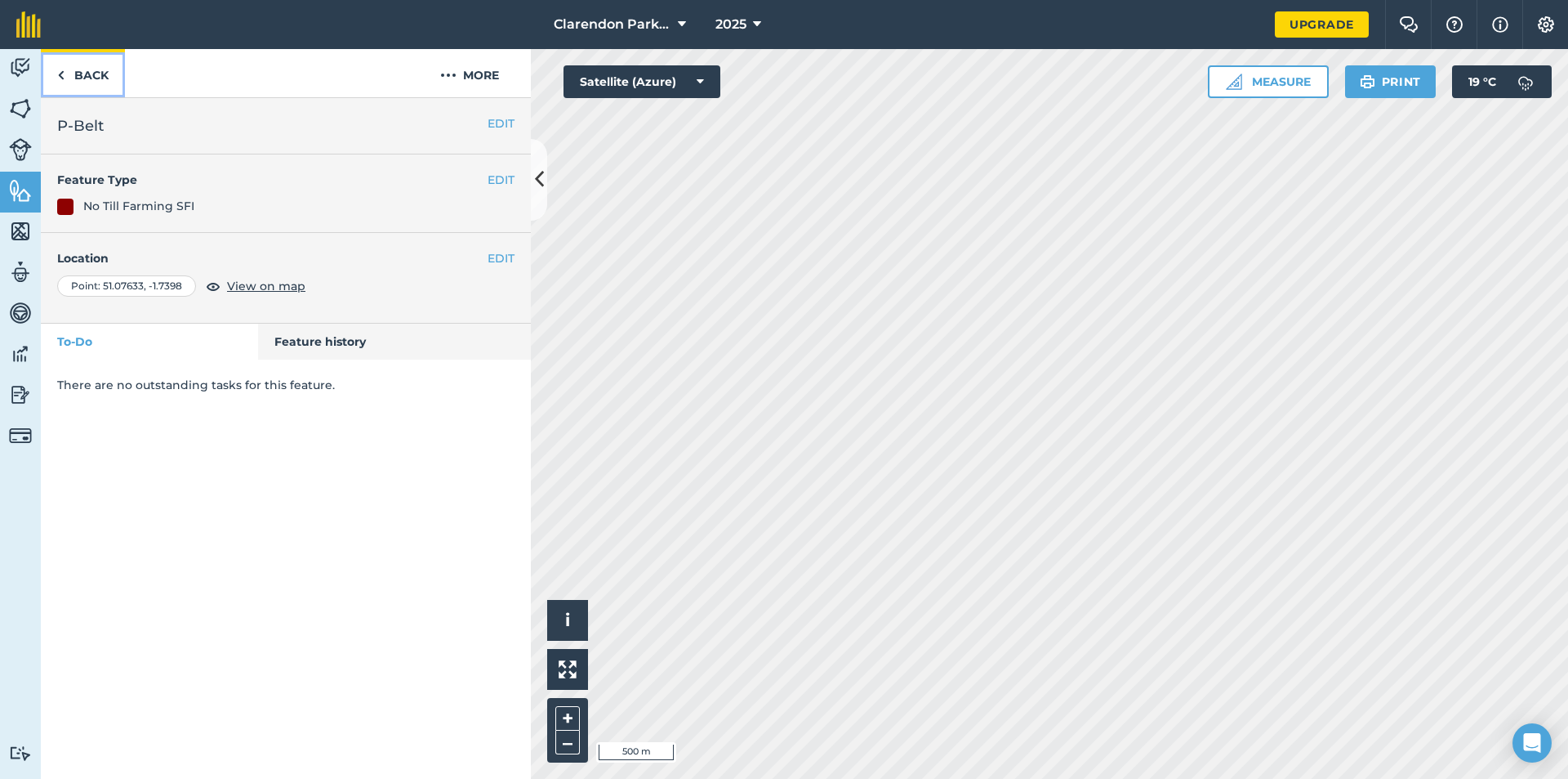
click at [75, 80] on link "Back" at bounding box center [83, 73] width 84 height 48
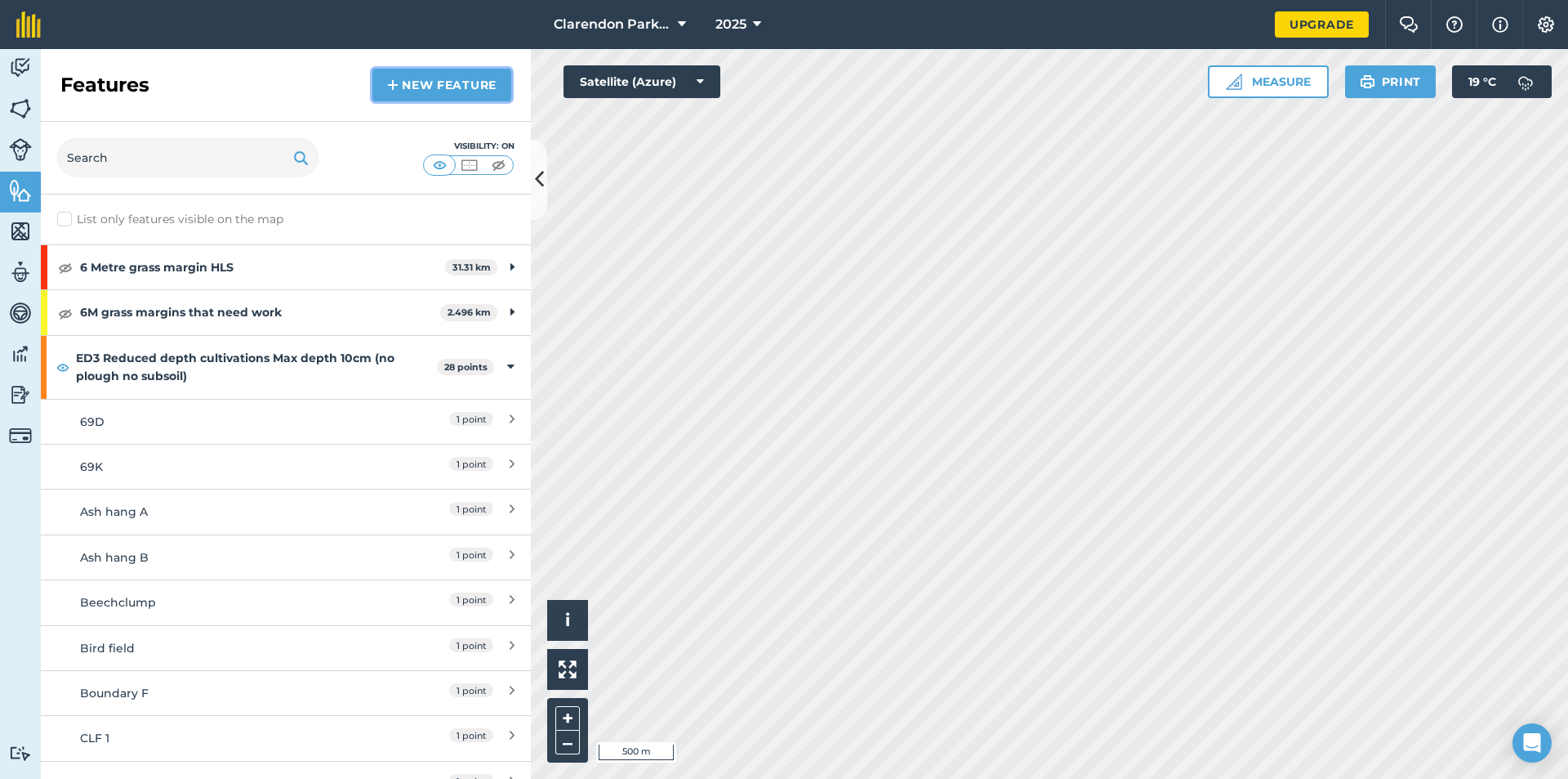
click at [413, 75] on link "New feature" at bounding box center [442, 85] width 139 height 32
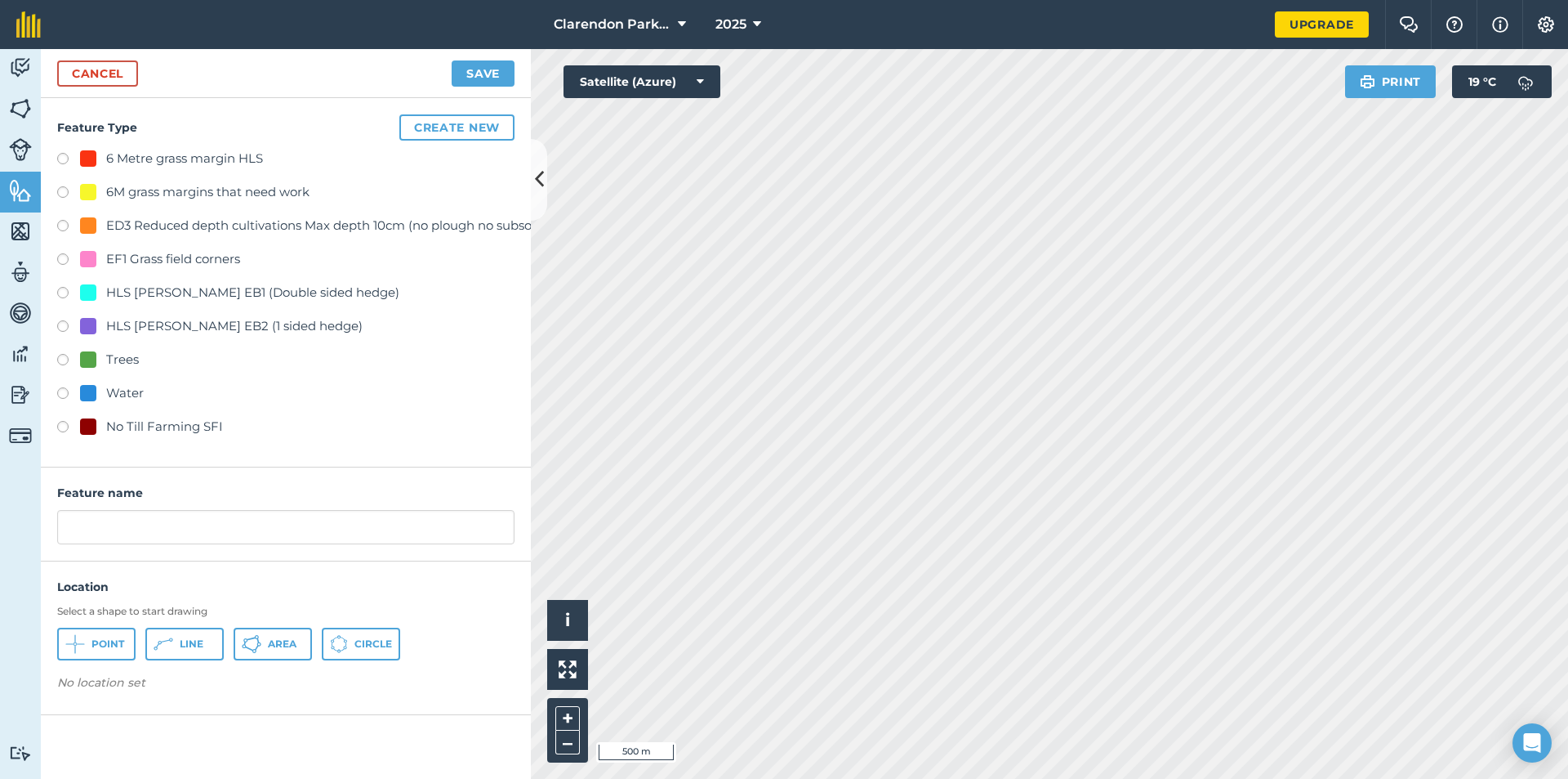
click at [63, 423] on label at bounding box center [69, 429] width 23 height 17
radio input "true"
drag, startPoint x: 36, startPoint y: 513, endPoint x: 0, endPoint y: 515, distance: 36.1
click at [0, 515] on div "Activity Fields Livestock Features Maps Team Vehicles Data Reporting Billing Tu…" at bounding box center [784, 414] width 1568 height 730
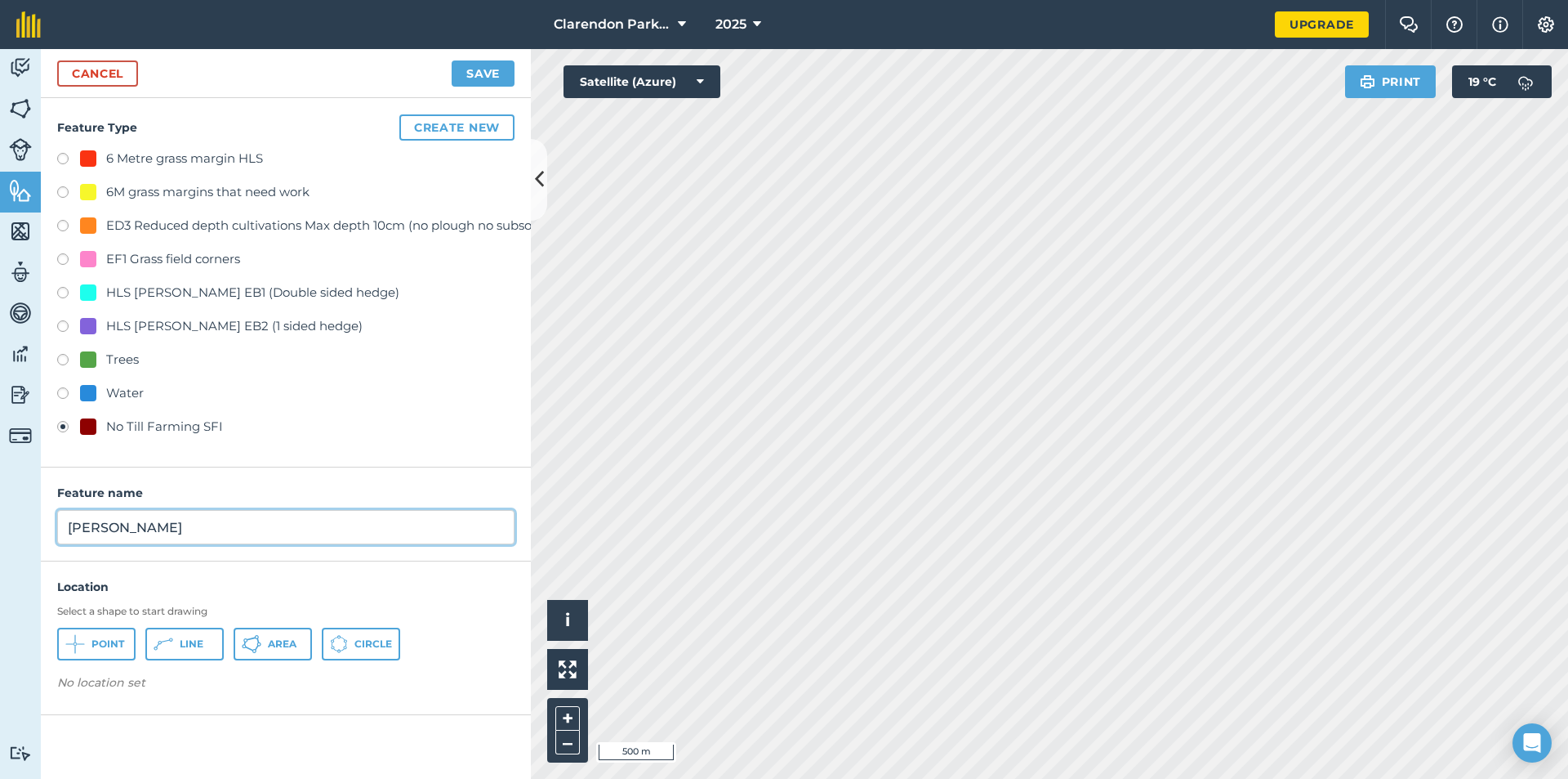
type input "[PERSON_NAME]"
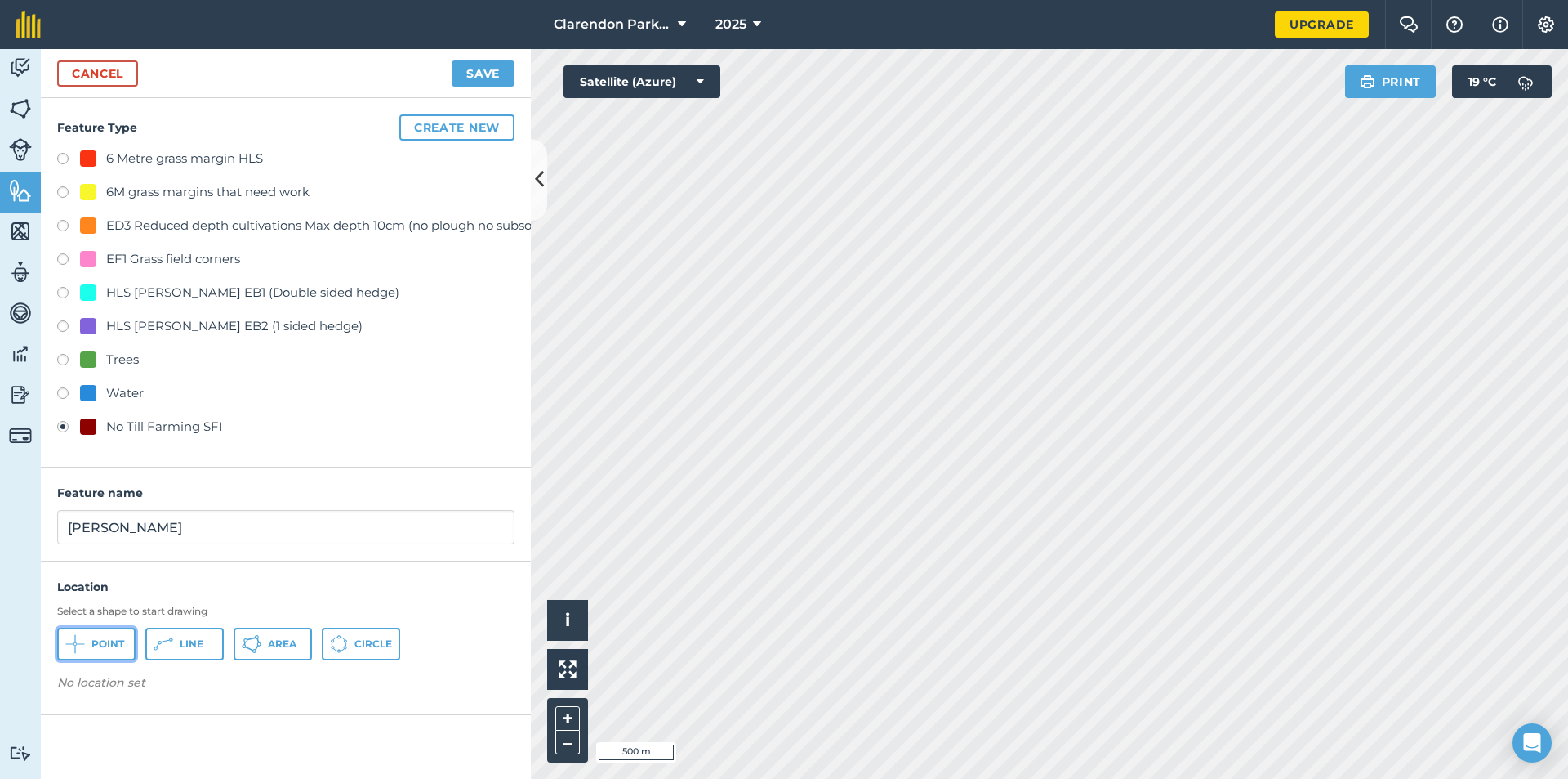
click at [93, 640] on span "Point" at bounding box center [107, 644] width 32 height 13
click at [475, 68] on button "Save" at bounding box center [483, 74] width 63 height 27
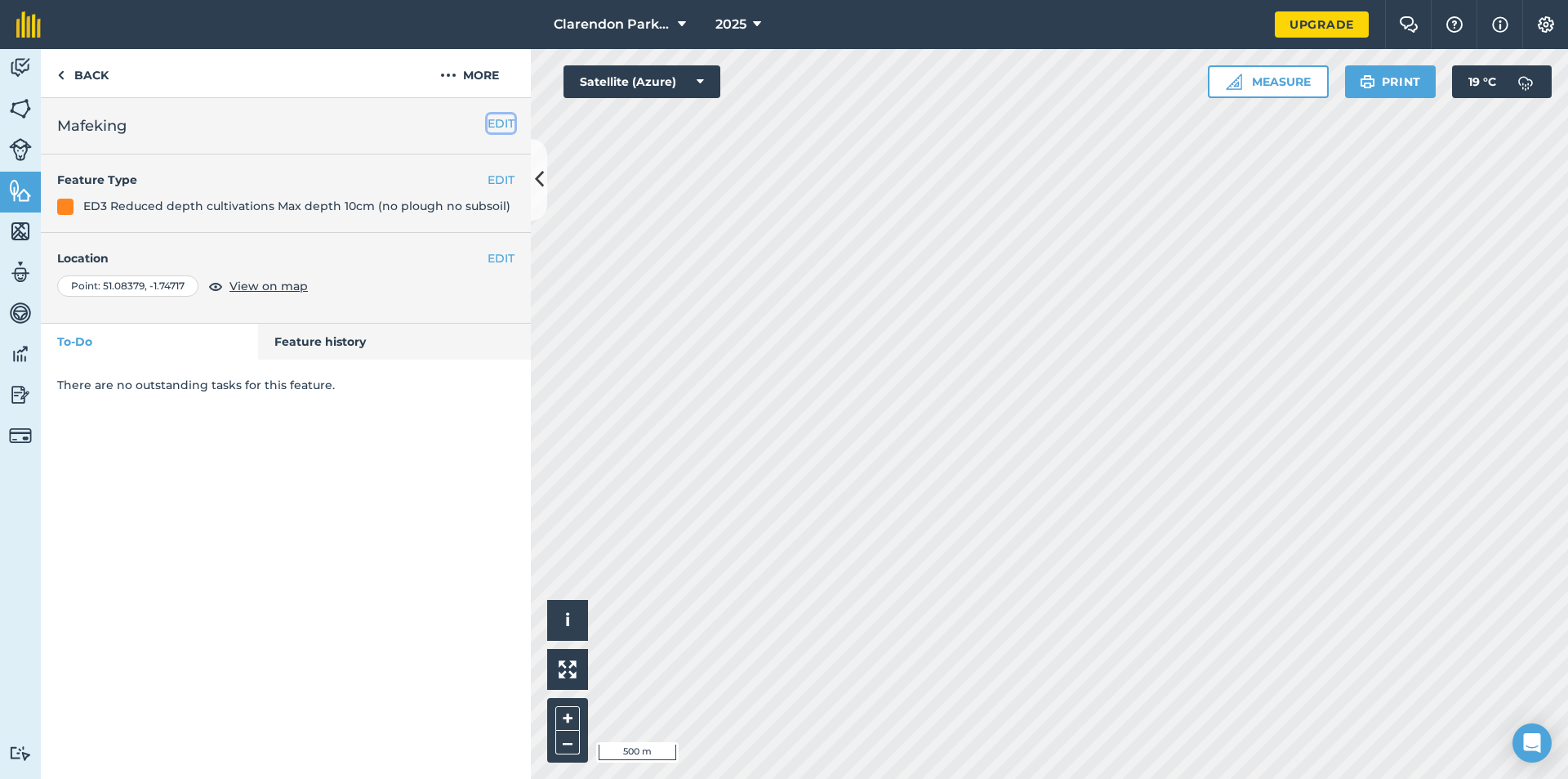
click at [506, 124] on button "EDIT" at bounding box center [501, 123] width 27 height 18
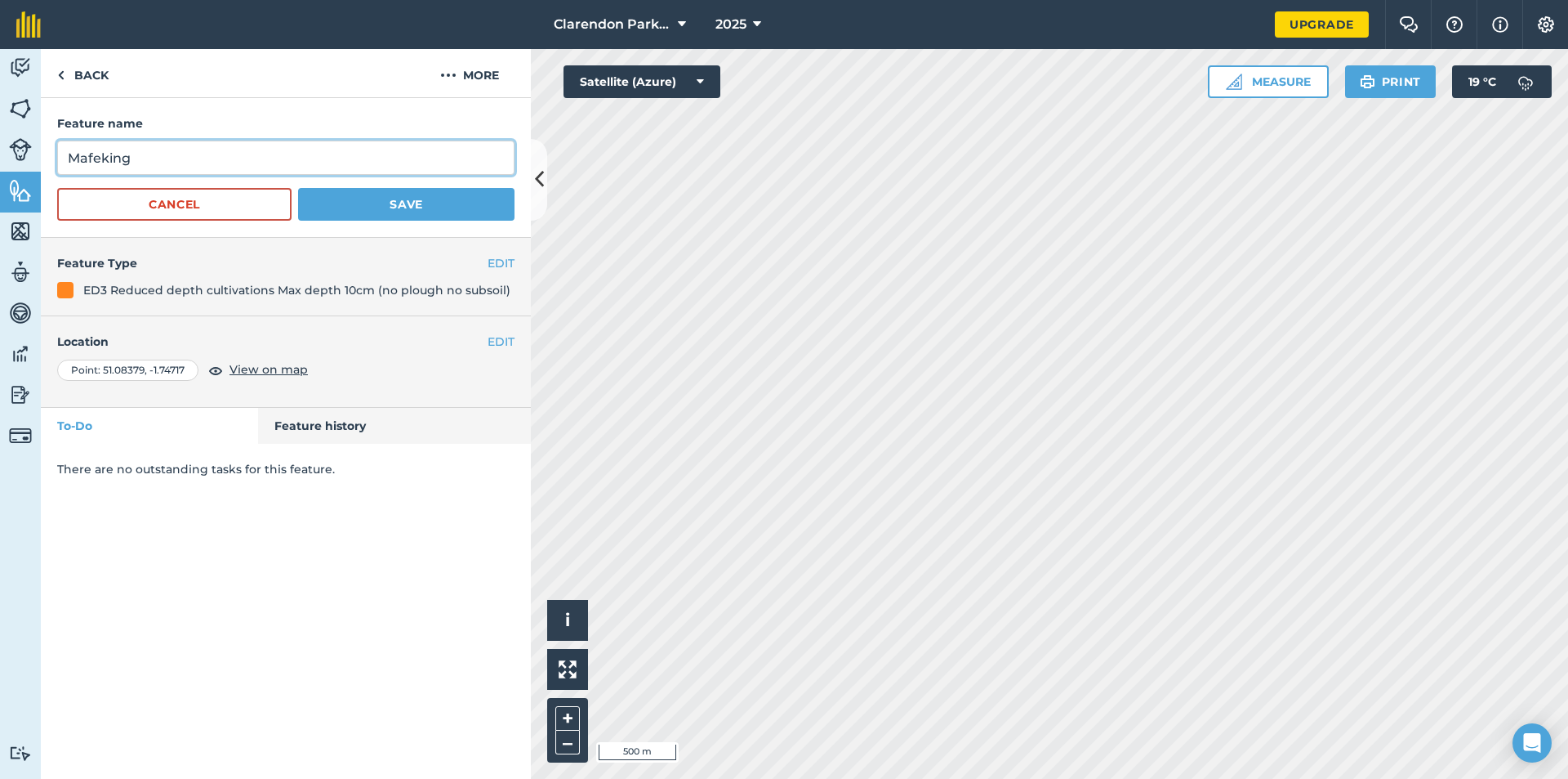
click at [130, 159] on input "Mafeking" at bounding box center [286, 157] width 457 height 34
type input "Mafe"
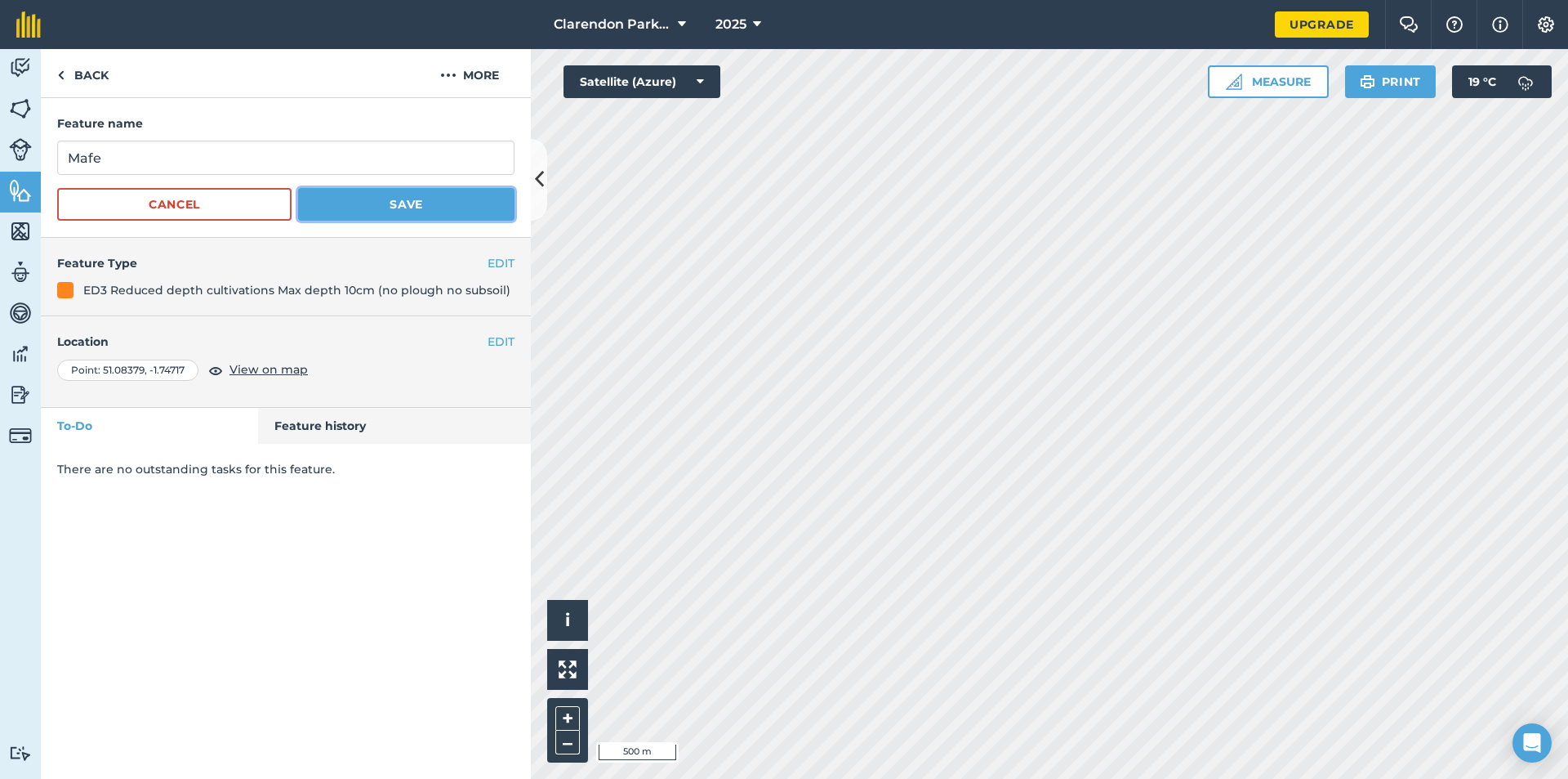
click at [374, 206] on button "Save" at bounding box center [406, 204] width 216 height 32
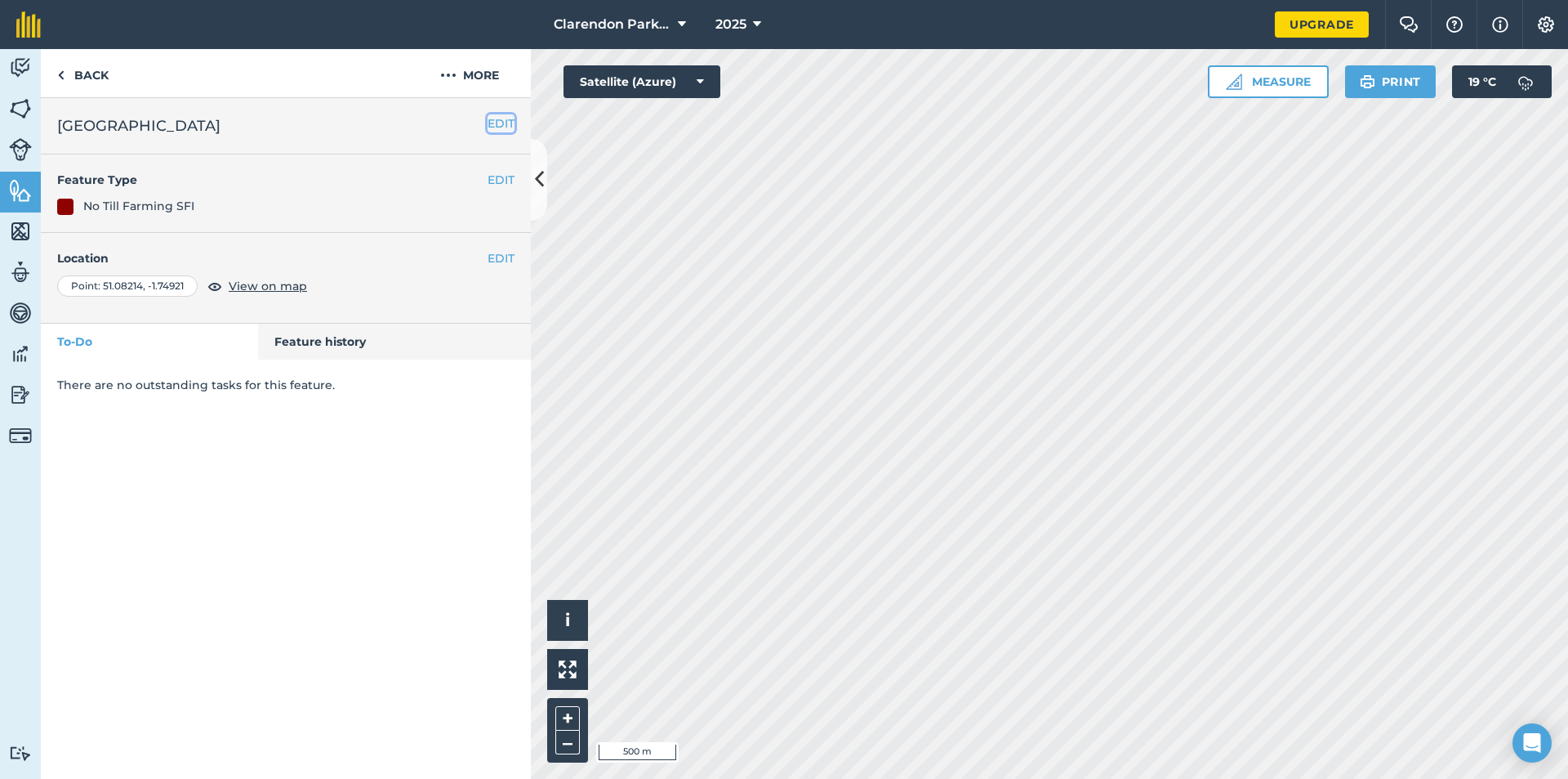
click at [499, 122] on button "EDIT" at bounding box center [501, 123] width 27 height 18
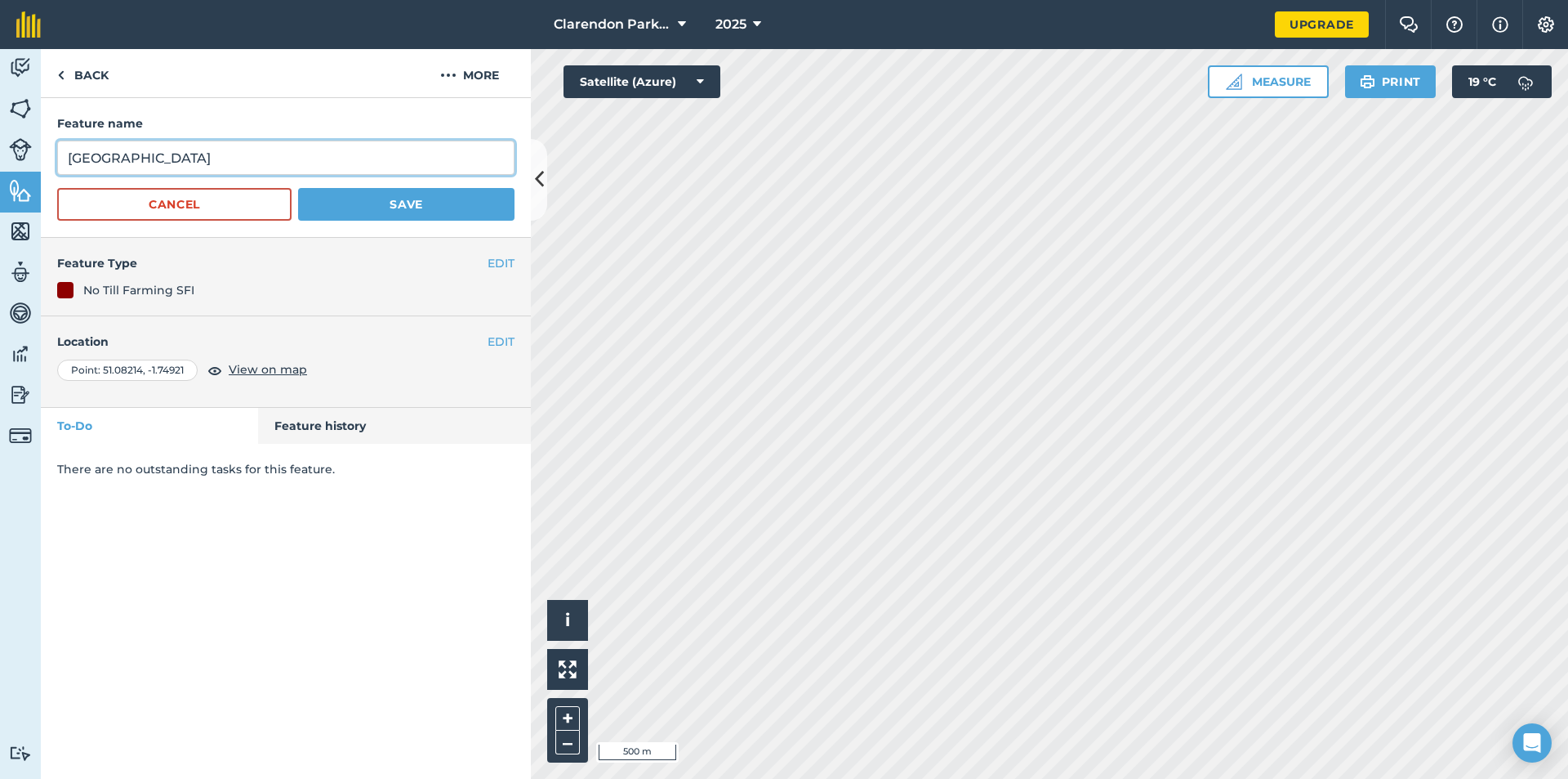
click at [181, 162] on input "[GEOGRAPHIC_DATA]" at bounding box center [286, 157] width 457 height 34
type input "Queen m"
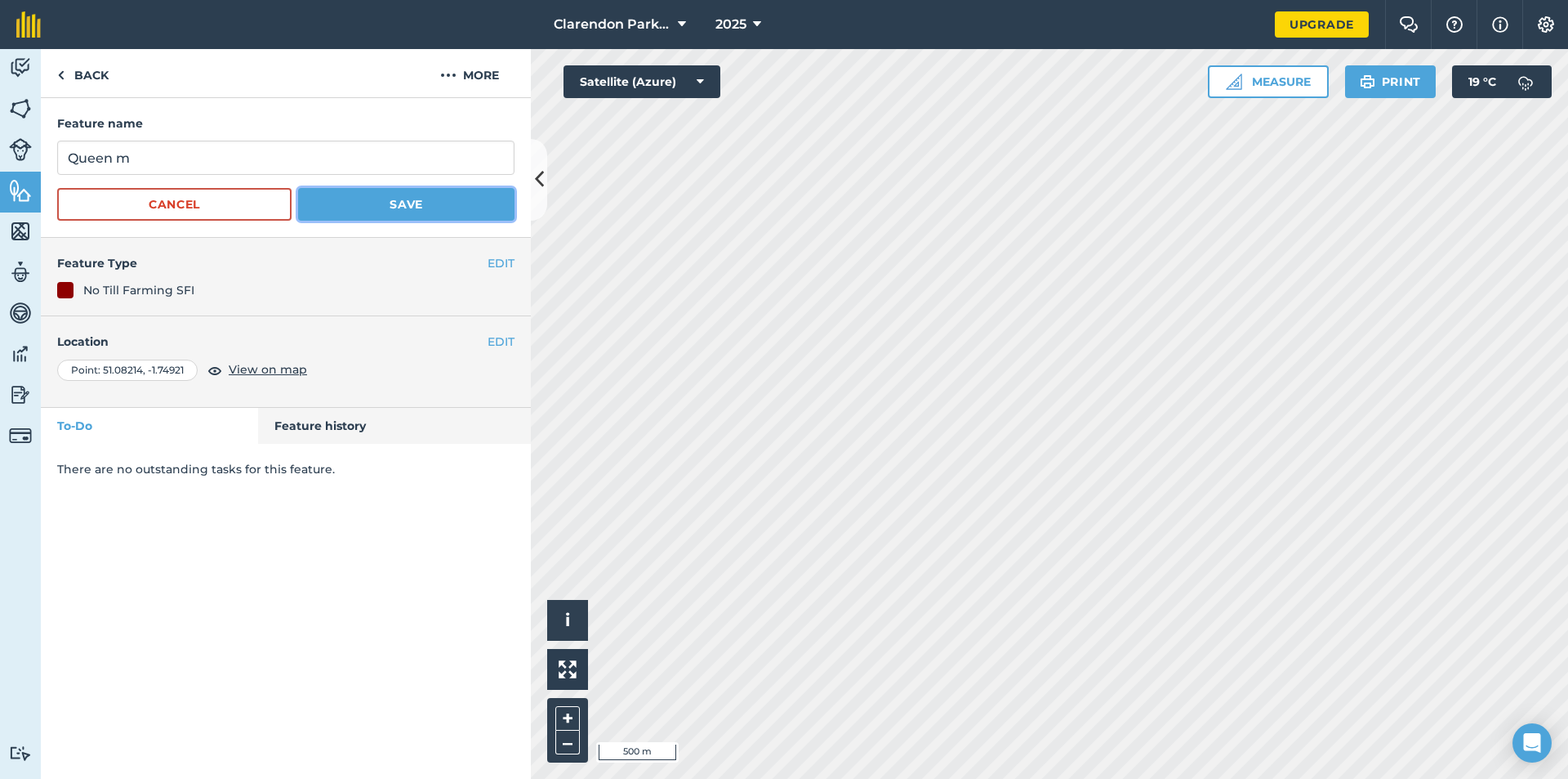
click at [374, 196] on button "Save" at bounding box center [406, 204] width 216 height 32
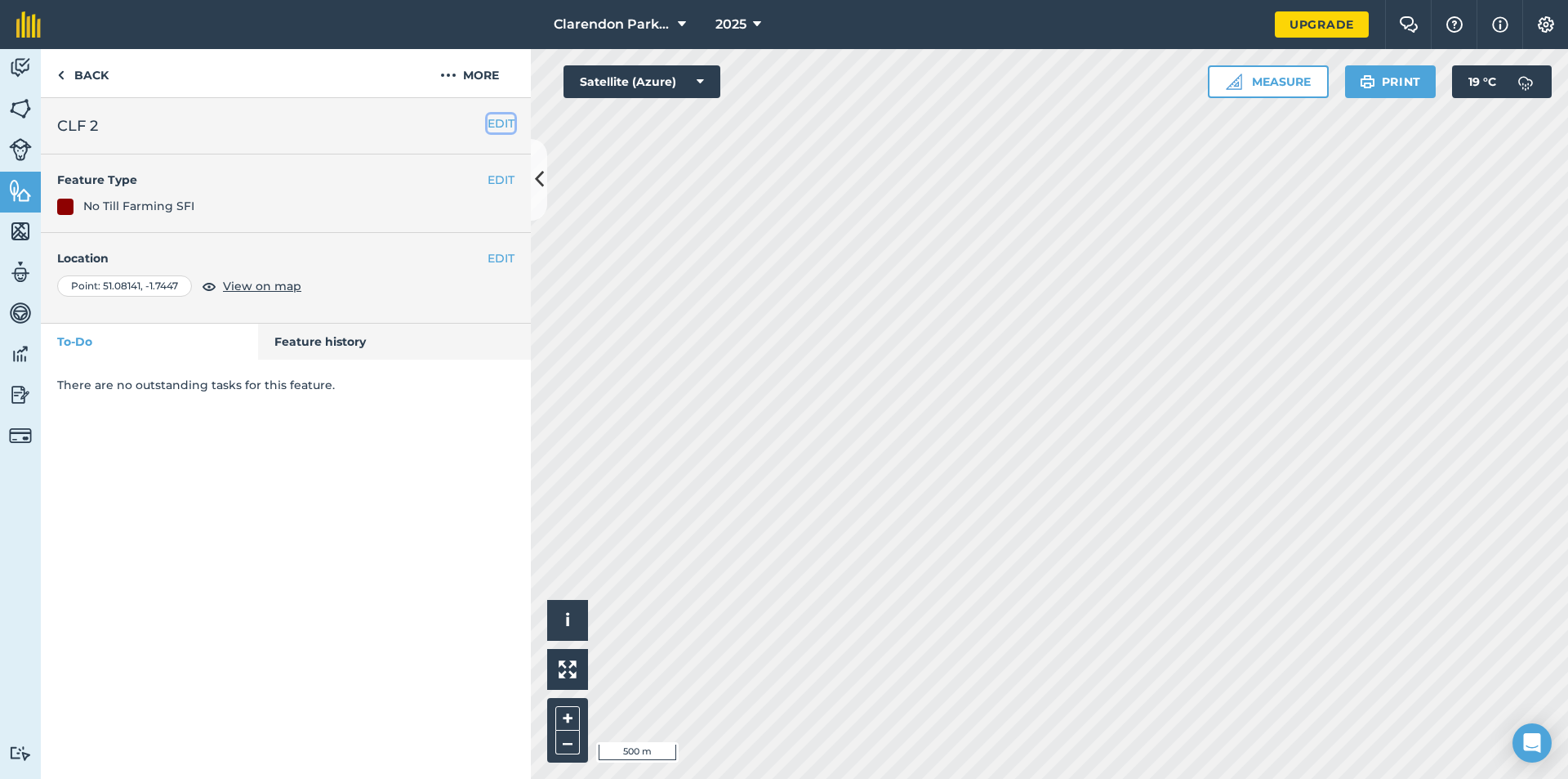
click at [506, 127] on button "EDIT" at bounding box center [501, 123] width 27 height 18
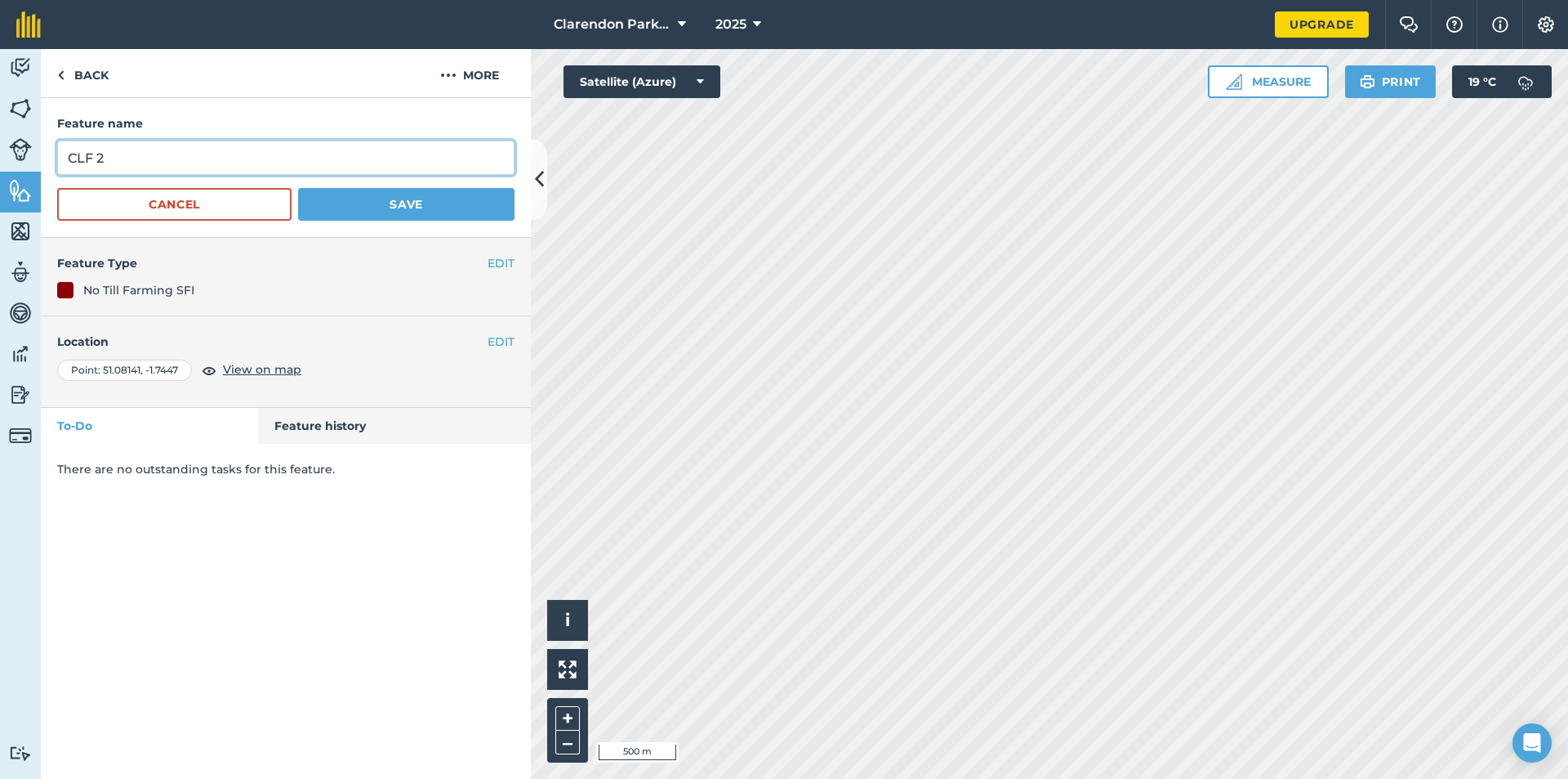
click at [94, 157] on input "CLF 2" at bounding box center [286, 157] width 457 height 34
type input "C 2"
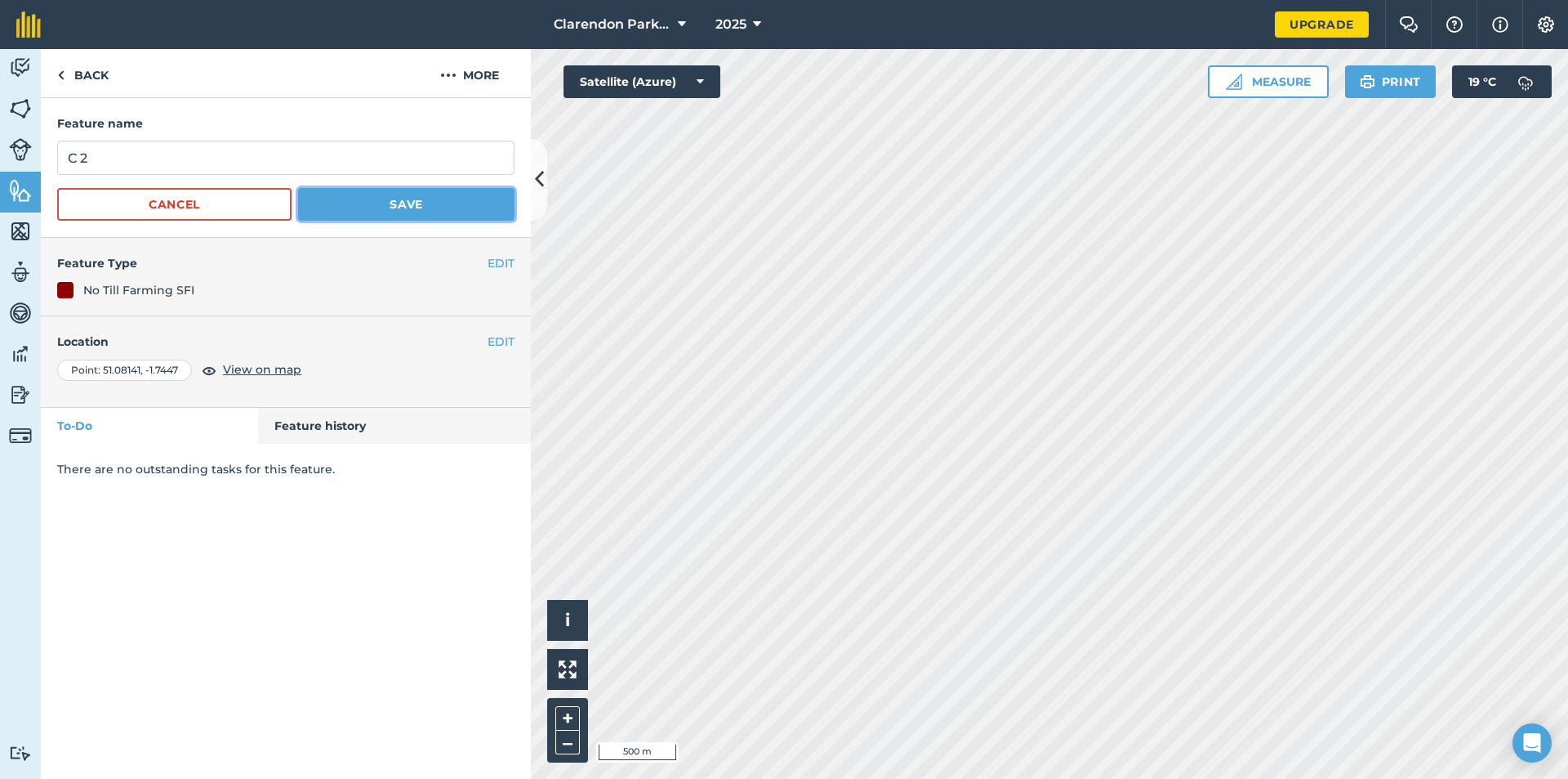
click at [342, 205] on button "Save" at bounding box center [406, 204] width 216 height 32
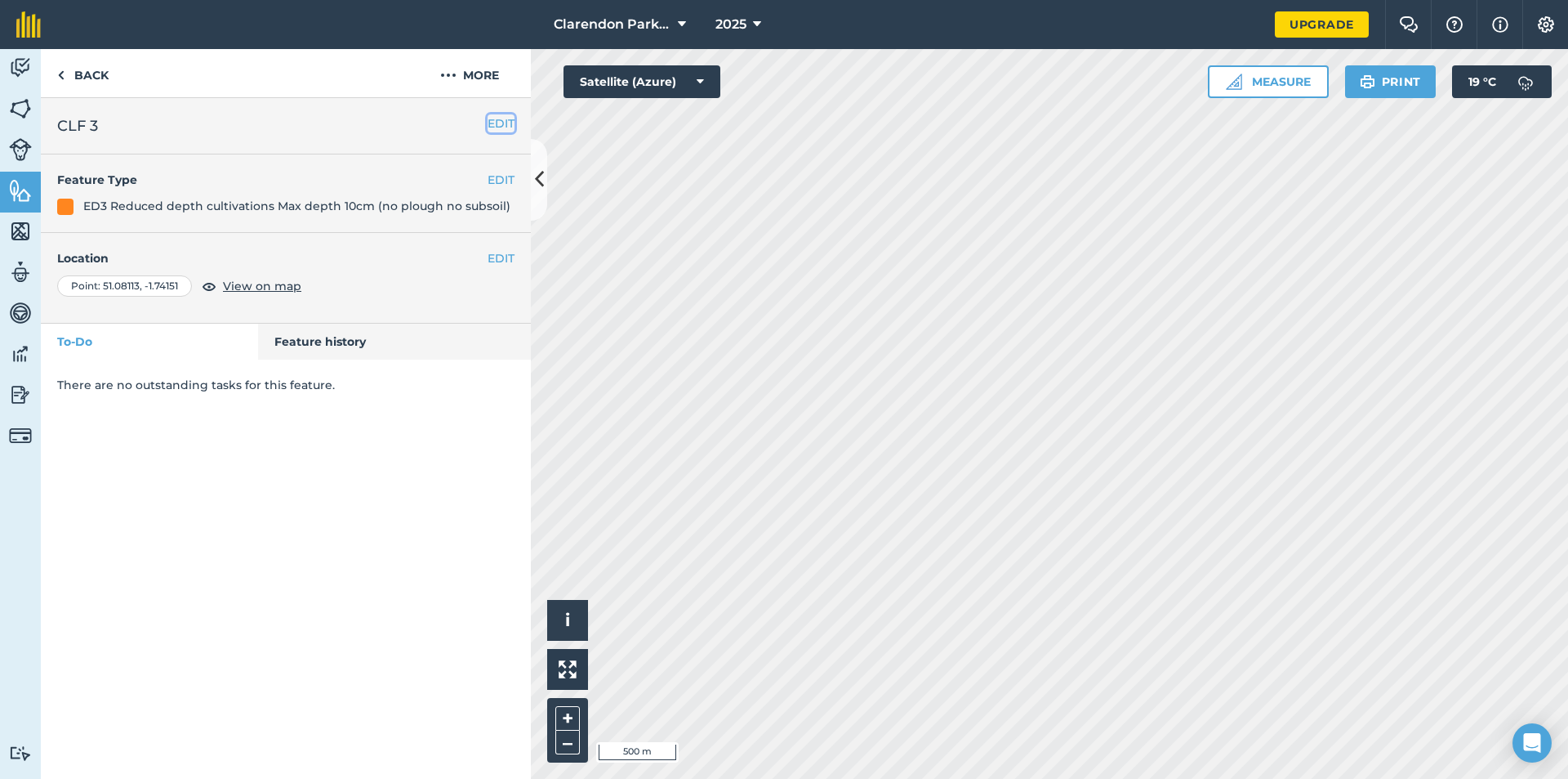
click at [495, 123] on button "EDIT" at bounding box center [501, 123] width 27 height 18
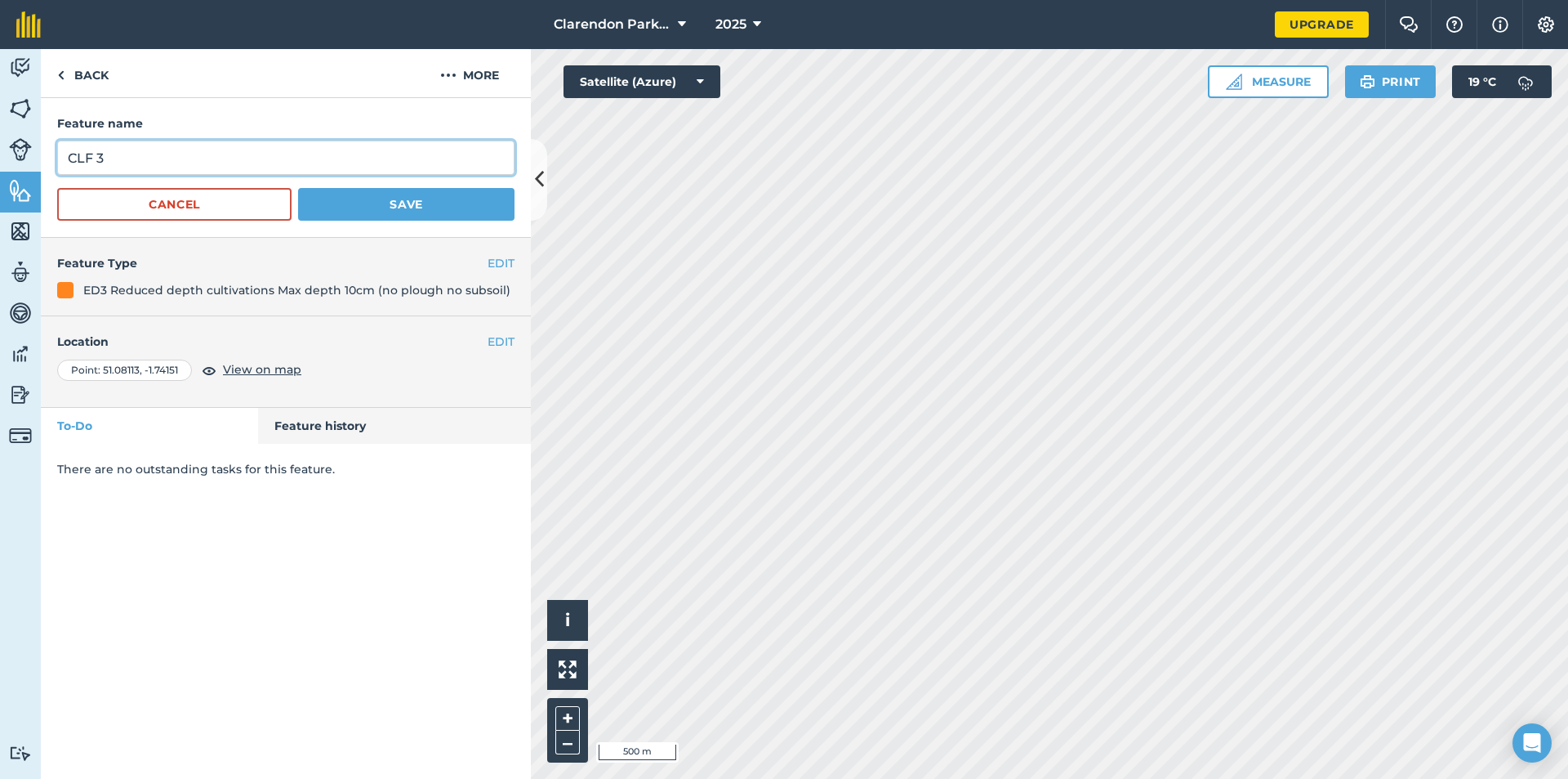
click at [94, 155] on input "CLF 3" at bounding box center [286, 157] width 457 height 34
type input "C 3"
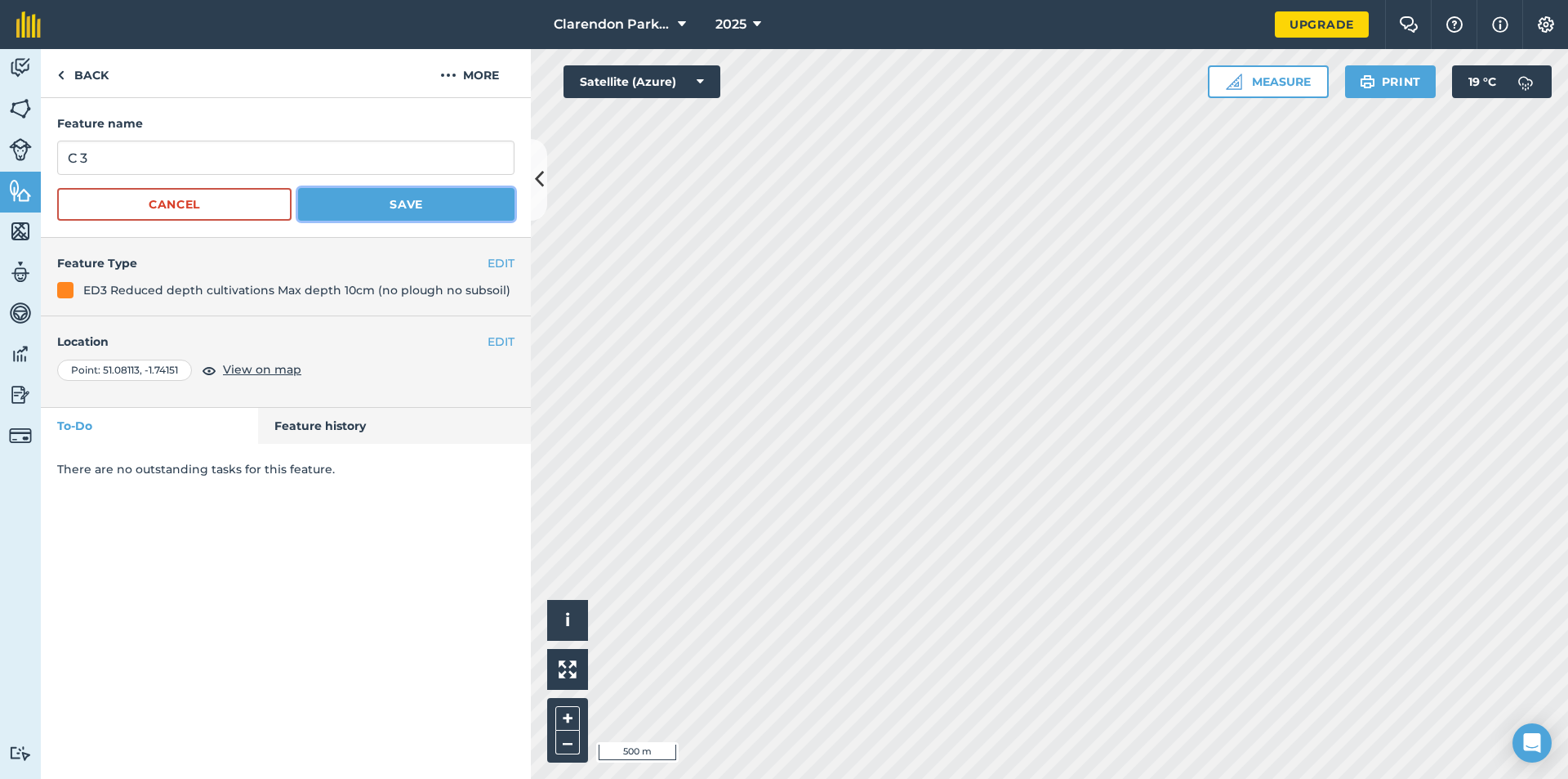
click at [384, 203] on button "Save" at bounding box center [406, 204] width 216 height 32
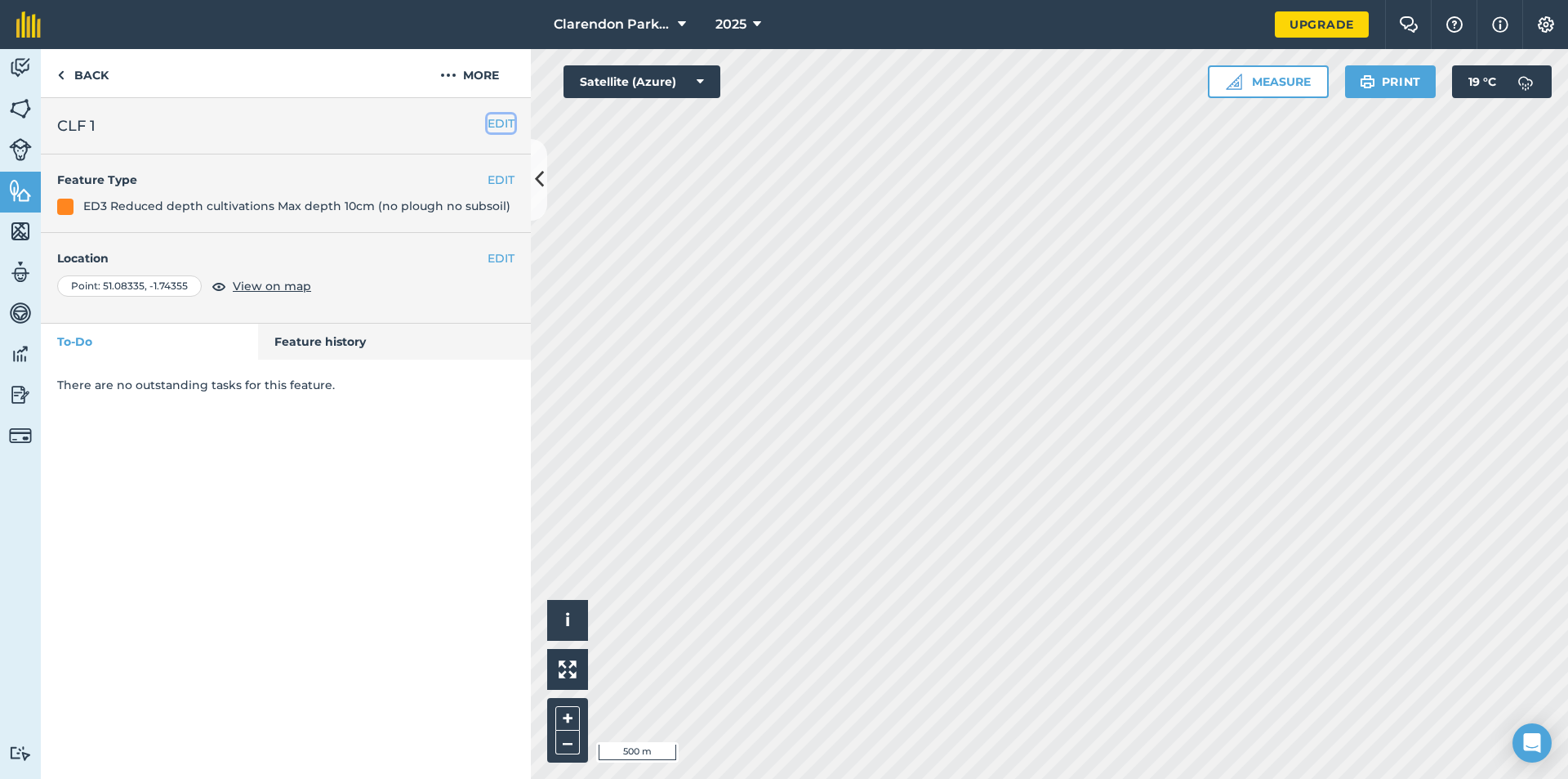
click at [495, 121] on button "EDIT" at bounding box center [501, 123] width 27 height 18
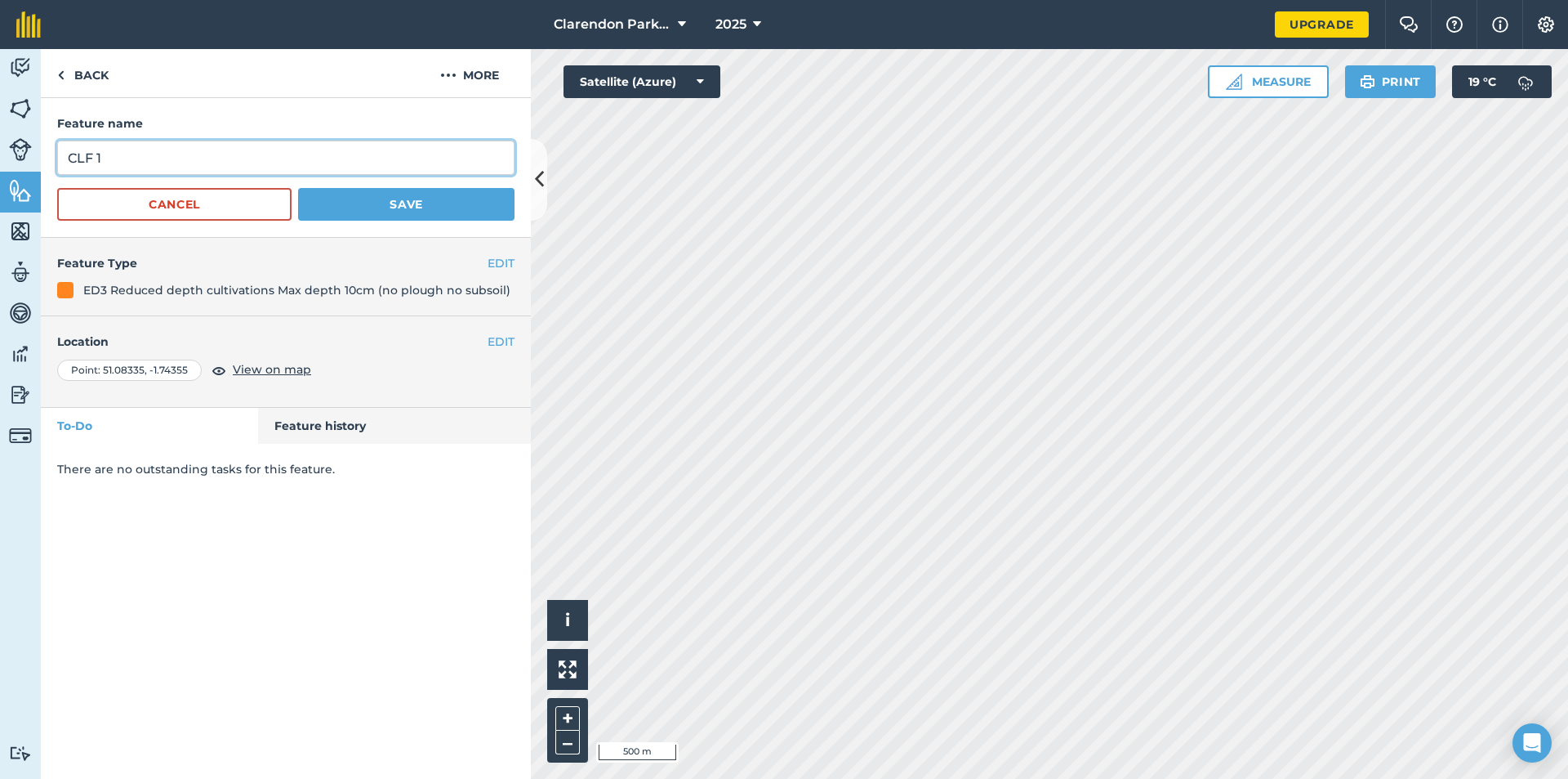
click at [91, 154] on input "CLF 1" at bounding box center [286, 157] width 457 height 34
type input "C 1"
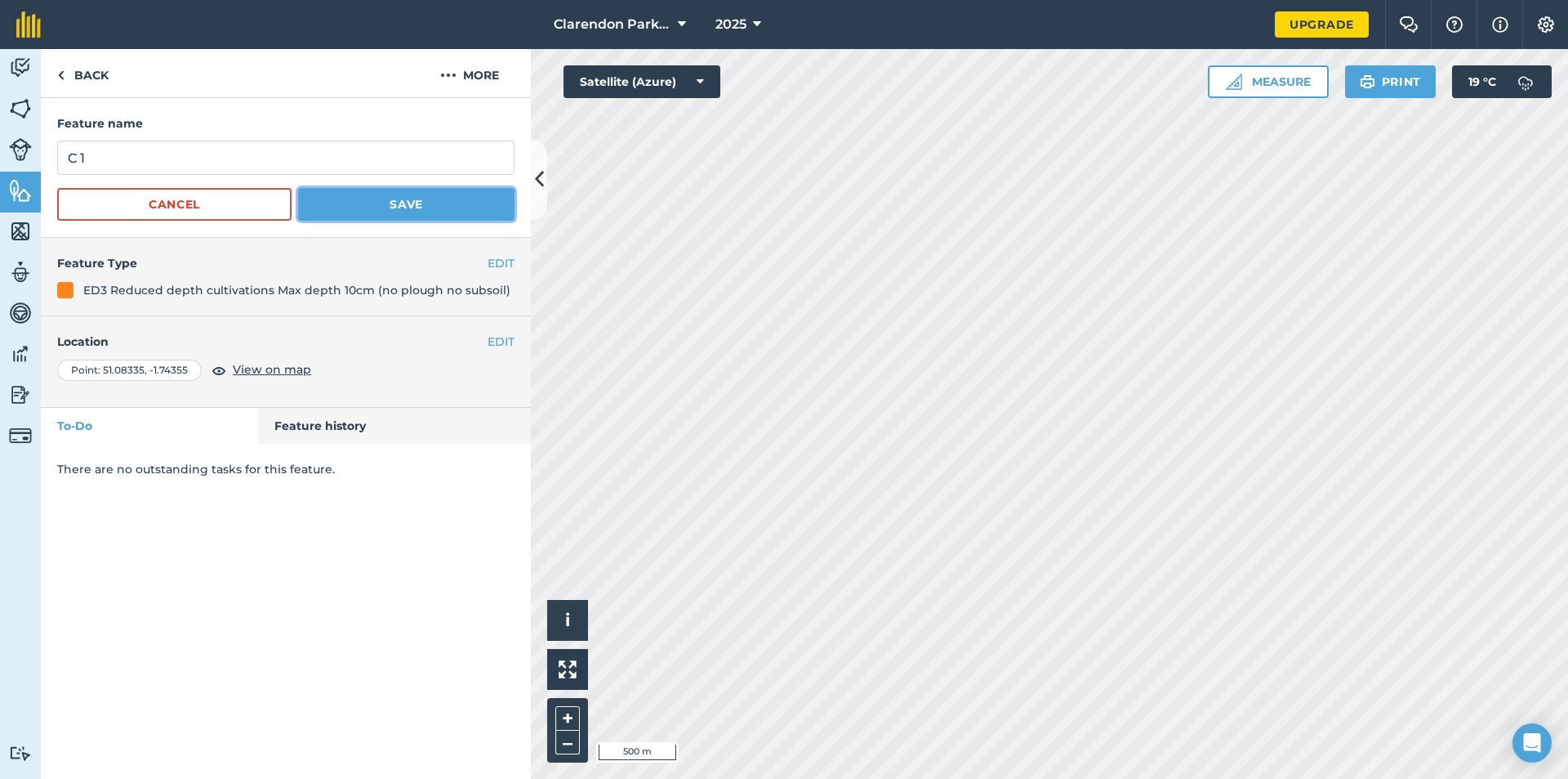
click at [418, 206] on button "Save" at bounding box center [406, 204] width 216 height 32
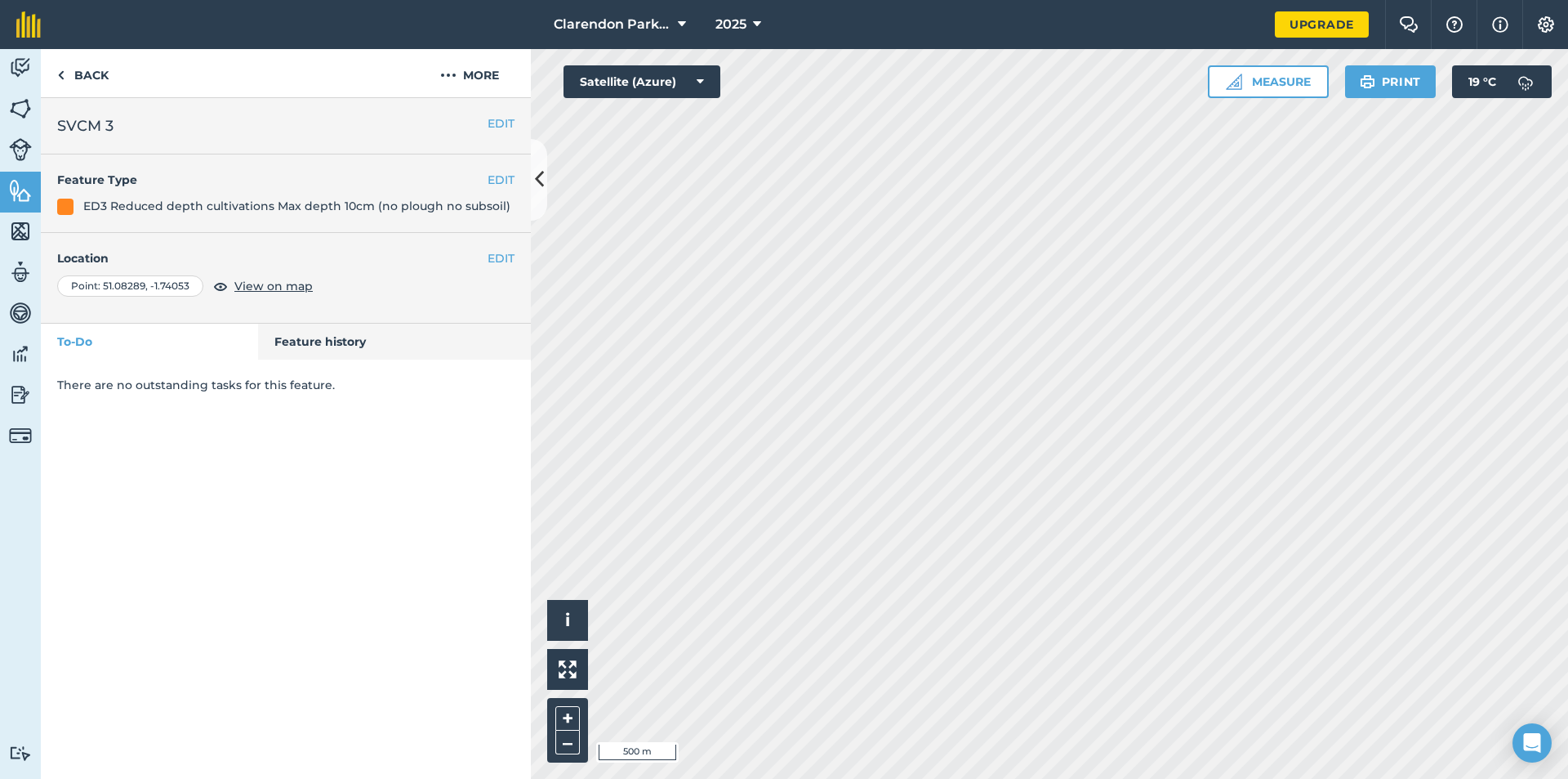
click at [101, 124] on h2 "SVCM 3" at bounding box center [286, 126] width 457 height 23
click at [488, 126] on button "EDIT" at bounding box center [501, 123] width 27 height 18
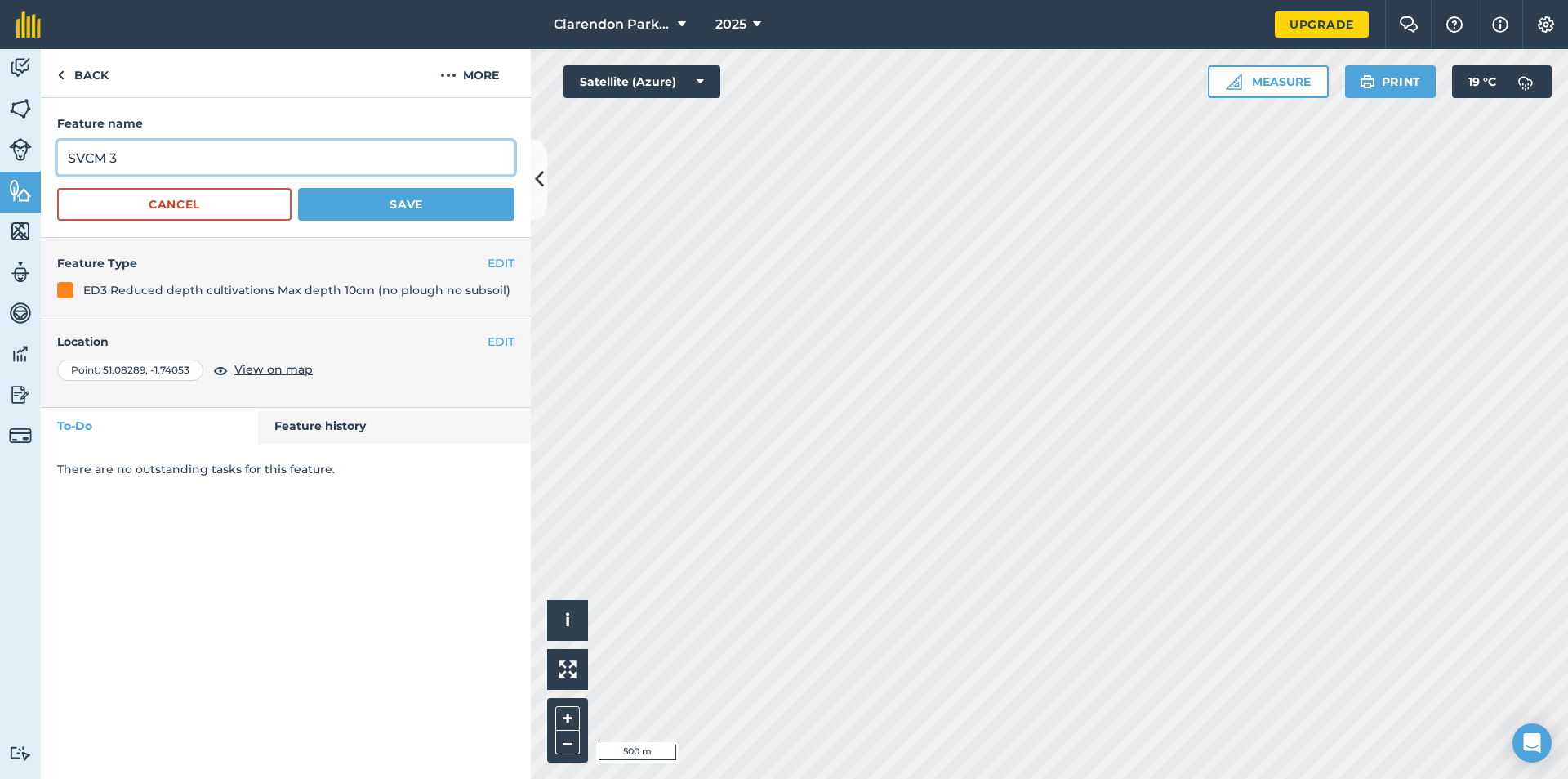
click at [104, 155] on input "SVCM 3" at bounding box center [286, 157] width 457 height 34
type input "S 3"
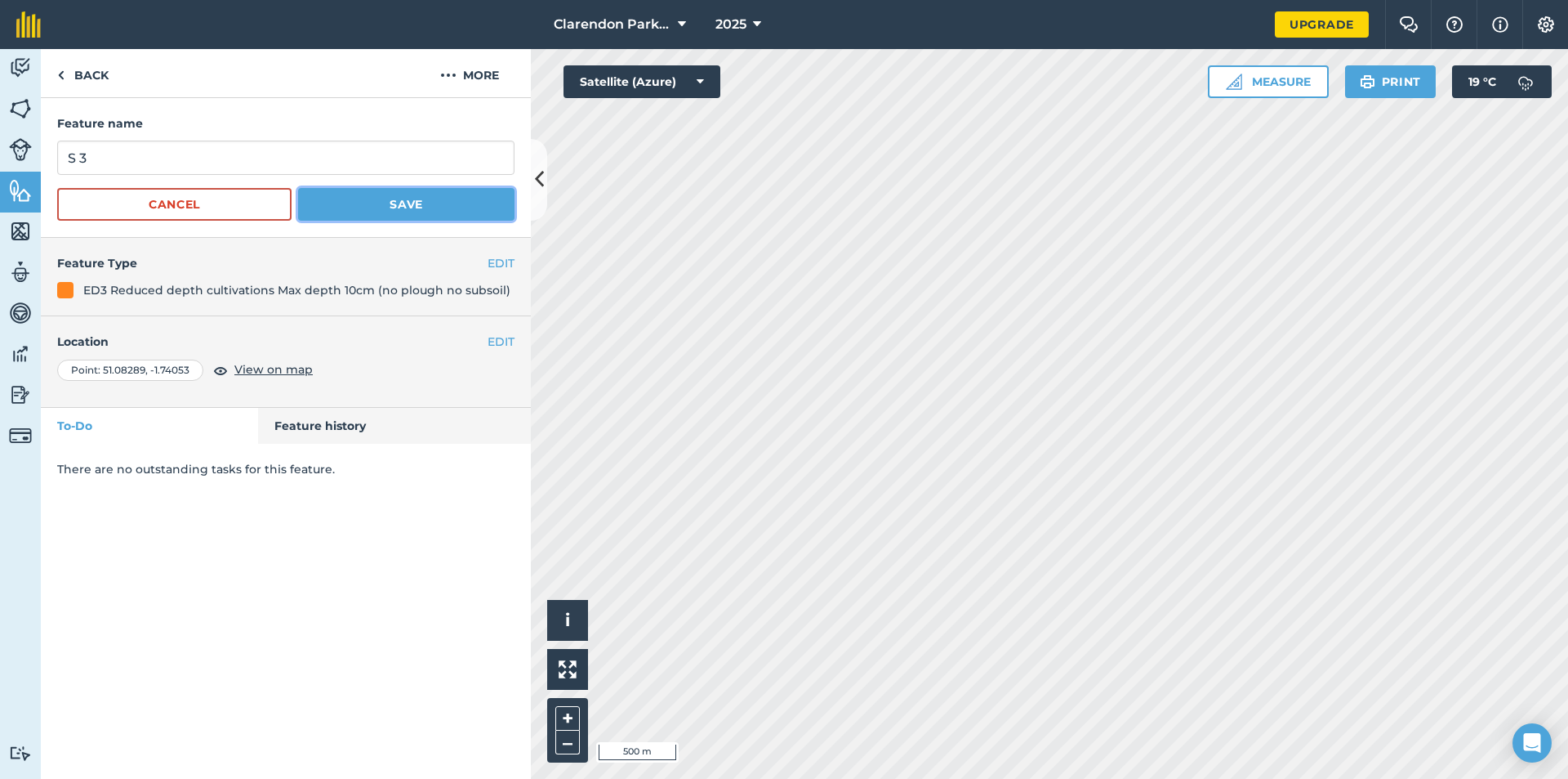
click at [326, 210] on button "Save" at bounding box center [406, 204] width 216 height 32
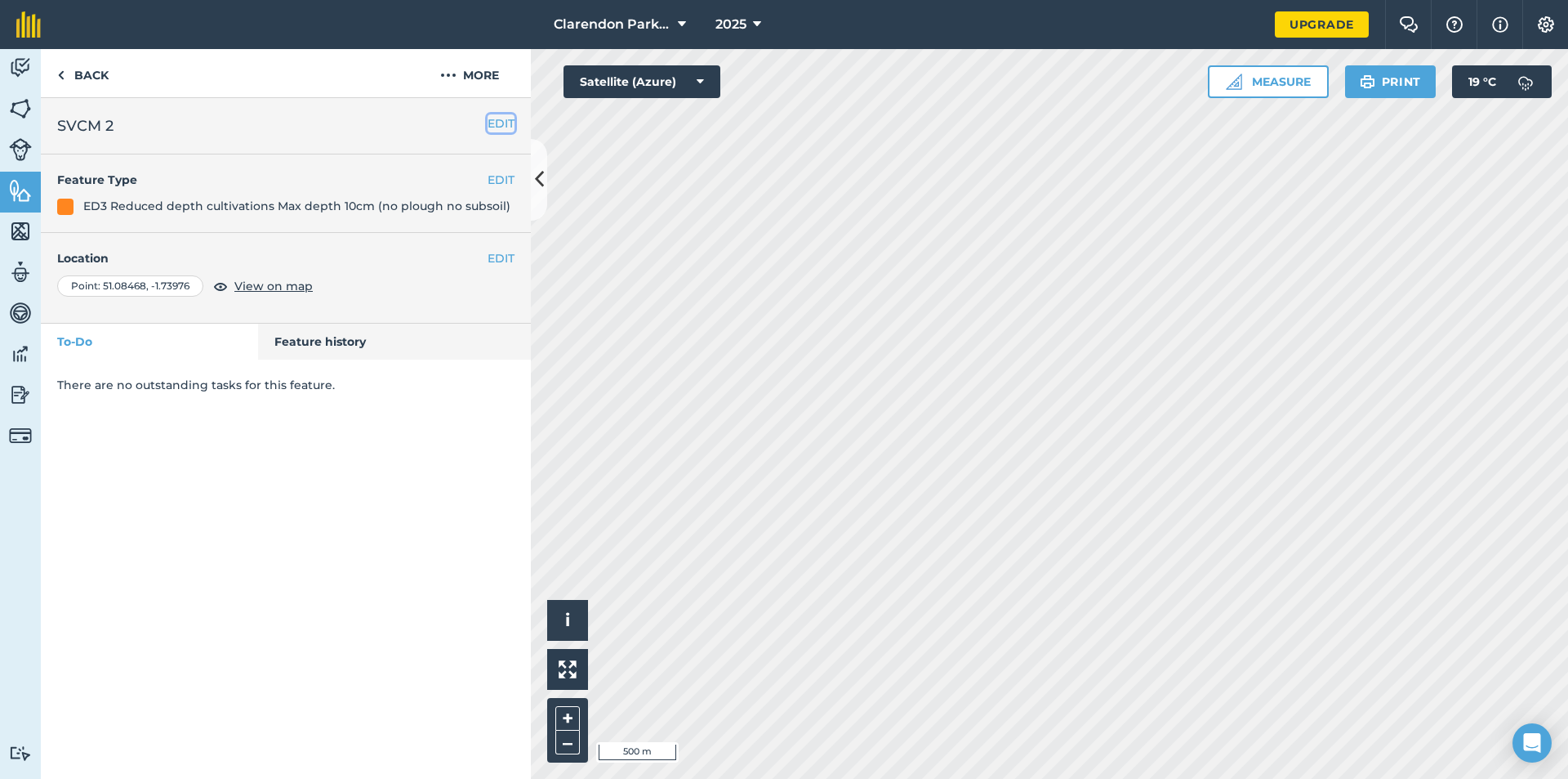
click at [507, 120] on button "EDIT" at bounding box center [501, 123] width 27 height 18
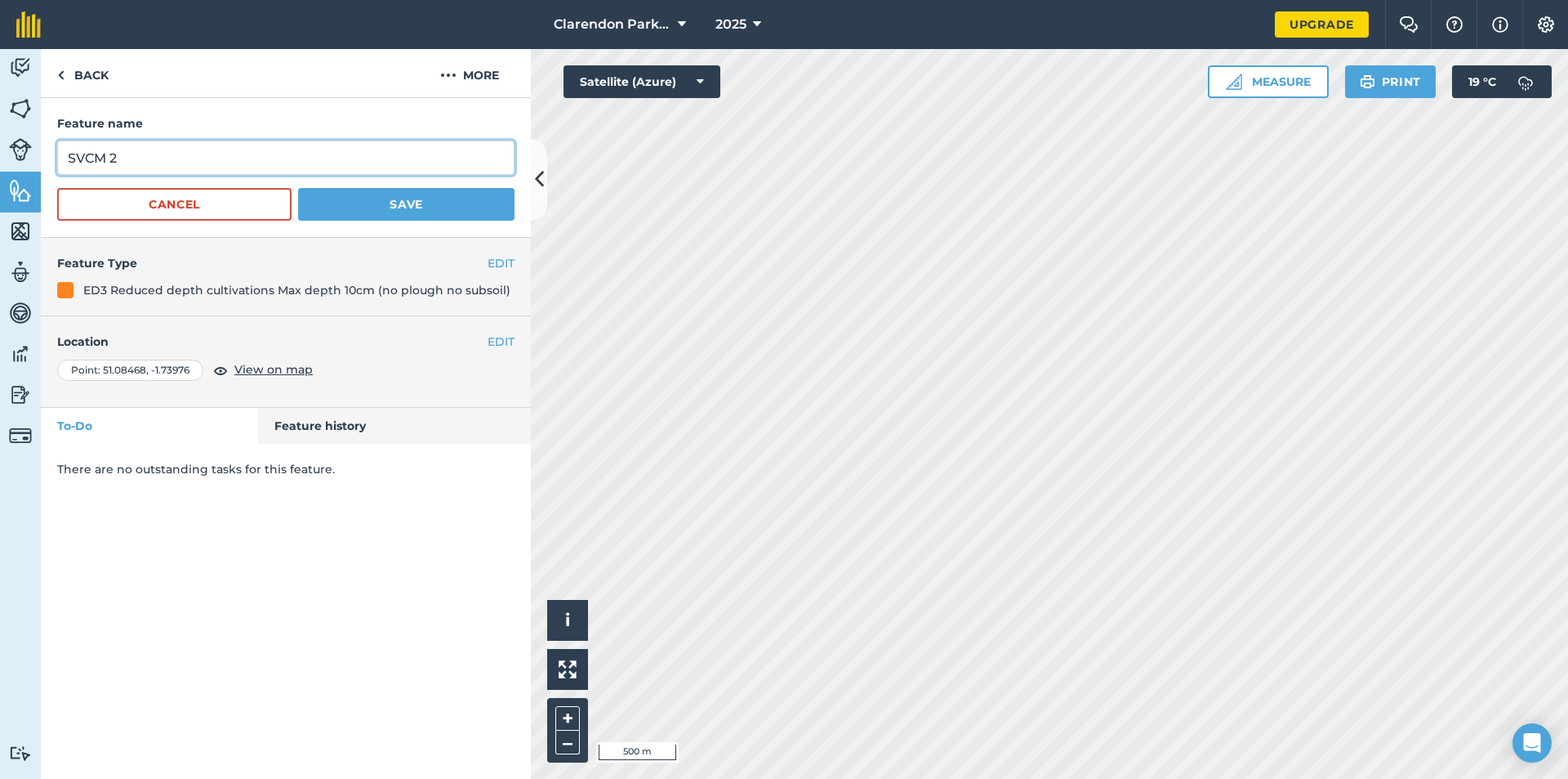
click at [105, 158] on input "SVCM 2" at bounding box center [286, 157] width 457 height 34
type input "S 2"
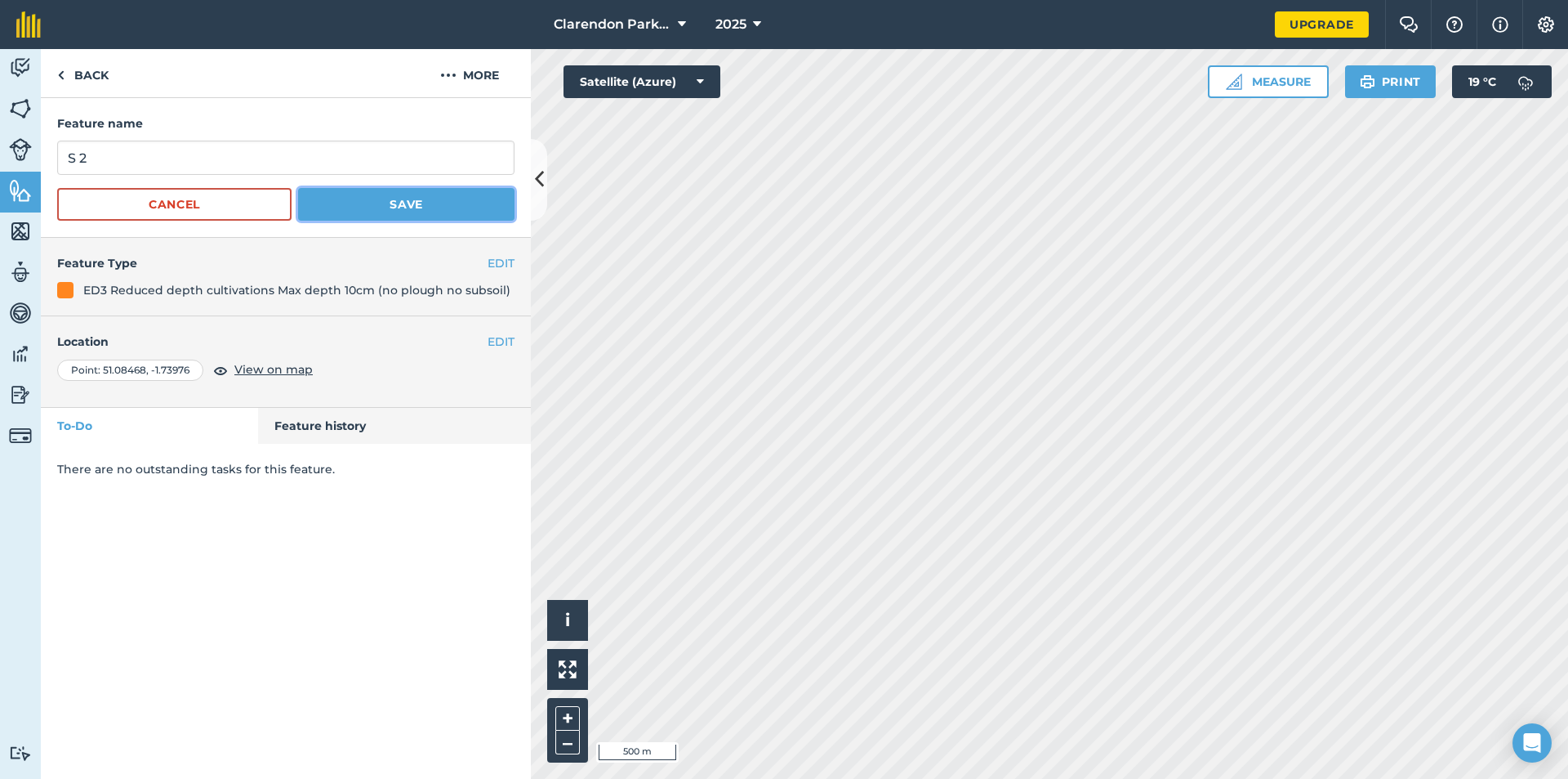
click at [417, 199] on button "Save" at bounding box center [406, 204] width 216 height 32
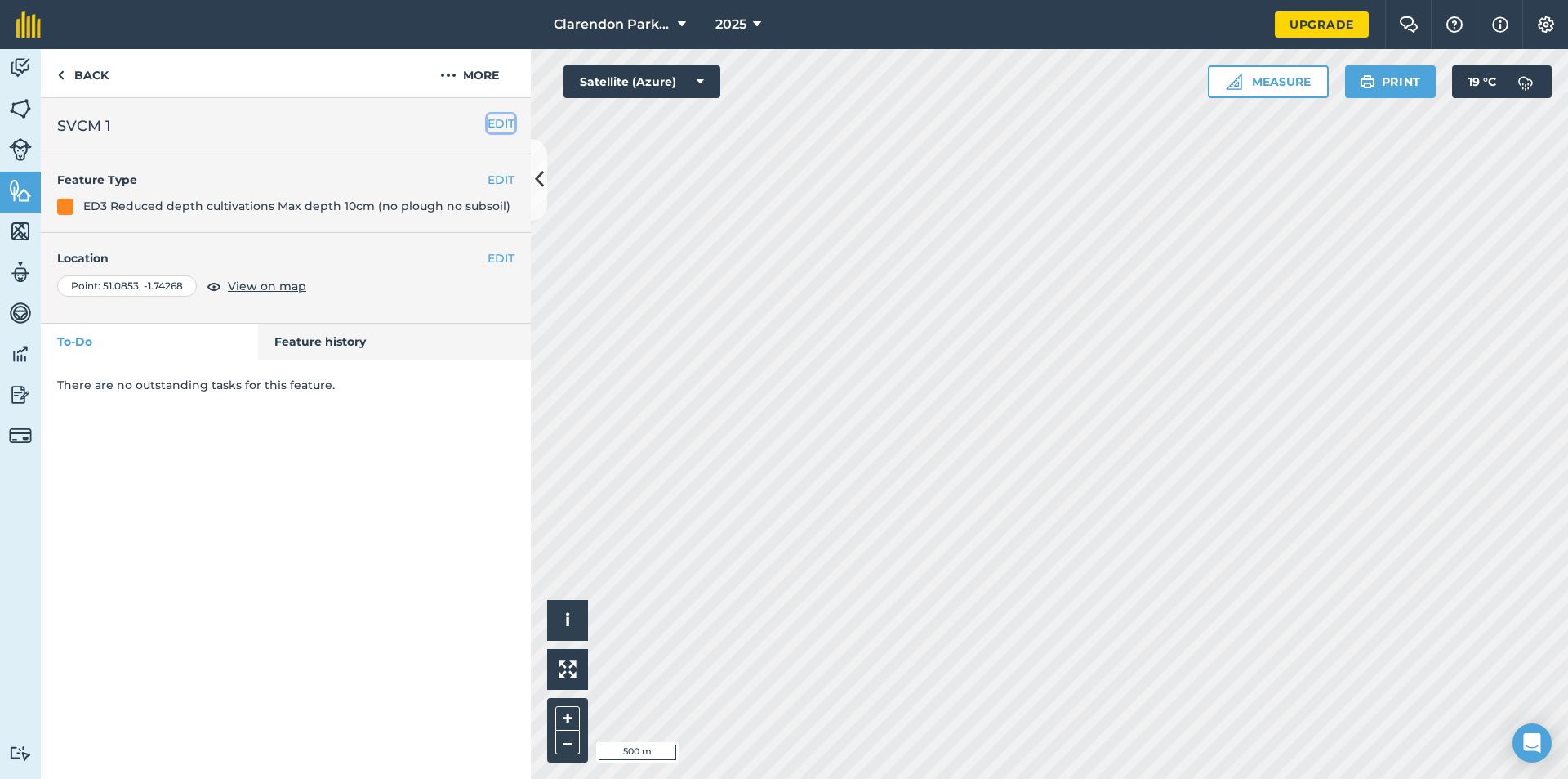
click at [490, 123] on button "EDIT" at bounding box center [501, 123] width 27 height 18
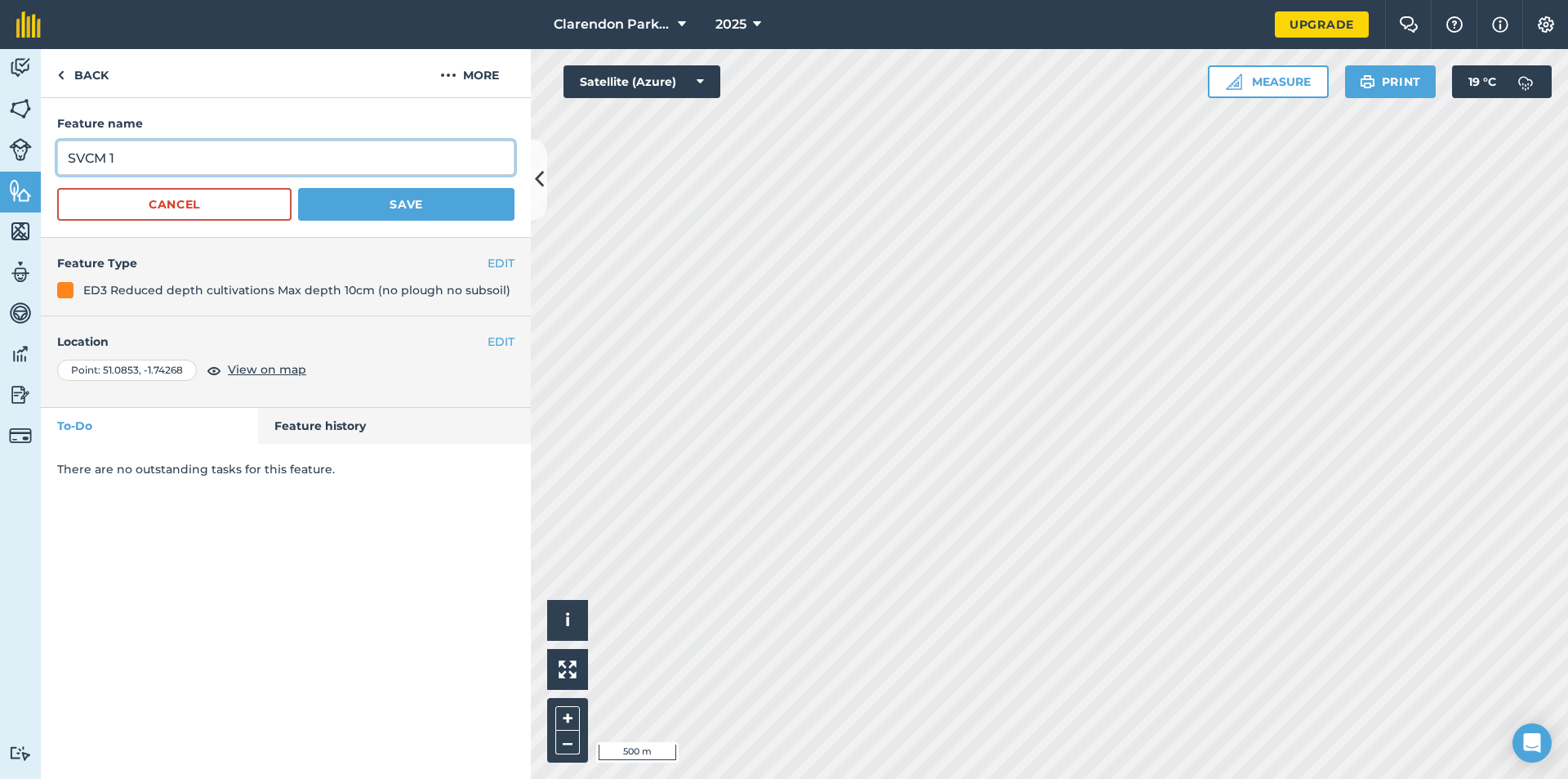
click at [104, 157] on input "SVCM 1" at bounding box center [286, 157] width 457 height 34
type input "S 1"
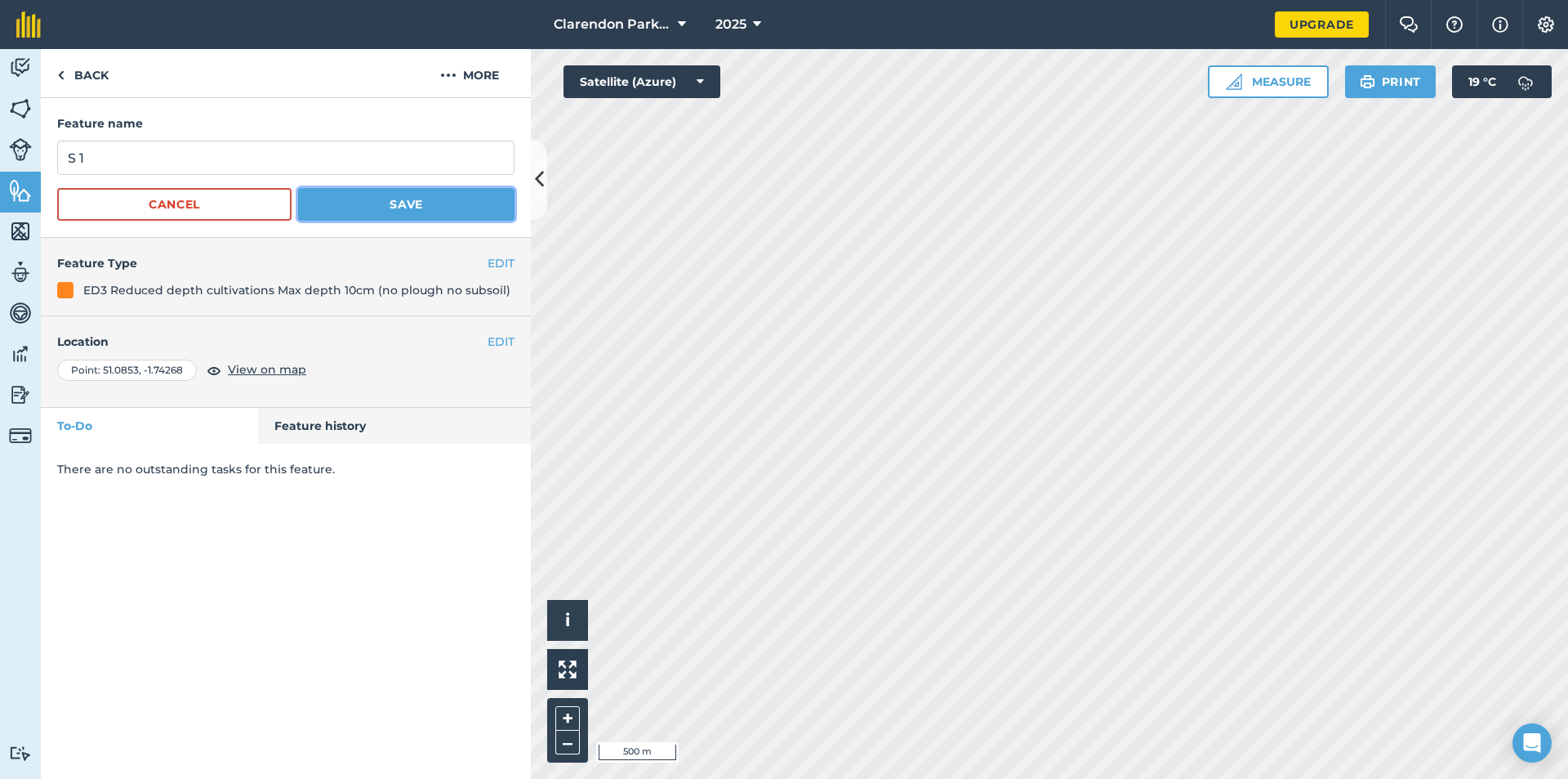
click at [428, 206] on button "Save" at bounding box center [406, 204] width 216 height 32
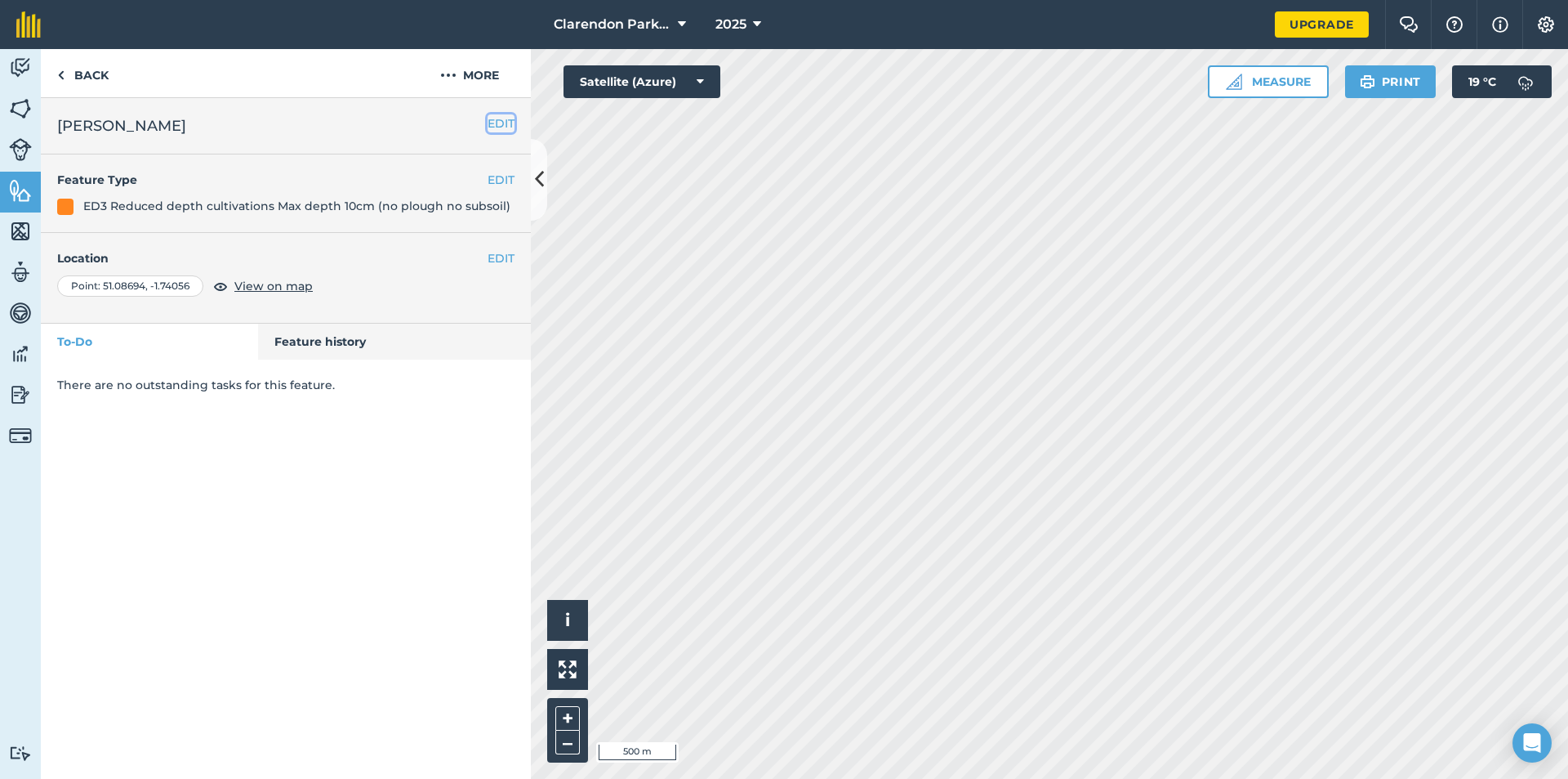
click at [499, 122] on button "EDIT" at bounding box center [501, 123] width 27 height 18
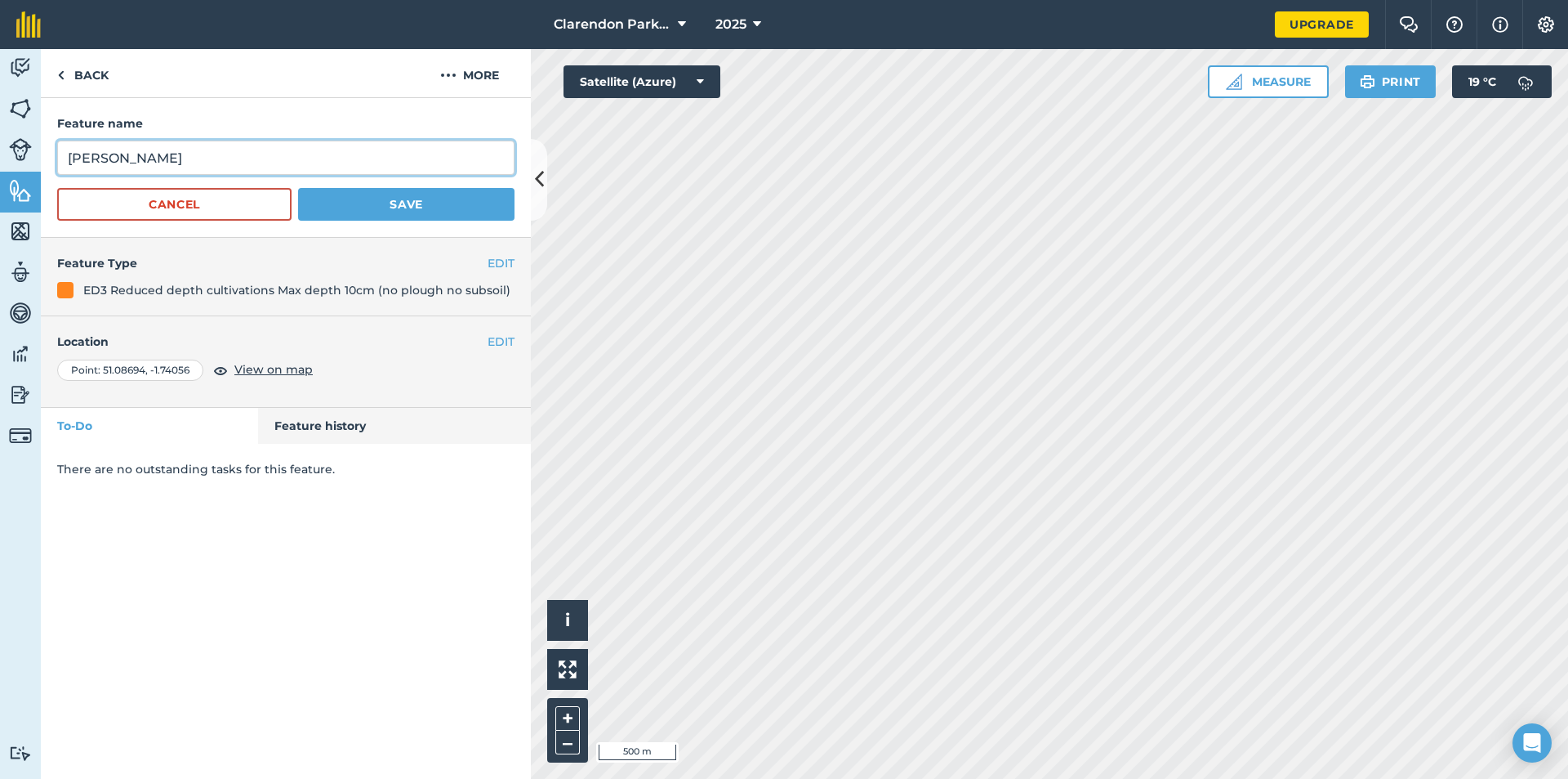
click at [161, 160] on input "[PERSON_NAME]" at bounding box center [286, 157] width 457 height 34
type input "[PERSON_NAME]"
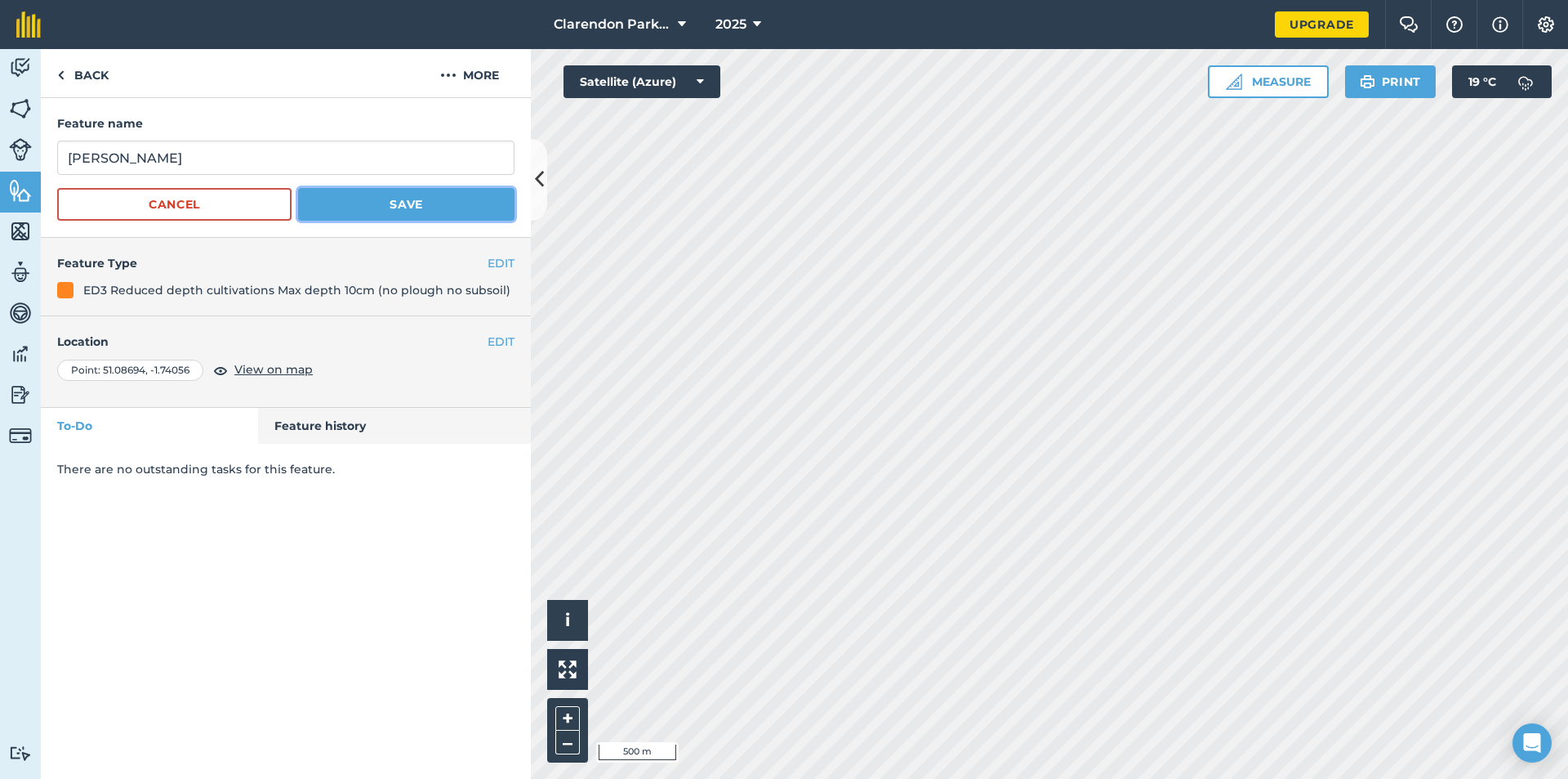
click at [369, 203] on button "Save" at bounding box center [406, 204] width 216 height 32
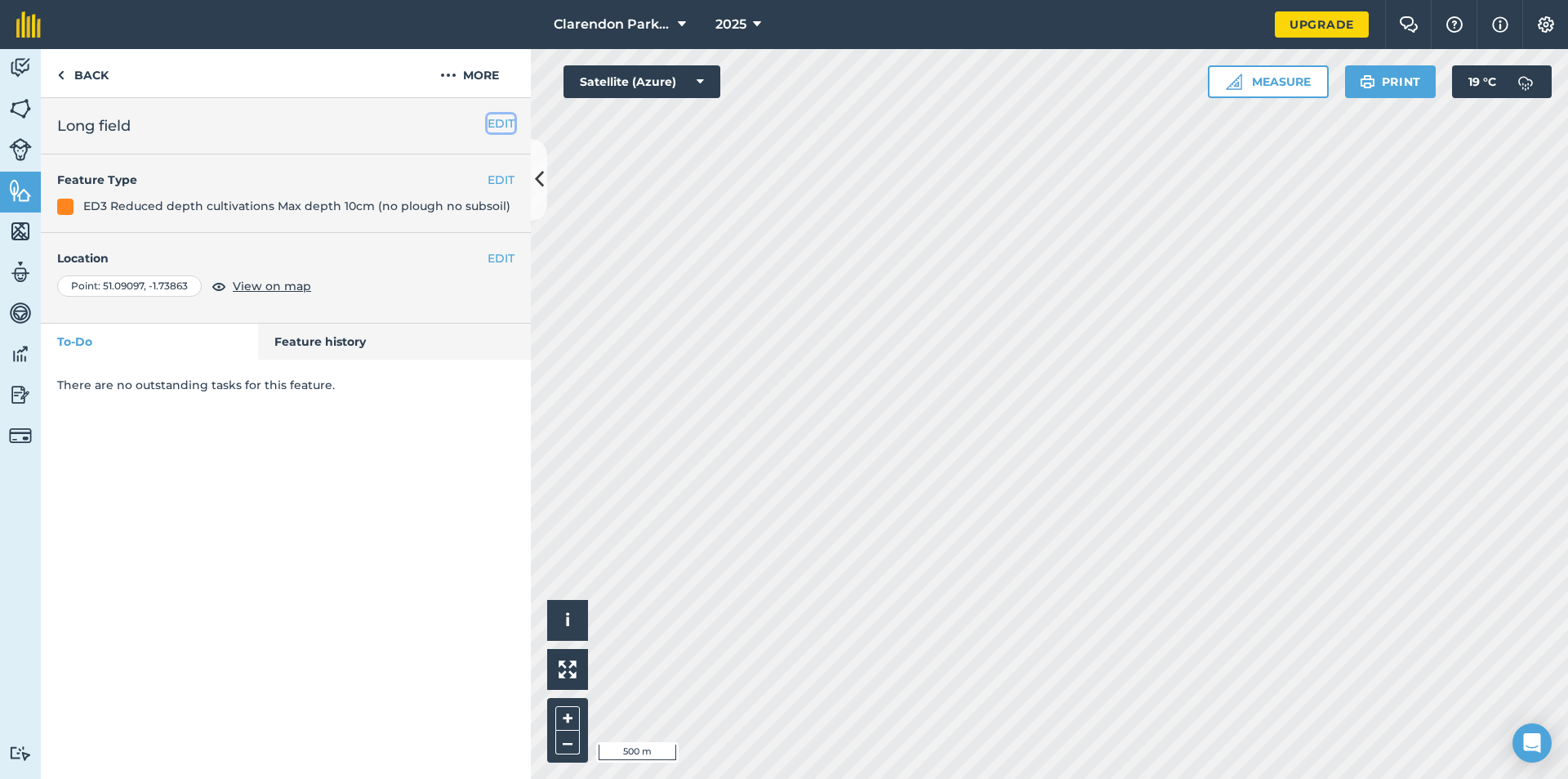
click at [493, 123] on button "EDIT" at bounding box center [501, 123] width 27 height 18
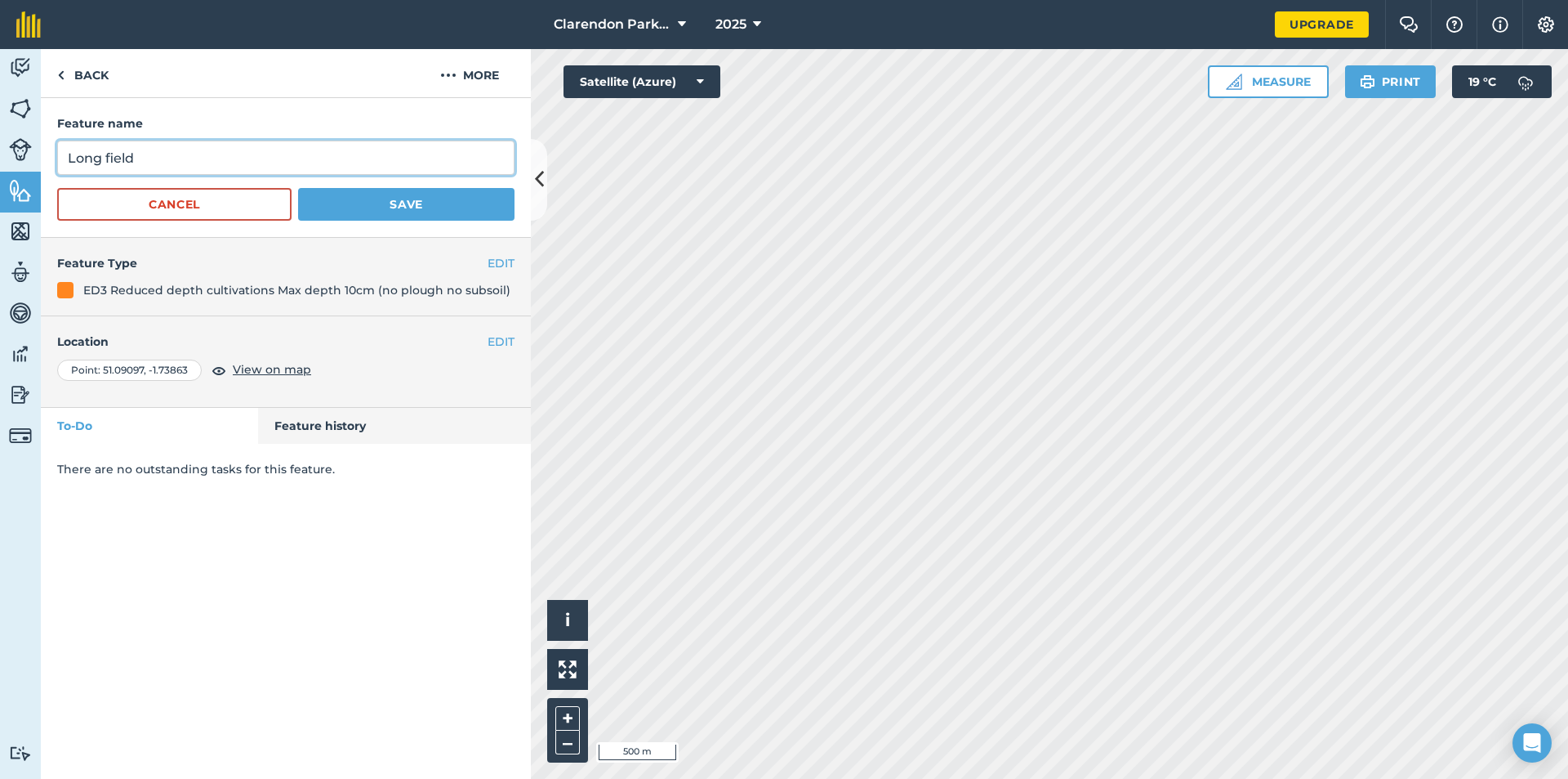
click at [133, 156] on input "Long field" at bounding box center [286, 157] width 457 height 34
type input "Long f"
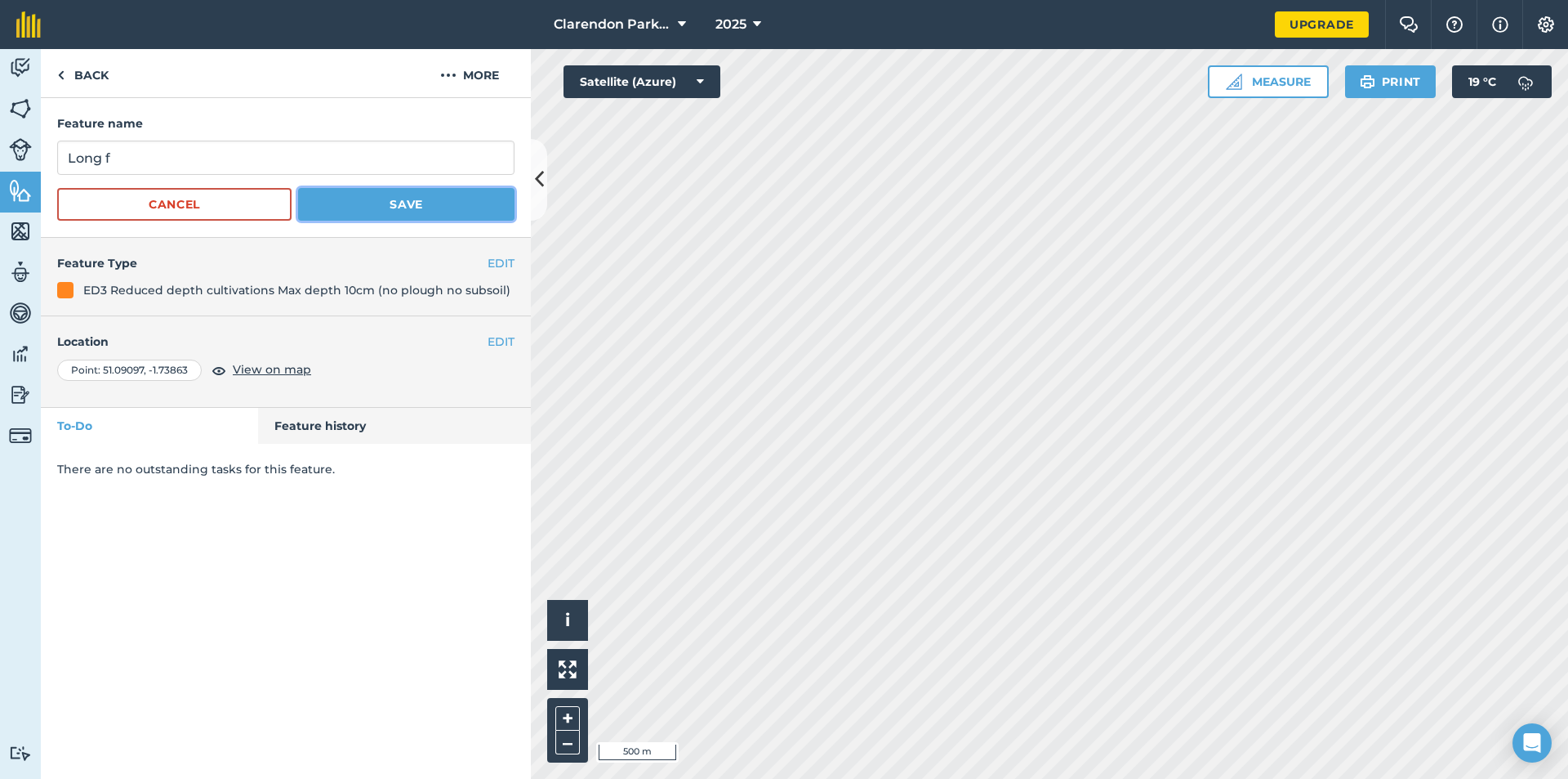
click at [384, 200] on button "Save" at bounding box center [406, 204] width 216 height 32
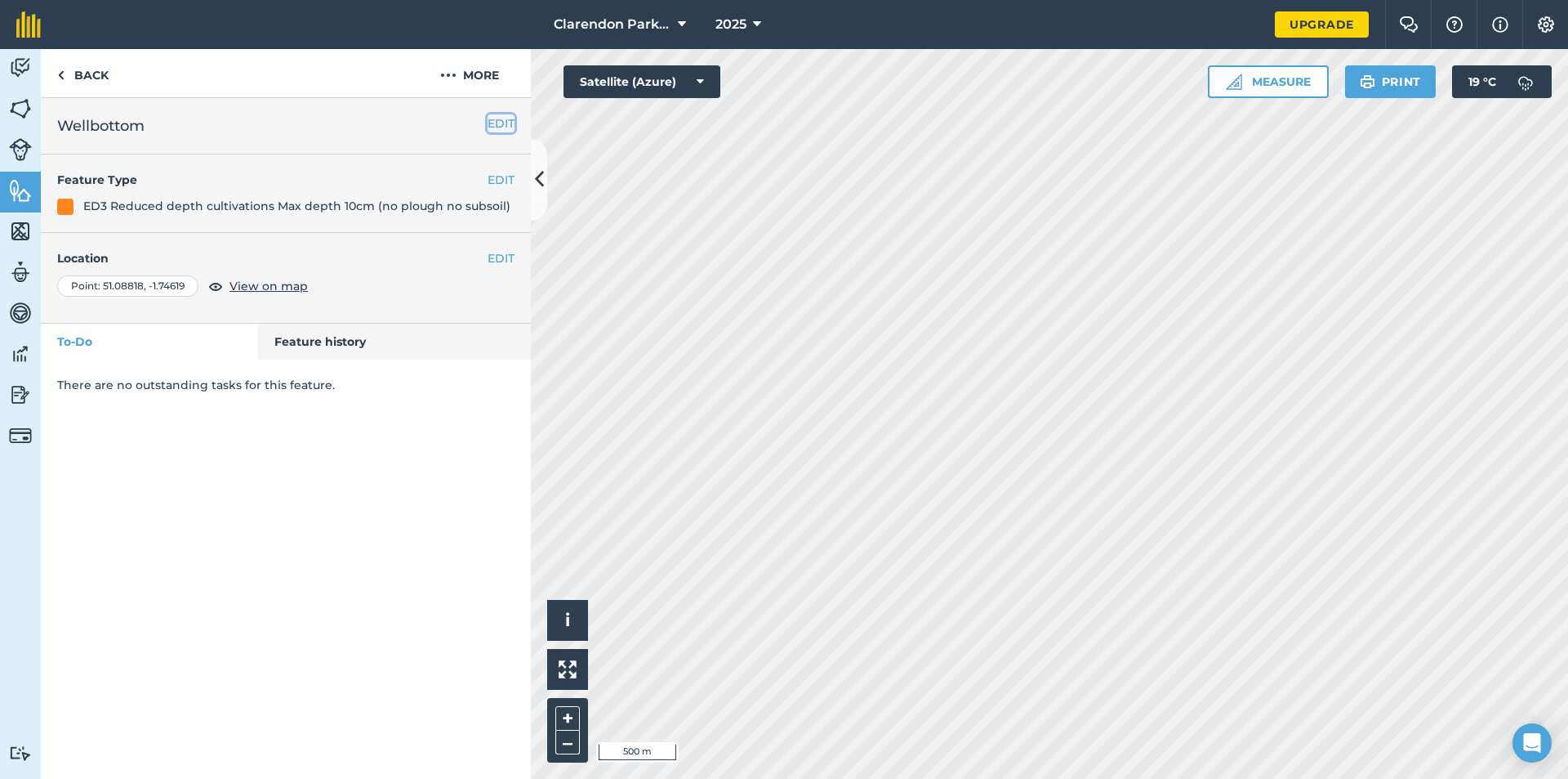
click at [495, 124] on button "EDIT" at bounding box center [501, 123] width 27 height 18
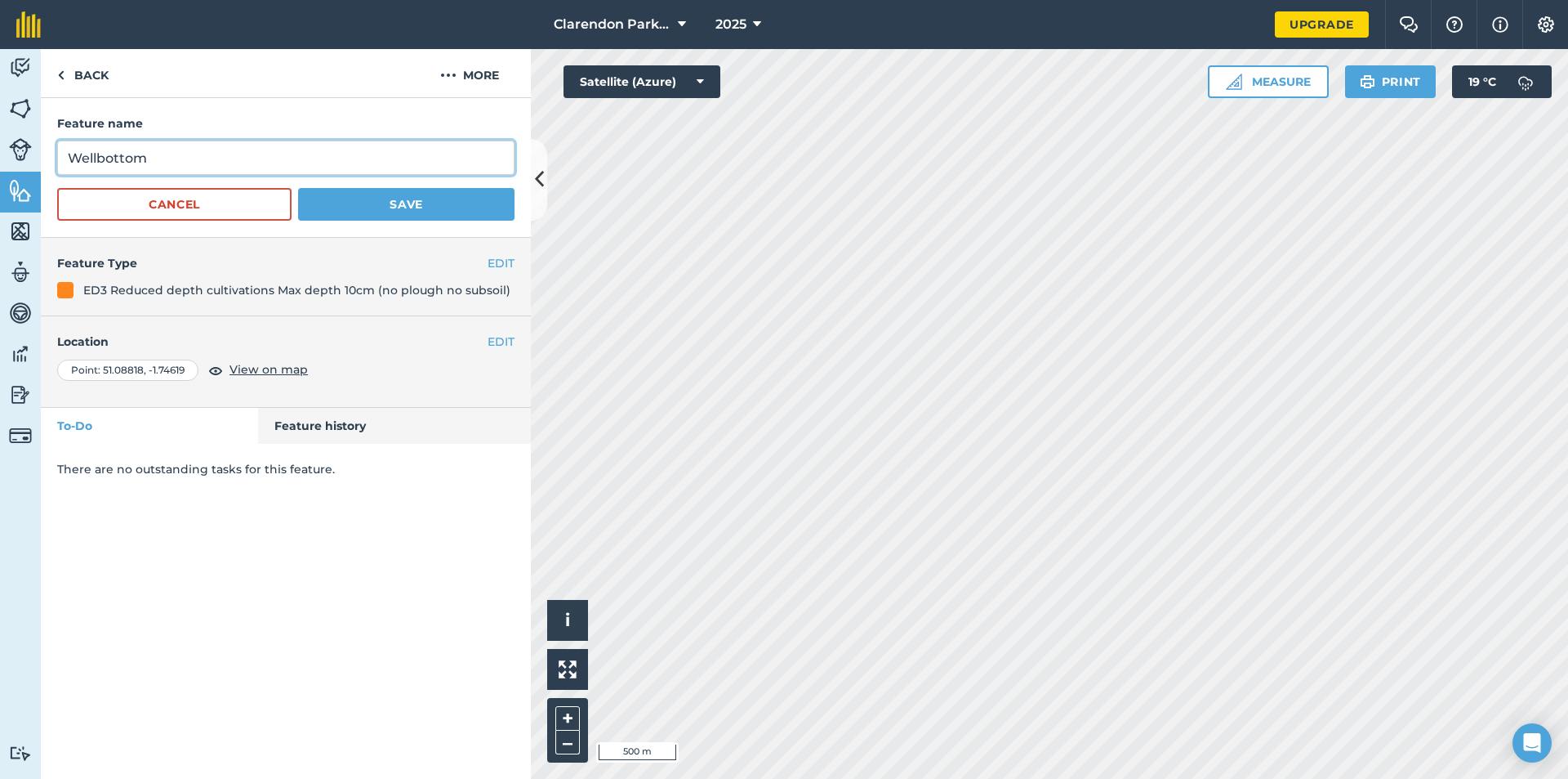
click at [152, 155] on input "Wellbottom" at bounding box center [286, 157] width 457 height 34
type input "Wellbot"
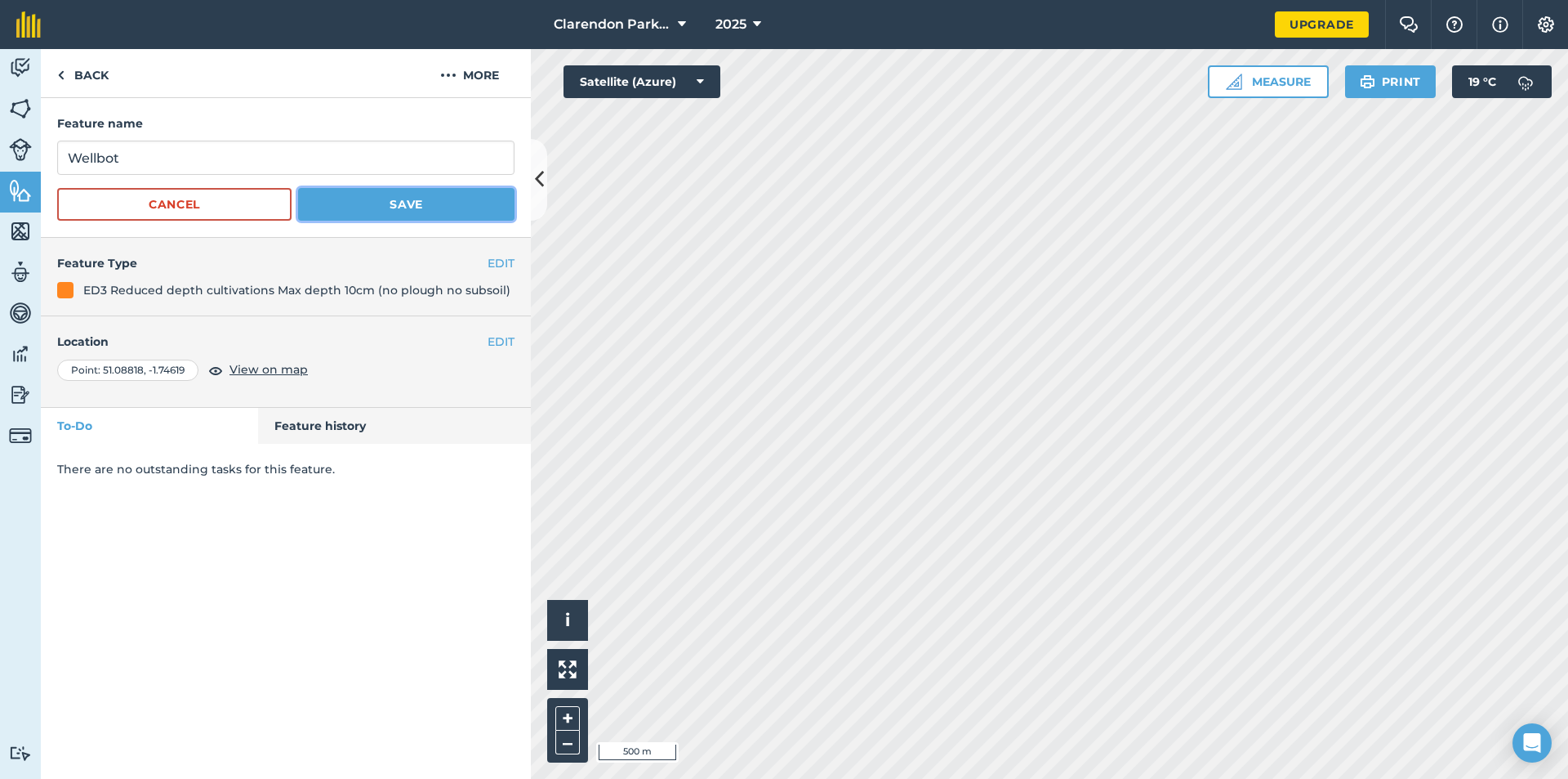
click at [381, 195] on button "Save" at bounding box center [406, 204] width 216 height 32
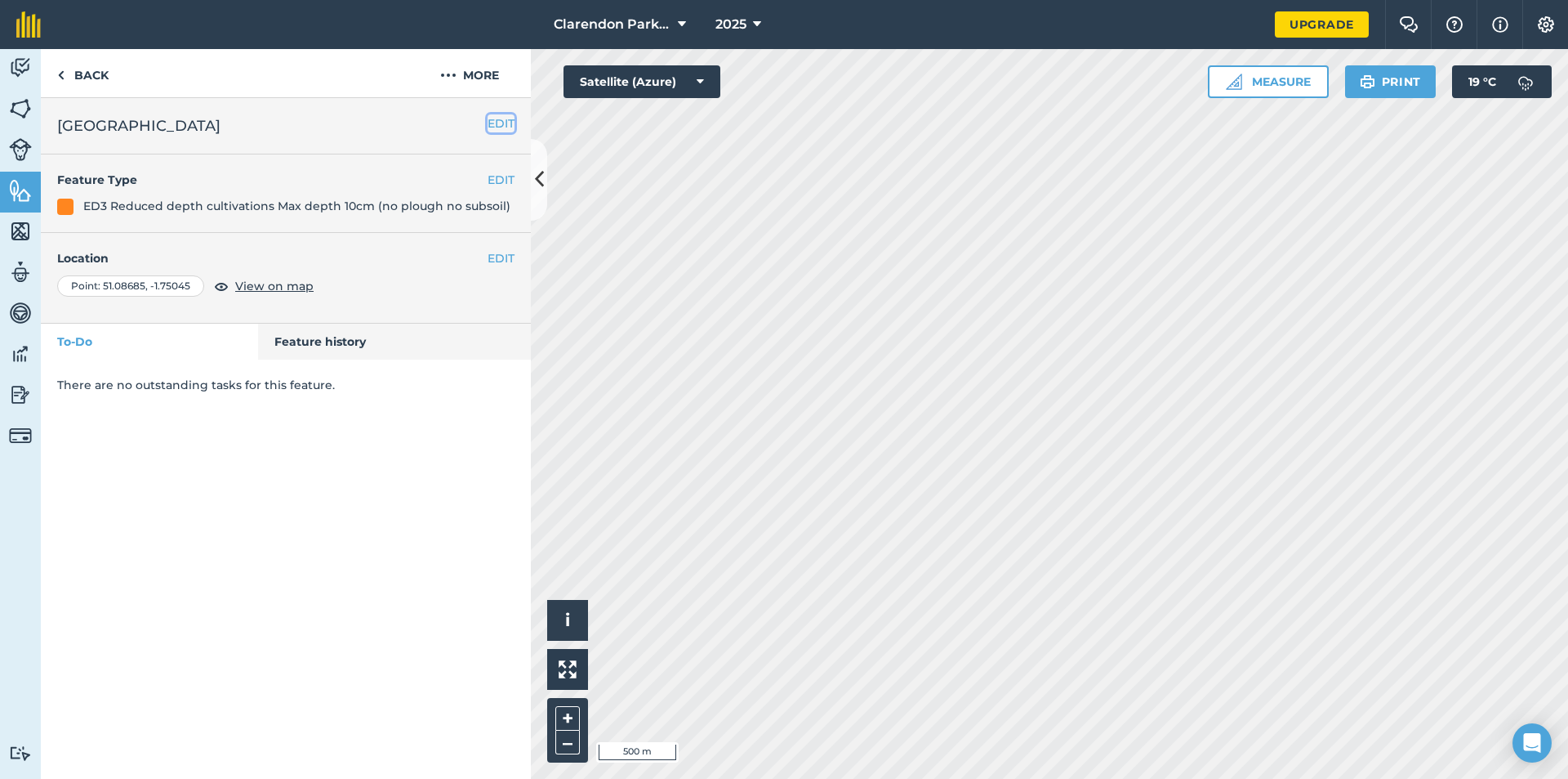
click at [501, 123] on button "EDIT" at bounding box center [501, 123] width 27 height 18
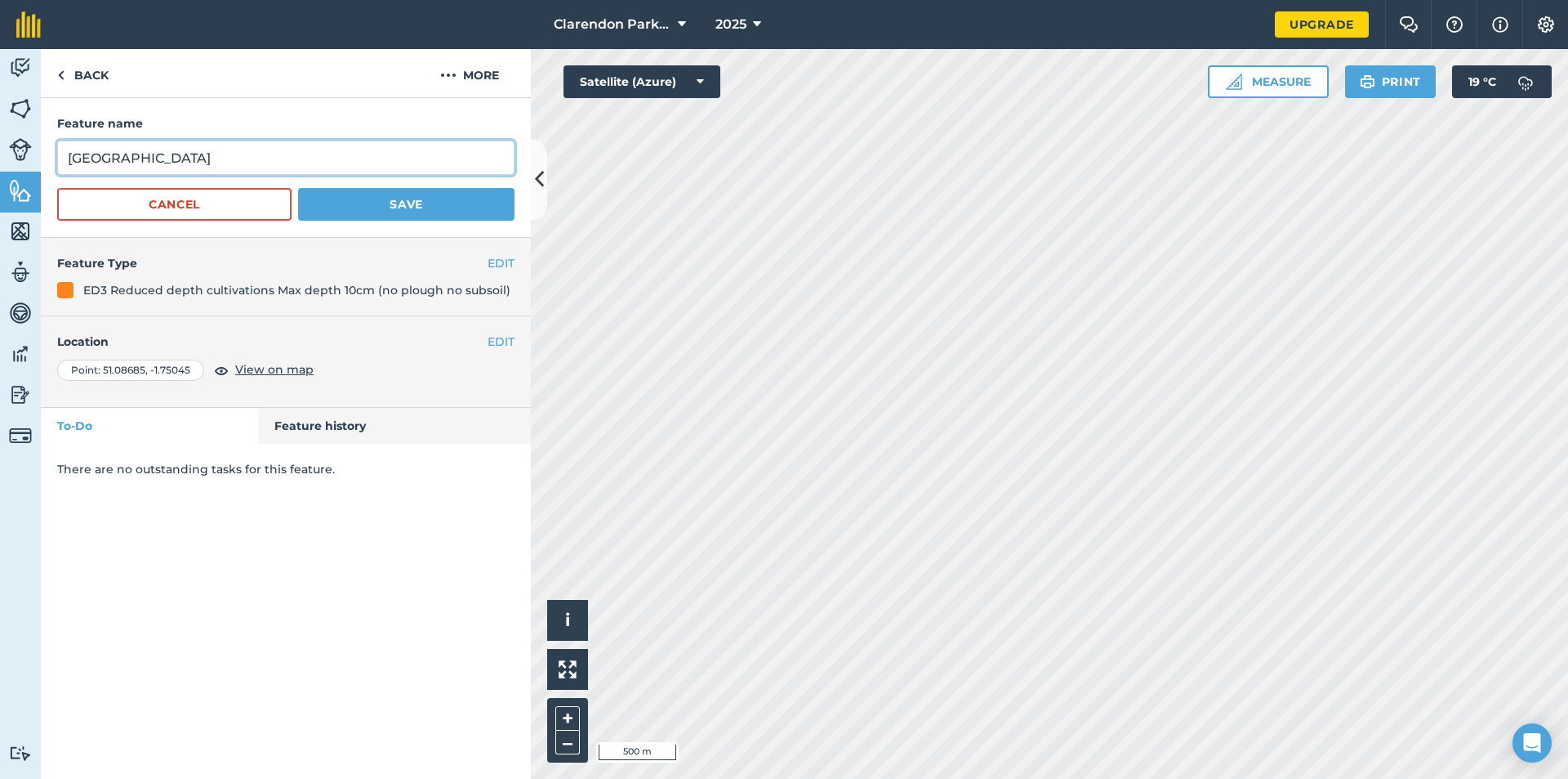
click at [180, 158] on input "[GEOGRAPHIC_DATA]" at bounding box center [286, 157] width 457 height 34
type input "Winterb"
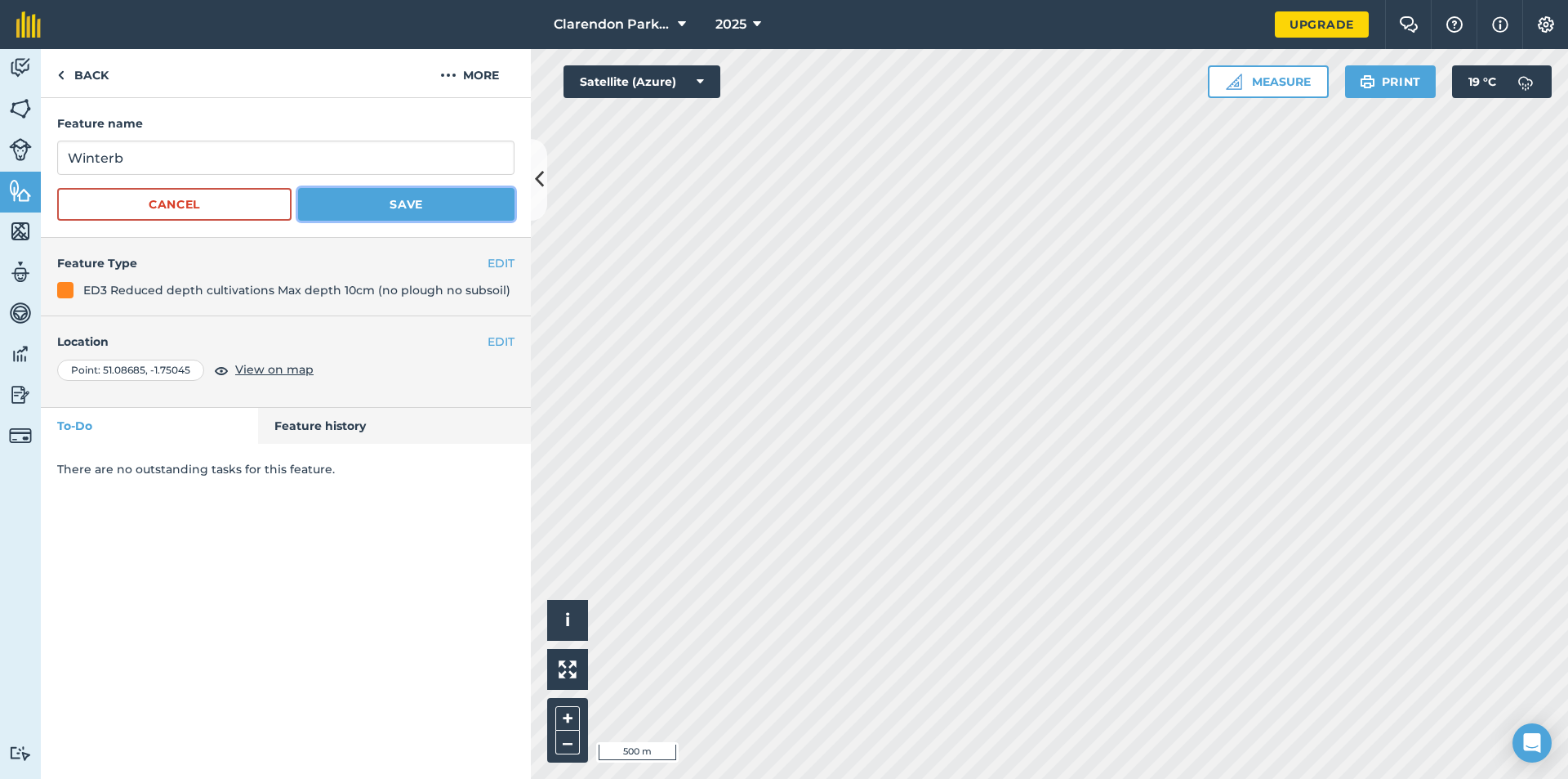
click at [420, 199] on button "Save" at bounding box center [406, 204] width 216 height 32
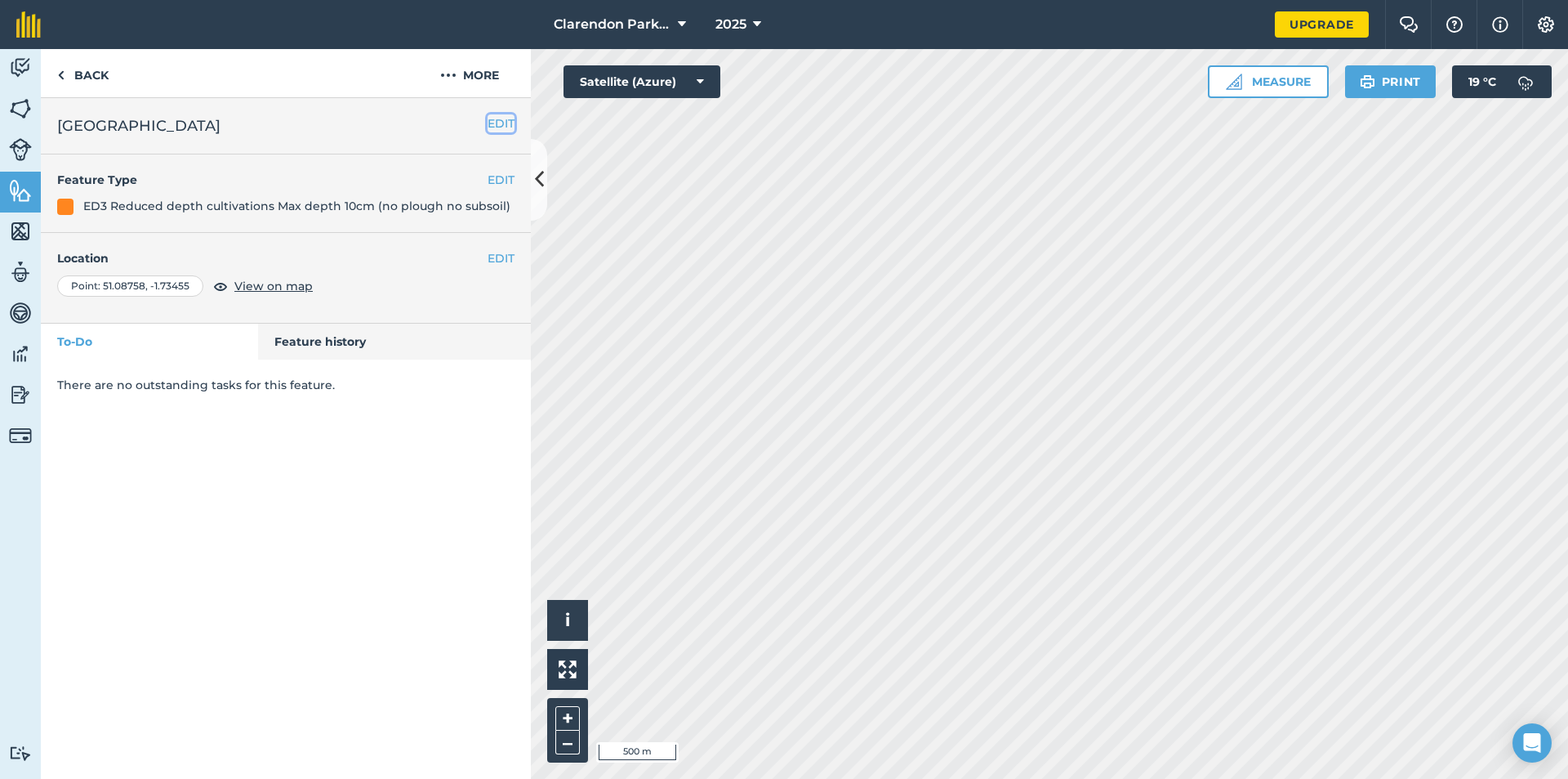
click at [500, 119] on button "EDIT" at bounding box center [501, 123] width 27 height 18
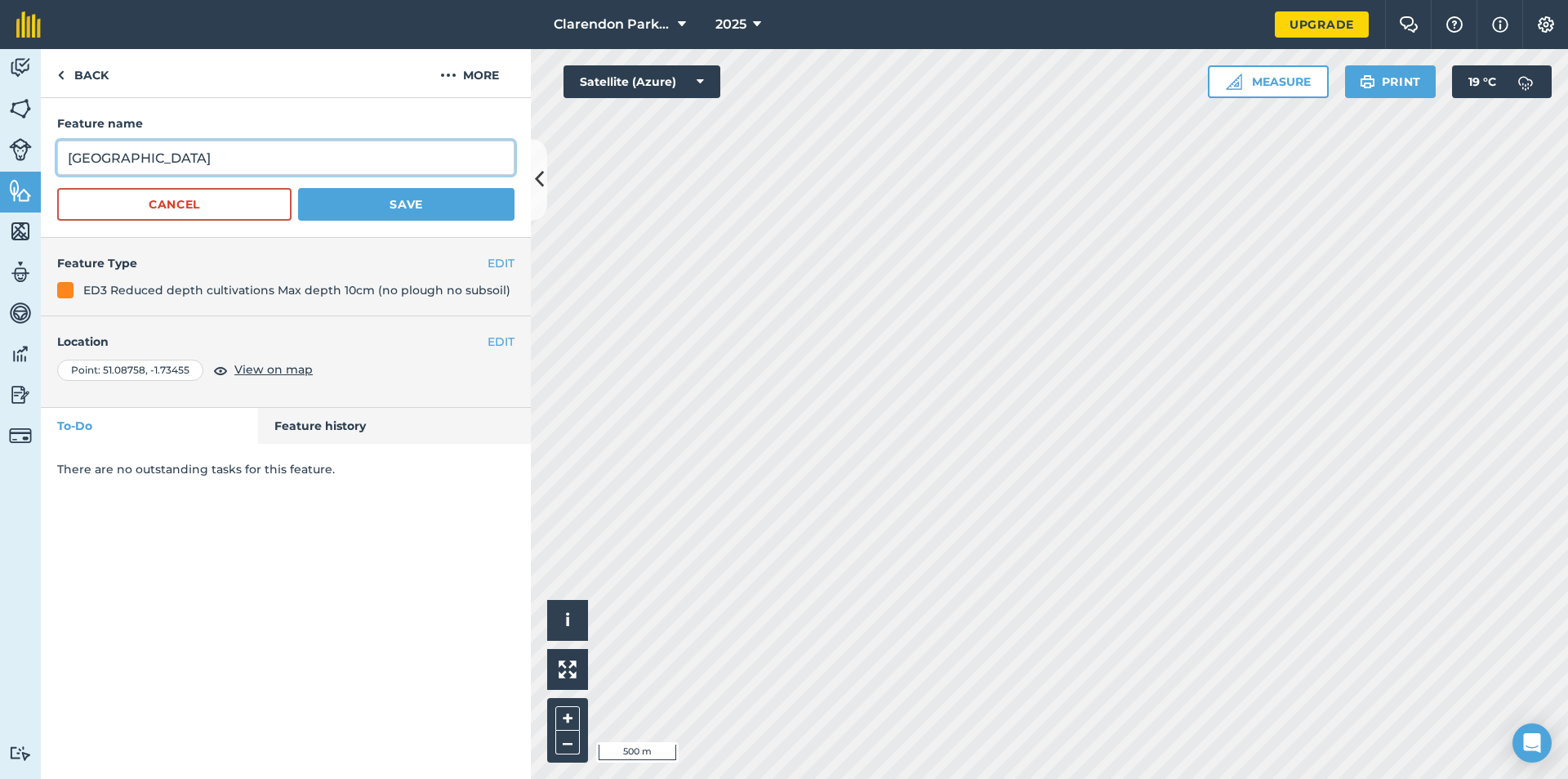
click at [149, 158] on input "[GEOGRAPHIC_DATA]" at bounding box center [286, 157] width 457 height 34
type input "Maize F"
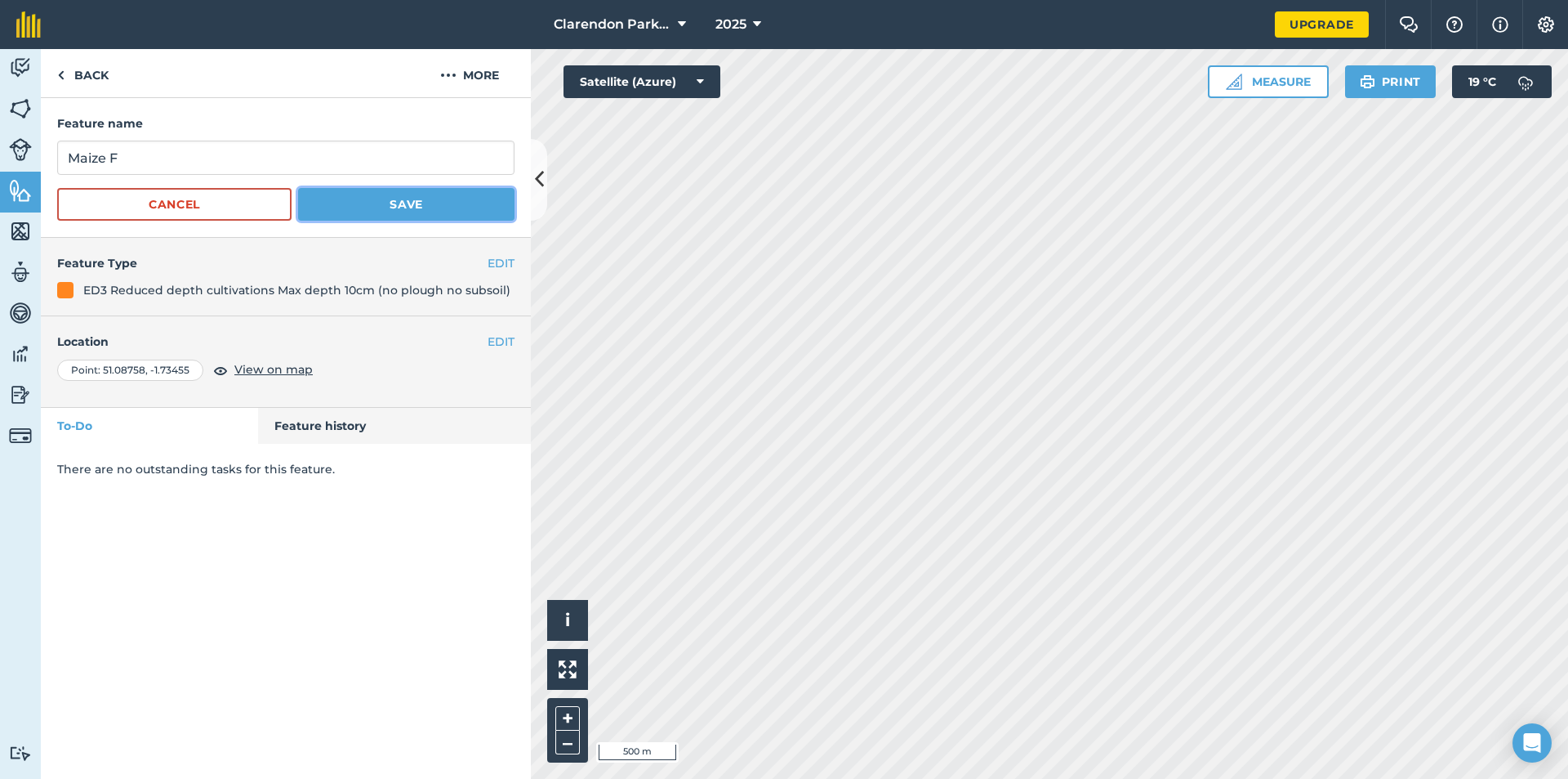
click at [398, 200] on button "Save" at bounding box center [406, 204] width 216 height 32
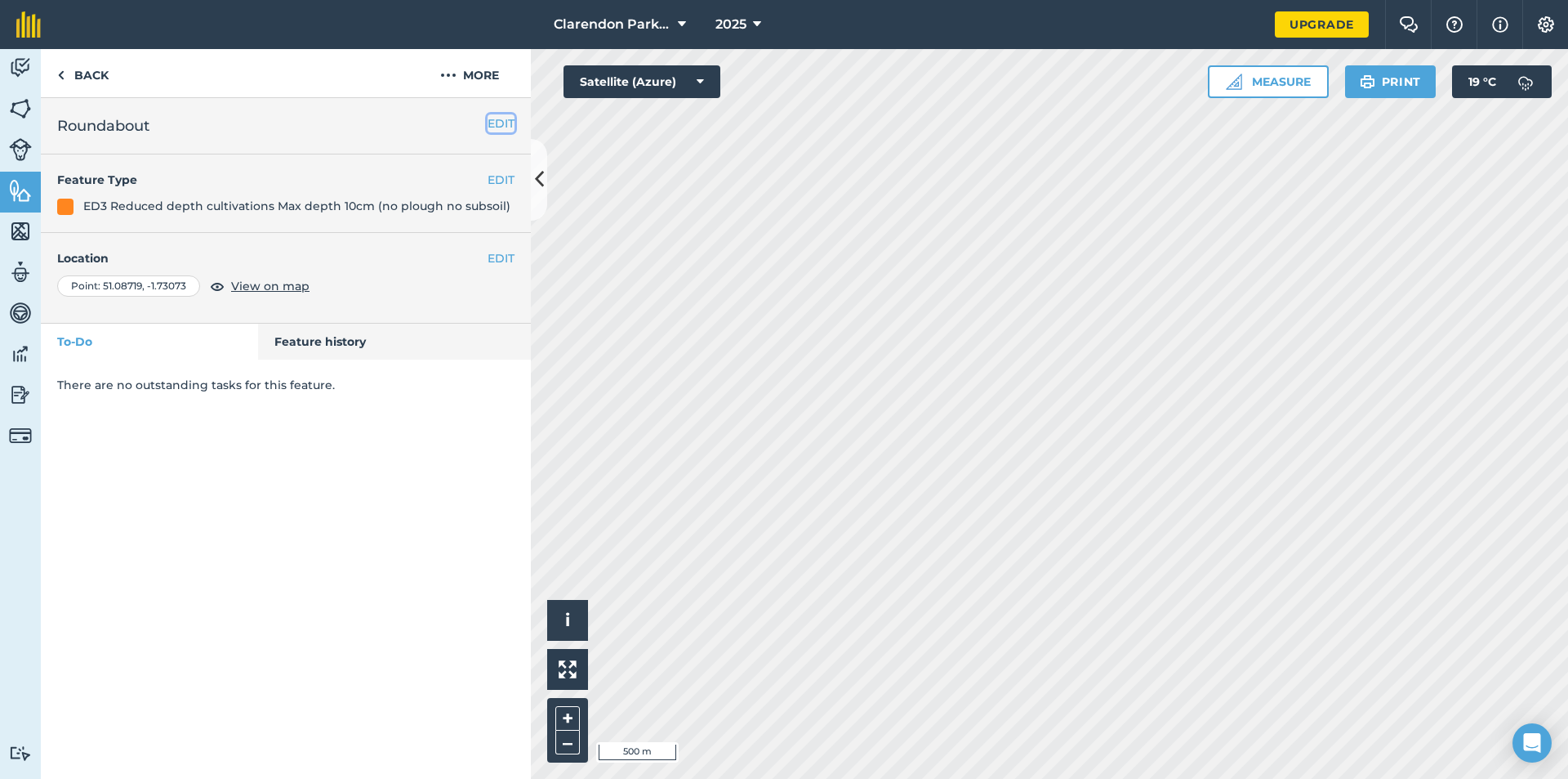
click at [501, 121] on button "EDIT" at bounding box center [501, 123] width 27 height 18
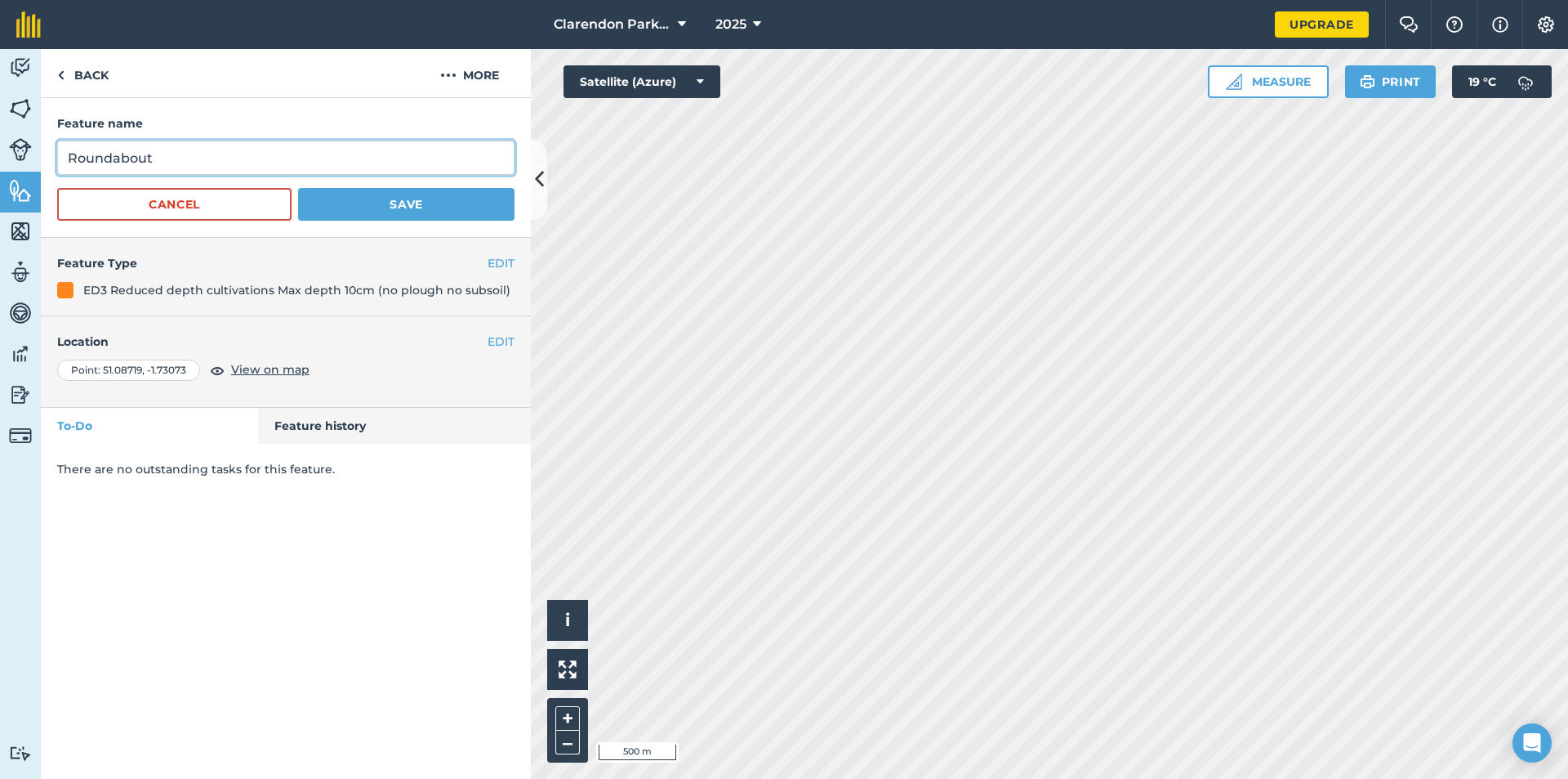
click at [161, 158] on input "Roundabout" at bounding box center [286, 157] width 457 height 34
type input "Round"
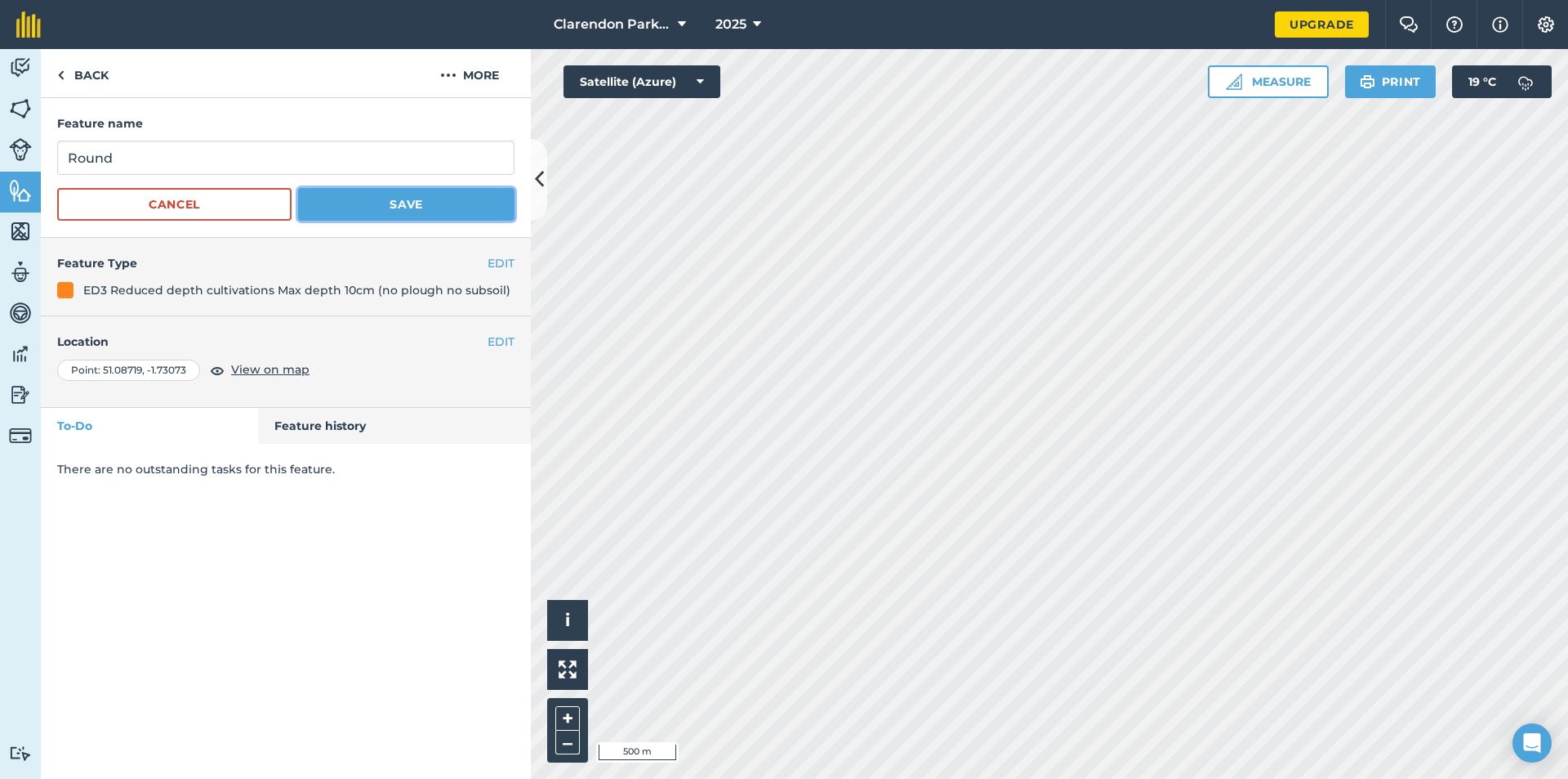
click at [362, 195] on button "Save" at bounding box center [406, 204] width 216 height 32
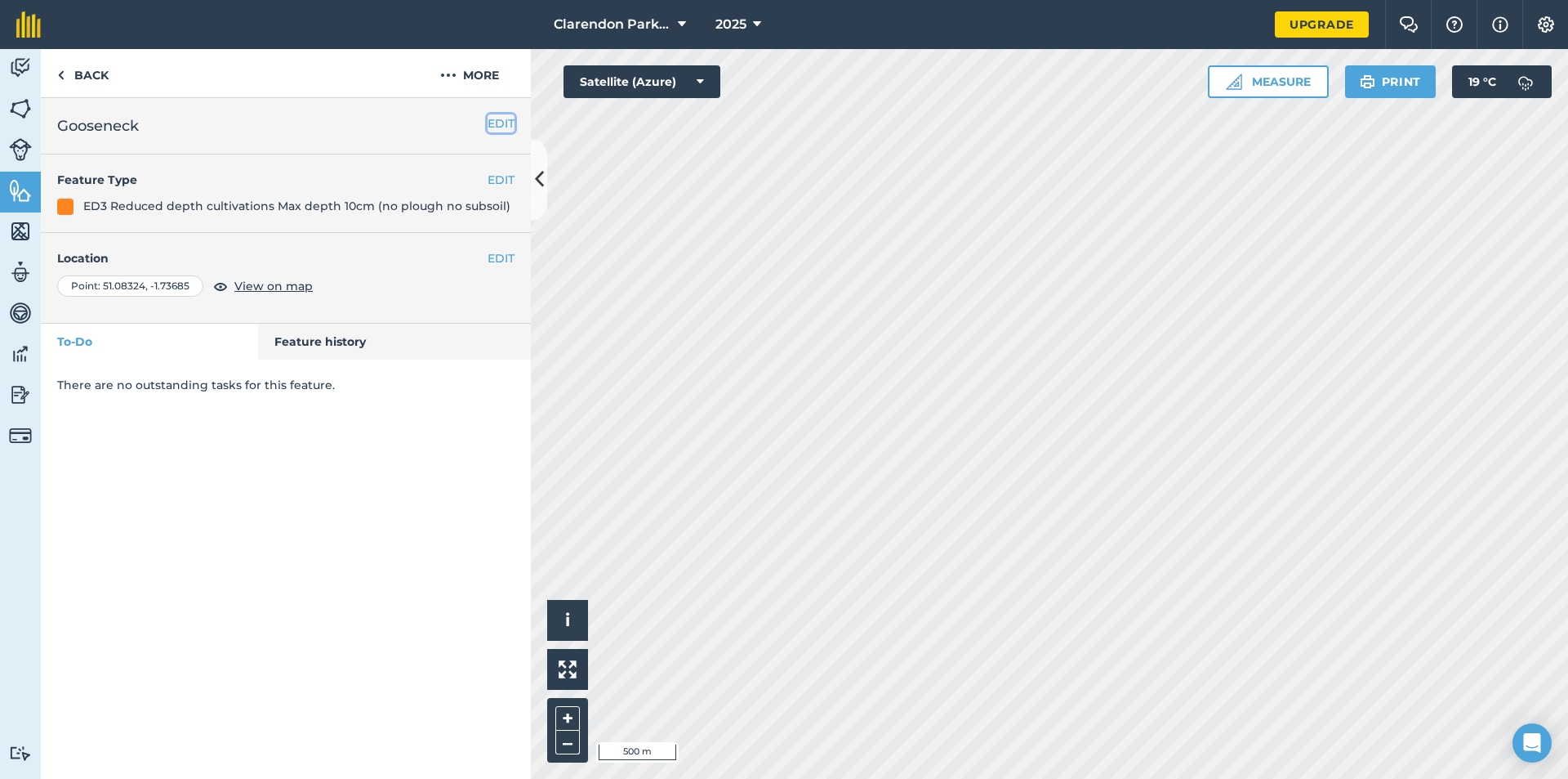
click at [491, 124] on button "EDIT" at bounding box center [501, 123] width 27 height 18
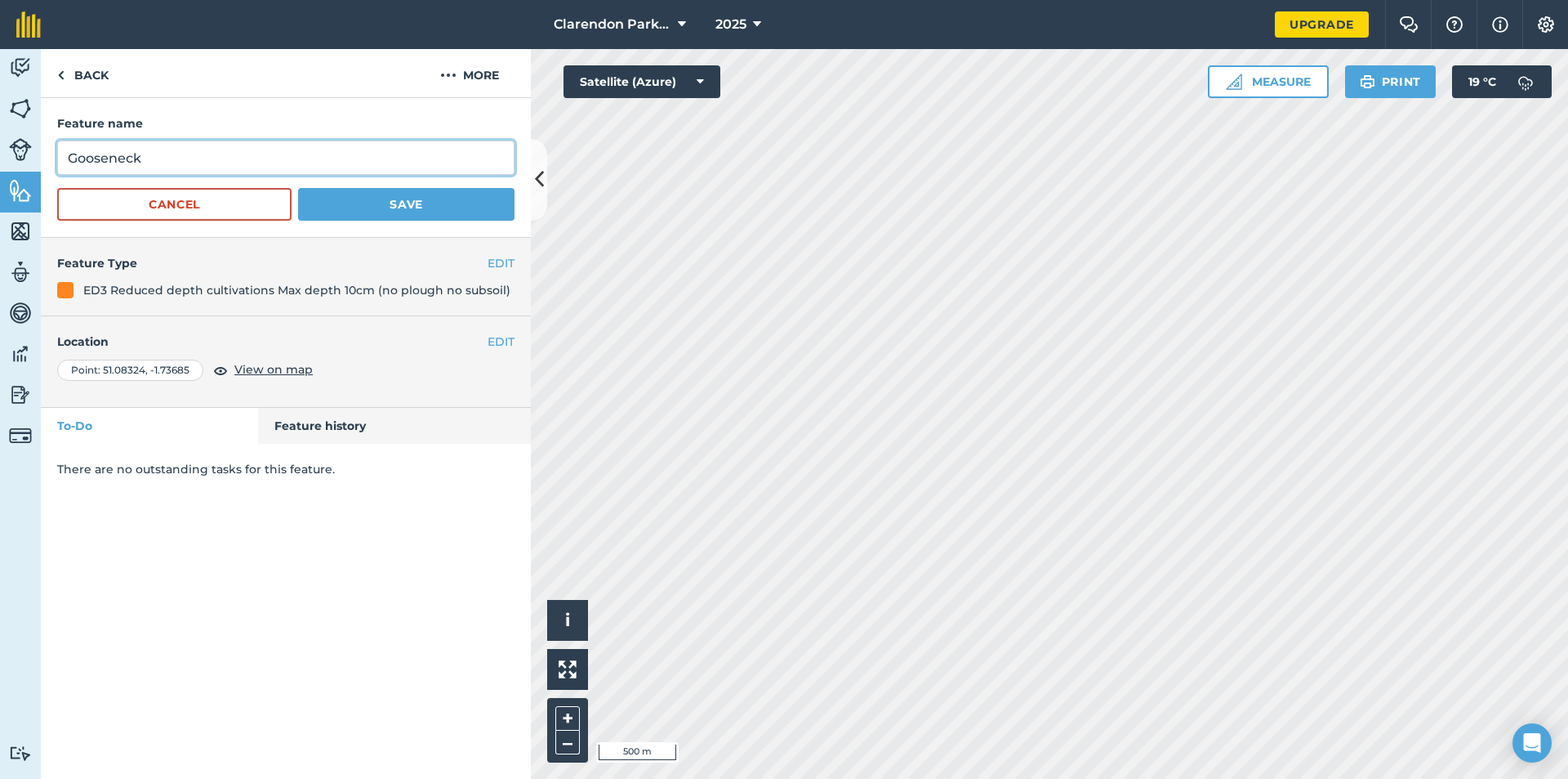
click at [160, 160] on input "Gooseneck" at bounding box center [286, 157] width 457 height 34
type input "Goose"
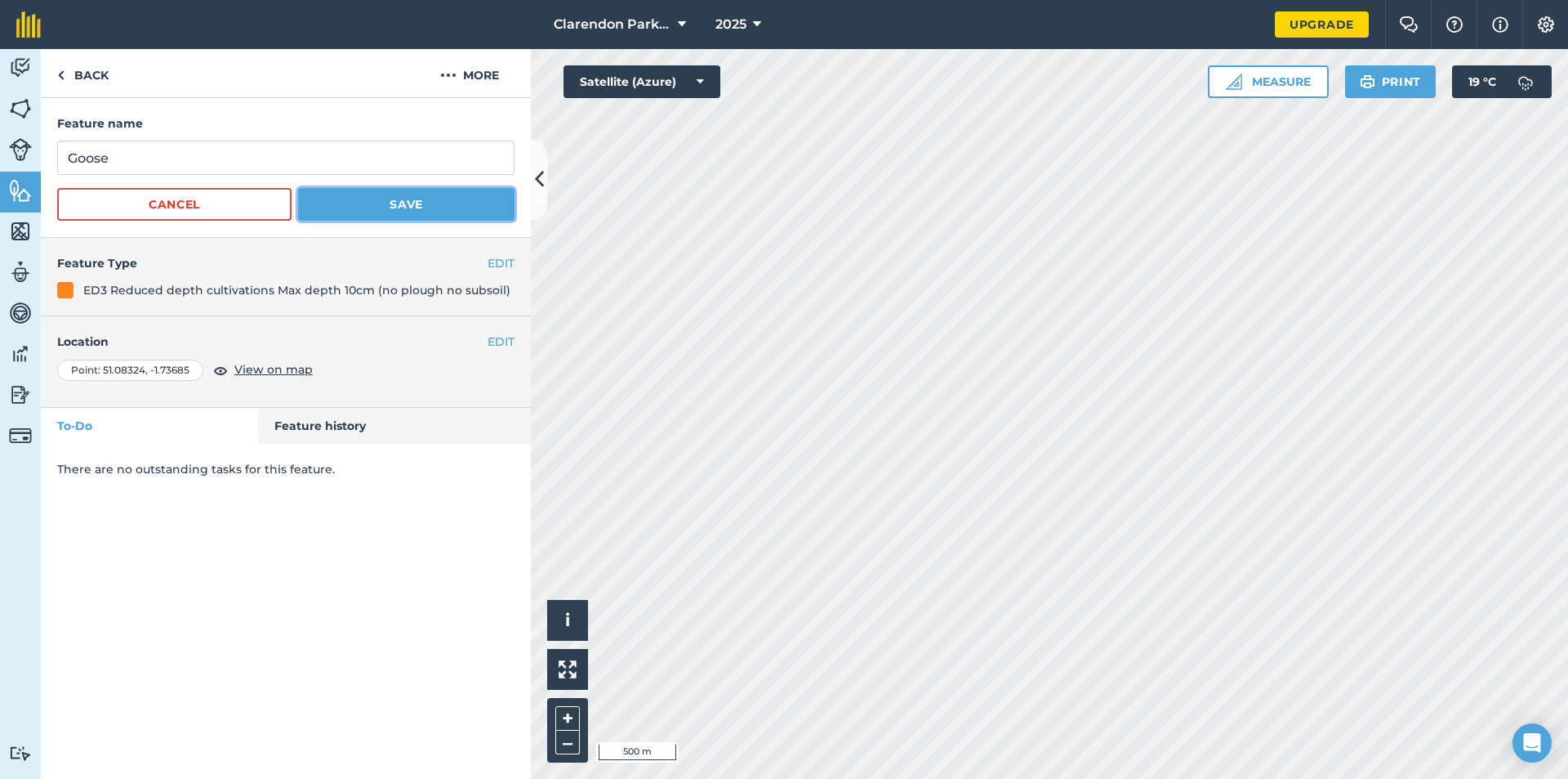
click at [367, 198] on button "Save" at bounding box center [406, 204] width 216 height 32
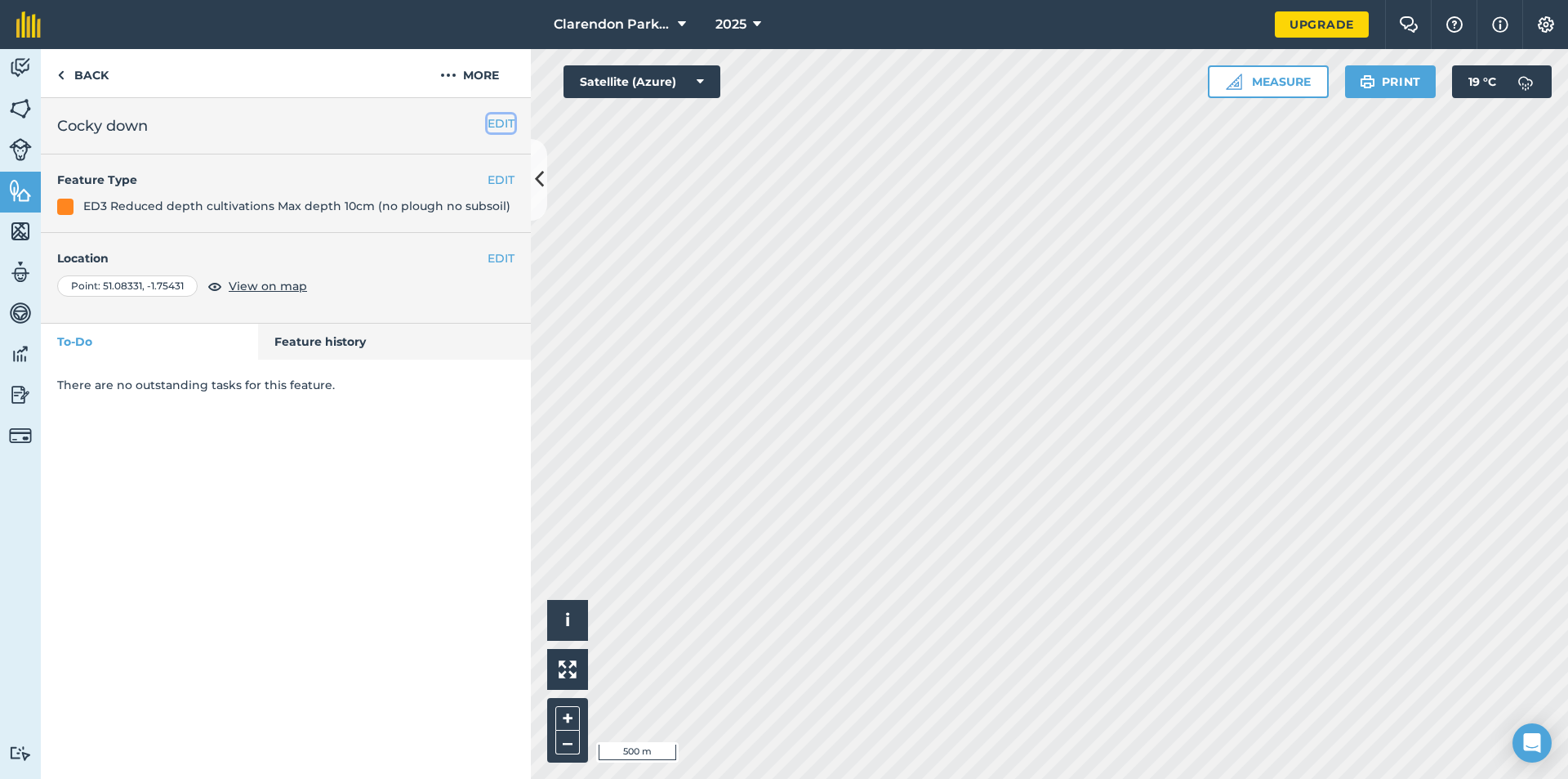
click at [499, 116] on button "EDIT" at bounding box center [501, 123] width 27 height 18
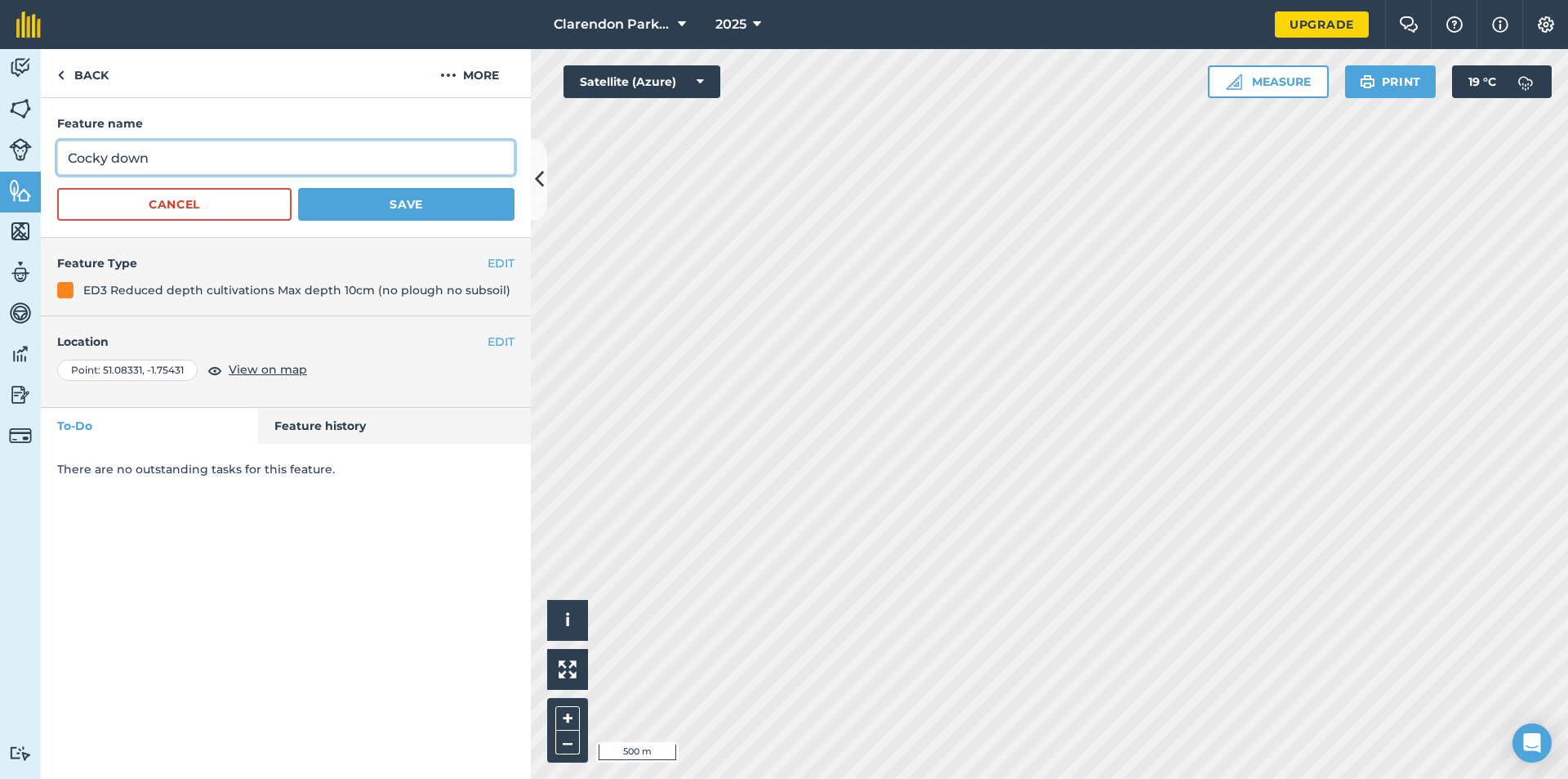
click at [161, 154] on input "Cocky down" at bounding box center [286, 157] width 457 height 34
type input "Cocky"
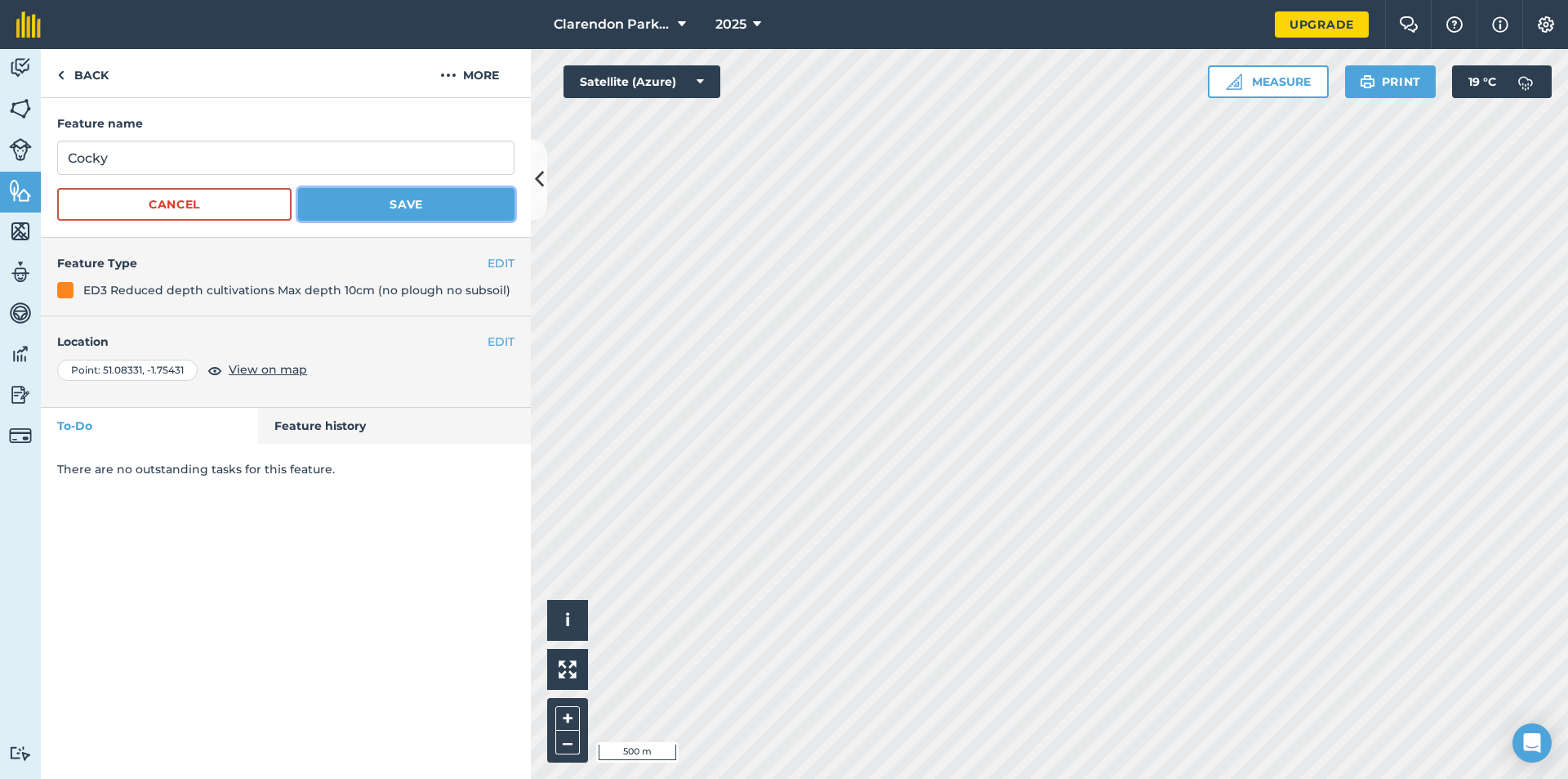
click at [398, 197] on button "Save" at bounding box center [406, 204] width 216 height 32
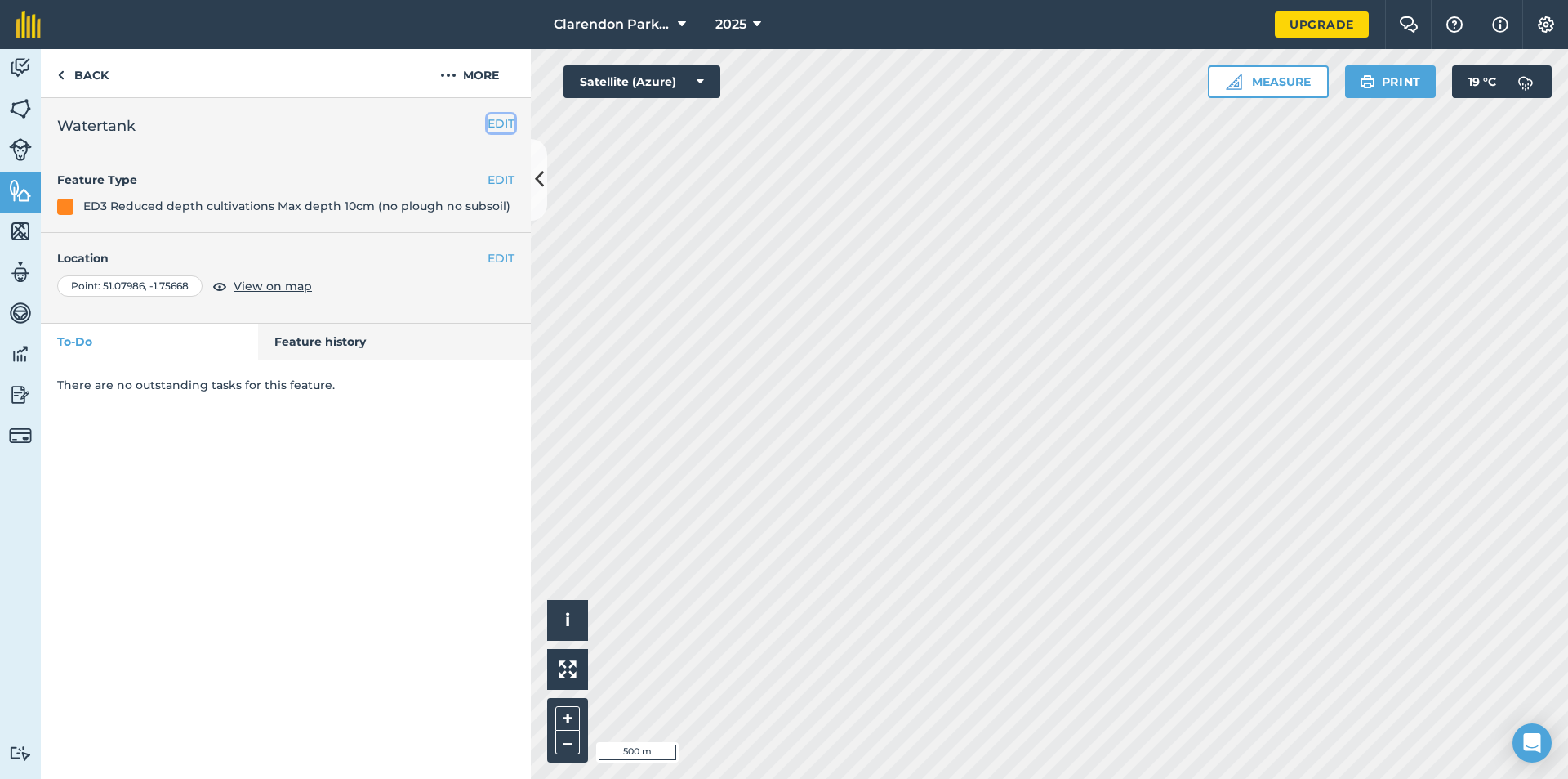
click at [498, 125] on button "EDIT" at bounding box center [501, 123] width 27 height 18
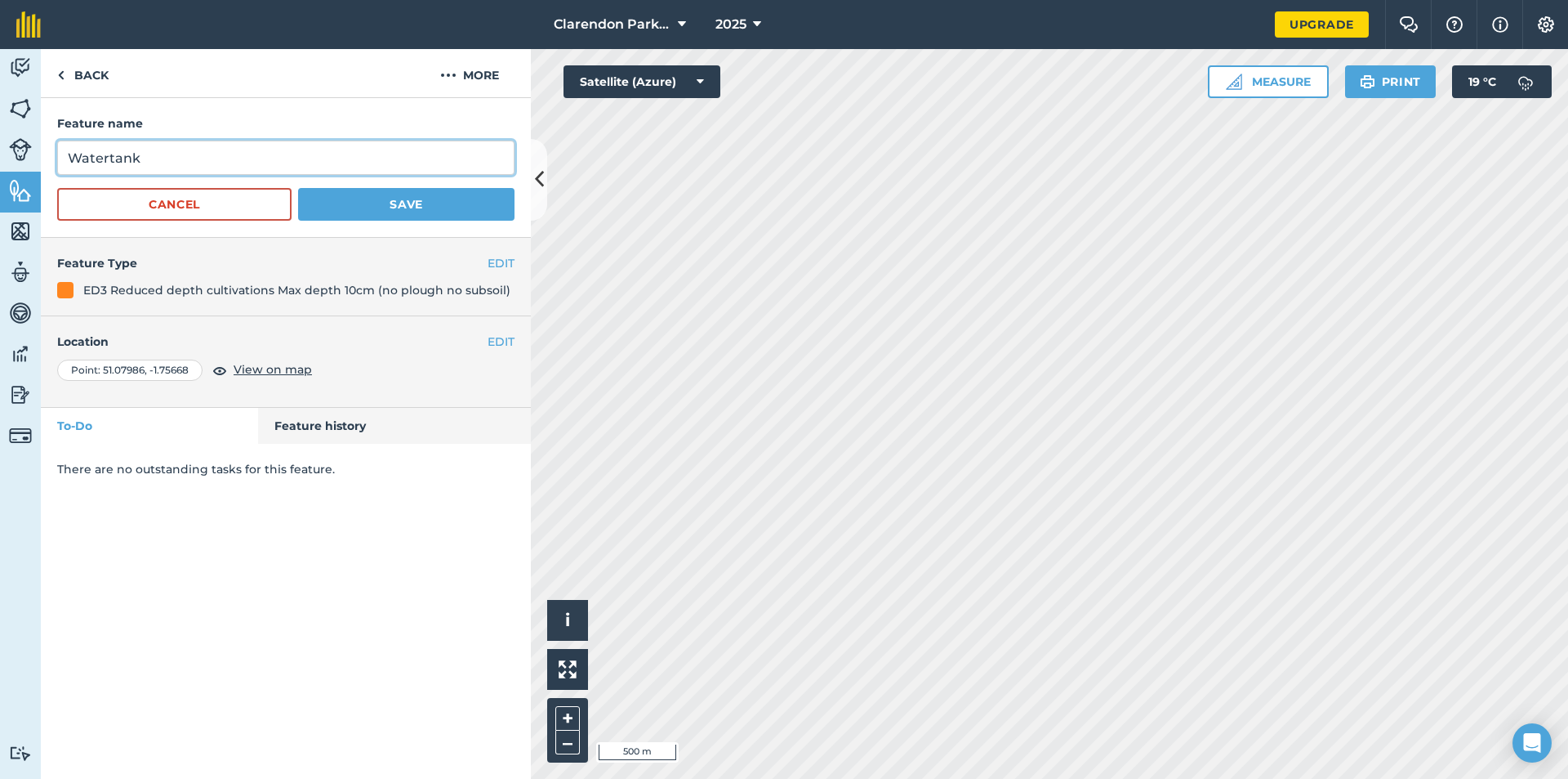
click at [140, 154] on input "Watertank" at bounding box center [286, 157] width 457 height 34
type input "Water t"
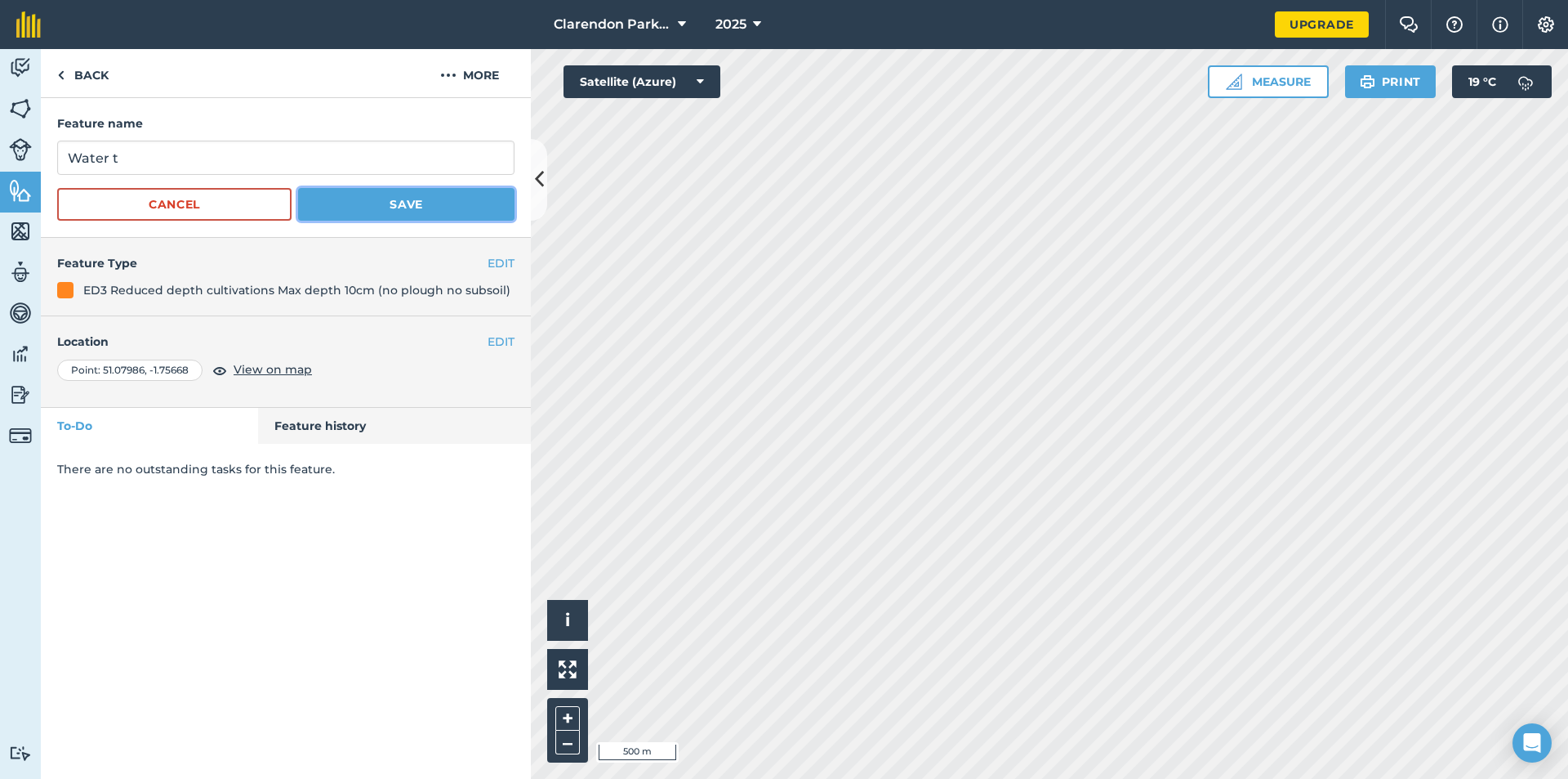
click at [338, 203] on button "Save" at bounding box center [406, 204] width 216 height 32
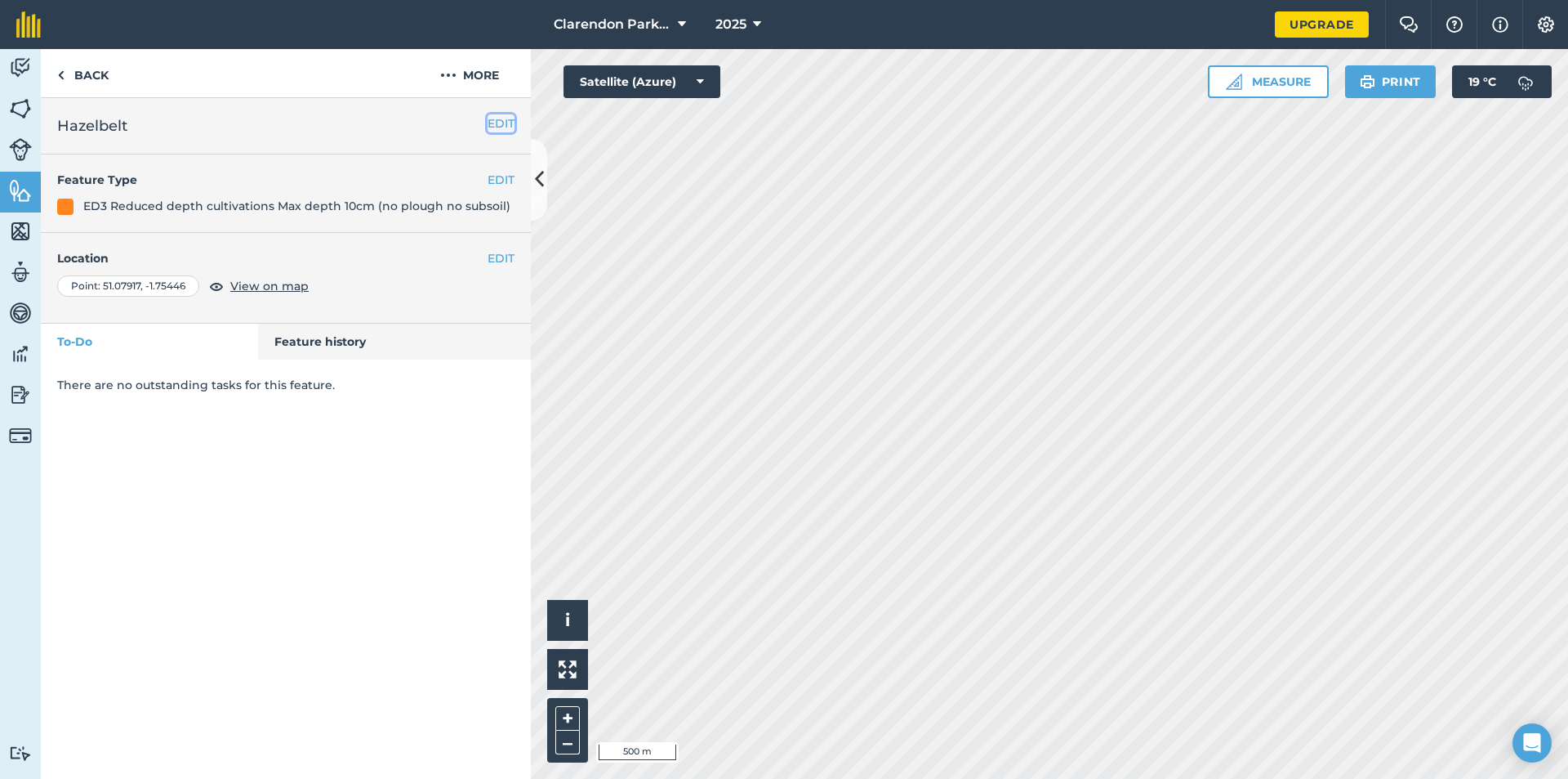
click at [495, 121] on button "EDIT" at bounding box center [501, 123] width 27 height 18
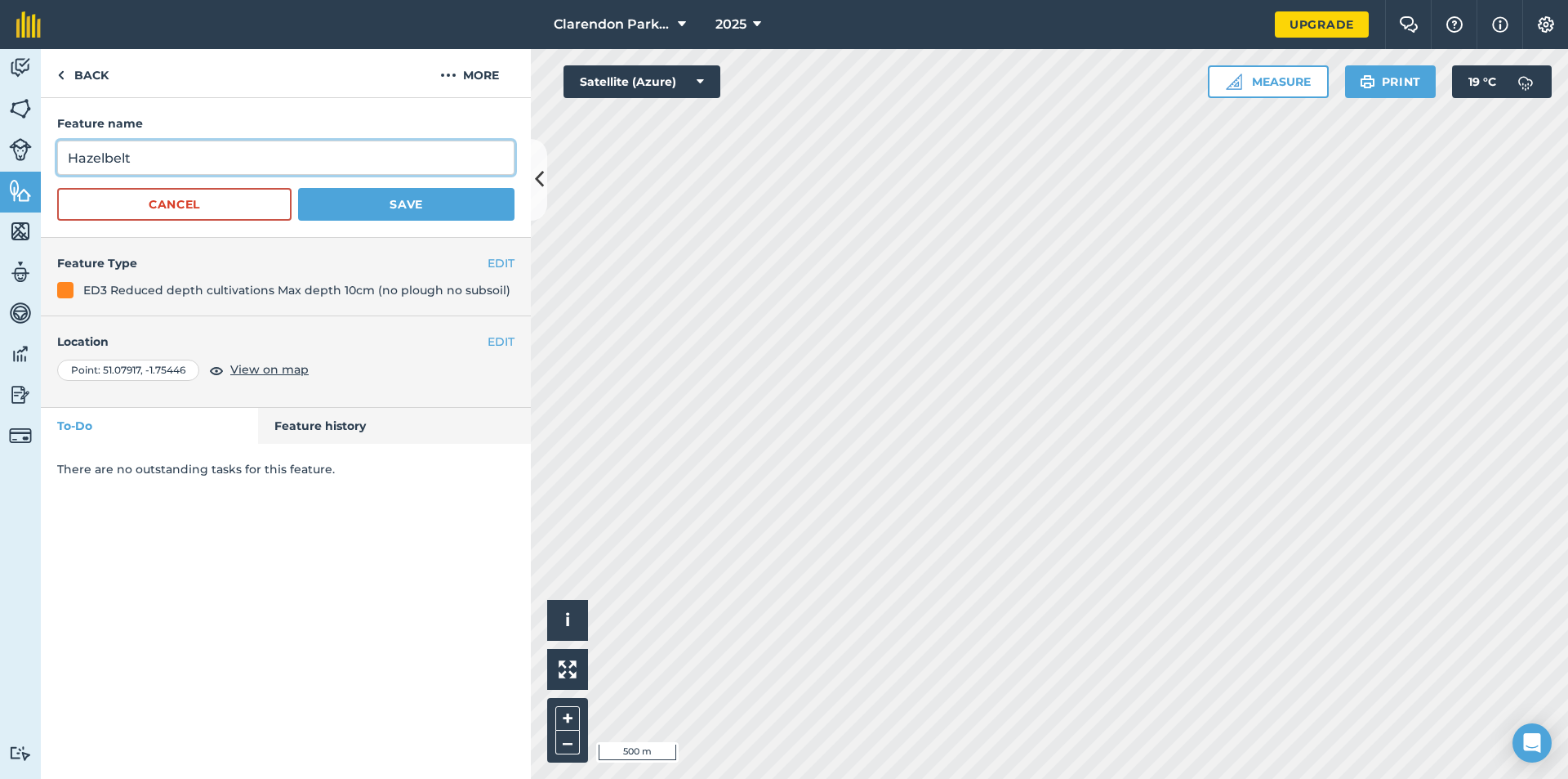
click at [134, 156] on input "Hazelbelt" at bounding box center [286, 157] width 457 height 34
type input "[PERSON_NAME] b"
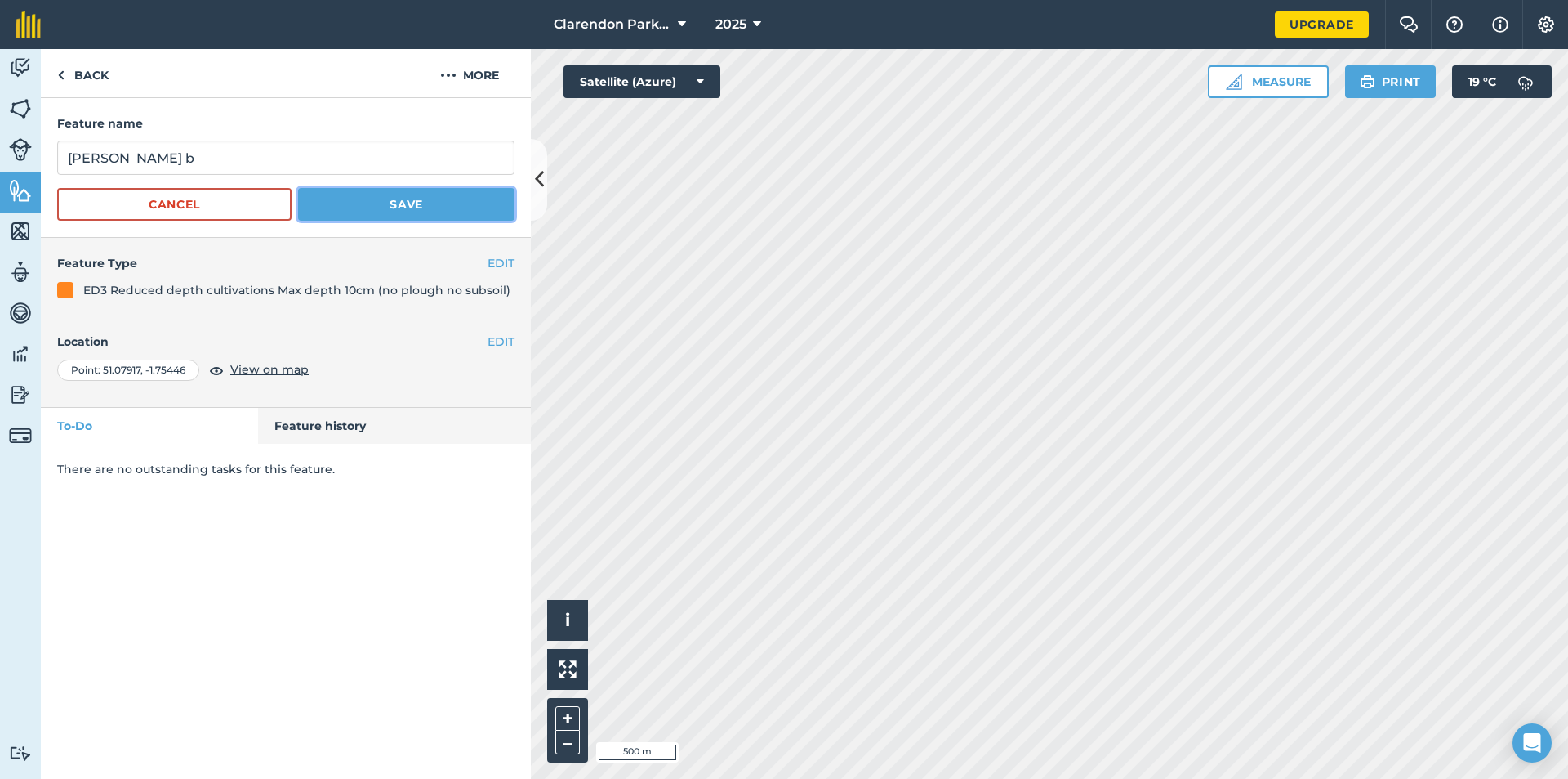
click at [386, 196] on button "Save" at bounding box center [406, 204] width 216 height 32
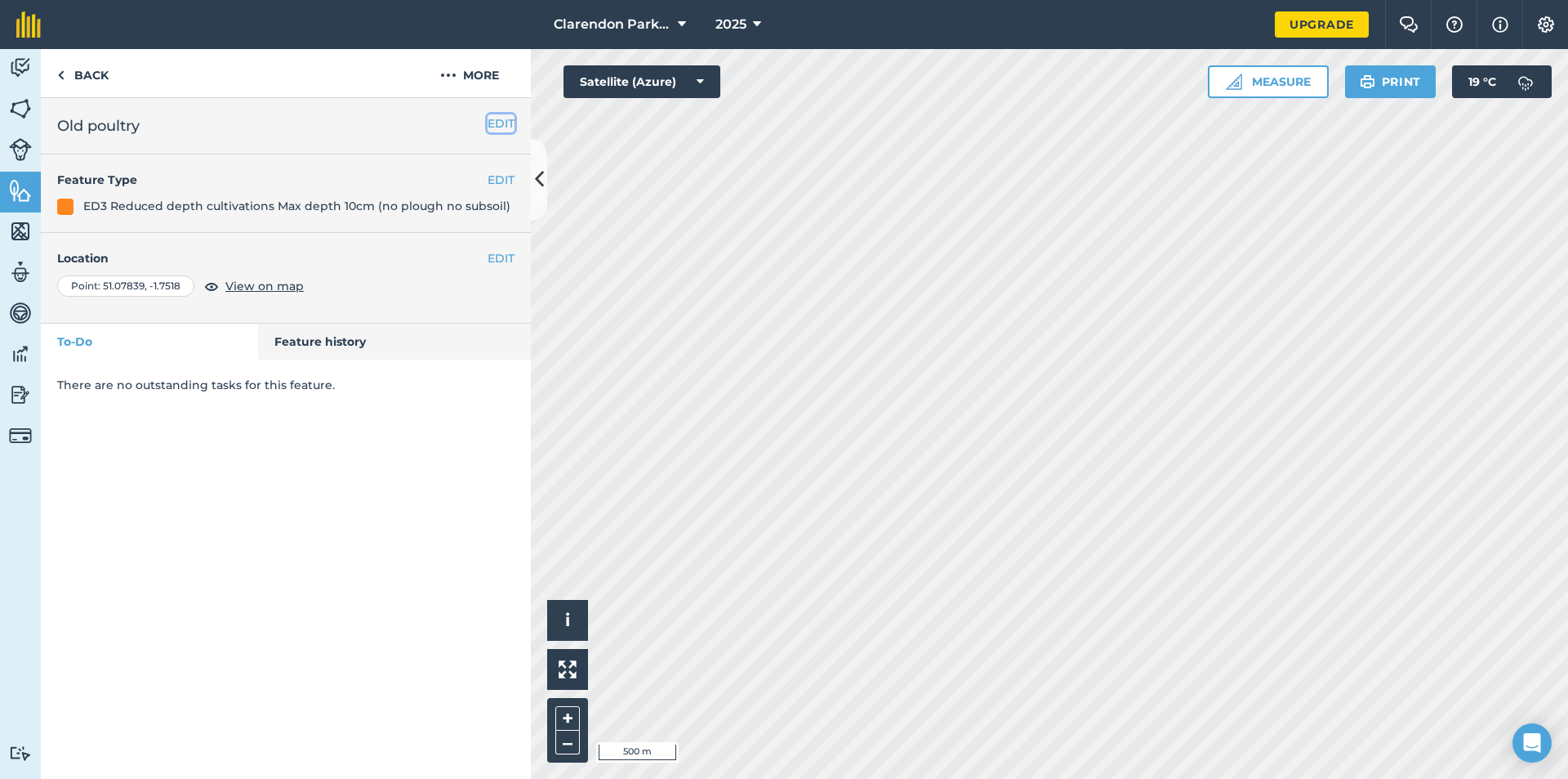
click at [495, 121] on button "EDIT" at bounding box center [501, 123] width 27 height 18
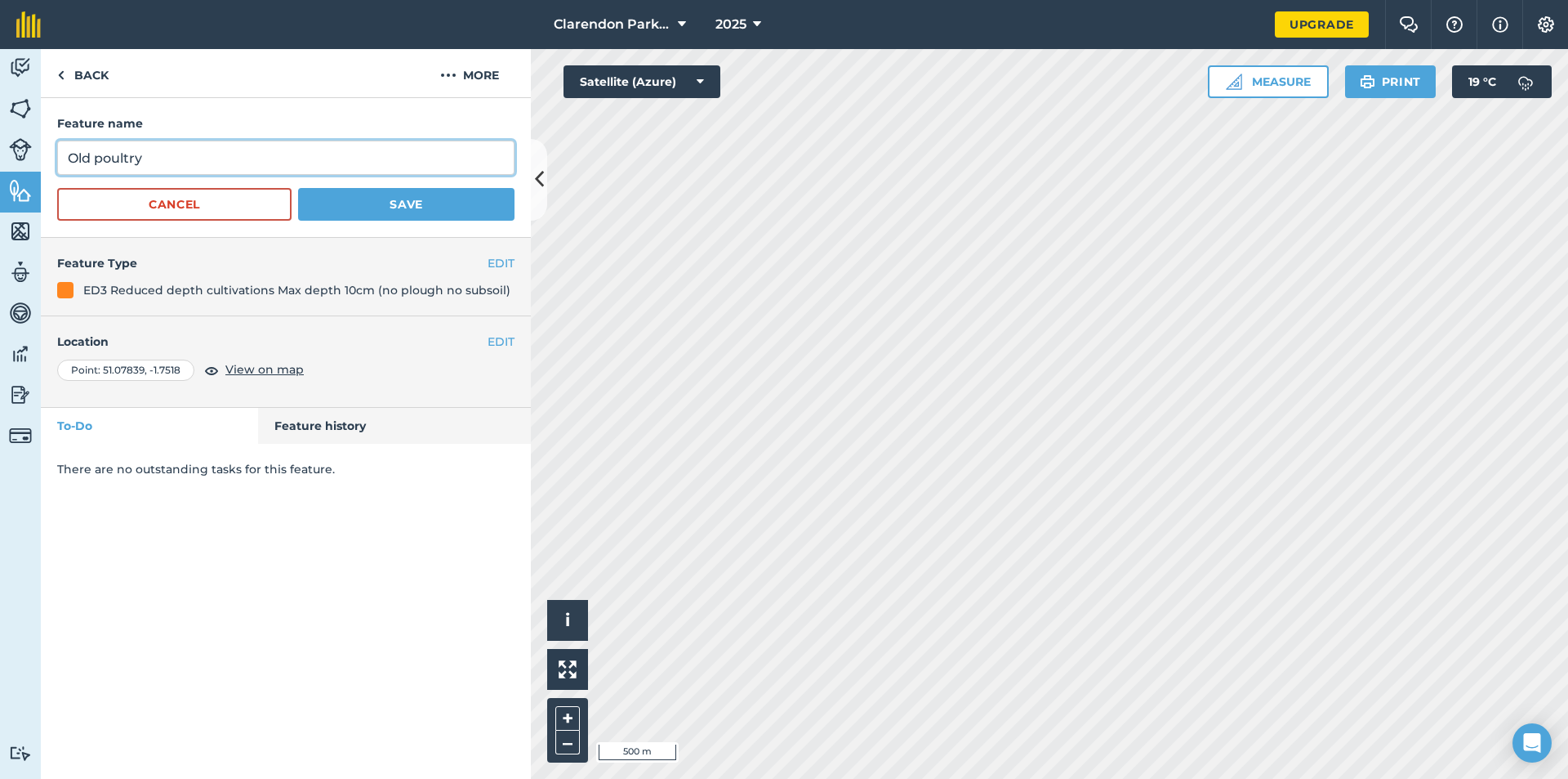
click at [151, 155] on input "Old poultry" at bounding box center [286, 157] width 457 height 34
type input "Old poult"
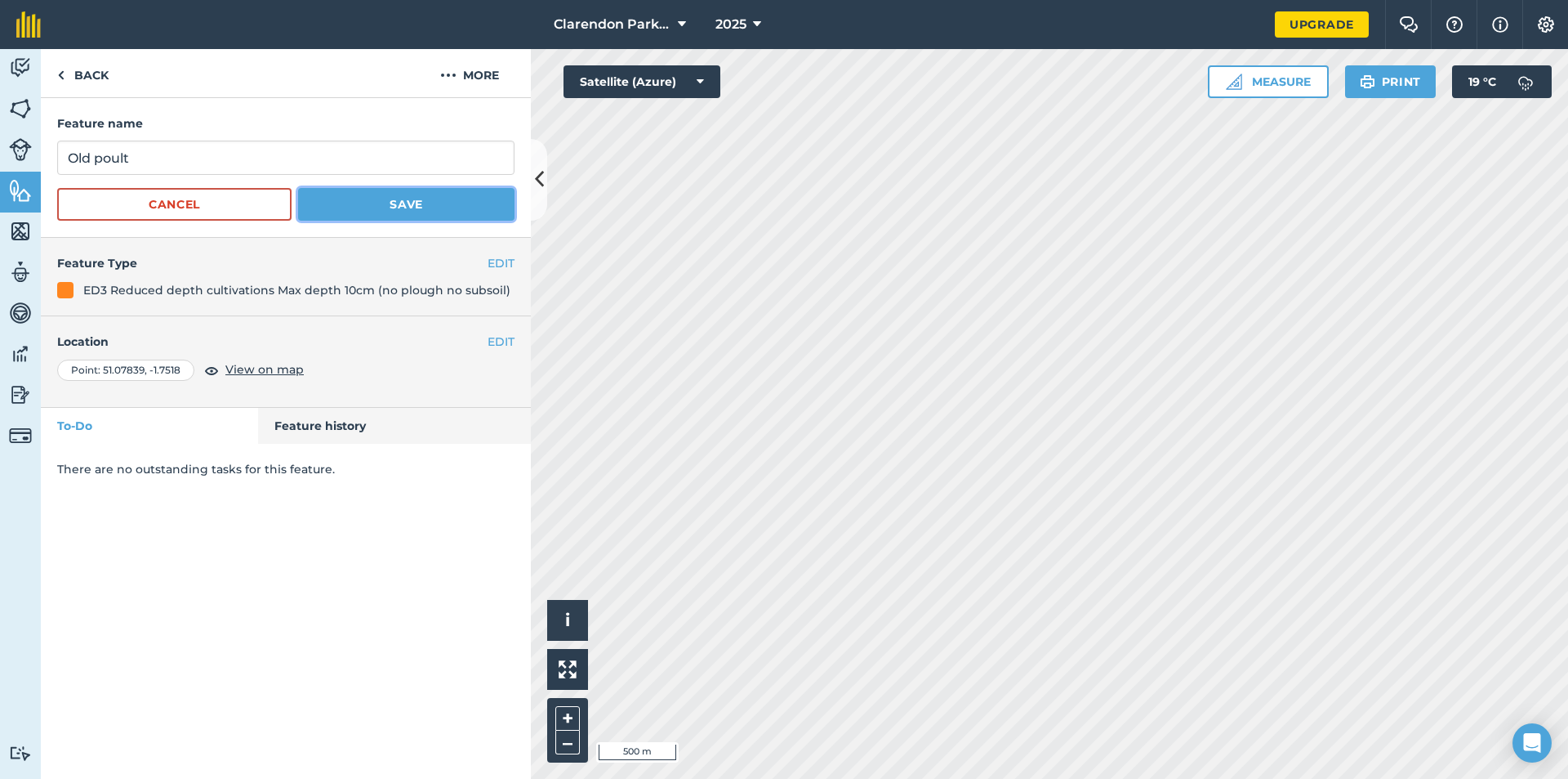
click at [384, 200] on button "Save" at bounding box center [406, 204] width 216 height 32
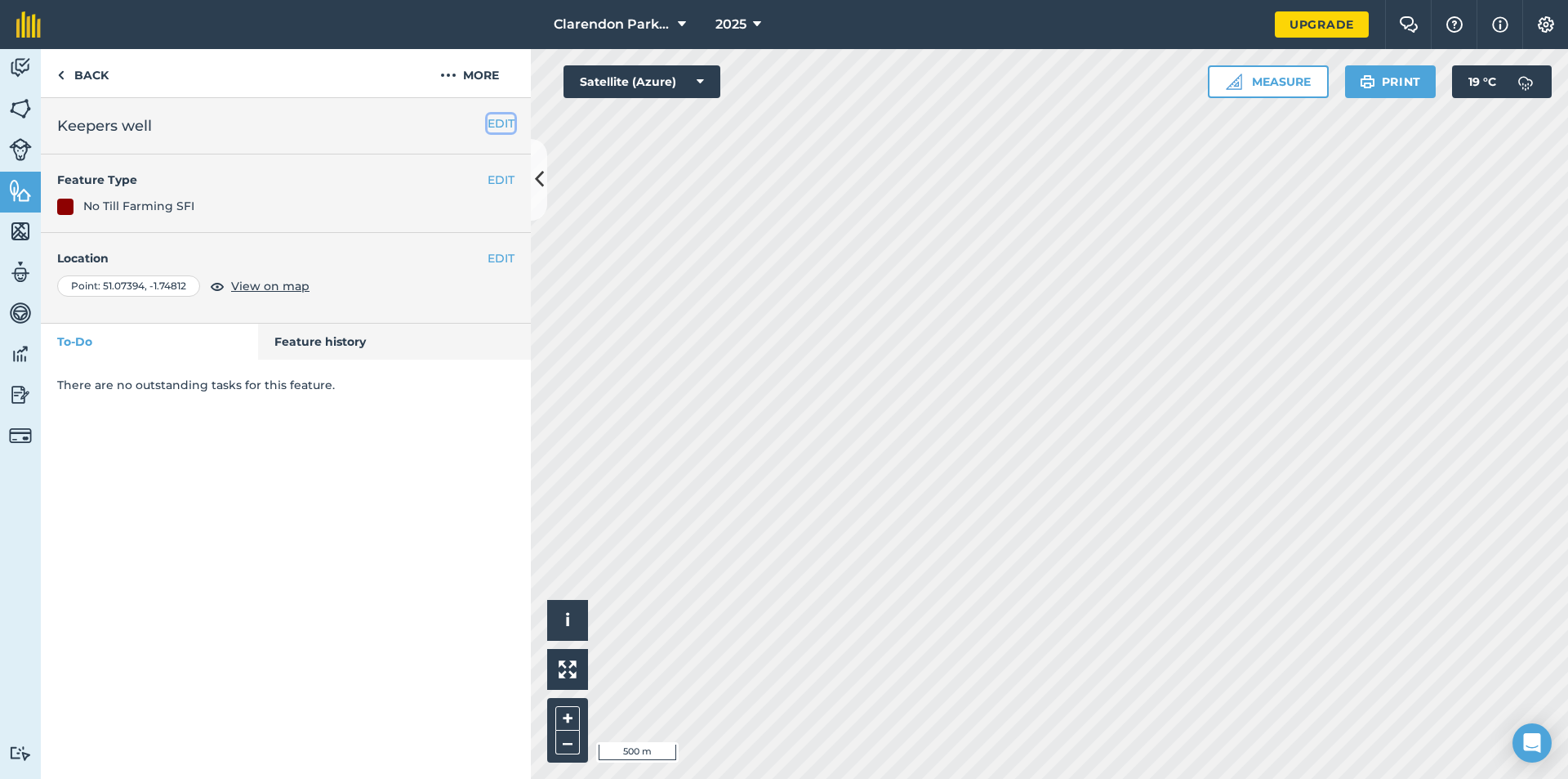
click at [503, 128] on button "EDIT" at bounding box center [501, 123] width 27 height 18
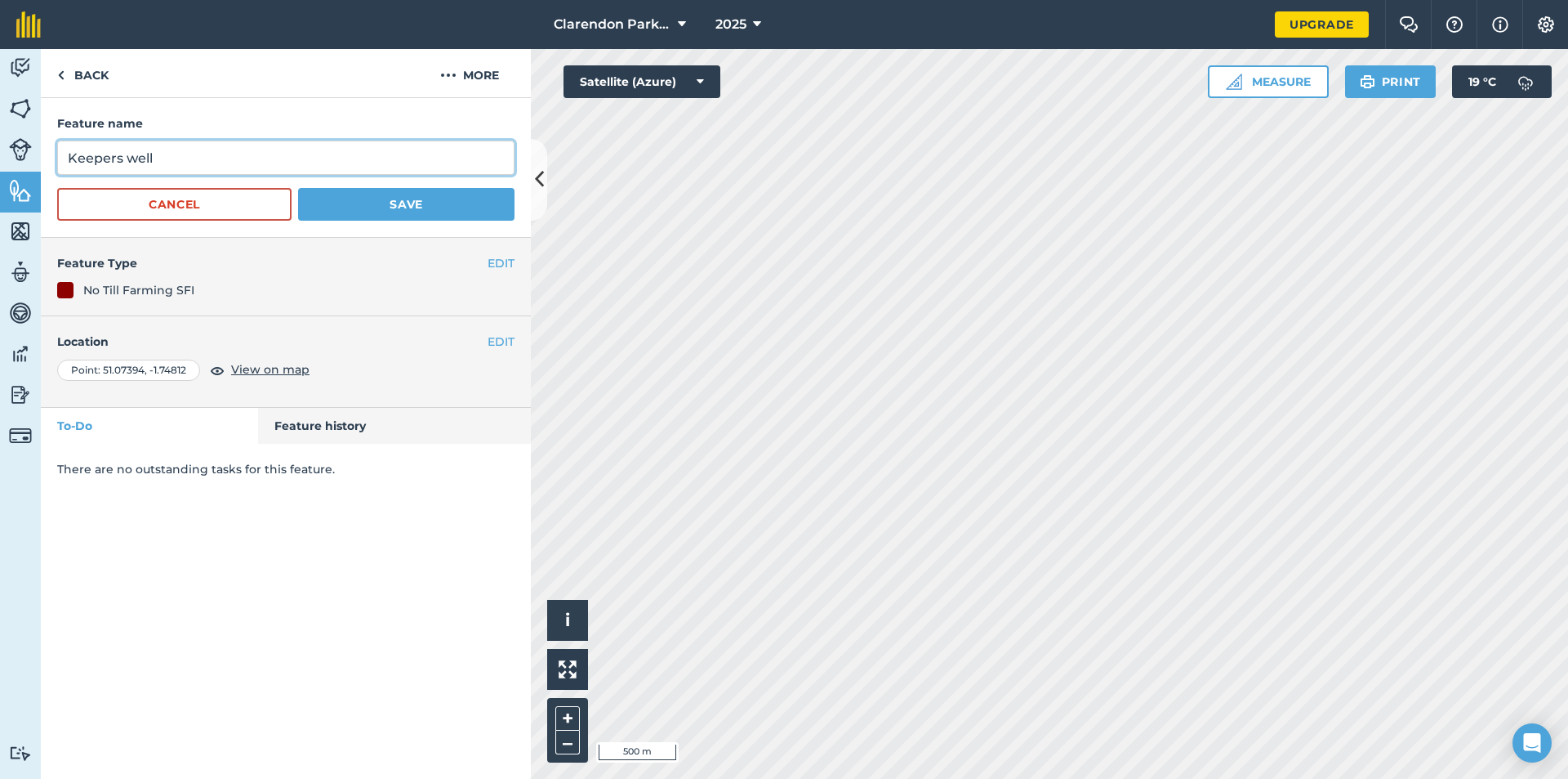
click at [161, 159] on input "Keepers well" at bounding box center [286, 157] width 457 height 34
type input "Keepers"
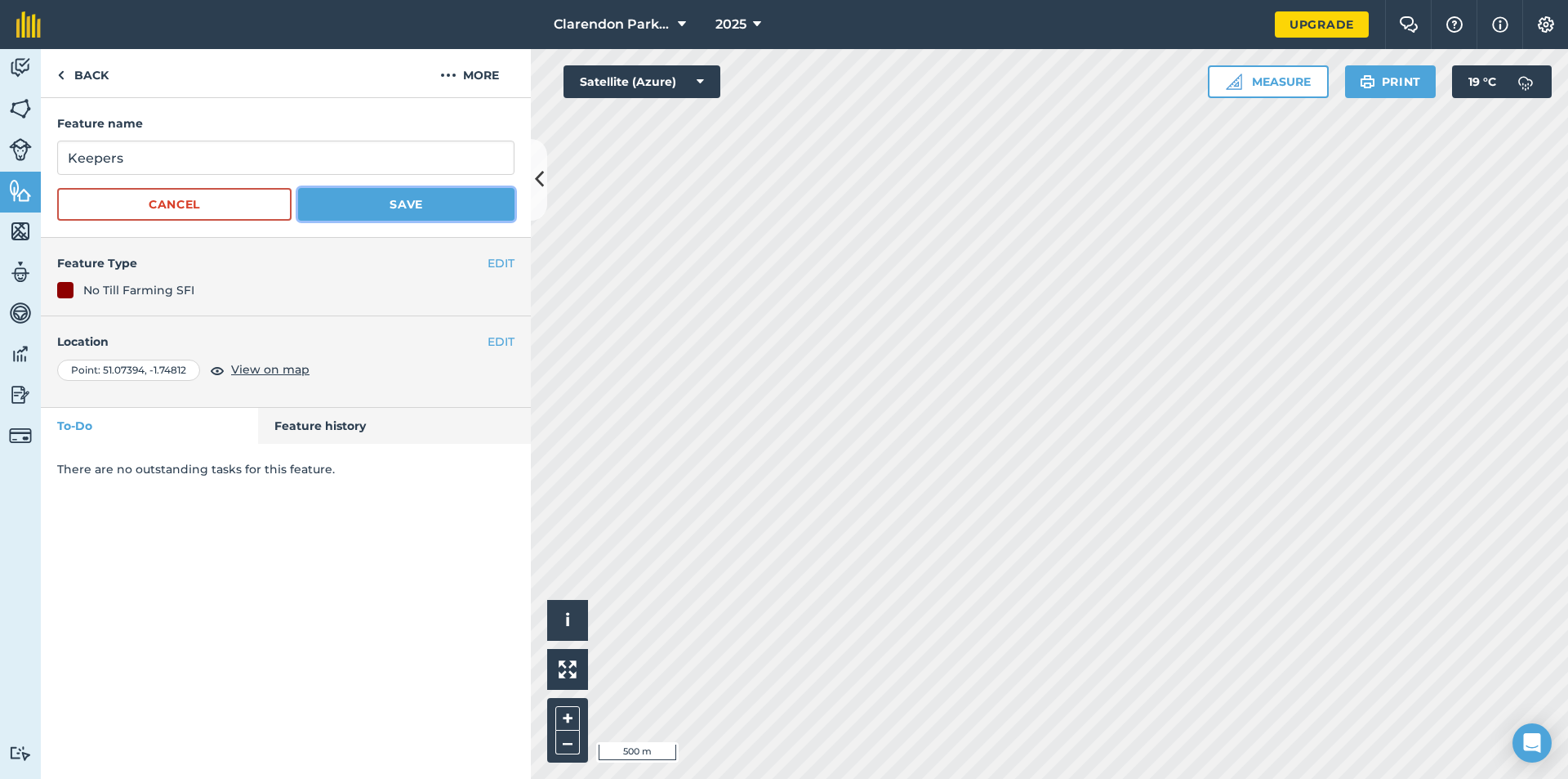
click at [369, 206] on button "Save" at bounding box center [406, 204] width 216 height 32
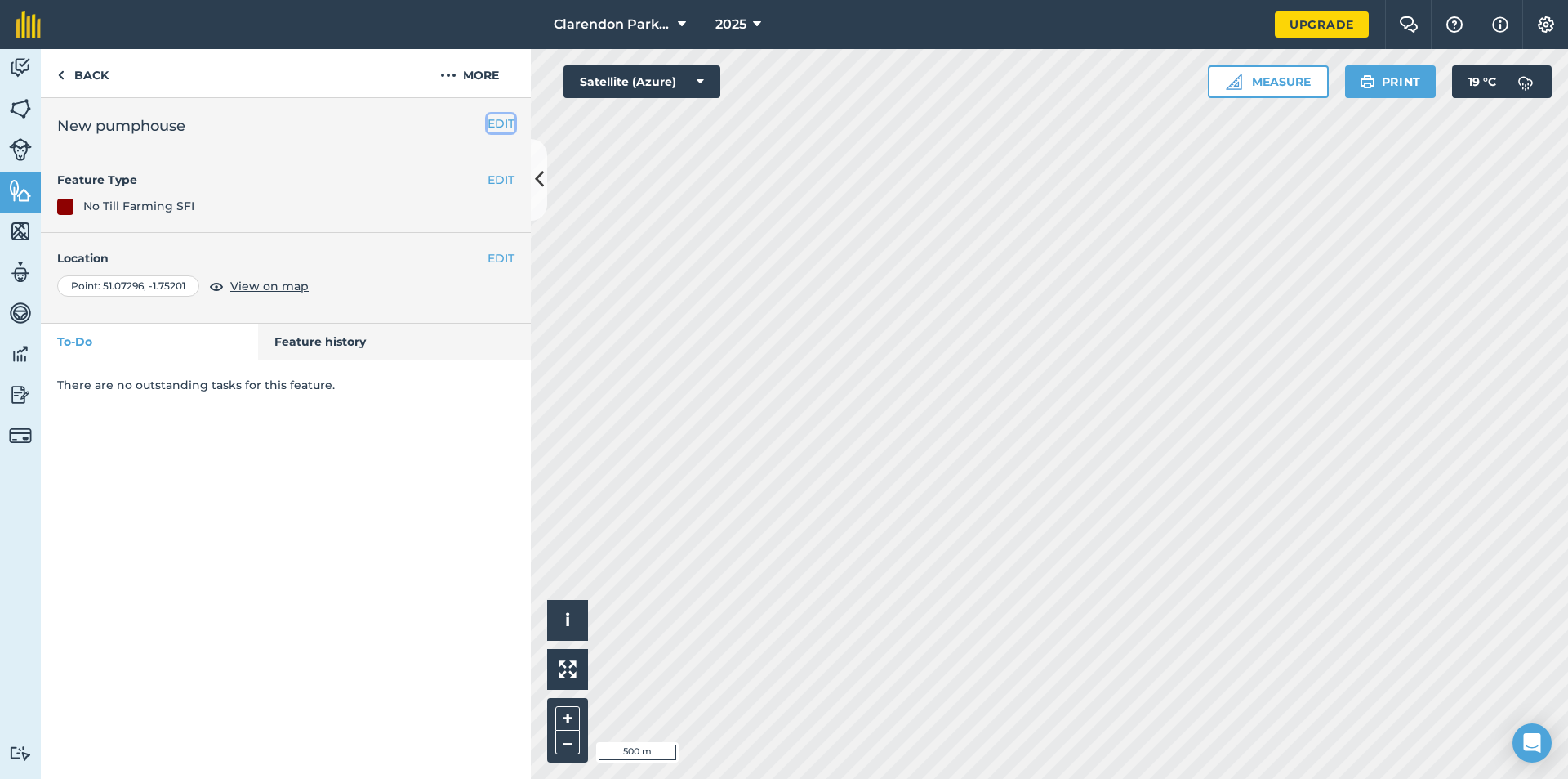
click at [499, 125] on button "EDIT" at bounding box center [501, 123] width 27 height 18
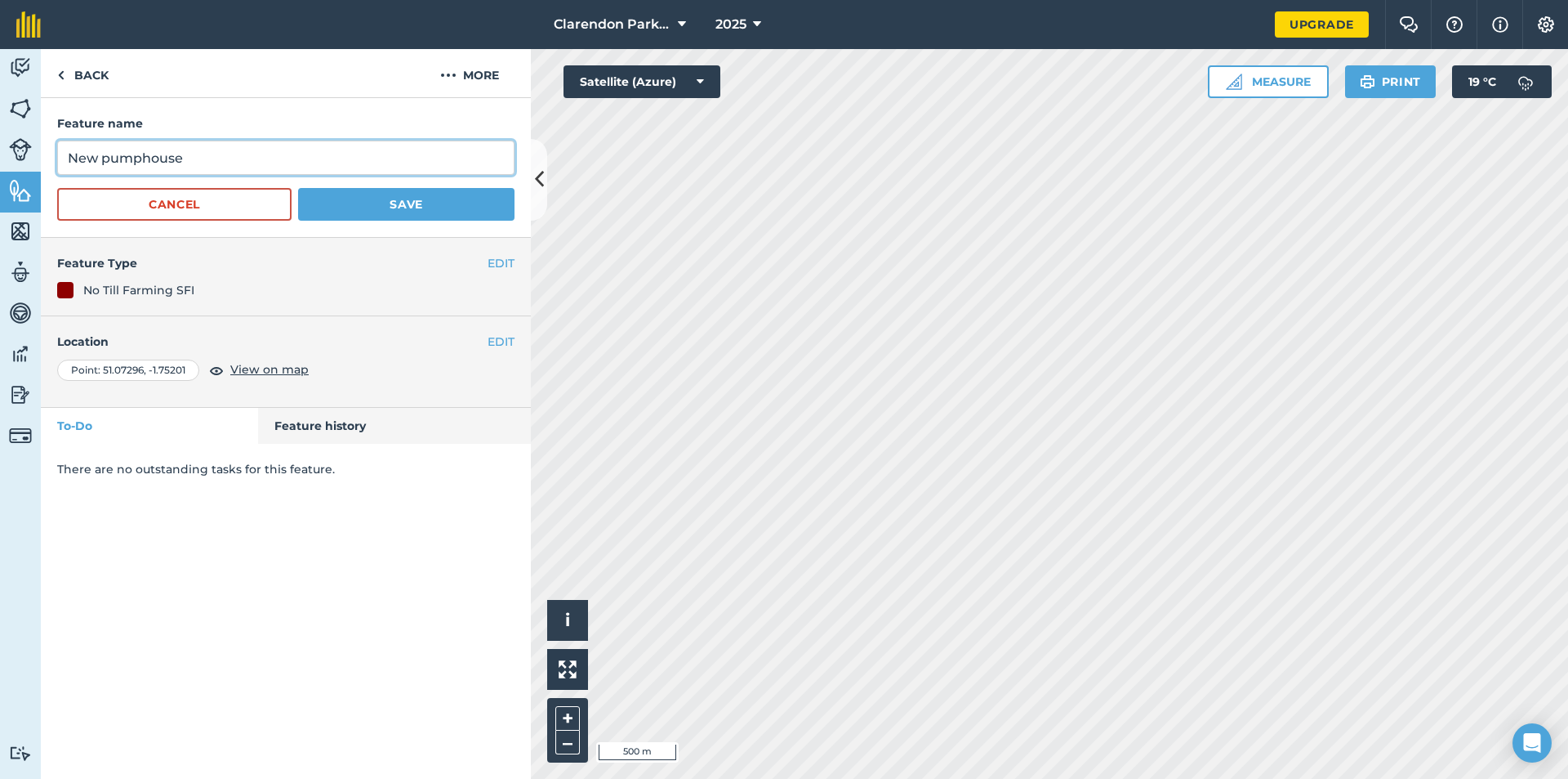
click at [195, 160] on input "New pumphouse" at bounding box center [286, 157] width 457 height 34
type input "New pump"
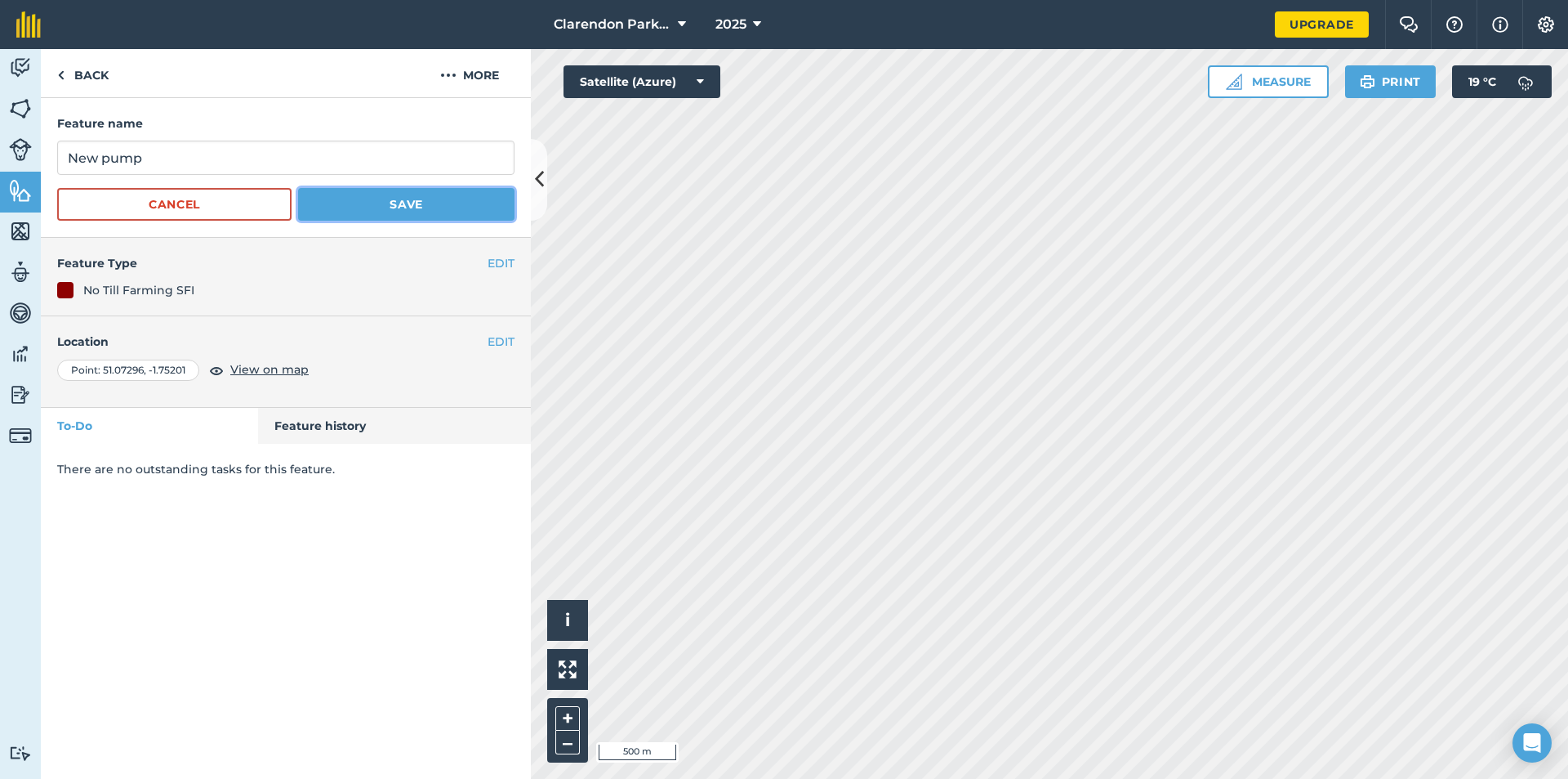
click at [337, 200] on button "Save" at bounding box center [406, 204] width 216 height 32
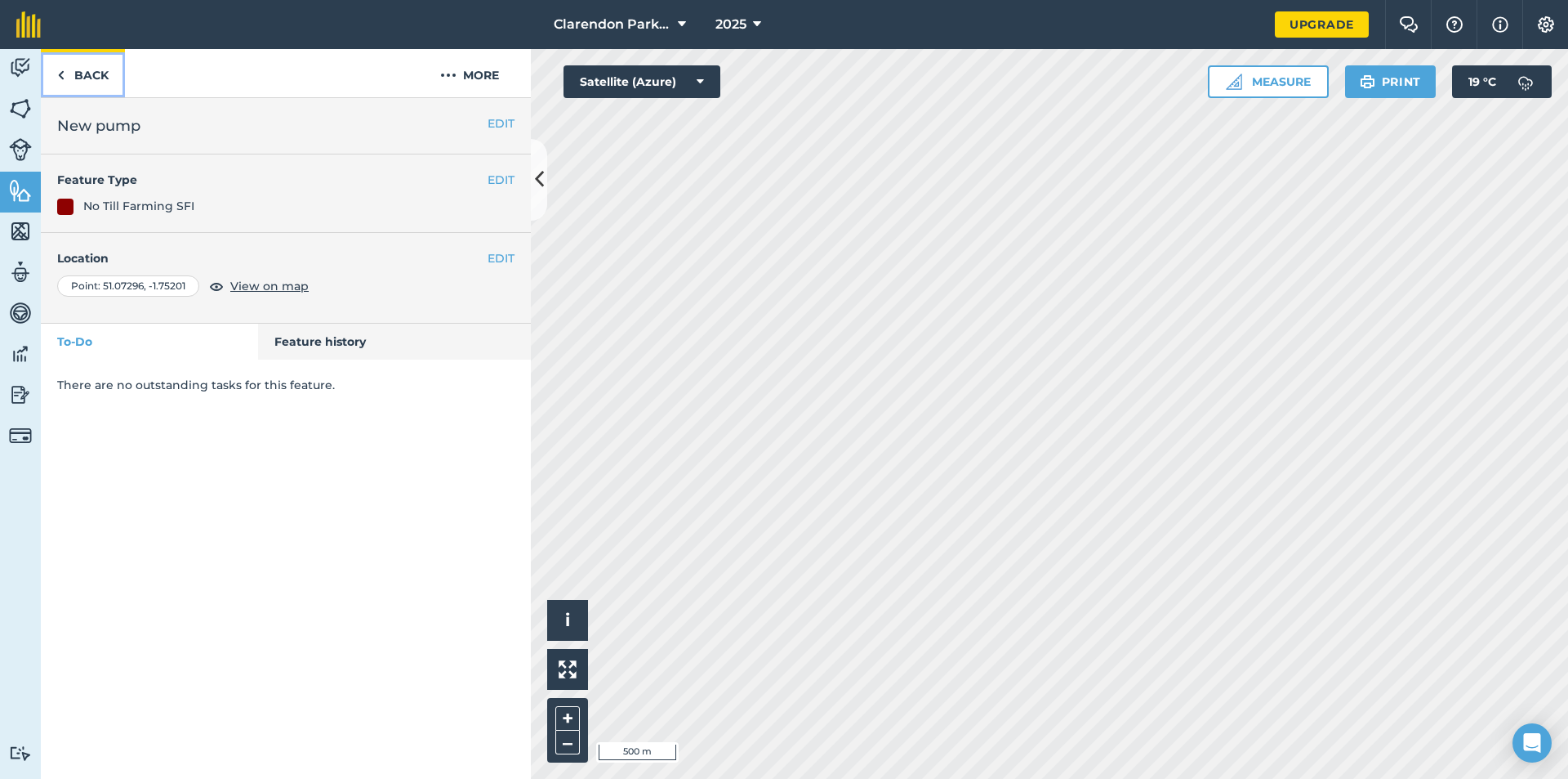
click at [79, 75] on link "Back" at bounding box center [83, 73] width 84 height 48
click at [84, 76] on link "Back" at bounding box center [83, 73] width 84 height 48
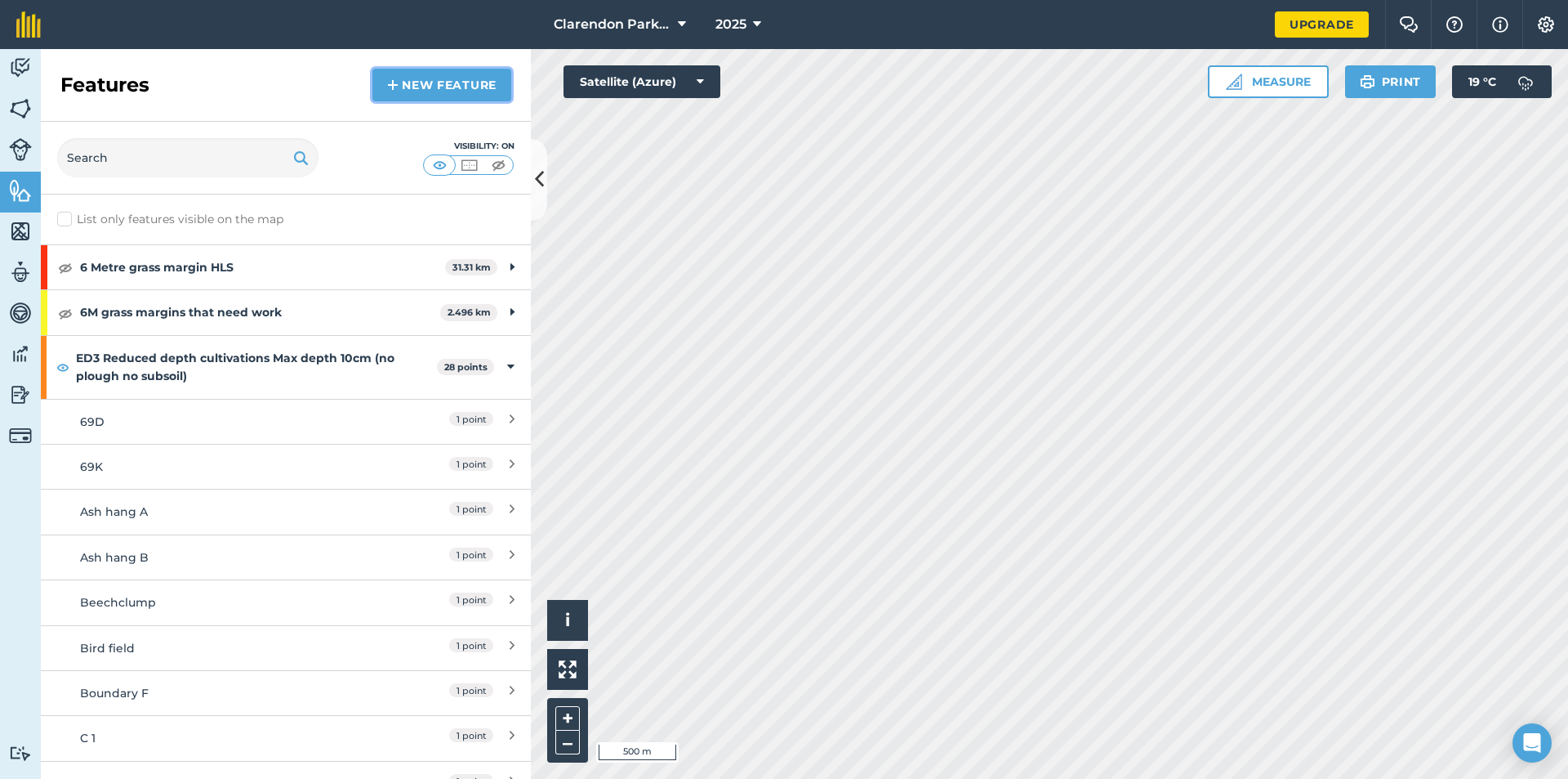
click at [450, 92] on link "New feature" at bounding box center [442, 85] width 139 height 32
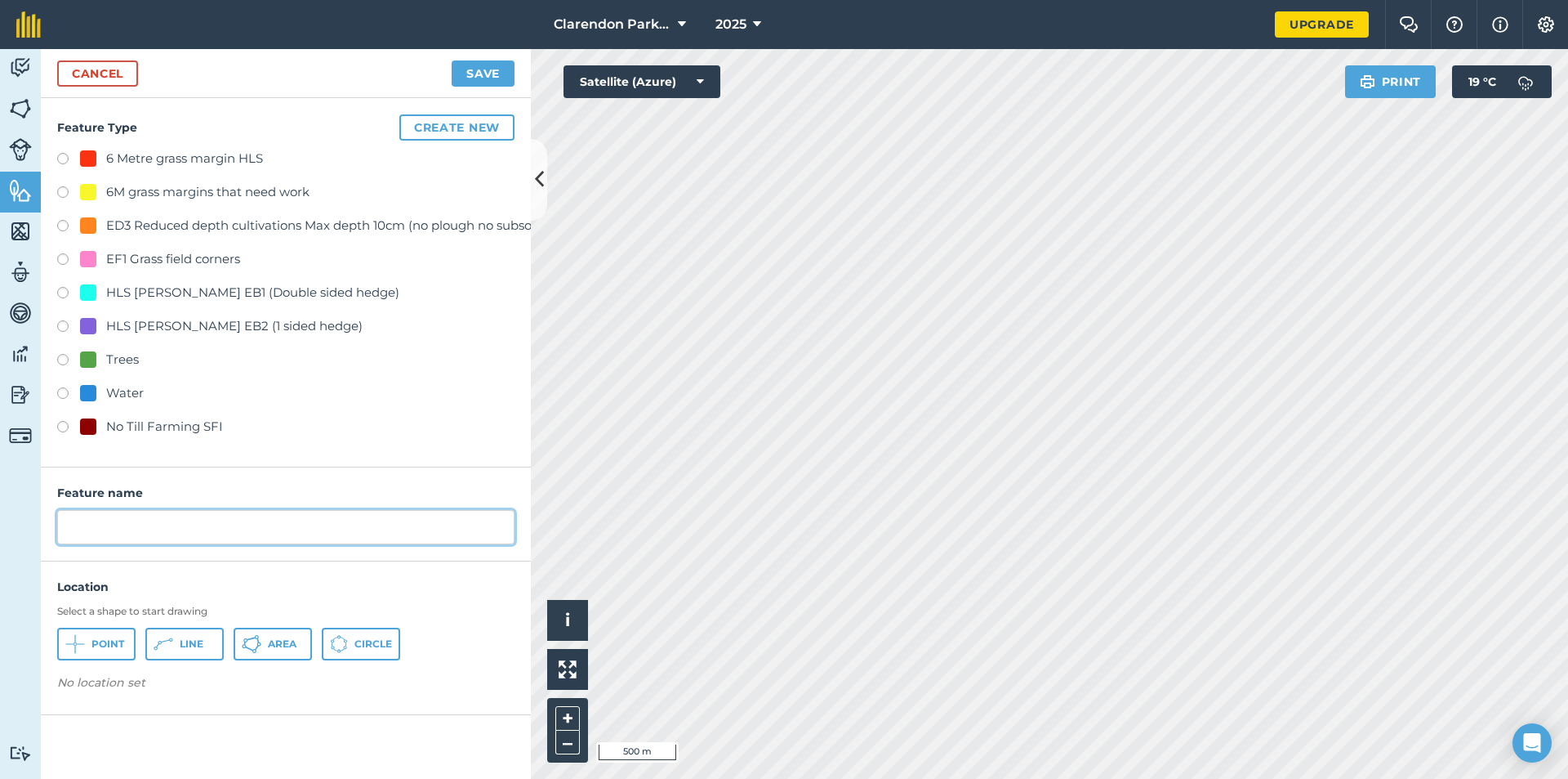
click at [147, 536] on input "text" at bounding box center [286, 526] width 457 height 34
drag, startPoint x: 52, startPoint y: 533, endPoint x: 0, endPoint y: 537, distance: 52.2
click at [0, 537] on div "Activity Fields Livestock Features Maps Team Vehicles Data Reporting Billing Tu…" at bounding box center [784, 414] width 1568 height 730
click at [188, 527] on input "Any Cultivation" at bounding box center [286, 526] width 457 height 34
type input "Any Cultivation"
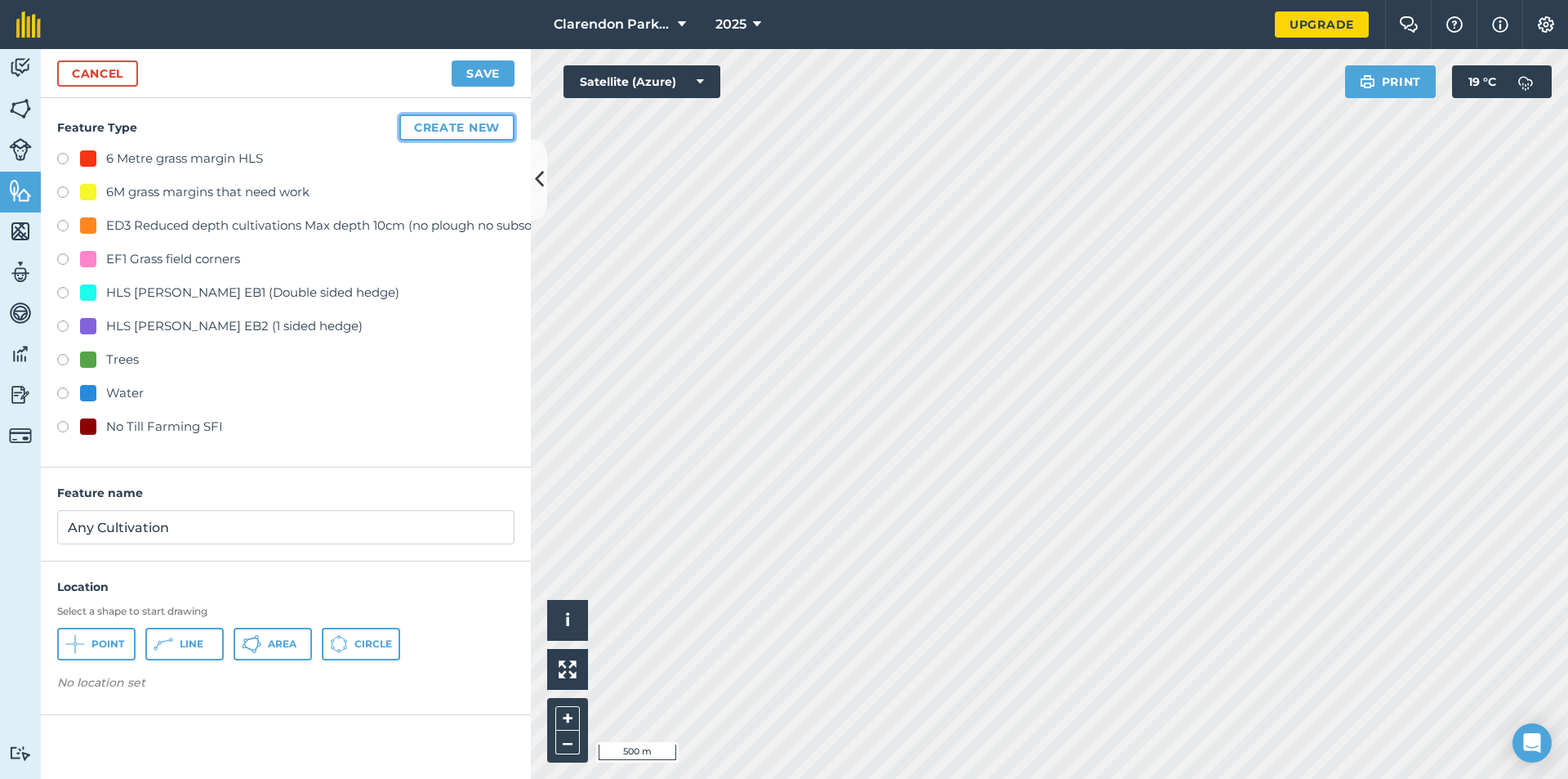
click at [467, 119] on button "Create new" at bounding box center [456, 128] width 115 height 27
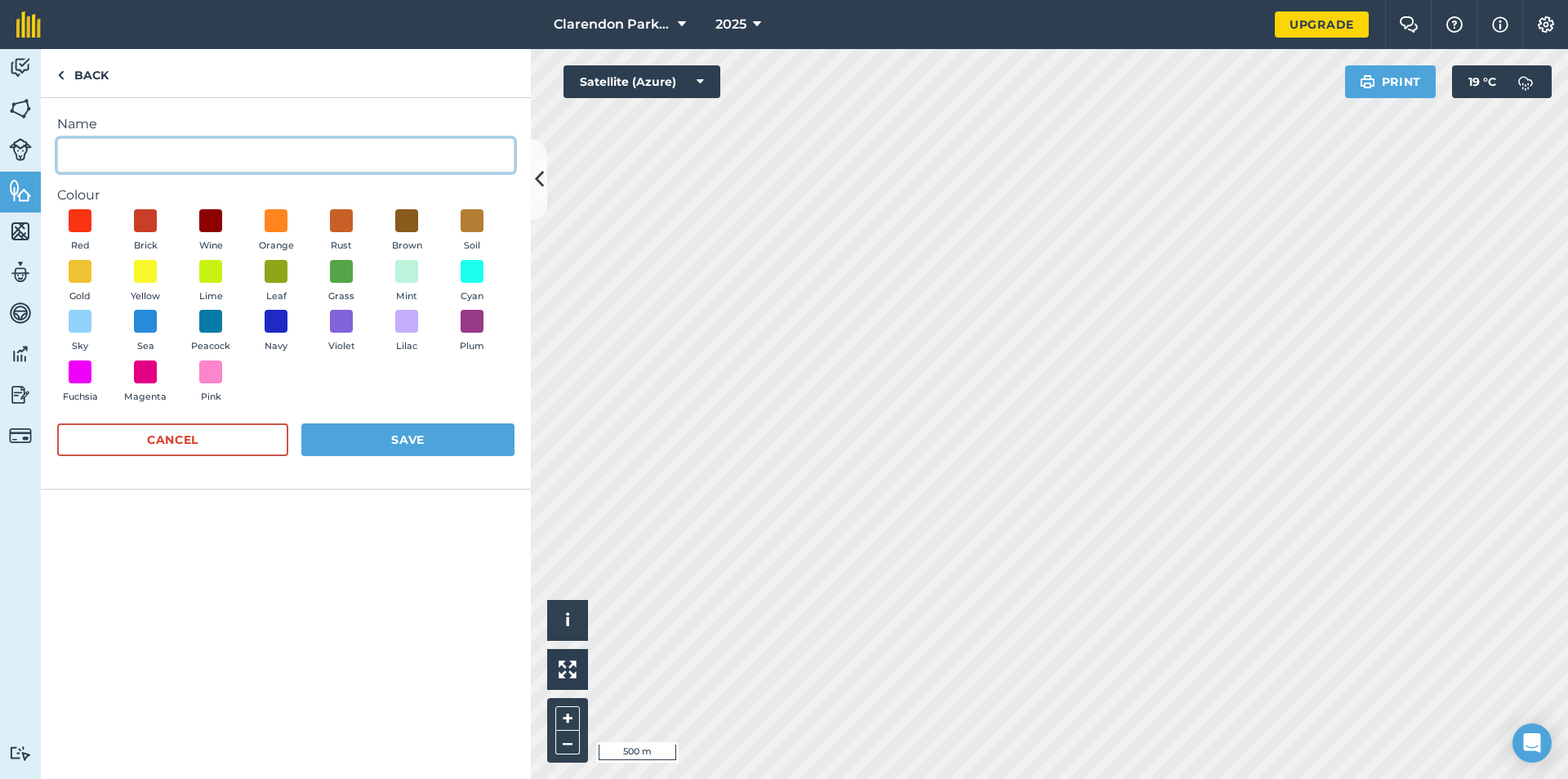
click at [88, 150] on input "Name" at bounding box center [286, 155] width 457 height 34
type input "Any Cultivation"
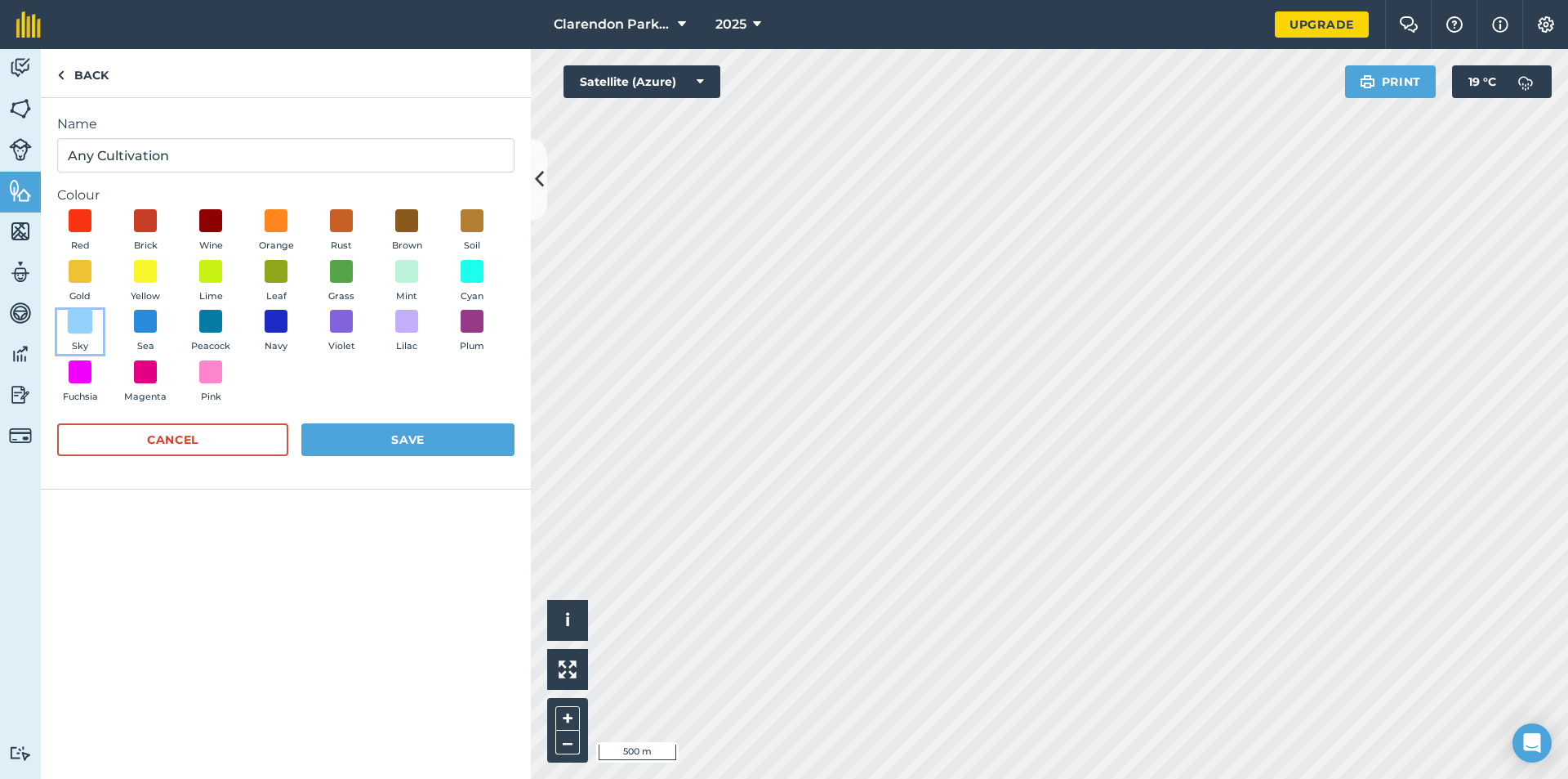
click at [84, 324] on span at bounding box center [80, 322] width 26 height 26
click at [398, 438] on button "Save" at bounding box center [408, 439] width 213 height 32
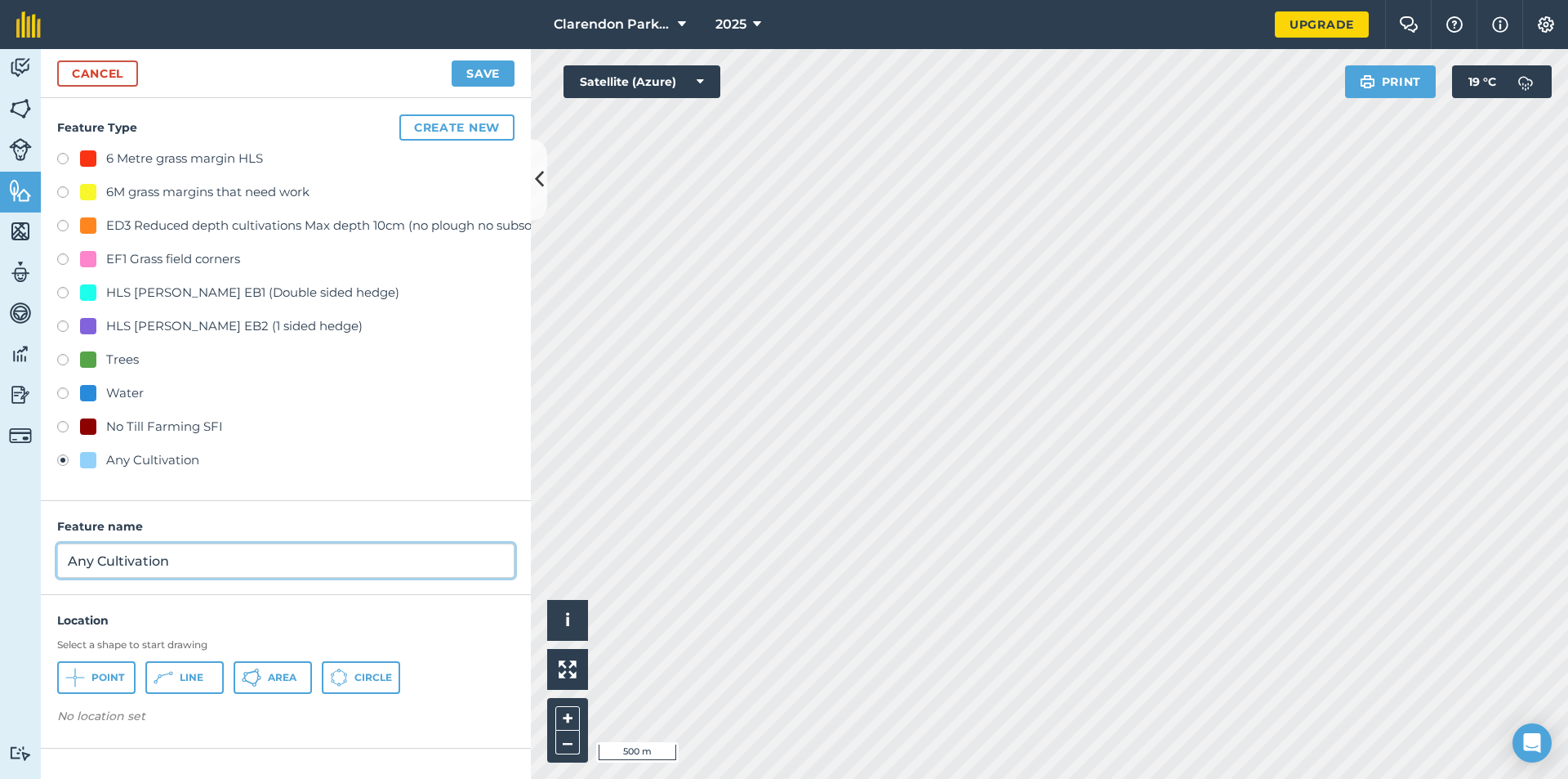
drag, startPoint x: 205, startPoint y: 556, endPoint x: 11, endPoint y: 564, distance: 194.2
click at [11, 564] on div "Activity Fields Livestock Features Maps Team Vehicles Data Reporting Billing Tu…" at bounding box center [784, 414] width 1568 height 730
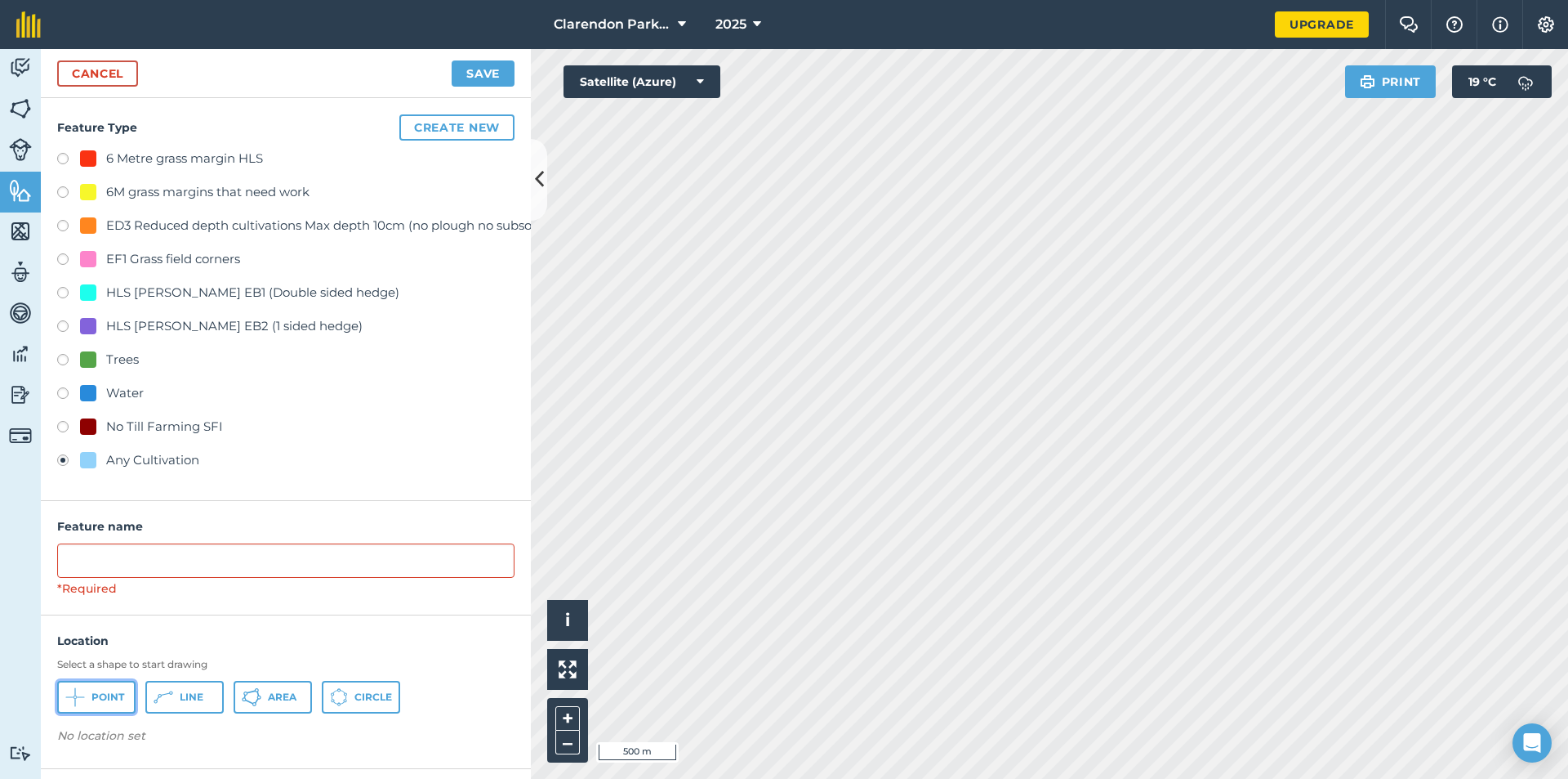
click at [84, 697] on icon at bounding box center [80, 697] width 7 height 1
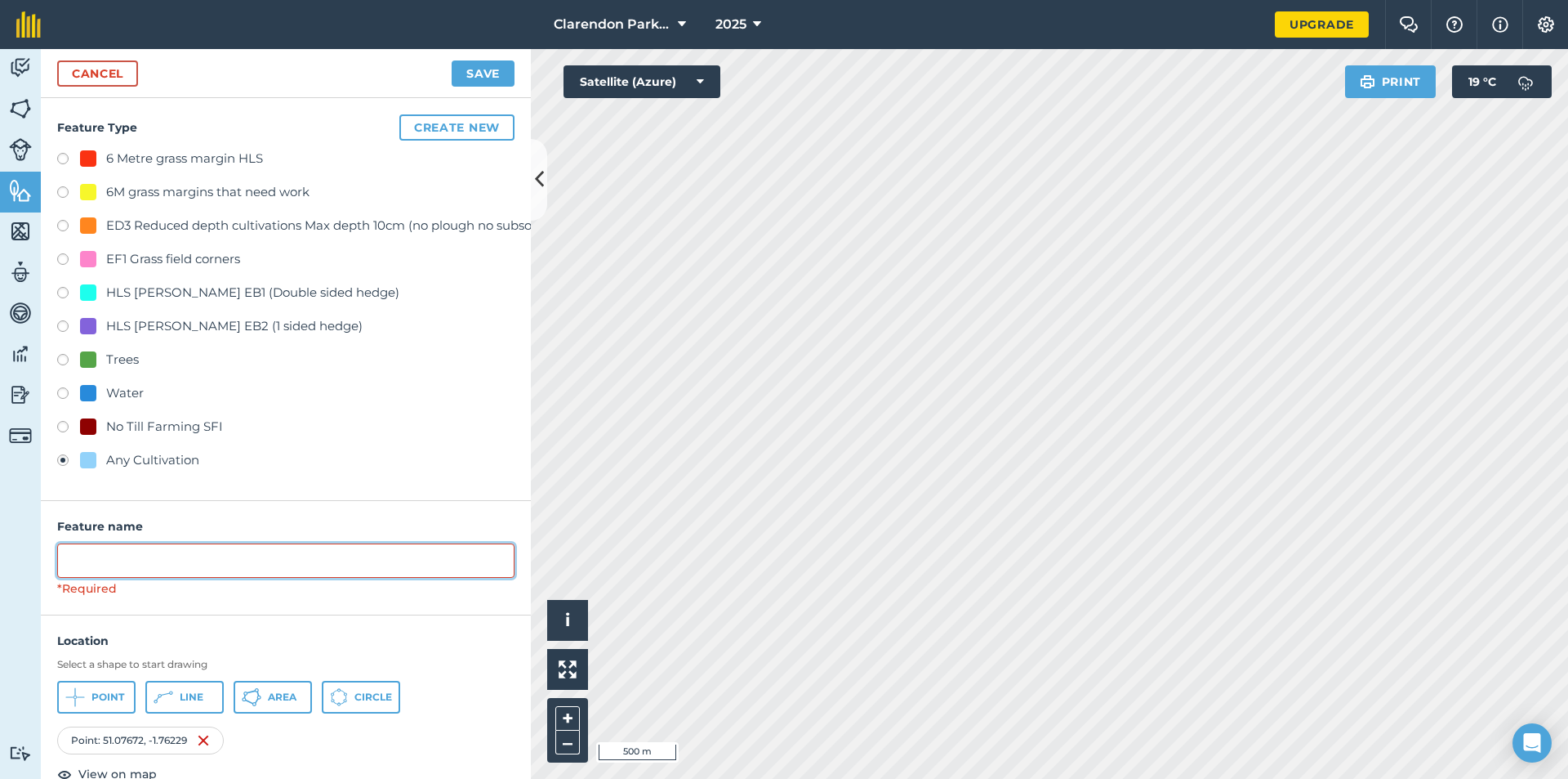
click at [102, 560] on input "text" at bounding box center [286, 560] width 457 height 34
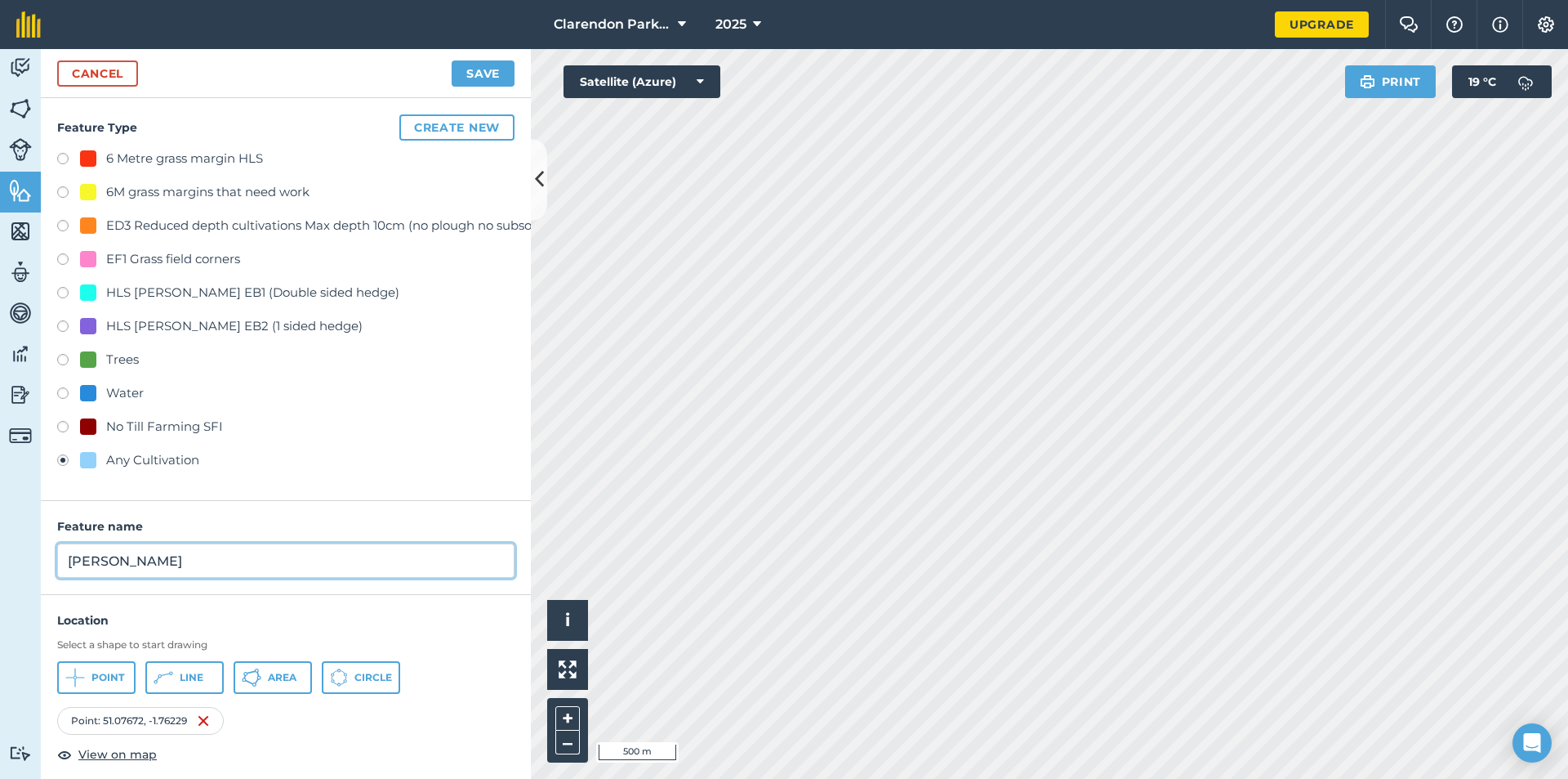
type input "[PERSON_NAME]"
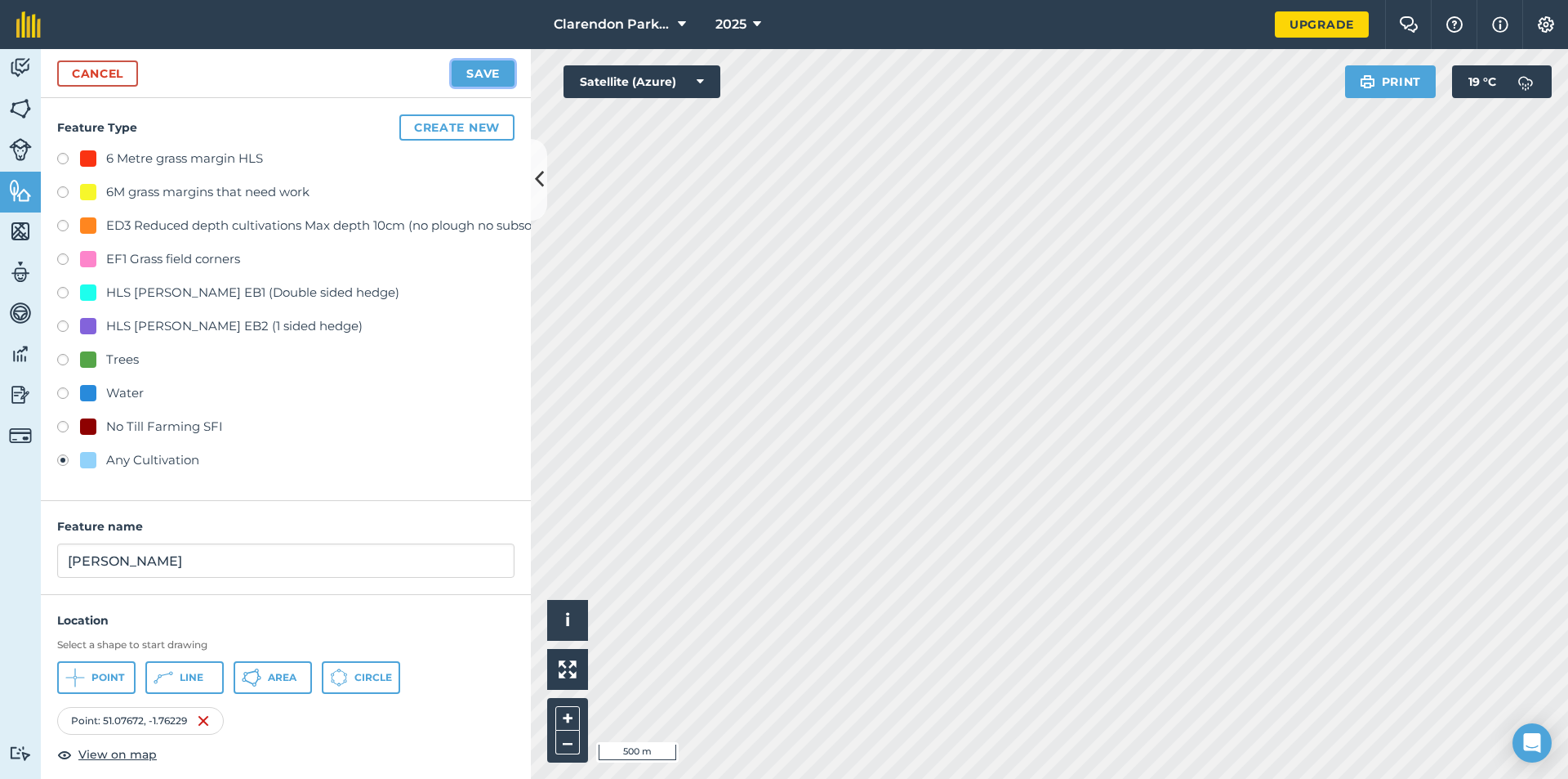
click at [478, 67] on button "Save" at bounding box center [483, 74] width 63 height 27
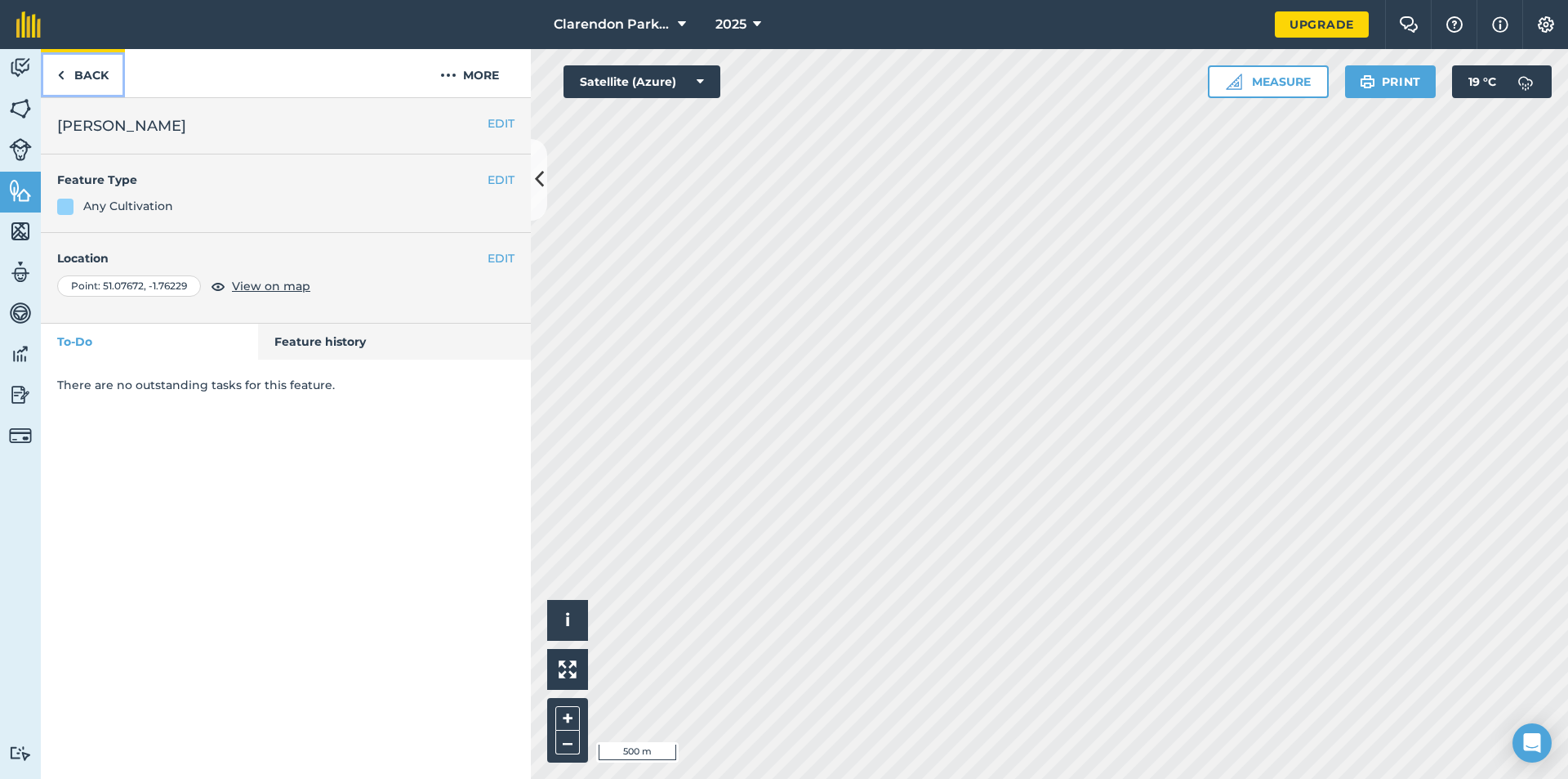
click at [84, 70] on link "Back" at bounding box center [83, 73] width 84 height 48
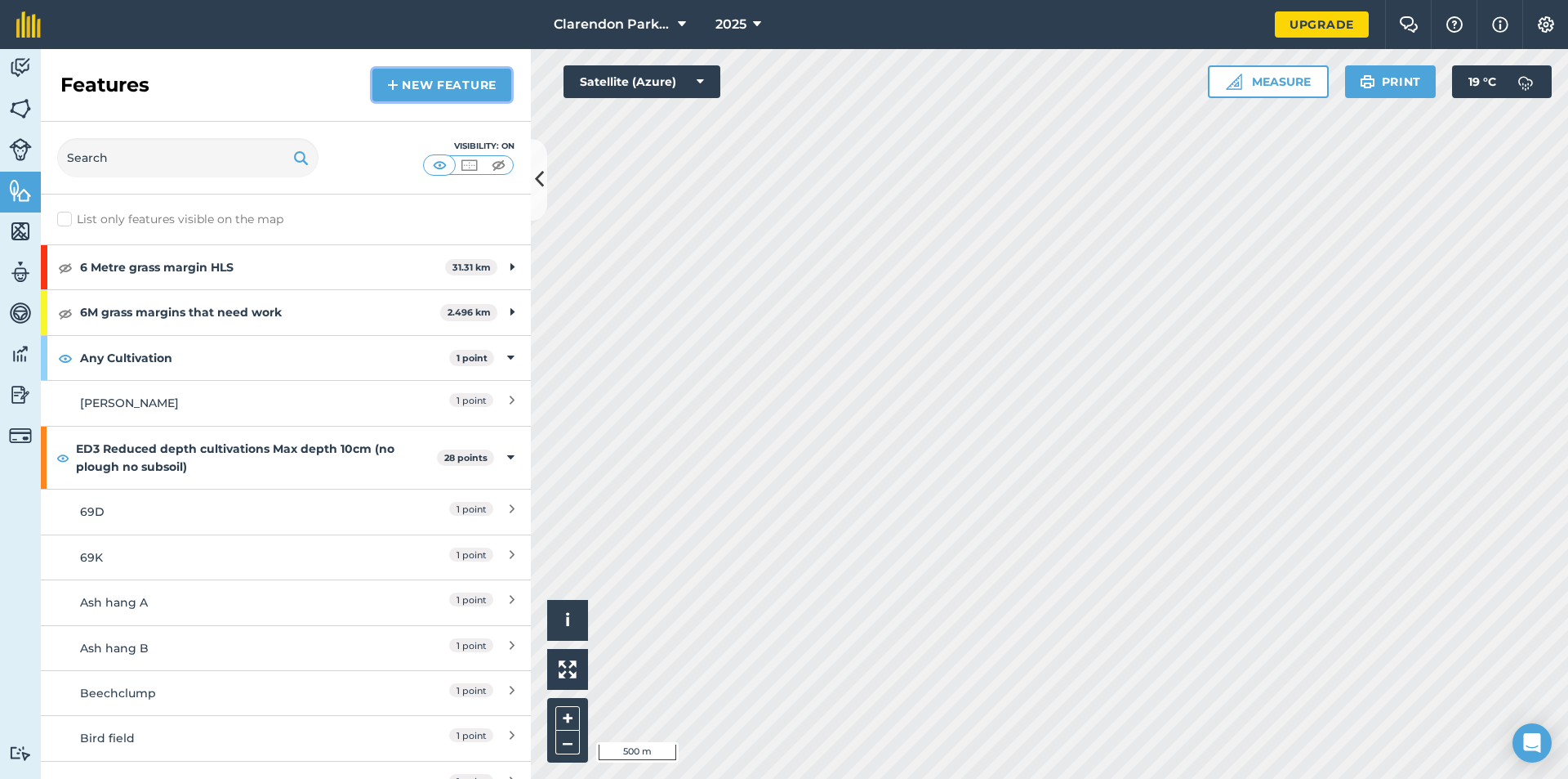
click at [446, 76] on link "New feature" at bounding box center [442, 85] width 139 height 32
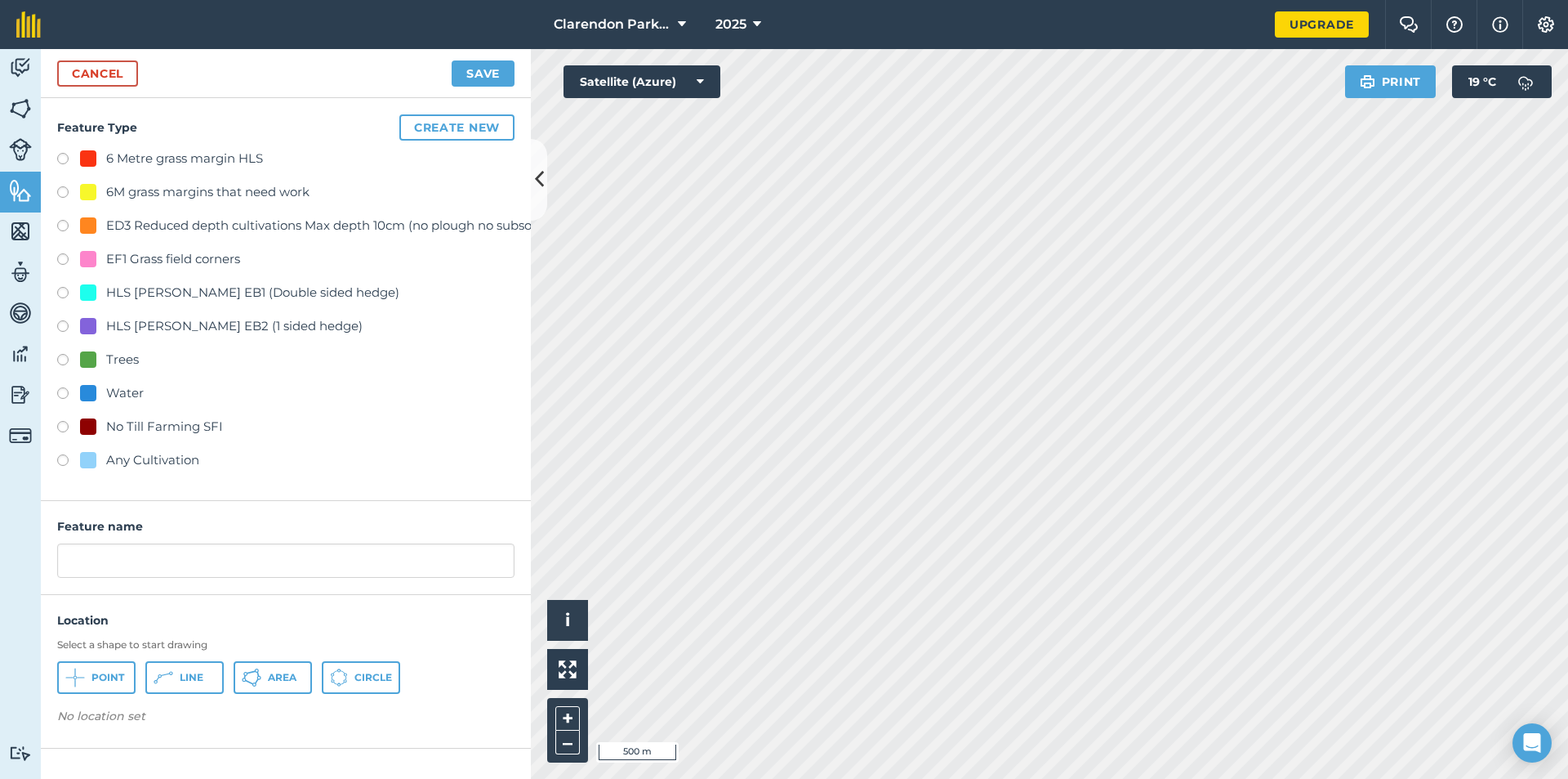
click at [60, 462] on label at bounding box center [69, 462] width 23 height 17
radio input "true"
type input "Any Cultivation"
drag, startPoint x: 35, startPoint y: 564, endPoint x: 0, endPoint y: 575, distance: 36.7
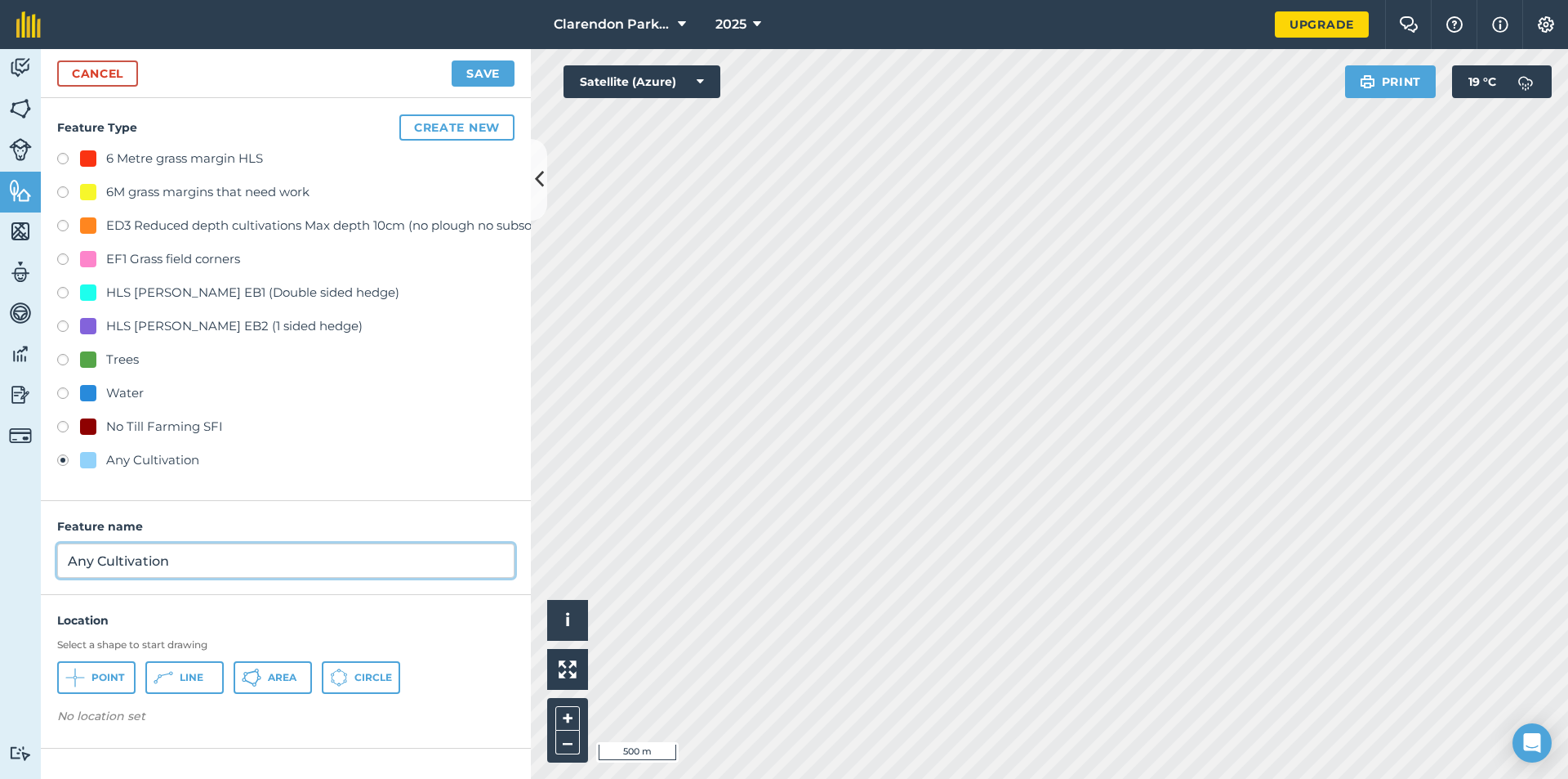
click at [0, 575] on div "Activity Fields Livestock Features Maps Team Vehicles Data Reporting Billing Tu…" at bounding box center [784, 414] width 1568 height 730
type input "fuss"
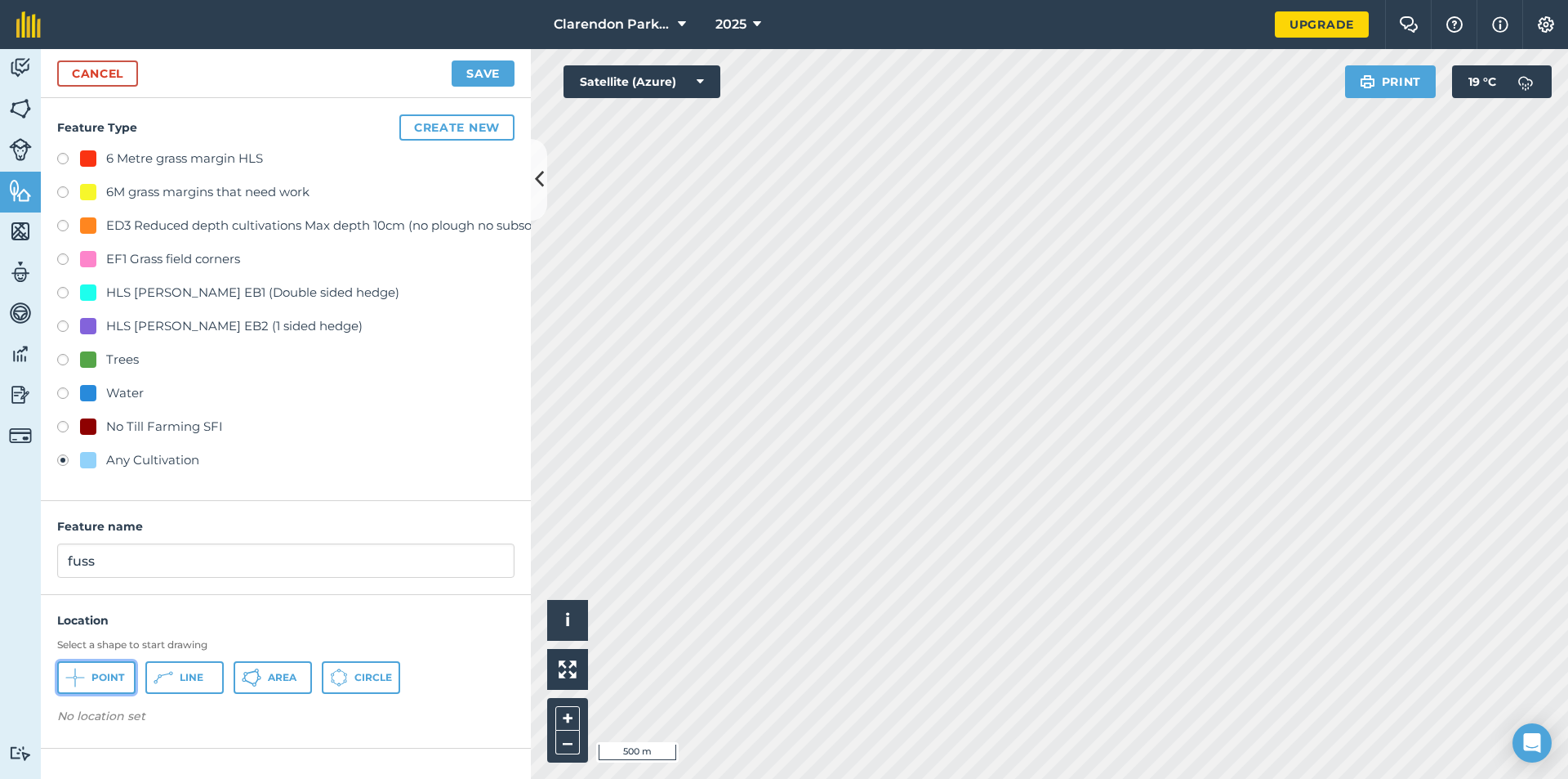
click at [106, 679] on span "Point" at bounding box center [107, 678] width 32 height 13
click at [476, 81] on button "Save" at bounding box center [483, 74] width 63 height 27
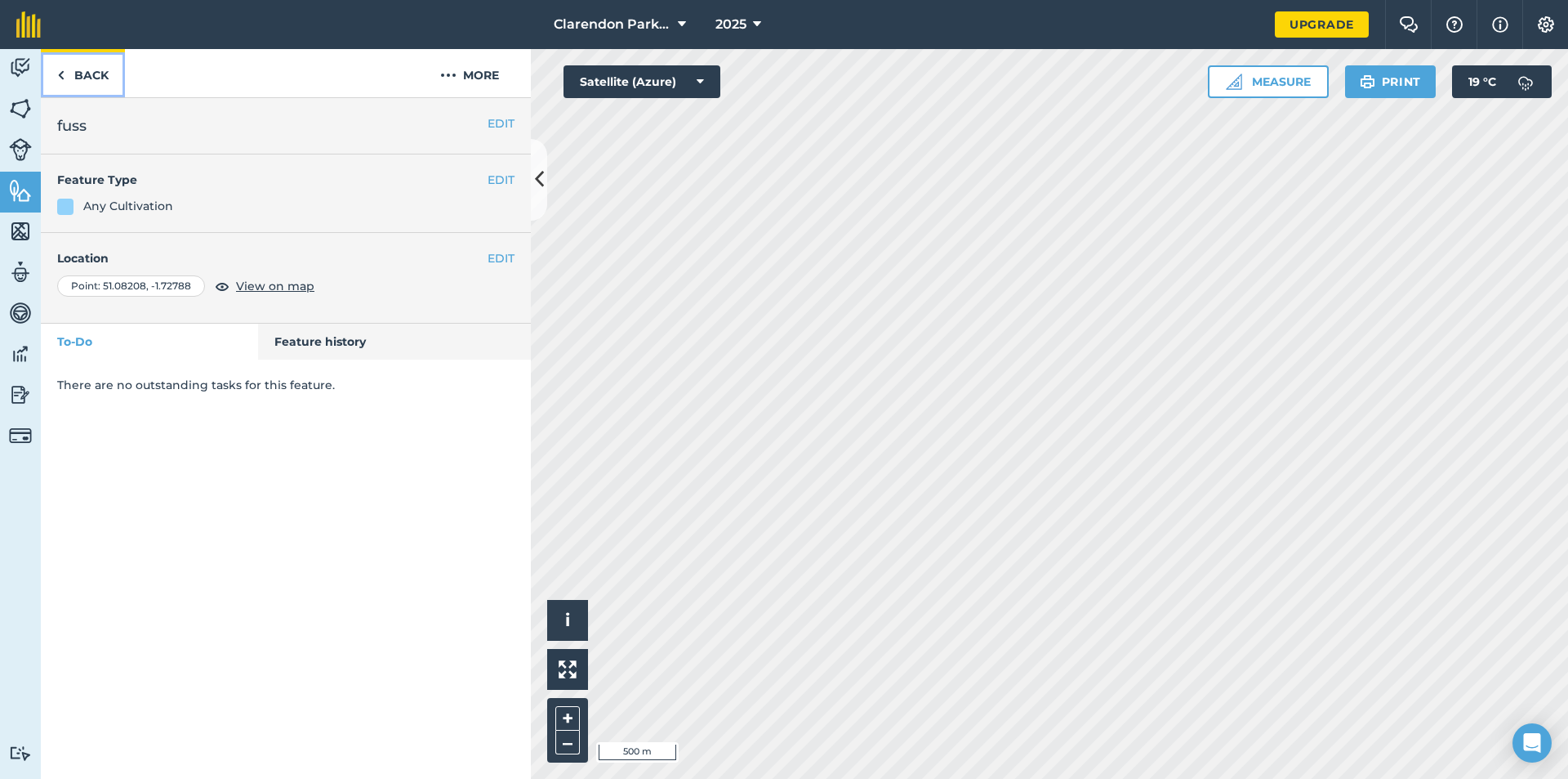
click at [65, 70] on link "Back" at bounding box center [83, 73] width 84 height 48
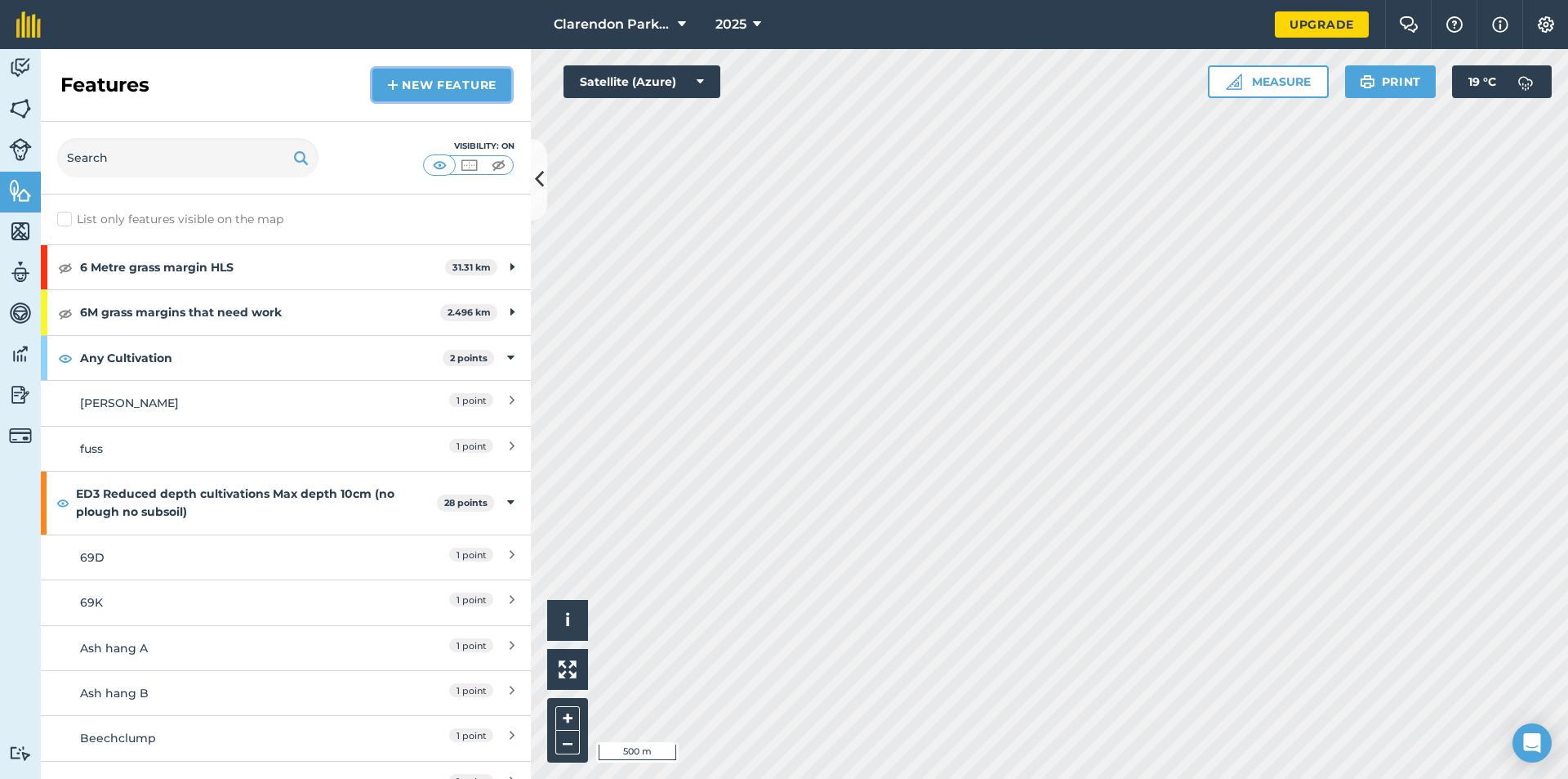
click at [457, 85] on link "New feature" at bounding box center [442, 85] width 139 height 32
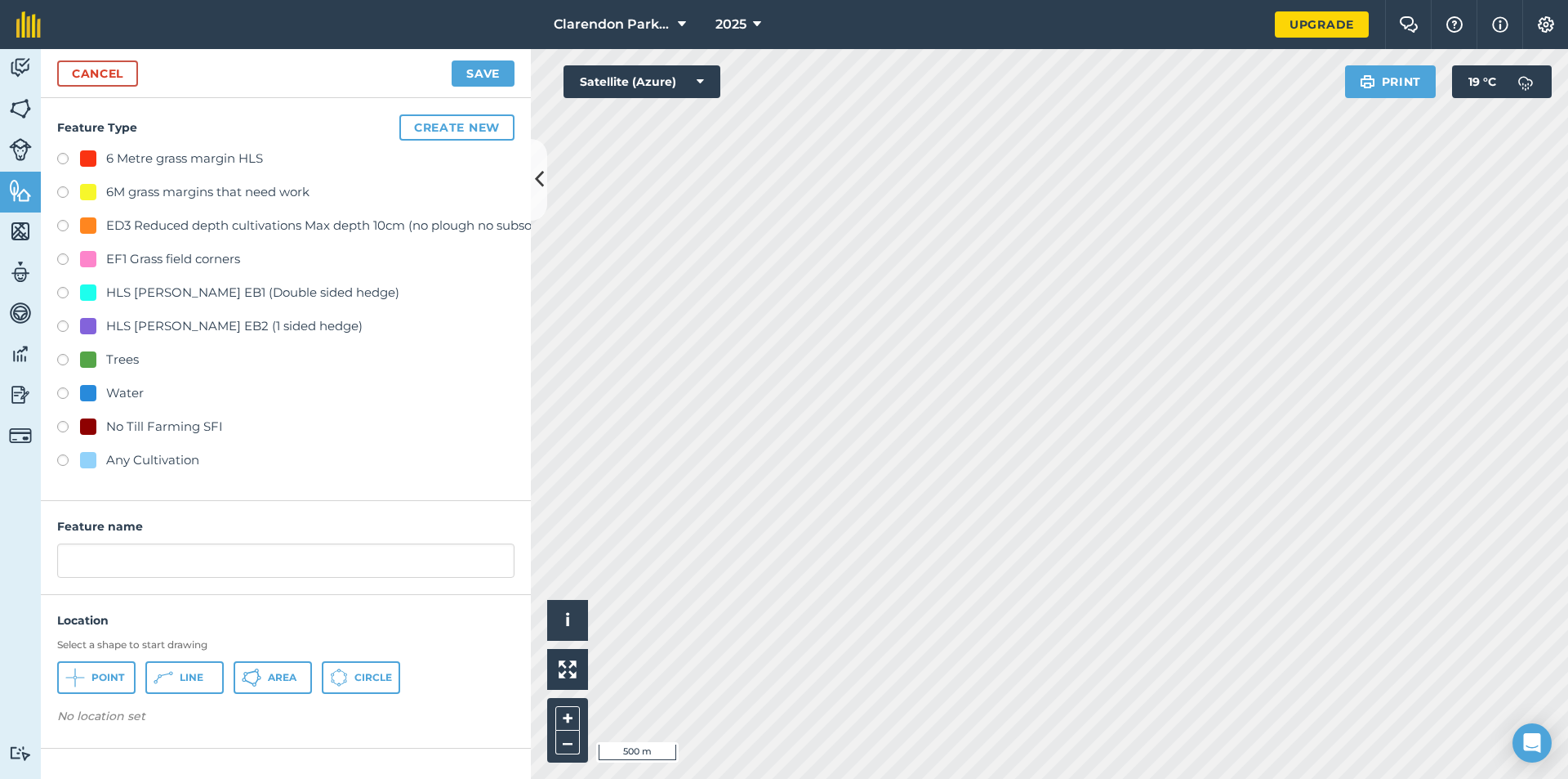
click at [64, 460] on label at bounding box center [69, 462] width 23 height 17
radio input "true"
drag, startPoint x: 191, startPoint y: 561, endPoint x: 10, endPoint y: 565, distance: 181.0
click at [10, 565] on div "Activity Fields Livestock Features Maps Team Vehicles Data Reporting Billing Tu…" at bounding box center [784, 414] width 1568 height 730
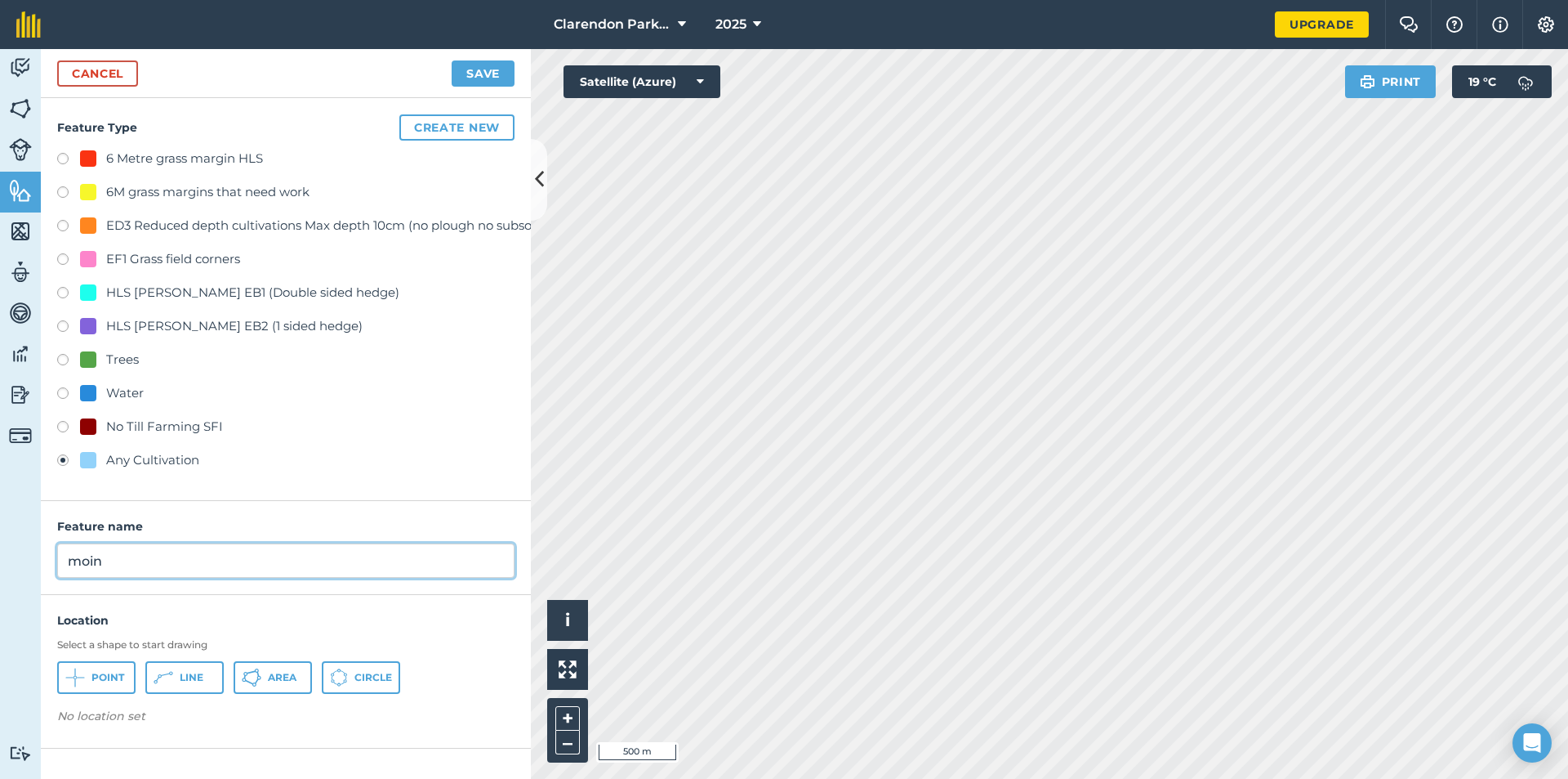
type input "moin"
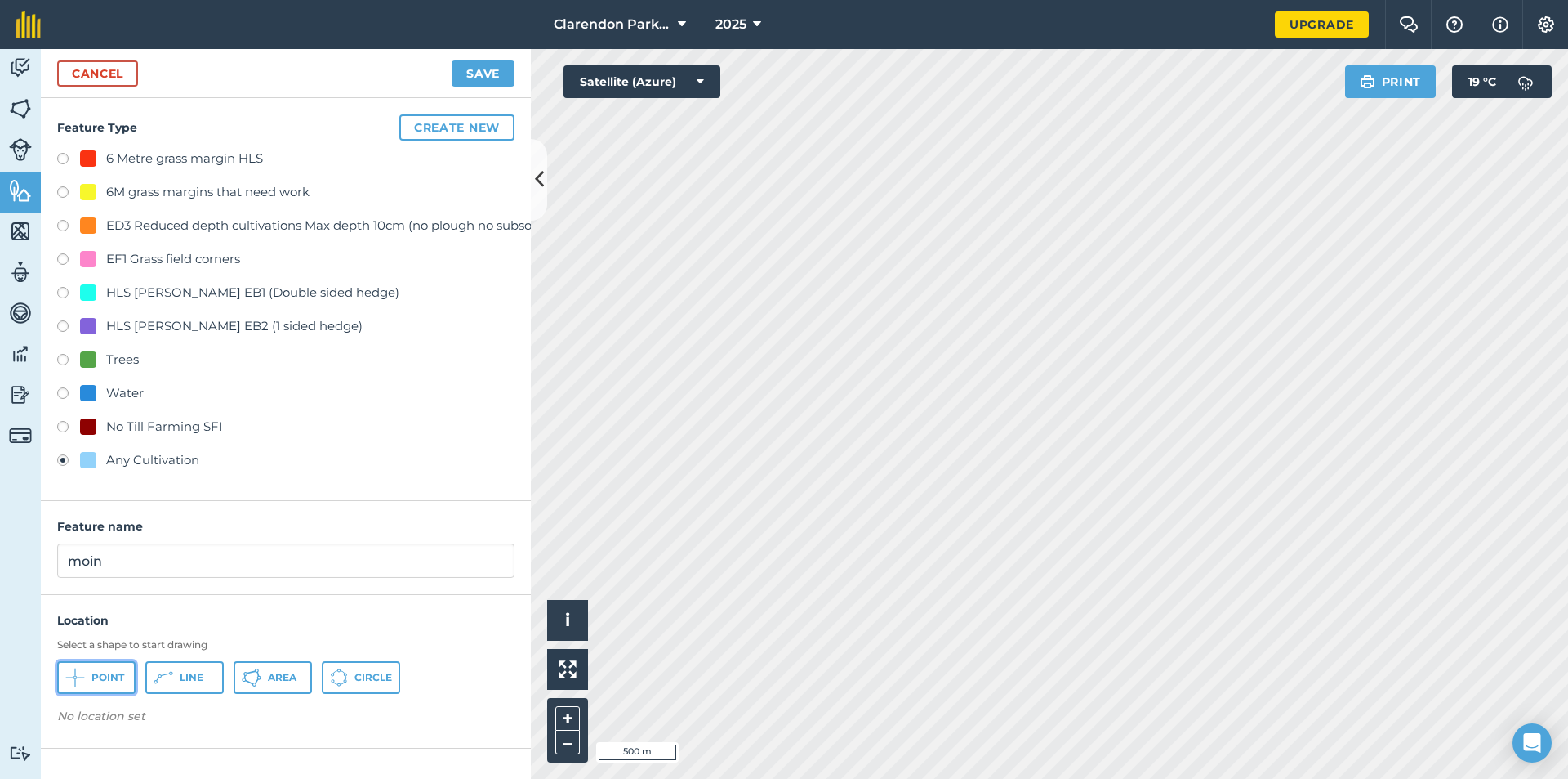
click at [90, 680] on button "Point" at bounding box center [96, 677] width 79 height 32
click at [475, 71] on button "Save" at bounding box center [483, 74] width 63 height 27
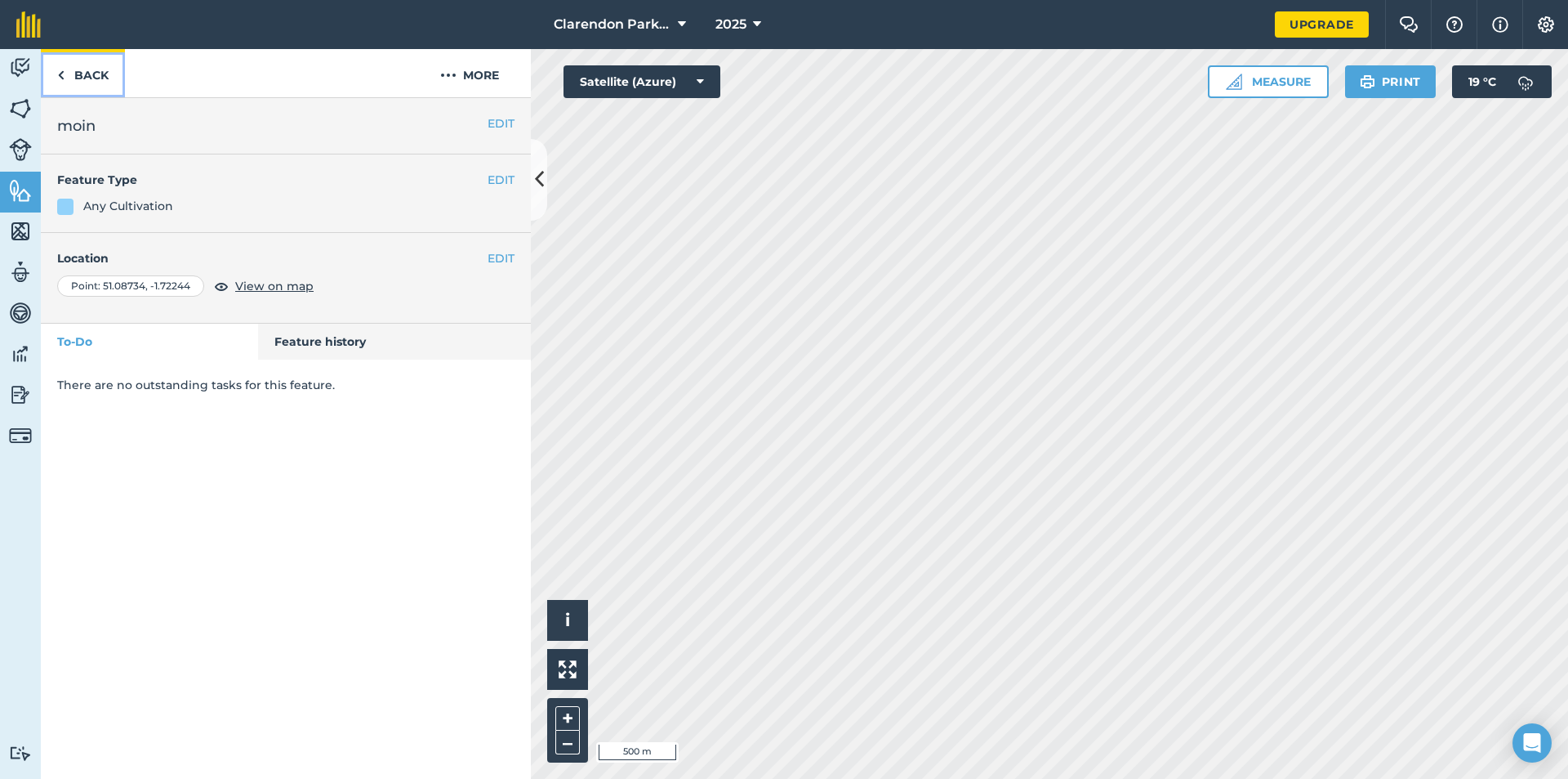
click at [94, 75] on link "Back" at bounding box center [83, 73] width 84 height 48
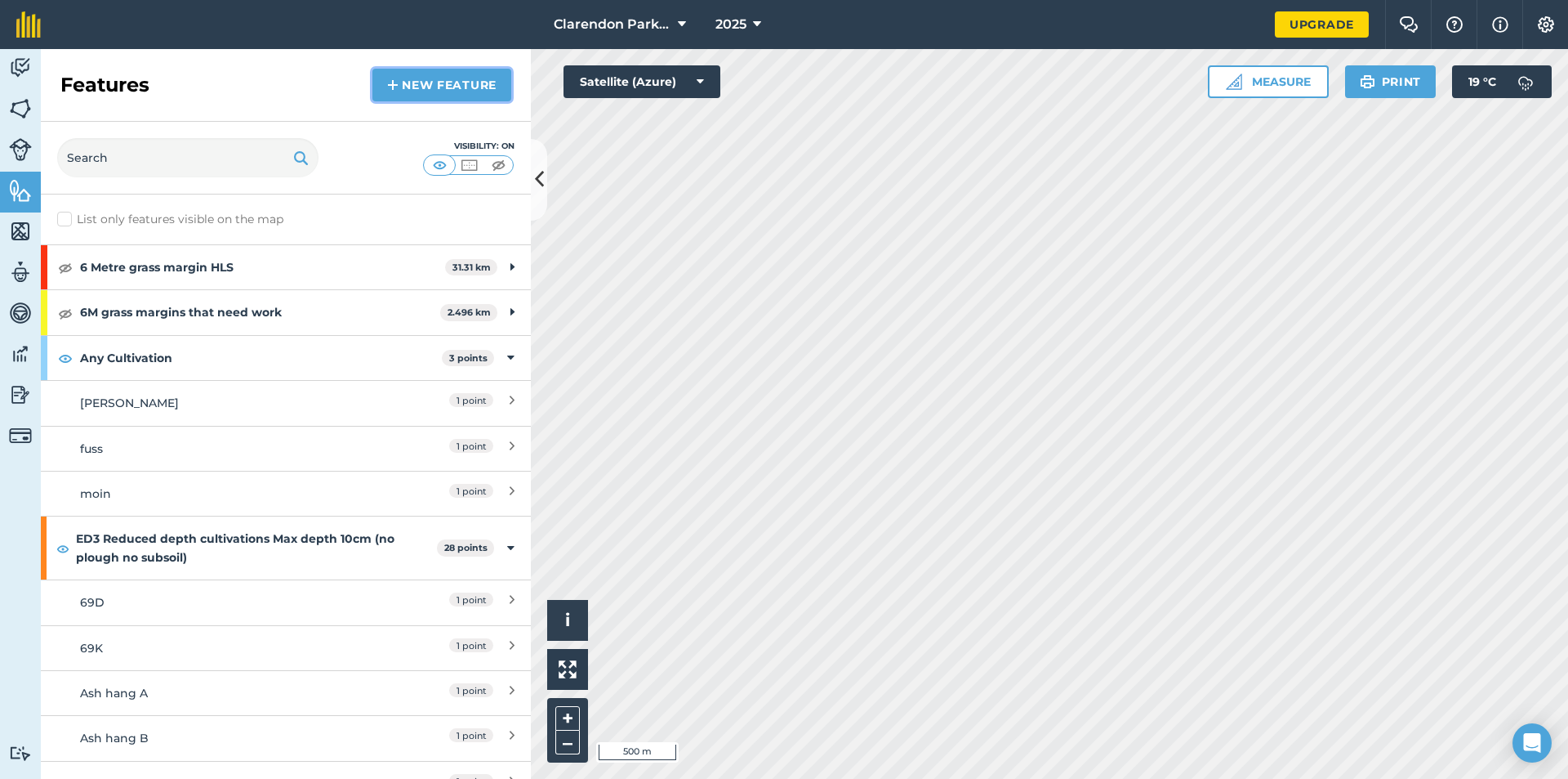
click at [449, 80] on link "New feature" at bounding box center [442, 85] width 139 height 32
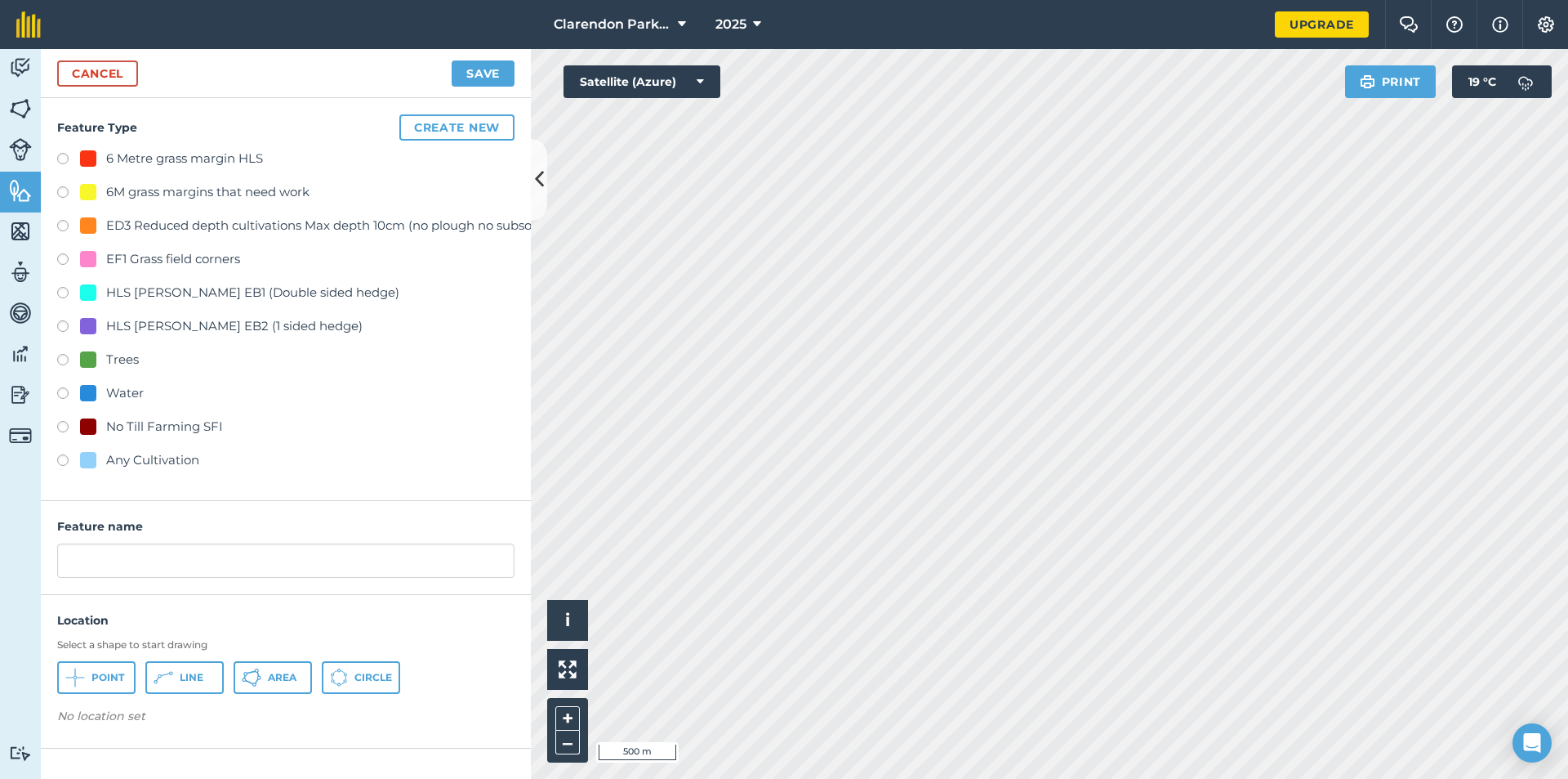
click at [59, 456] on label at bounding box center [69, 462] width 23 height 17
radio input "true"
drag, startPoint x: 202, startPoint y: 557, endPoint x: 0, endPoint y: 564, distance: 202.1
click at [0, 564] on div "Activity Fields Livestock Features Maps Team Vehicles Data Reporting Billing Tu…" at bounding box center [784, 414] width 1568 height 730
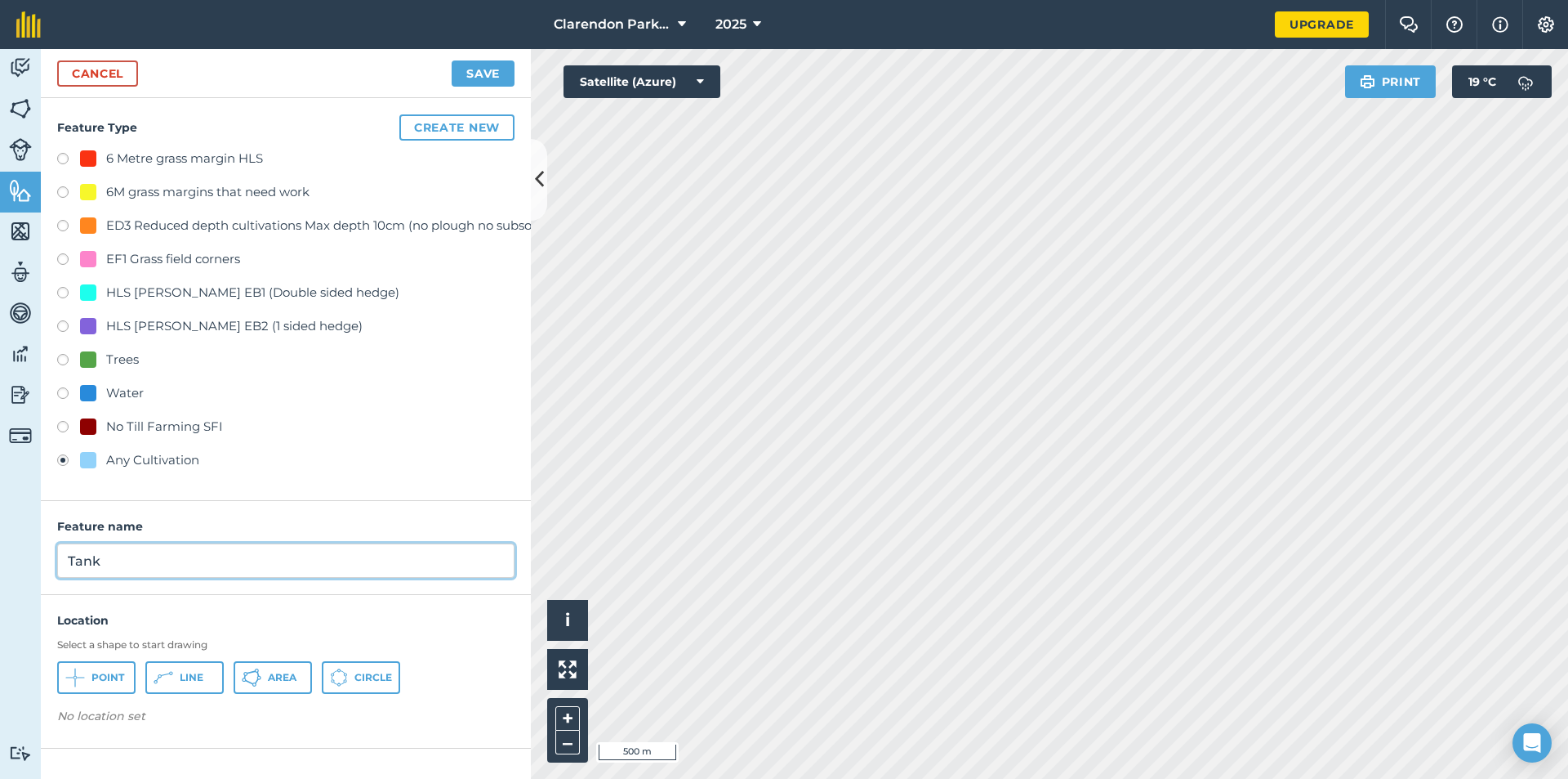
type input "Tank"
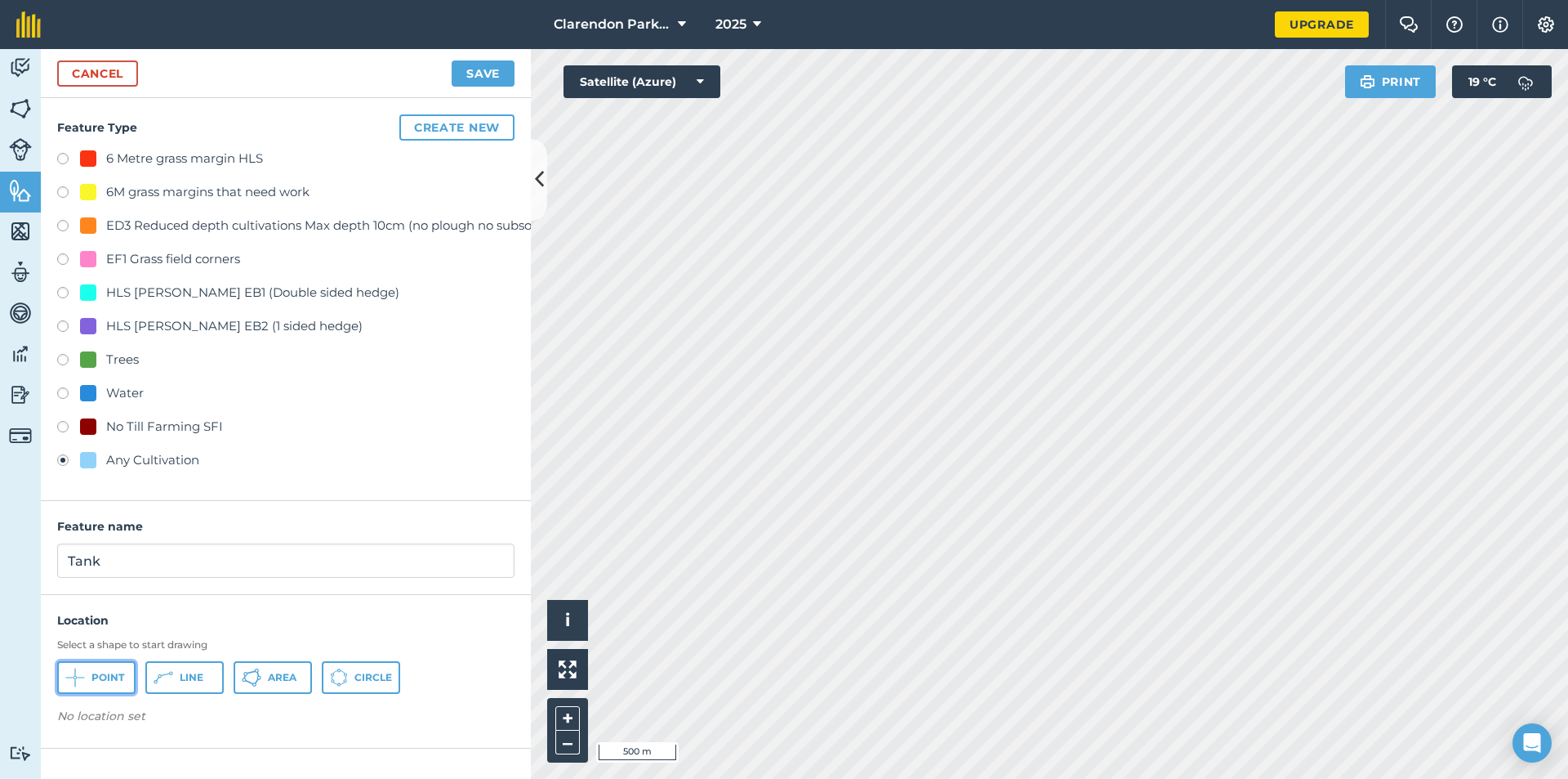
click at [97, 681] on span "Point" at bounding box center [107, 678] width 32 height 13
click at [481, 80] on button "Save" at bounding box center [483, 74] width 63 height 27
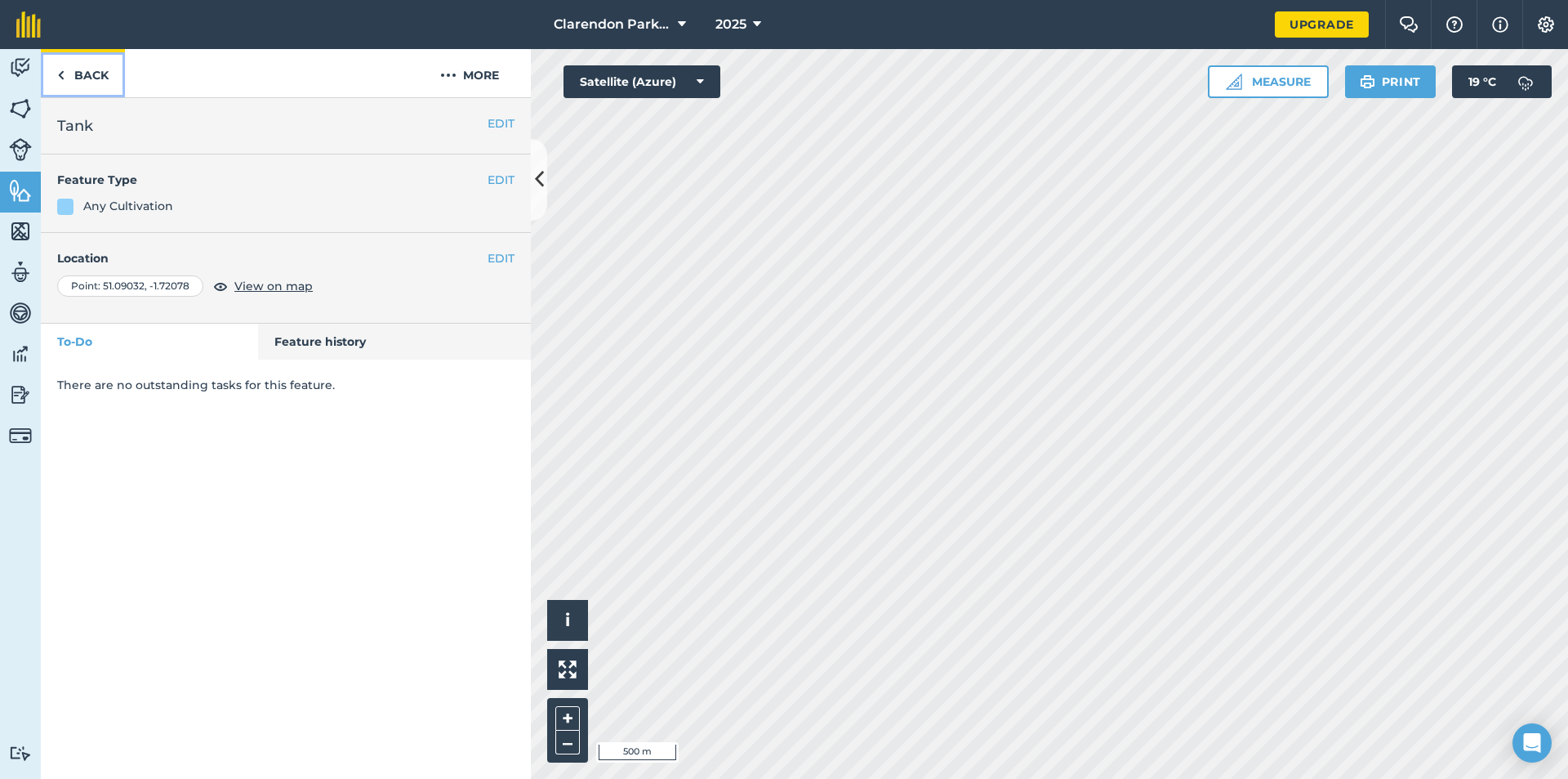
click at [96, 75] on link "Back" at bounding box center [83, 73] width 84 height 48
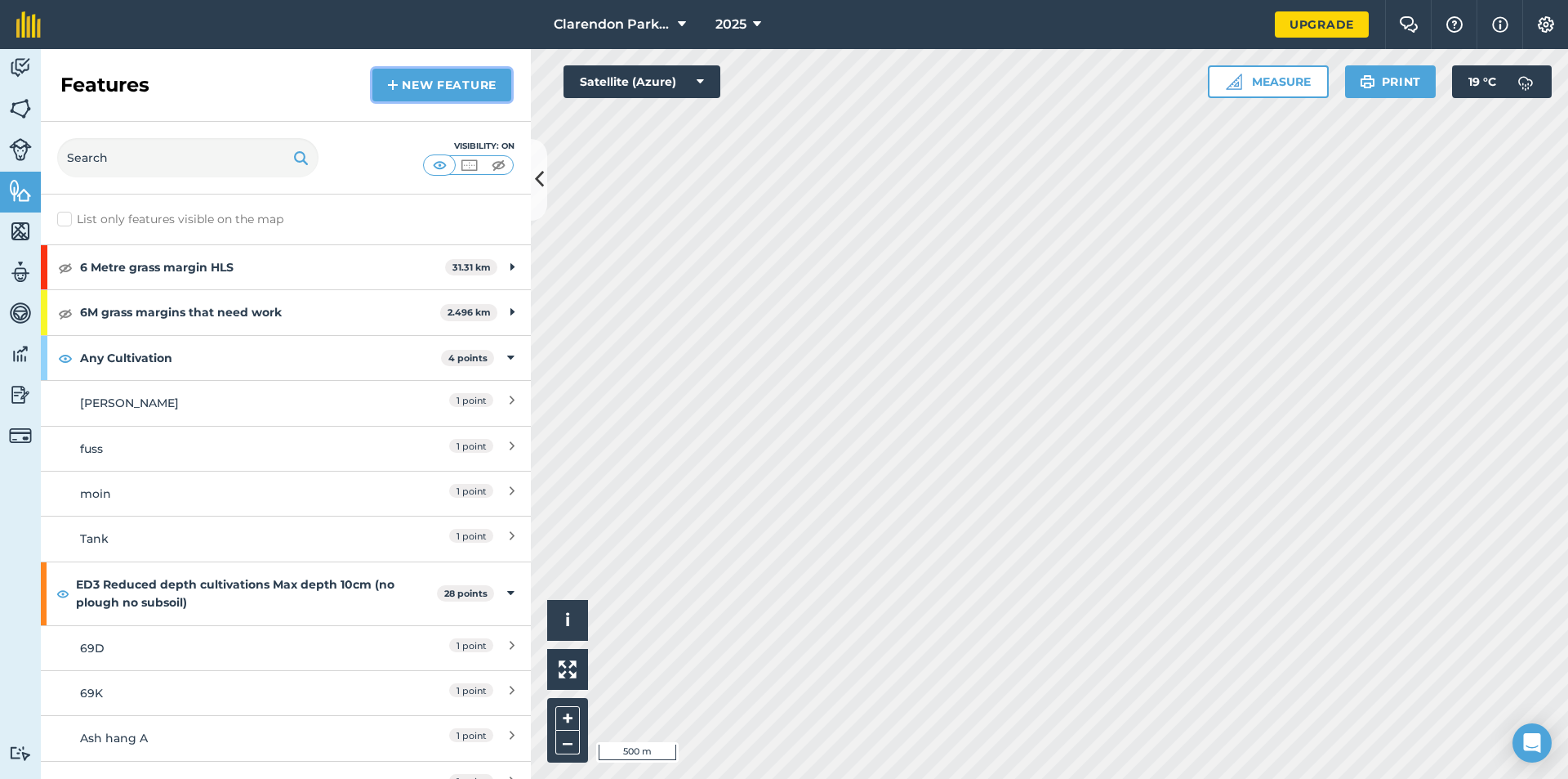
click at [443, 80] on link "New feature" at bounding box center [442, 85] width 139 height 32
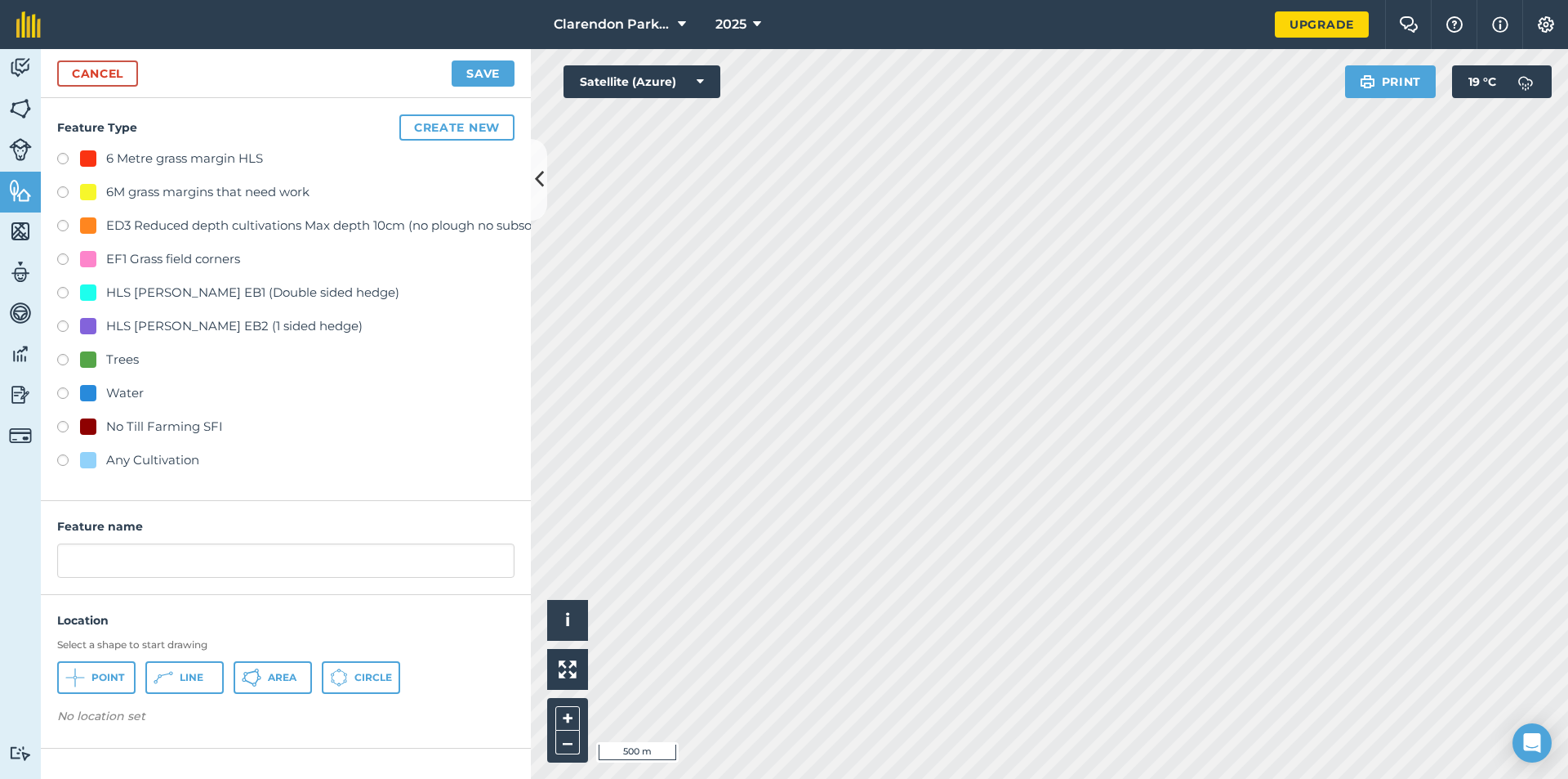
click at [66, 458] on label at bounding box center [69, 462] width 23 height 17
radio input "true"
drag, startPoint x: 186, startPoint y: 561, endPoint x: 15, endPoint y: 564, distance: 171.0
click at [15, 564] on div "Activity Fields Livestock Features Maps Team Vehicles Data Reporting Billing Tu…" at bounding box center [784, 414] width 1568 height 730
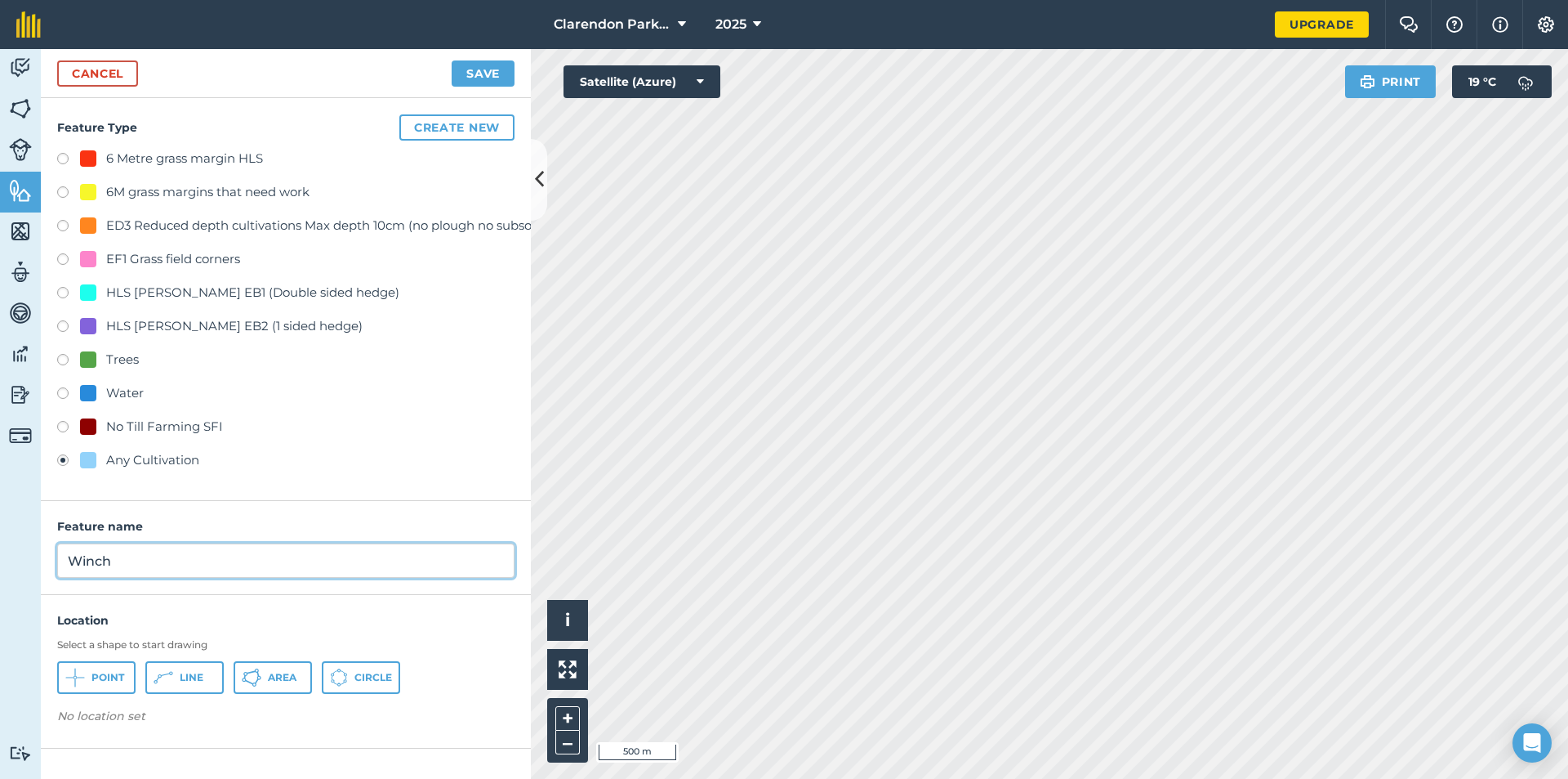
type input "Winch"
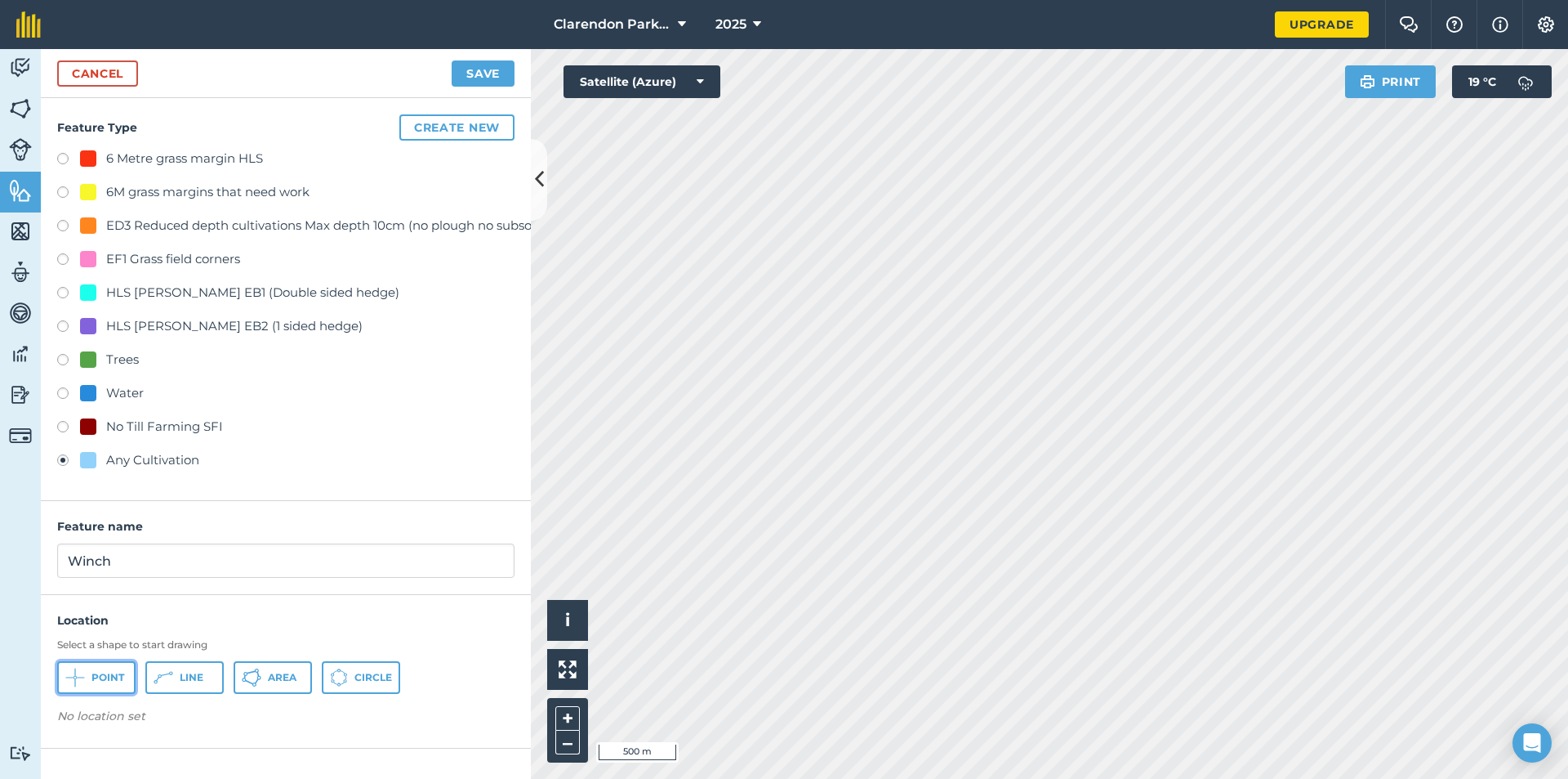
click at [111, 675] on span "Point" at bounding box center [107, 678] width 32 height 13
click at [501, 70] on button "Save" at bounding box center [483, 74] width 63 height 27
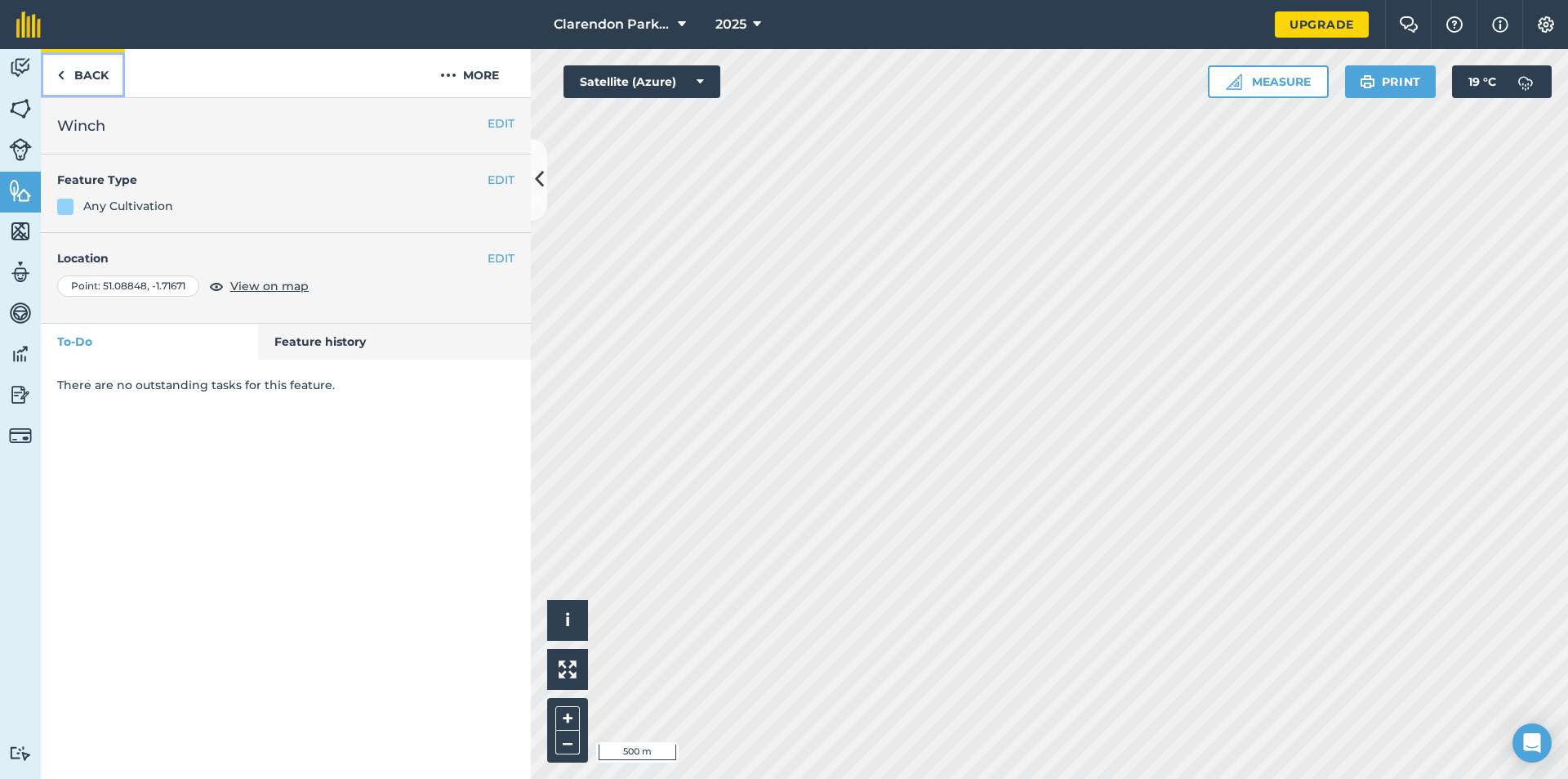
click at [92, 75] on link "Back" at bounding box center [83, 73] width 84 height 48
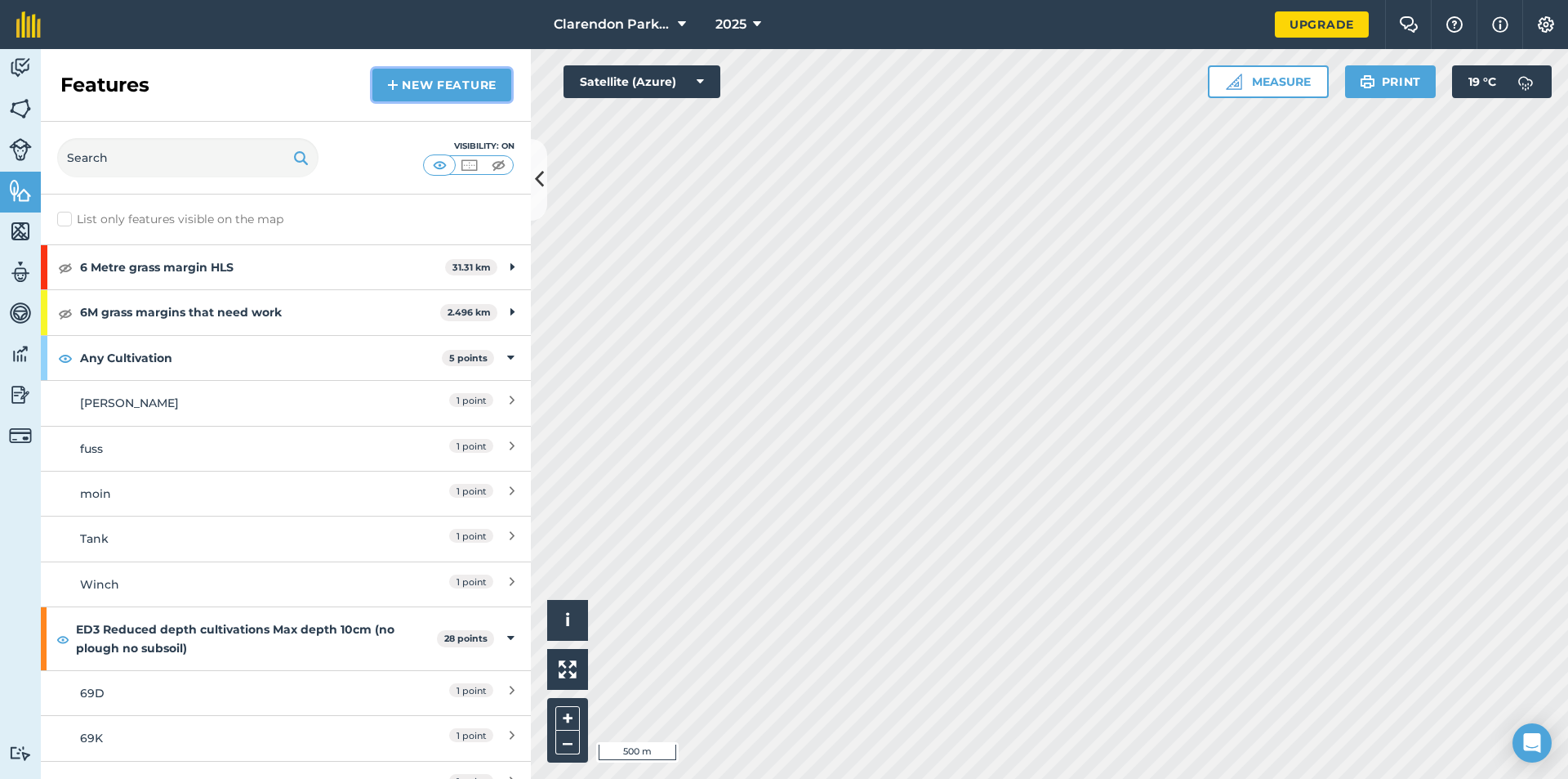
click at [444, 85] on link "New feature" at bounding box center [442, 85] width 139 height 32
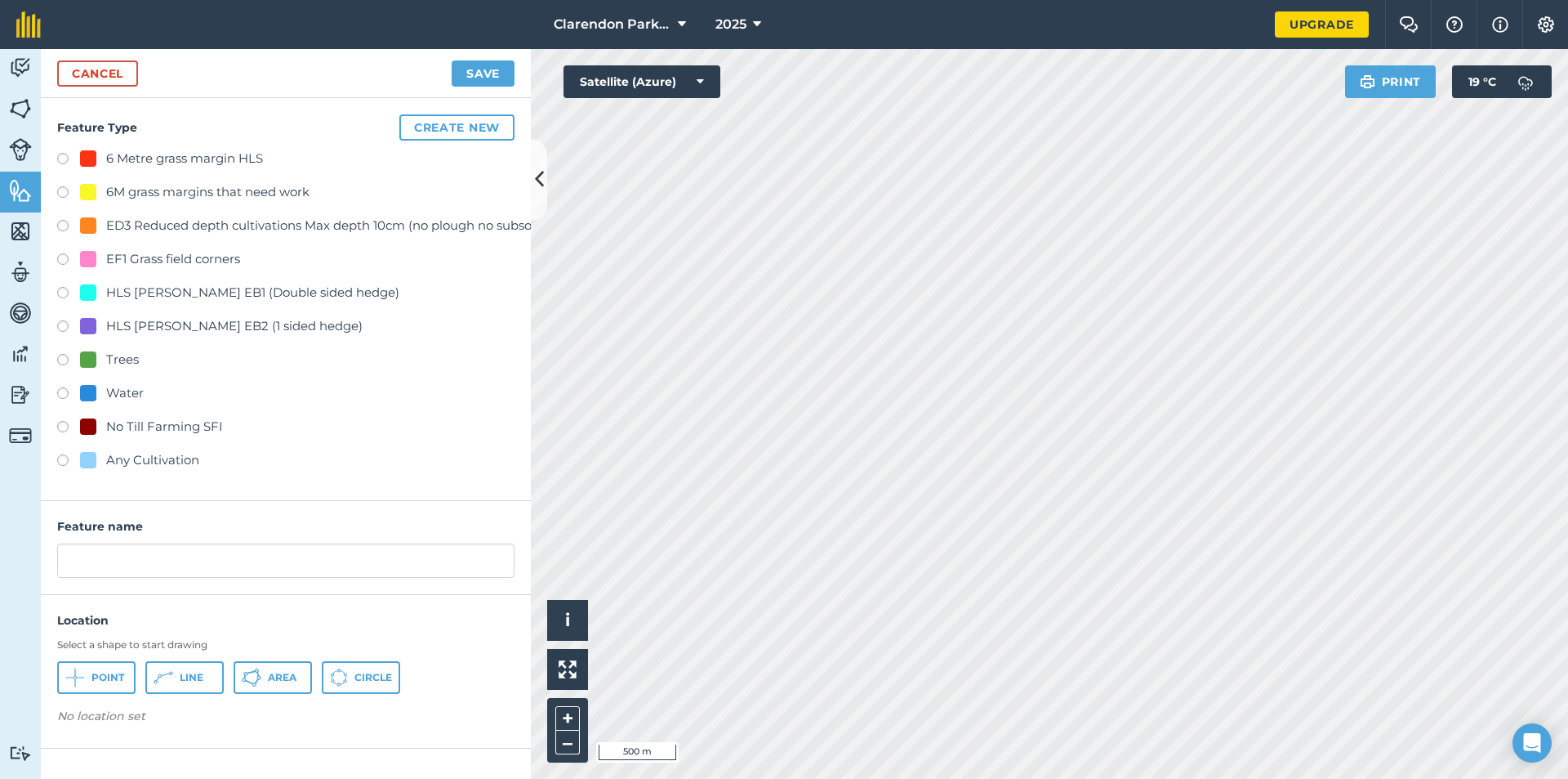
click at [62, 457] on label at bounding box center [69, 462] width 23 height 17
radio input "true"
drag, startPoint x: 176, startPoint y: 563, endPoint x: 30, endPoint y: 573, distance: 146.3
click at [30, 575] on div "Activity Fields Livestock Features Maps Team Vehicles Data Reporting Billing Tu…" at bounding box center [784, 414] width 1568 height 730
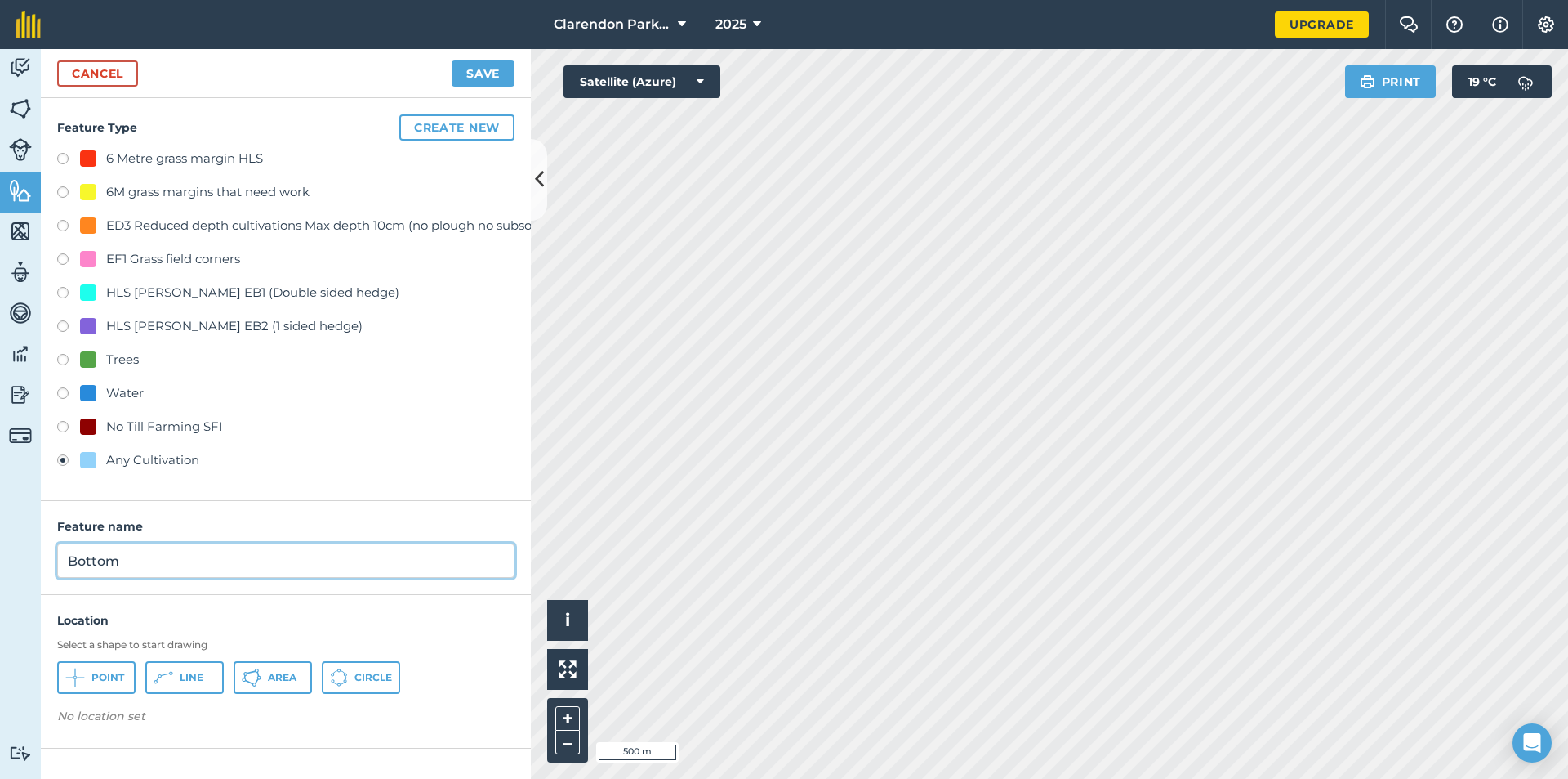
type input "Bottom"
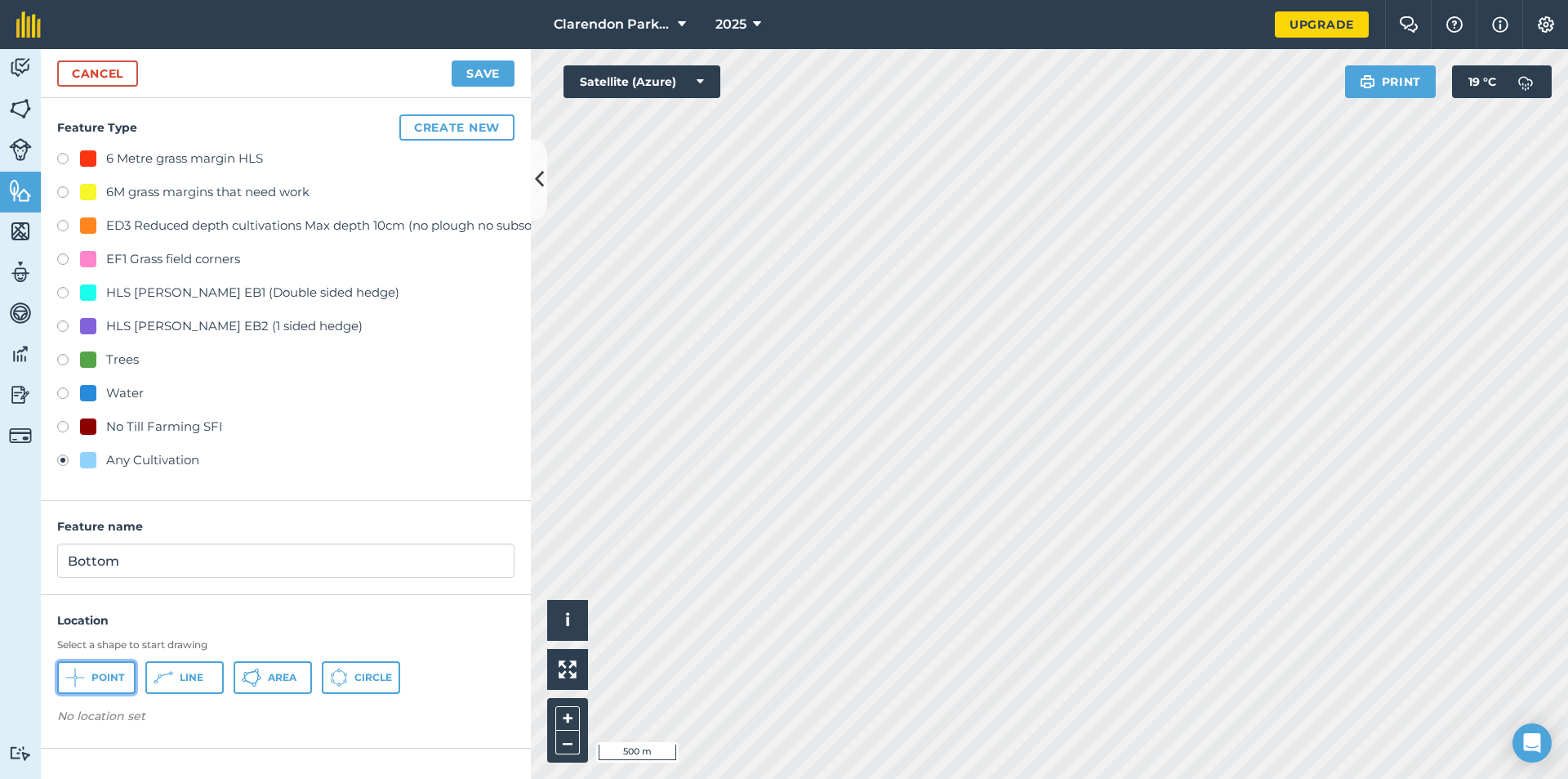
click at [93, 683] on span "Point" at bounding box center [107, 678] width 32 height 13
click at [455, 70] on button "Save" at bounding box center [483, 74] width 63 height 27
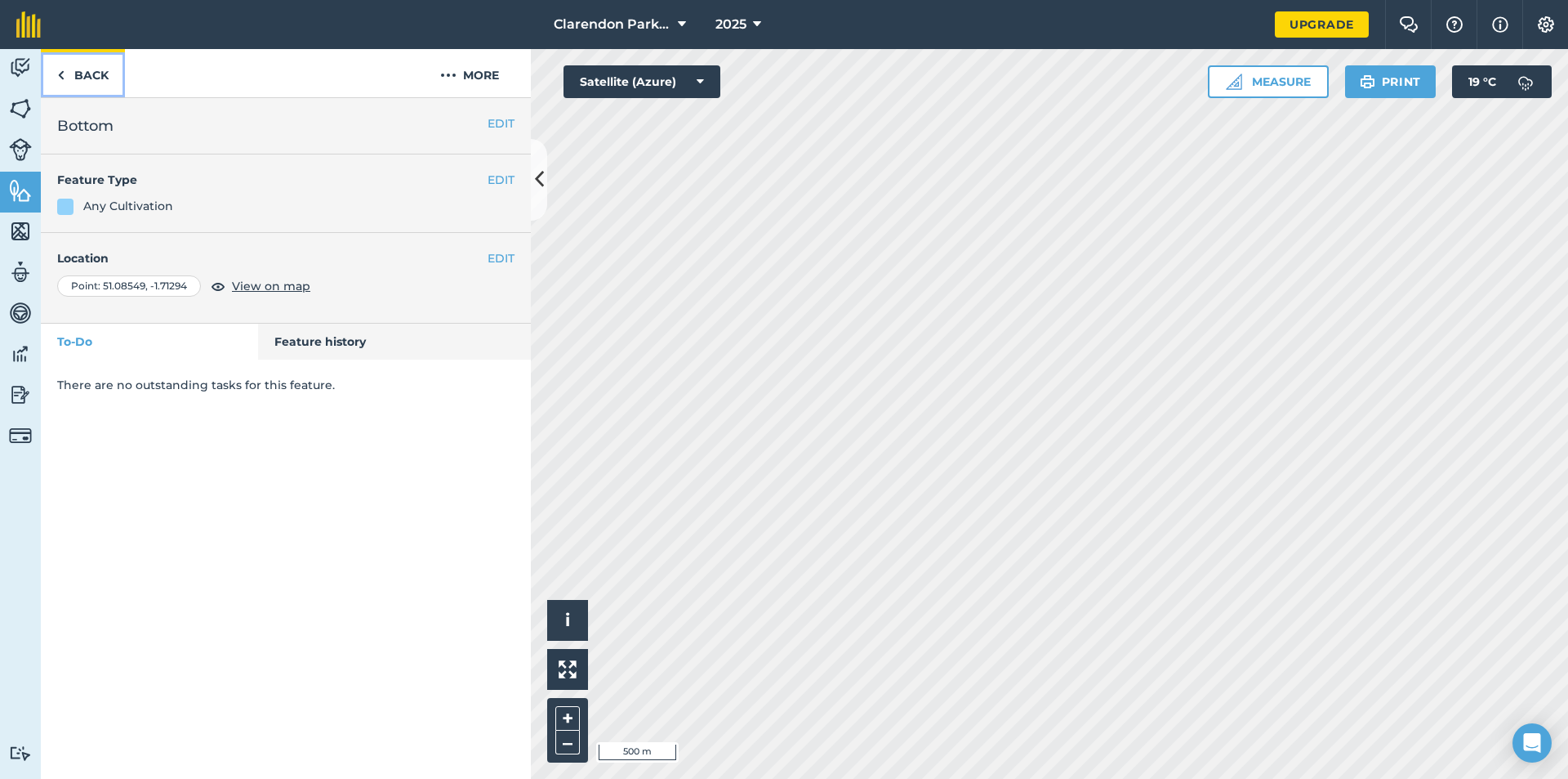
click at [88, 75] on link "Back" at bounding box center [83, 73] width 84 height 48
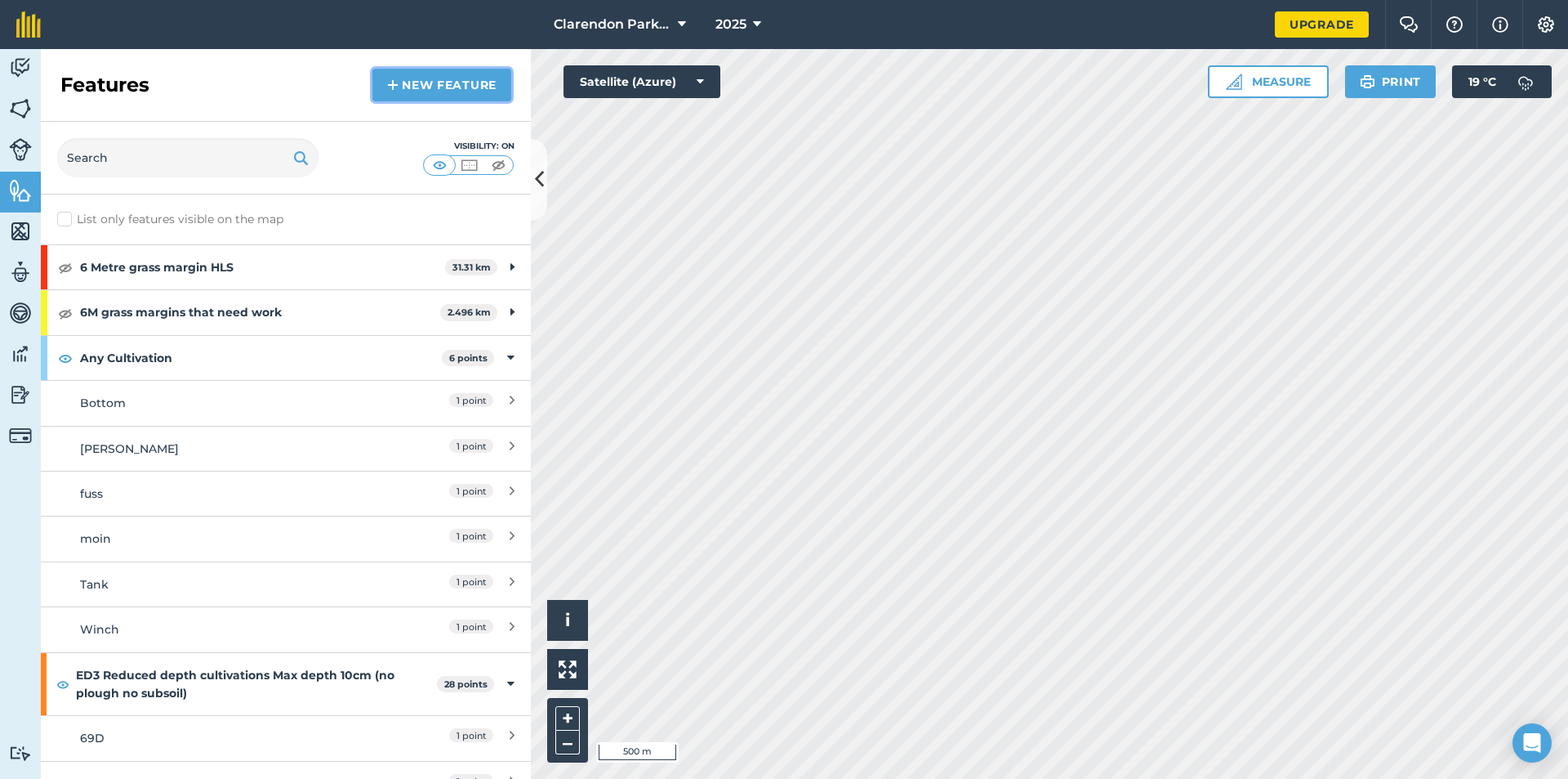
click at [409, 93] on link "New feature" at bounding box center [442, 85] width 139 height 32
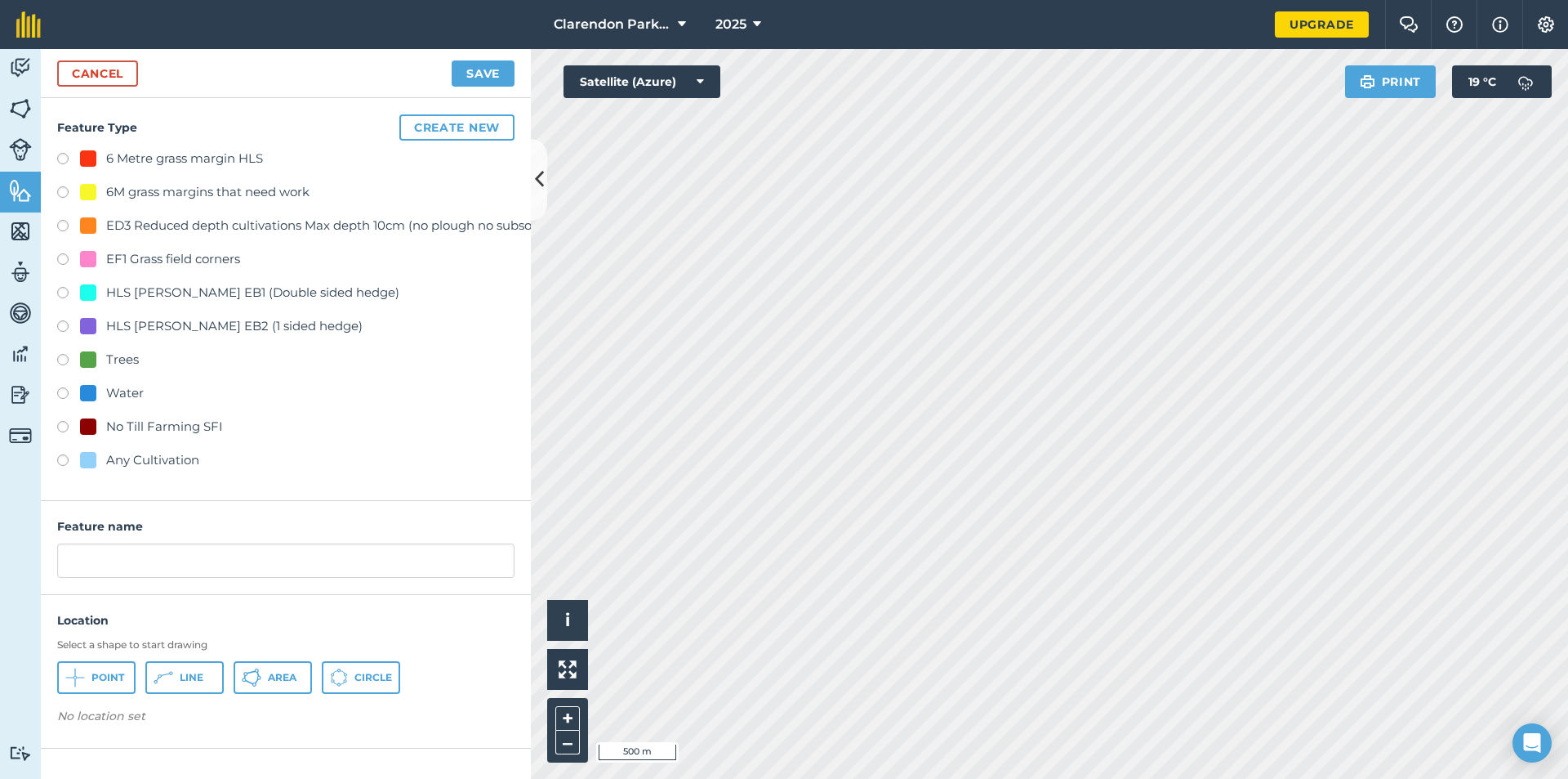
click at [68, 458] on label at bounding box center [69, 462] width 23 height 17
radio input "true"
drag, startPoint x: 117, startPoint y: 573, endPoint x: 27, endPoint y: 581, distance: 90.4
click at [27, 581] on div "Activity Fields Livestock Features Maps Team Vehicles Data Reporting Billing Tu…" at bounding box center [784, 414] width 1568 height 730
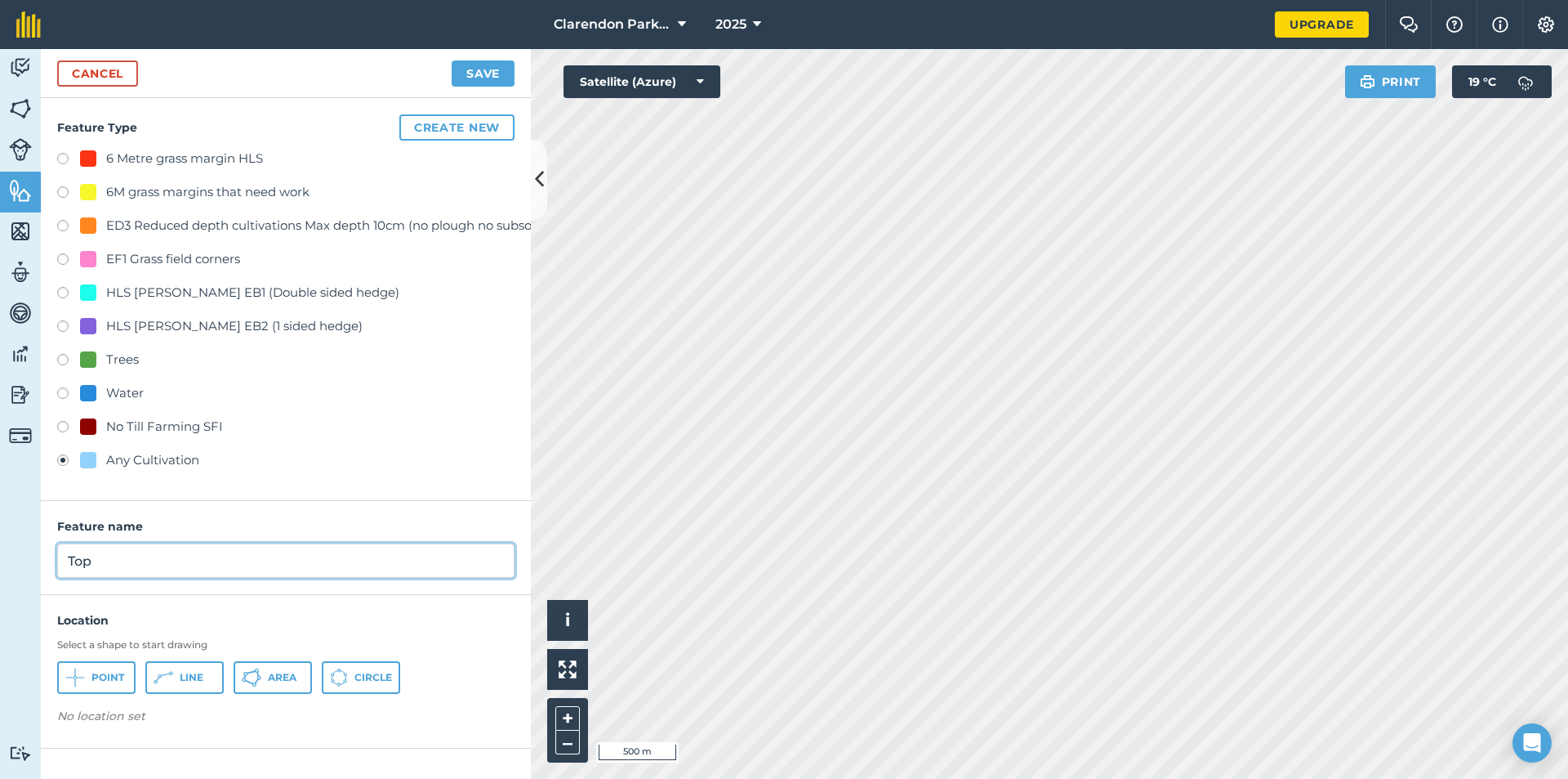
type input "Top"
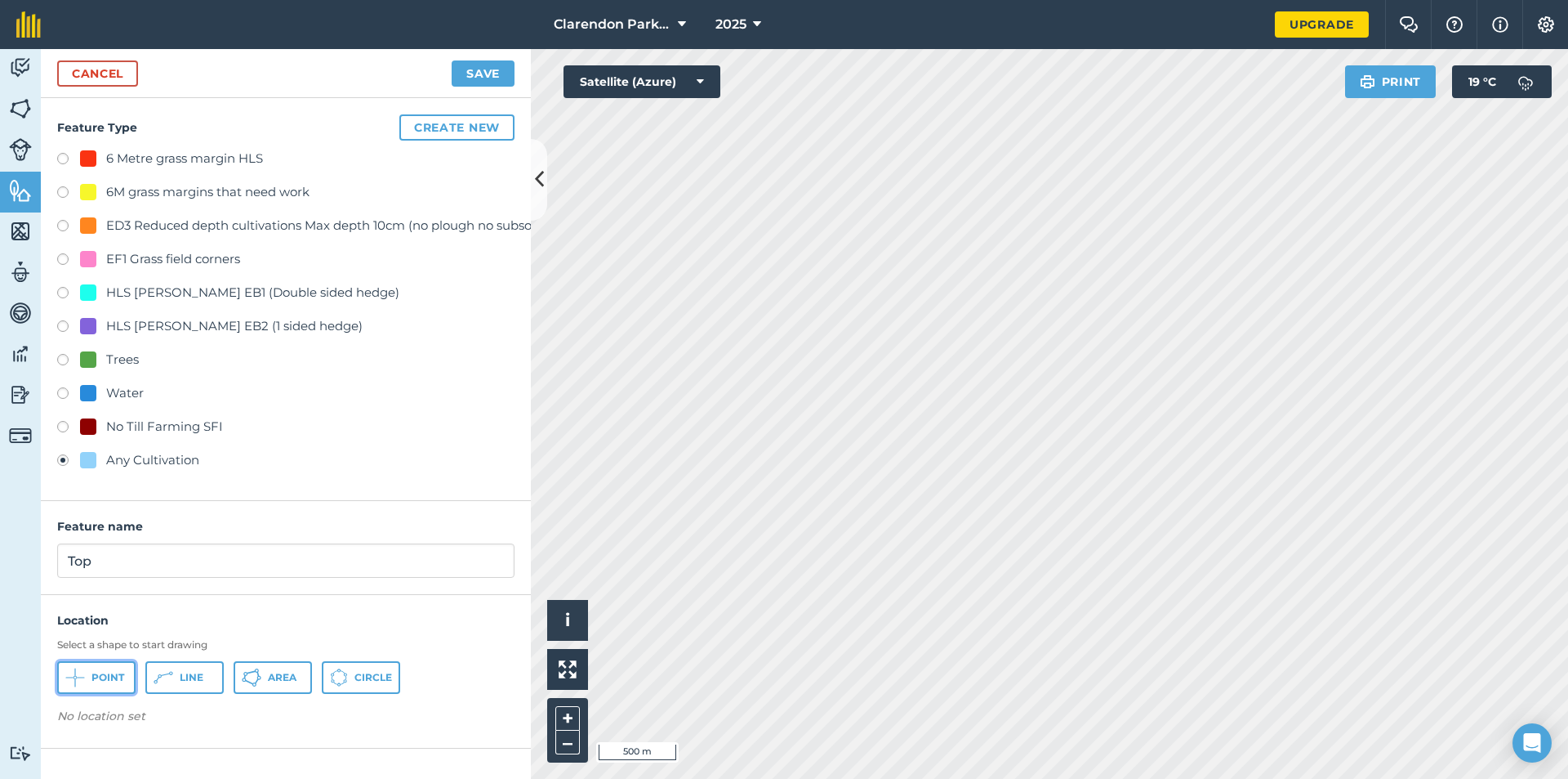
click at [91, 680] on span "Point" at bounding box center [107, 678] width 32 height 13
click at [497, 72] on button "Save" at bounding box center [483, 74] width 63 height 27
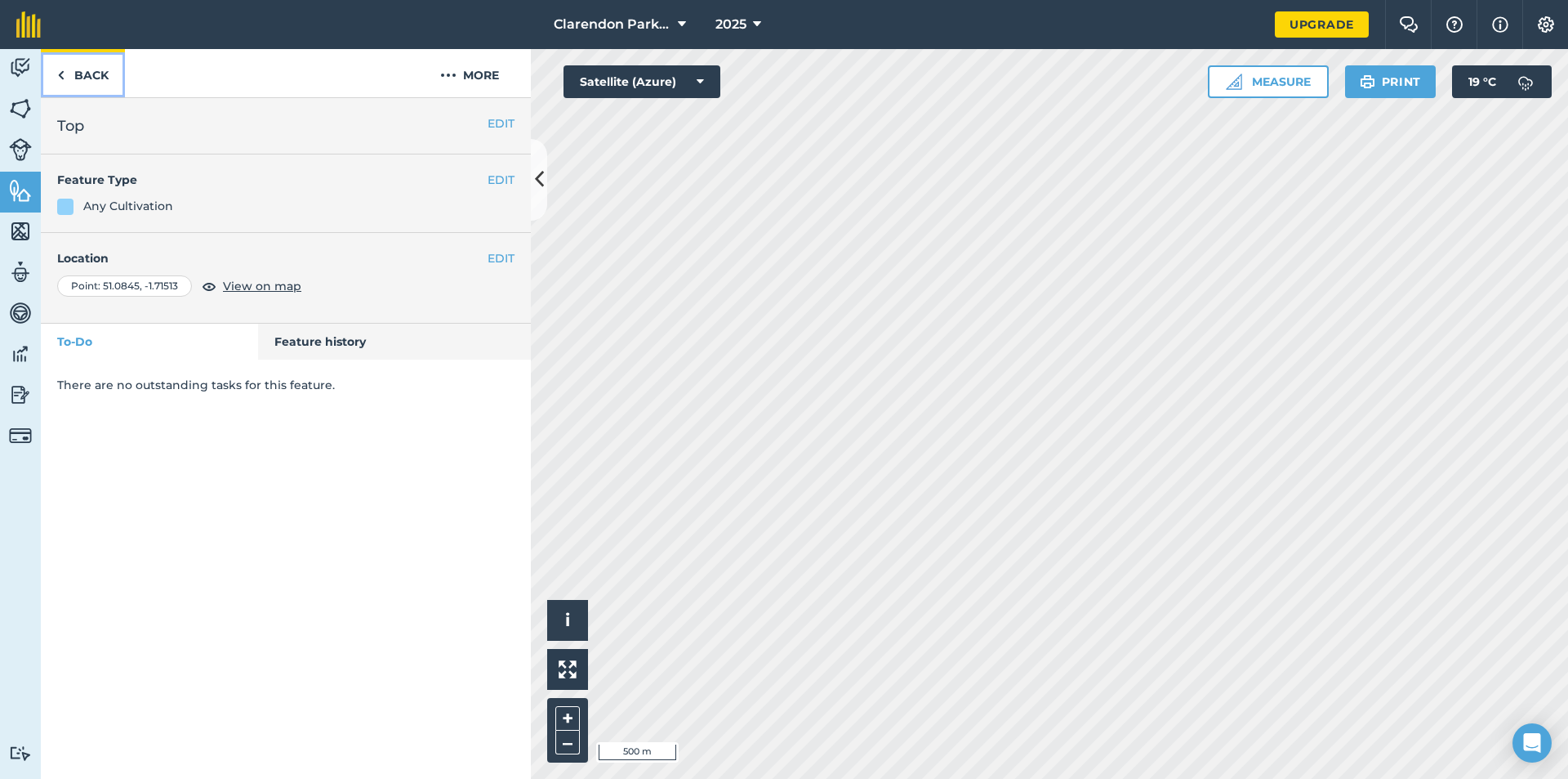
click at [84, 74] on link "Back" at bounding box center [83, 73] width 84 height 48
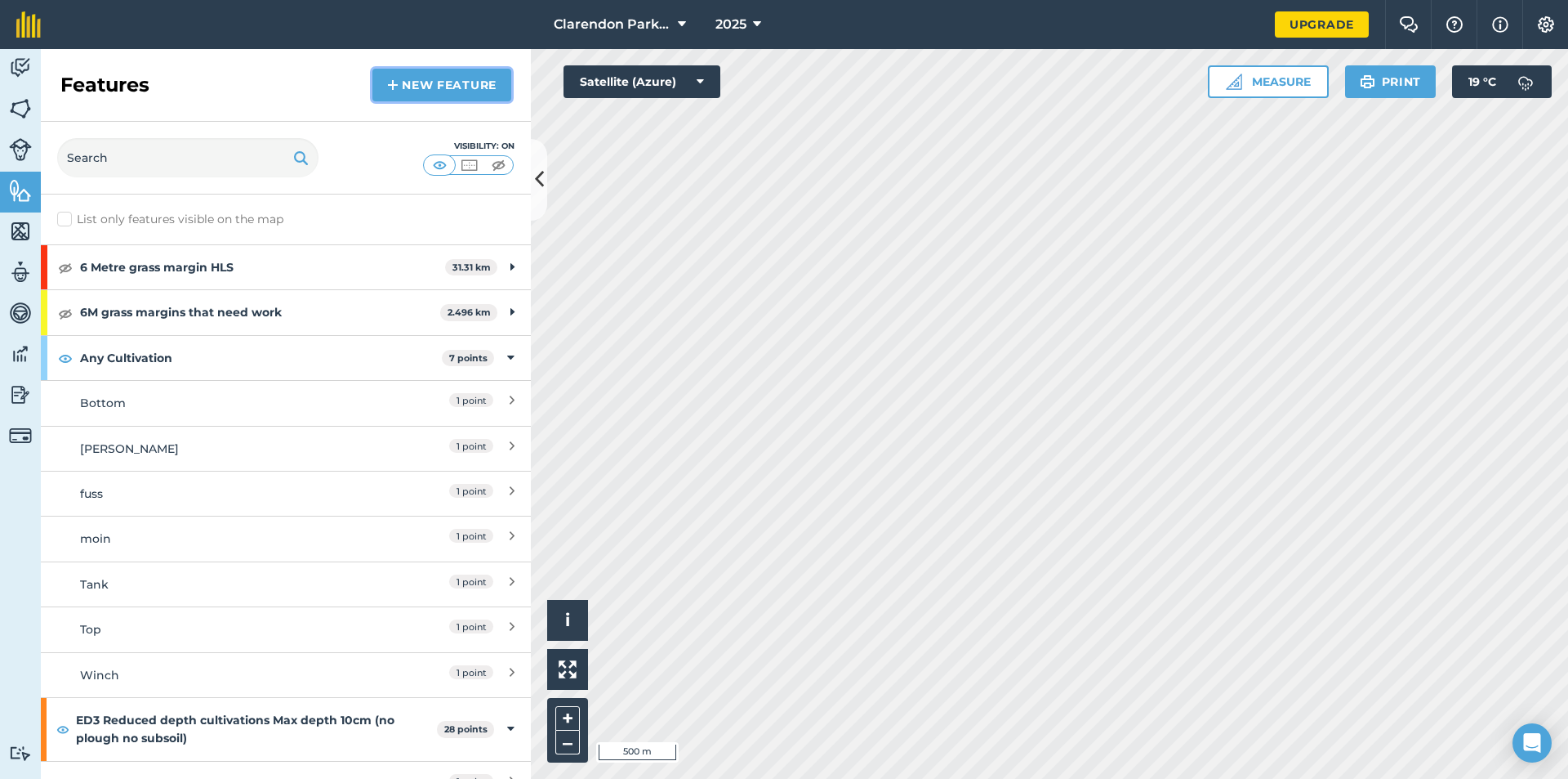
click at [447, 83] on link "New feature" at bounding box center [442, 85] width 139 height 32
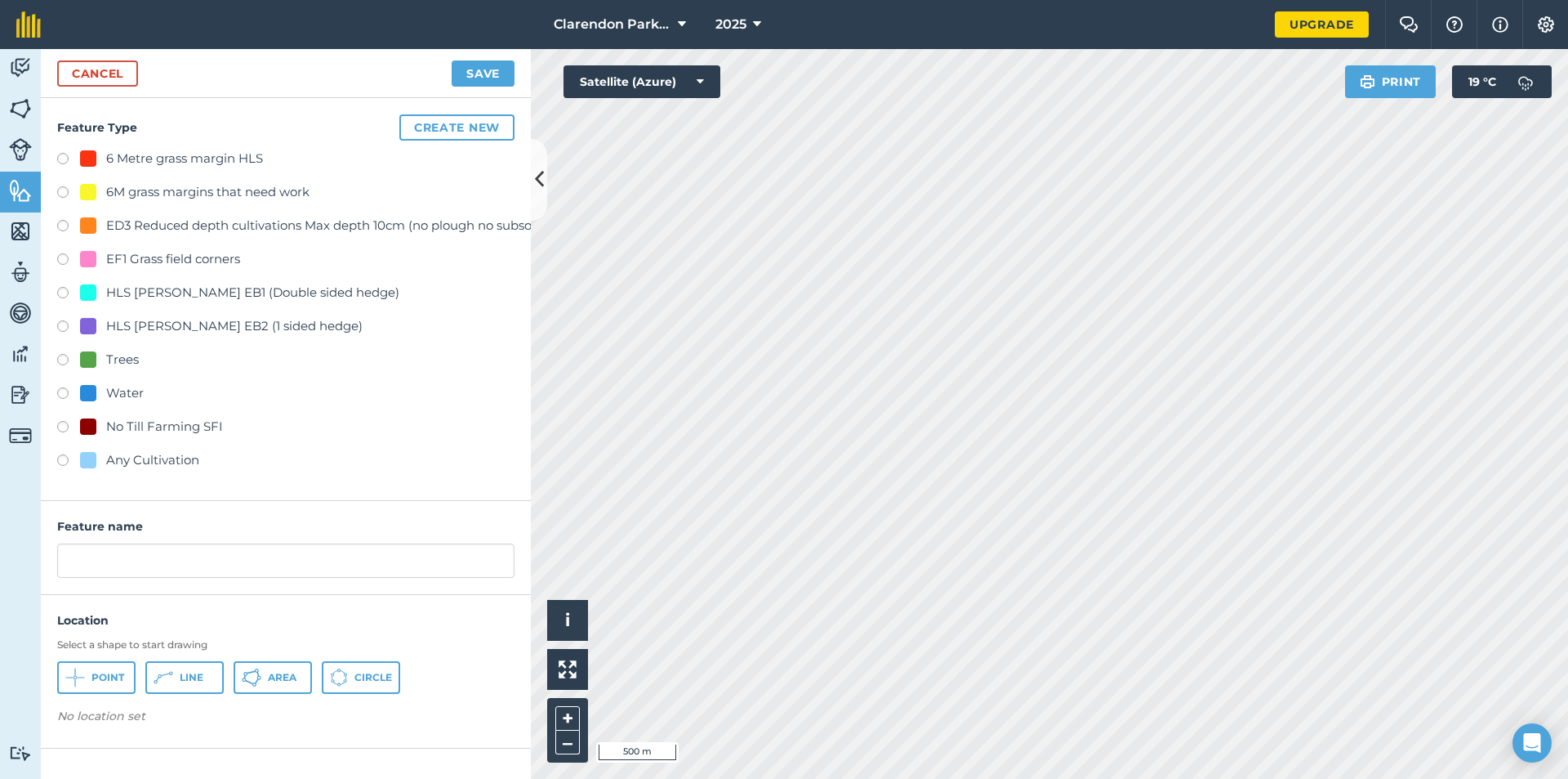
drag, startPoint x: 61, startPoint y: 453, endPoint x: 105, endPoint y: 536, distance: 93.9
click at [62, 454] on label at bounding box center [69, 462] width 23 height 17
radio input "true"
drag, startPoint x: 134, startPoint y: 560, endPoint x: 7, endPoint y: 566, distance: 127.1
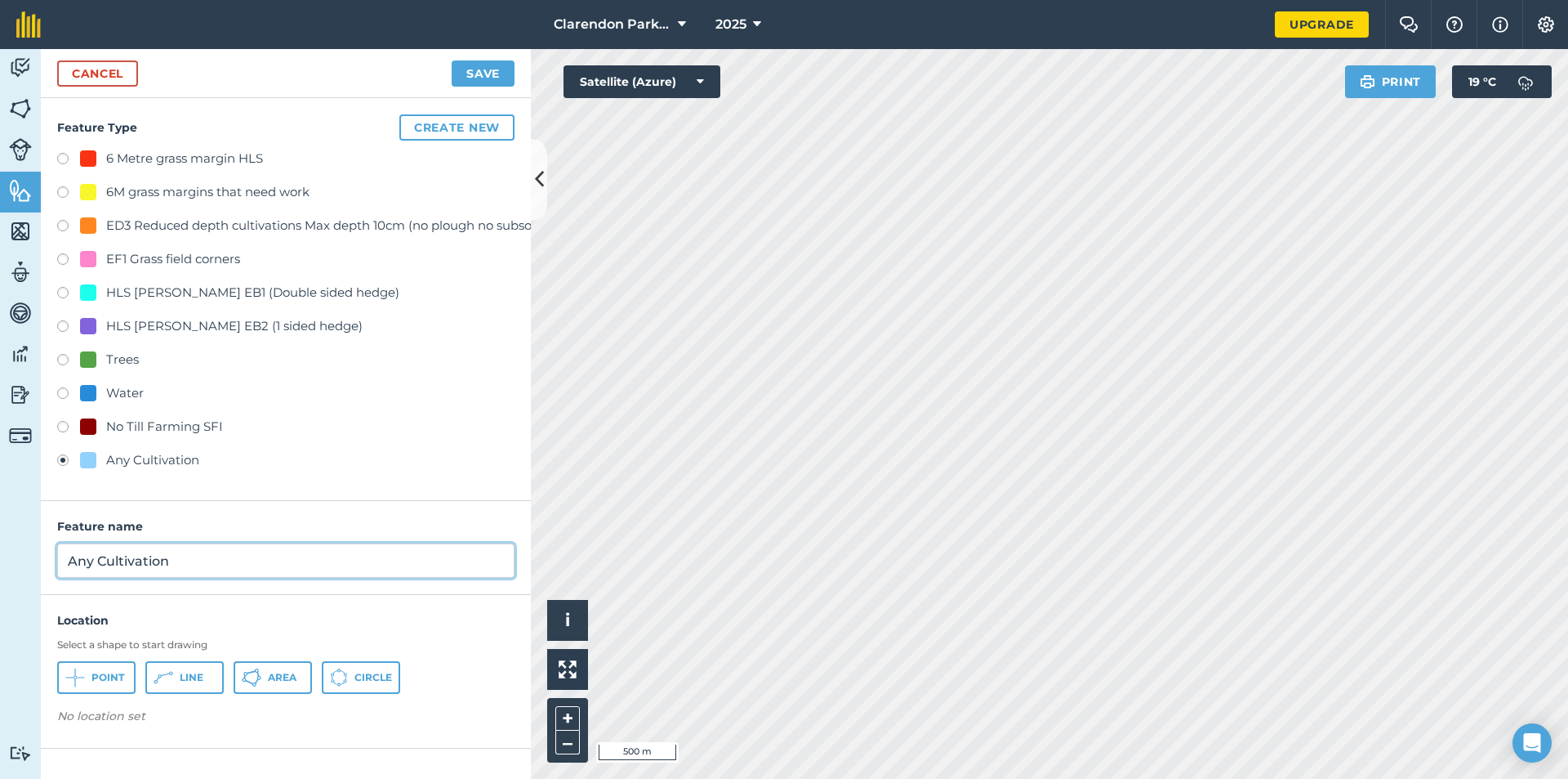
click at [7, 566] on div "Activity Fields Livestock Features Maps Team Vehicles Data Reporting Billing Tu…" at bounding box center [784, 414] width 1568 height 730
type input "Killer"
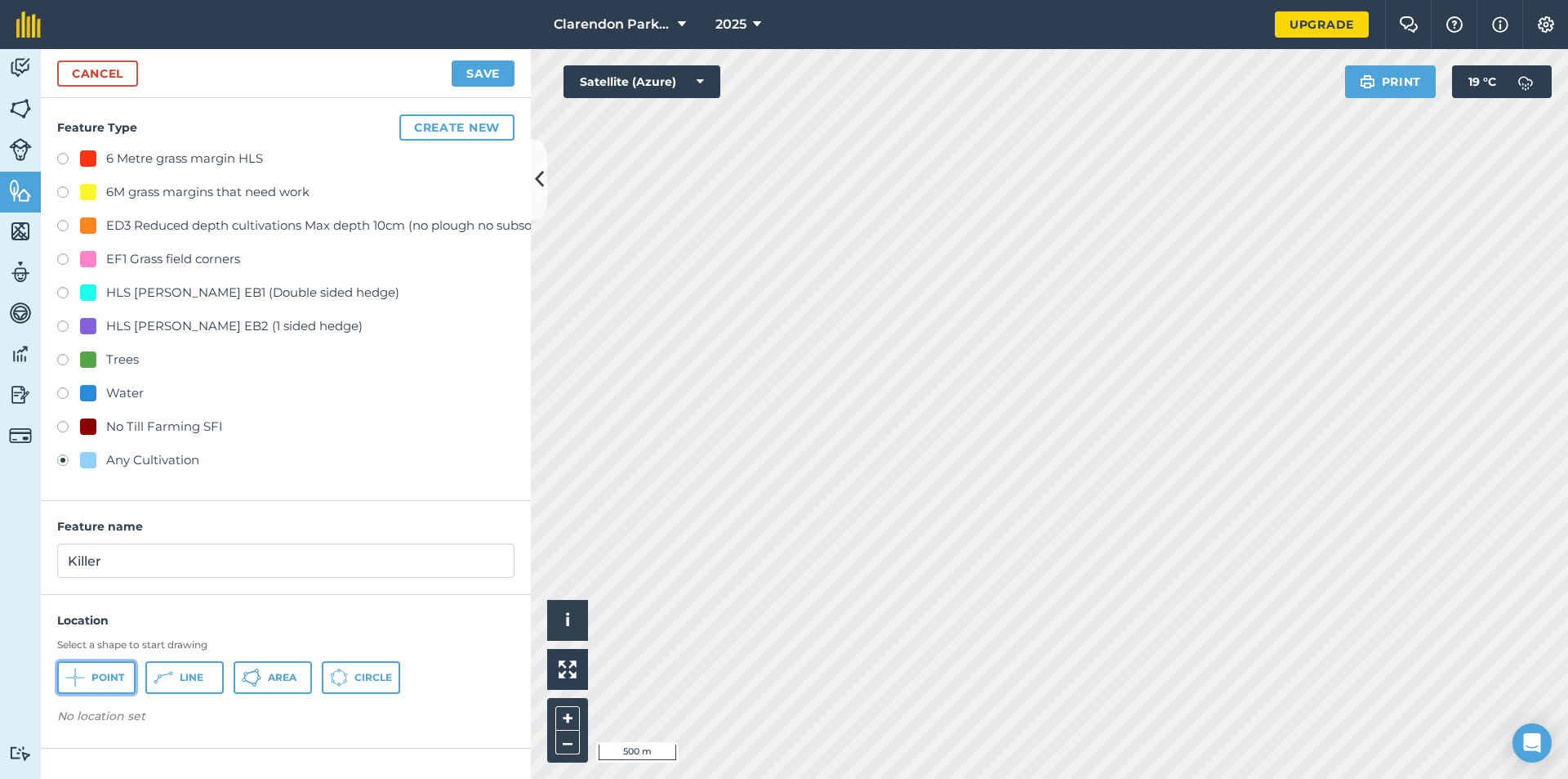
click at [94, 683] on span "Point" at bounding box center [107, 678] width 32 height 13
click at [461, 70] on button "Save" at bounding box center [483, 74] width 63 height 27
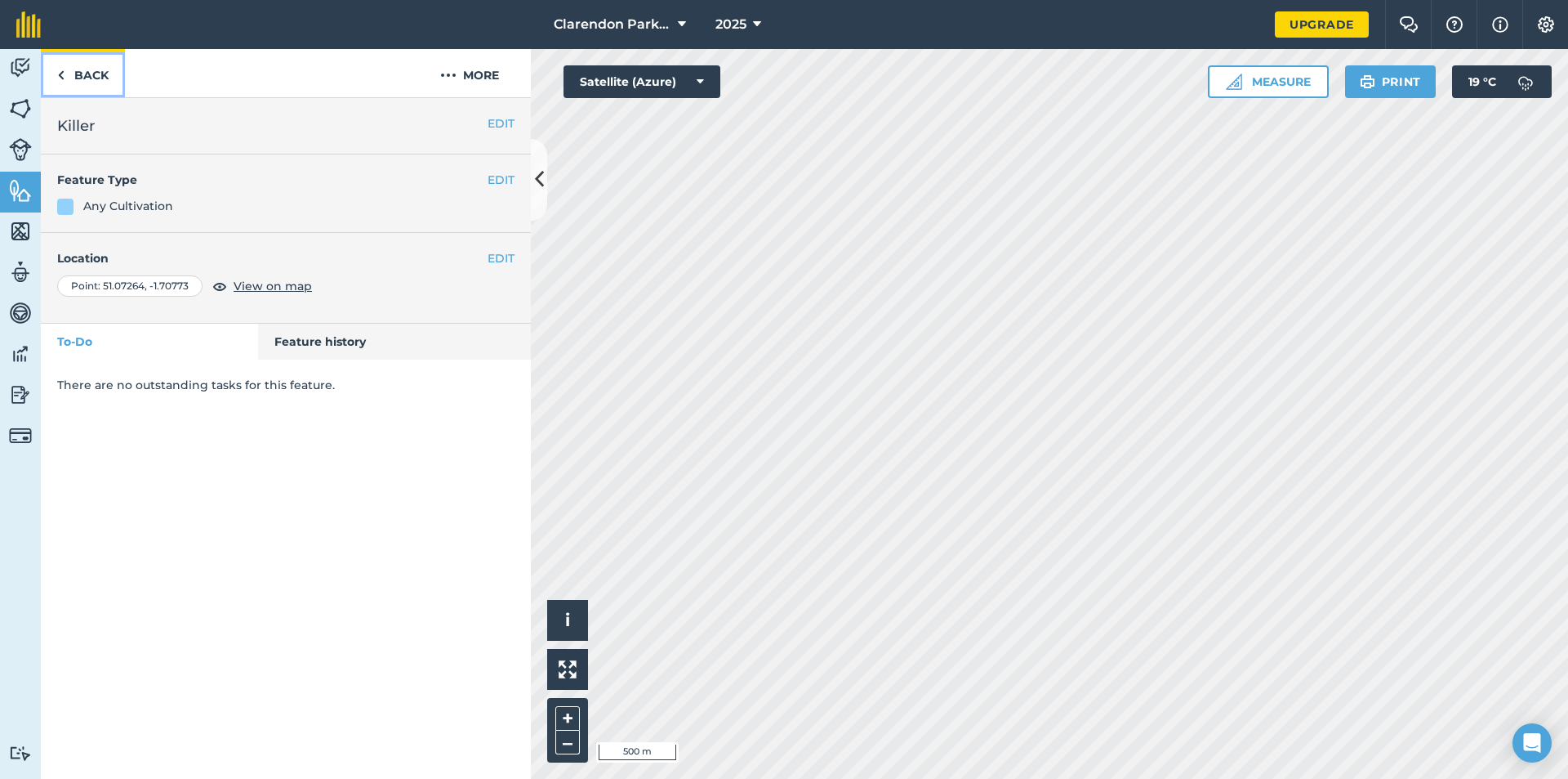
click at [89, 79] on link "Back" at bounding box center [83, 73] width 84 height 48
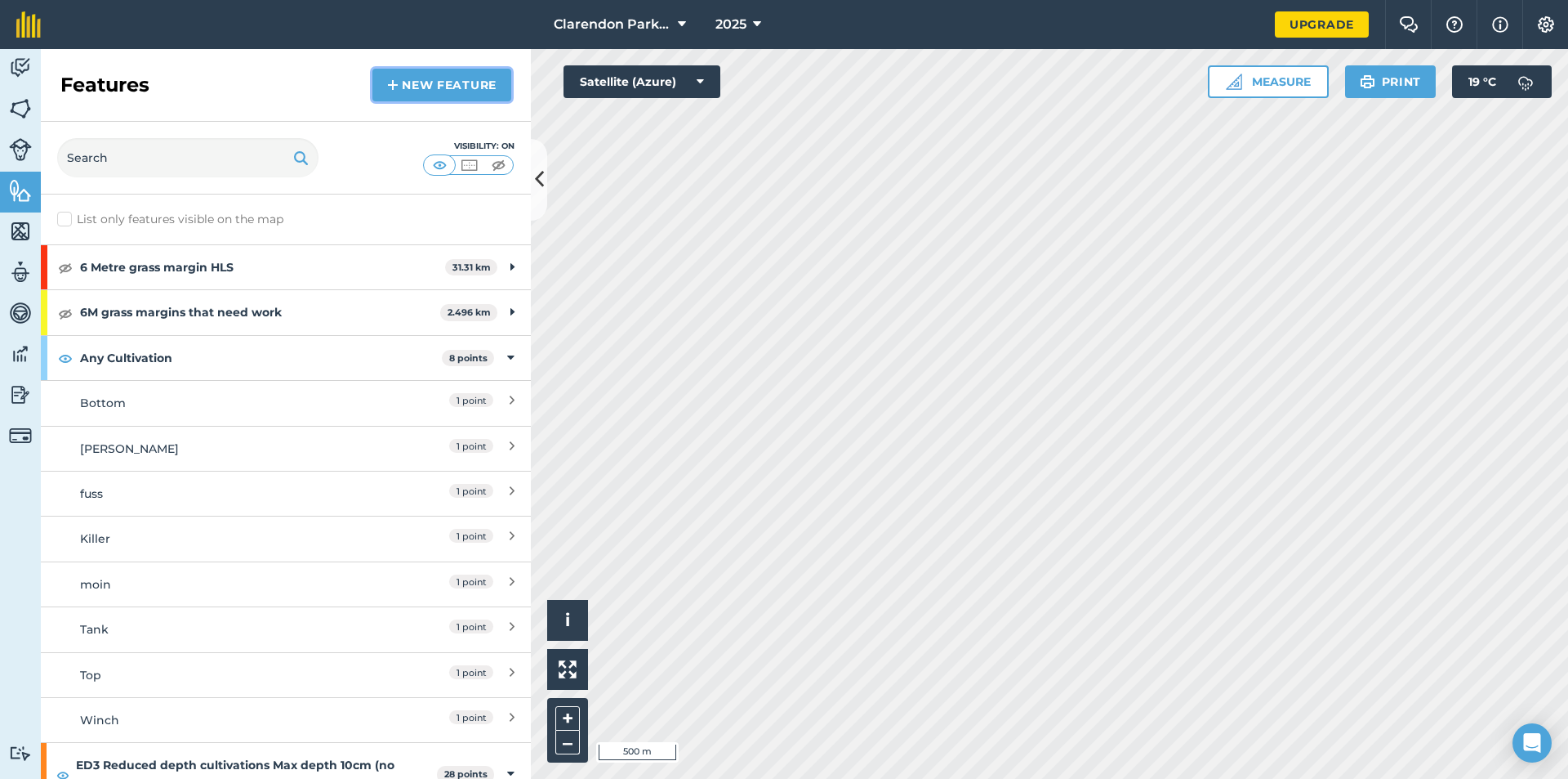
click at [404, 85] on link "New feature" at bounding box center [442, 85] width 139 height 32
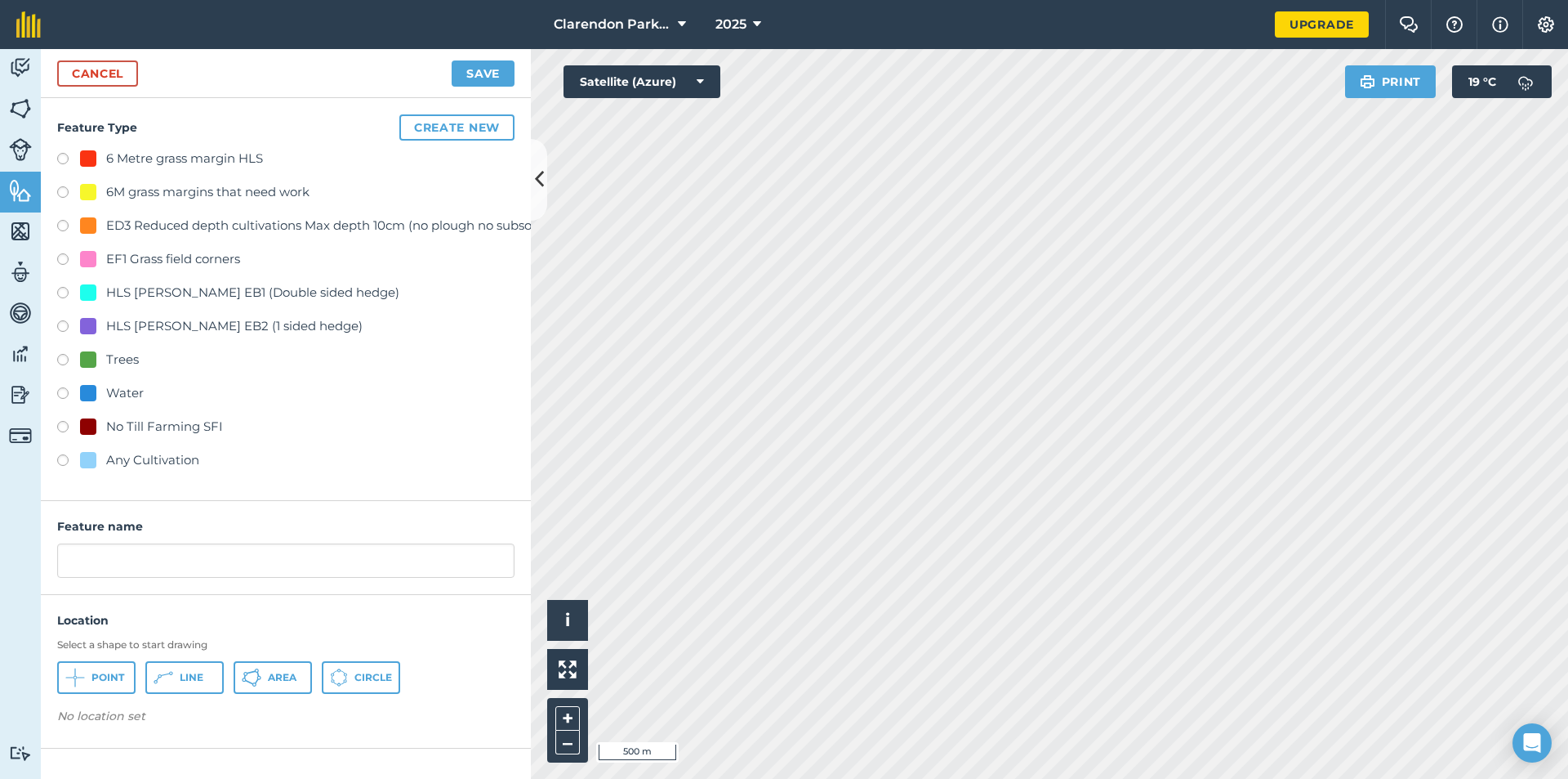
click at [62, 457] on label at bounding box center [69, 462] width 23 height 17
radio input "true"
drag, startPoint x: 190, startPoint y: 560, endPoint x: 30, endPoint y: 565, distance: 160.1
click at [30, 565] on div "Activity Fields Livestock Features Maps Team Vehicles Data Reporting Billing Tu…" at bounding box center [784, 414] width 1568 height 730
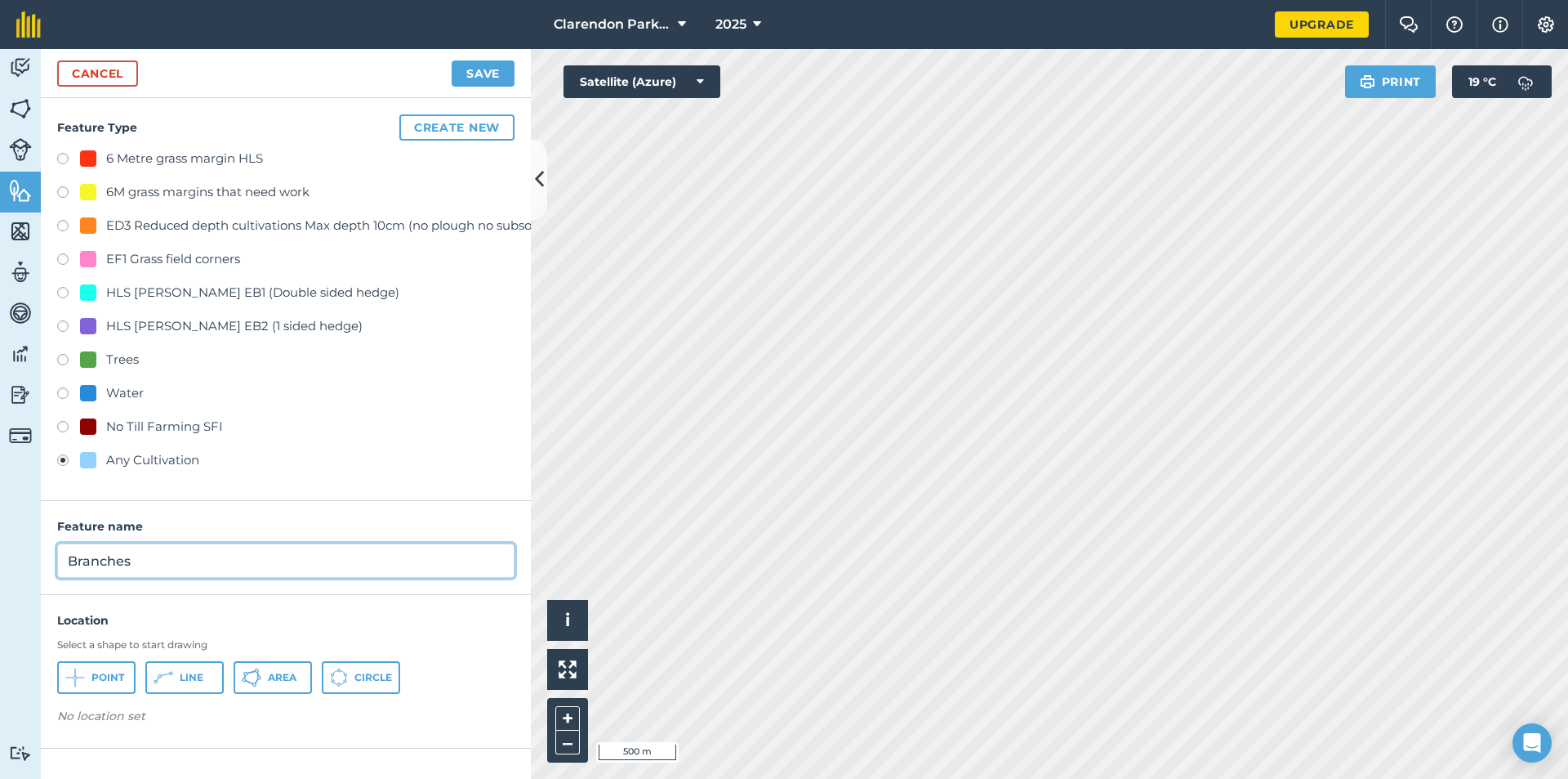
type input "Branches"
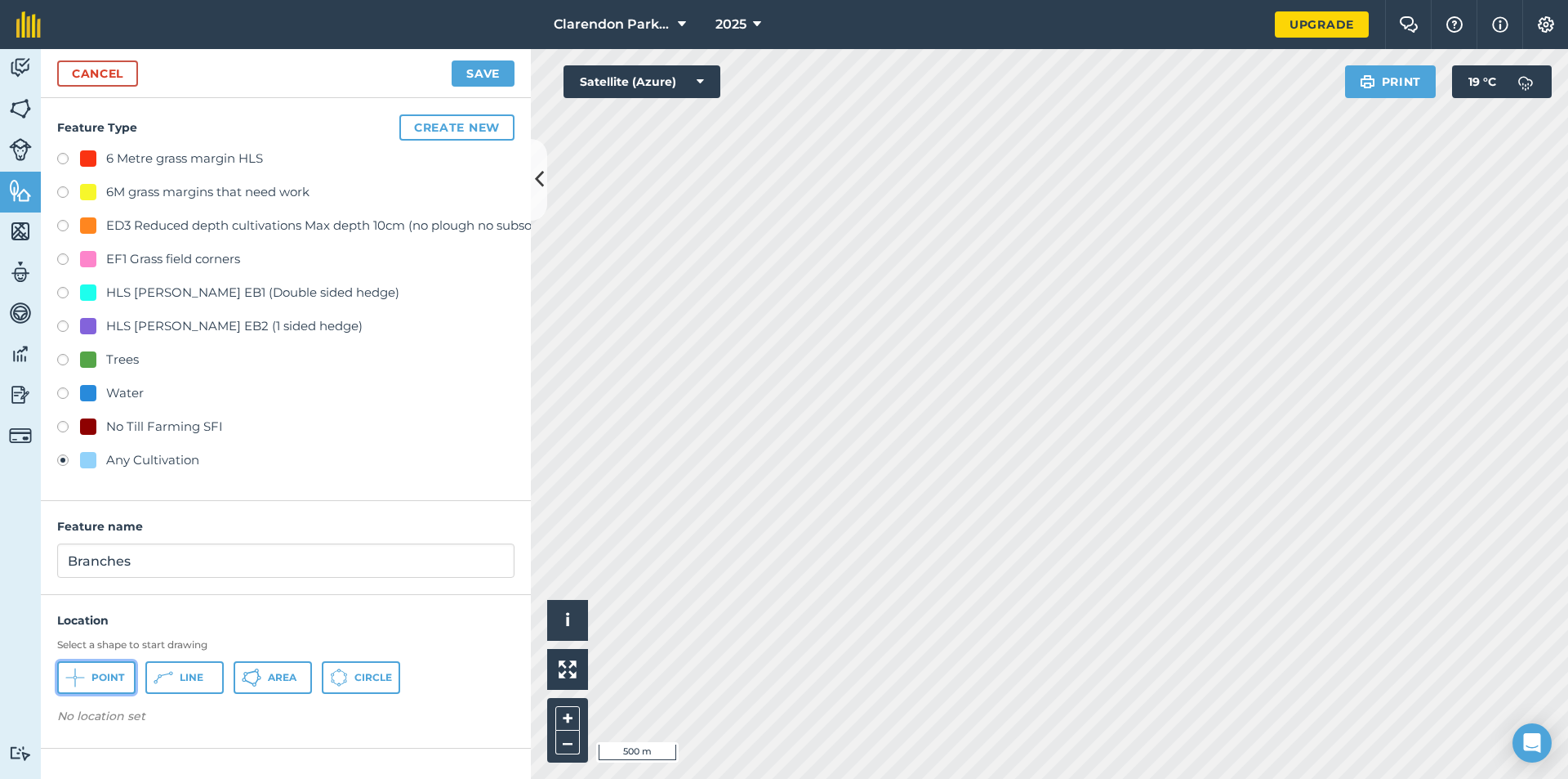
click at [95, 672] on span "Point" at bounding box center [107, 678] width 32 height 13
click at [472, 80] on button "Save" at bounding box center [483, 74] width 63 height 27
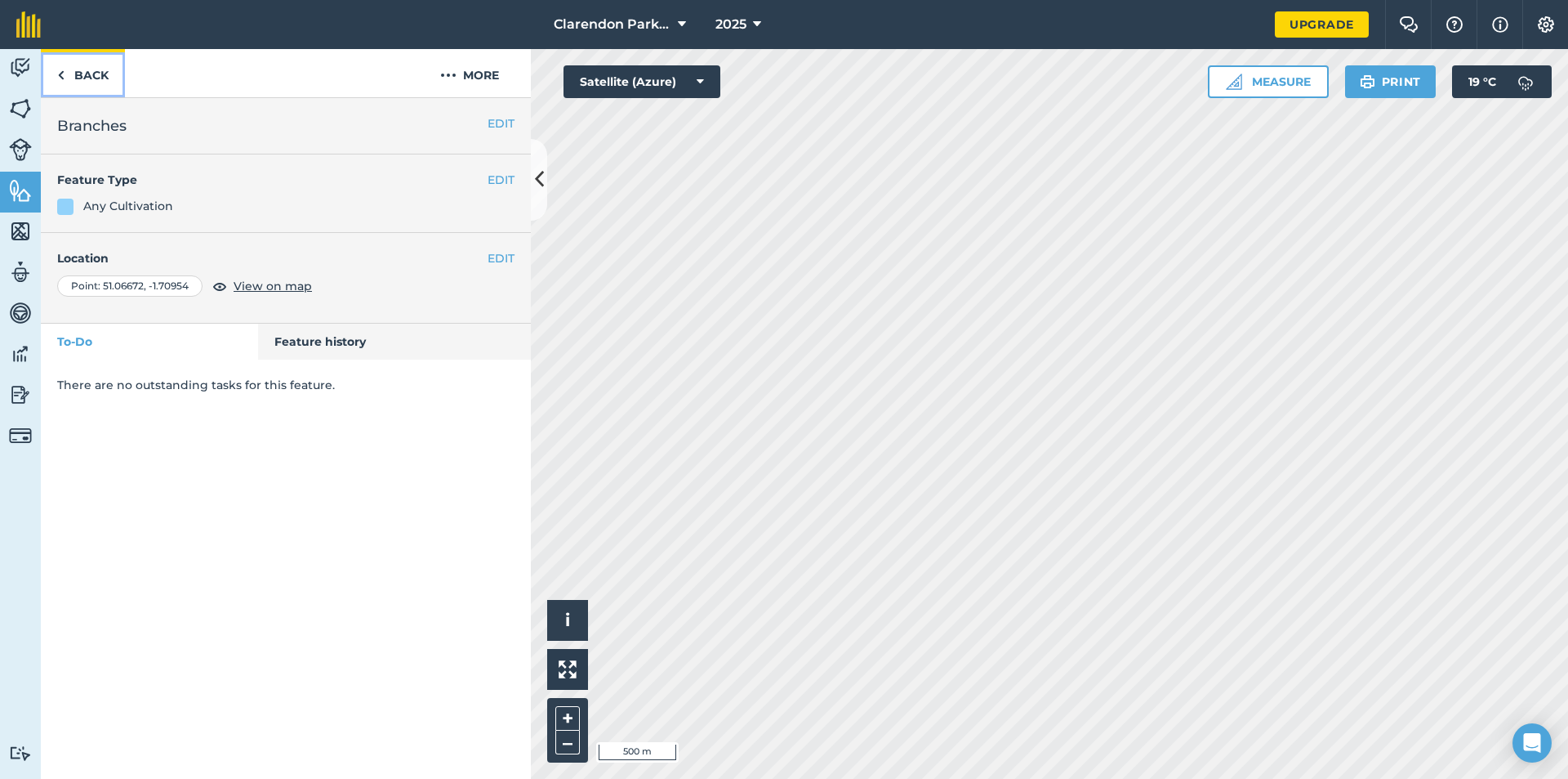
click at [81, 76] on link "Back" at bounding box center [83, 73] width 84 height 48
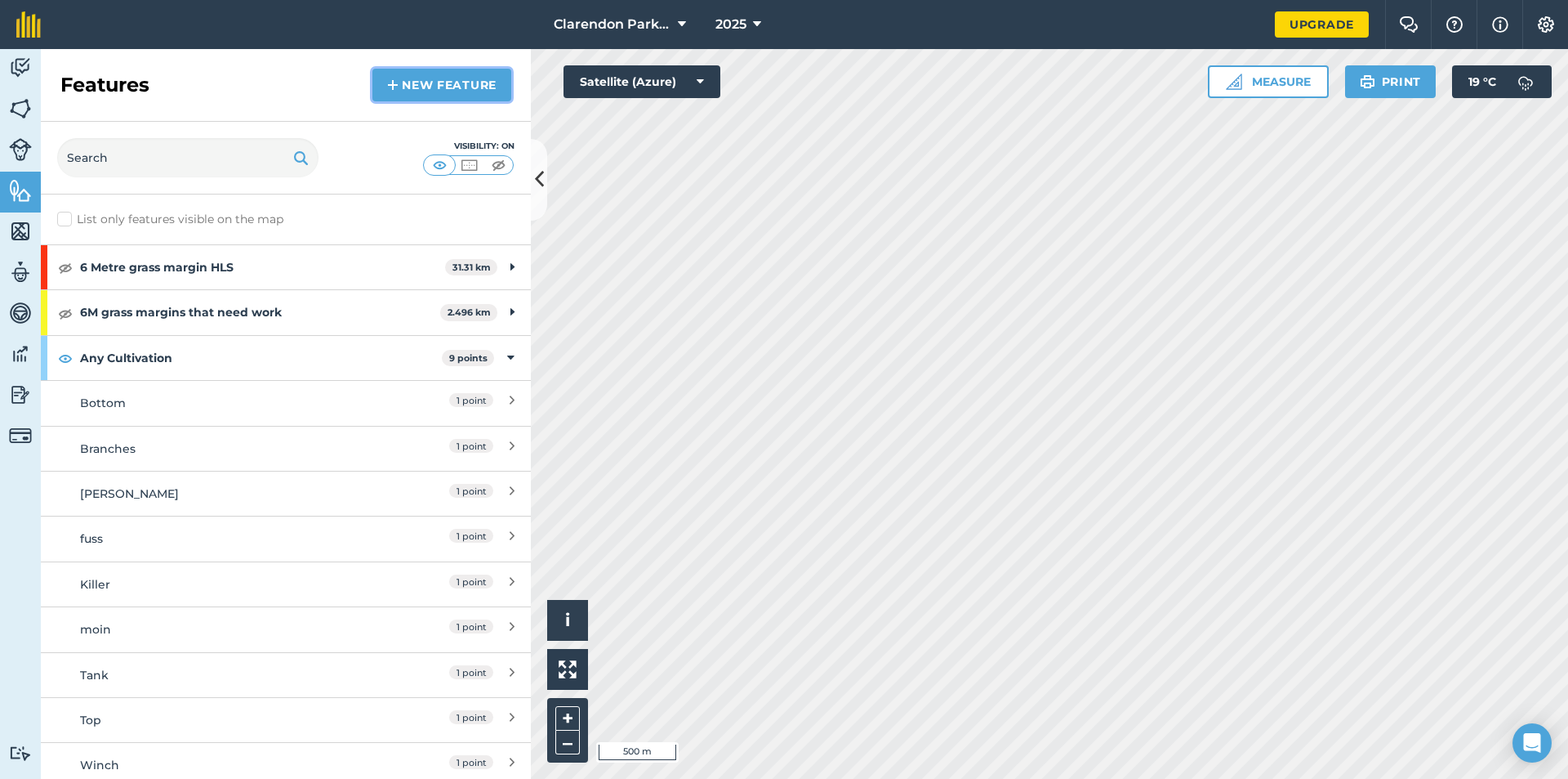
click at [413, 85] on link "New feature" at bounding box center [442, 85] width 139 height 32
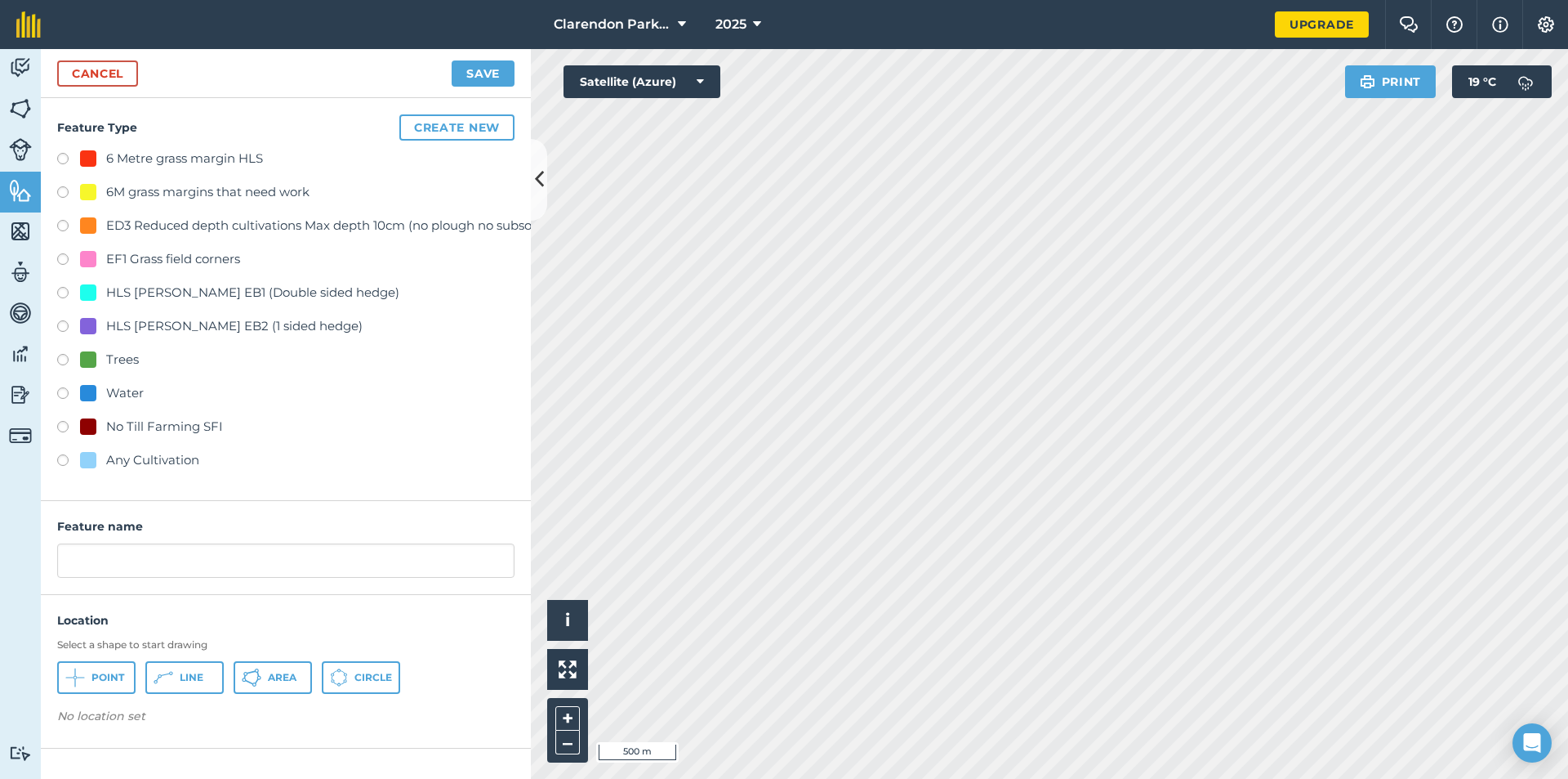
drag, startPoint x: 62, startPoint y: 459, endPoint x: 75, endPoint y: 474, distance: 19.8
click at [64, 459] on label at bounding box center [69, 462] width 23 height 17
radio input "true"
drag, startPoint x: 200, startPoint y: 564, endPoint x: 28, endPoint y: 580, distance: 172.7
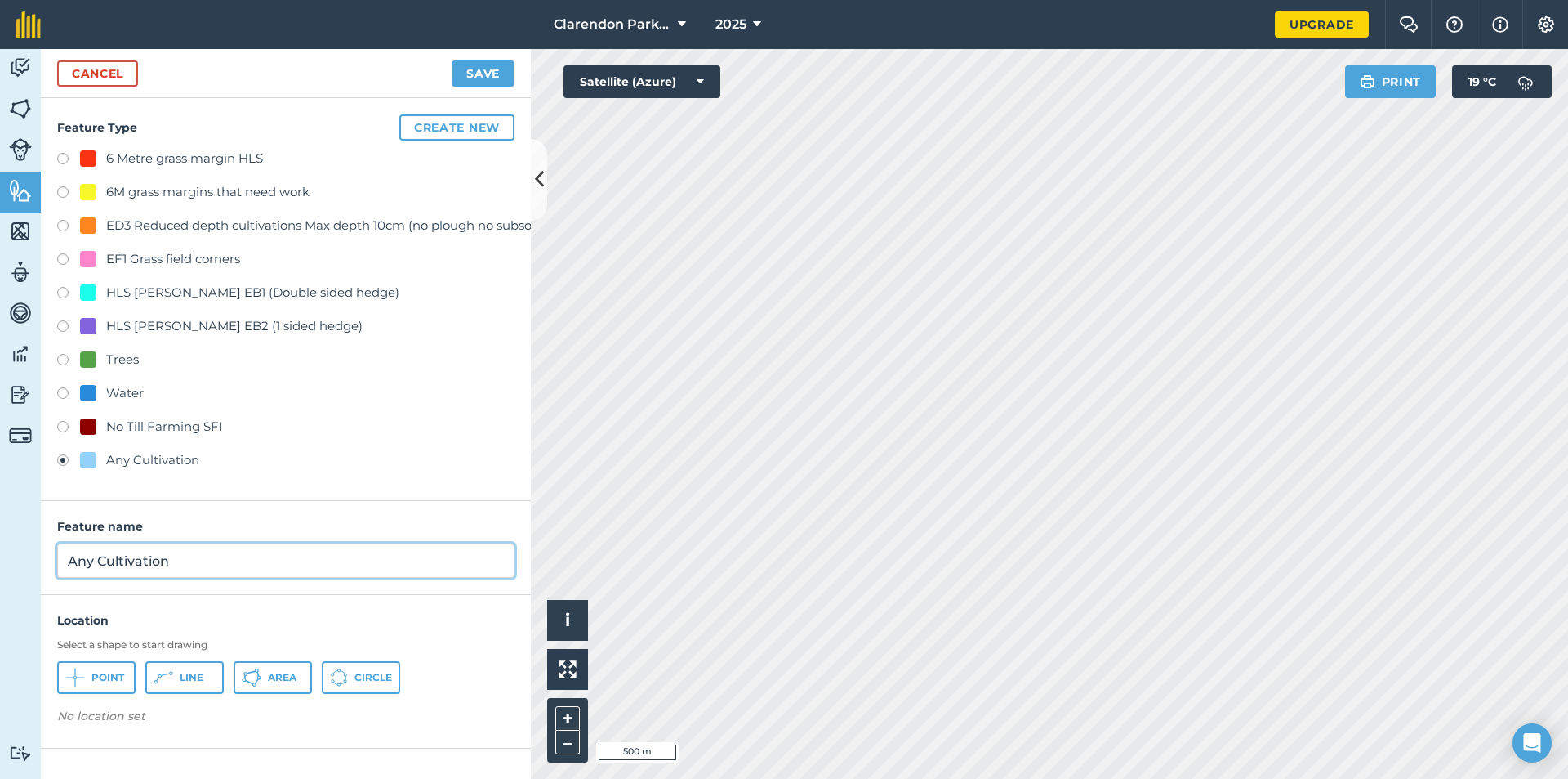
click at [31, 580] on div "Activity Fields Livestock Features Maps Team Vehicles Data Reporting Billing Tu…" at bounding box center [784, 414] width 1568 height 730
type input "Cottage F"
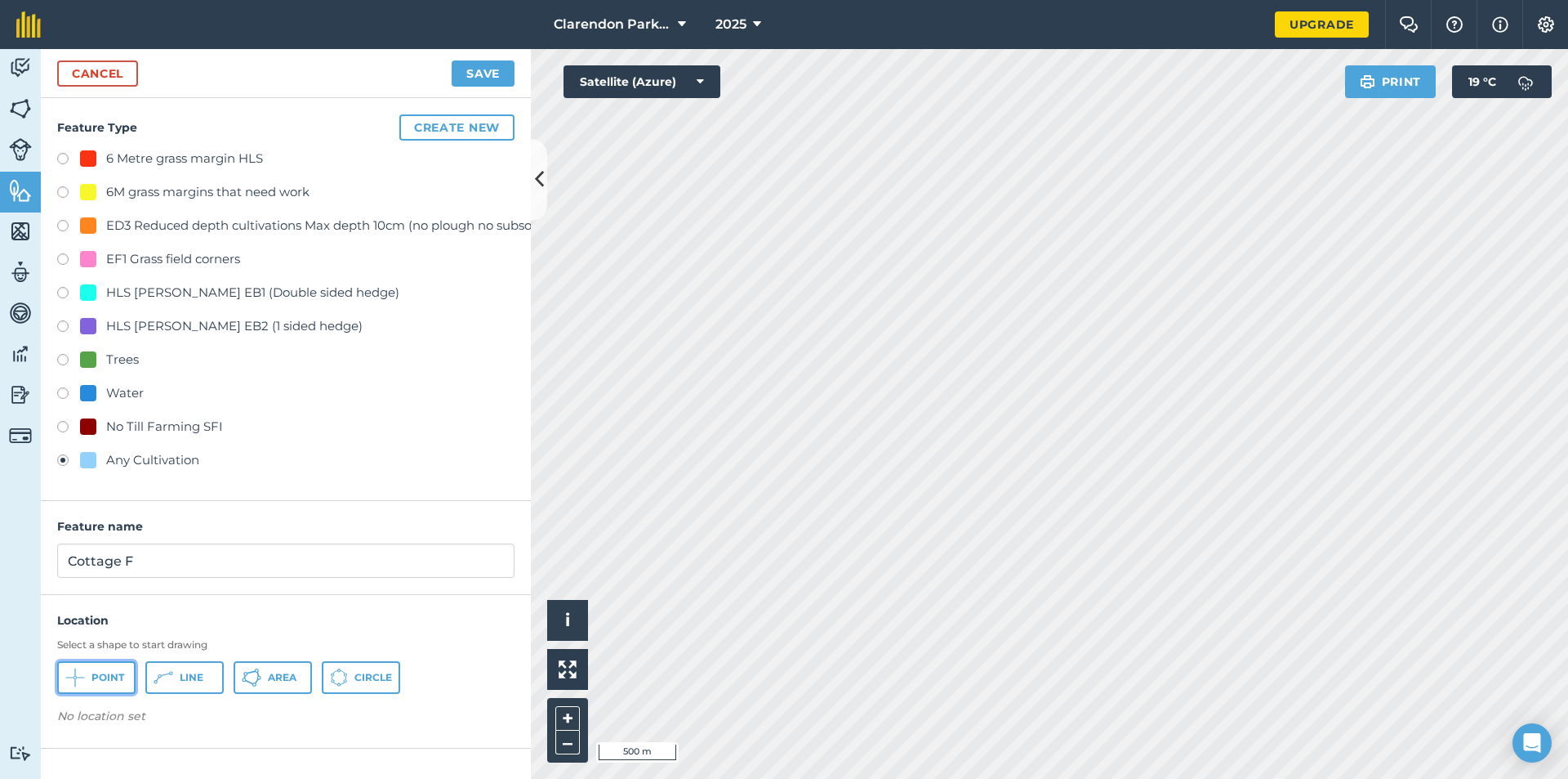
click at [113, 676] on span "Point" at bounding box center [107, 678] width 32 height 13
click at [475, 78] on button "Save" at bounding box center [483, 74] width 63 height 27
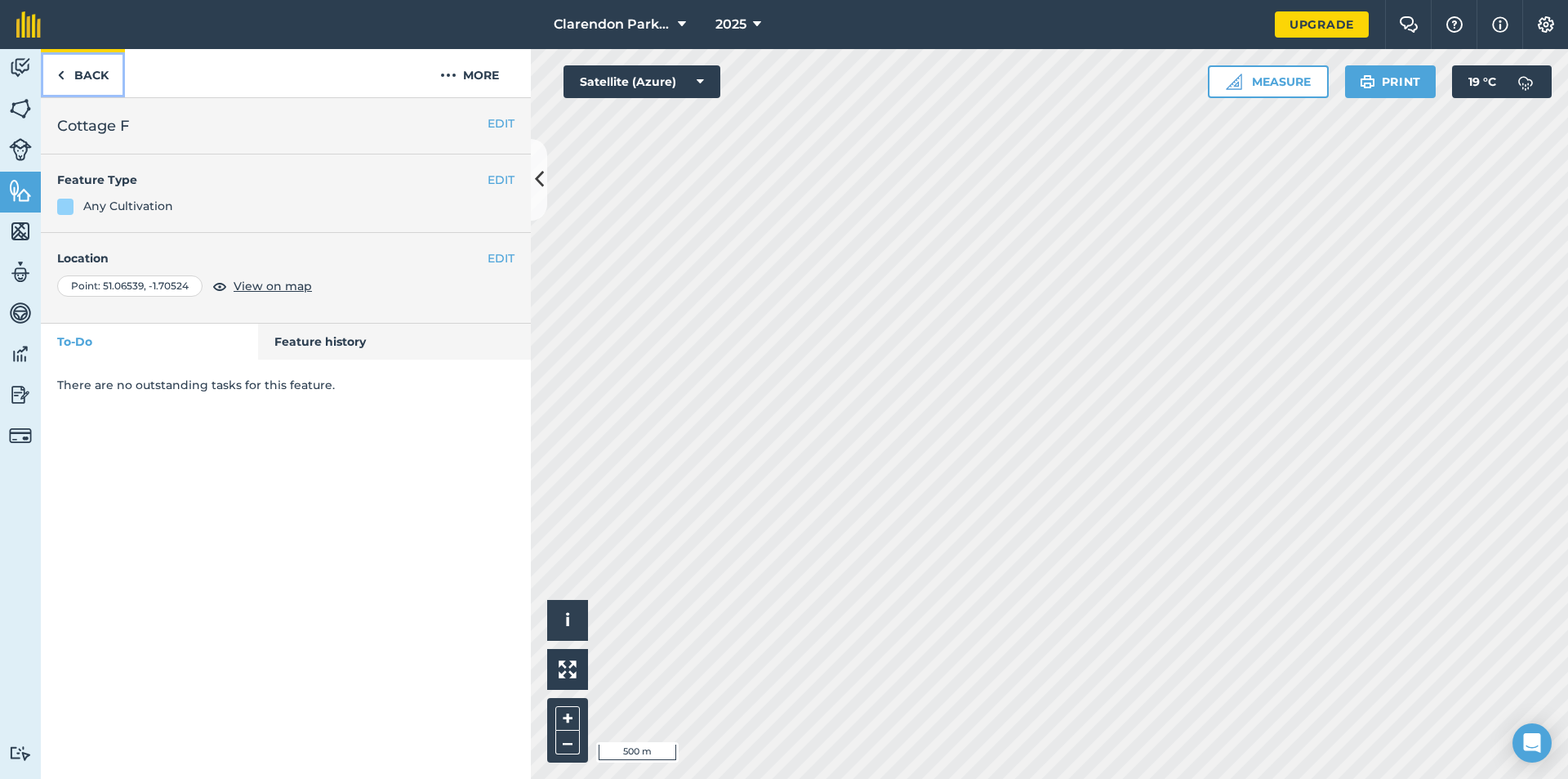
click at [94, 83] on link "Back" at bounding box center [83, 73] width 84 height 48
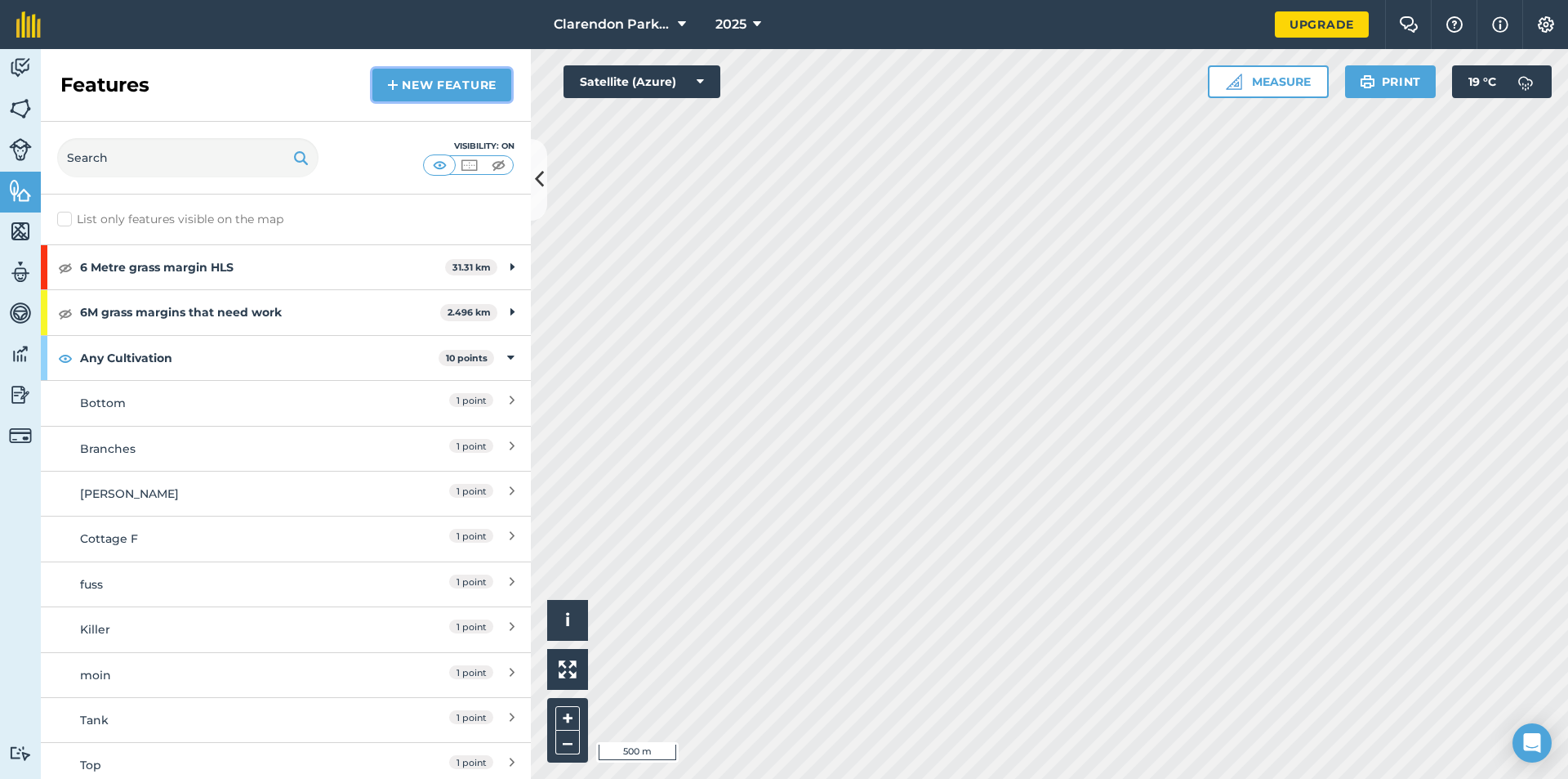
click at [410, 80] on link "New feature" at bounding box center [442, 85] width 139 height 32
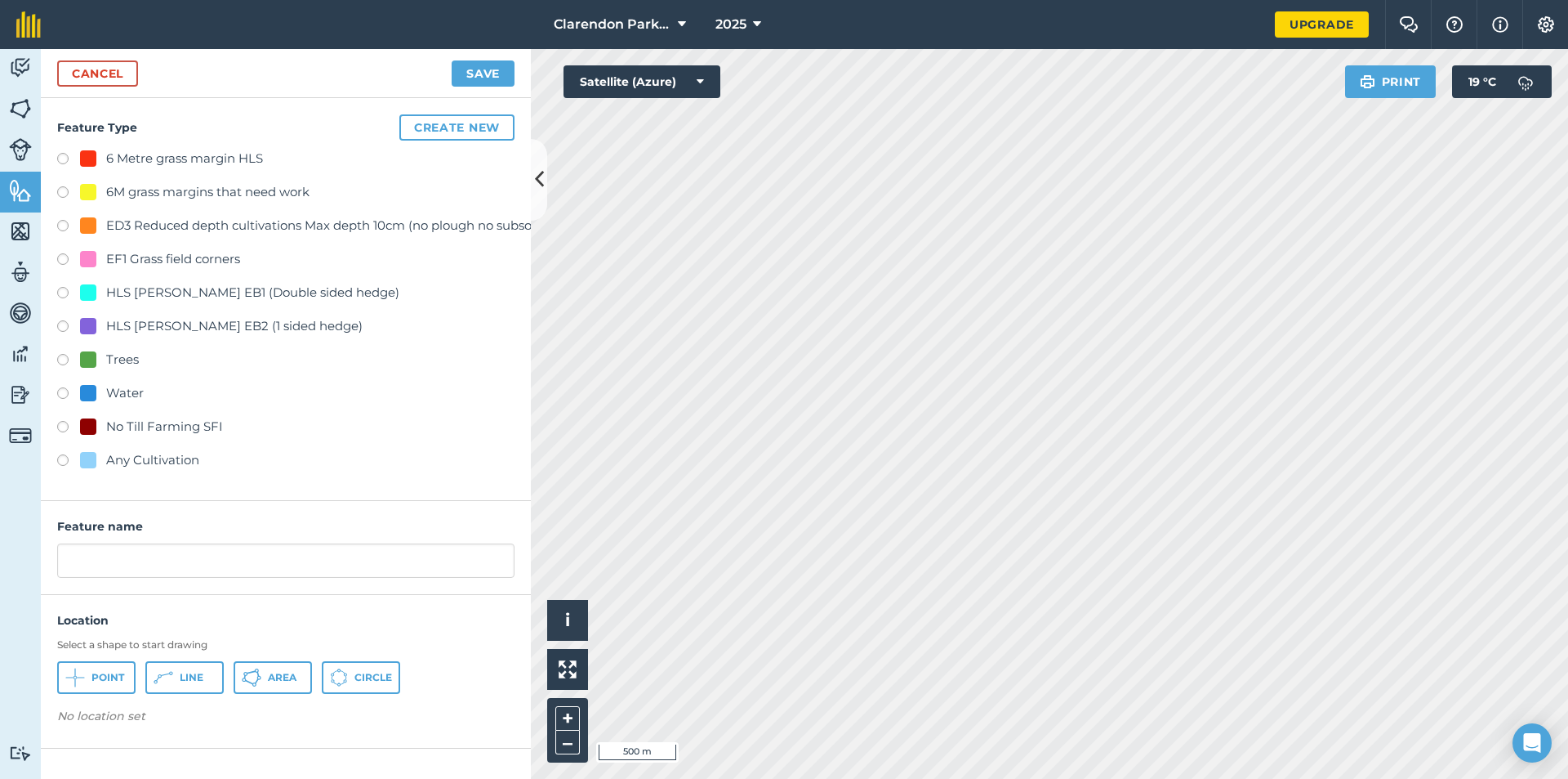
click at [61, 454] on label at bounding box center [69, 462] width 23 height 17
radio input "true"
drag, startPoint x: 89, startPoint y: 571, endPoint x: 10, endPoint y: 573, distance: 79.0
click at [10, 573] on div "Activity Fields Livestock Features Maps Team Vehicles Data Reporting Billing Tu…" at bounding box center [784, 414] width 1568 height 730
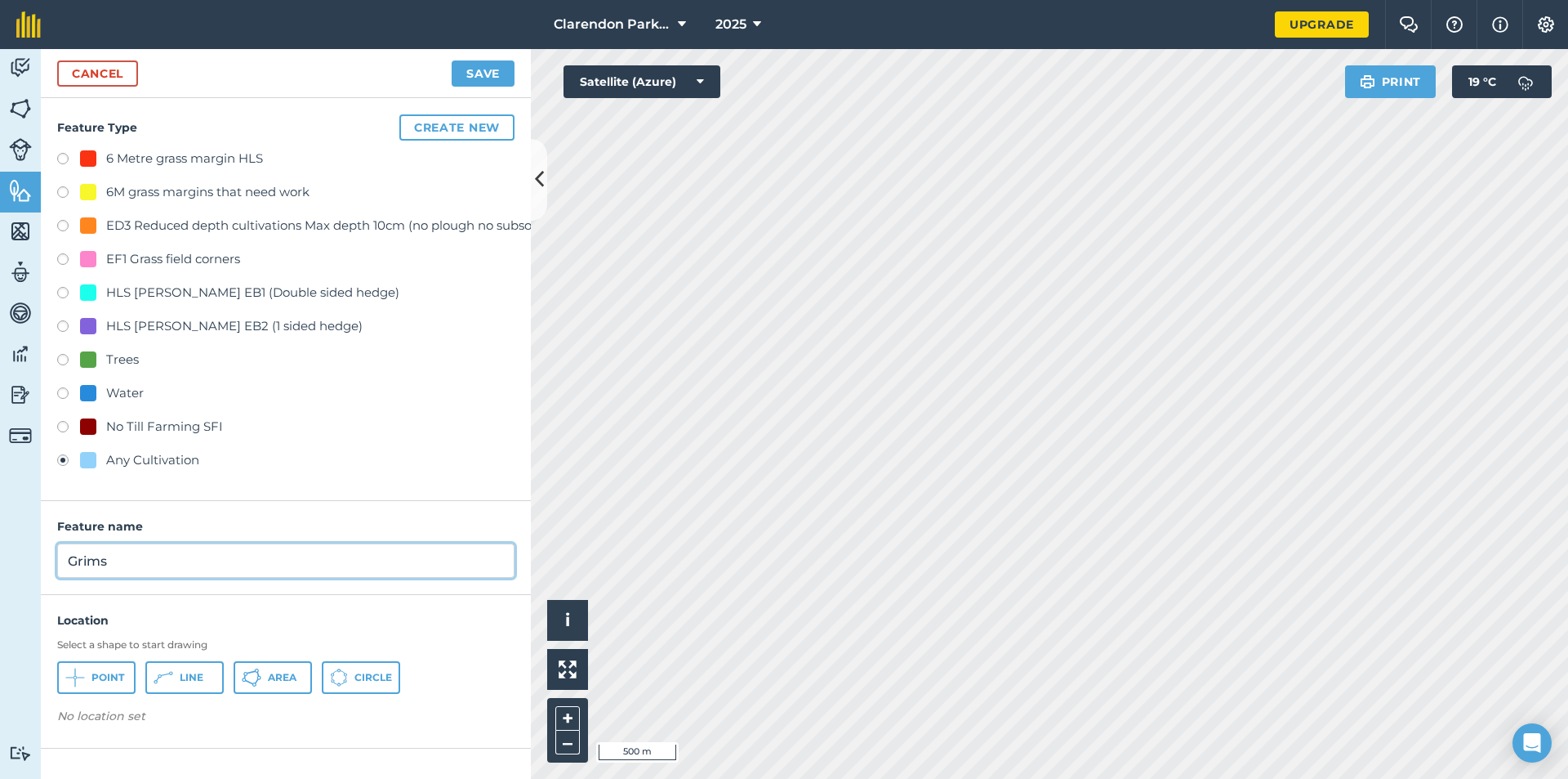
type input "Grims"
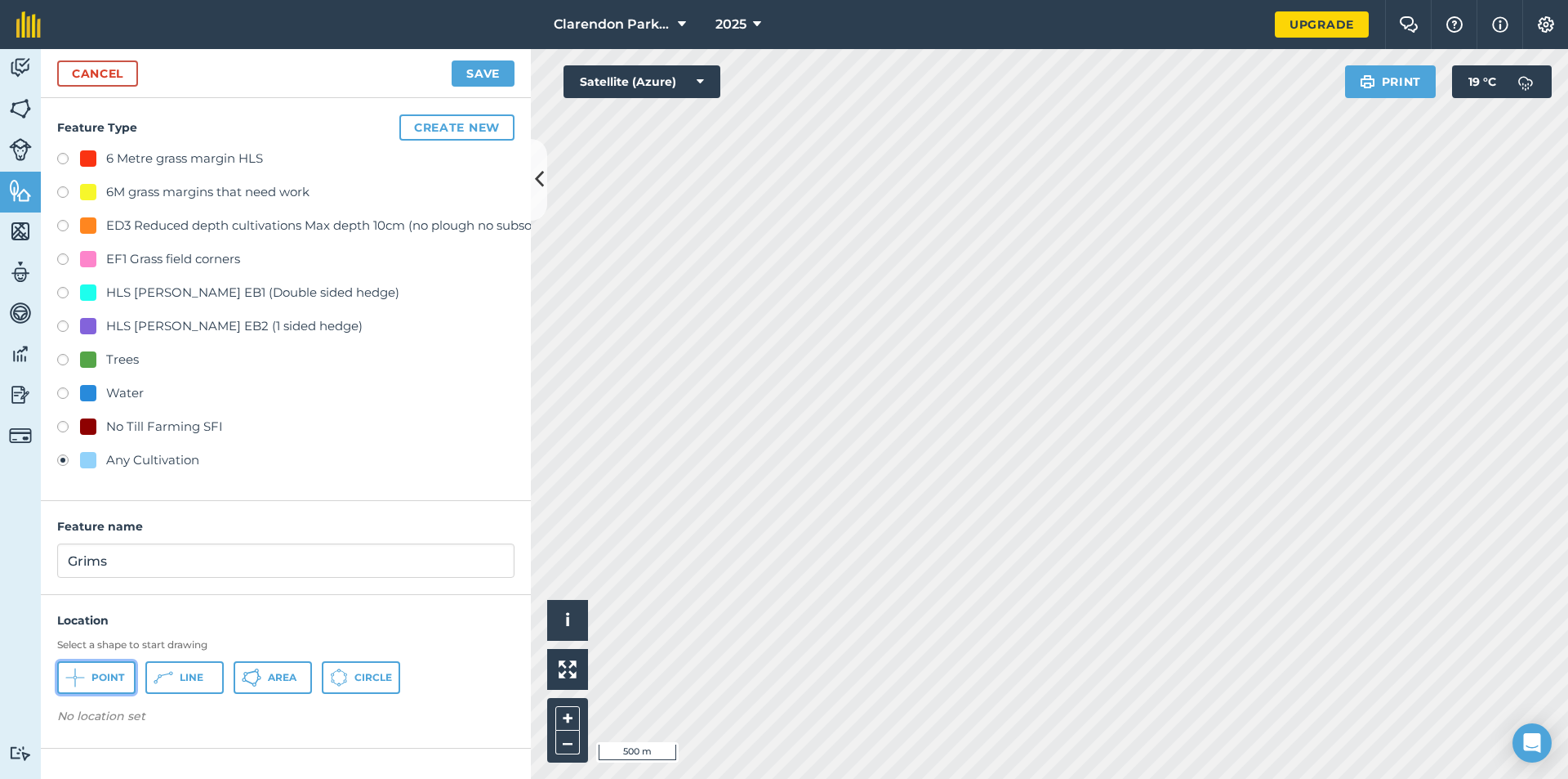
click at [84, 680] on icon at bounding box center [75, 678] width 20 height 20
click at [494, 73] on button "Save" at bounding box center [483, 74] width 63 height 27
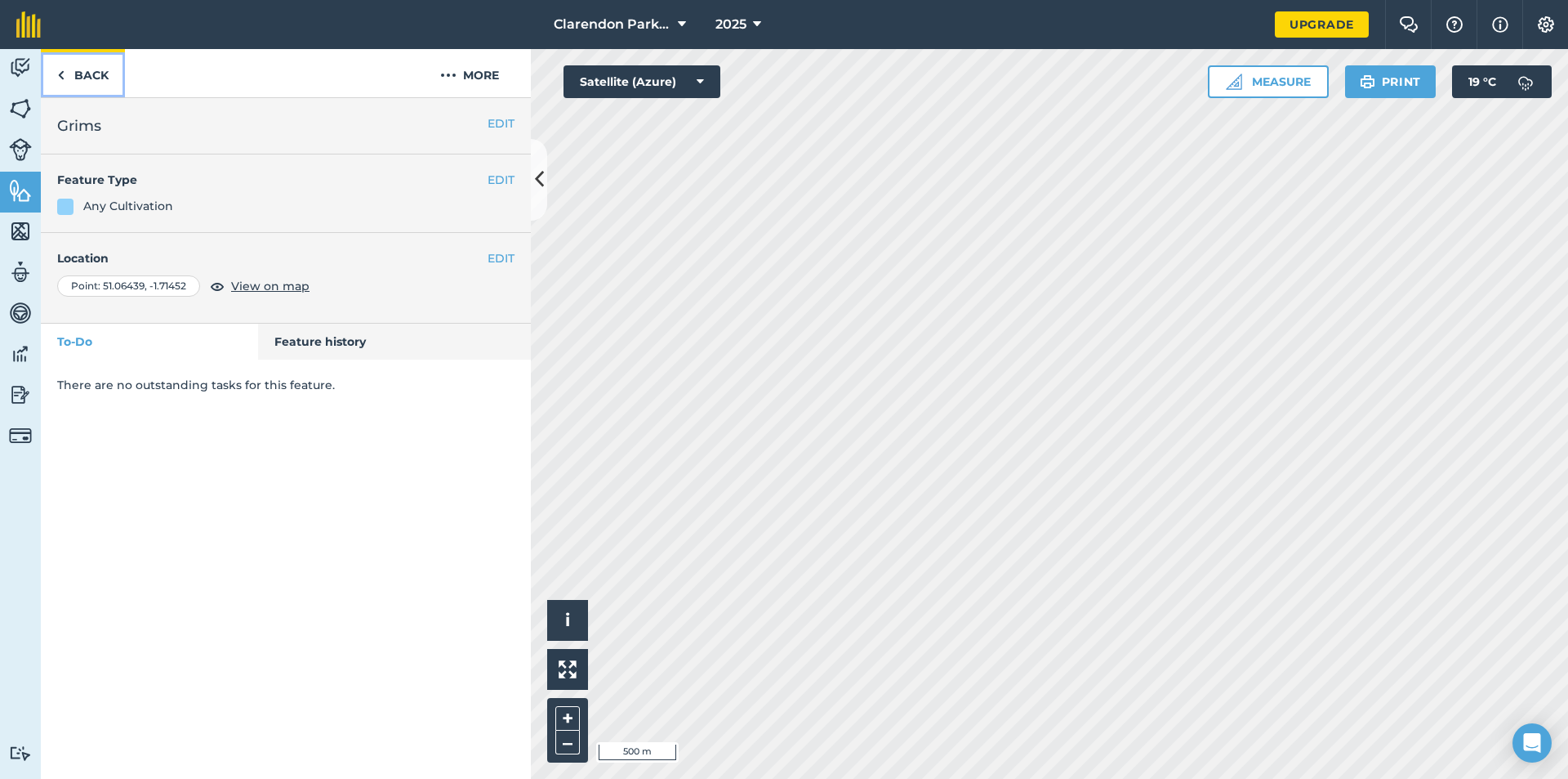
click at [89, 80] on link "Back" at bounding box center [83, 73] width 84 height 48
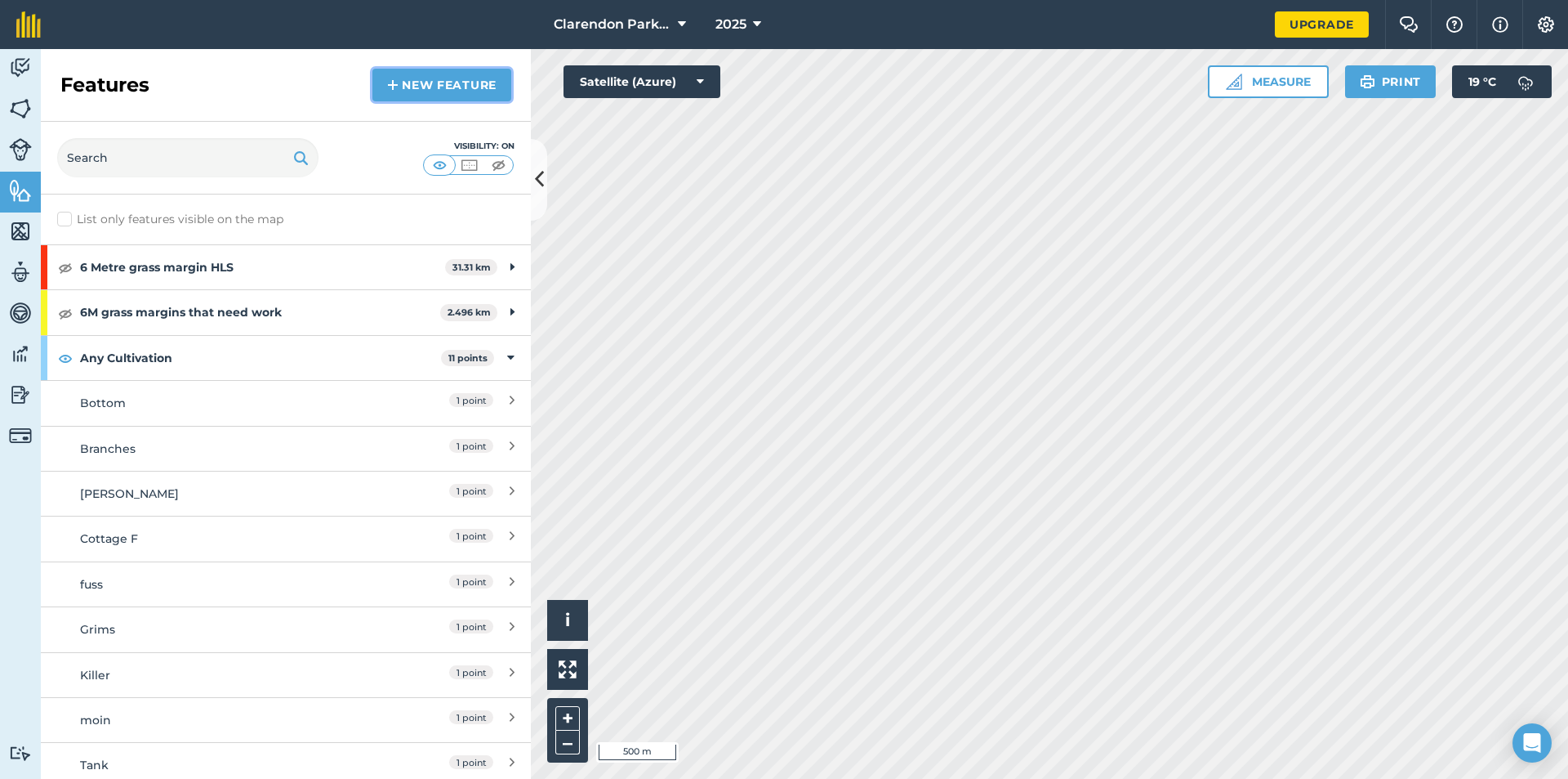
click at [448, 80] on link "New feature" at bounding box center [442, 85] width 139 height 32
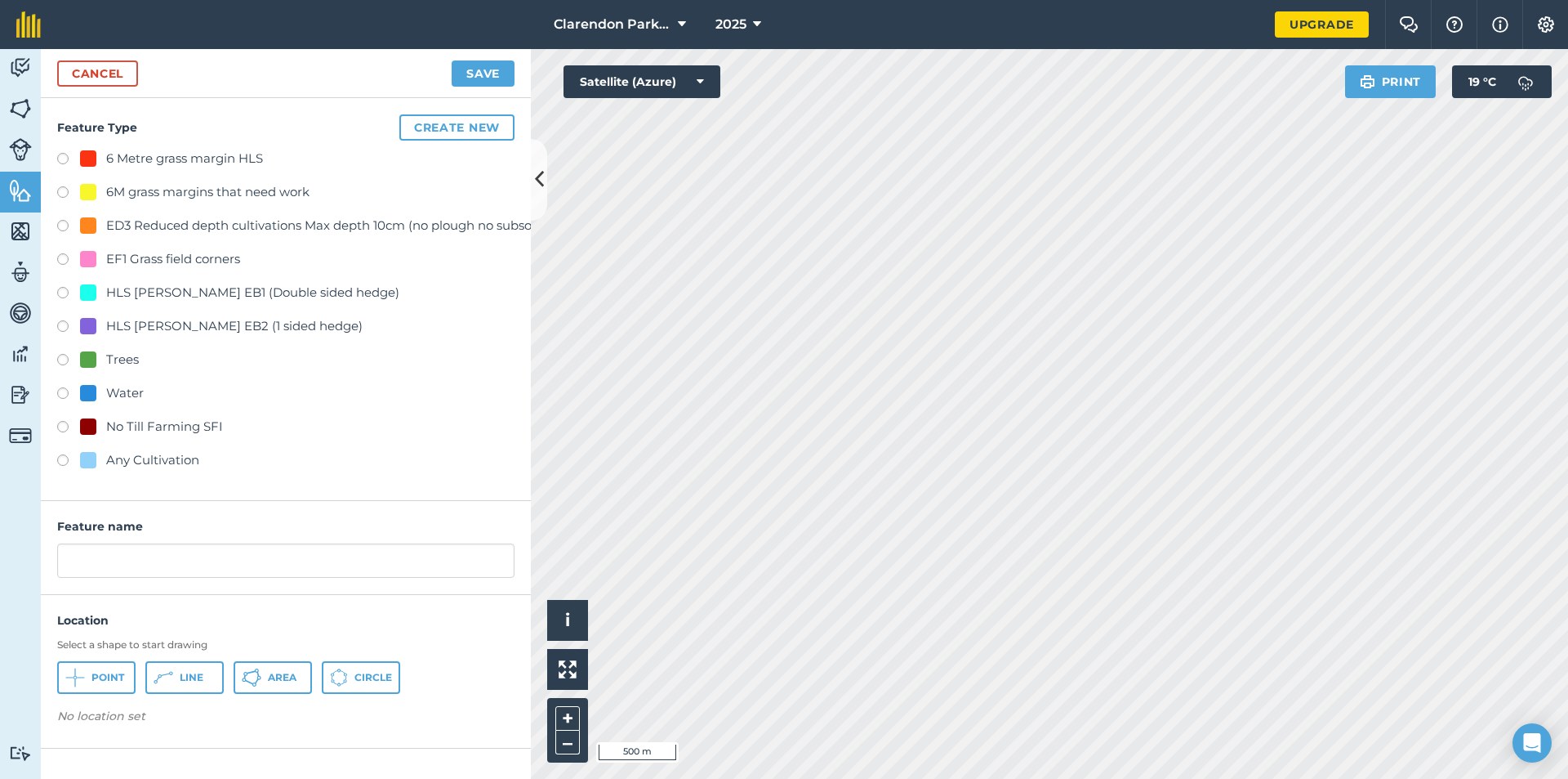
click at [63, 457] on label at bounding box center [69, 462] width 23 height 17
radio input "true"
click at [0, 561] on div "Activity Fields Livestock Features Maps Team Vehicles Data Reporting Billing Tu…" at bounding box center [784, 414] width 1568 height 730
type input "New P"
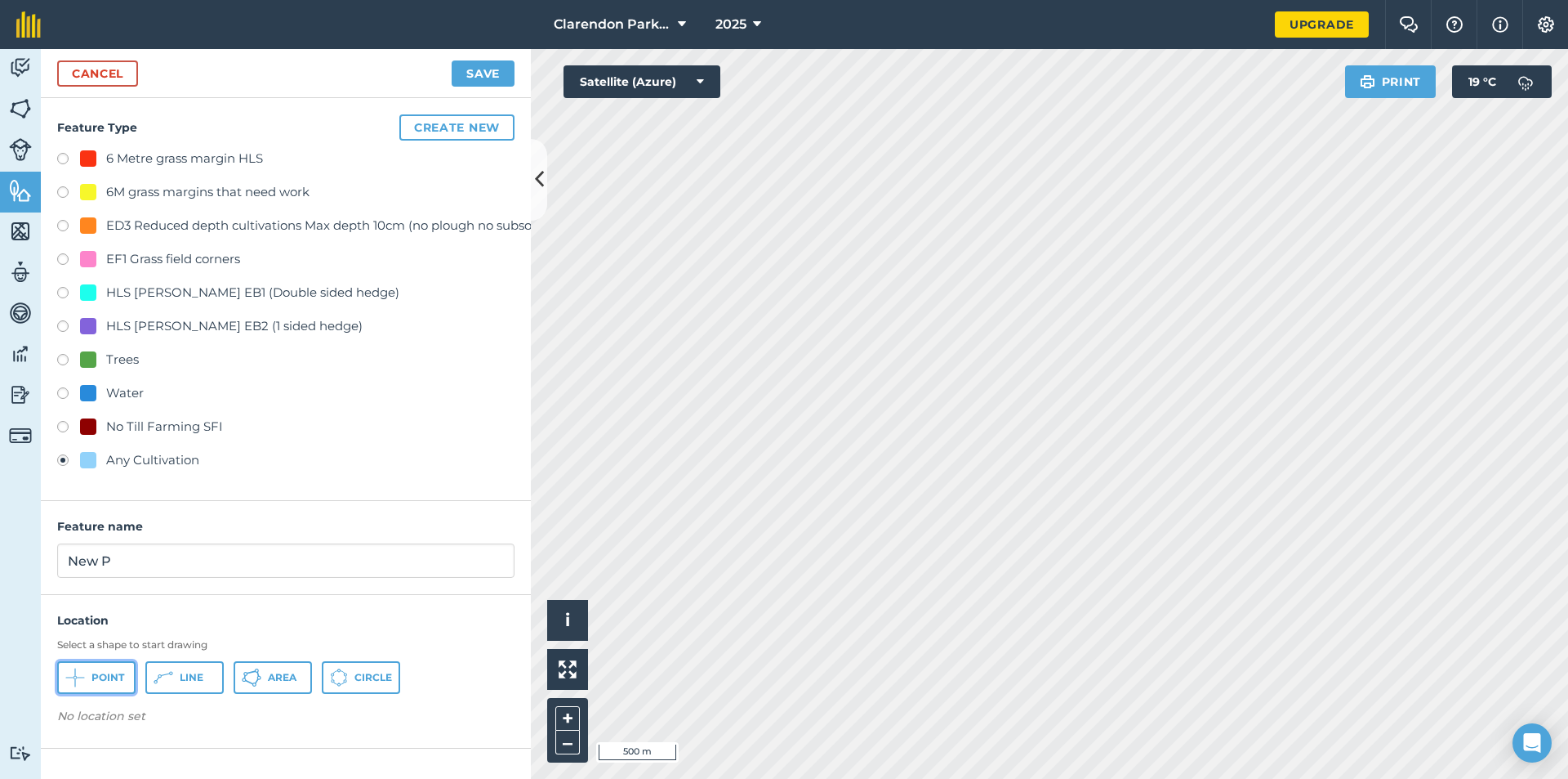
click at [86, 677] on button "Point" at bounding box center [96, 677] width 79 height 32
click at [470, 72] on button "Save" at bounding box center [483, 74] width 63 height 27
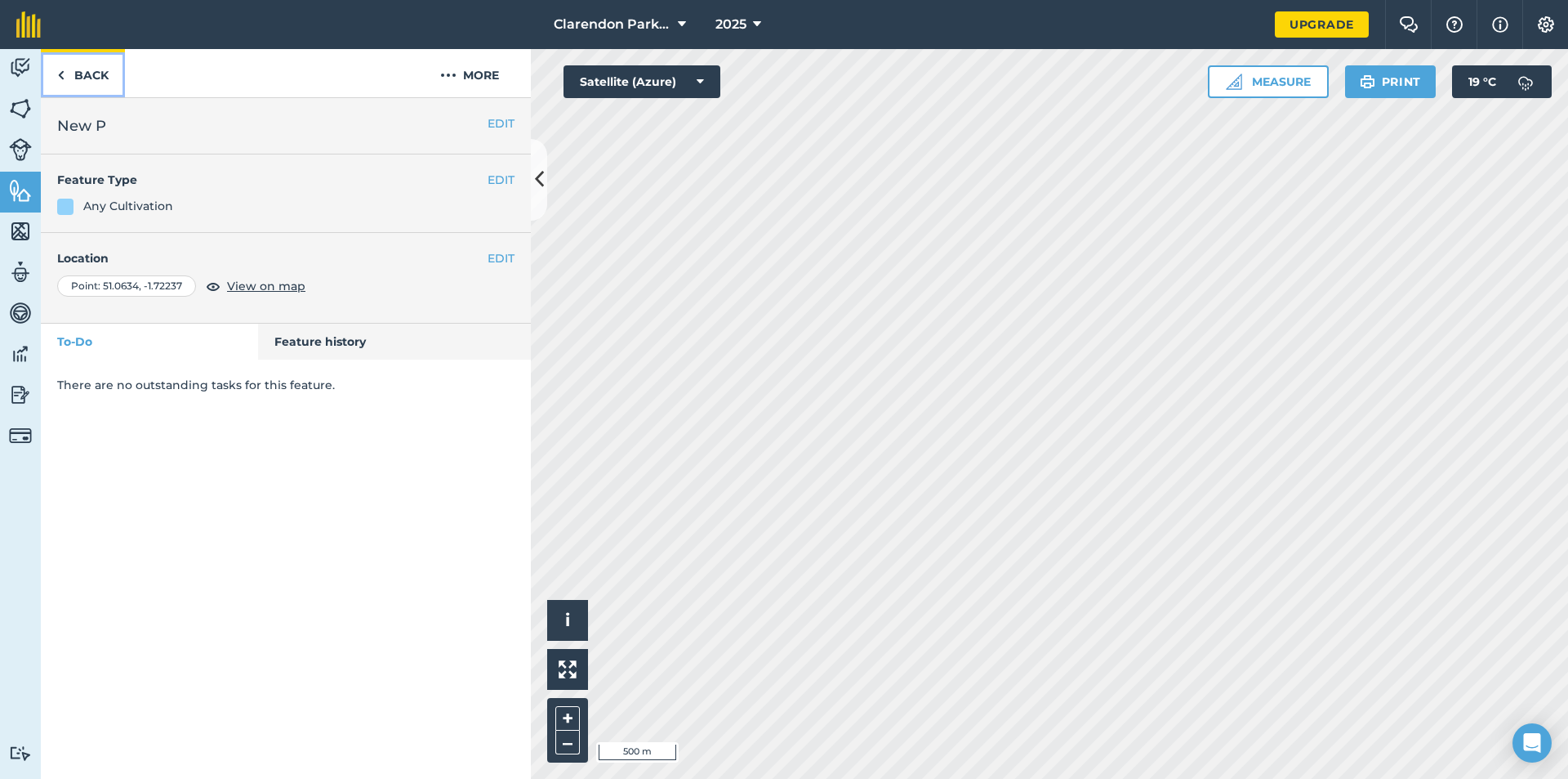
click at [83, 74] on link "Back" at bounding box center [83, 73] width 84 height 48
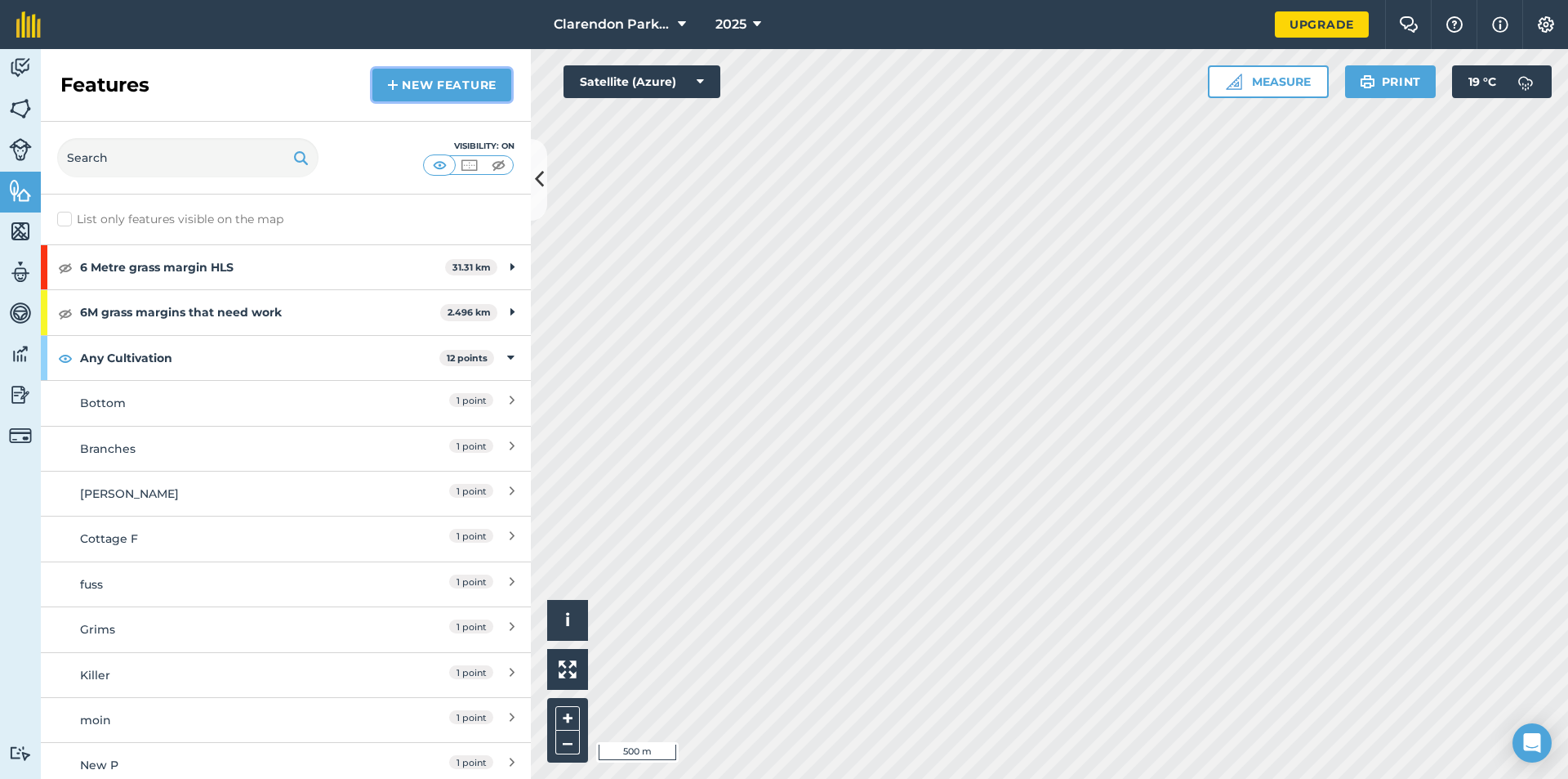
click at [410, 86] on link "New feature" at bounding box center [442, 85] width 139 height 32
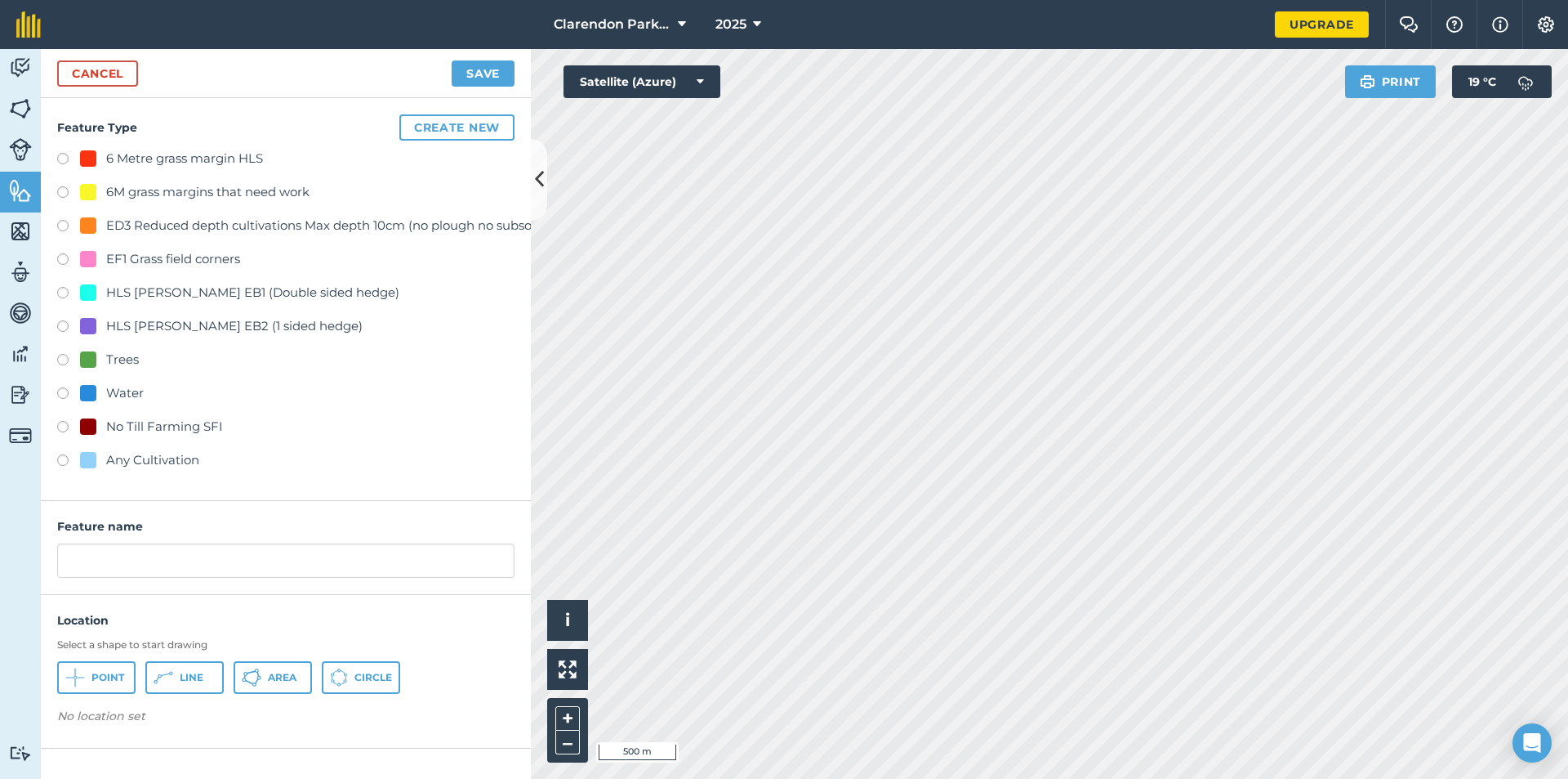
click at [57, 462] on label at bounding box center [69, 462] width 23 height 17
radio input "true"
drag, startPoint x: 69, startPoint y: 574, endPoint x: 0, endPoint y: 584, distance: 69.7
click at [0, 584] on div "Activity Fields Livestock Features Maps Team Vehicles Data Reporting Billing Tu…" at bounding box center [784, 414] width 1568 height 730
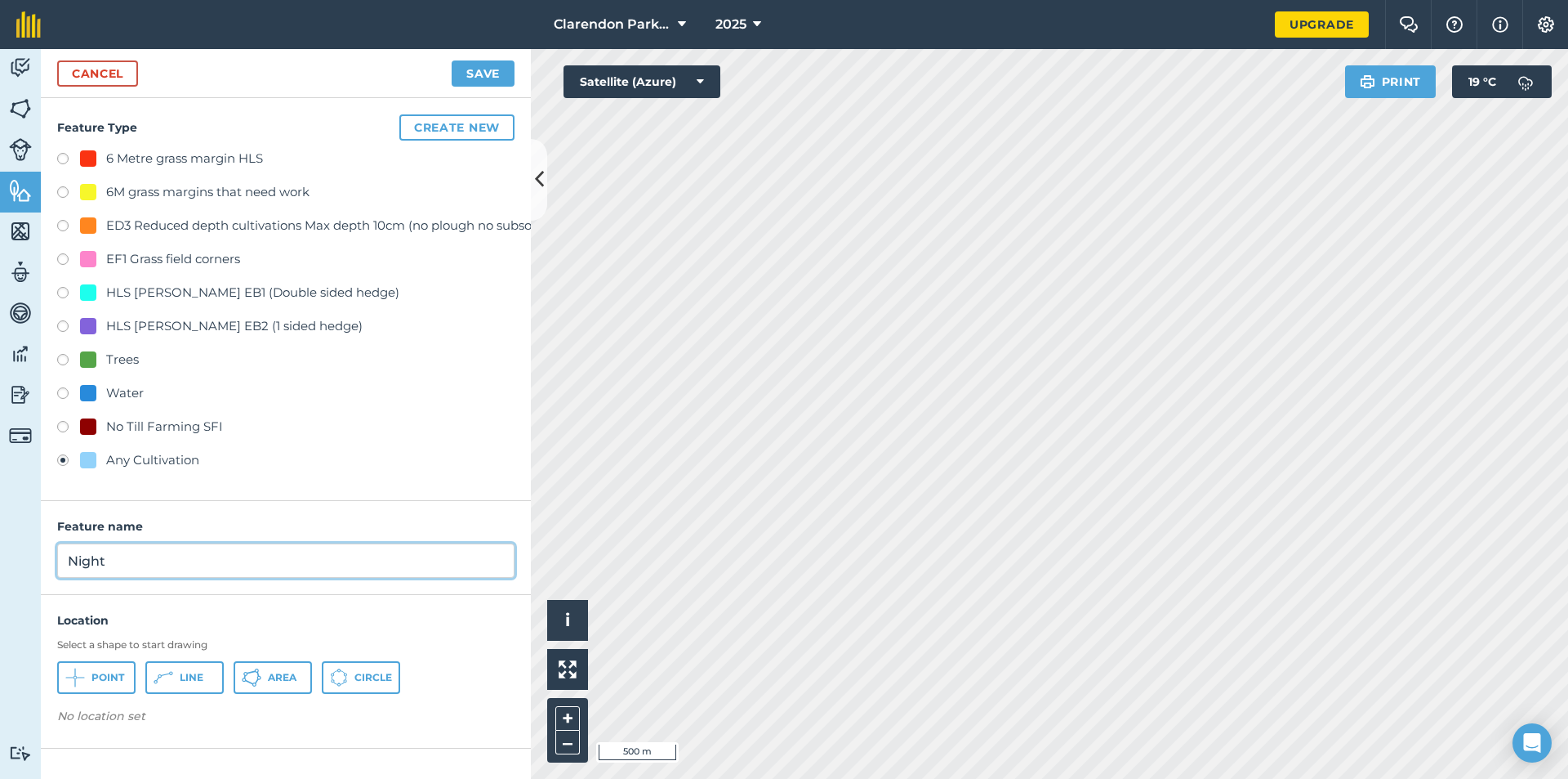
type input "Night"
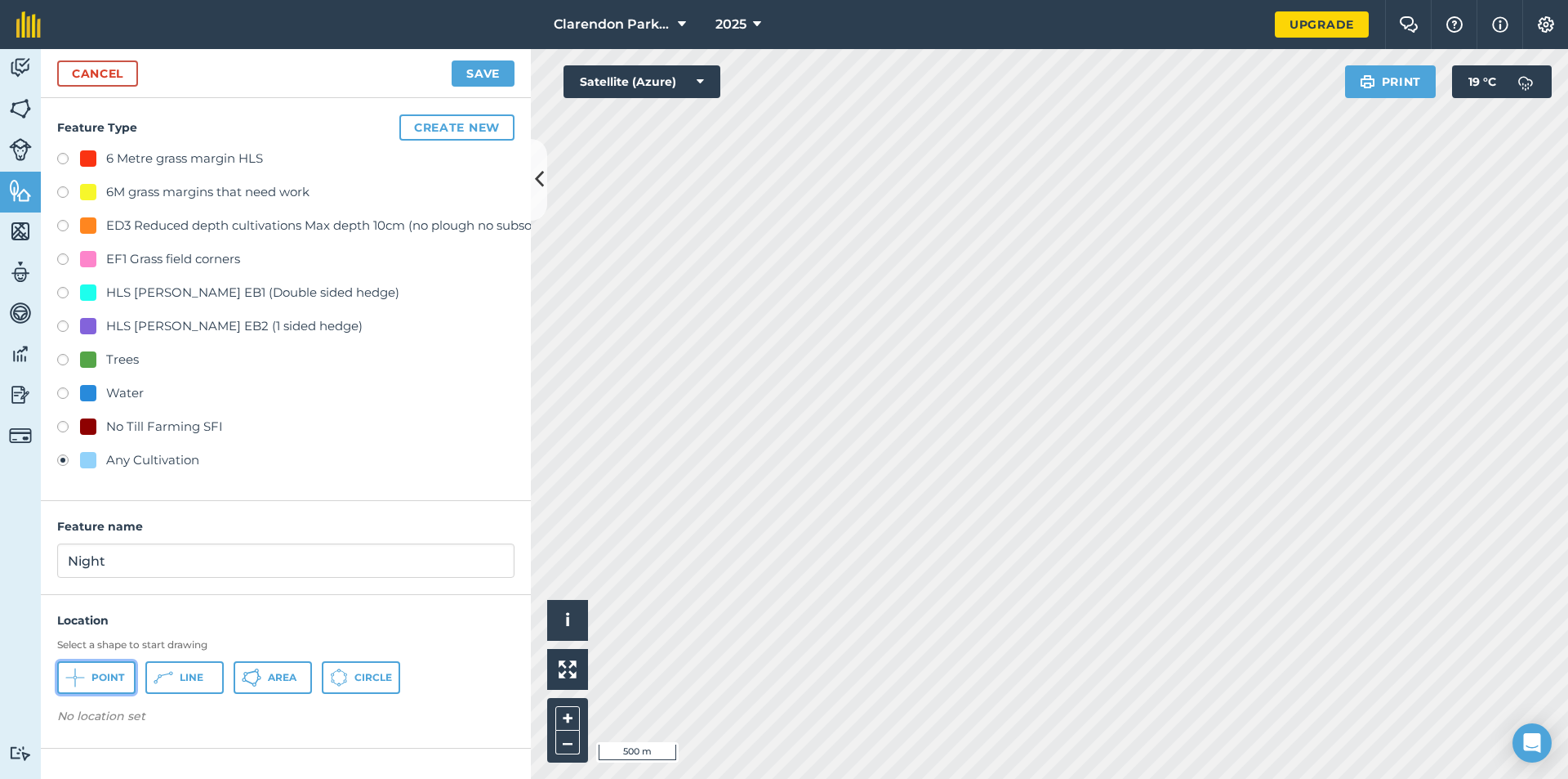
click at [100, 675] on span "Point" at bounding box center [107, 678] width 32 height 13
click at [465, 71] on button "Save" at bounding box center [483, 74] width 63 height 27
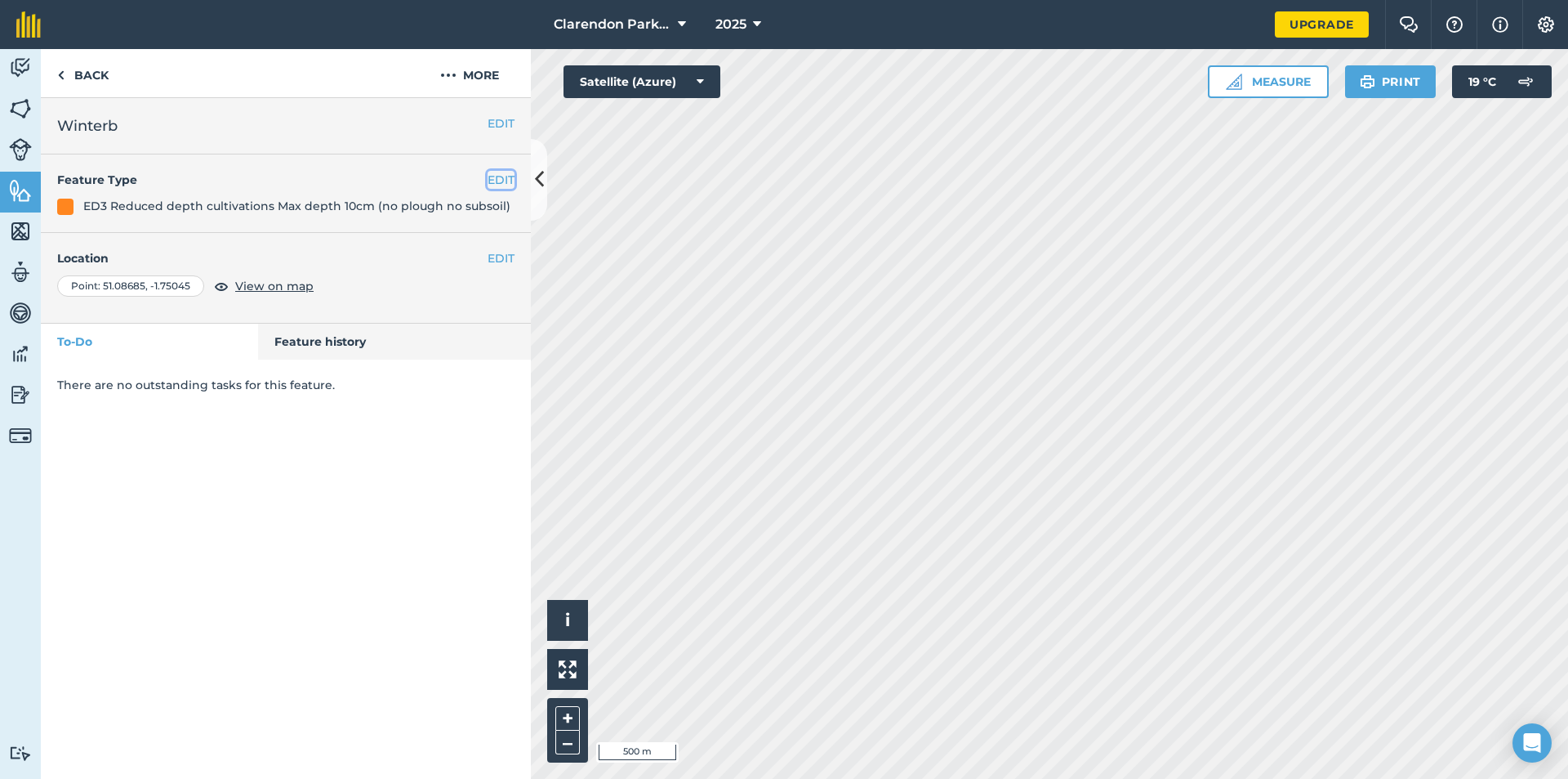
click at [498, 175] on button "EDIT" at bounding box center [501, 180] width 27 height 18
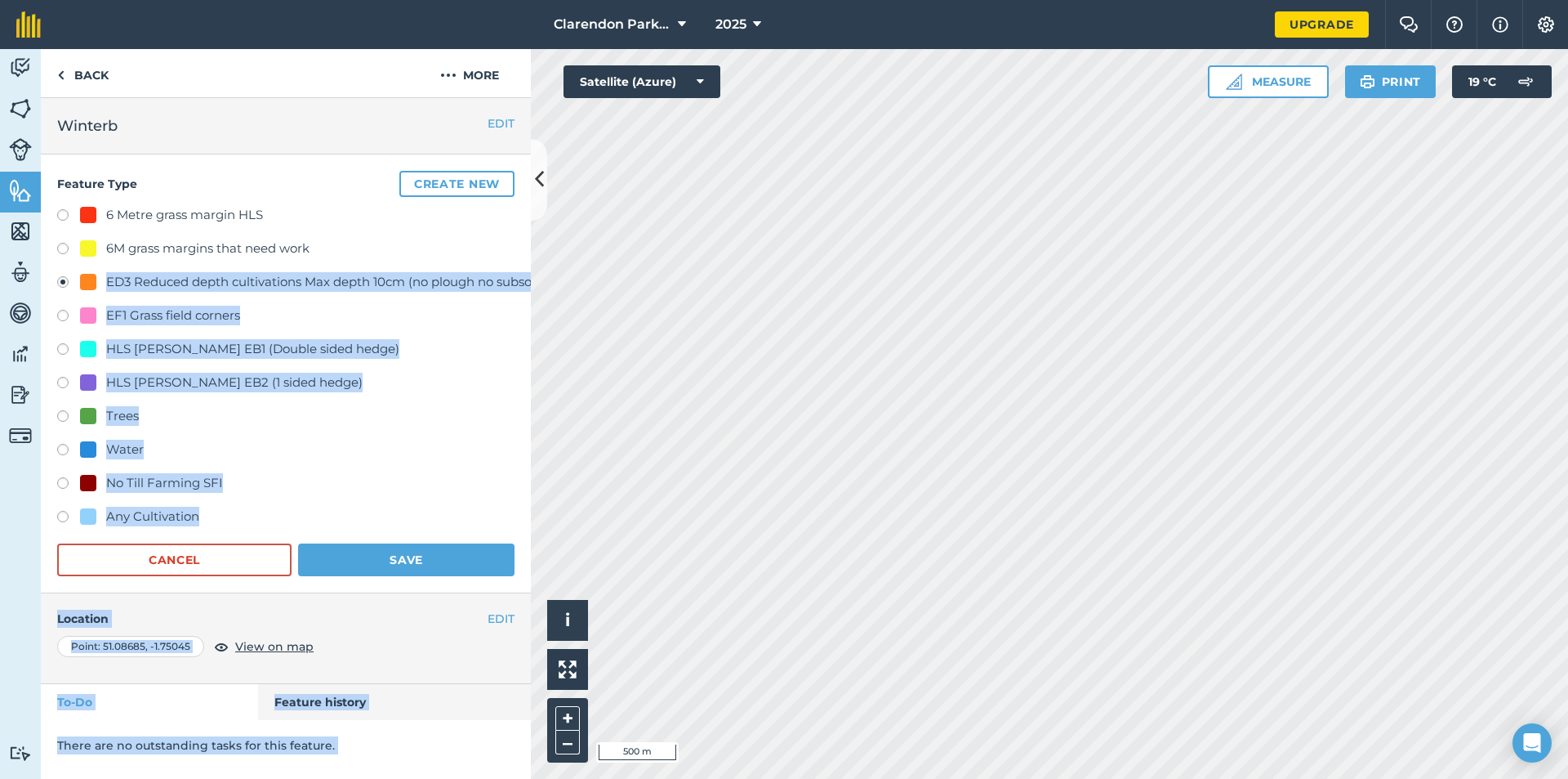
scroll to position [5, 30]
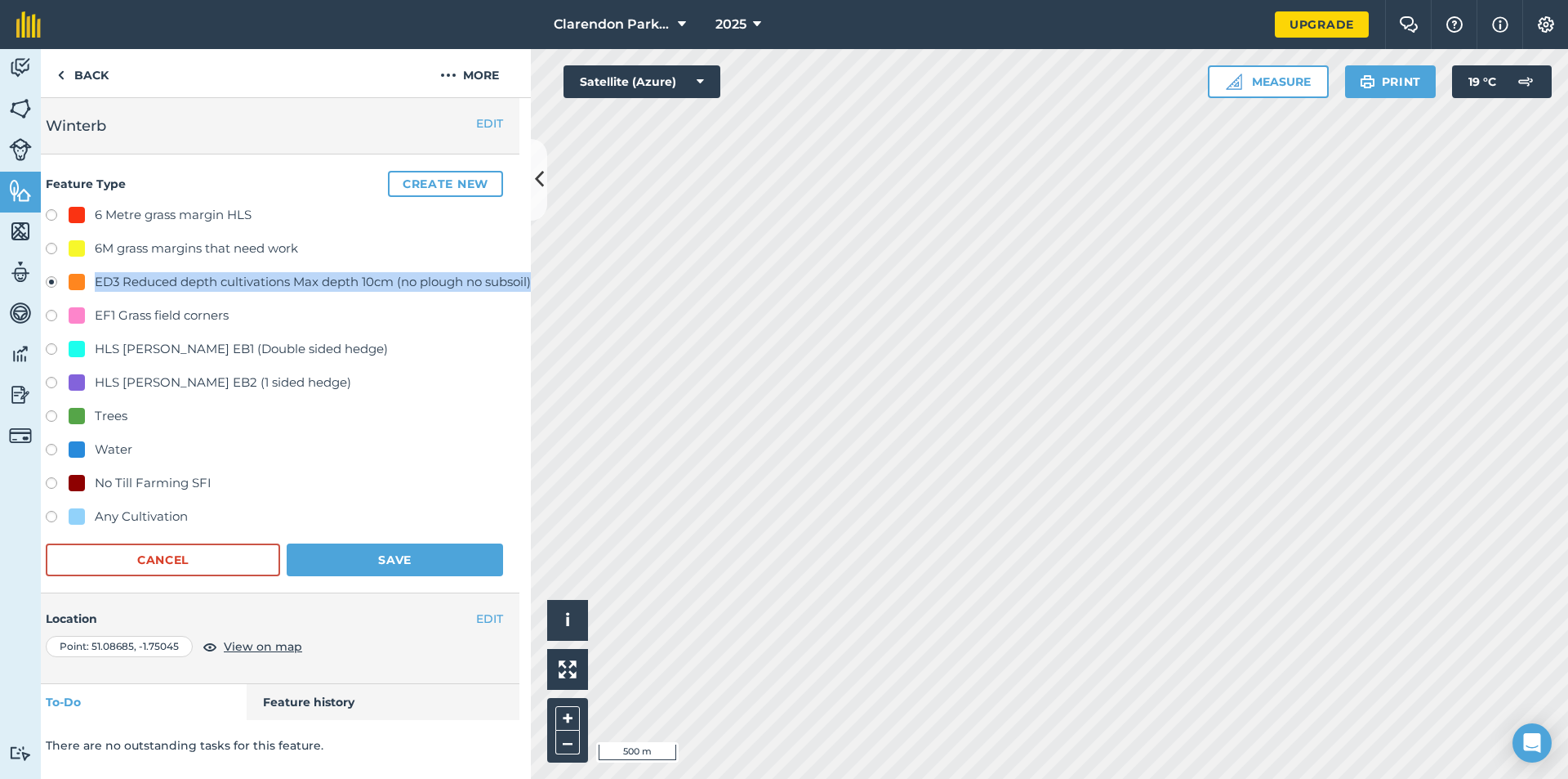
drag, startPoint x: 107, startPoint y: 275, endPoint x: 518, endPoint y: 283, distance: 411.1
click at [518, 283] on div "ED3 Reduced depth cultivations Max depth 10cm (no plough no subsoil)" at bounding box center [312, 282] width 437 height 20
copy div "ED3 Reduced depth cultivations Max depth 10cm (no plough no subsoil)"
